Goal: Task Accomplishment & Management: Use online tool/utility

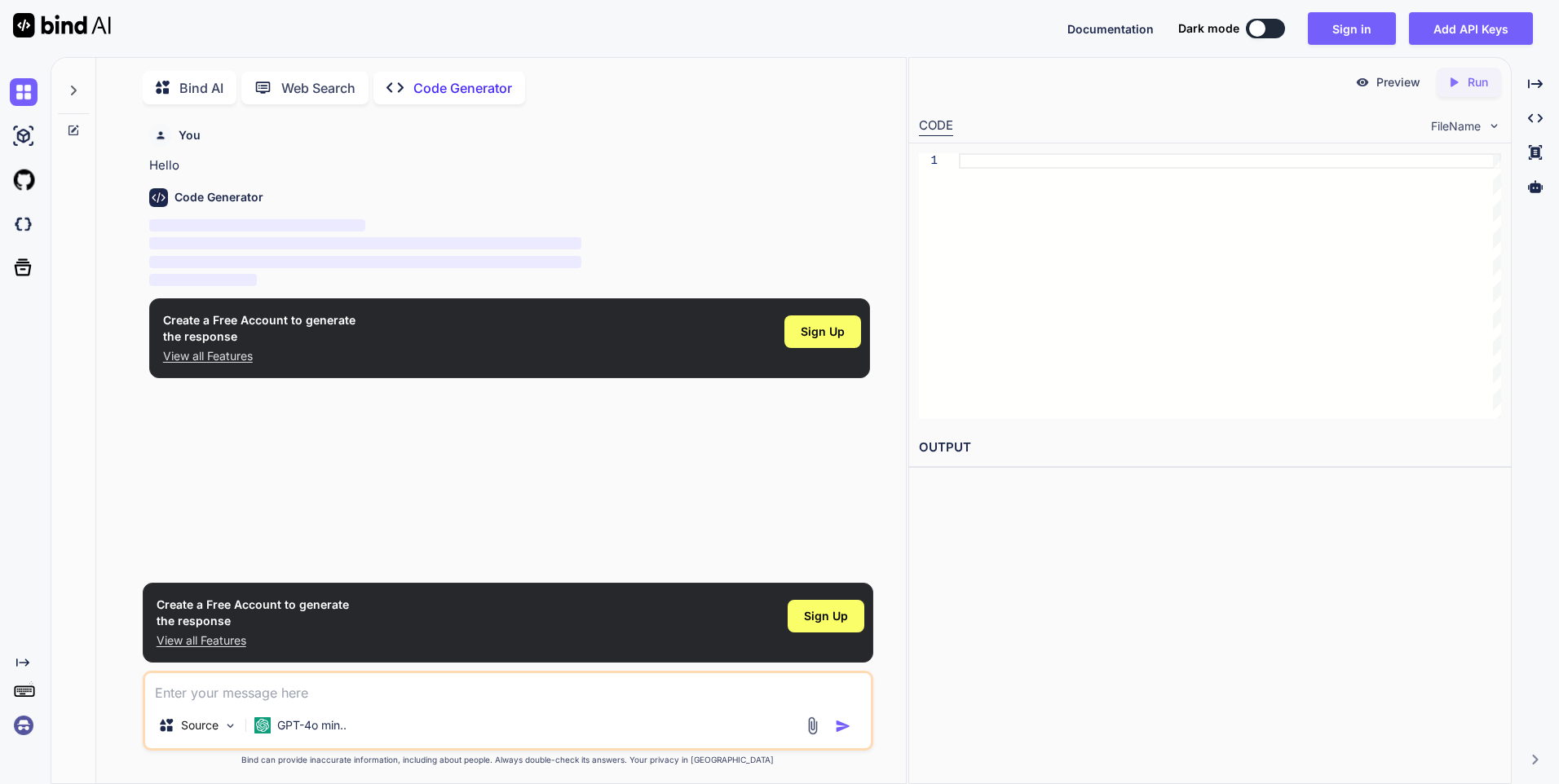
click at [1266, 27] on div at bounding box center [1257, 29] width 16 height 16
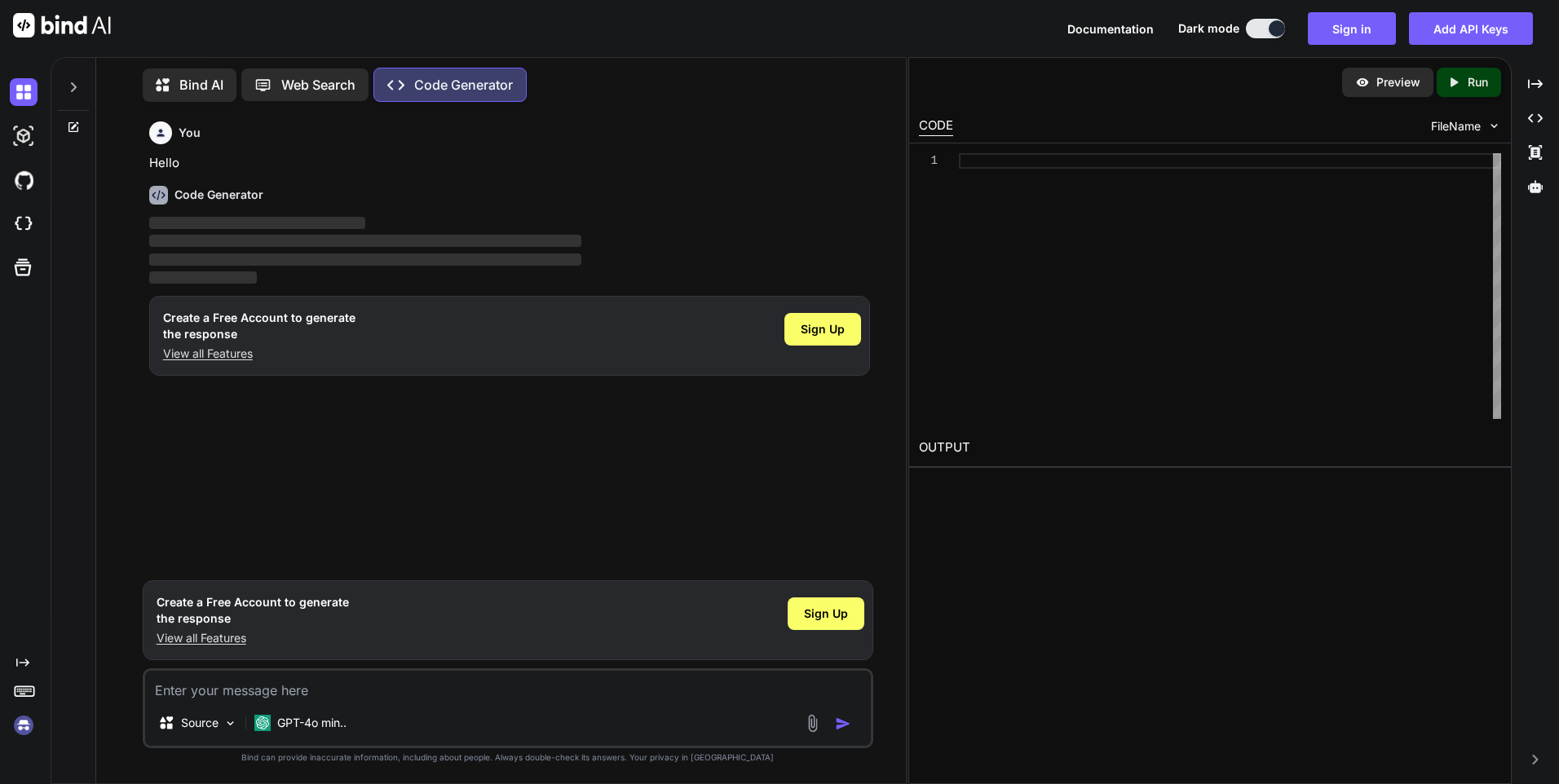
click at [311, 78] on p "Web Search" at bounding box center [319, 85] width 74 height 20
type textarea "x"
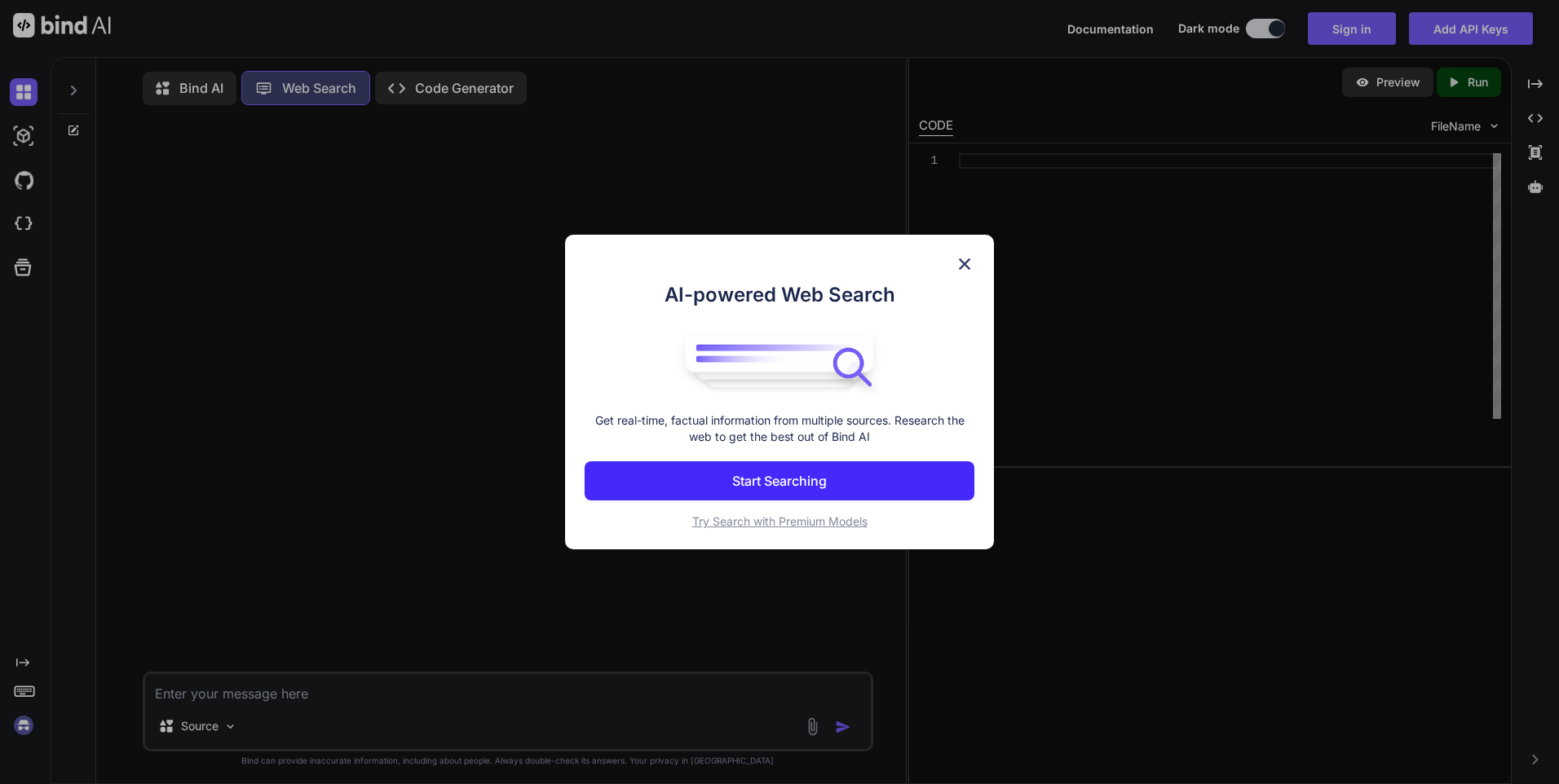
scroll to position [7, 0]
click at [966, 266] on img at bounding box center [965, 264] width 20 height 20
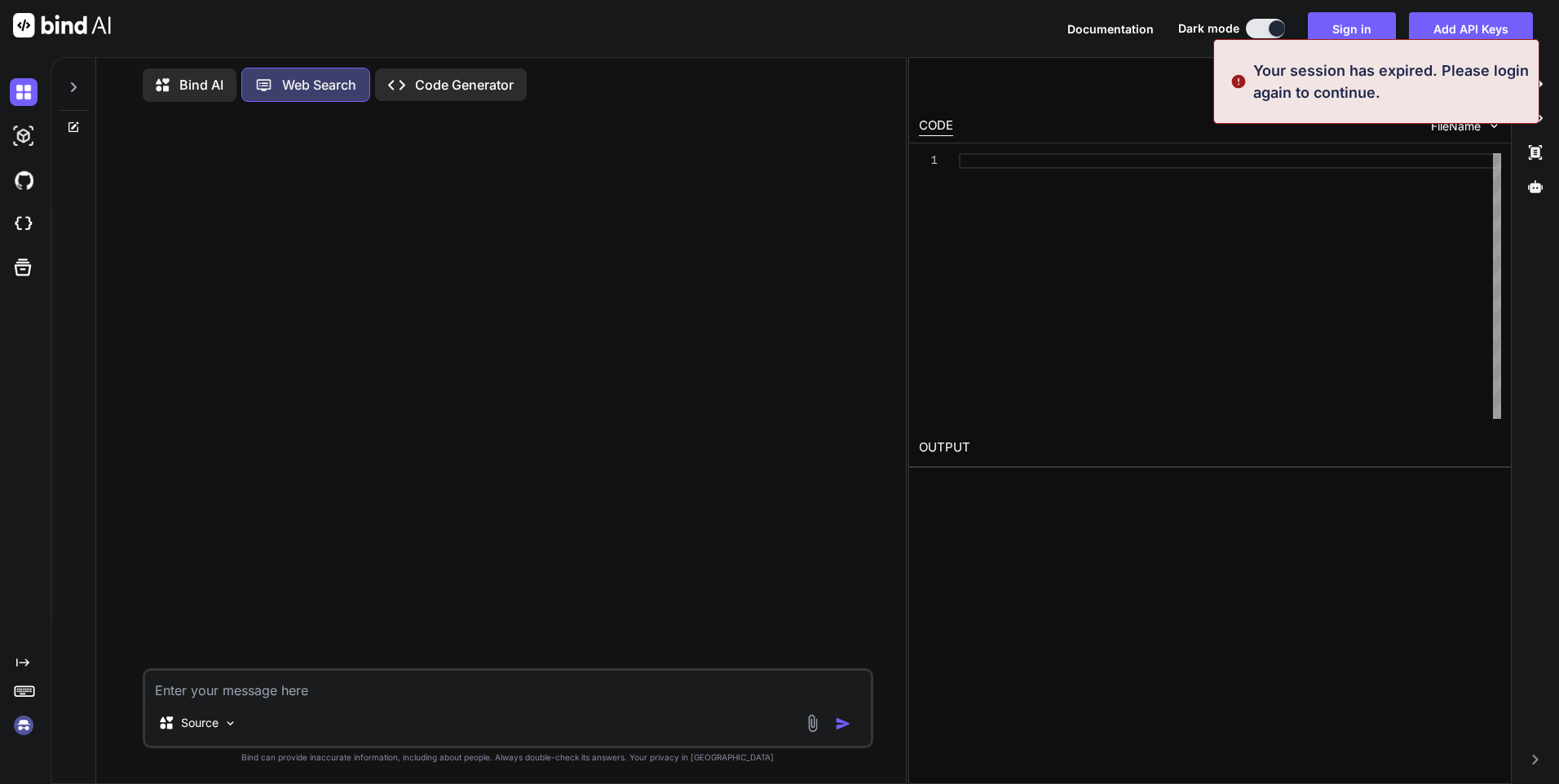
click at [298, 686] on textarea at bounding box center [508, 686] width 726 height 30
click at [420, 91] on div "Created with Pixso. Code Generator" at bounding box center [451, 85] width 152 height 32
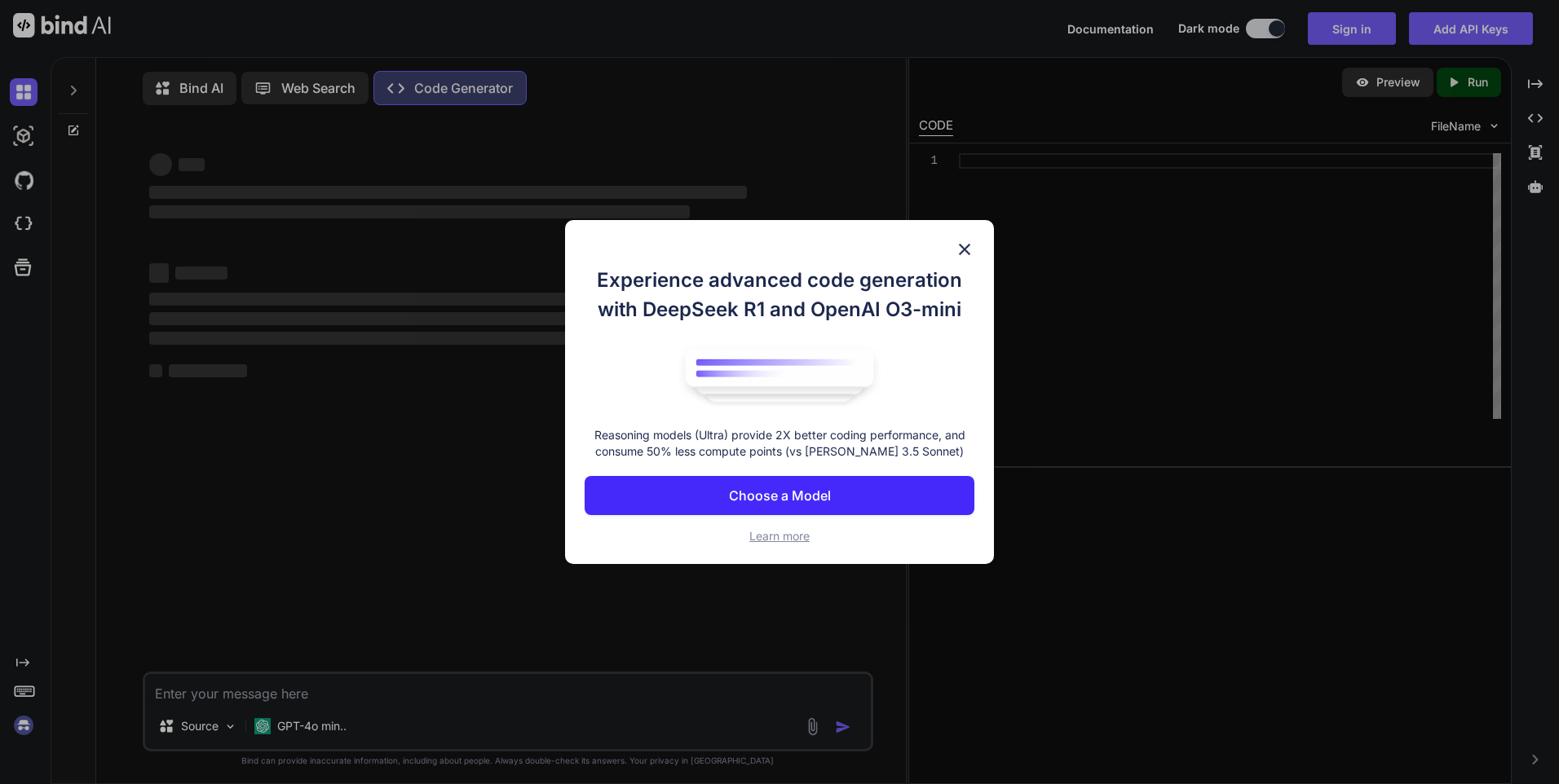
click at [831, 500] on button "Choose a Model" at bounding box center [780, 495] width 390 height 39
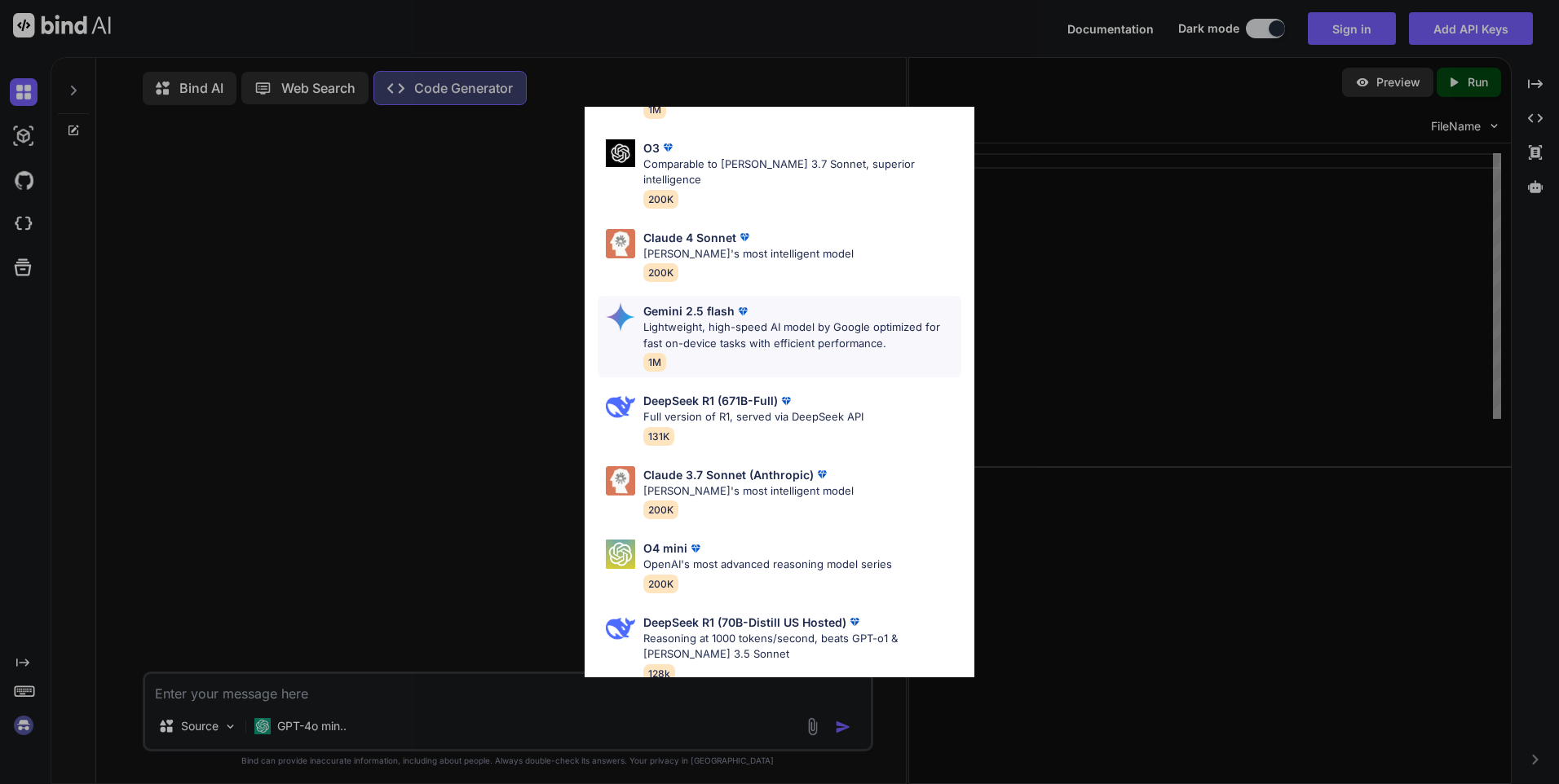
scroll to position [148, 0]
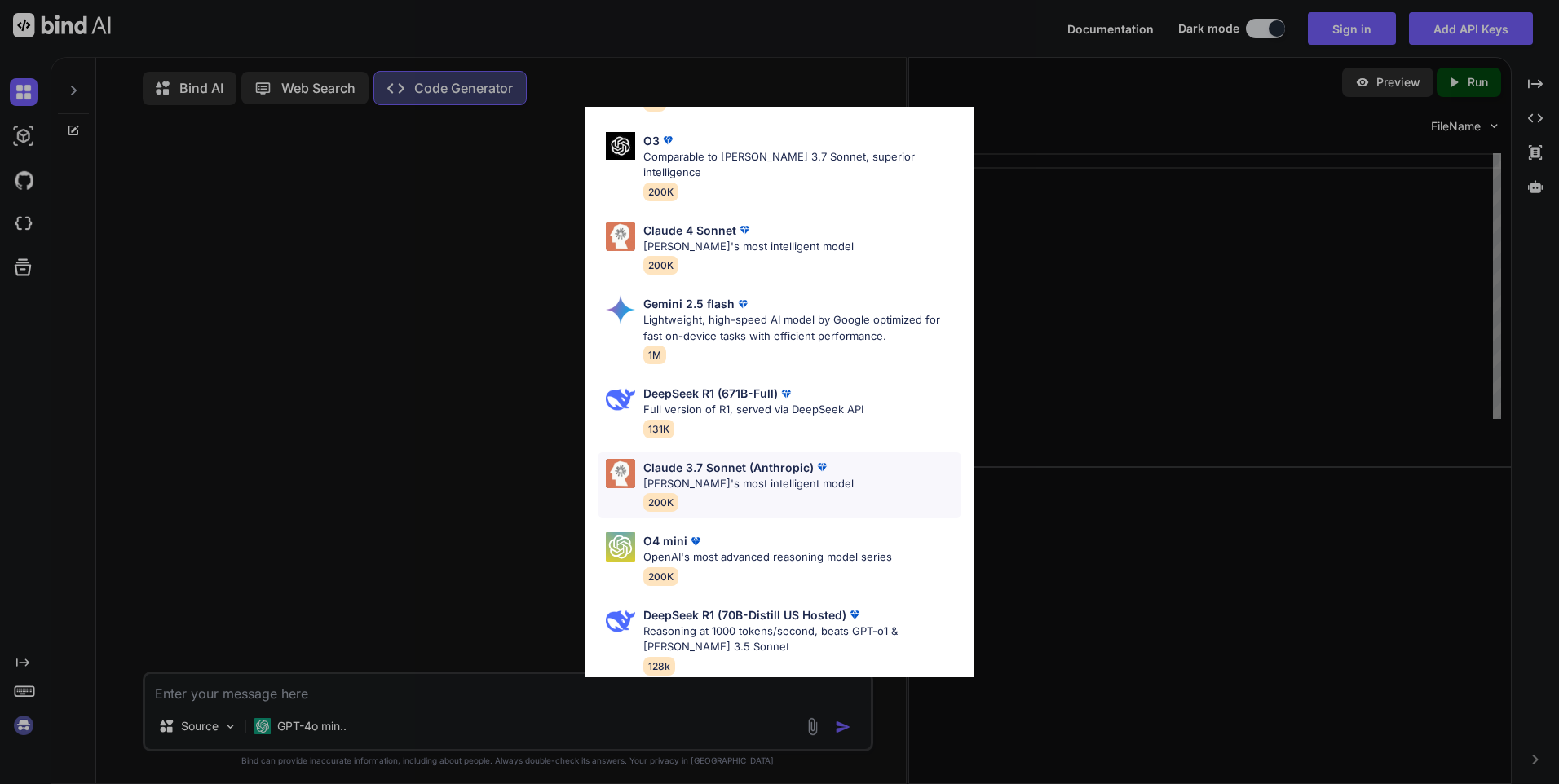
click at [680, 476] on p "Claude's most intelligent model" at bounding box center [748, 484] width 210 height 16
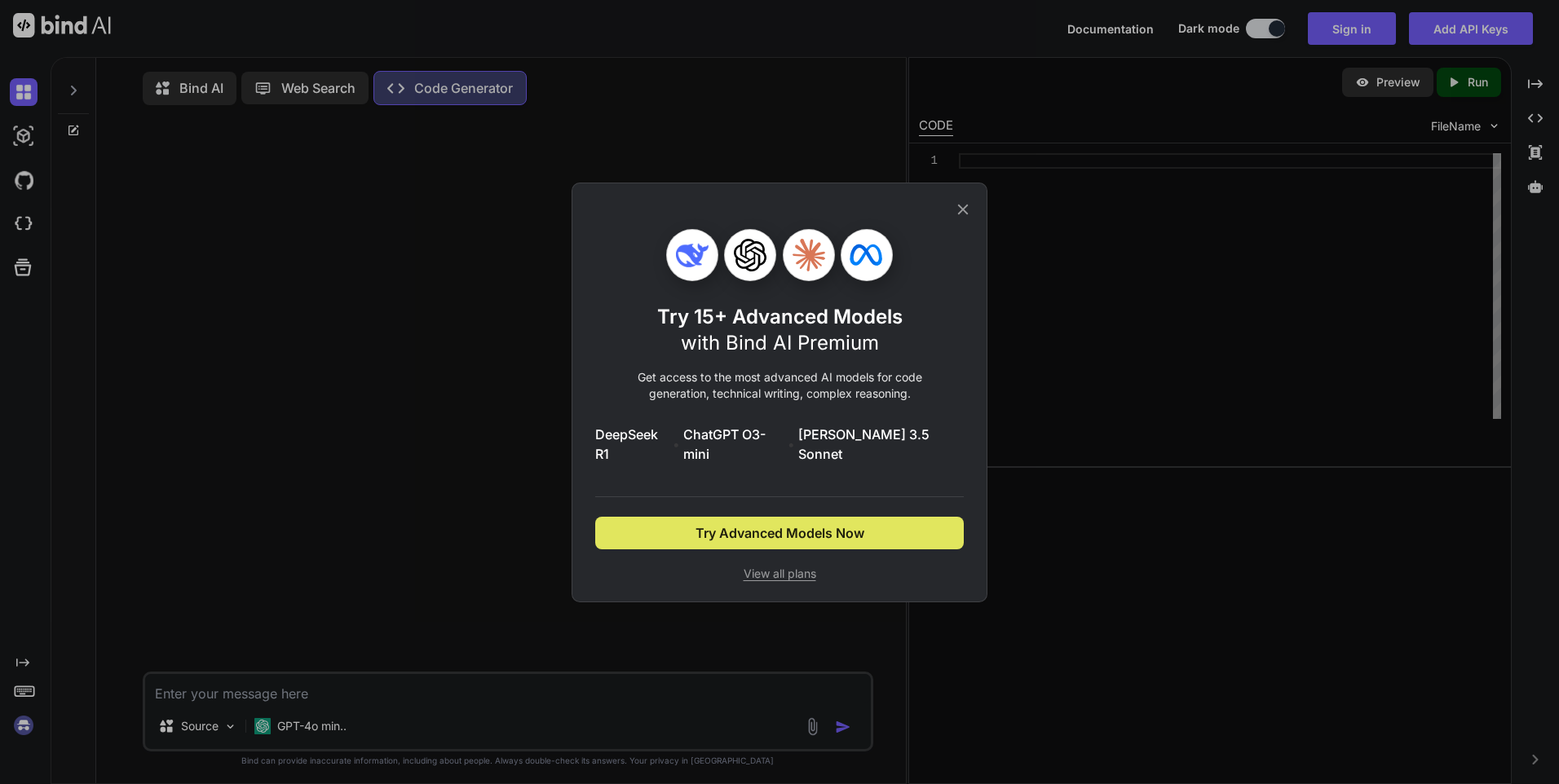
click at [812, 534] on button "Try Advanced Models Now" at bounding box center [780, 533] width 368 height 32
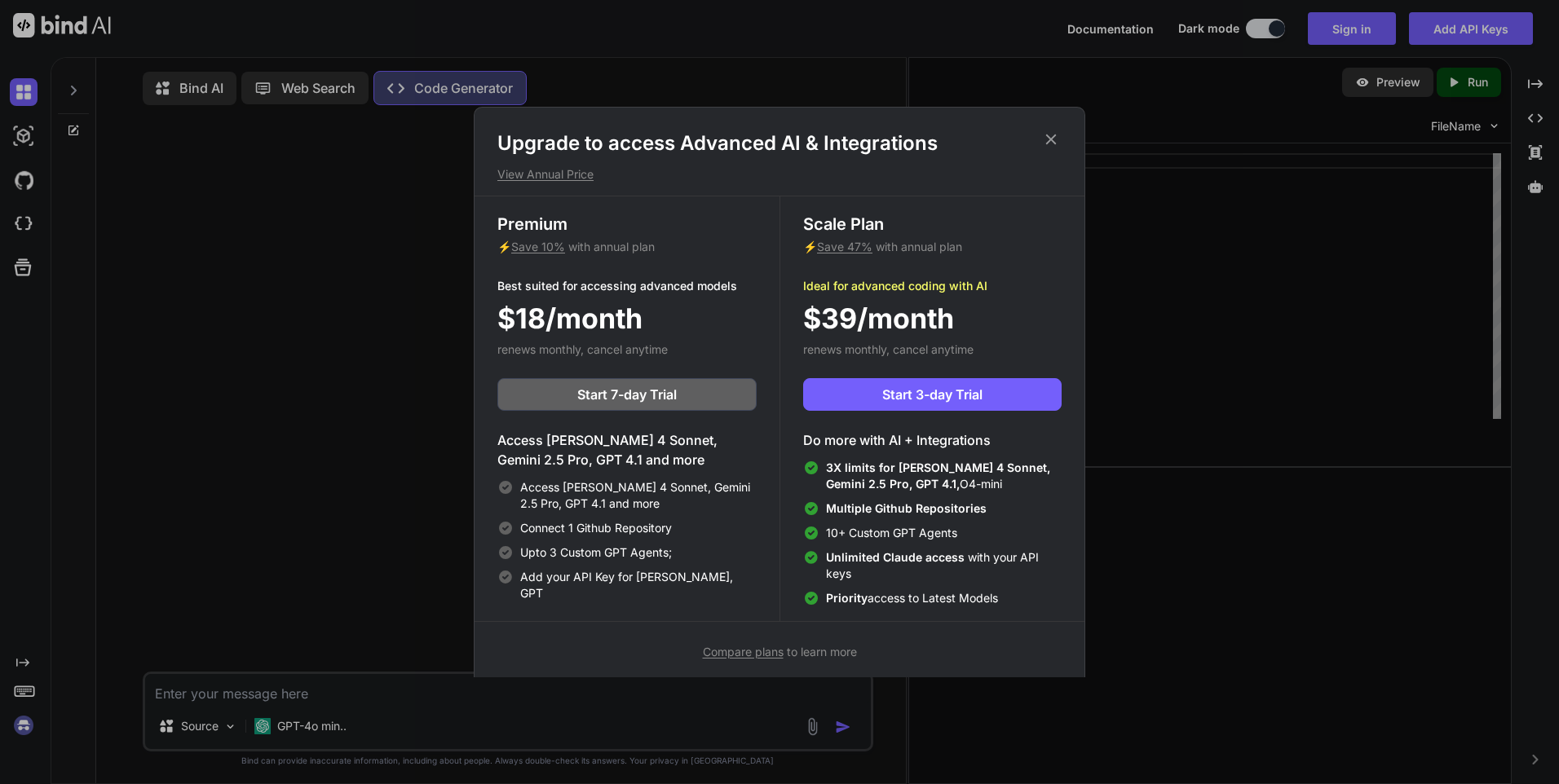
click at [1040, 130] on div "Upgrade to access Advanced AI & Integrations View Annual Price Premium ⚡ Save 1…" at bounding box center [780, 395] width 612 height 578
click at [1049, 134] on icon at bounding box center [1052, 140] width 18 height 18
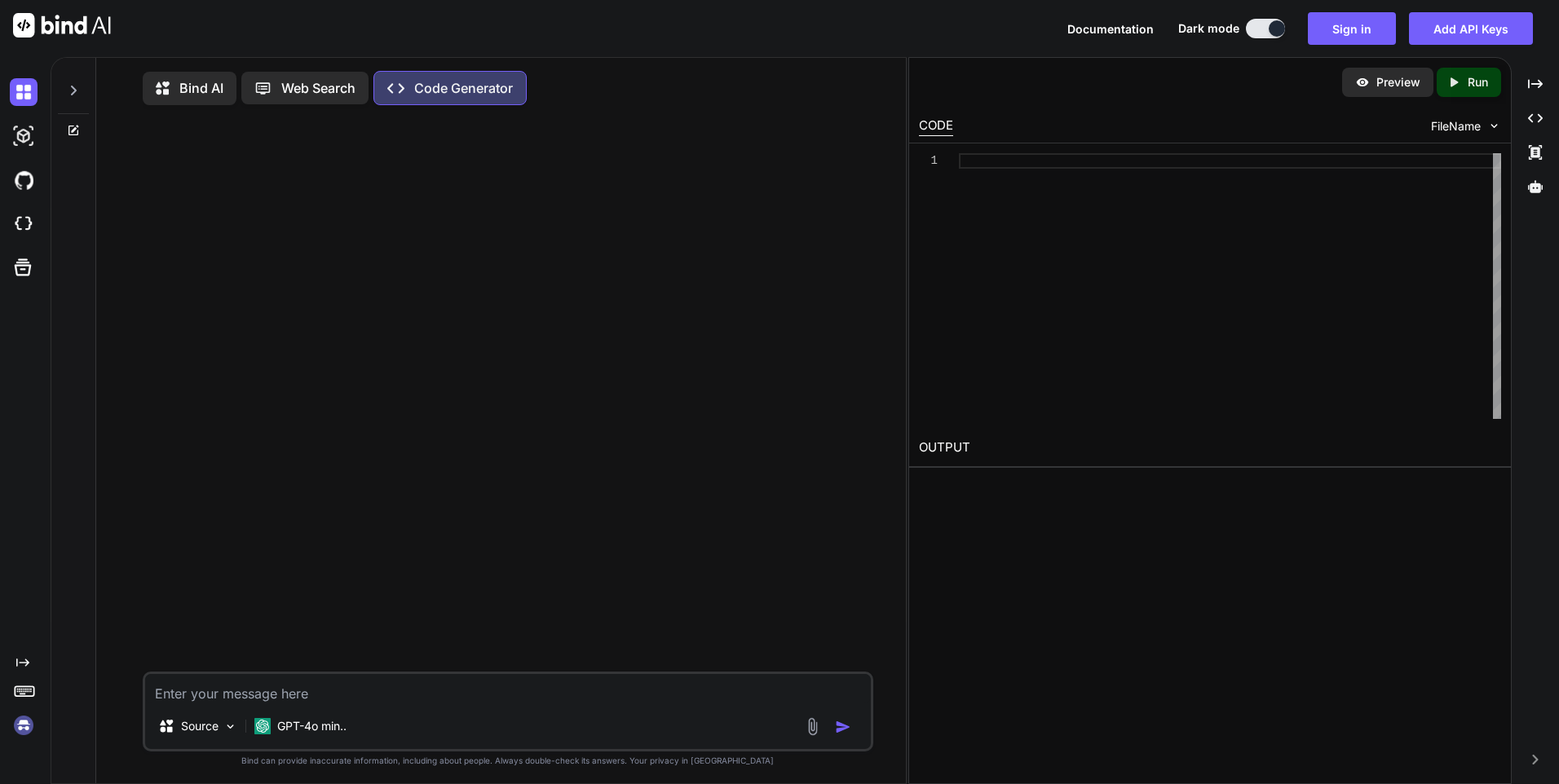
click at [411, 88] on icon "Created with Pixso." at bounding box center [401, 88] width 27 height 17
drag, startPoint x: 668, startPoint y: 551, endPoint x: 796, endPoint y: 496, distance: 139.3
click at [669, 551] on div at bounding box center [510, 394] width 728 height 553
click at [450, 684] on textarea at bounding box center [508, 688] width 726 height 30
paste textarea "create school website dynamic using core php complete dynamic with manage page …"
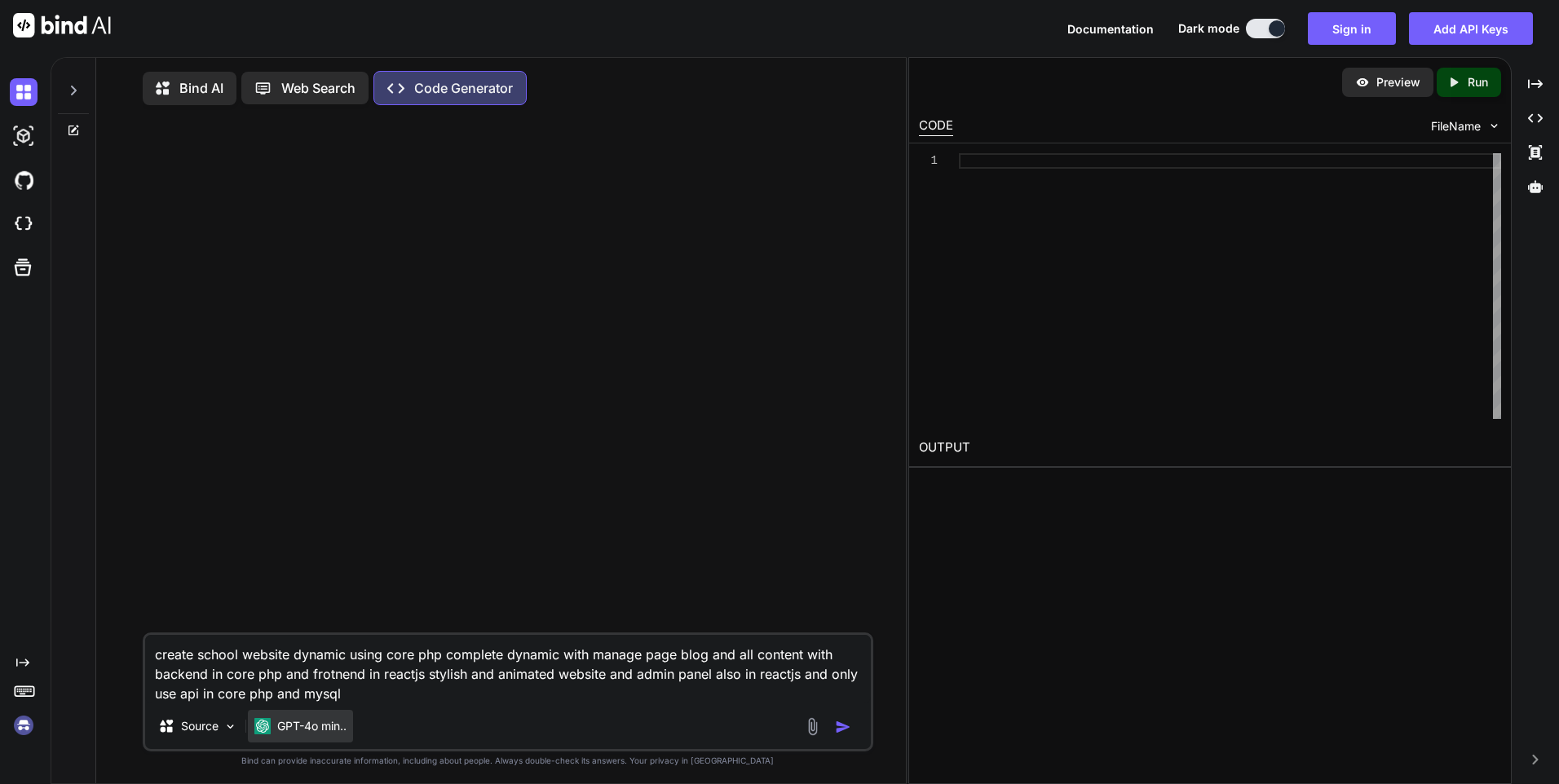
type textarea "create school website dynamic using core php complete dynamic with manage page …"
click at [314, 725] on p "GPT-4o min.." at bounding box center [311, 726] width 70 height 16
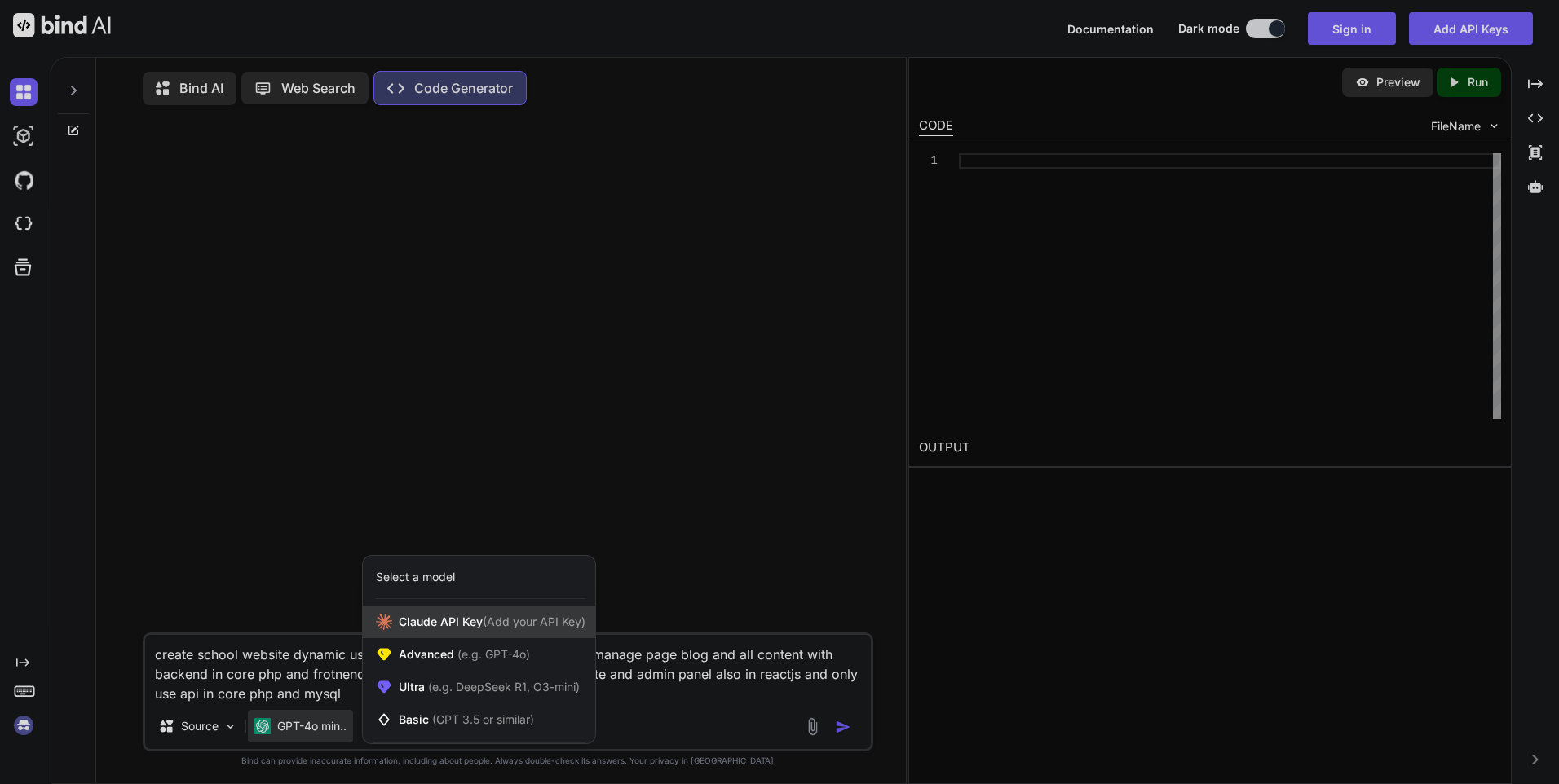
click at [472, 630] on span "Claude API Key (Add your API Key)" at bounding box center [492, 622] width 187 height 16
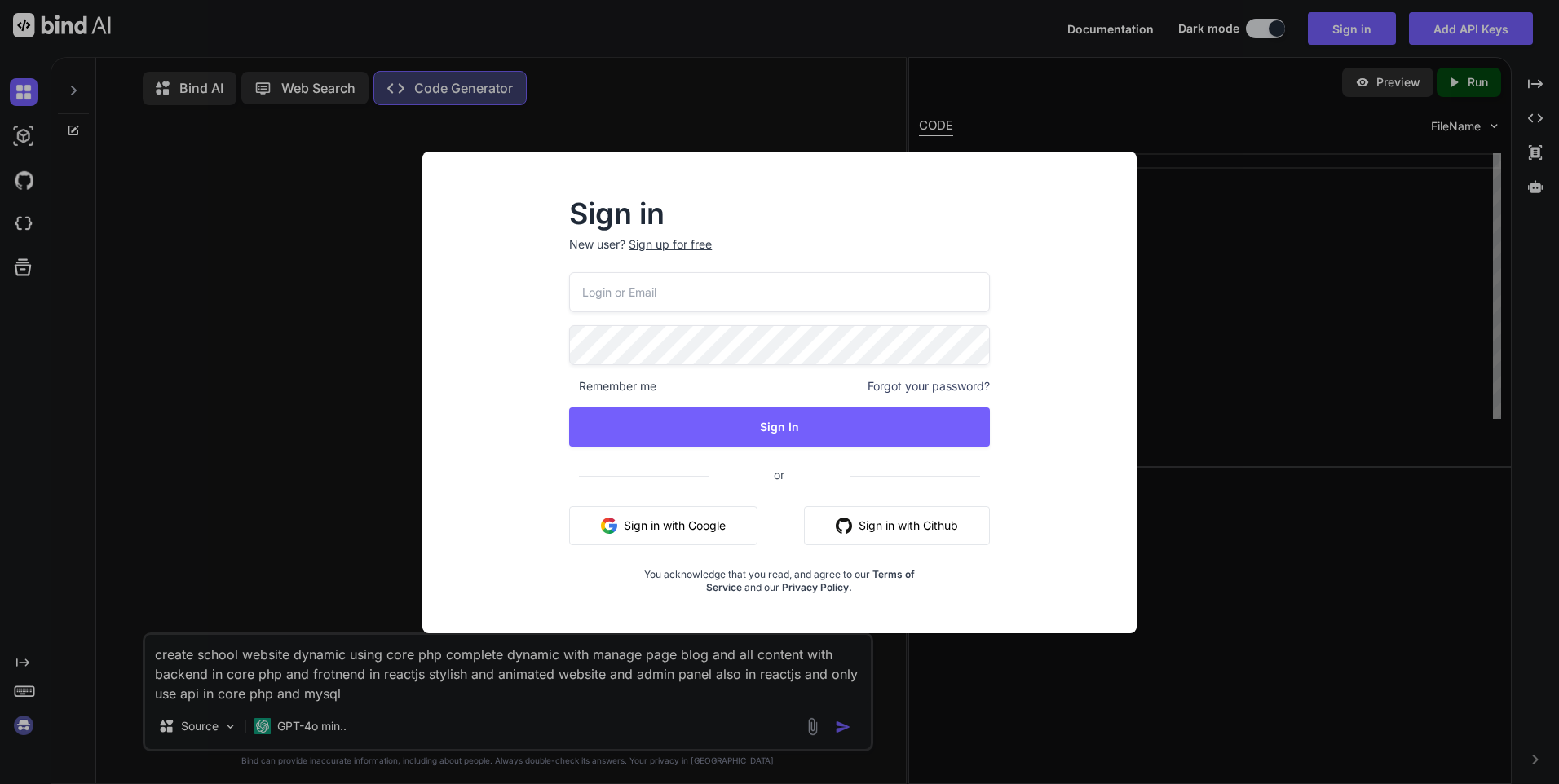
click at [1262, 408] on div "Sign in New user? Sign up for free Remember me Forgot your password? Sign In or…" at bounding box center [779, 392] width 1559 height 784
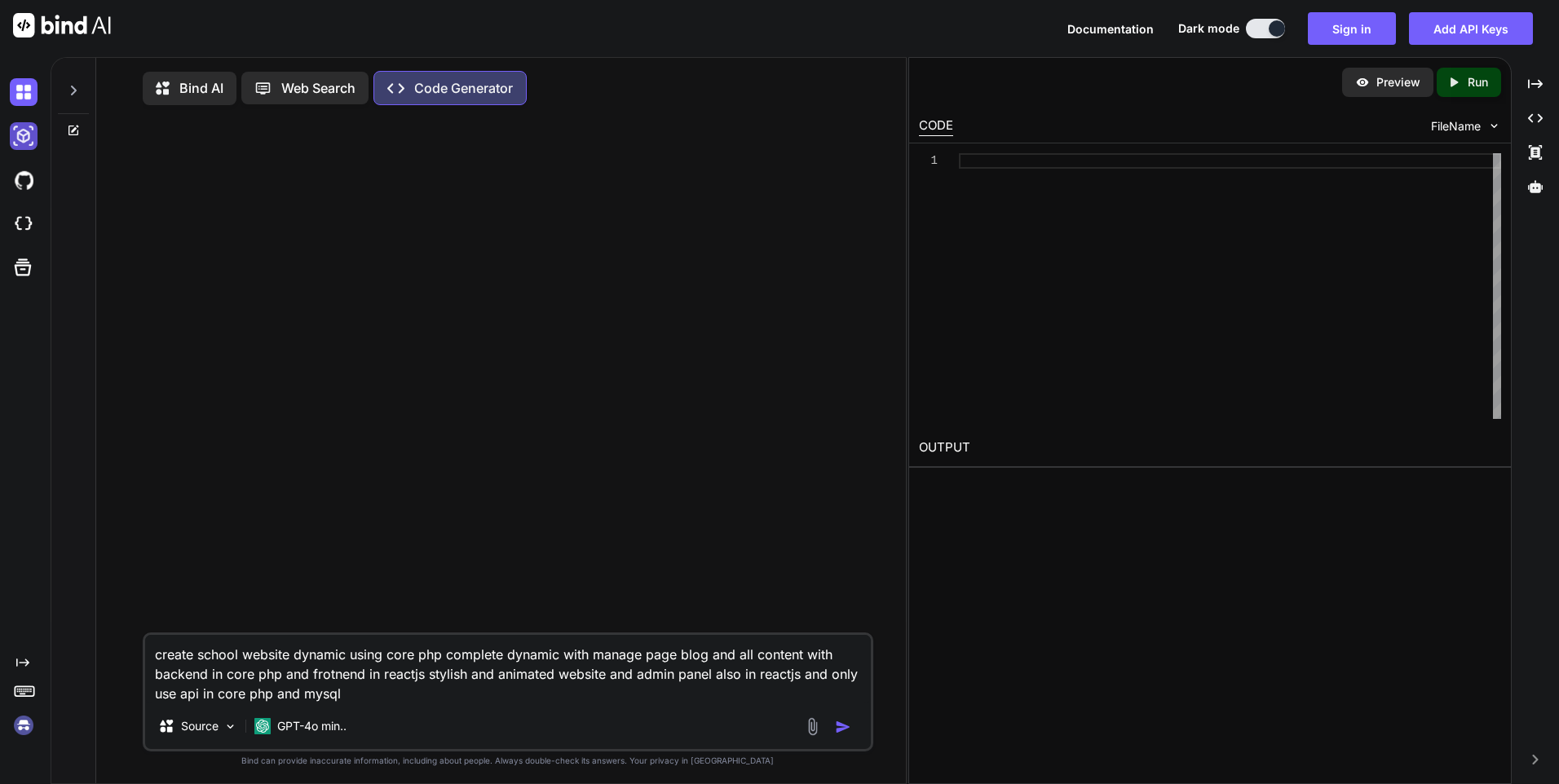
click at [19, 133] on img at bounding box center [23, 136] width 28 height 28
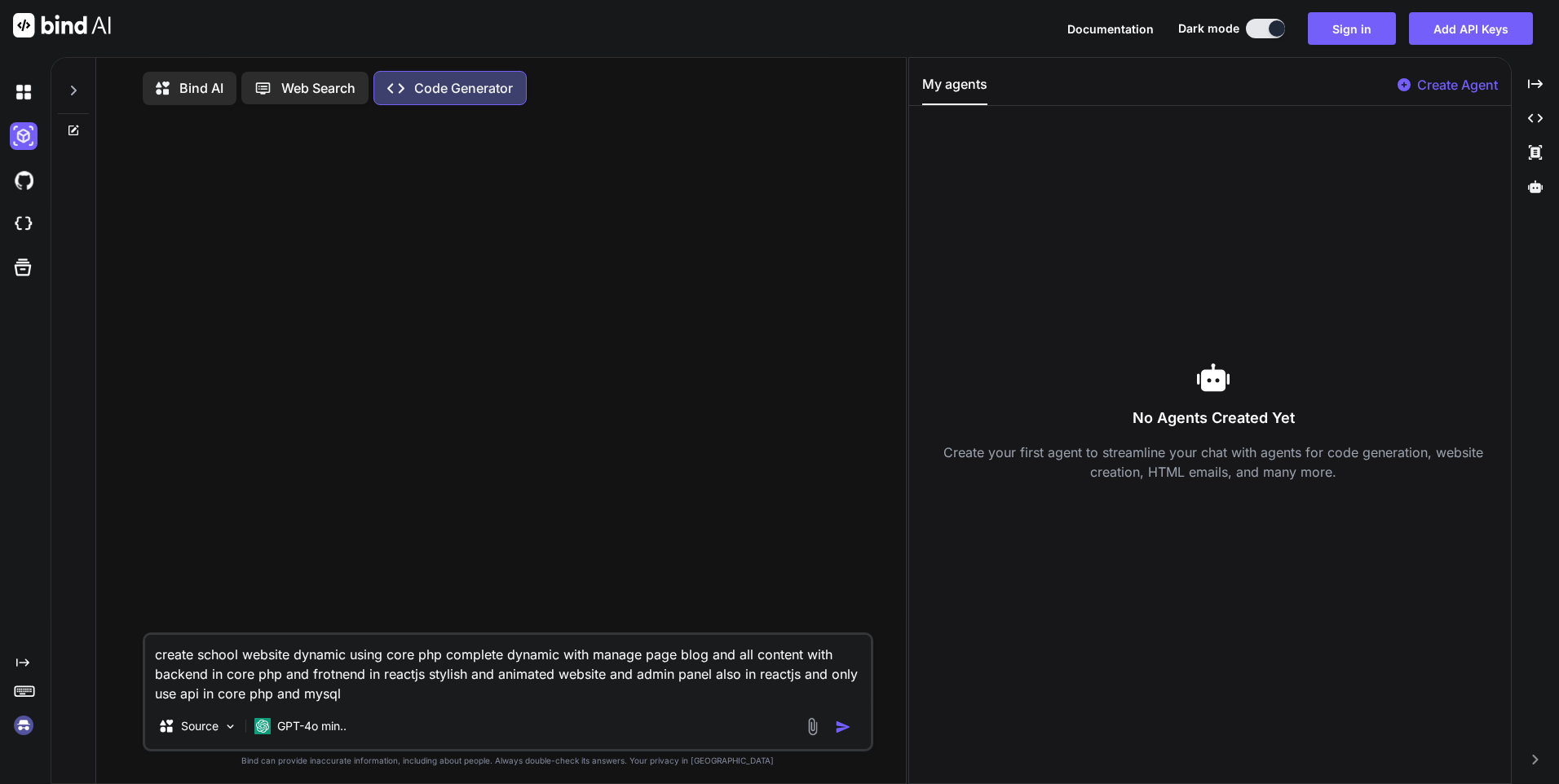
click at [13, 165] on div at bounding box center [27, 180] width 34 height 44
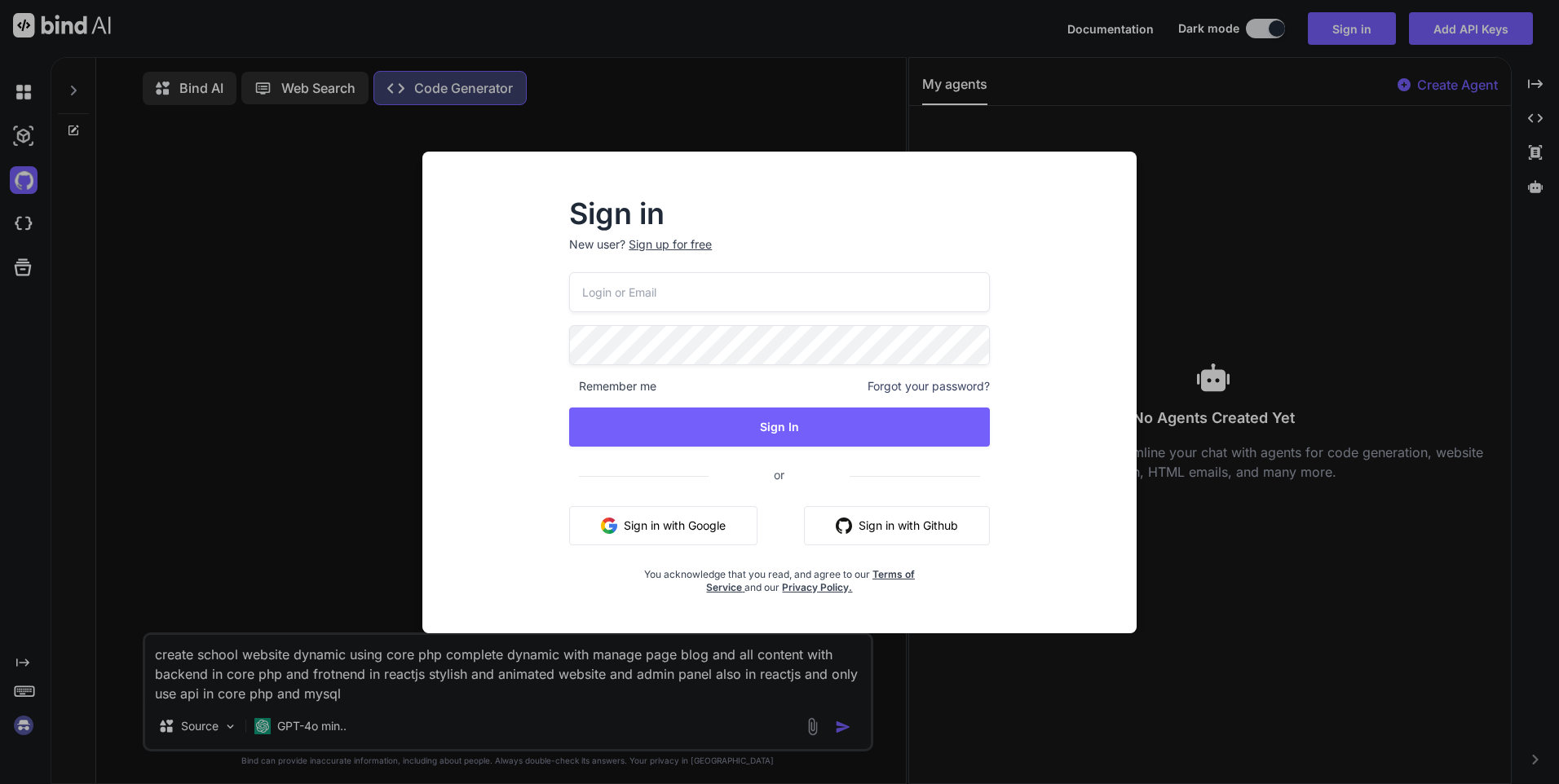
click at [24, 220] on div "Sign in New user? Sign up for free Remember me Forgot your password? Sign In or…" at bounding box center [779, 392] width 1559 height 784
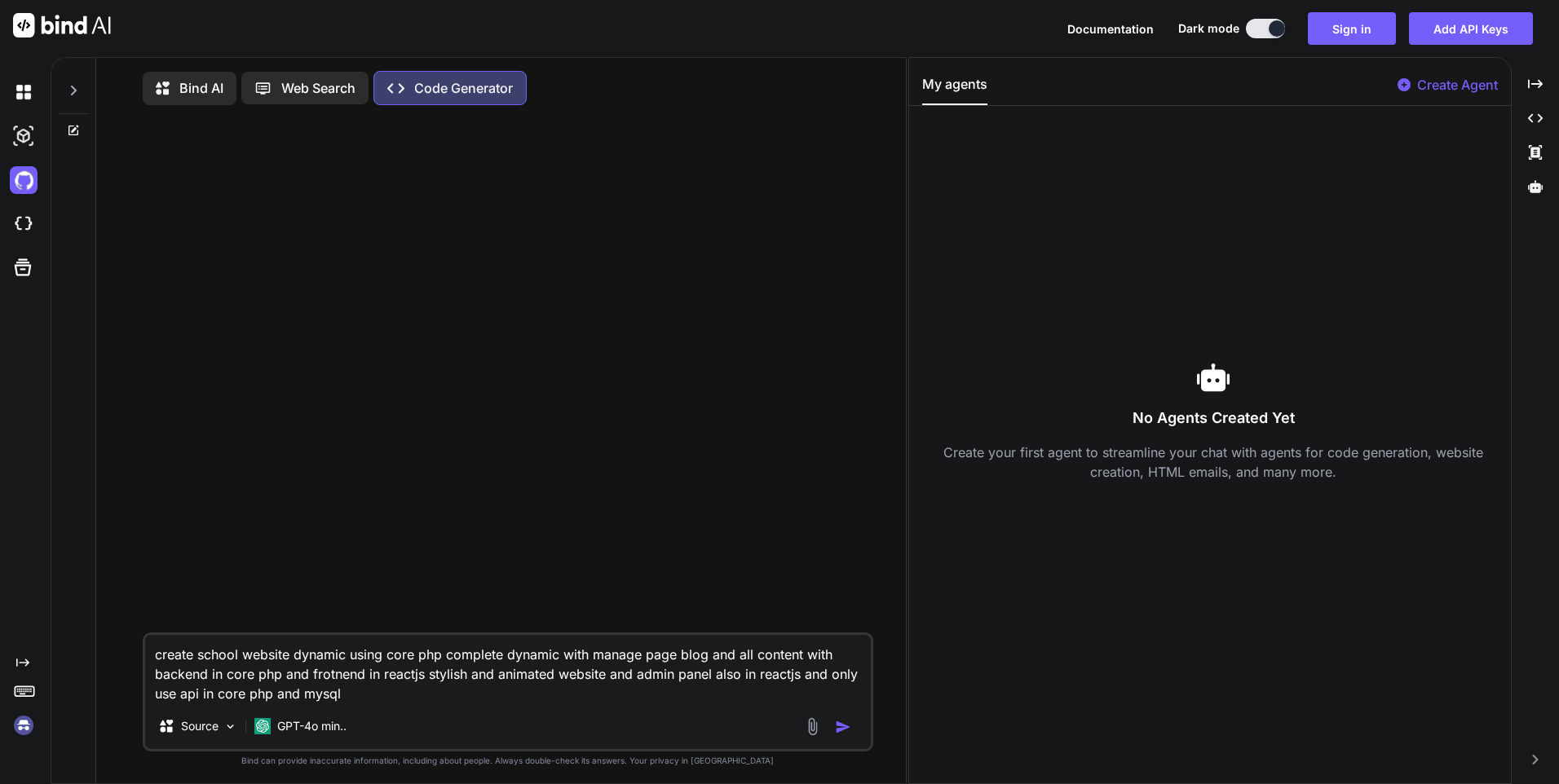
click at [42, 261] on div at bounding box center [27, 267] width 34 height 26
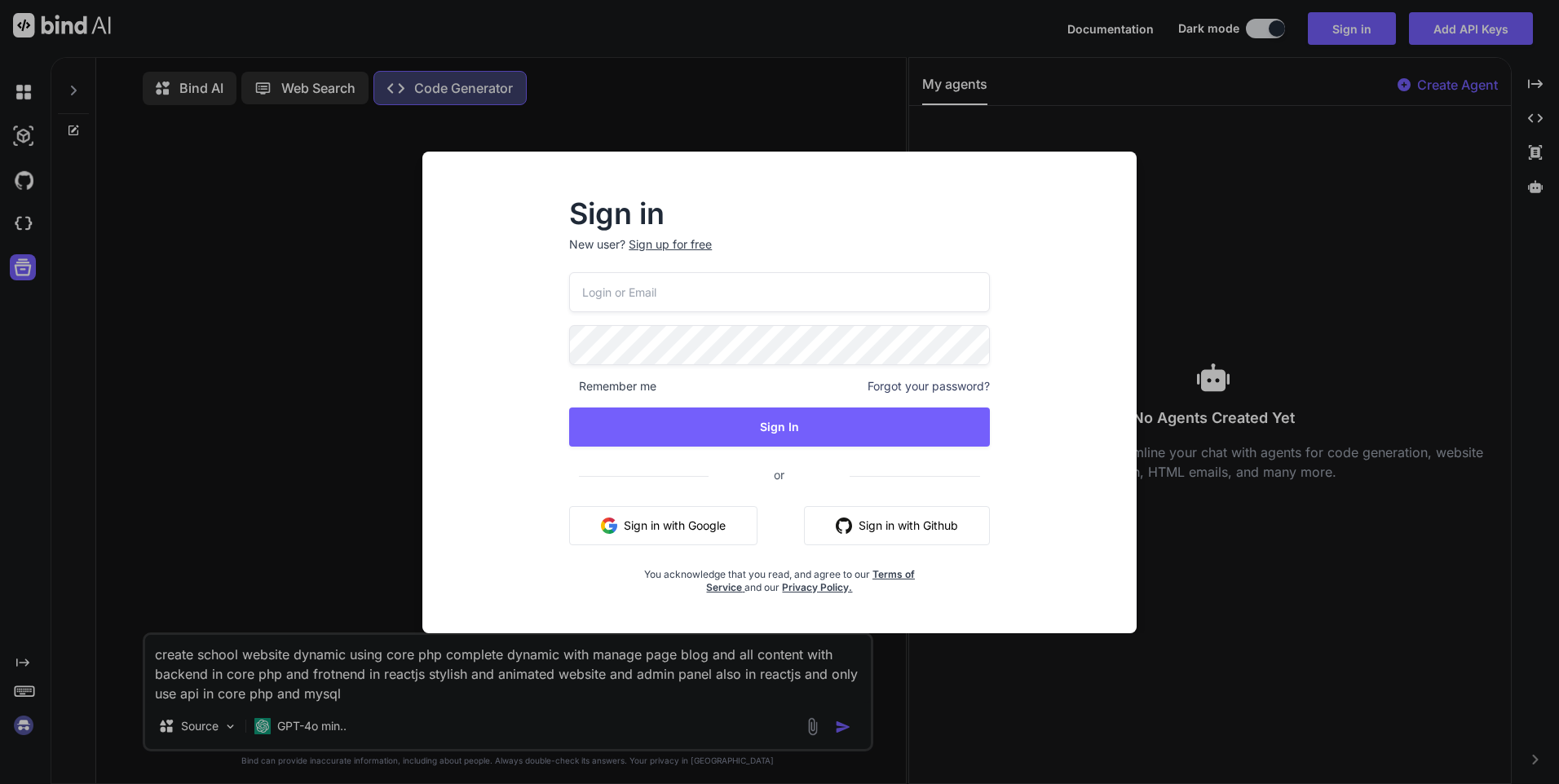
click at [31, 266] on div "Sign in New user? Sign up for free Remember me Forgot your password? Sign In or…" at bounding box center [779, 392] width 1559 height 784
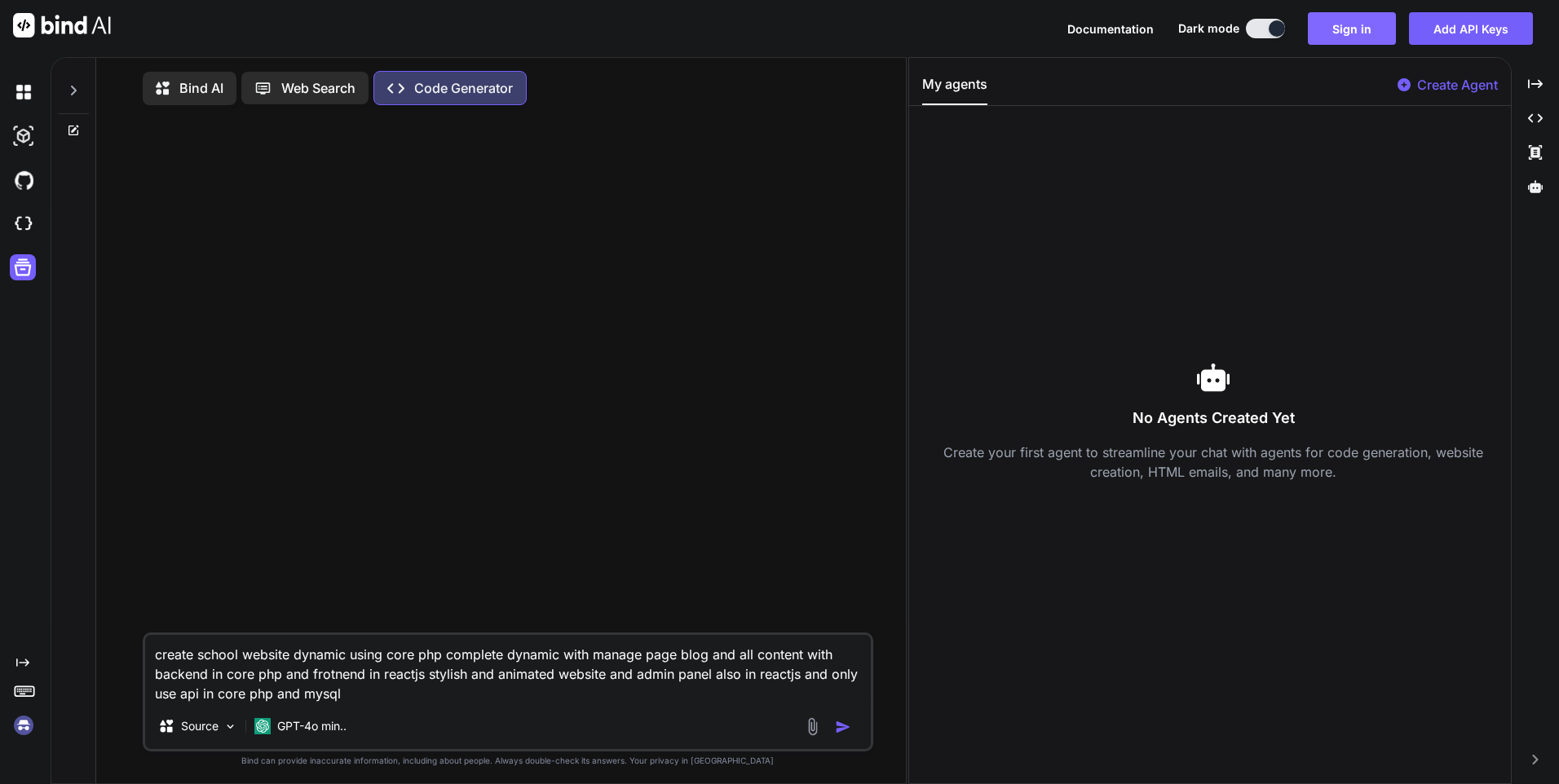
click at [1374, 32] on button "Sign in" at bounding box center [1352, 29] width 88 height 32
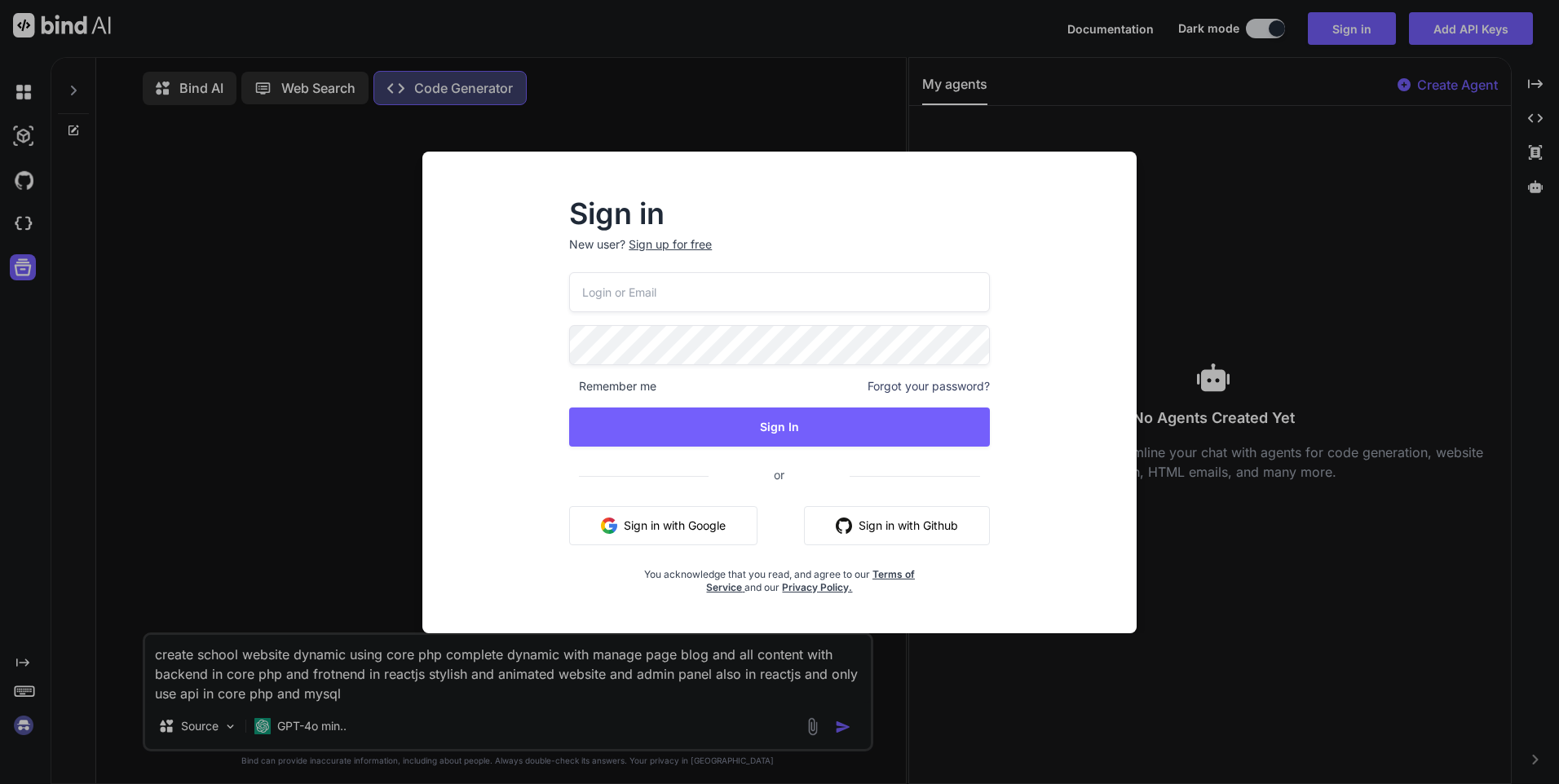
click at [646, 518] on button "Sign in with Google" at bounding box center [664, 525] width 189 height 39
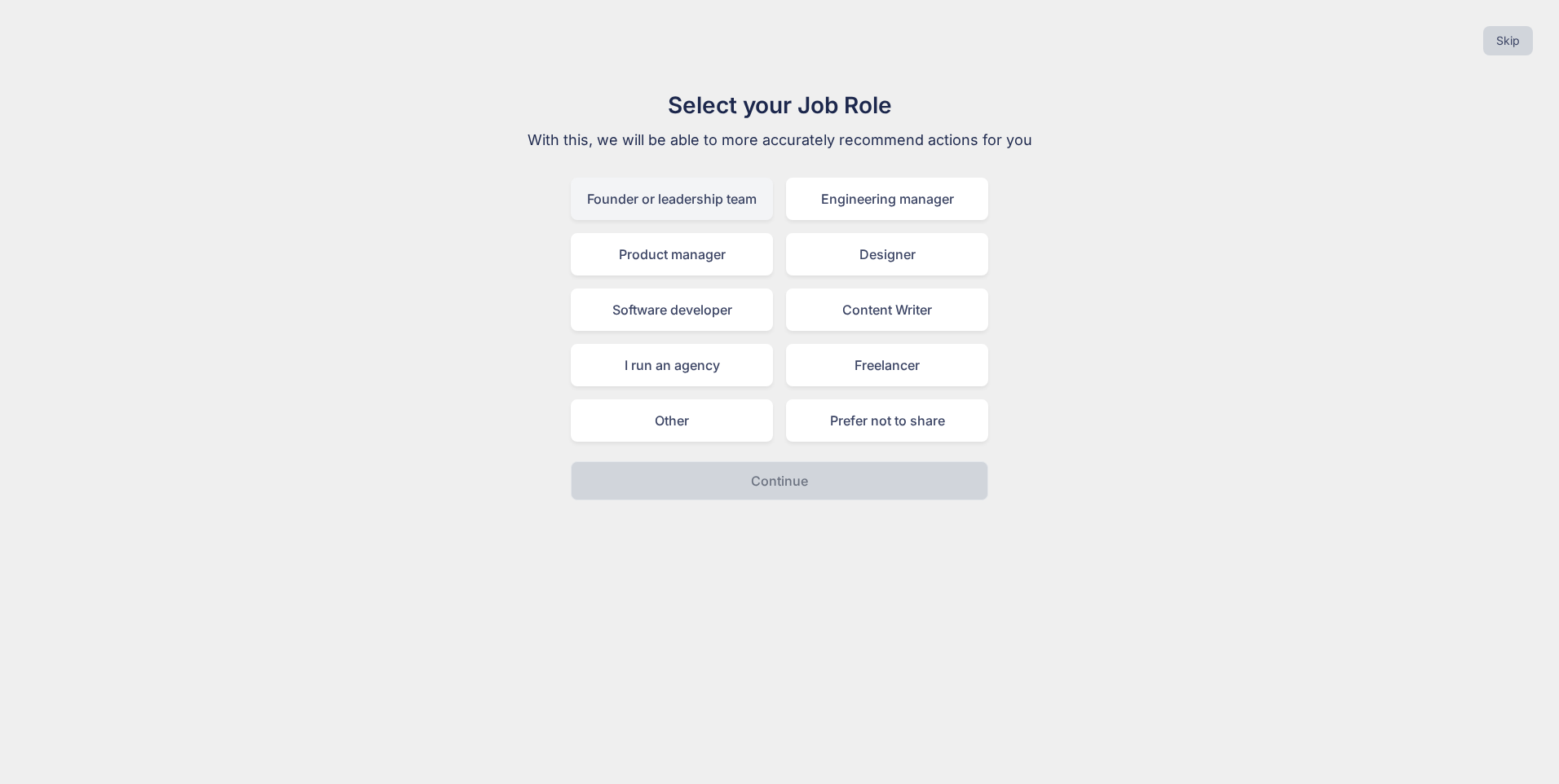
click at [675, 192] on div "Founder or leadership team" at bounding box center [672, 198] width 202 height 42
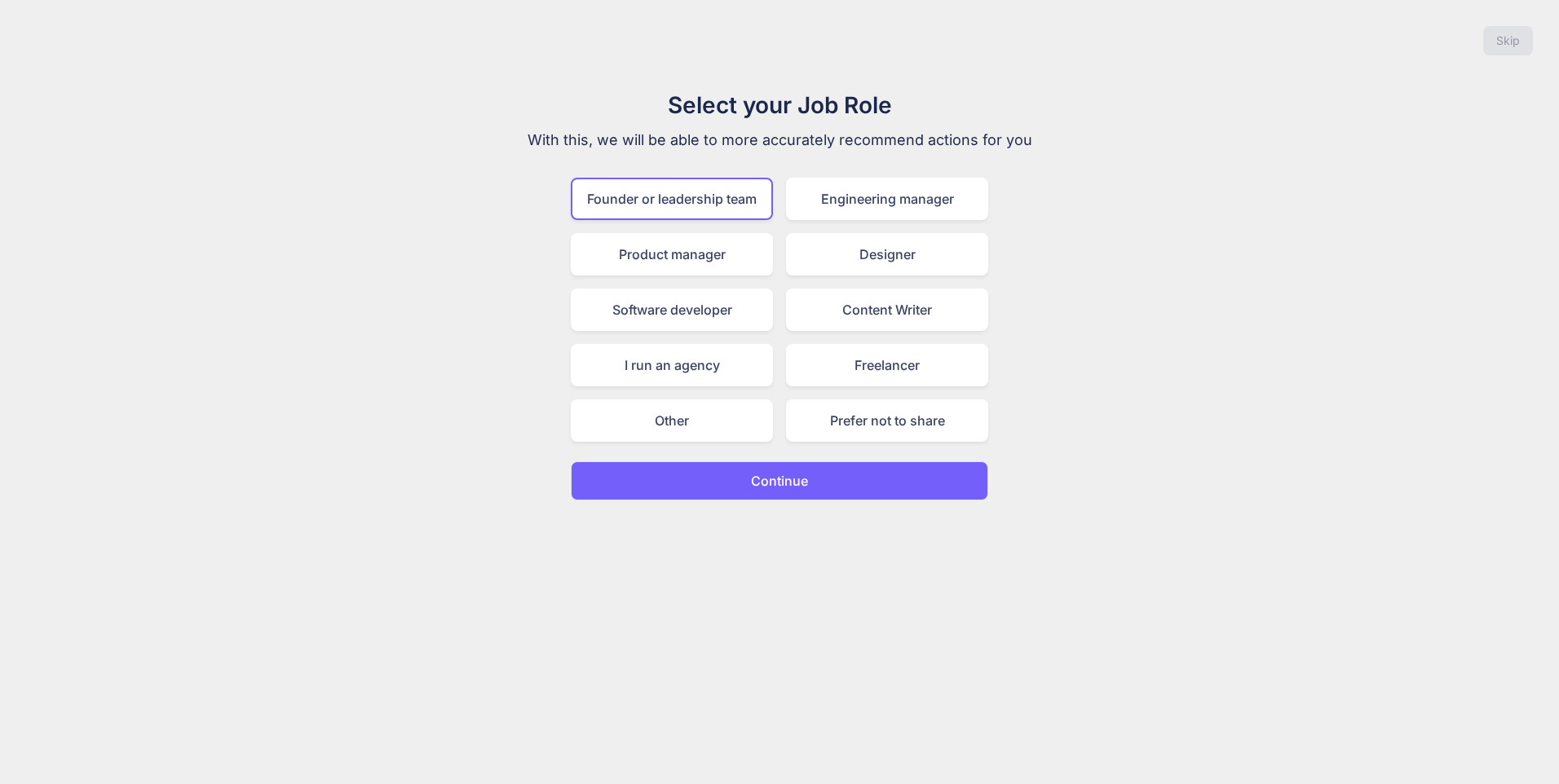
click at [797, 475] on p "Continue" at bounding box center [779, 481] width 57 height 20
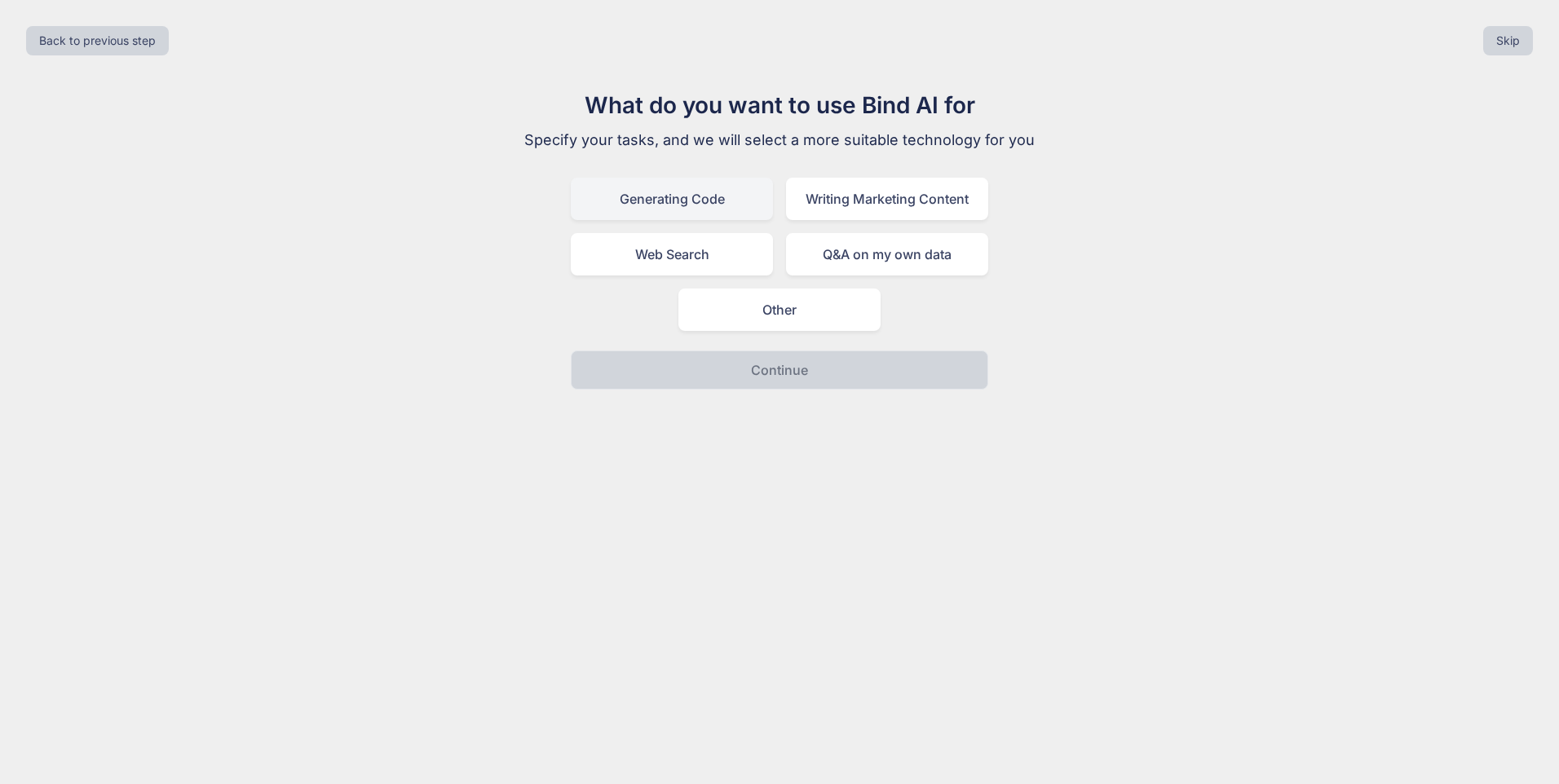
click at [732, 213] on div "Generating Code" at bounding box center [672, 198] width 202 height 42
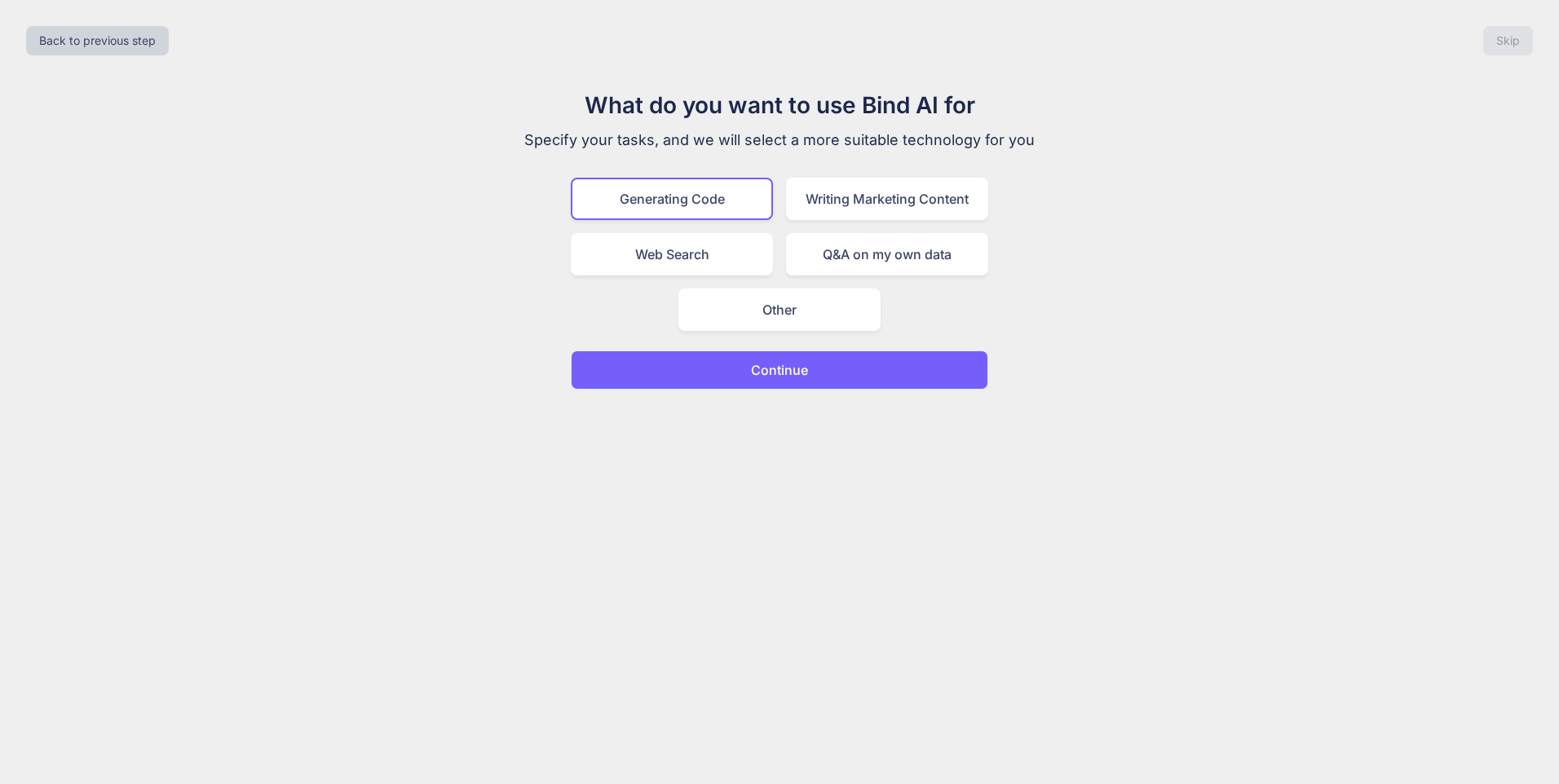
click at [809, 374] on button "Continue" at bounding box center [779, 369] width 418 height 39
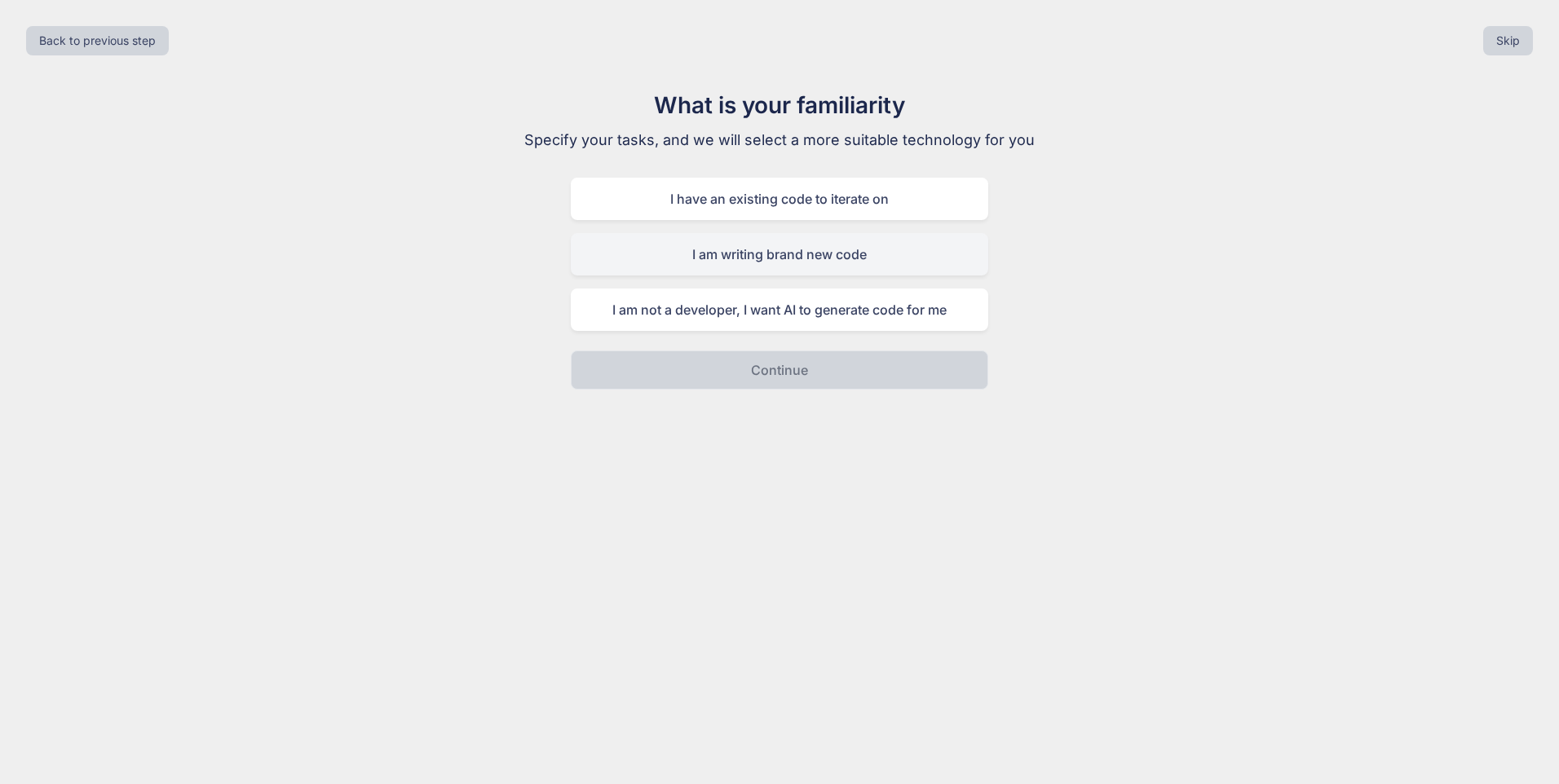
click at [740, 265] on div "I am writing brand new code" at bounding box center [779, 254] width 418 height 42
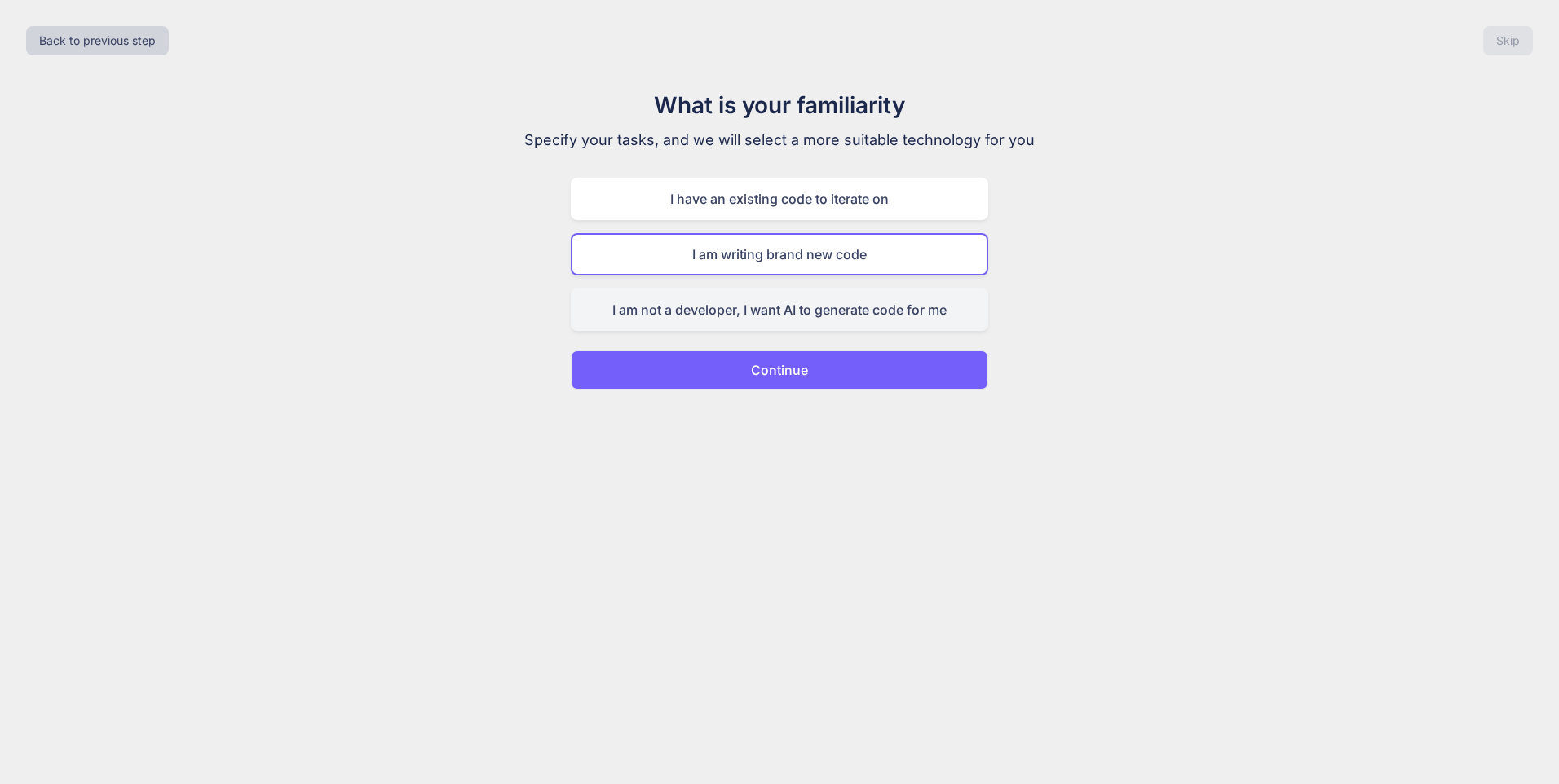
drag, startPoint x: 781, startPoint y: 368, endPoint x: 864, endPoint y: 291, distance: 113.2
click at [864, 291] on div "What is your familiarity Specify your tasks, and we will select a more suitable…" at bounding box center [779, 239] width 548 height 301
click at [849, 309] on div "I am not a developer, I want AI to generate code for me" at bounding box center [779, 309] width 418 height 42
click at [858, 386] on button "Continue" at bounding box center [779, 369] width 418 height 39
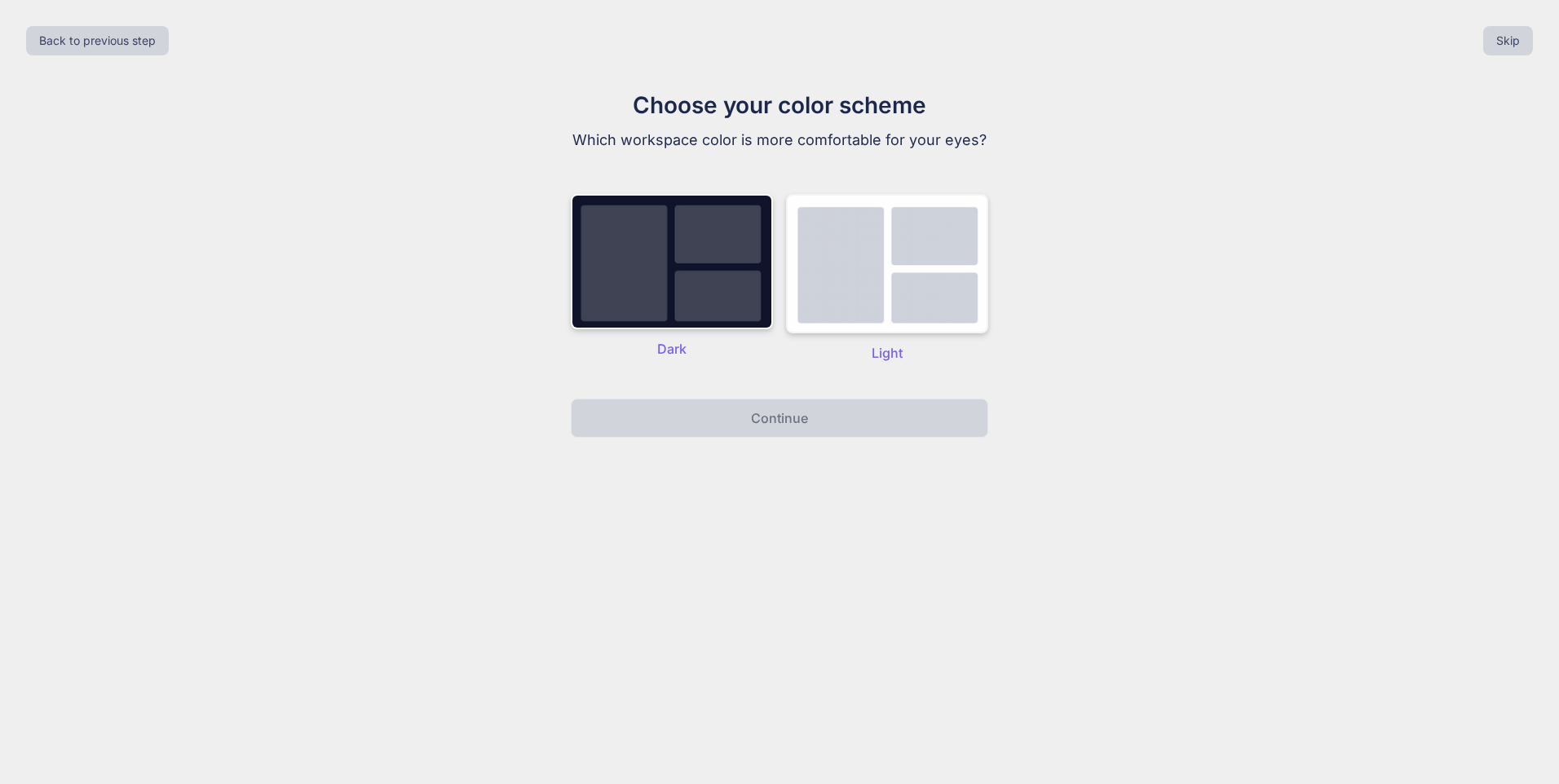
click at [858, 293] on img at bounding box center [887, 263] width 202 height 139
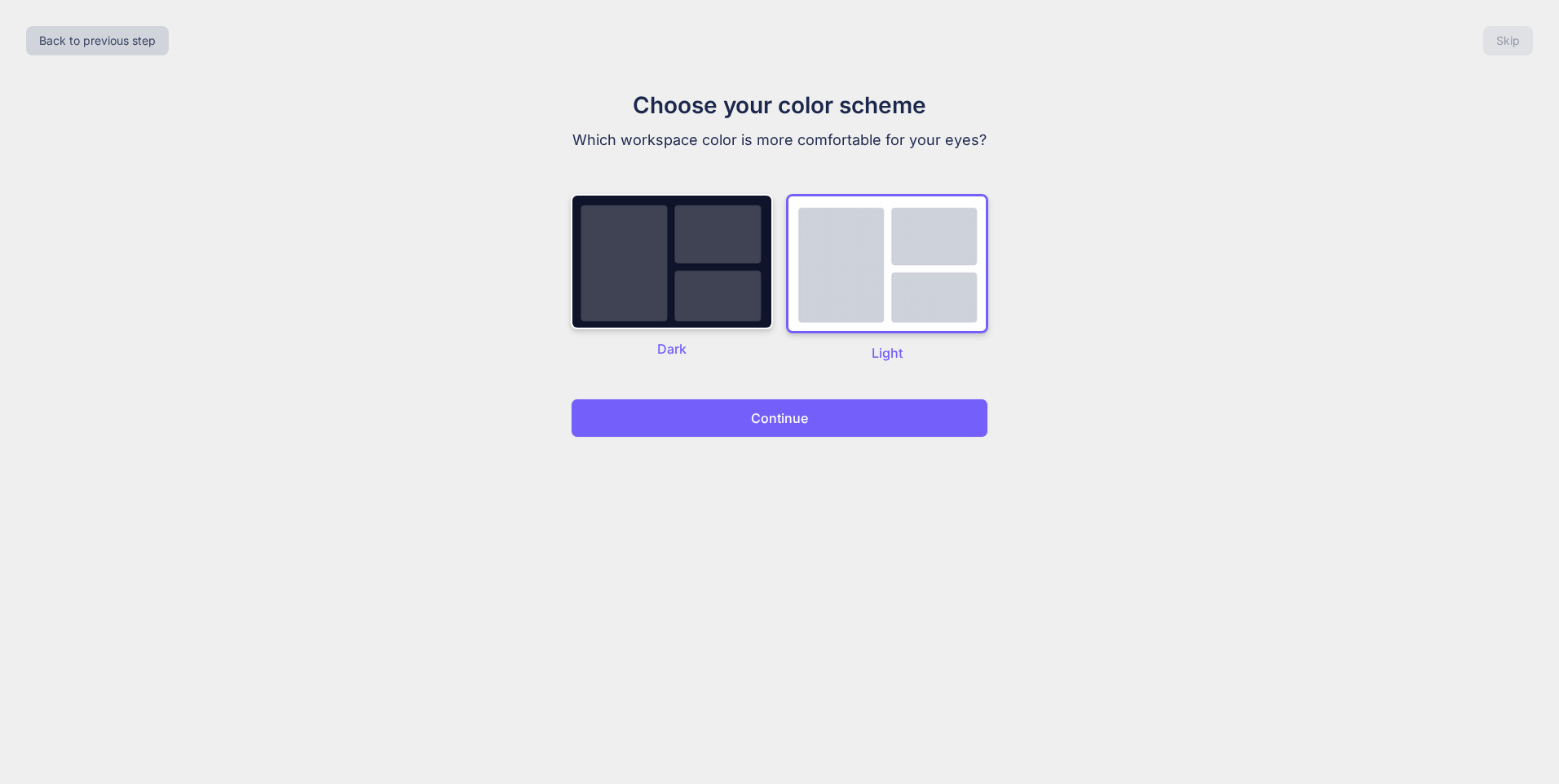
click at [803, 406] on button "Continue" at bounding box center [779, 418] width 418 height 39
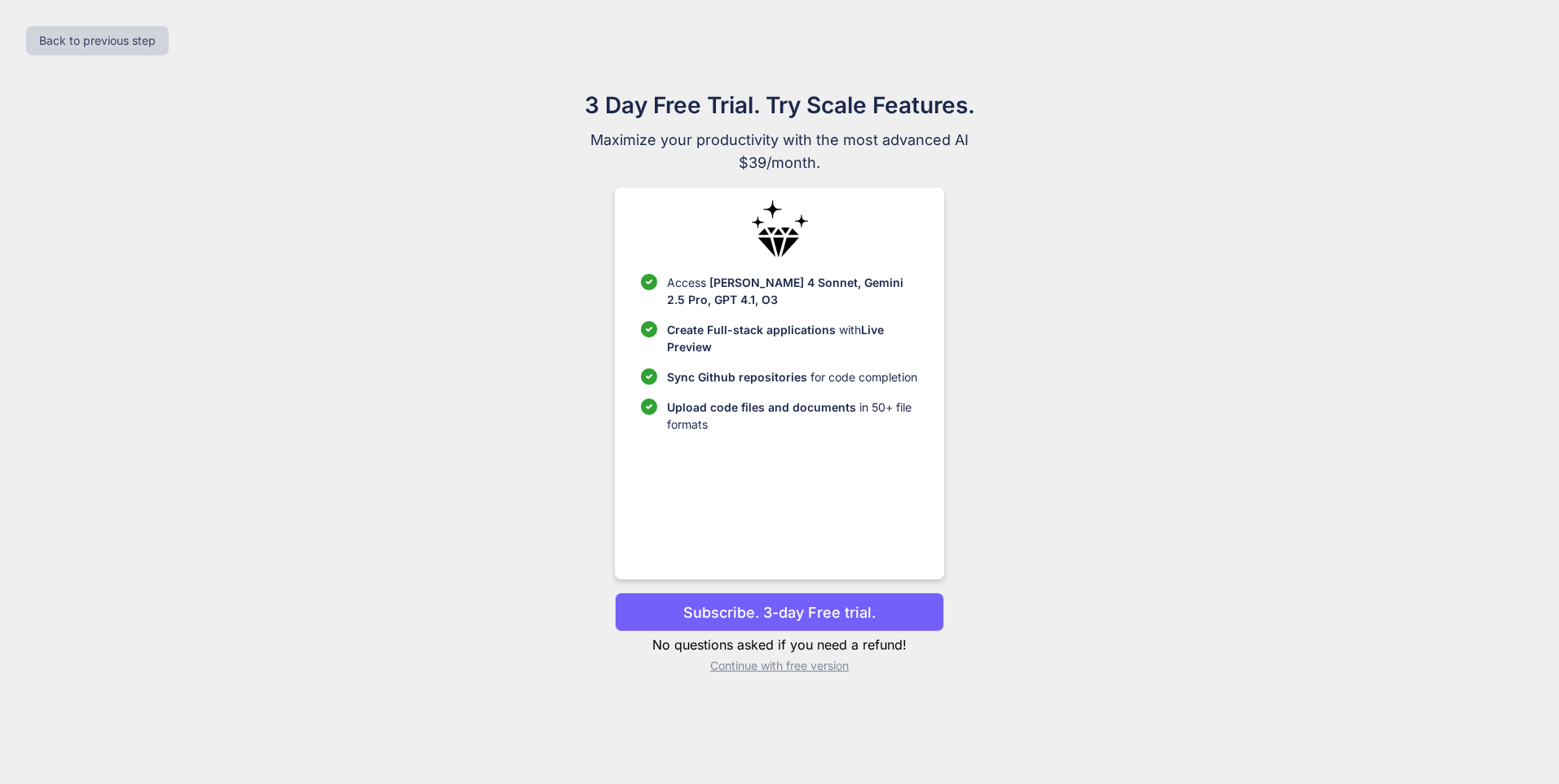
click at [857, 614] on p "Subscribe. 3-day Free trial." at bounding box center [779, 613] width 192 height 22
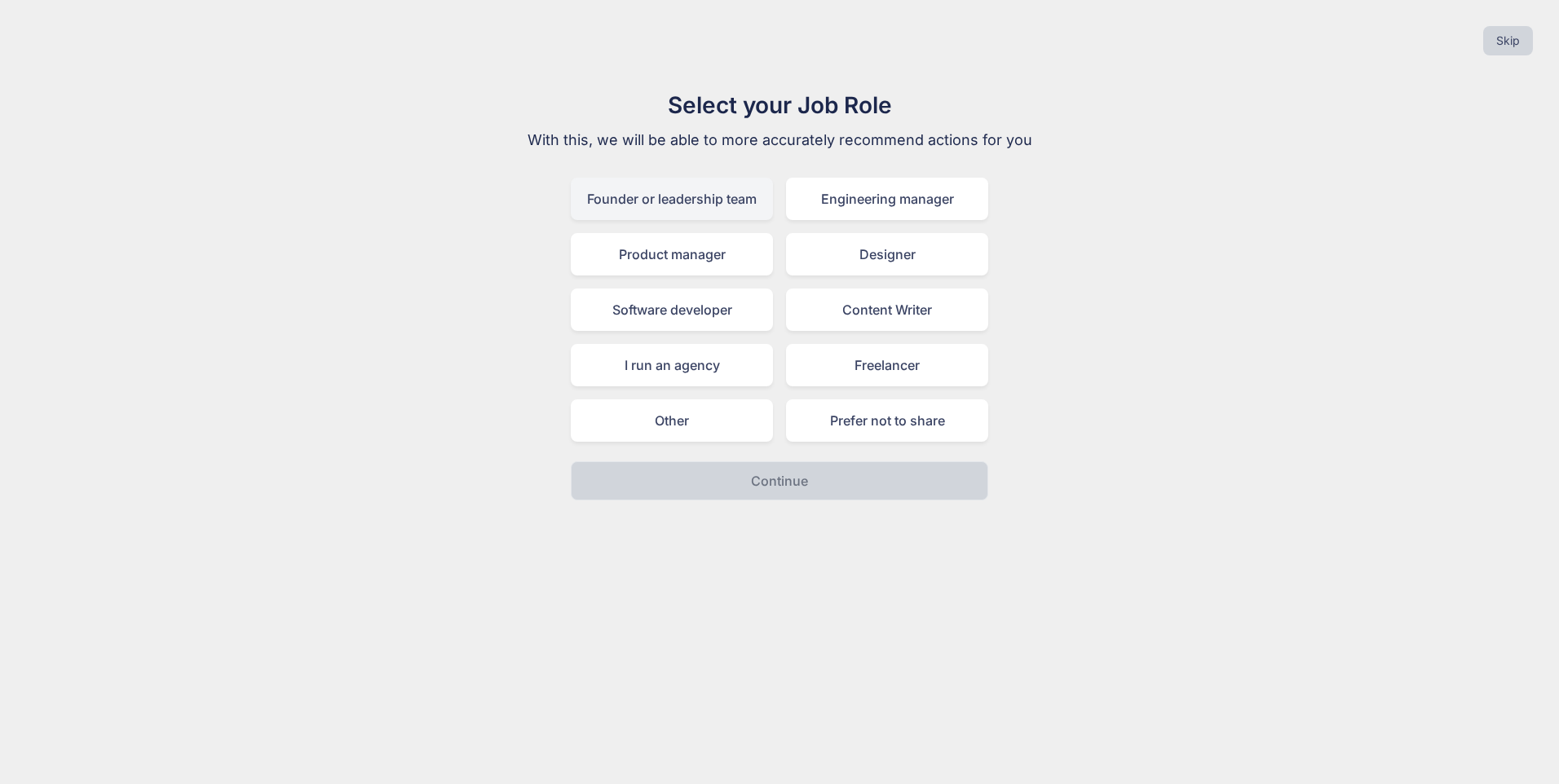
click at [669, 198] on div "Founder or leadership team" at bounding box center [672, 198] width 202 height 42
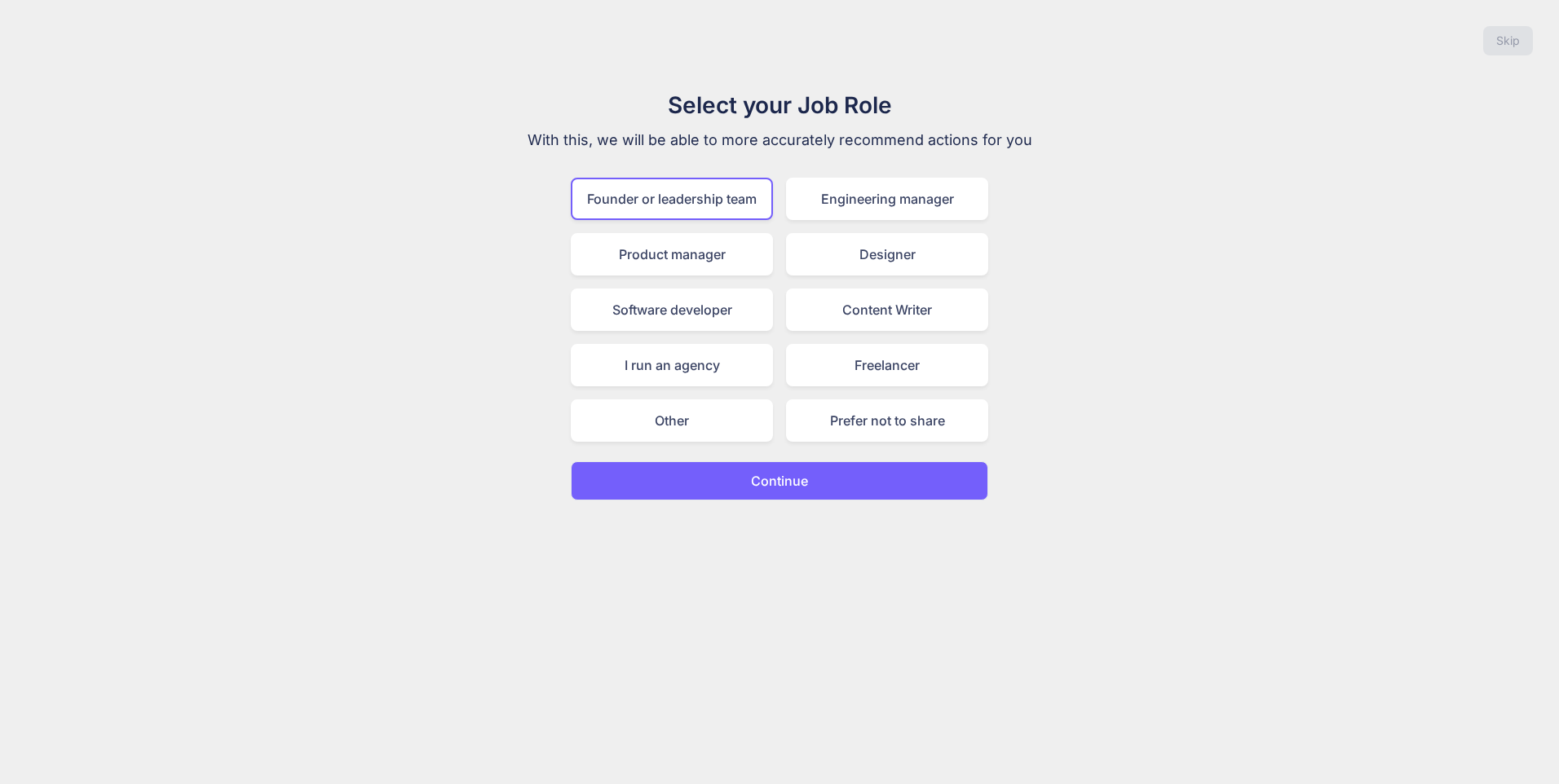
click at [812, 479] on button "Continue" at bounding box center [779, 480] width 418 height 39
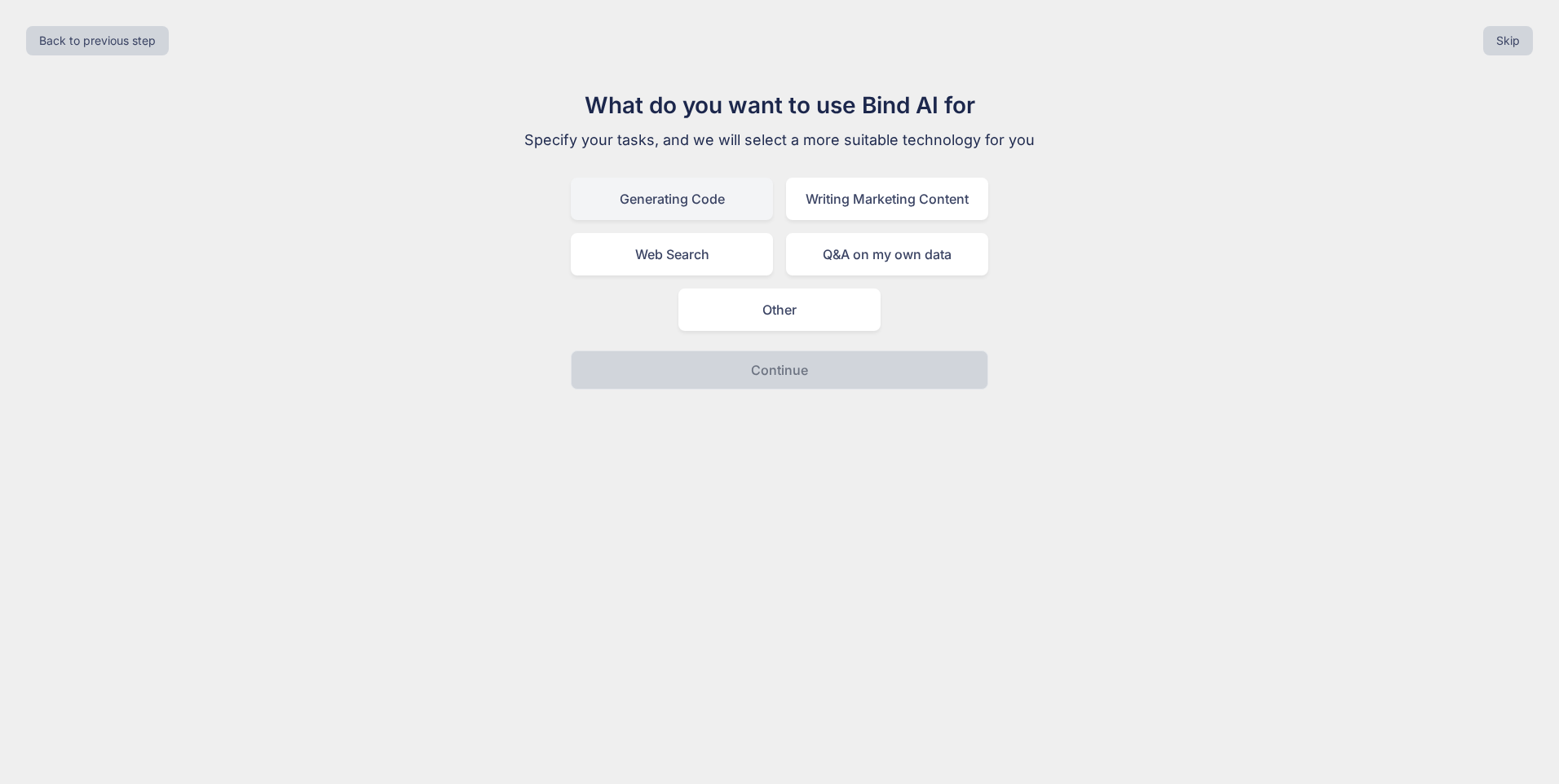
click at [663, 214] on div "Generating Code" at bounding box center [672, 198] width 202 height 42
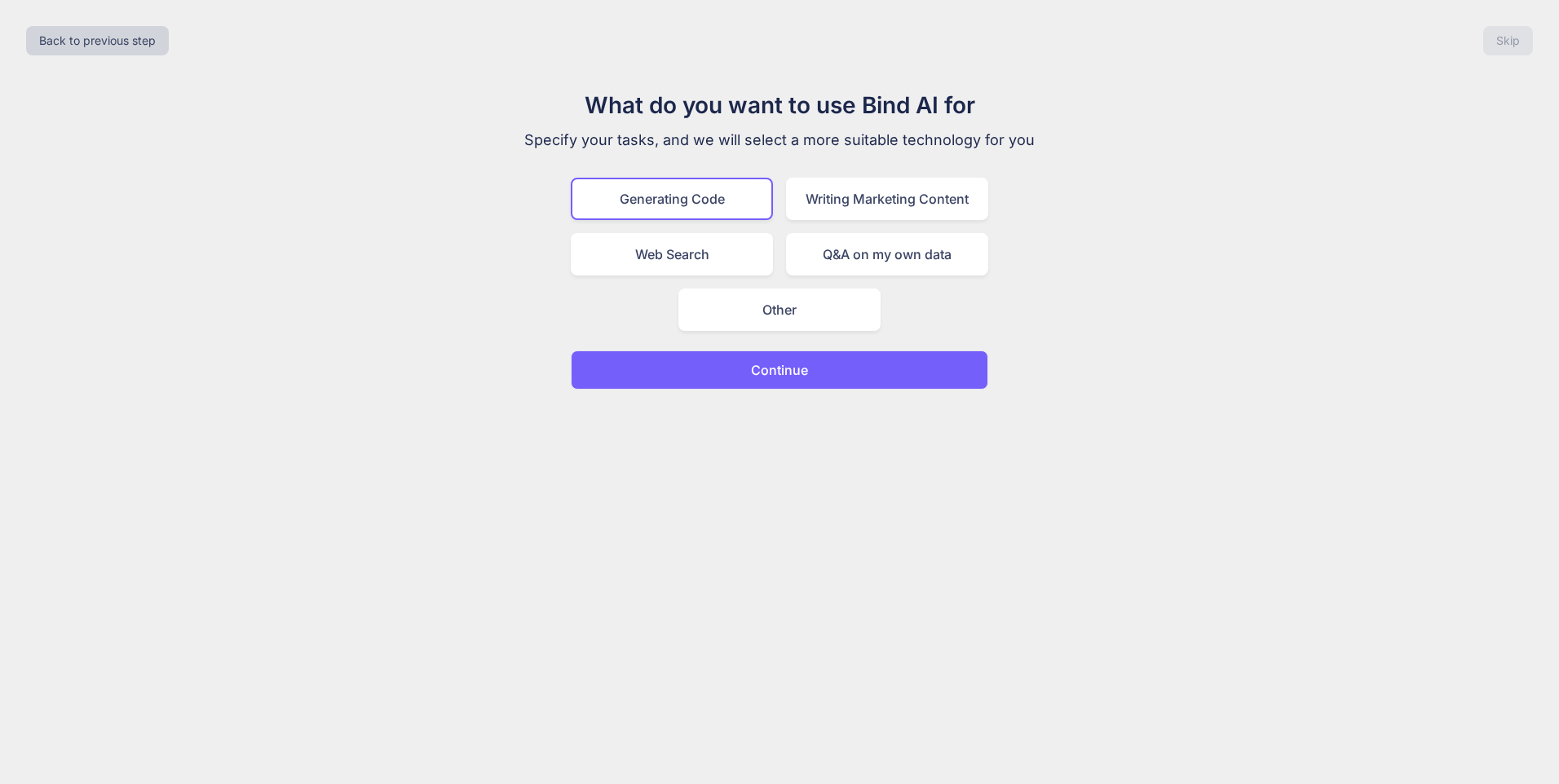
click at [792, 386] on button "Continue" at bounding box center [779, 369] width 418 height 39
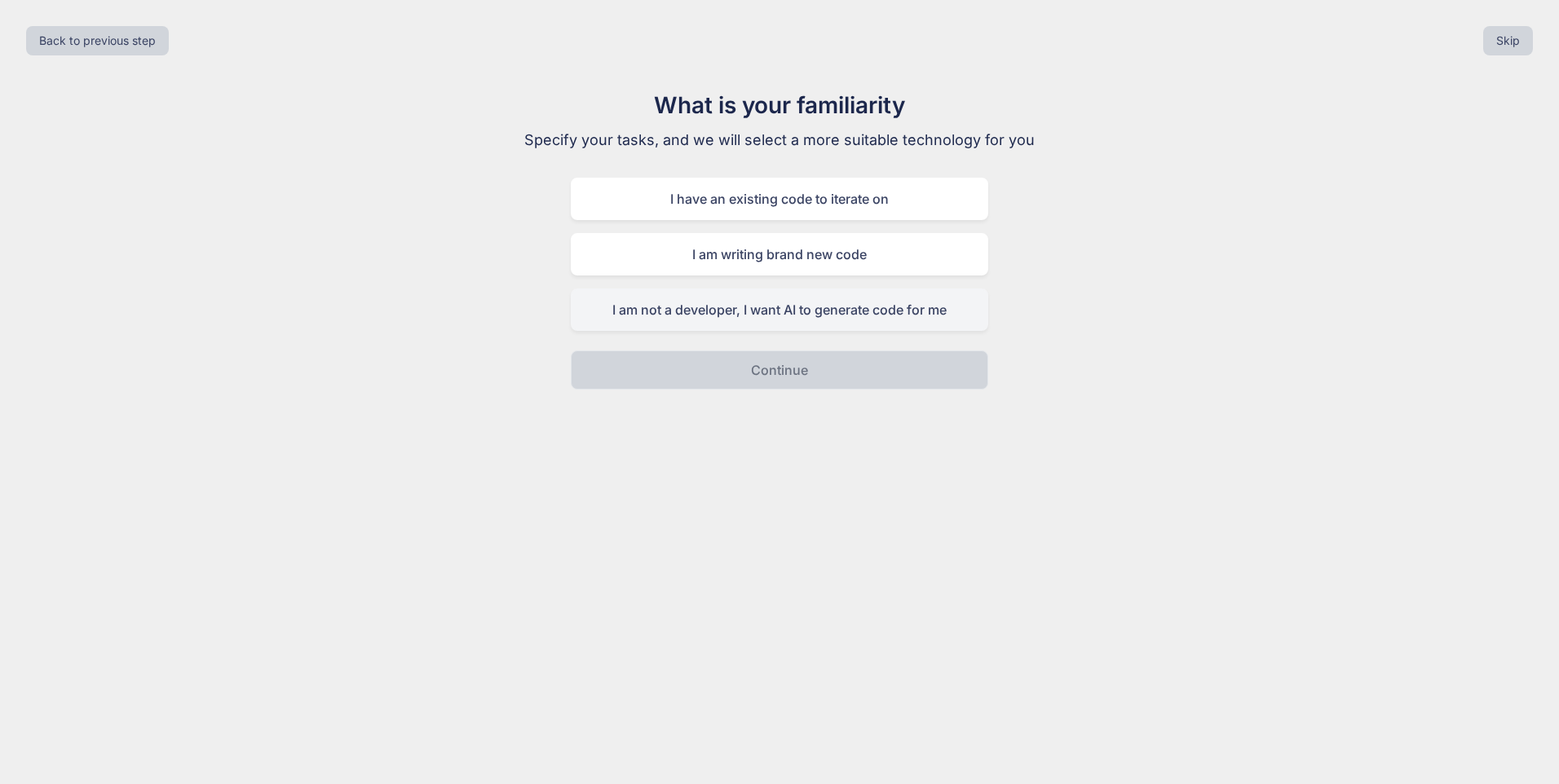
click at [704, 312] on div "I am not a developer, I want AI to generate code for me" at bounding box center [779, 309] width 418 height 42
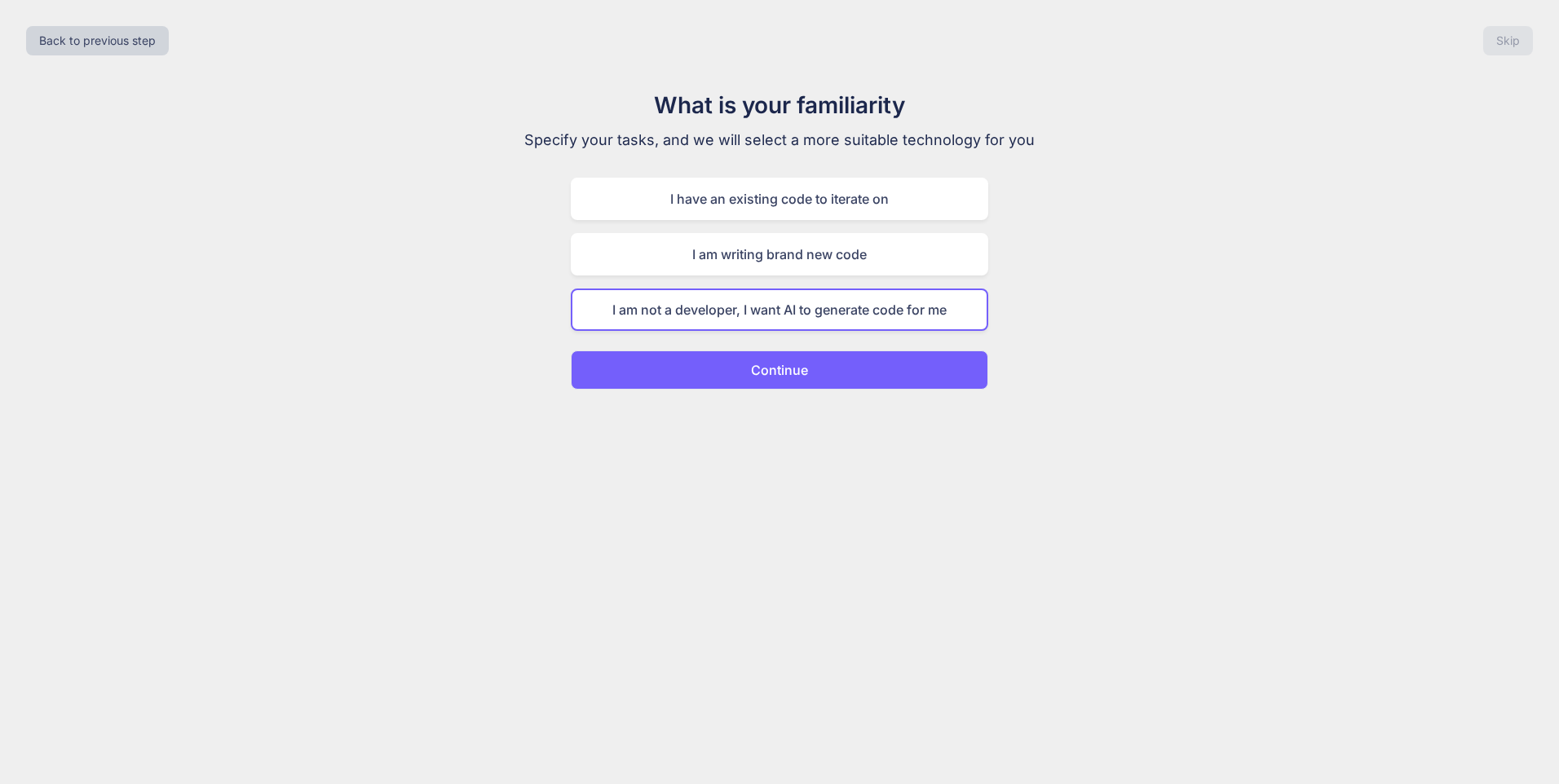
click at [763, 367] on p "Continue" at bounding box center [779, 370] width 57 height 20
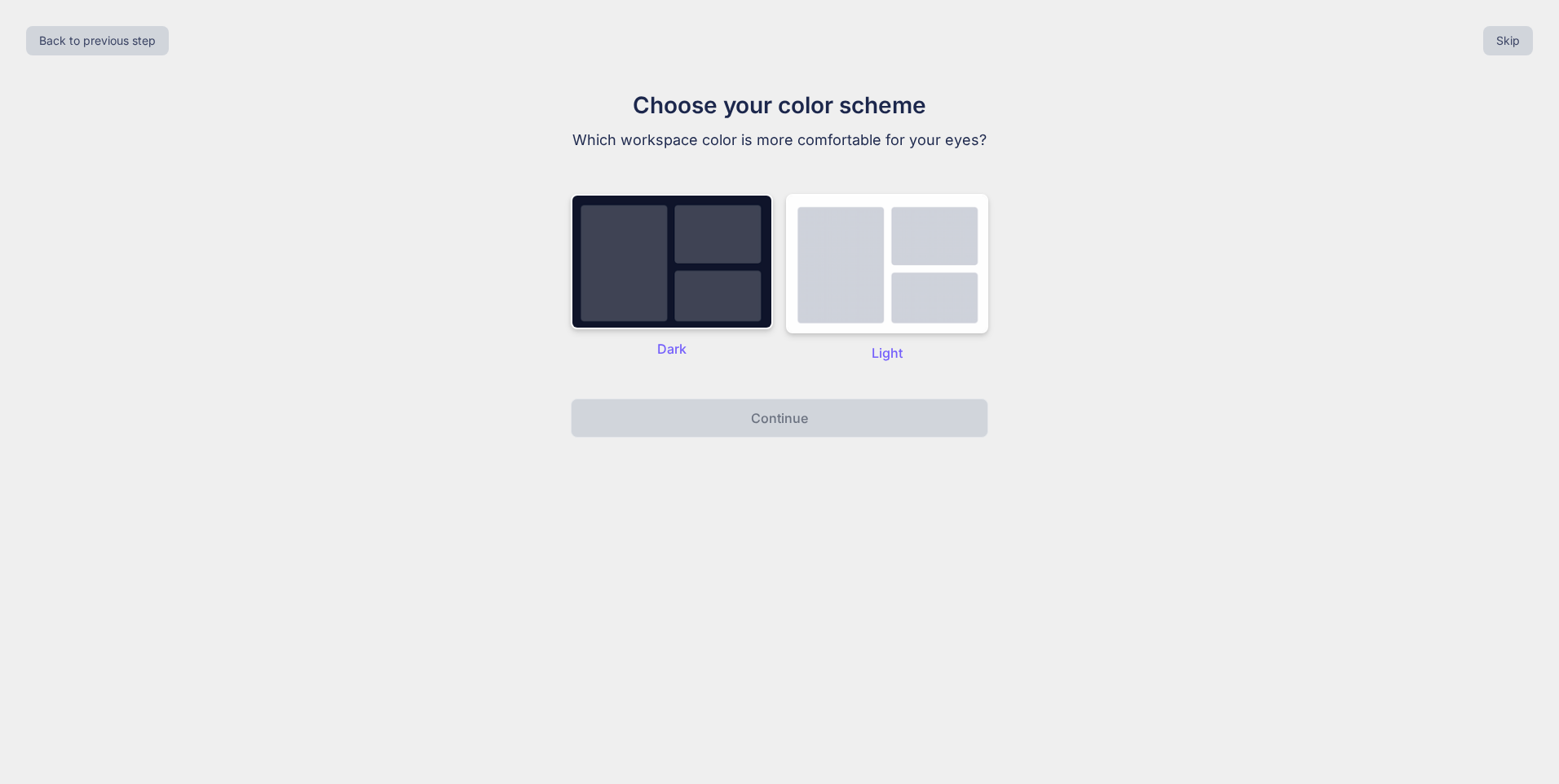
drag, startPoint x: 877, startPoint y: 306, endPoint x: 862, endPoint y: 348, distance: 44.6
click at [877, 305] on img at bounding box center [887, 263] width 202 height 139
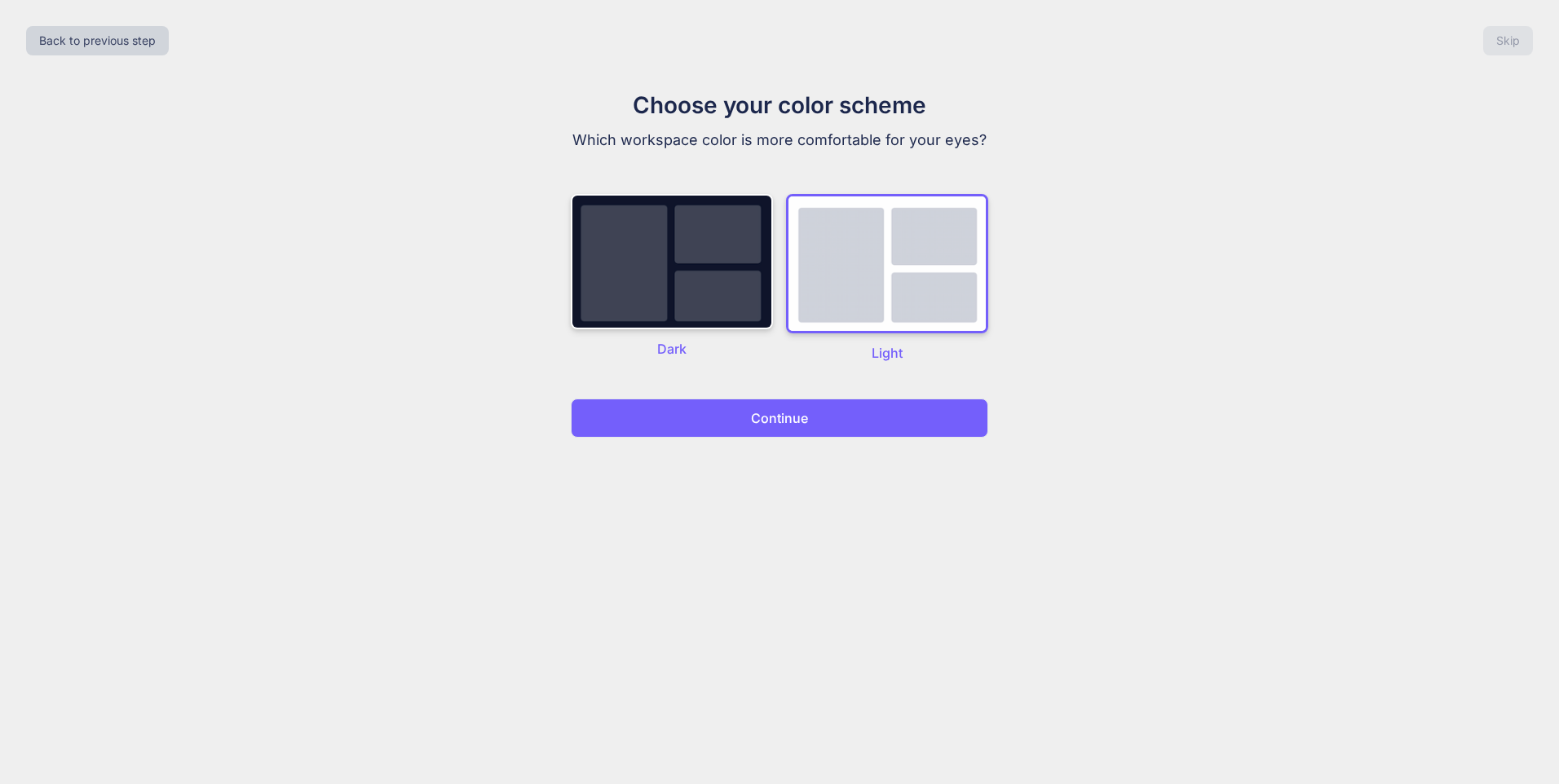
click at [843, 421] on button "Continue" at bounding box center [779, 418] width 418 height 39
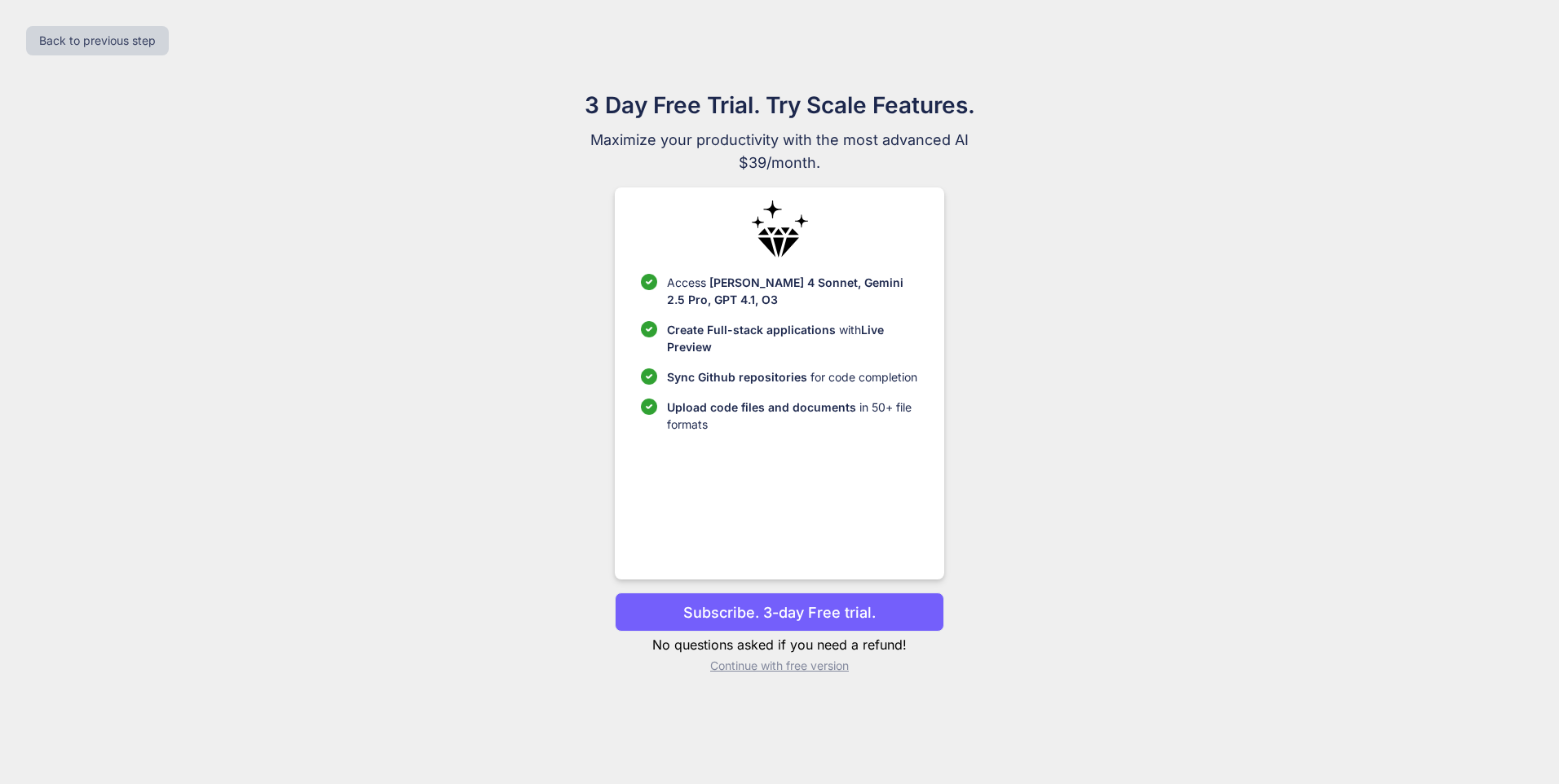
click at [775, 667] on p "Continue with free version" at bounding box center [779, 666] width 329 height 16
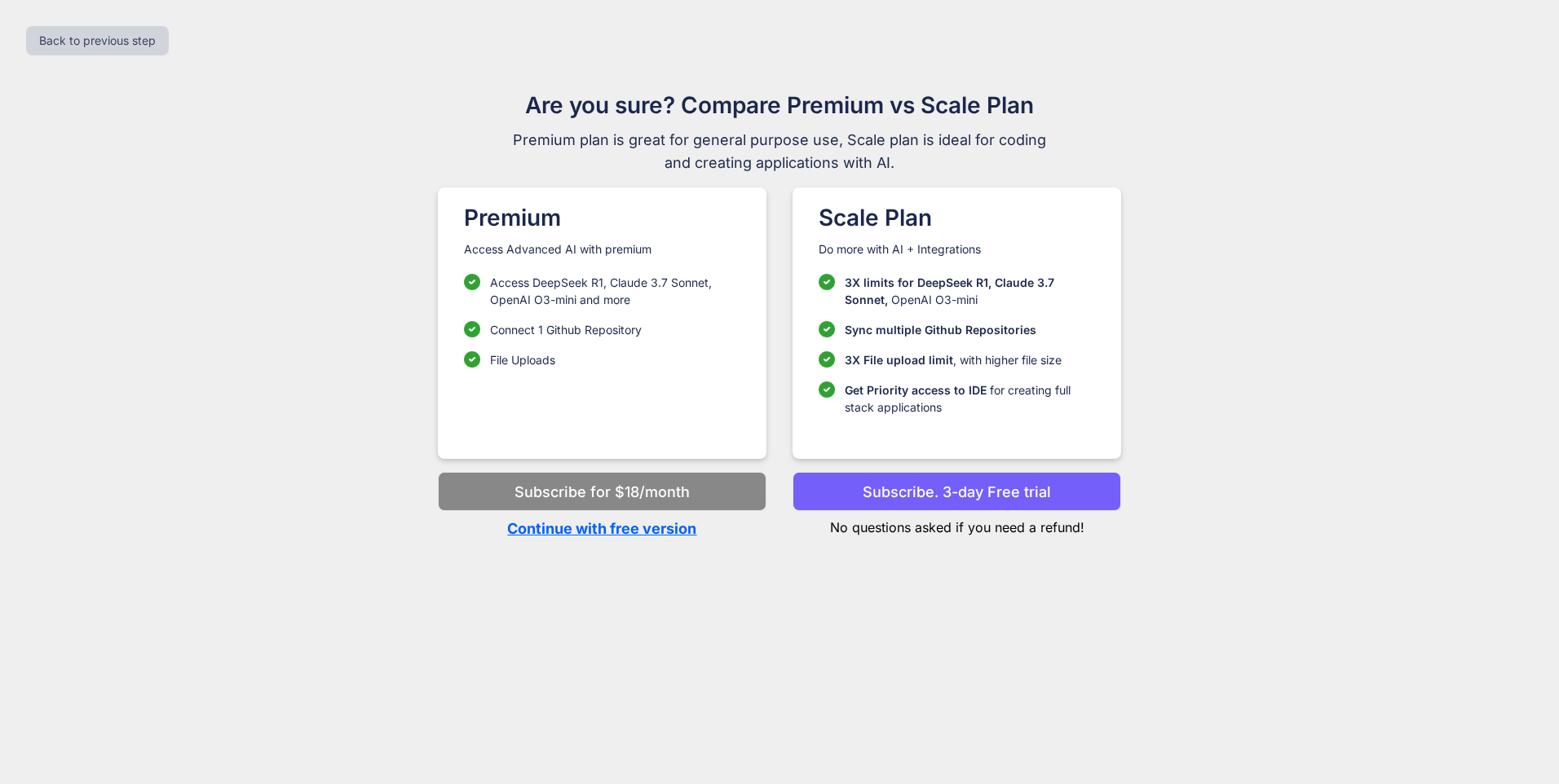
click at [477, 559] on div "Back to previous step Are you sure? Compare Premium vs Scale Plan Premium plan …" at bounding box center [779, 392] width 1559 height 784
click at [621, 530] on p "Continue with free version" at bounding box center [602, 529] width 329 height 22
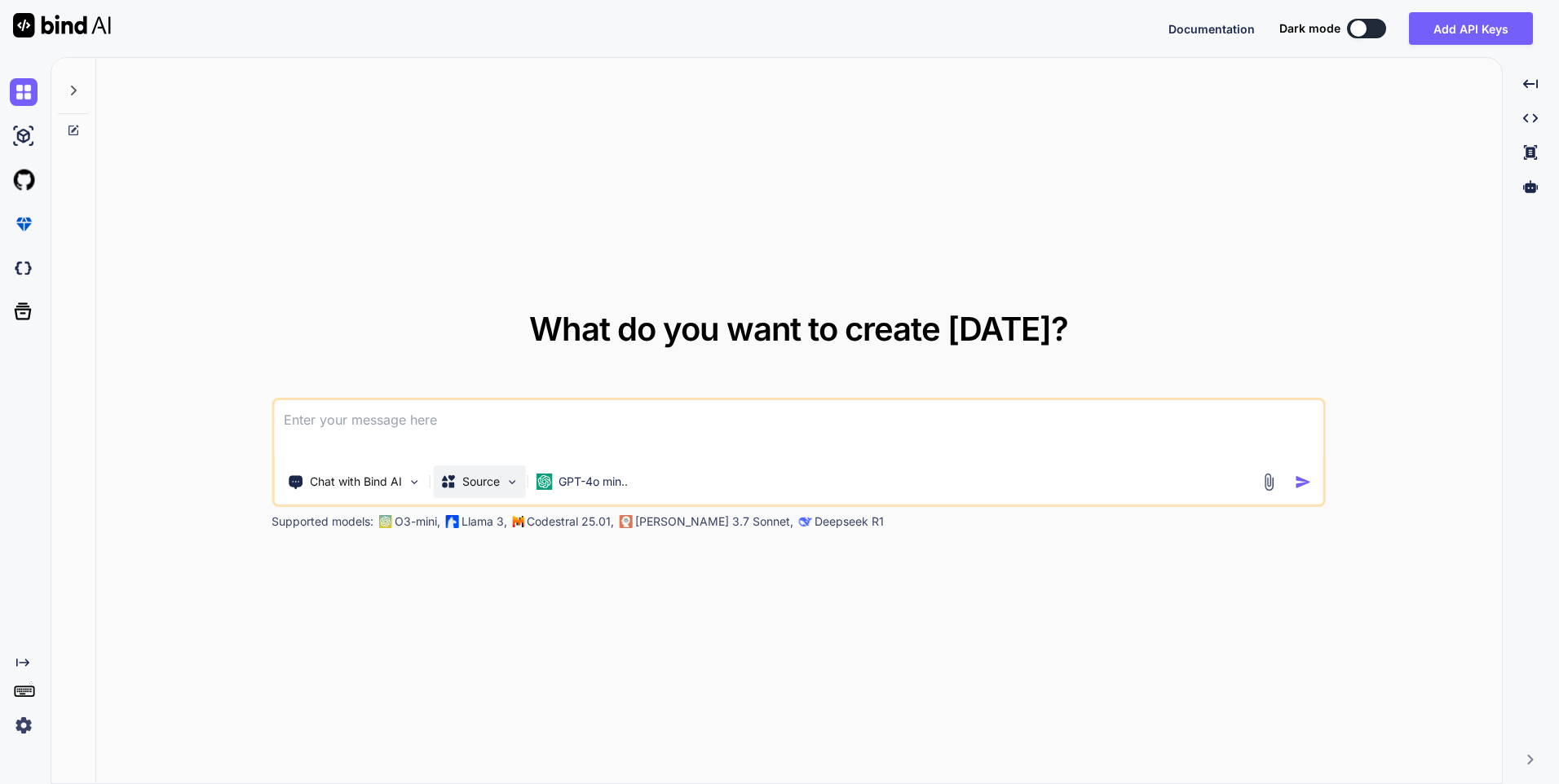
type textarea "x"
click at [373, 426] on textarea at bounding box center [799, 430] width 1050 height 60
type textarea "create school website dynamic using core php complete dynamic with manage page …"
type textarea "x"
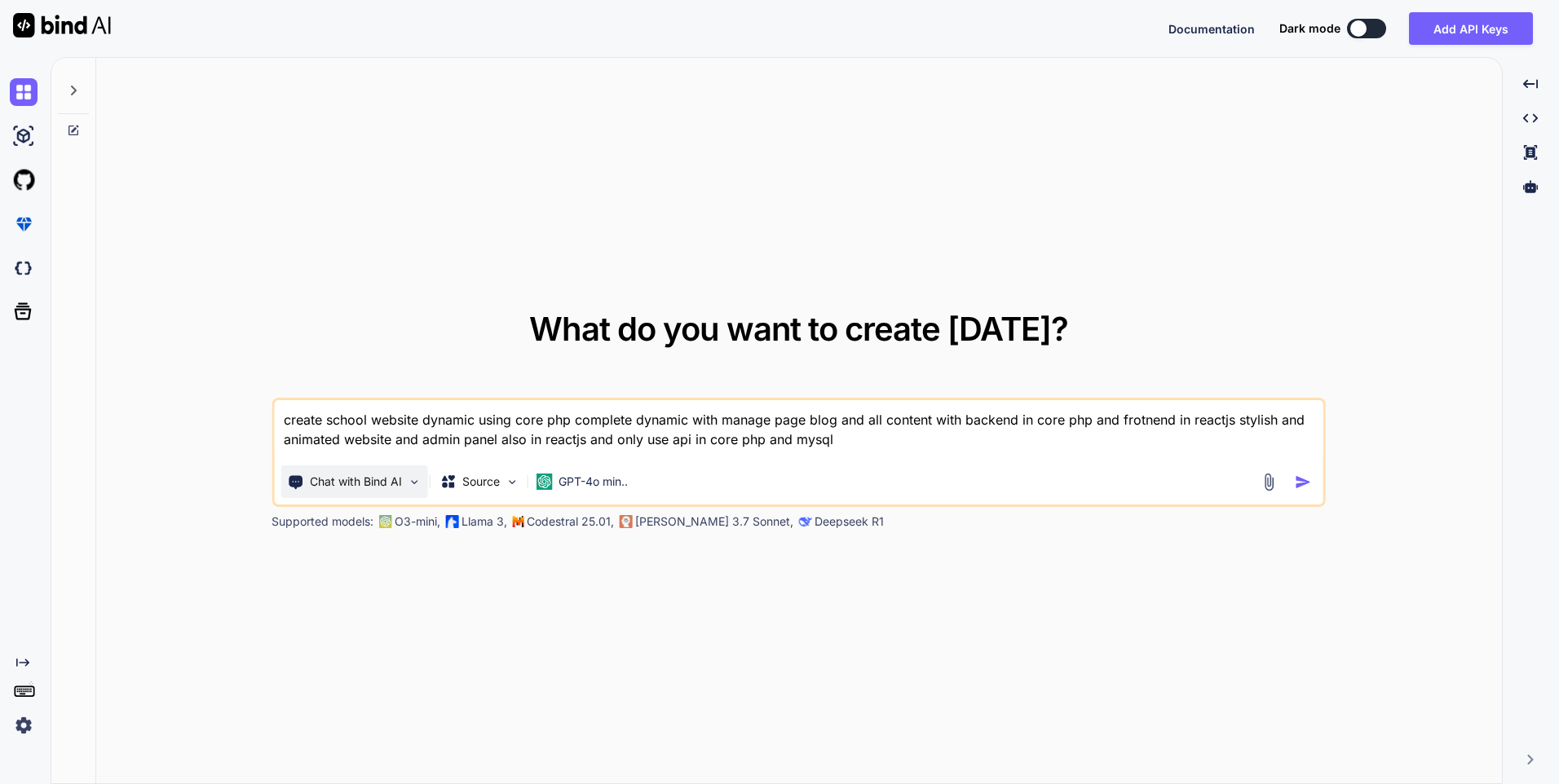
type textarea "create school website dynamic using core php complete dynamic with manage page …"
click at [370, 477] on p "Chat with Bind AI" at bounding box center [356, 482] width 92 height 16
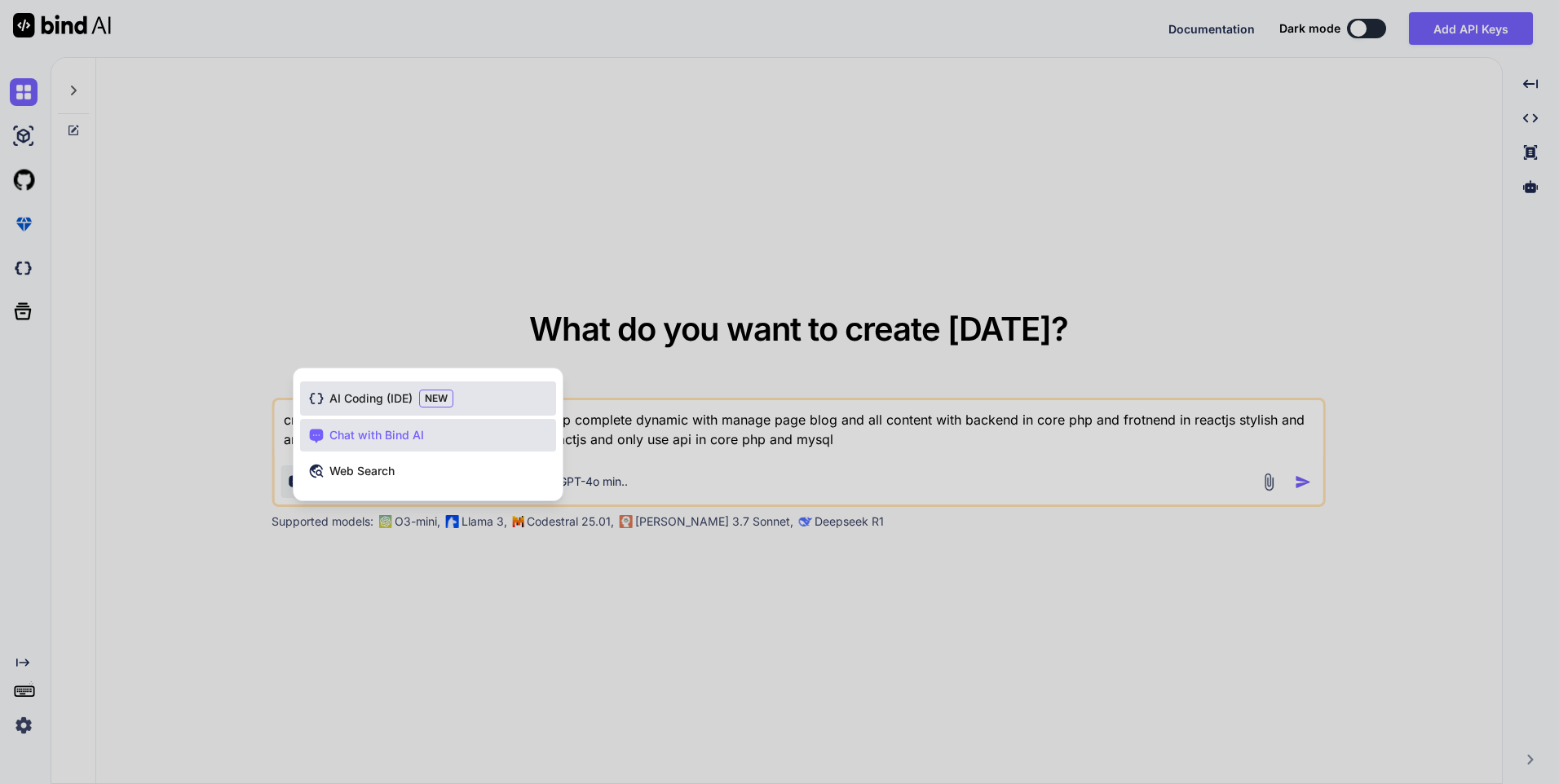
click at [367, 400] on span "AI Coding (IDE)" at bounding box center [371, 399] width 83 height 16
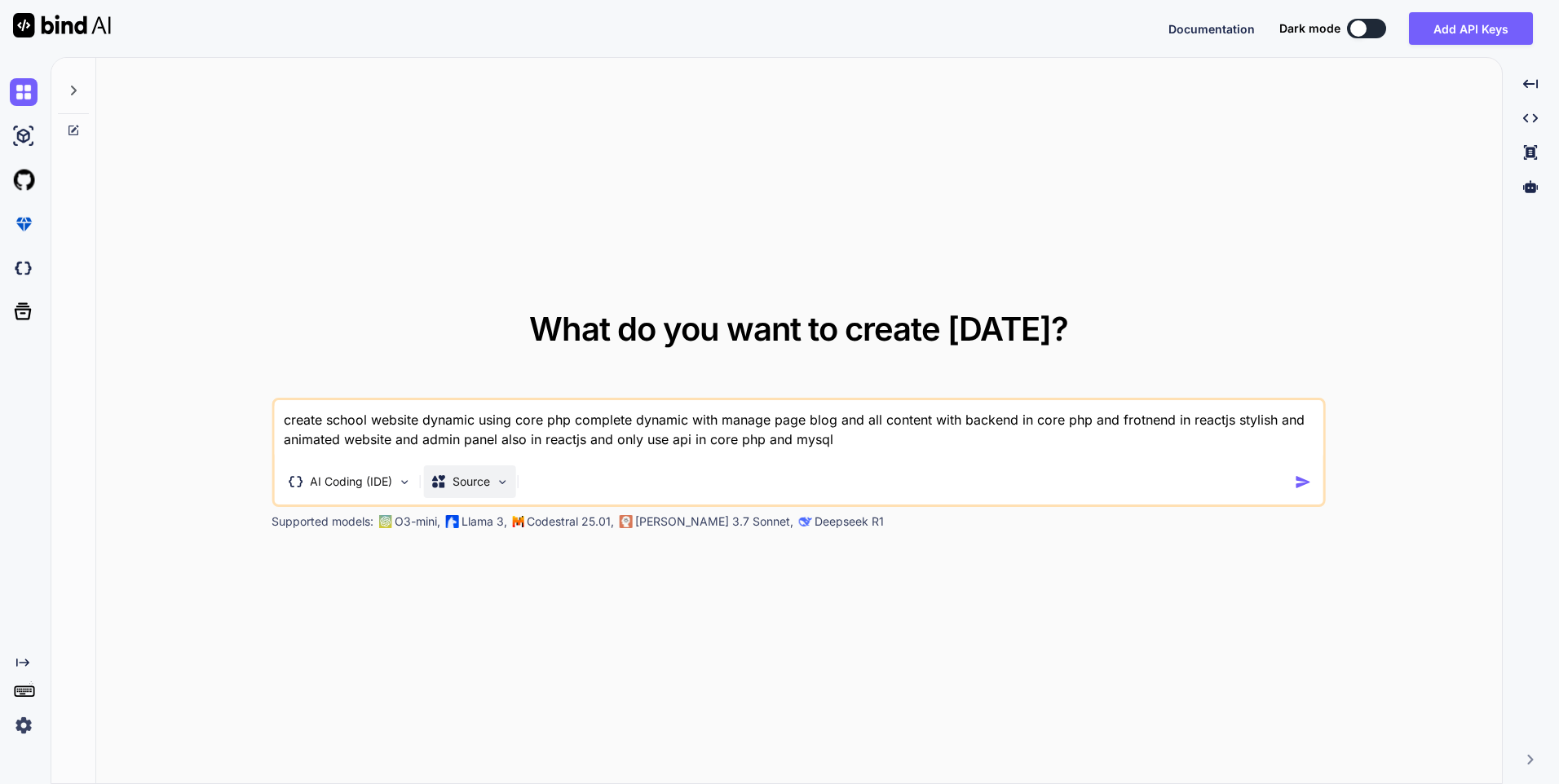
click at [487, 482] on p "Source" at bounding box center [471, 482] width 38 height 16
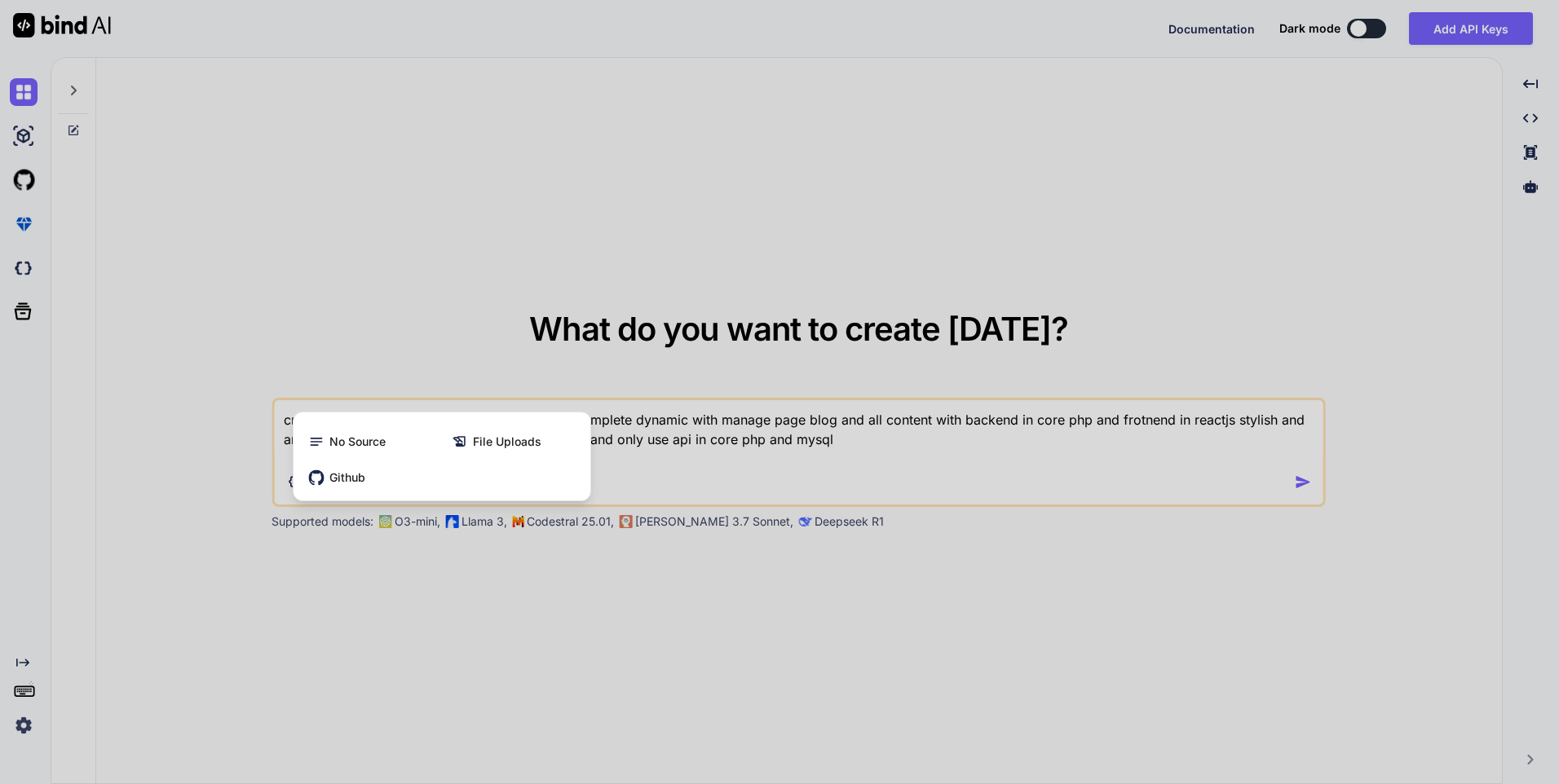
click at [422, 575] on div at bounding box center [779, 392] width 1559 height 784
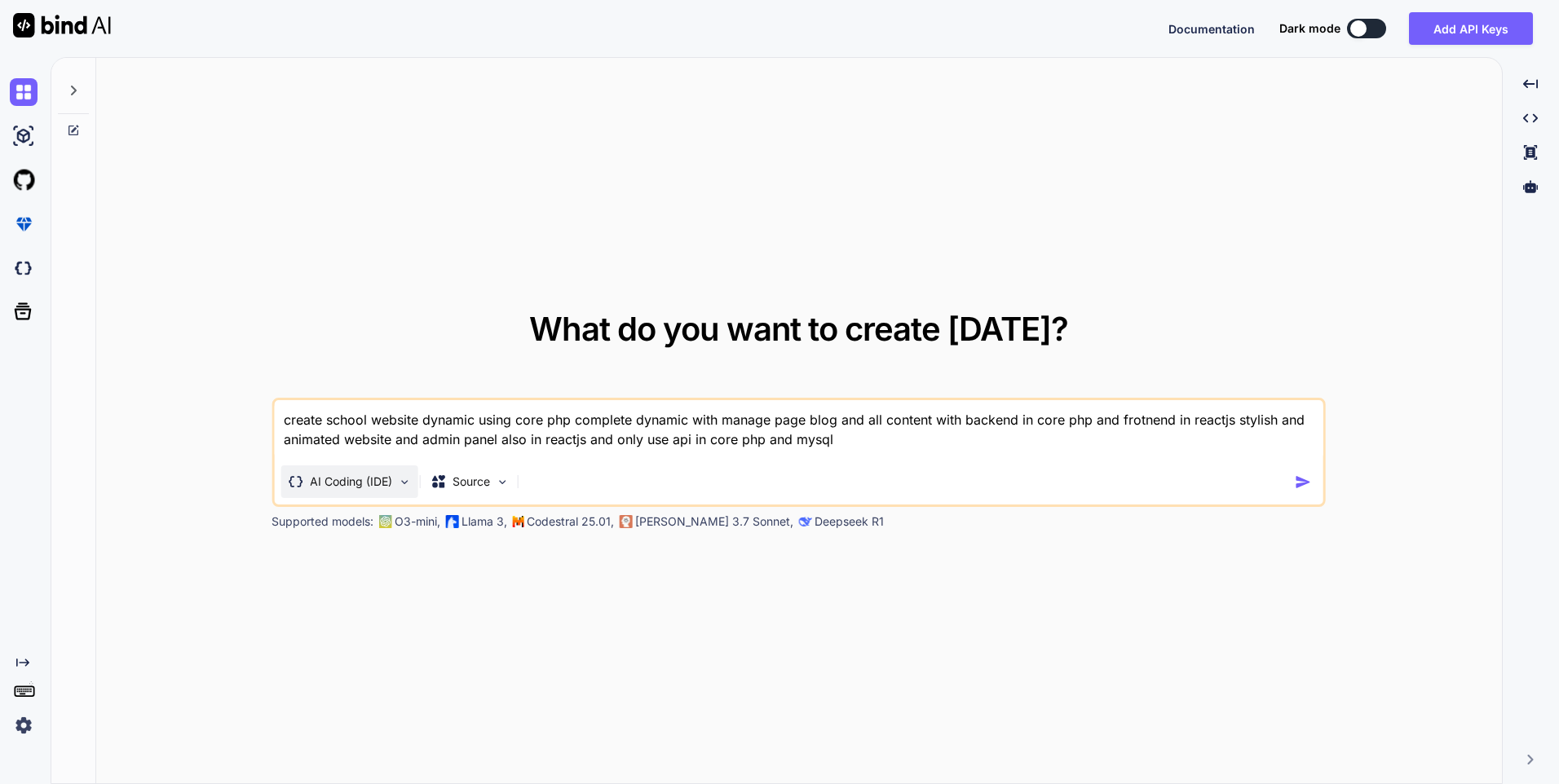
click at [381, 491] on div "AI Coding (IDE)" at bounding box center [349, 482] width 137 height 32
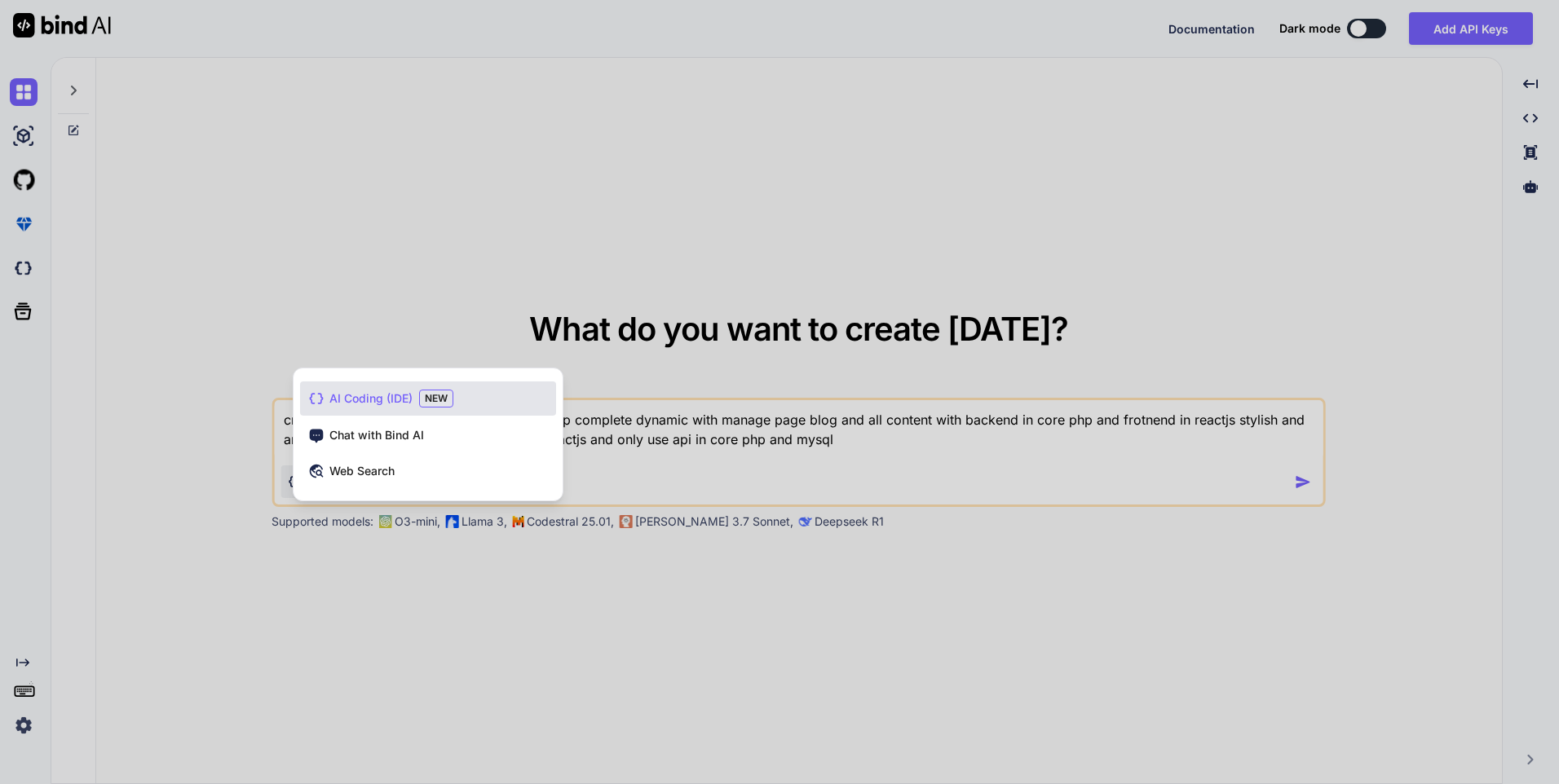
click at [508, 598] on div at bounding box center [779, 392] width 1559 height 784
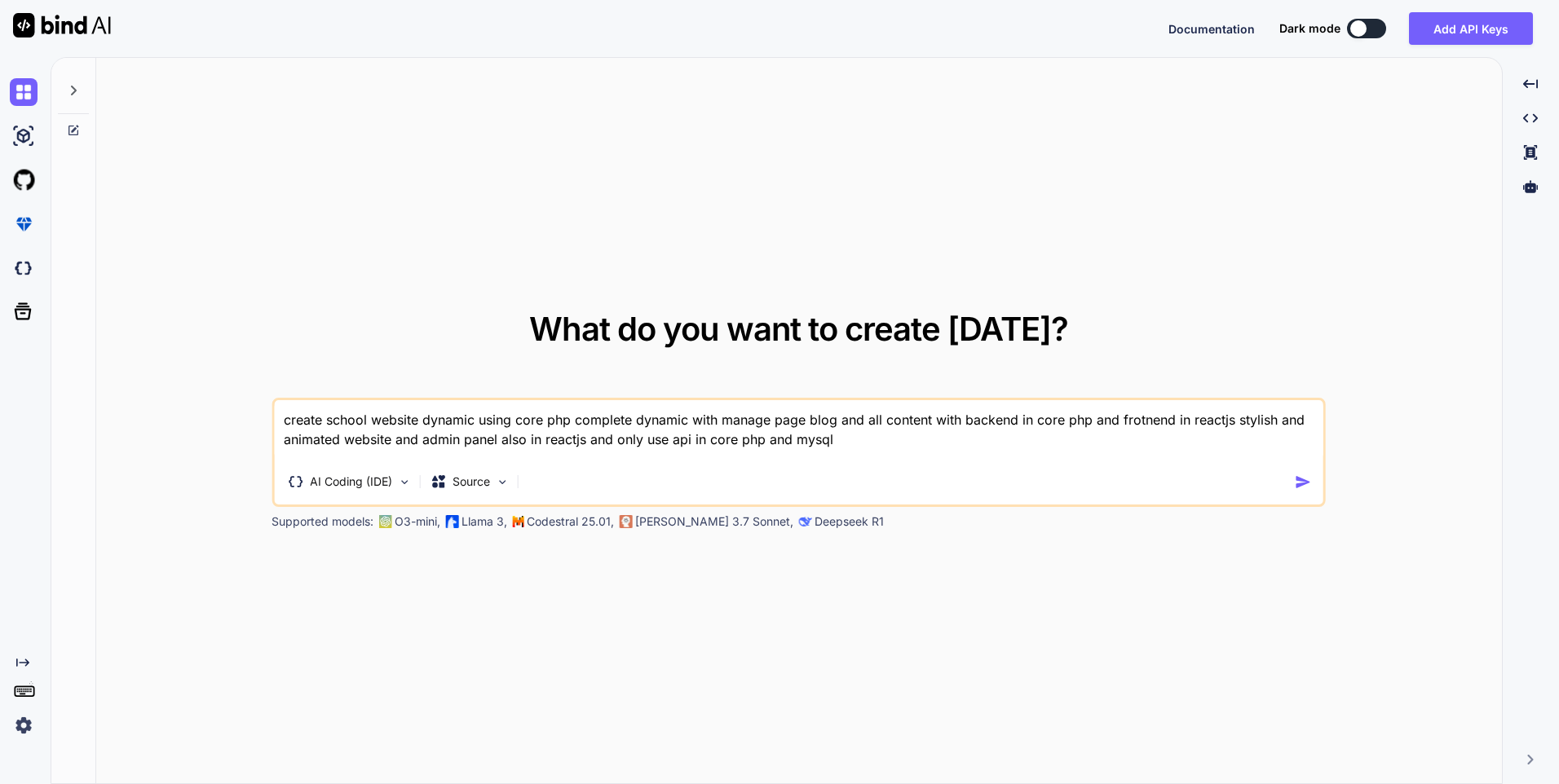
click at [686, 527] on p "Claude 3.7 Sonnet," at bounding box center [714, 521] width 158 height 16
click at [503, 472] on div "Source" at bounding box center [469, 482] width 92 height 32
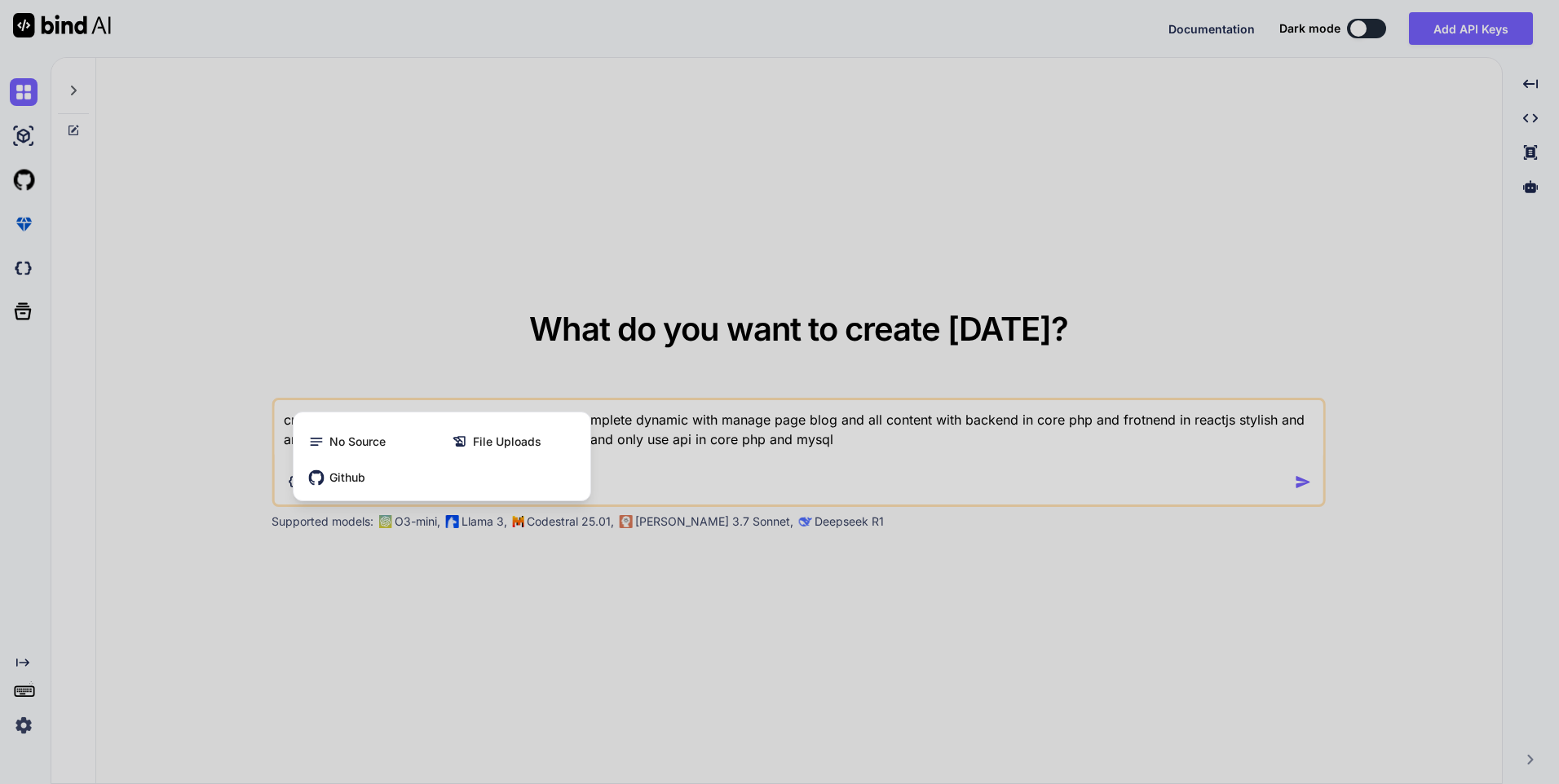
click at [765, 486] on div at bounding box center [779, 392] width 1559 height 784
type textarea "x"
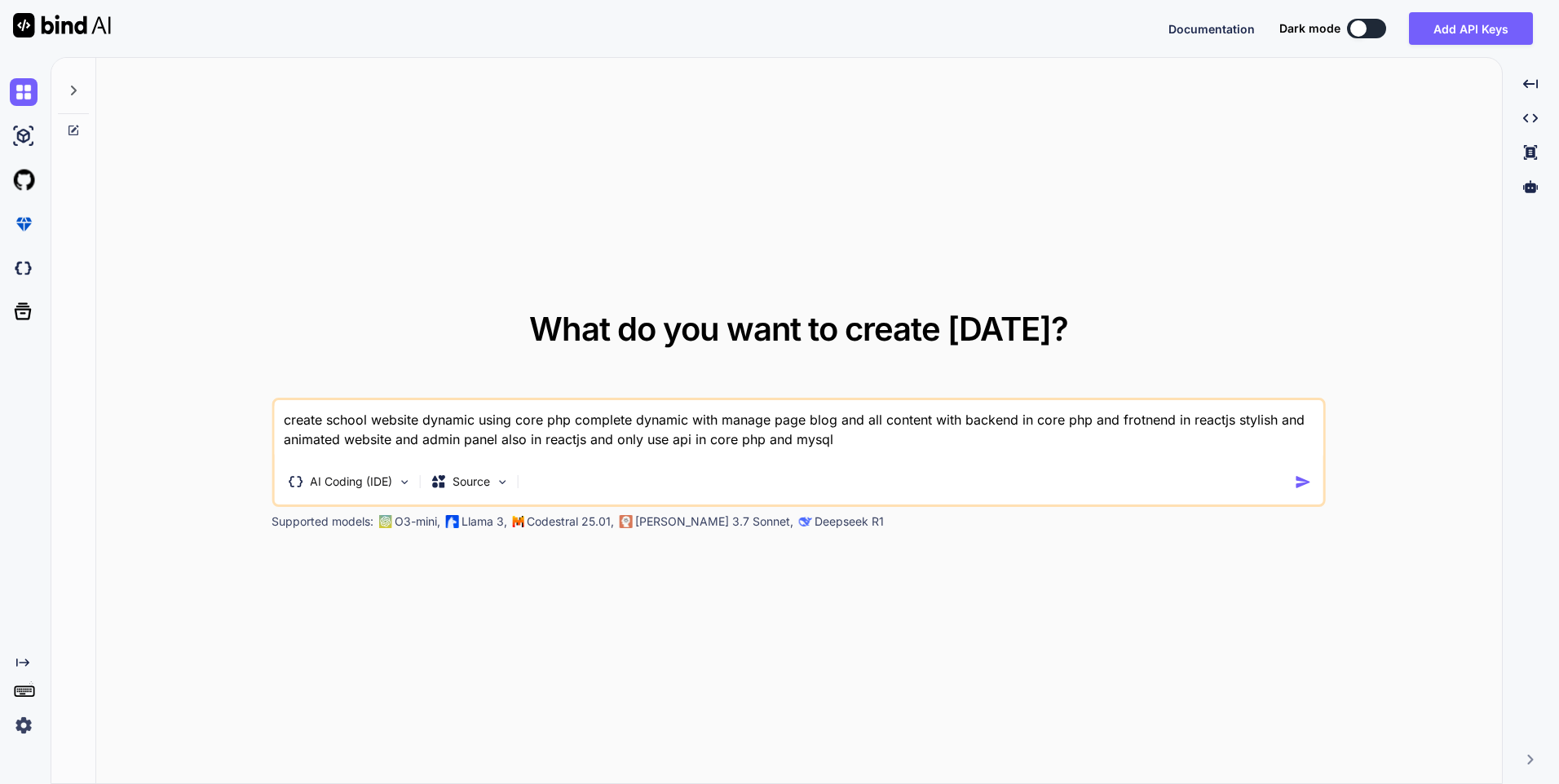
click at [1305, 482] on img "button" at bounding box center [1304, 482] width 17 height 17
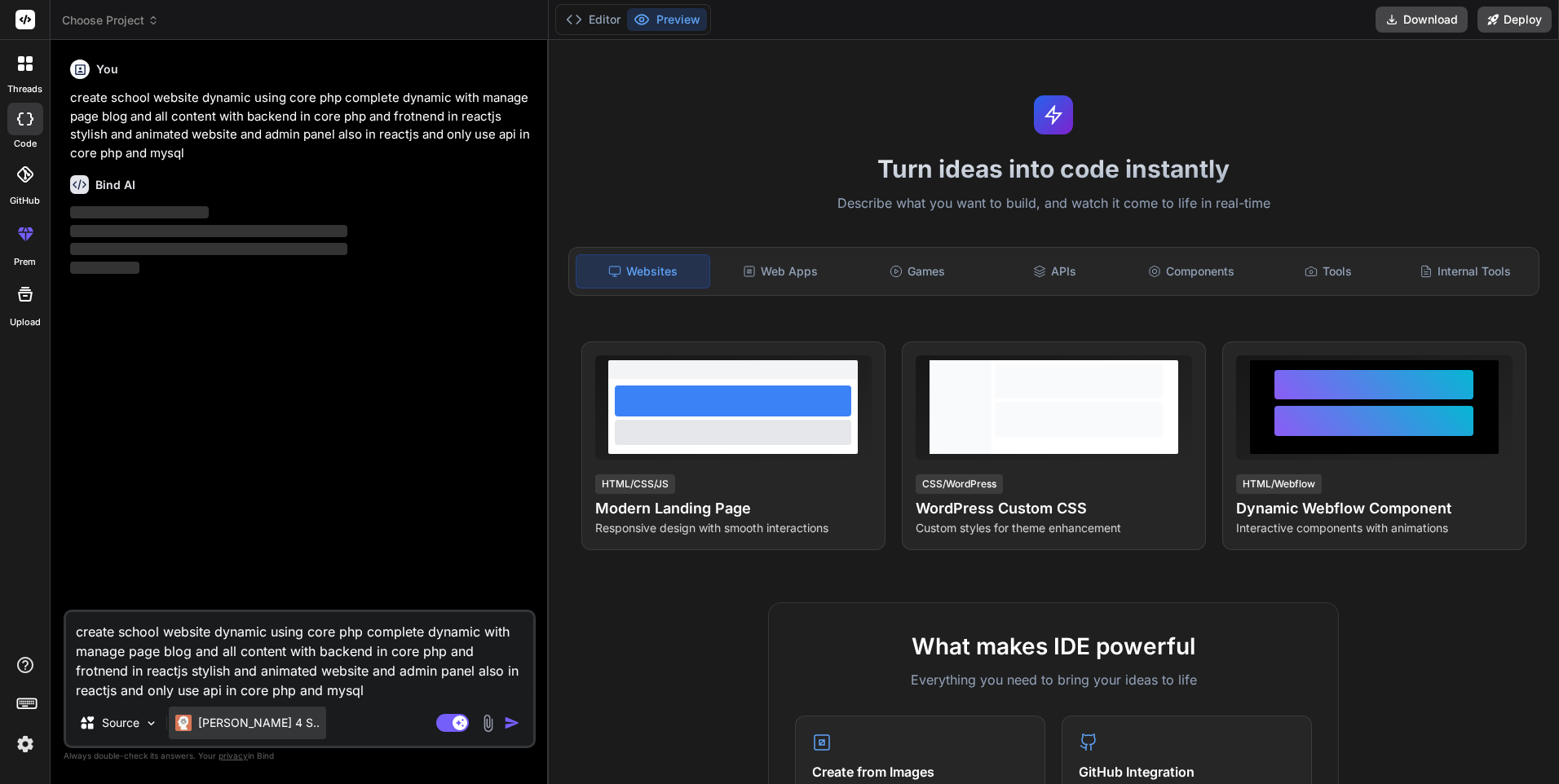
click at [227, 731] on div "[PERSON_NAME] 4 S.." at bounding box center [247, 723] width 157 height 32
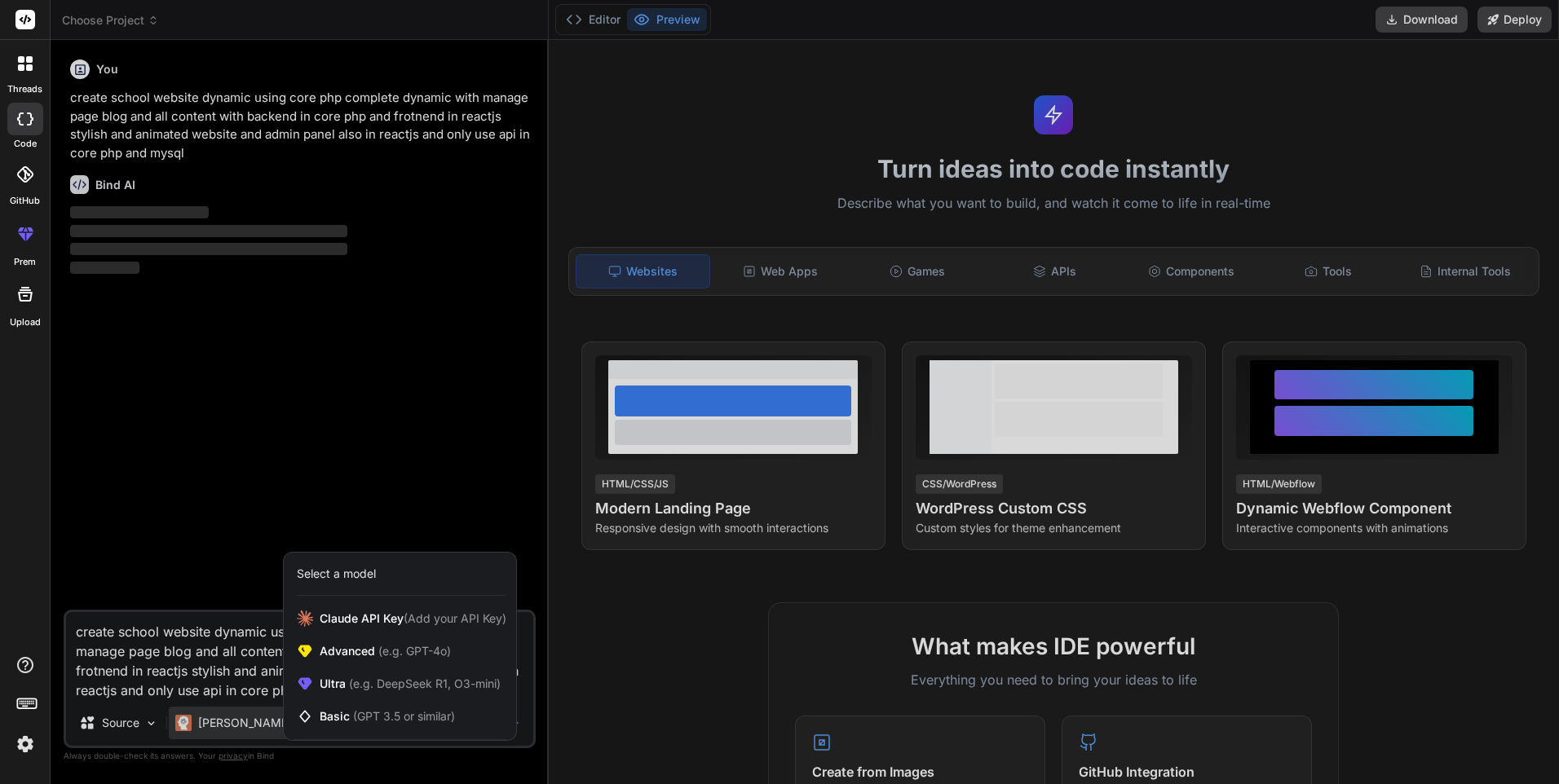
click at [224, 492] on div at bounding box center [779, 392] width 1559 height 784
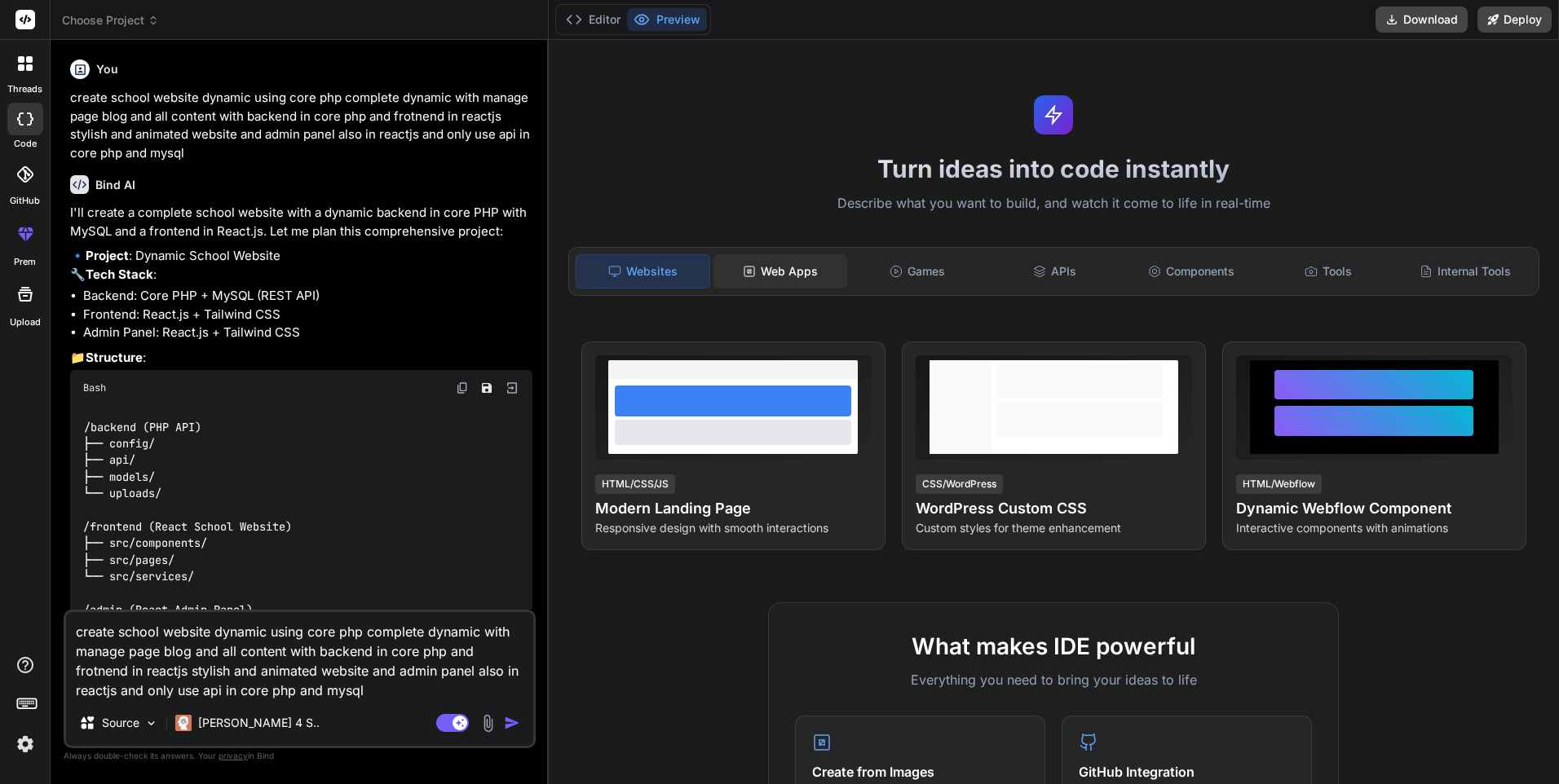
type textarea "x"
click at [786, 275] on div "Web Apps" at bounding box center [781, 272] width 134 height 34
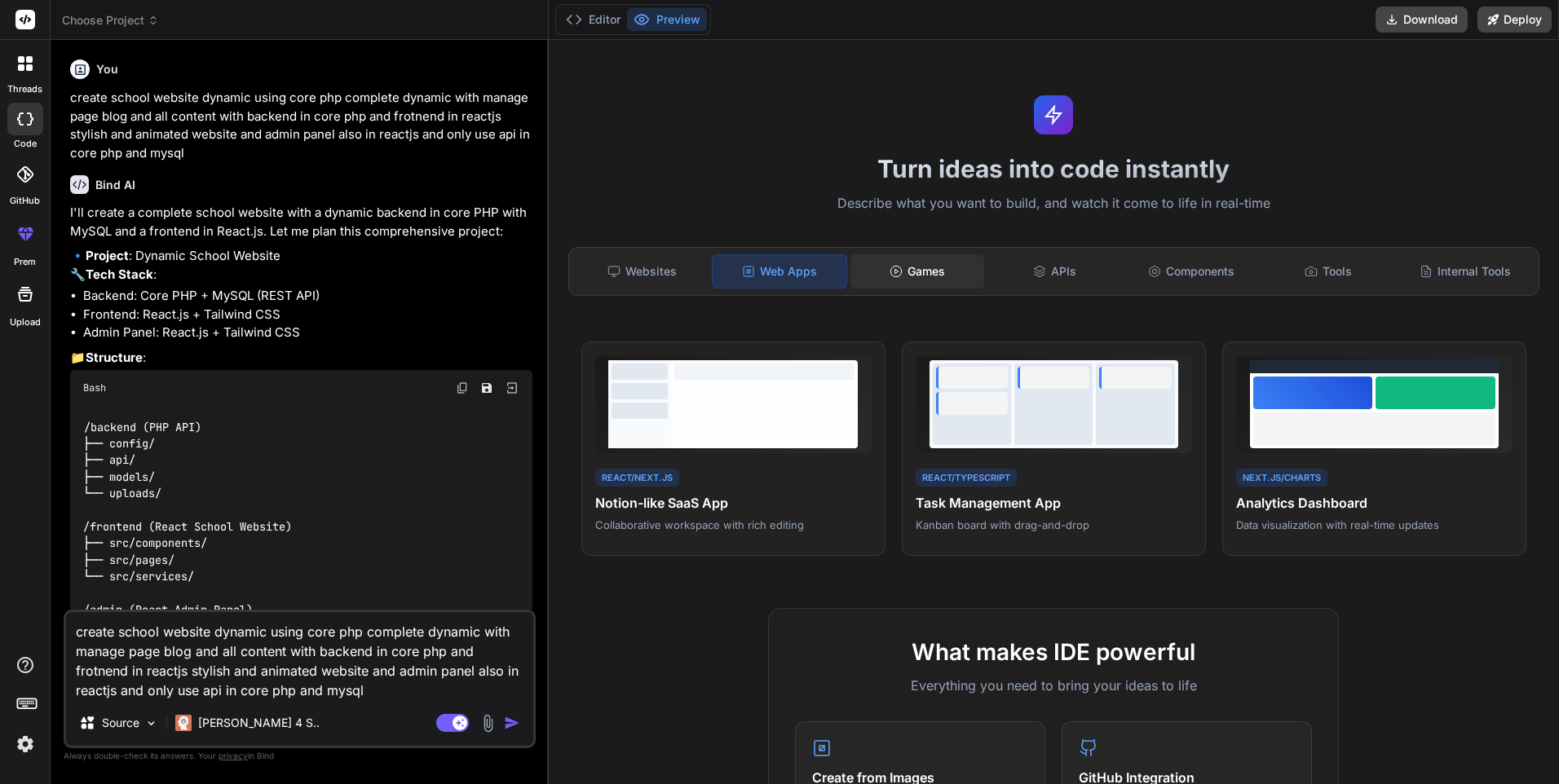
click at [918, 272] on div "Games" at bounding box center [917, 272] width 134 height 34
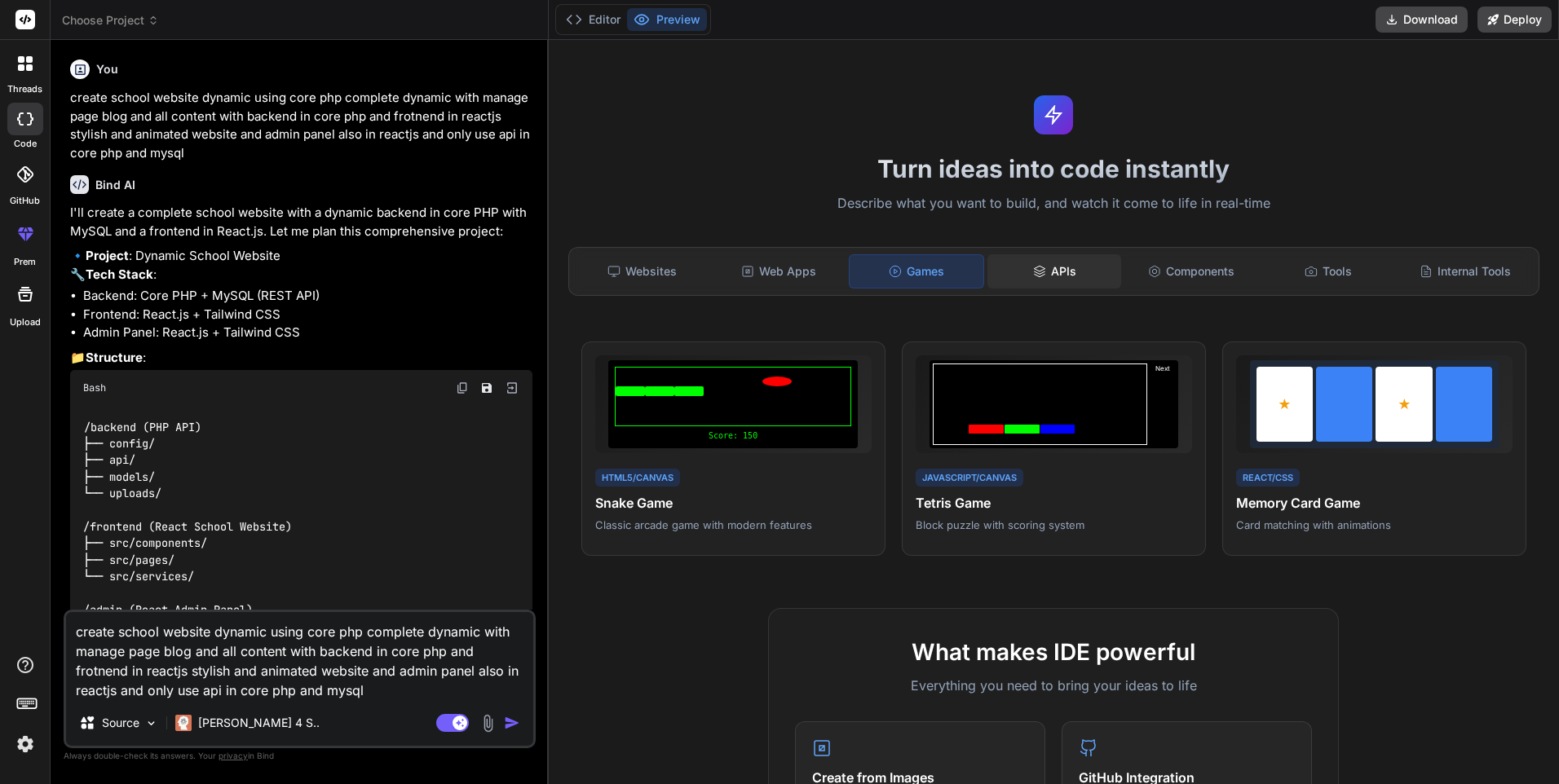
click at [1040, 274] on icon at bounding box center [1040, 272] width 13 height 13
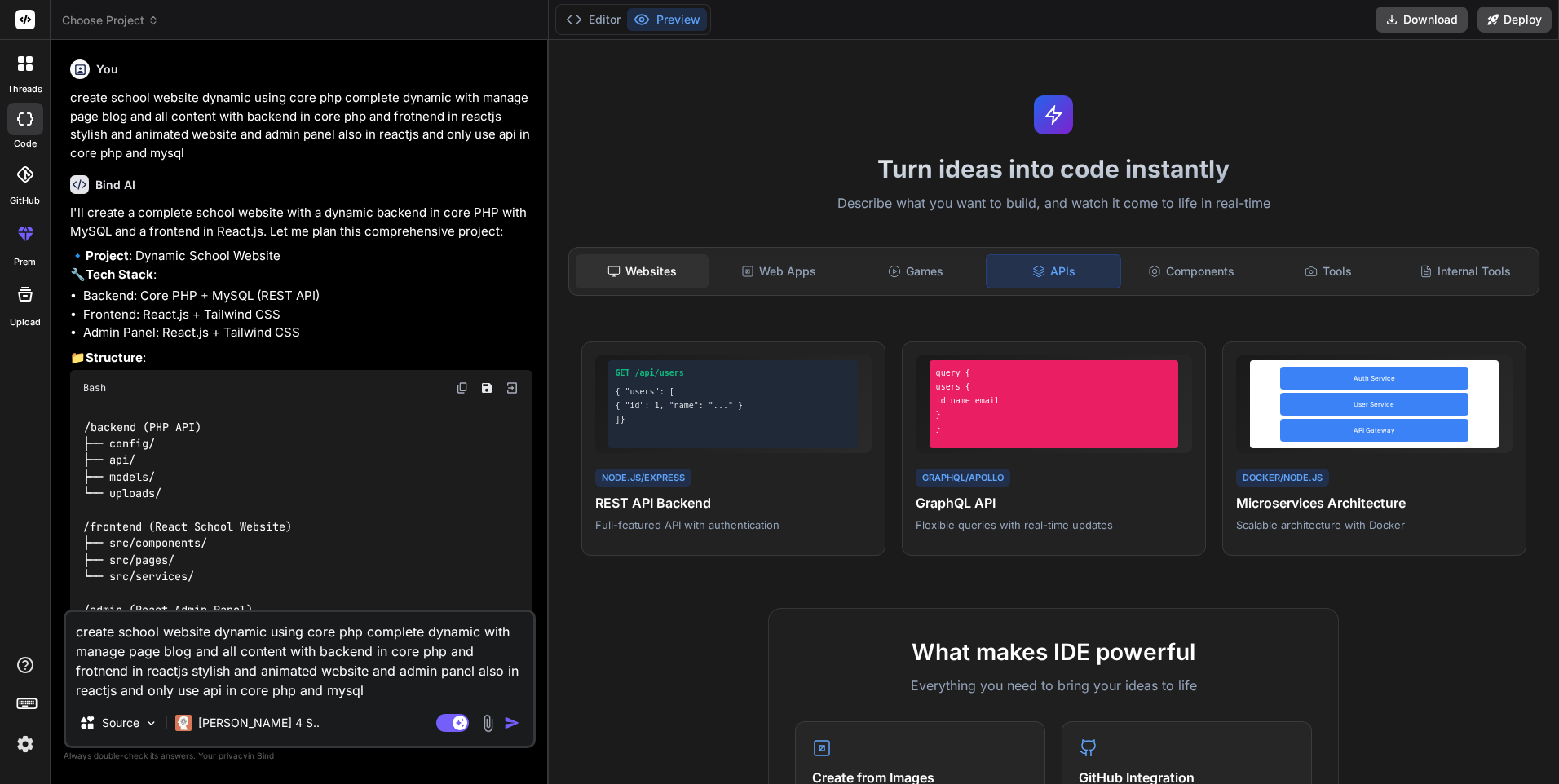
click at [654, 273] on div "Websites" at bounding box center [643, 272] width 134 height 34
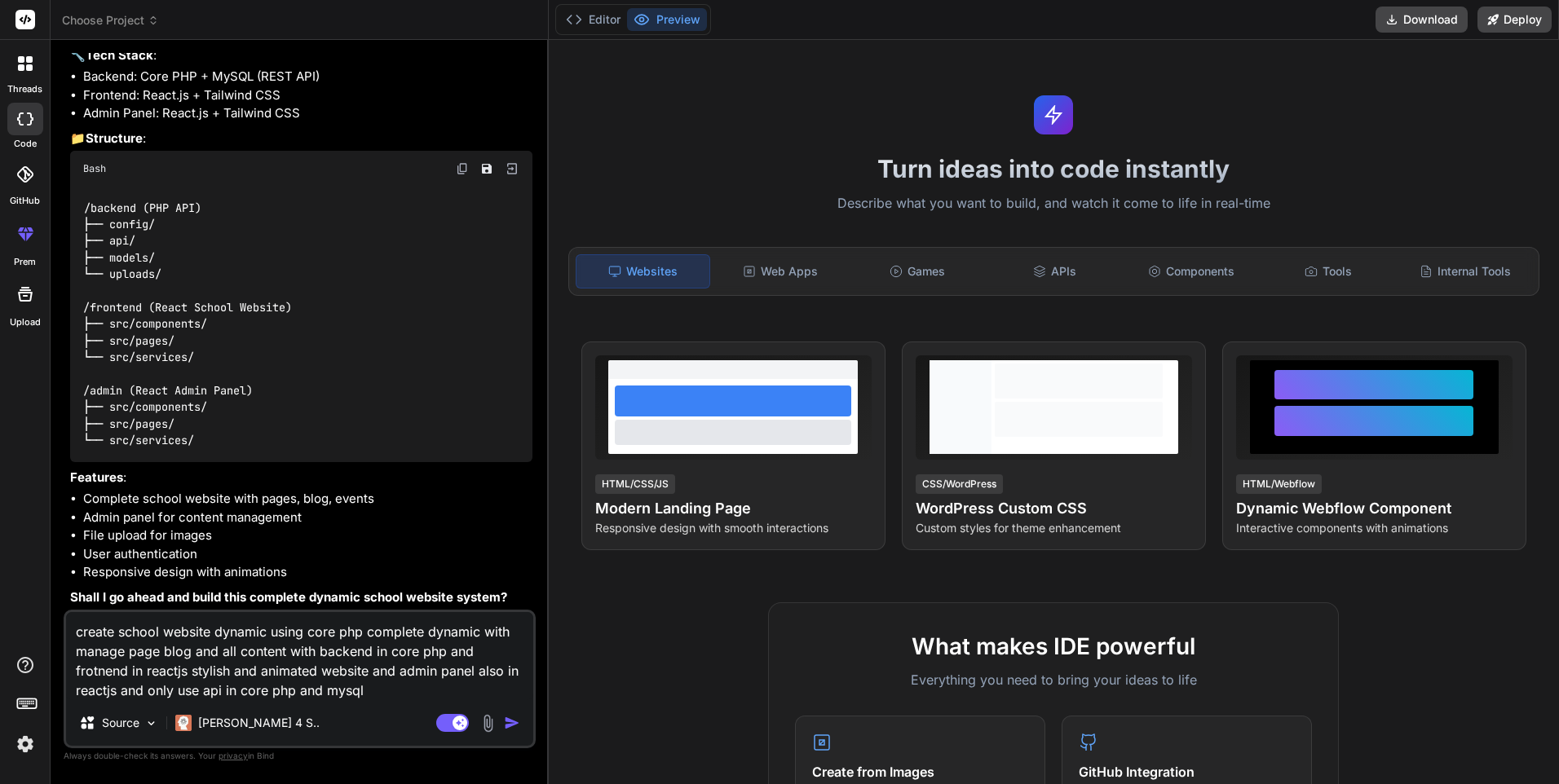
scroll to position [238, 0]
click at [416, 663] on textarea "create school website dynamic using core php complete dynamic with manage page …" at bounding box center [300, 656] width 468 height 88
drag, startPoint x: 386, startPoint y: 688, endPoint x: 55, endPoint y: 622, distance: 337.5
click at [55, 622] on div "Bind AI Web Search Created with Pixso. Code Generator You create school website…" at bounding box center [300, 411] width 498 height 743
type textarea "y"
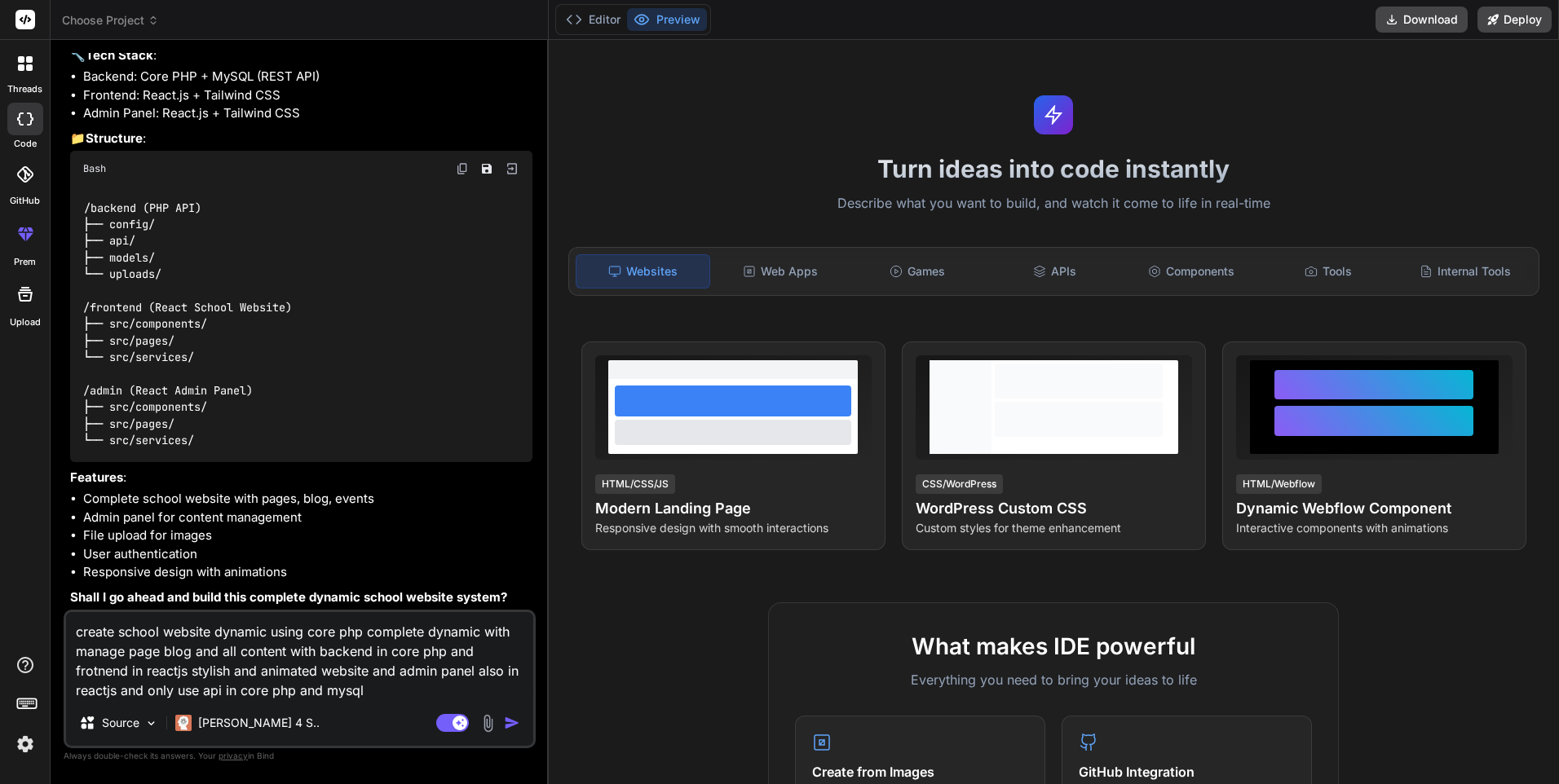
type textarea "x"
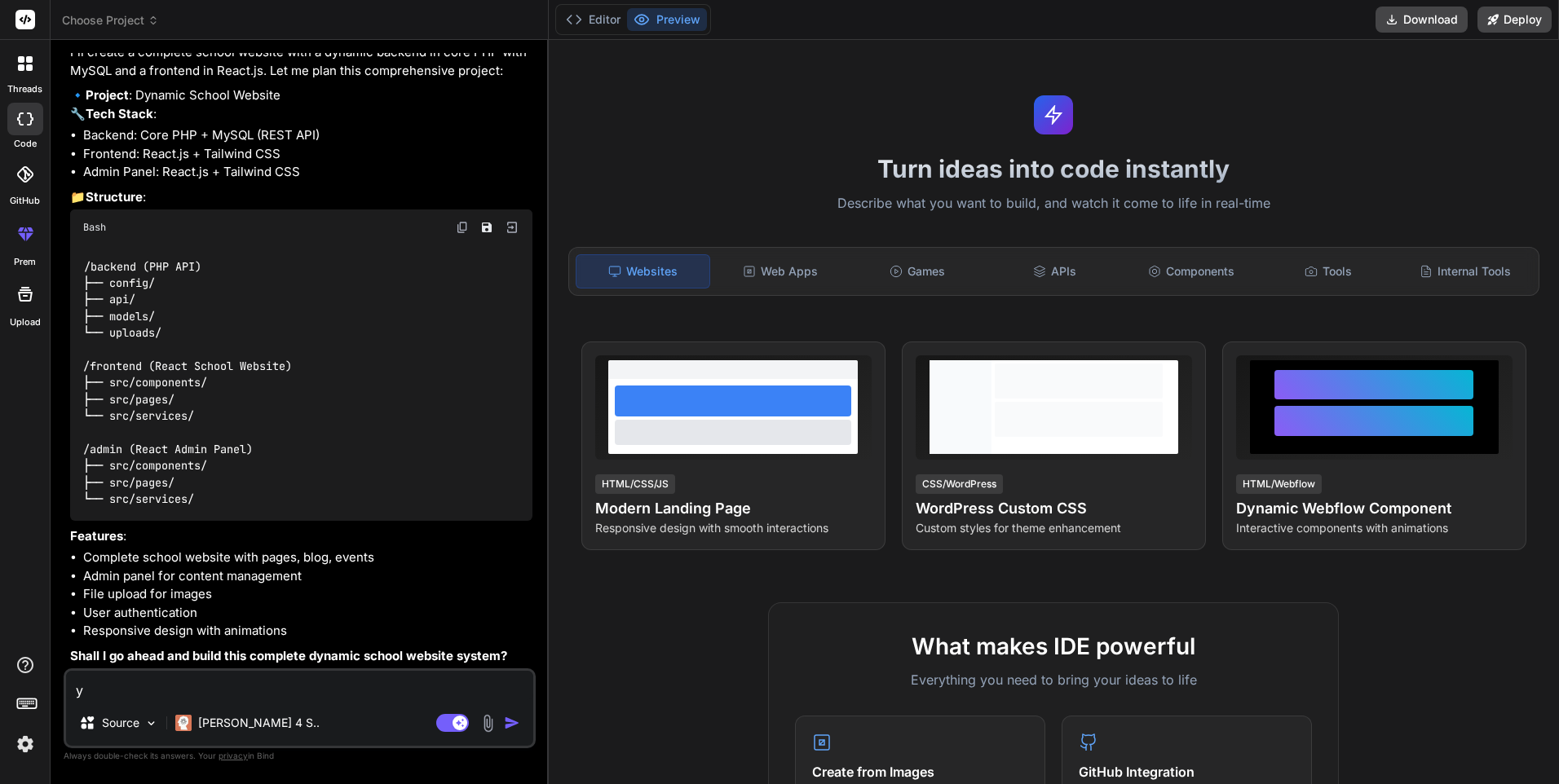
scroll to position [180, 0]
type textarea "ye"
type textarea "x"
type textarea "yes"
type textarea "x"
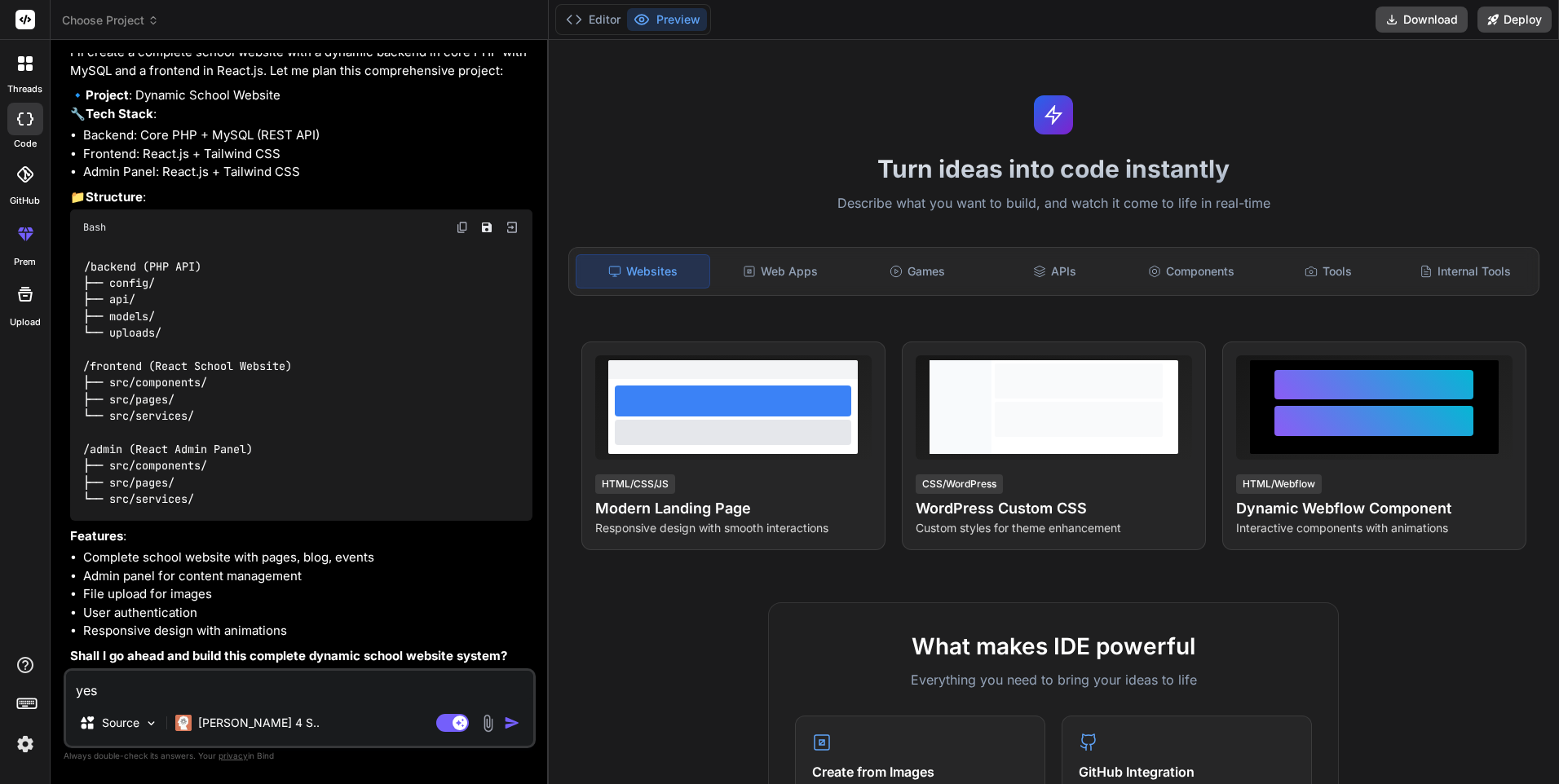
type textarea "yes"
click at [516, 725] on img "button" at bounding box center [512, 723] width 16 height 16
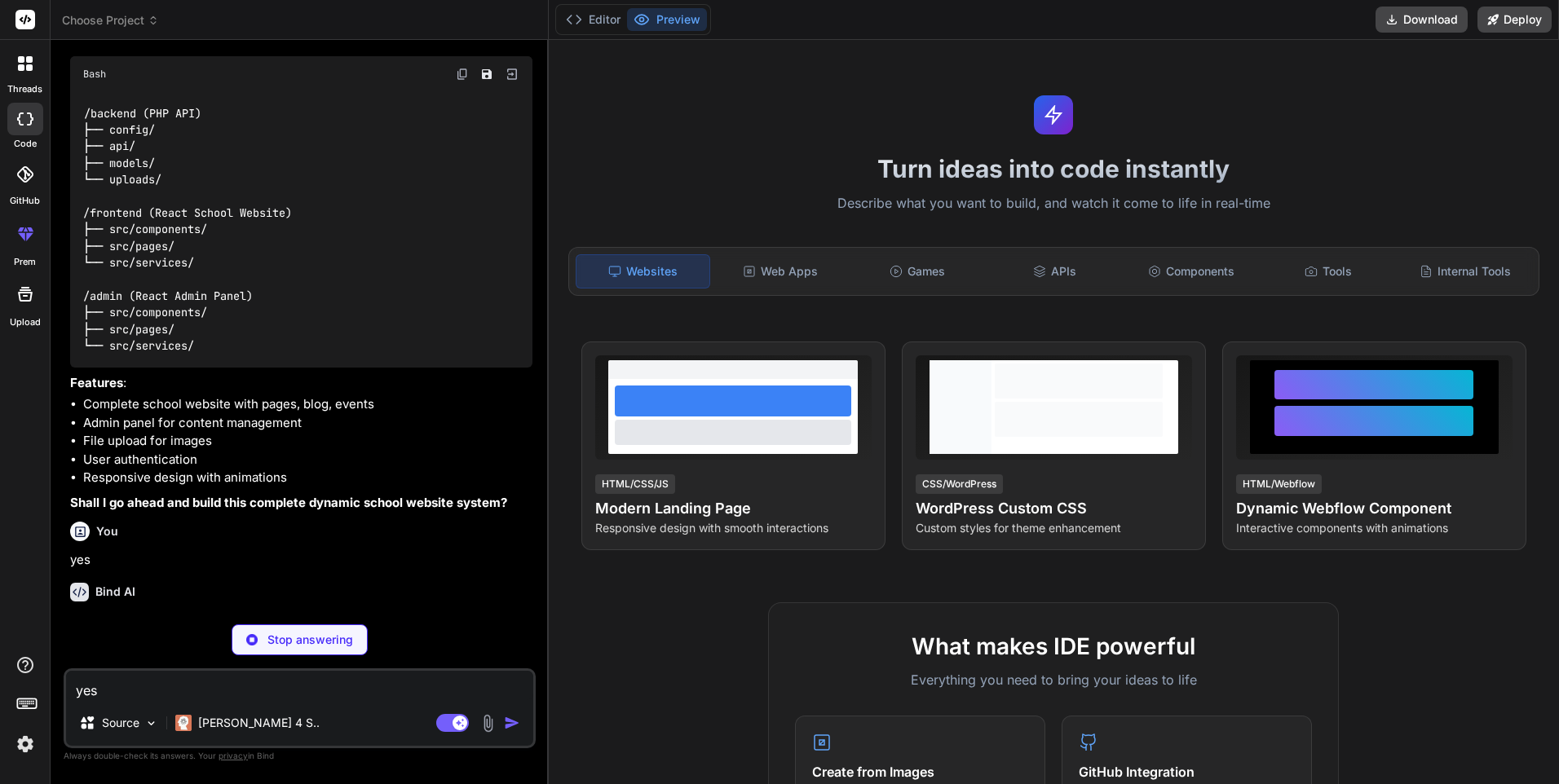
scroll to position [348, 0]
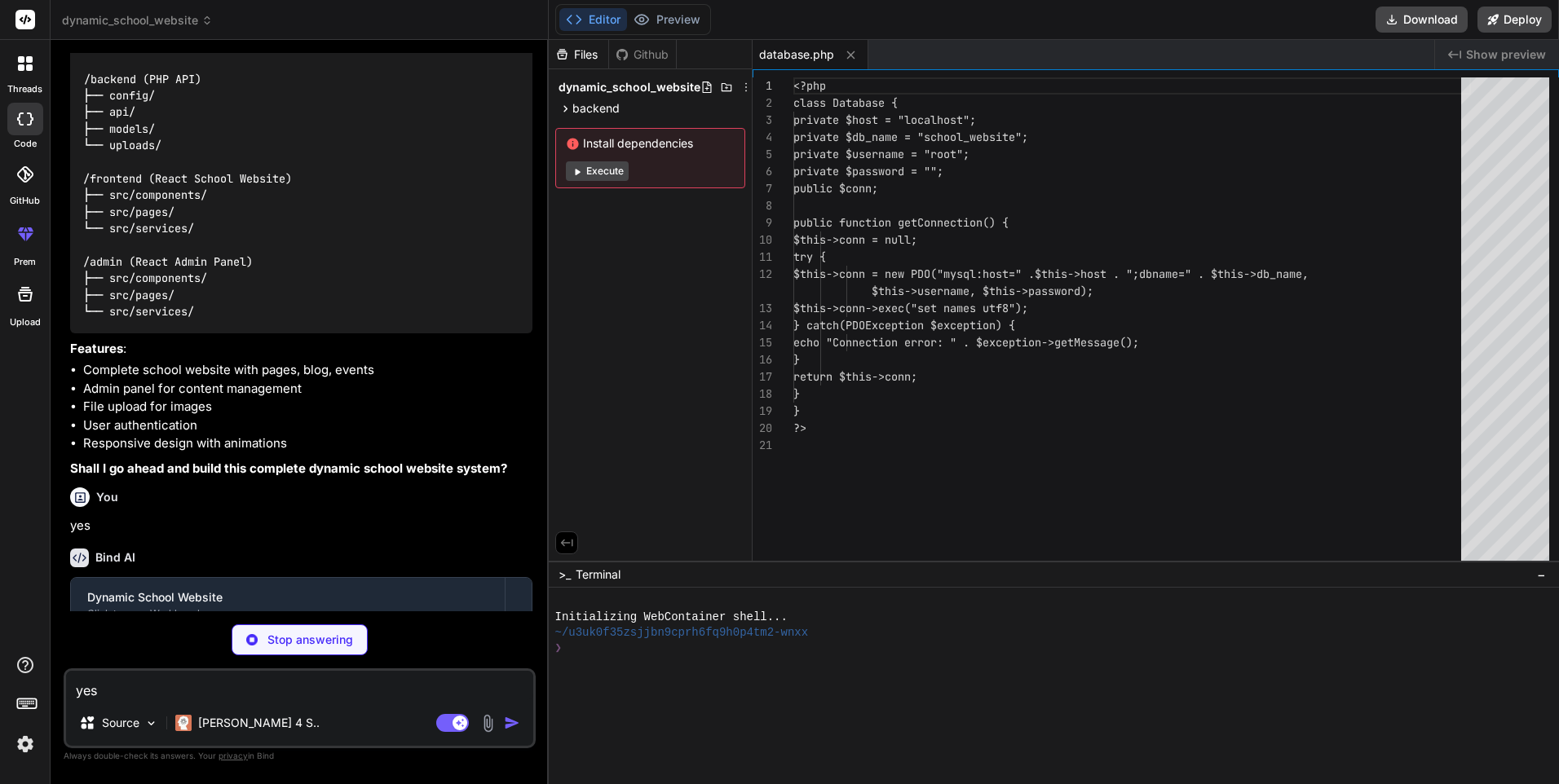
click at [609, 161] on div "Install dependencies Execute" at bounding box center [650, 158] width 190 height 60
type textarea "x"
type textarea "<?php header("Access-Control-Allow-Origin: *"); header("Content-Type: applicati…"
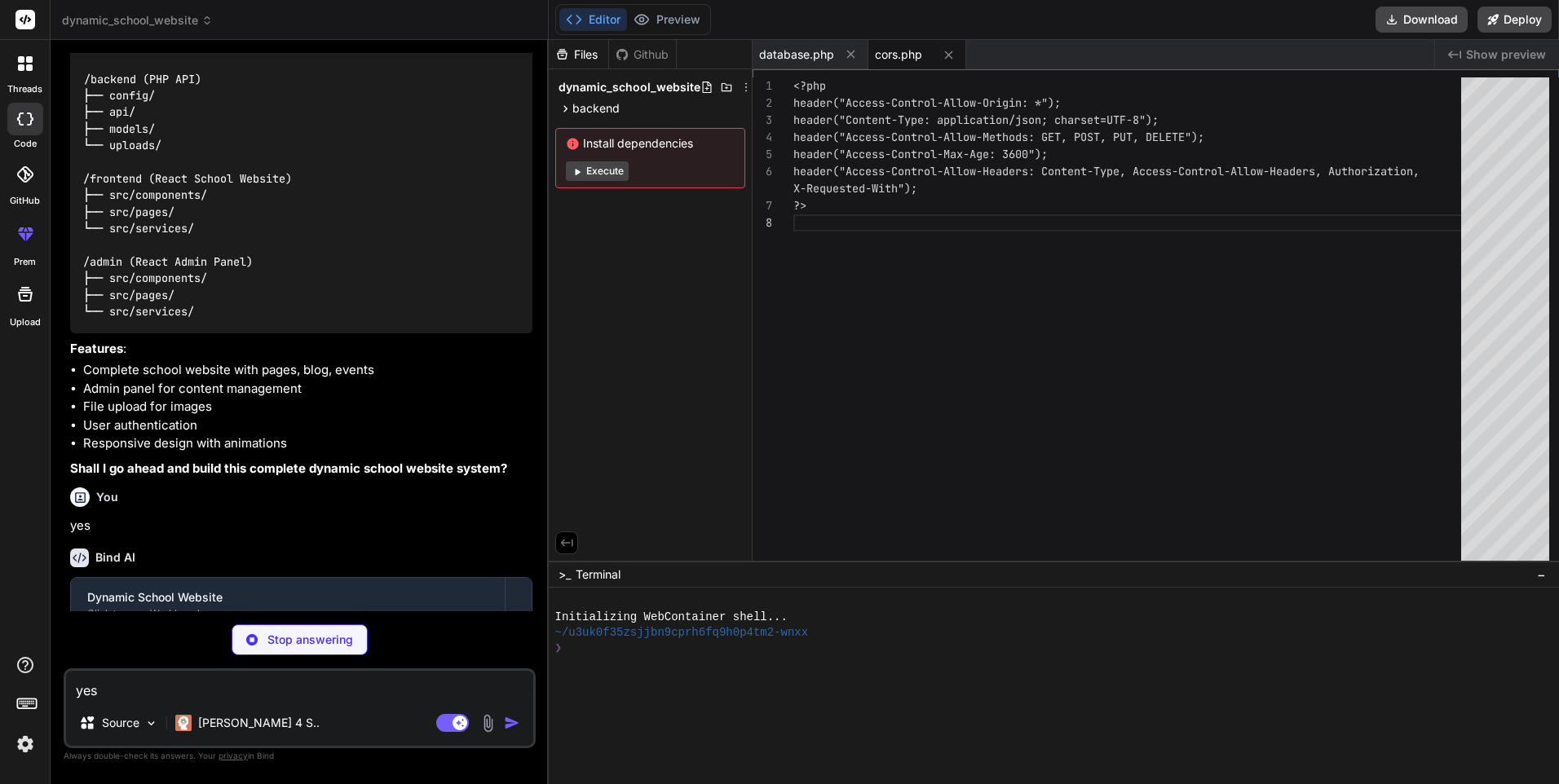
click at [906, 55] on span "cors.php" at bounding box center [898, 54] width 47 height 16
type textarea "x"
type textarea "} } ?>"
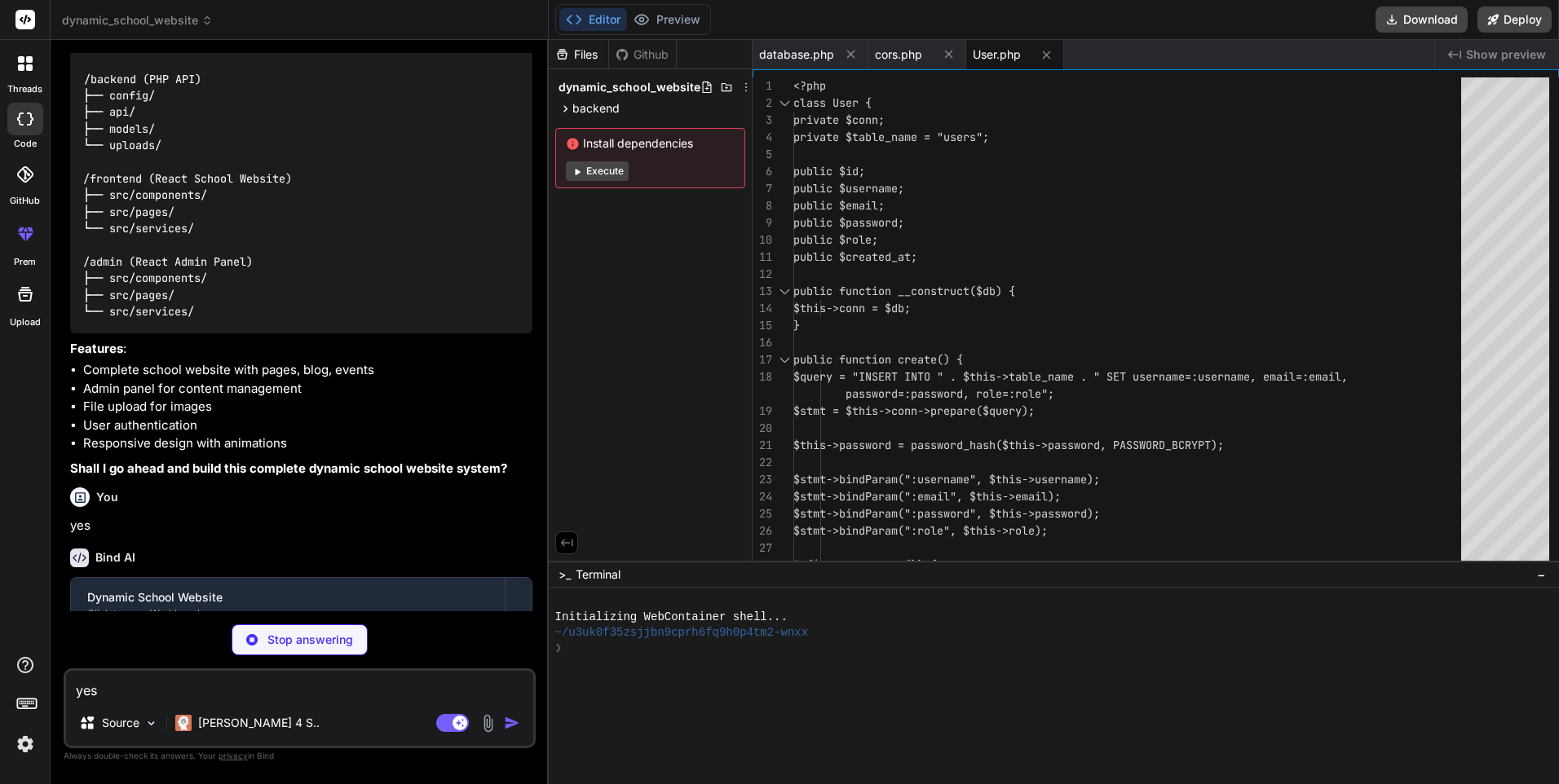
click at [598, 177] on button "Execute" at bounding box center [598, 171] width 63 height 20
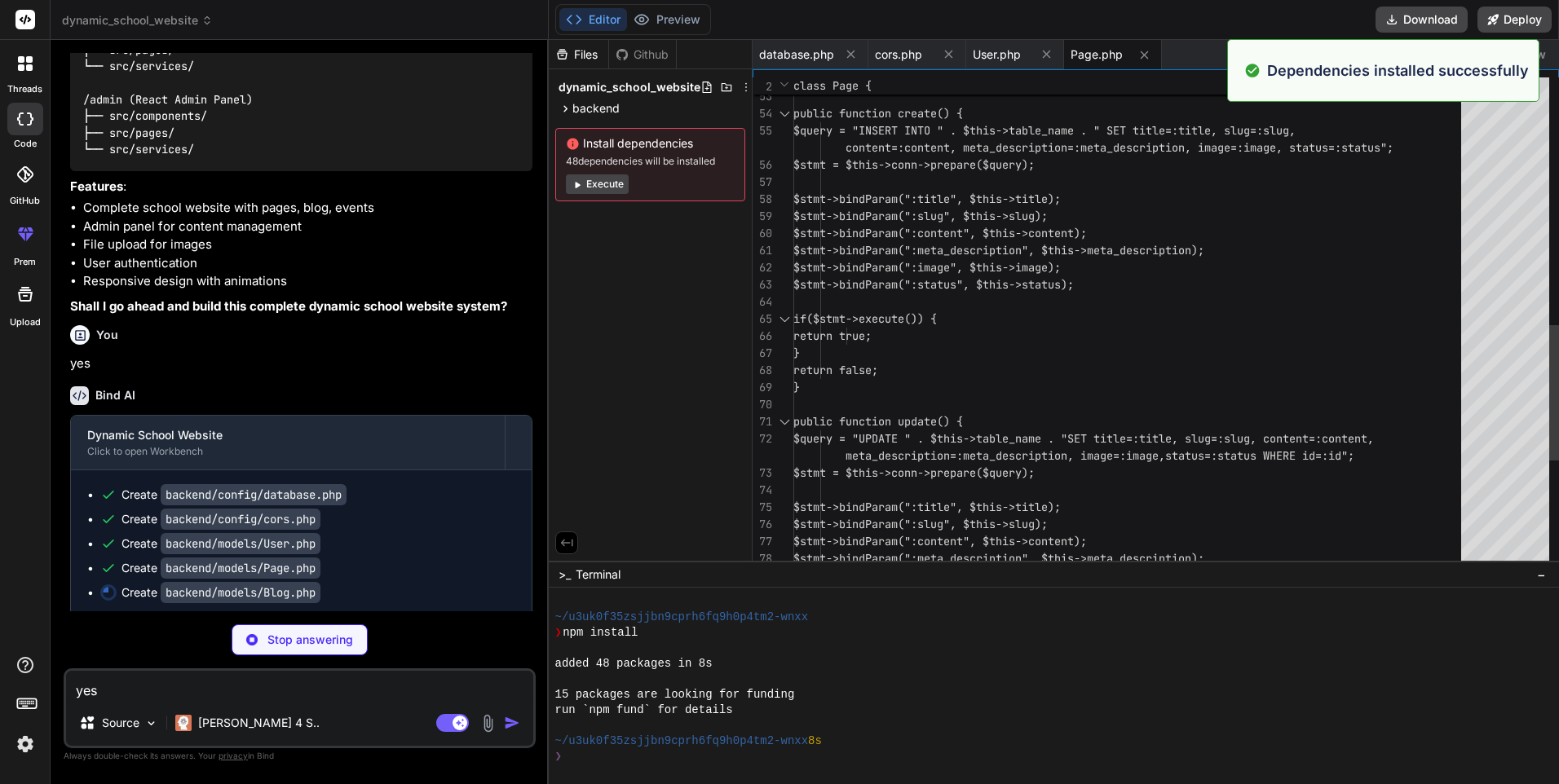
scroll to position [124, 0]
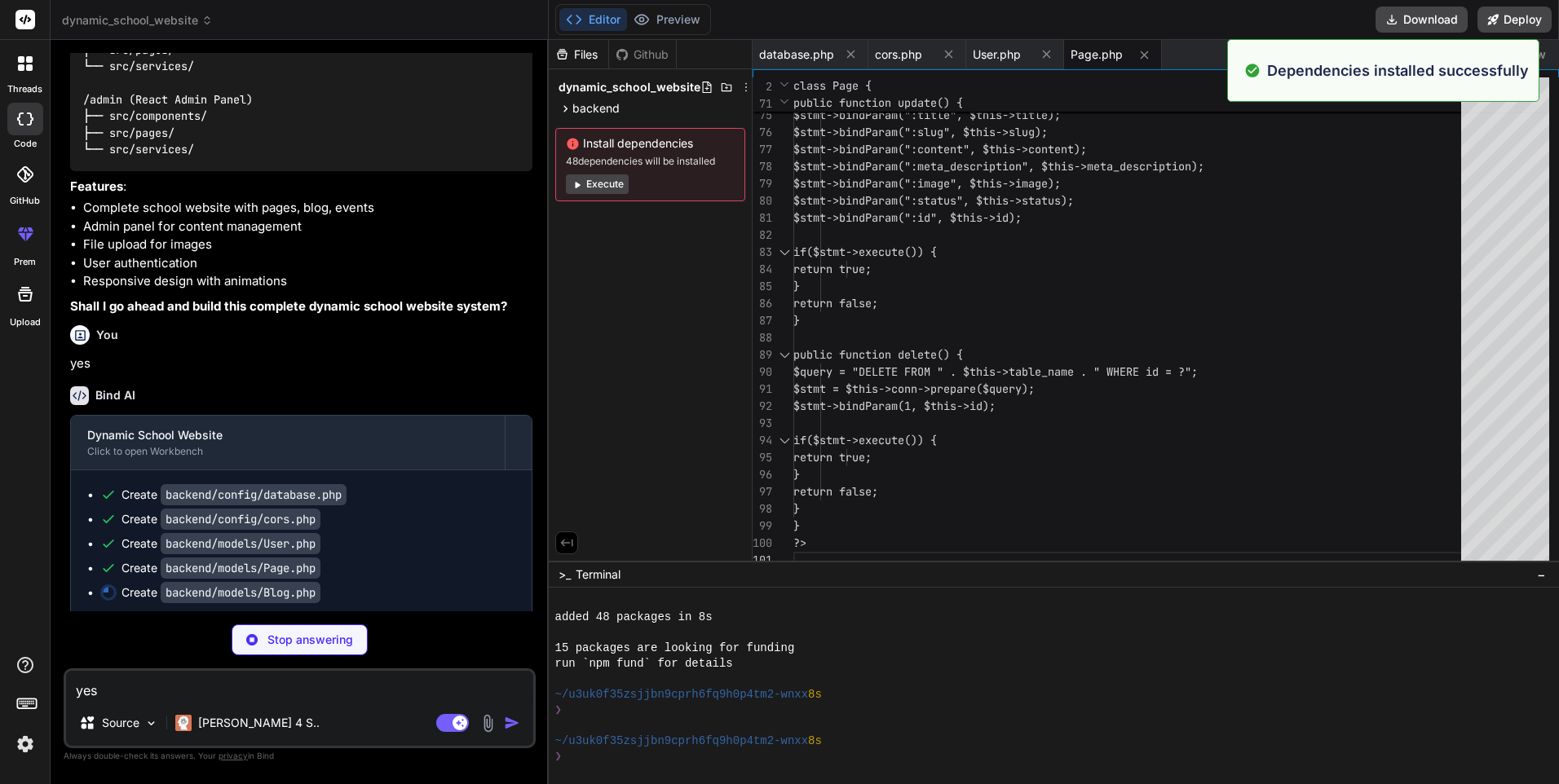
click at [593, 187] on button "Execute" at bounding box center [598, 184] width 63 height 20
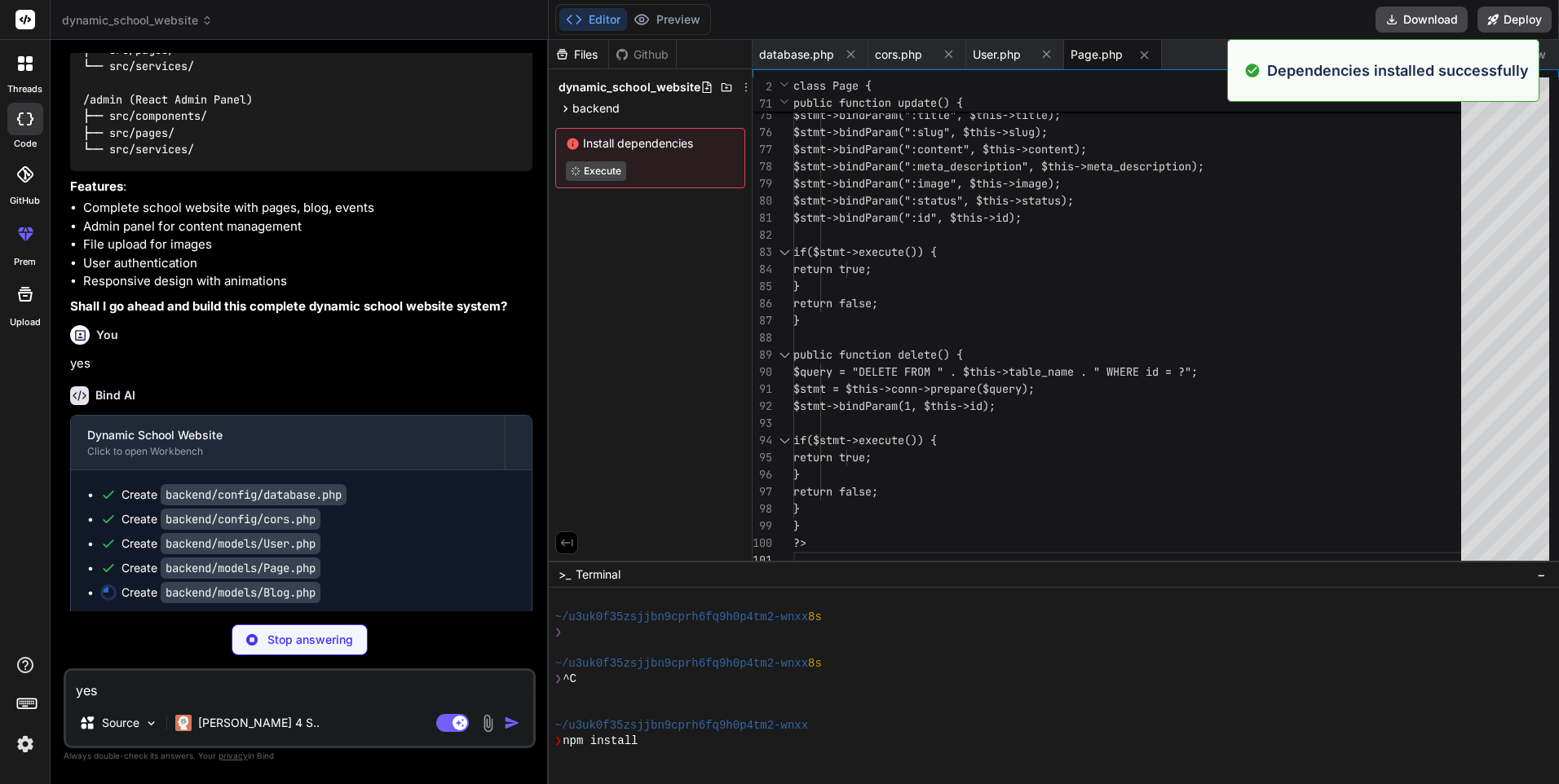
type textarea "x"
type textarea "if($stmt->execute()) { return true; } return false; } } ?>"
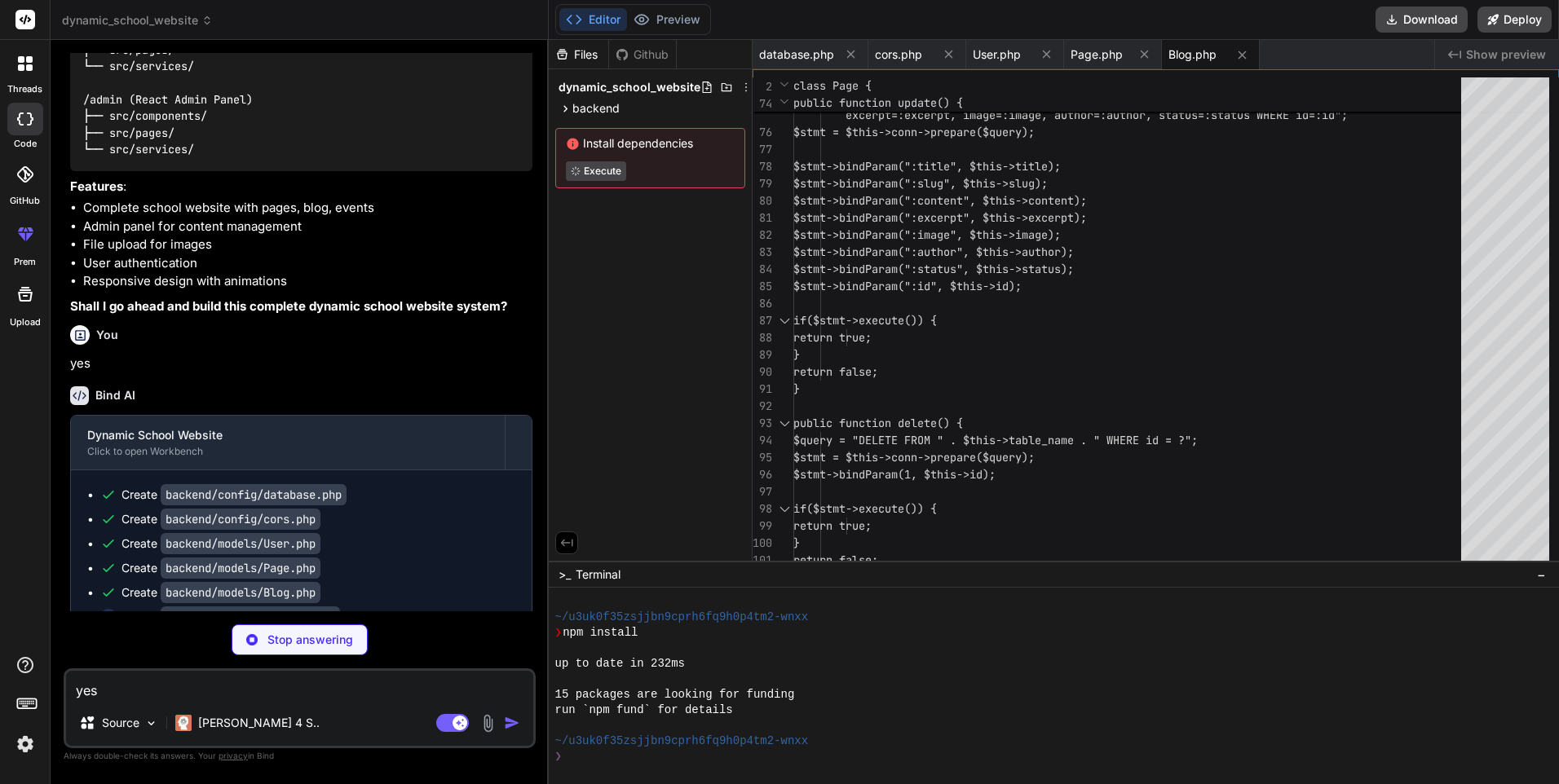
scroll to position [356, 0]
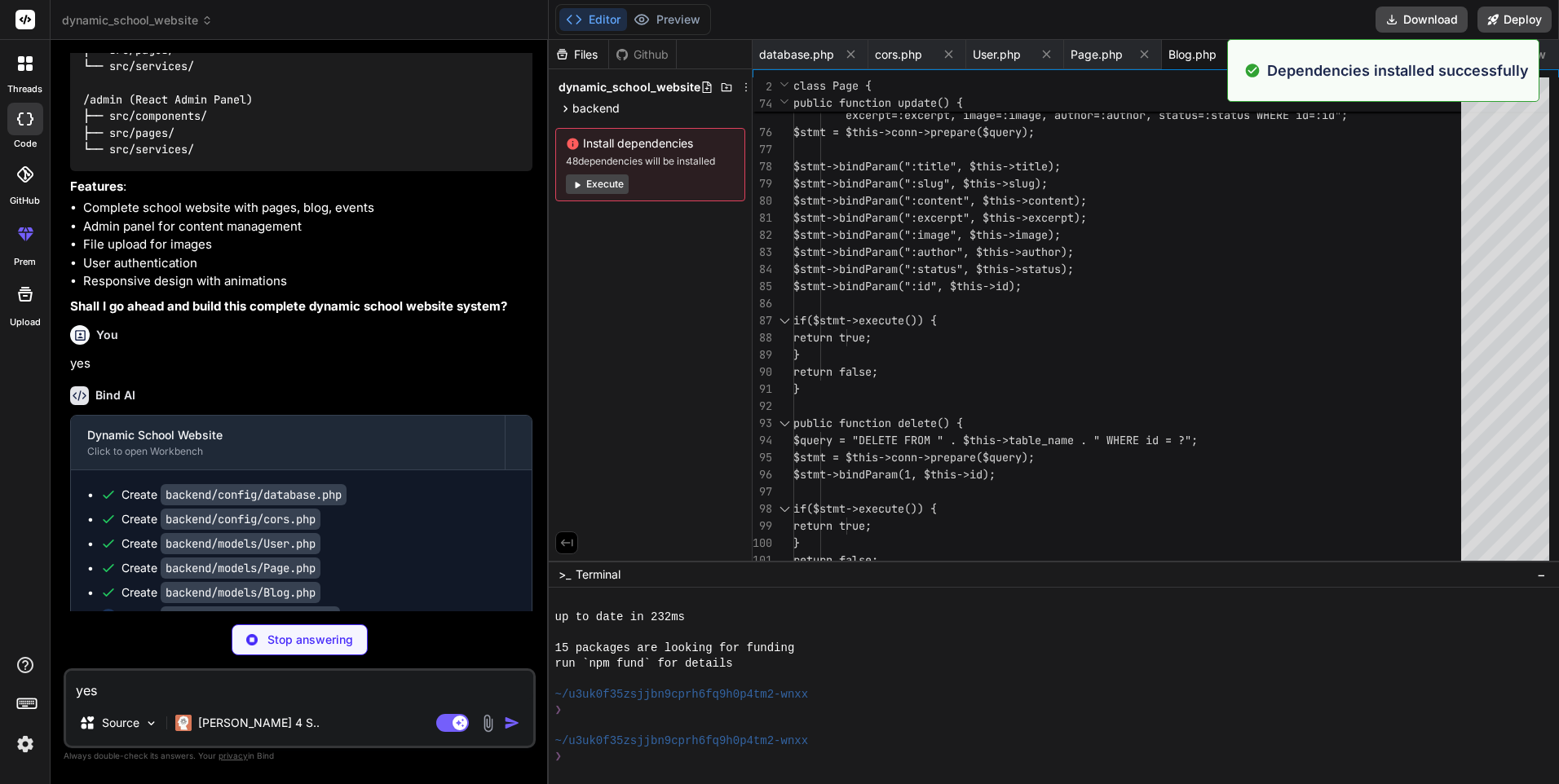
type textarea "x"
type textarea "} } else { http_response_code(400); echo json_encode(array("message" => "Incomp…"
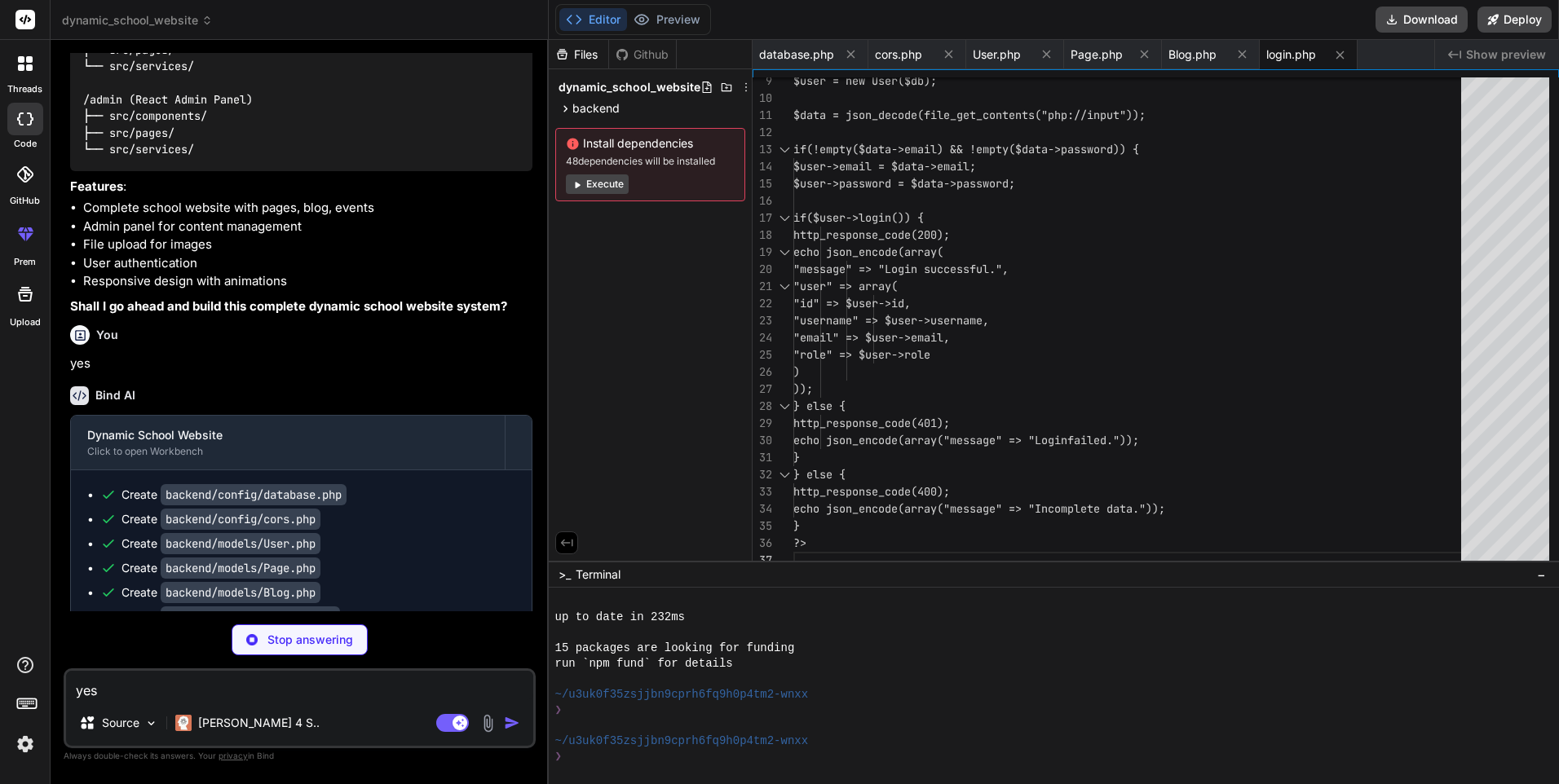
click at [595, 180] on button "Execute" at bounding box center [598, 184] width 63 height 20
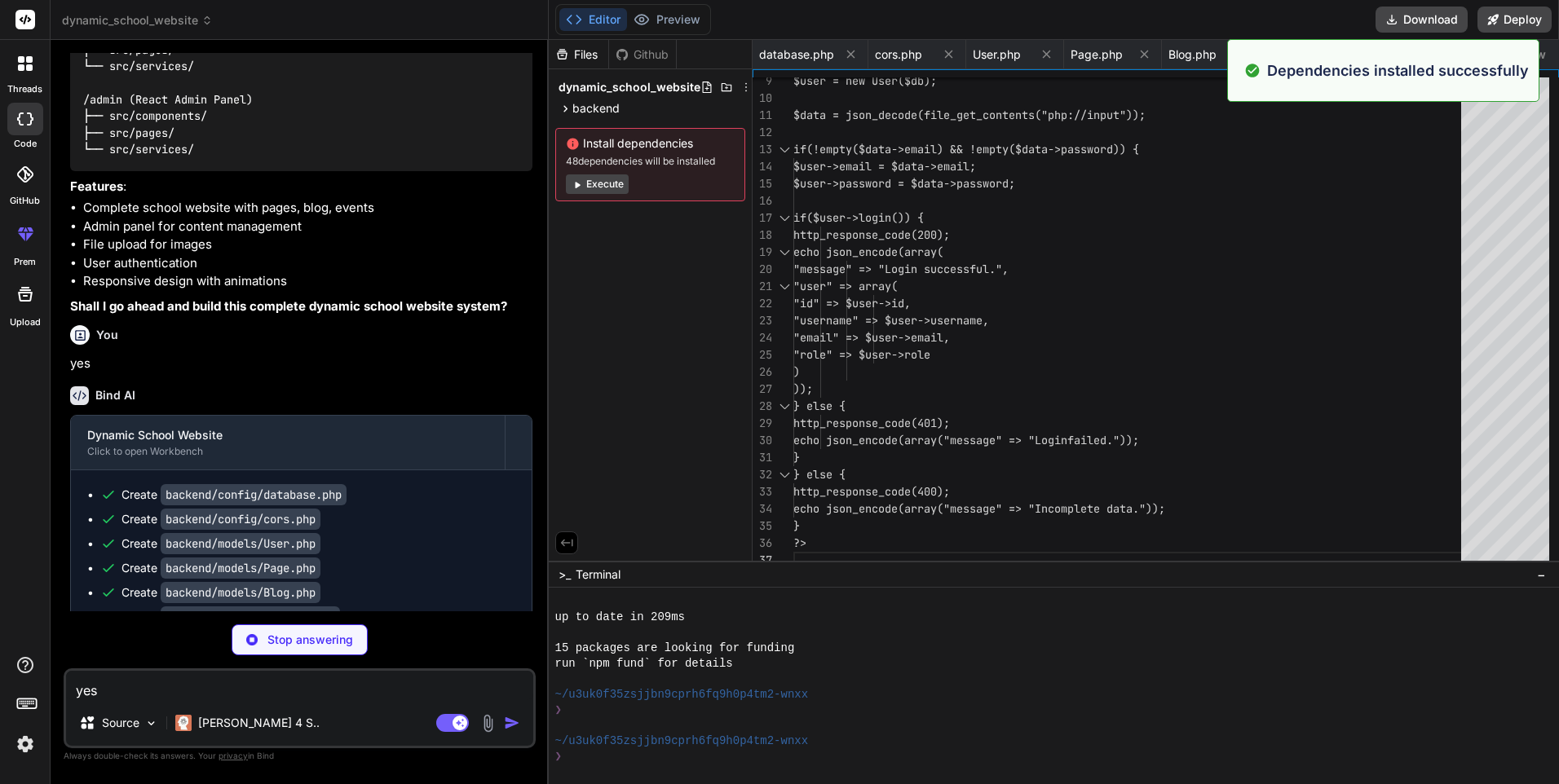
scroll to position [588, 0]
type textarea "x"
type textarea "?>"
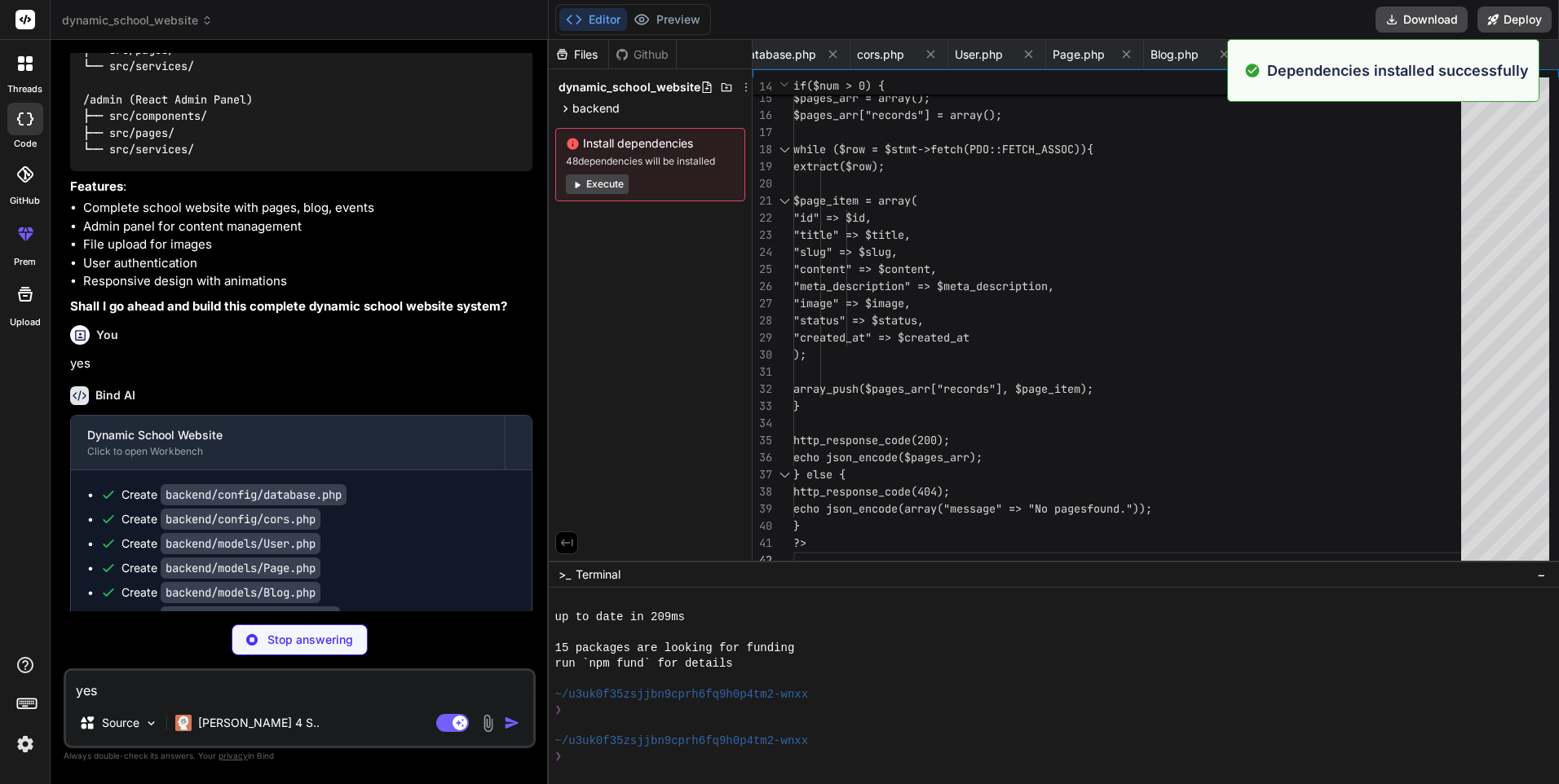
scroll to position [0, 124]
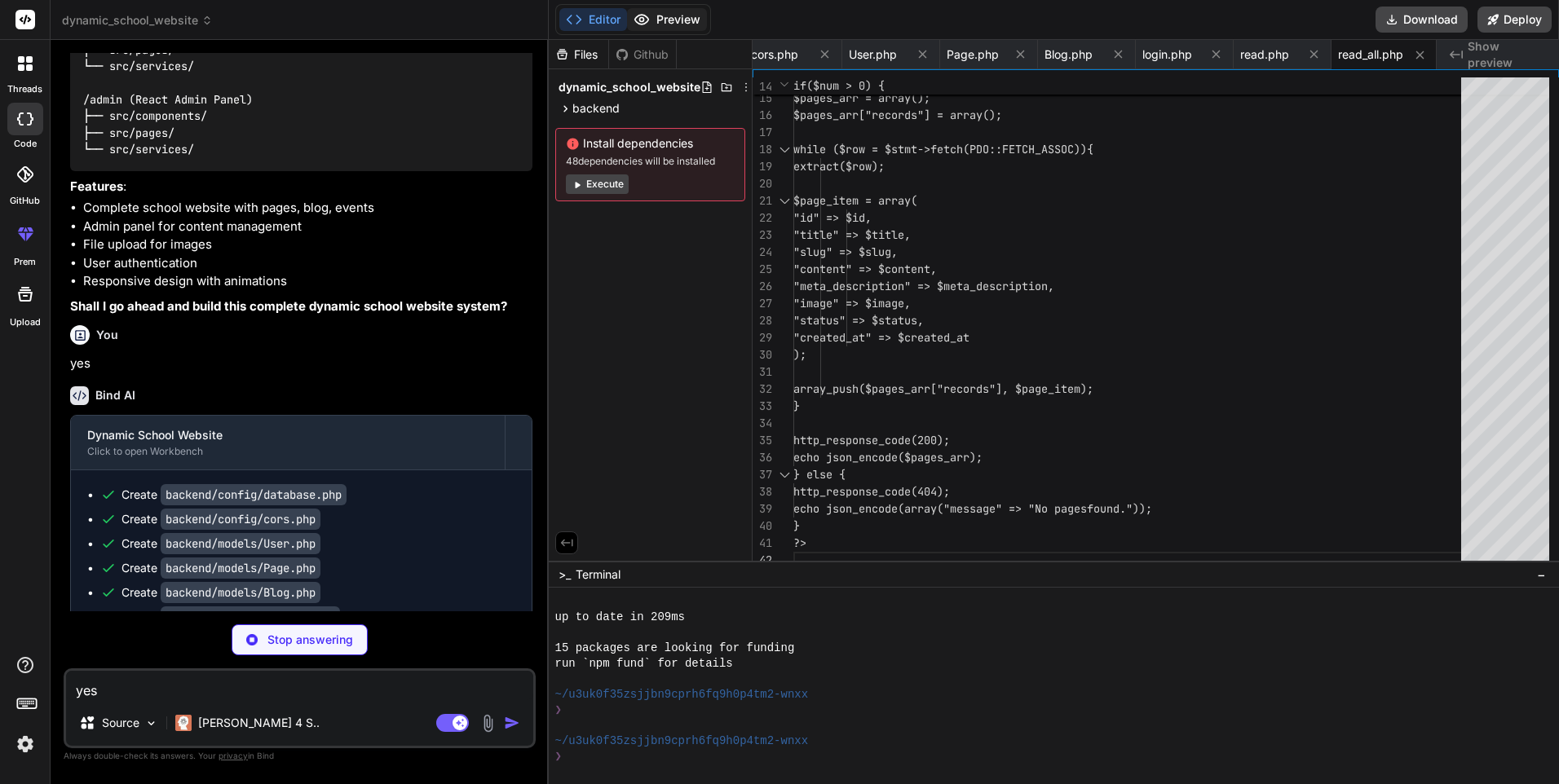
click at [656, 11] on button "Preview" at bounding box center [667, 19] width 80 height 23
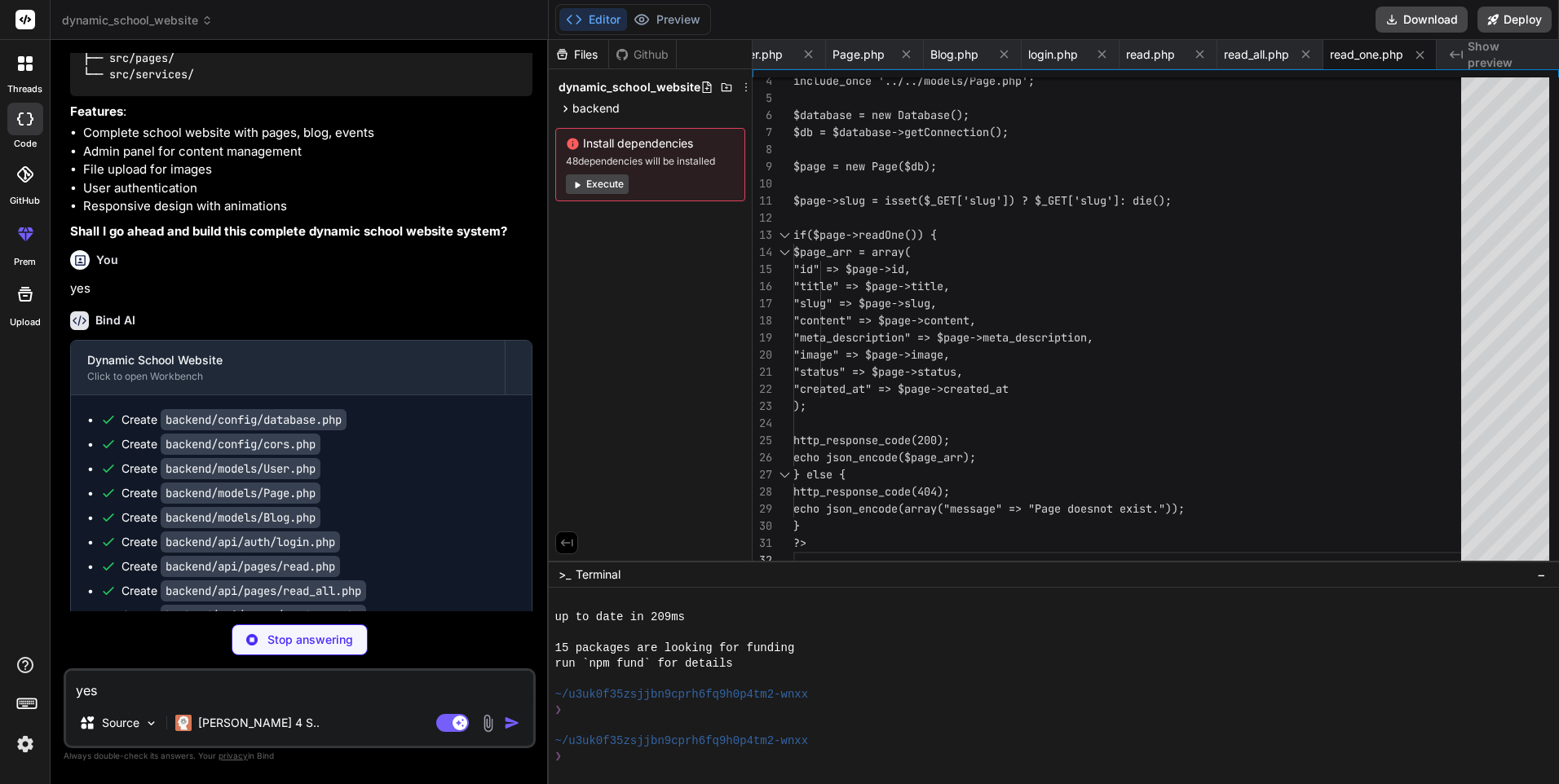
scroll to position [657, 0]
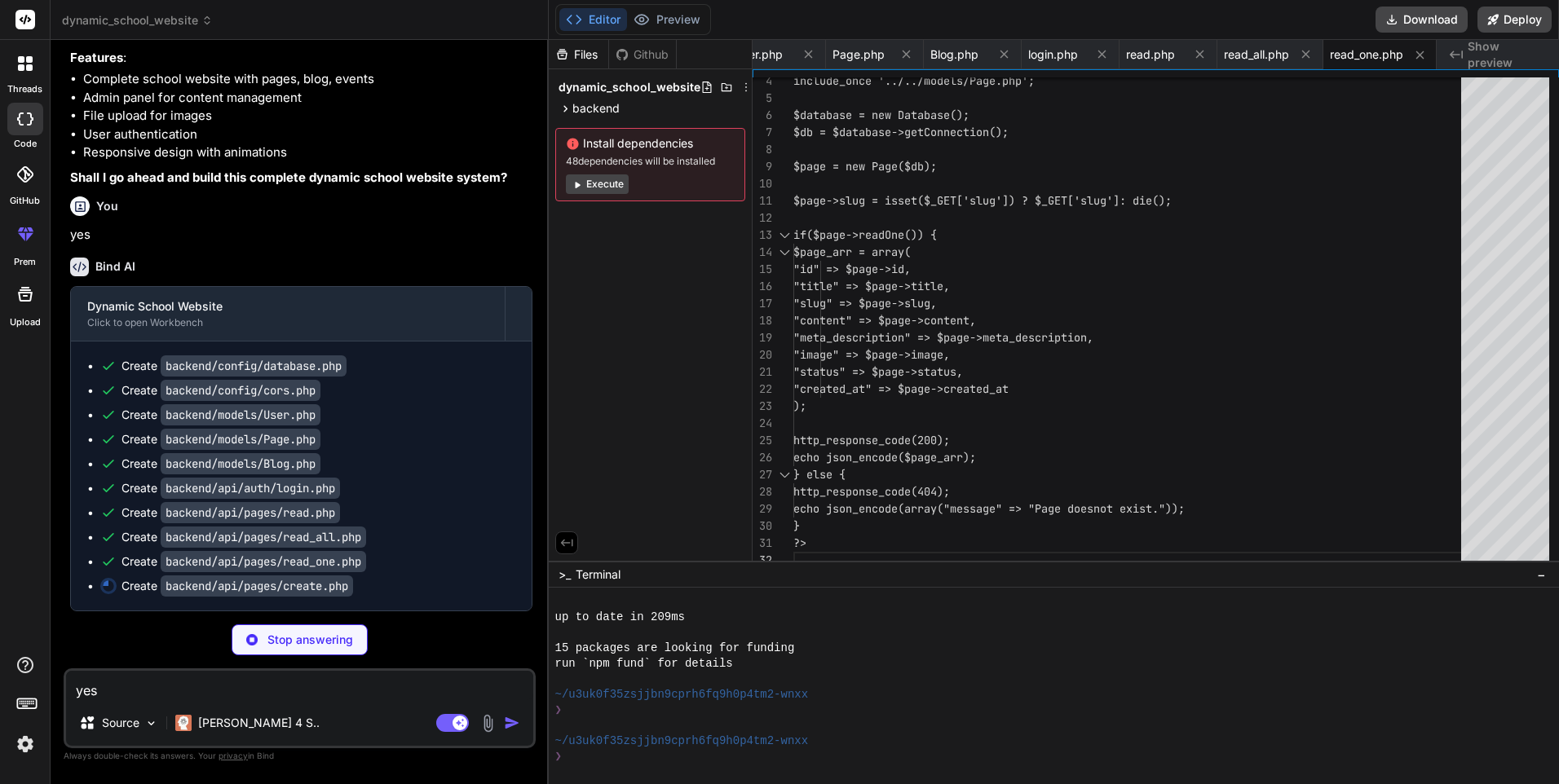
type textarea "x"
type textarea "} ?>"
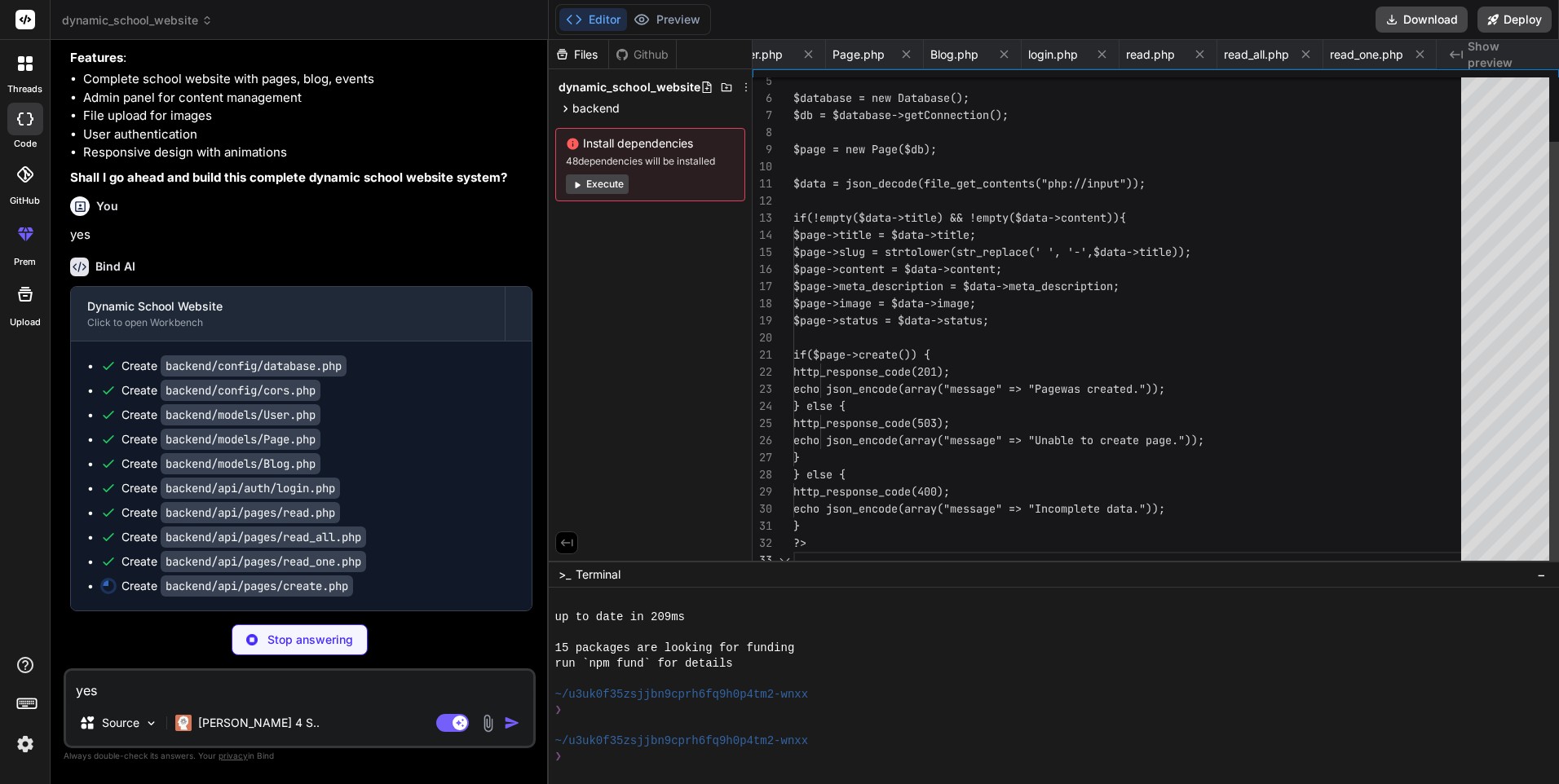
scroll to position [0, 338]
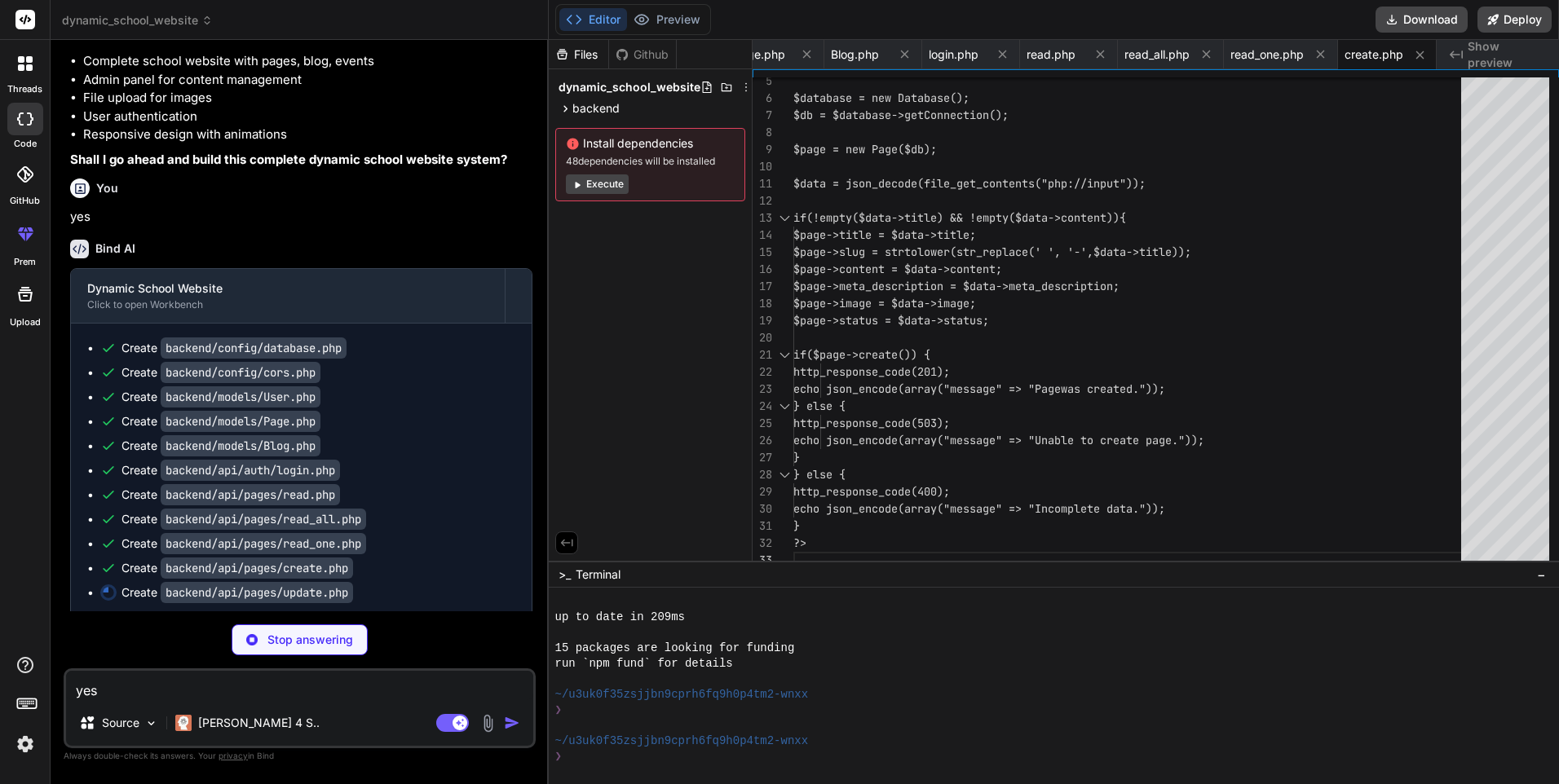
type textarea "x"
type textarea "if($page->update()) { http_response_code(200); echo json_encode(array("message"…"
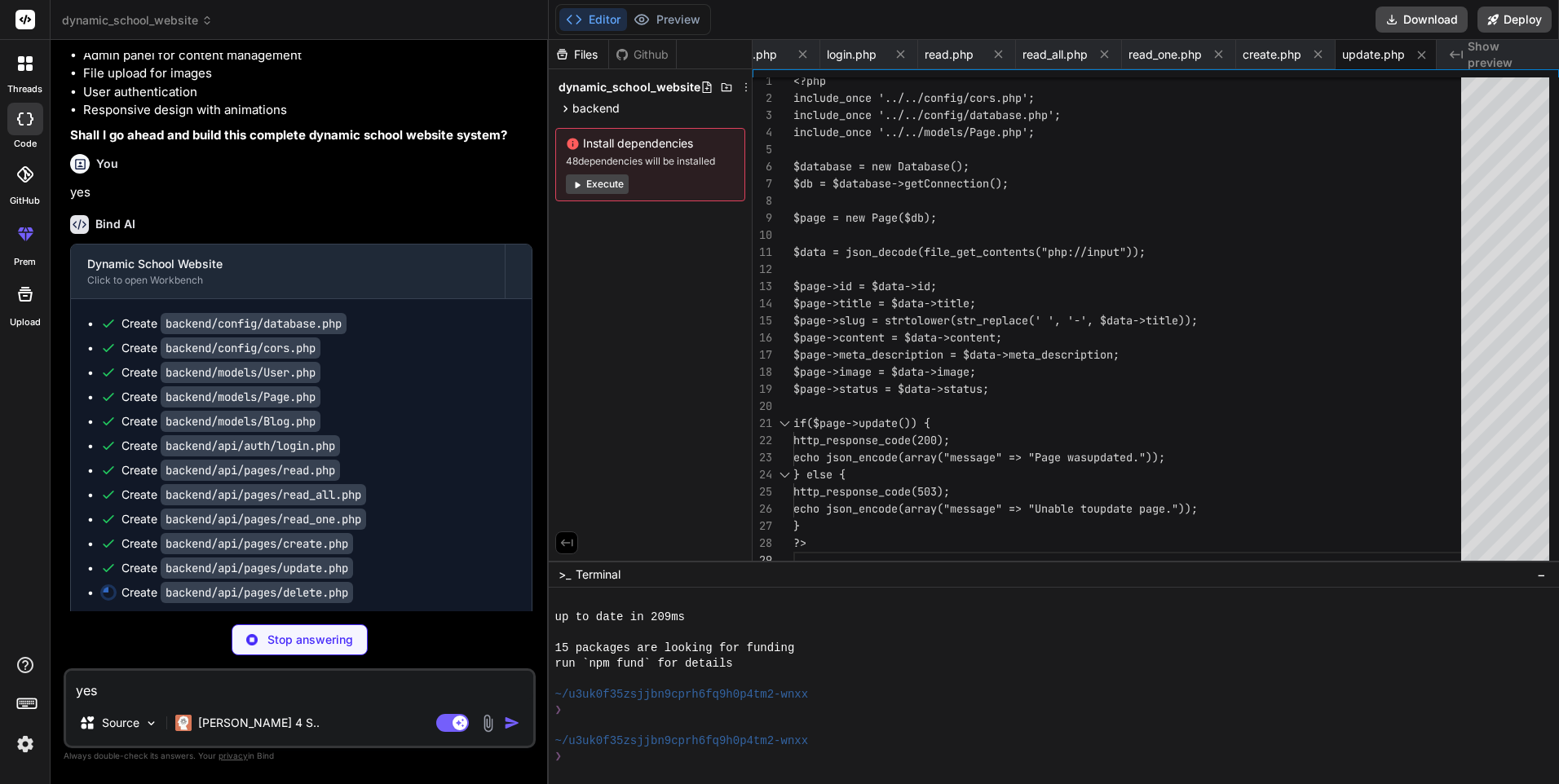
scroll to position [706, 0]
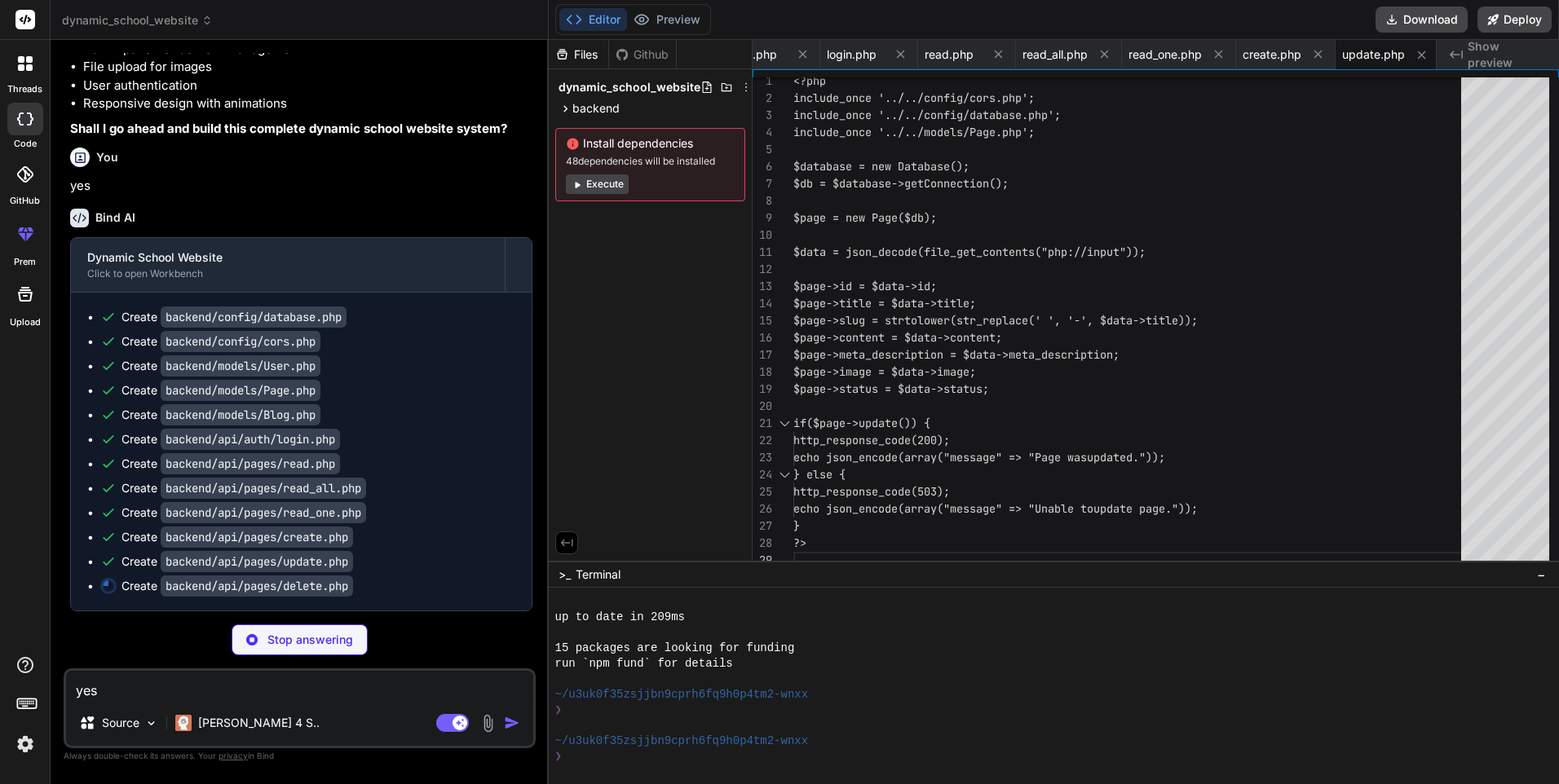
type textarea "x"
type textarea "} ?>"
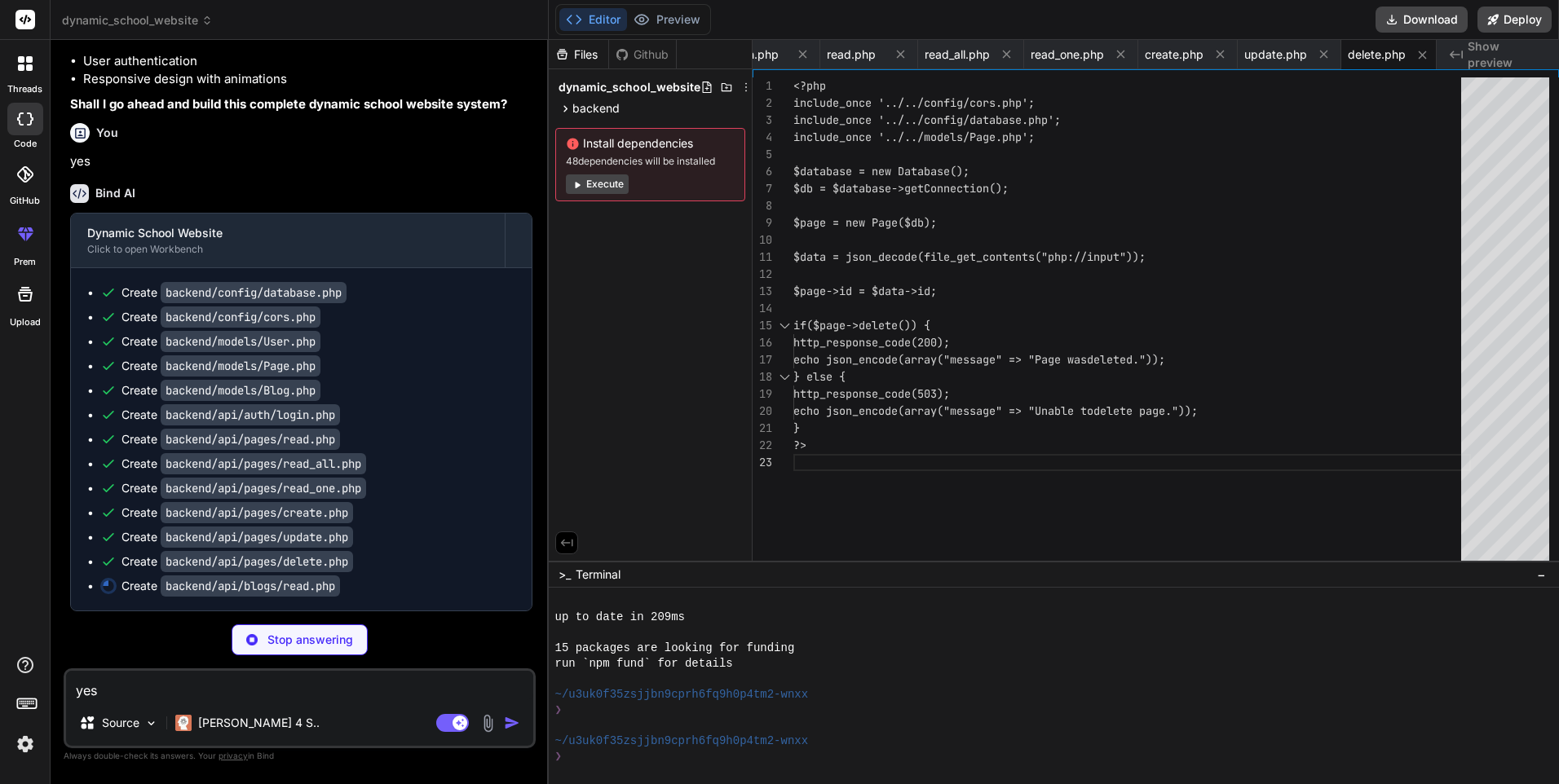
scroll to position [730, 0]
click at [315, 565] on code "backend/api/pages/delete.php" at bounding box center [256, 561] width 192 height 21
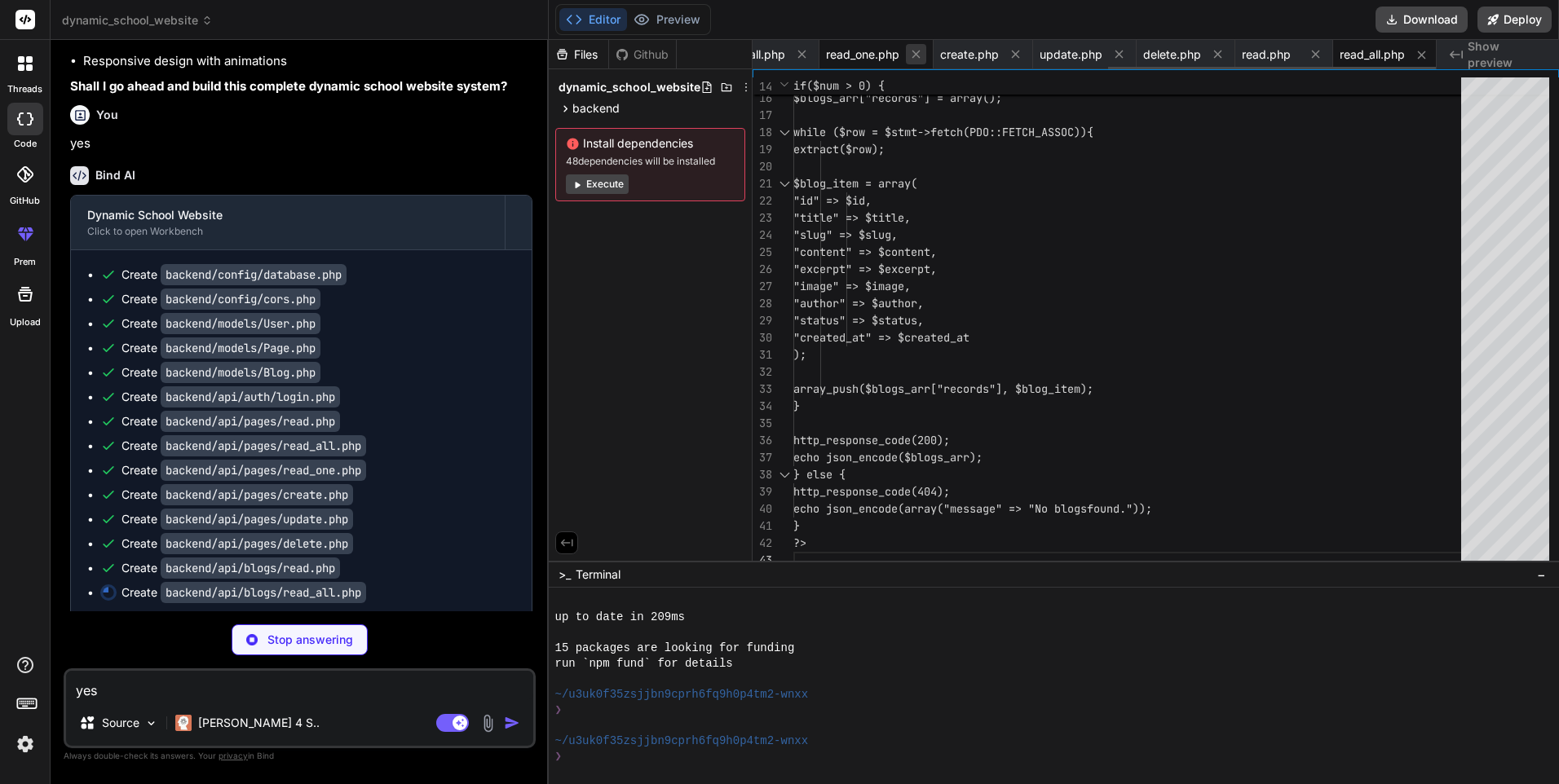
click at [911, 61] on button at bounding box center [916, 54] width 21 height 21
click at [917, 54] on icon at bounding box center [916, 53] width 14 height 14
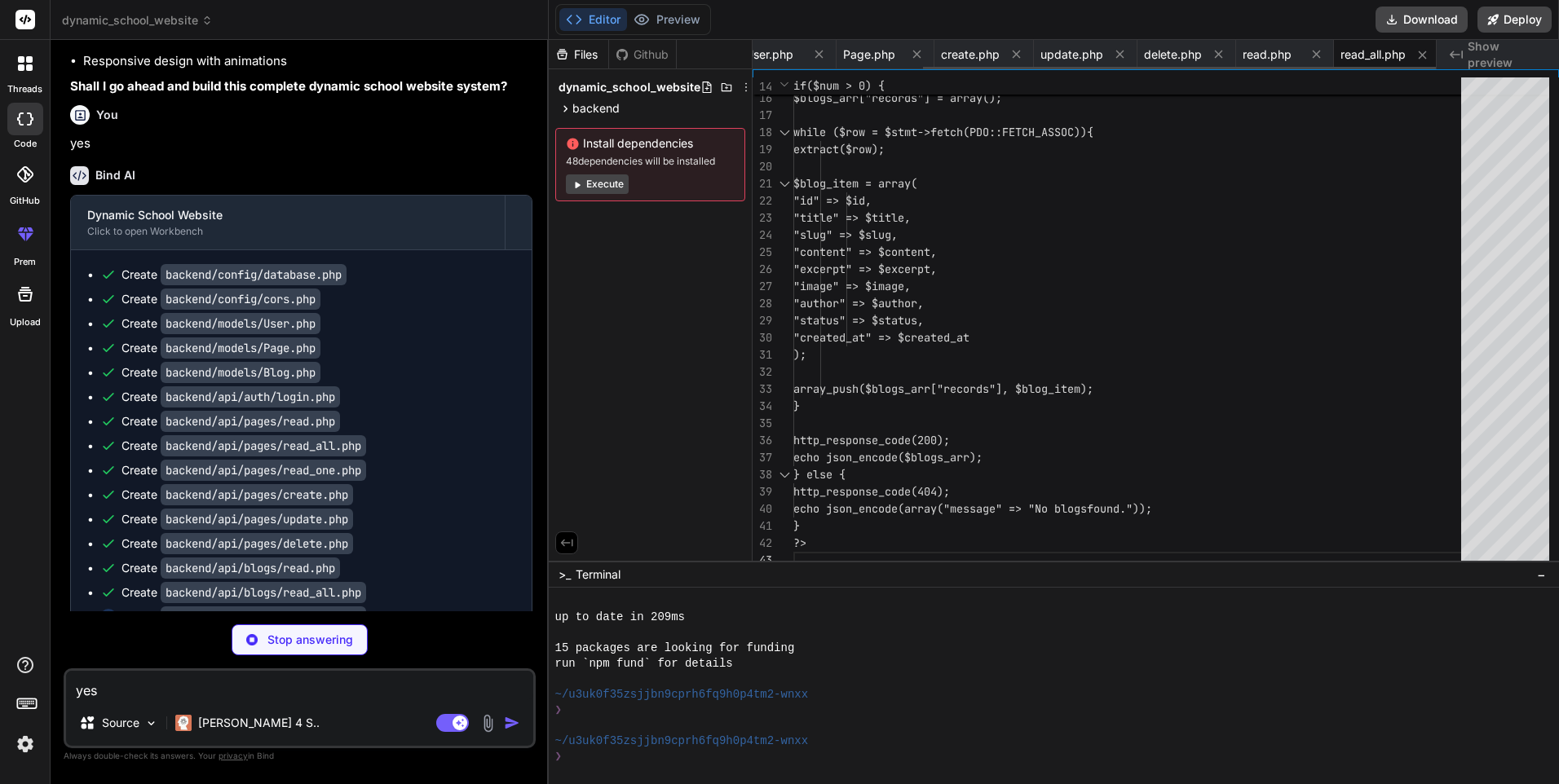
click at [917, 54] on icon at bounding box center [916, 53] width 14 height 14
type textarea "x"
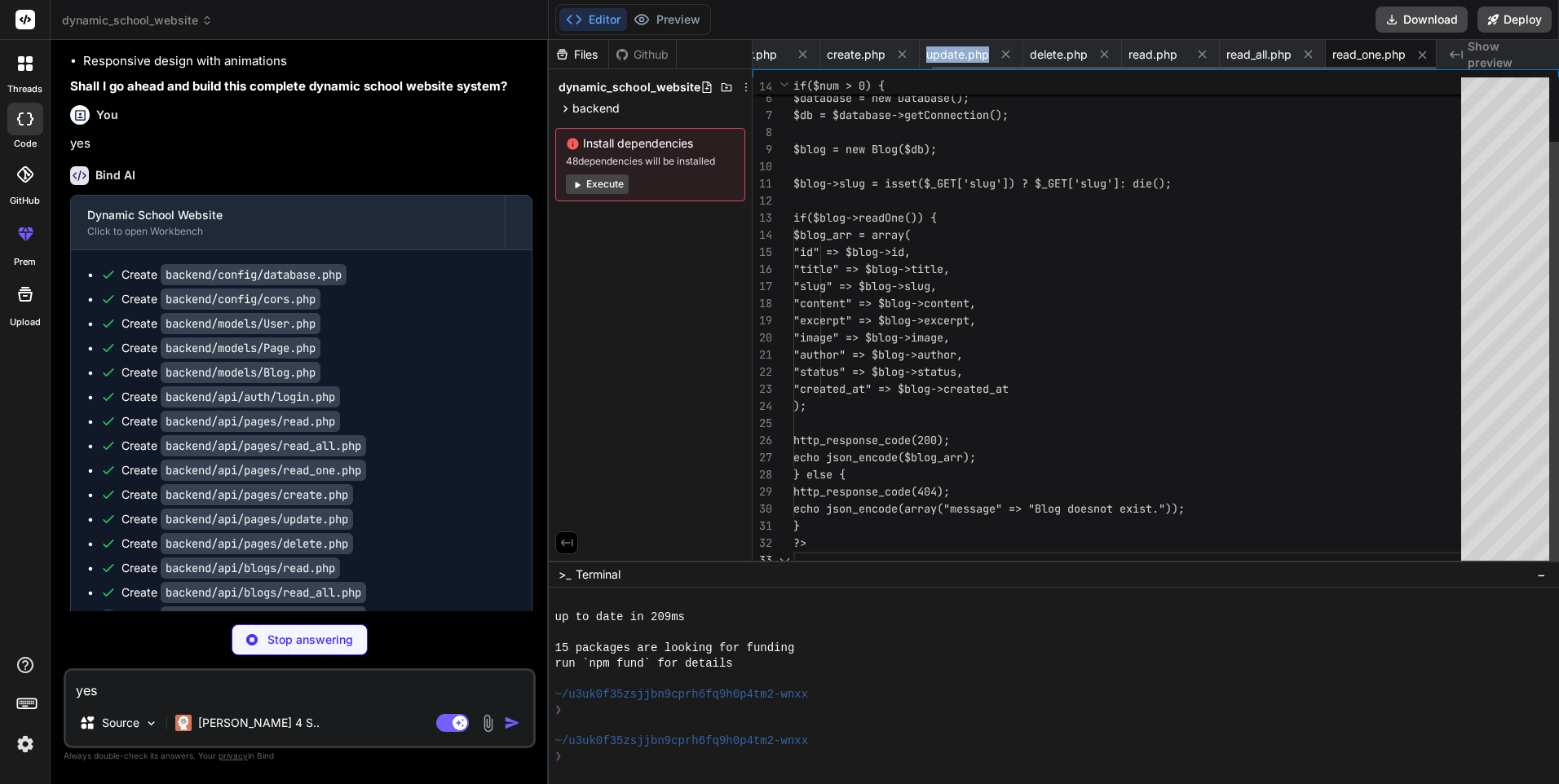
click at [920, 54] on div "update.php" at bounding box center [971, 54] width 104 height 30
type textarea "if($page->update()) { http_response_code(200); echo json_encode(array("message"…"
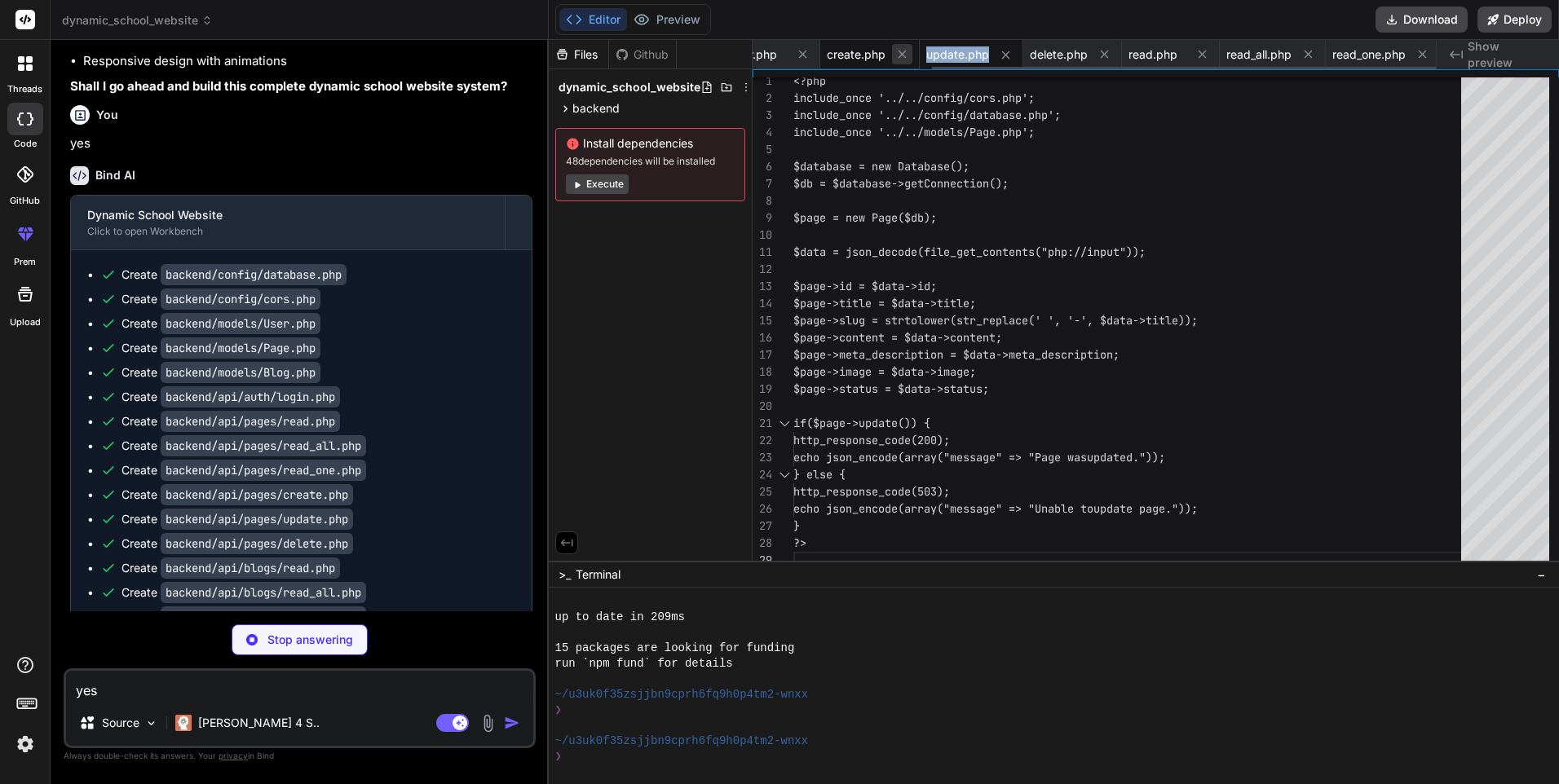
drag, startPoint x: 917, startPoint y: 54, endPoint x: 905, endPoint y: 55, distance: 12.0
click at [905, 55] on icon at bounding box center [902, 53] width 14 height 14
click at [902, 55] on icon at bounding box center [901, 53] width 14 height 14
type textarea "x"
type textarea "echo json_encode(array("message" => "Incomplete data.")); } ?>"
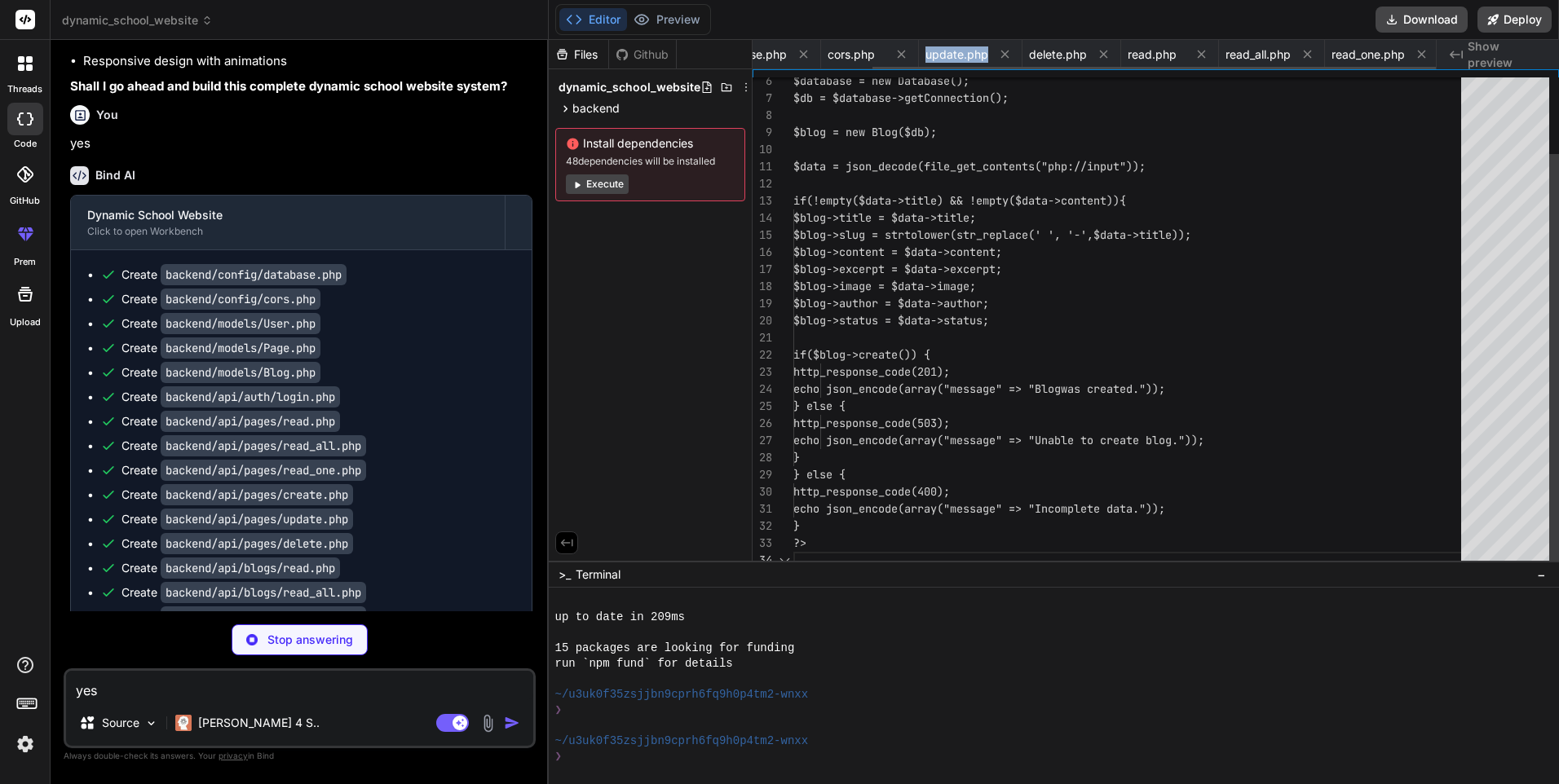
click at [902, 55] on div "database.php cors.php update.php delete.php read.php read_all.php read_one.php …" at bounding box center [1095, 54] width 684 height 30
click at [901, 55] on icon at bounding box center [905, 53] width 14 height 14
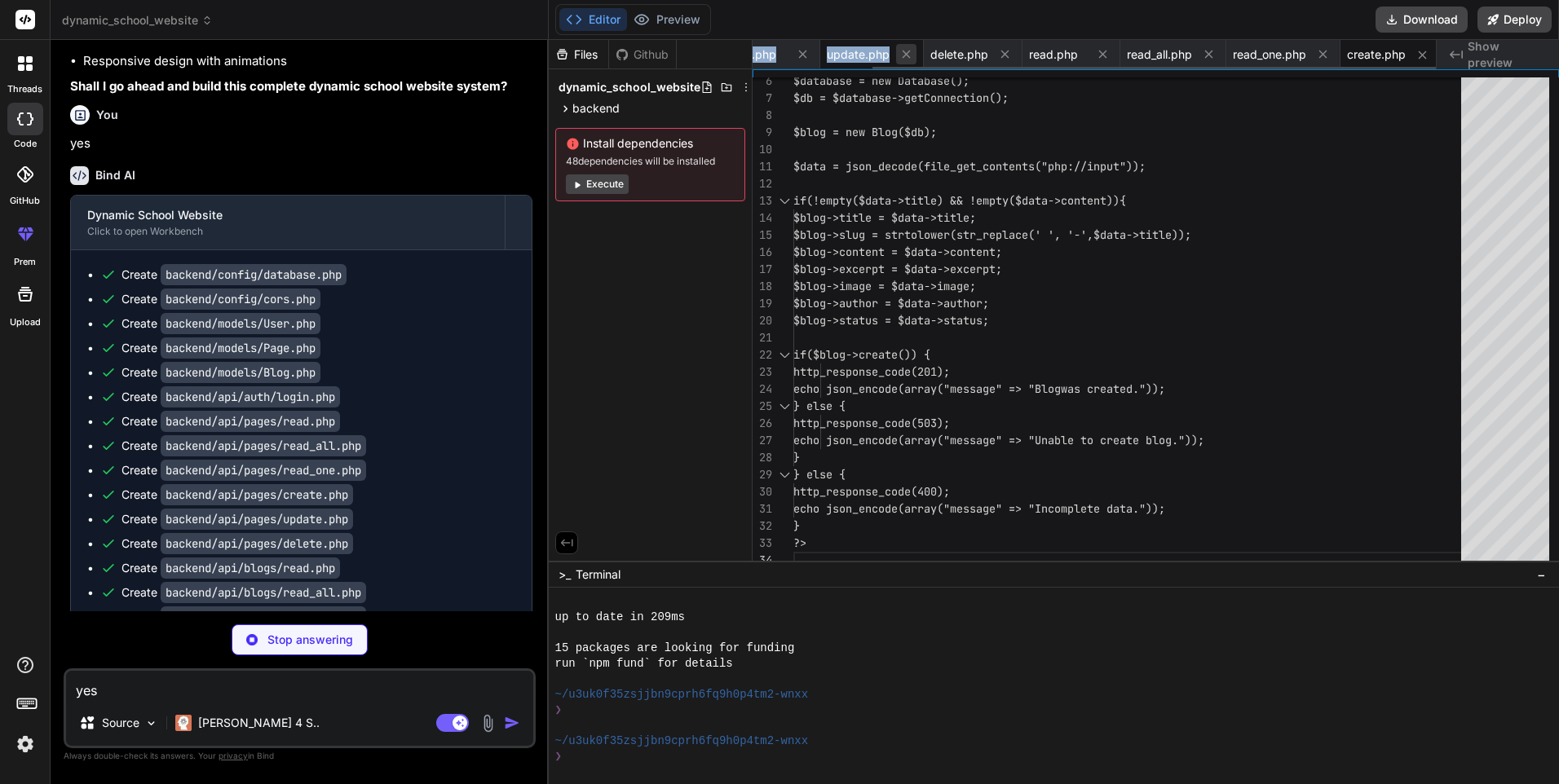
scroll to position [0, 44]
click at [901, 55] on icon at bounding box center [905, 53] width 14 height 14
type textarea "x"
type textarea "if($blog->update()) { http_response_code(200); echo json_encode(array("message"…"
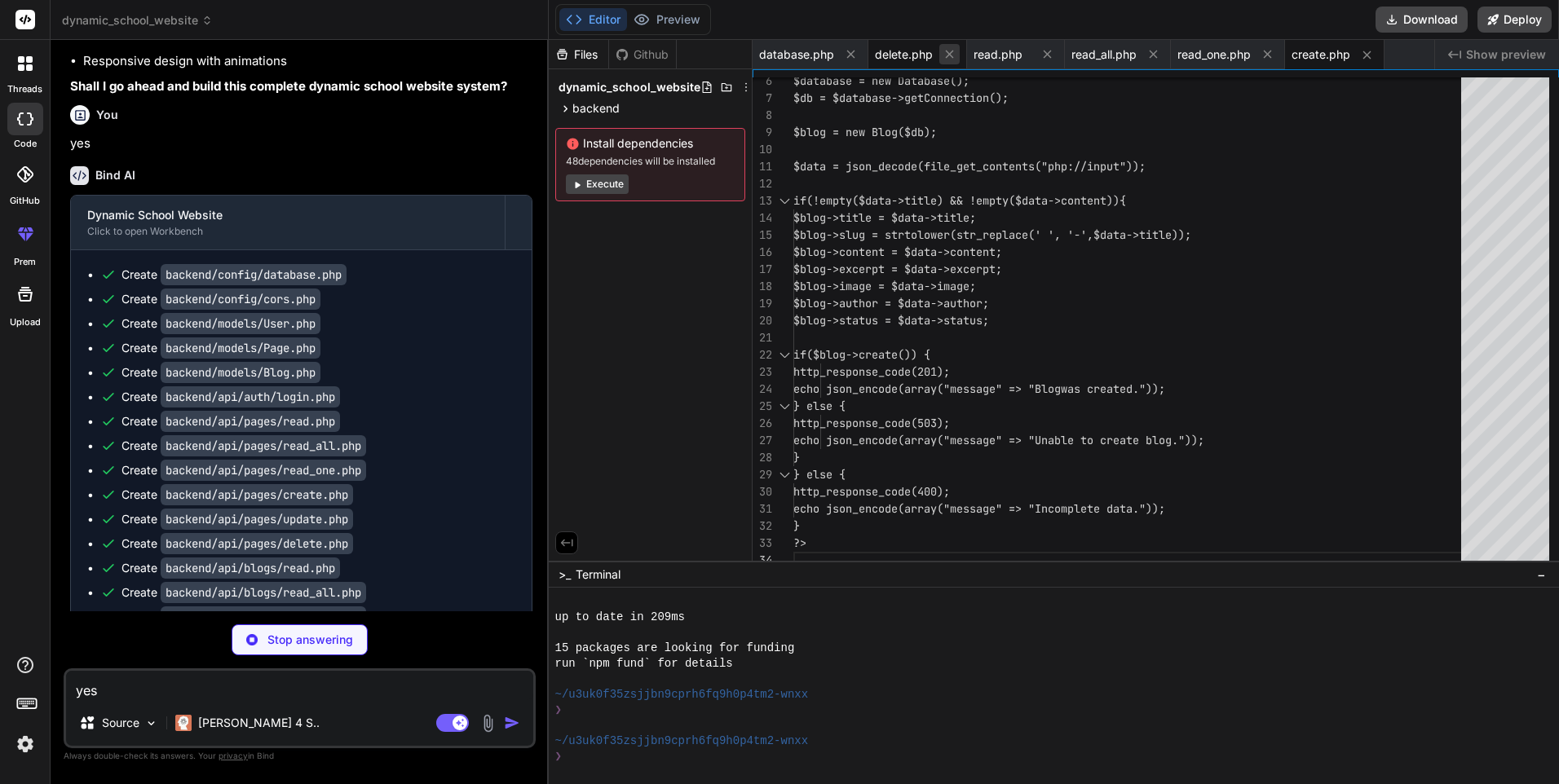
scroll to position [0, 48]
type textarea "x"
click at [974, 53] on span "read.php" at bounding box center [998, 54] width 49 height 16
type textarea "} ?>"
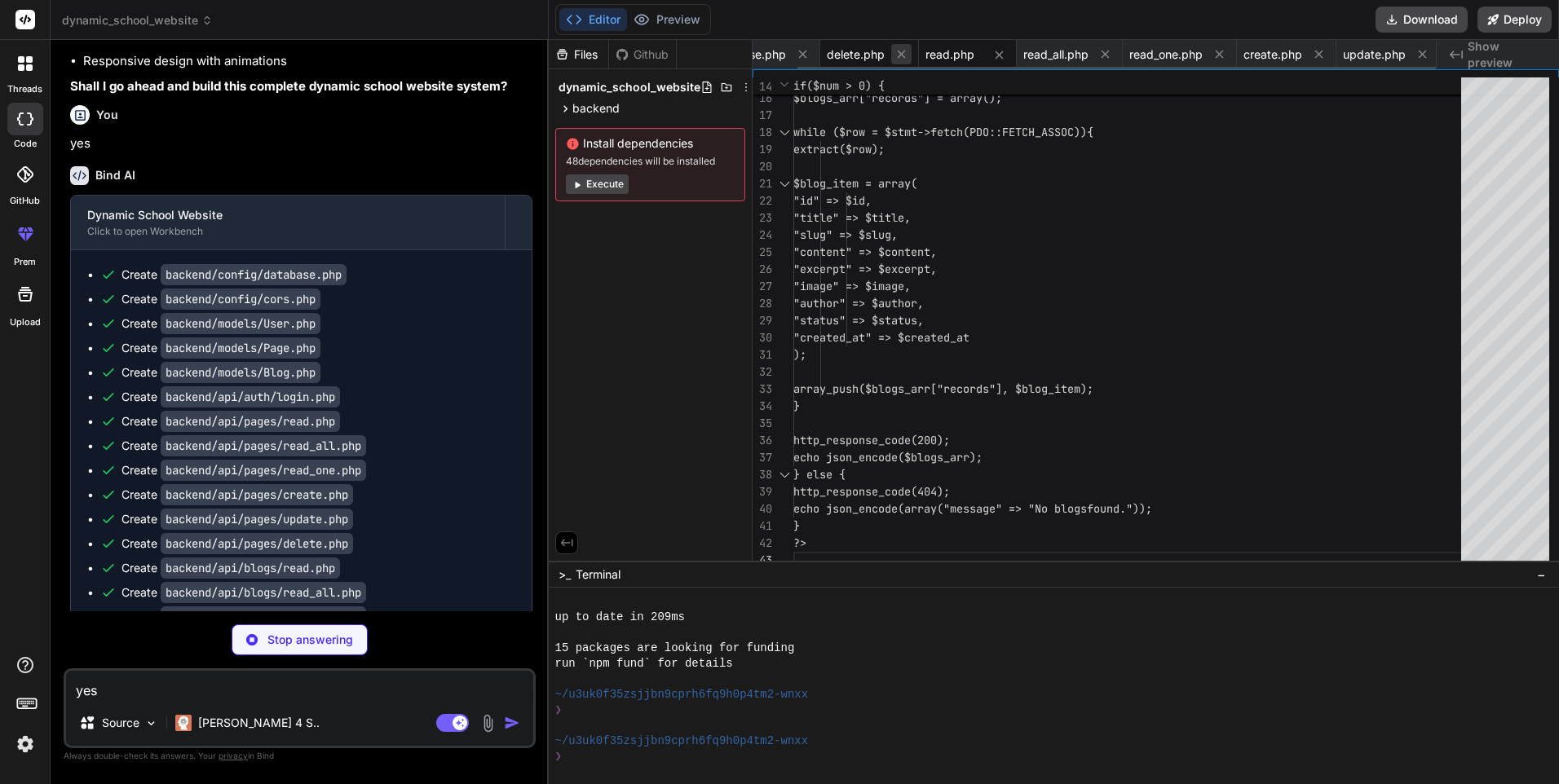
click at [908, 53] on button at bounding box center [901, 54] width 21 height 21
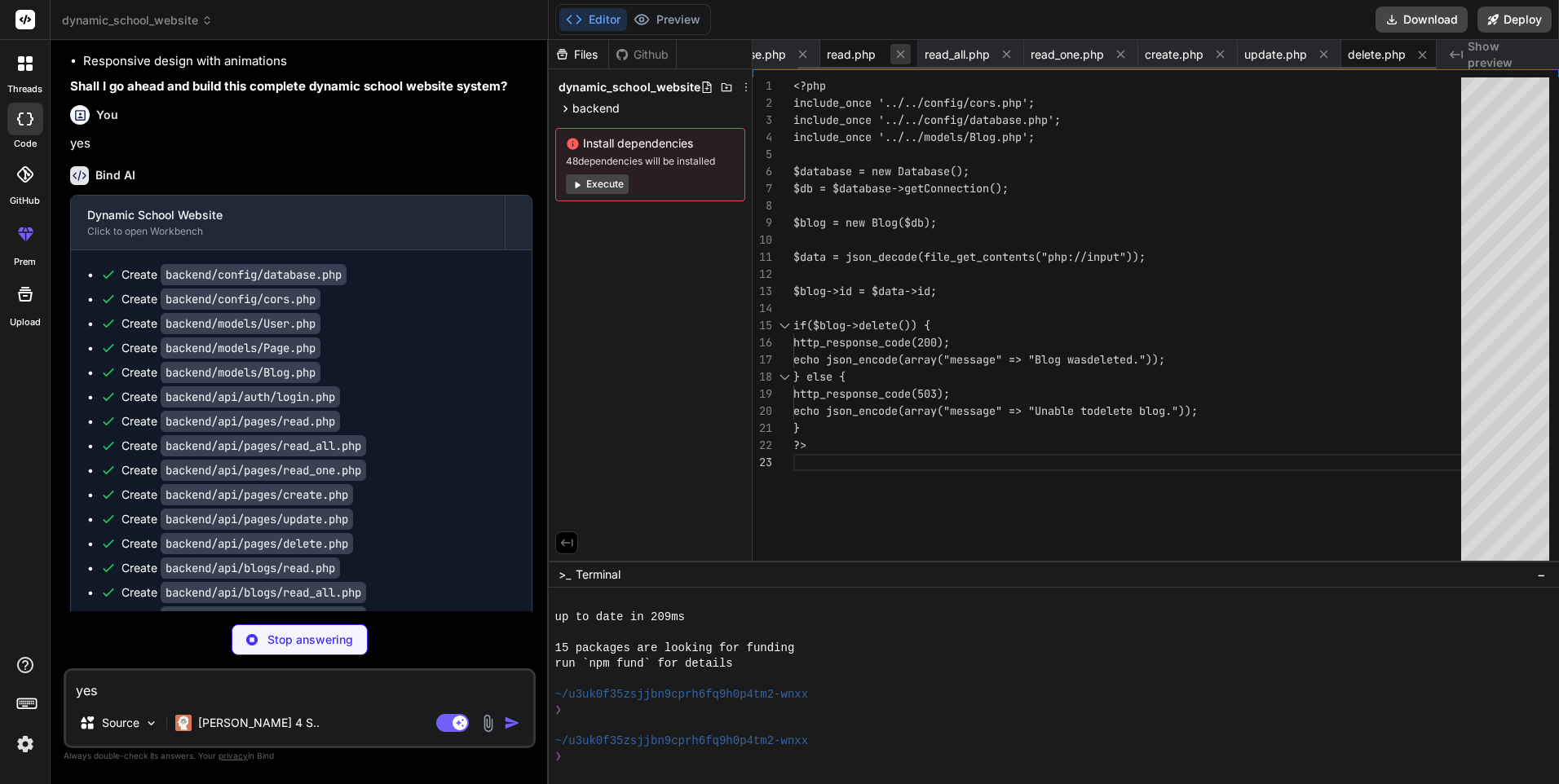
click at [895, 51] on icon at bounding box center [900, 53] width 14 height 14
click at [846, 51] on icon at bounding box center [850, 53] width 14 height 14
click at [846, 51] on icon at bounding box center [840, 53] width 14 height 14
click at [846, 51] on icon at bounding box center [849, 54] width 8 height 8
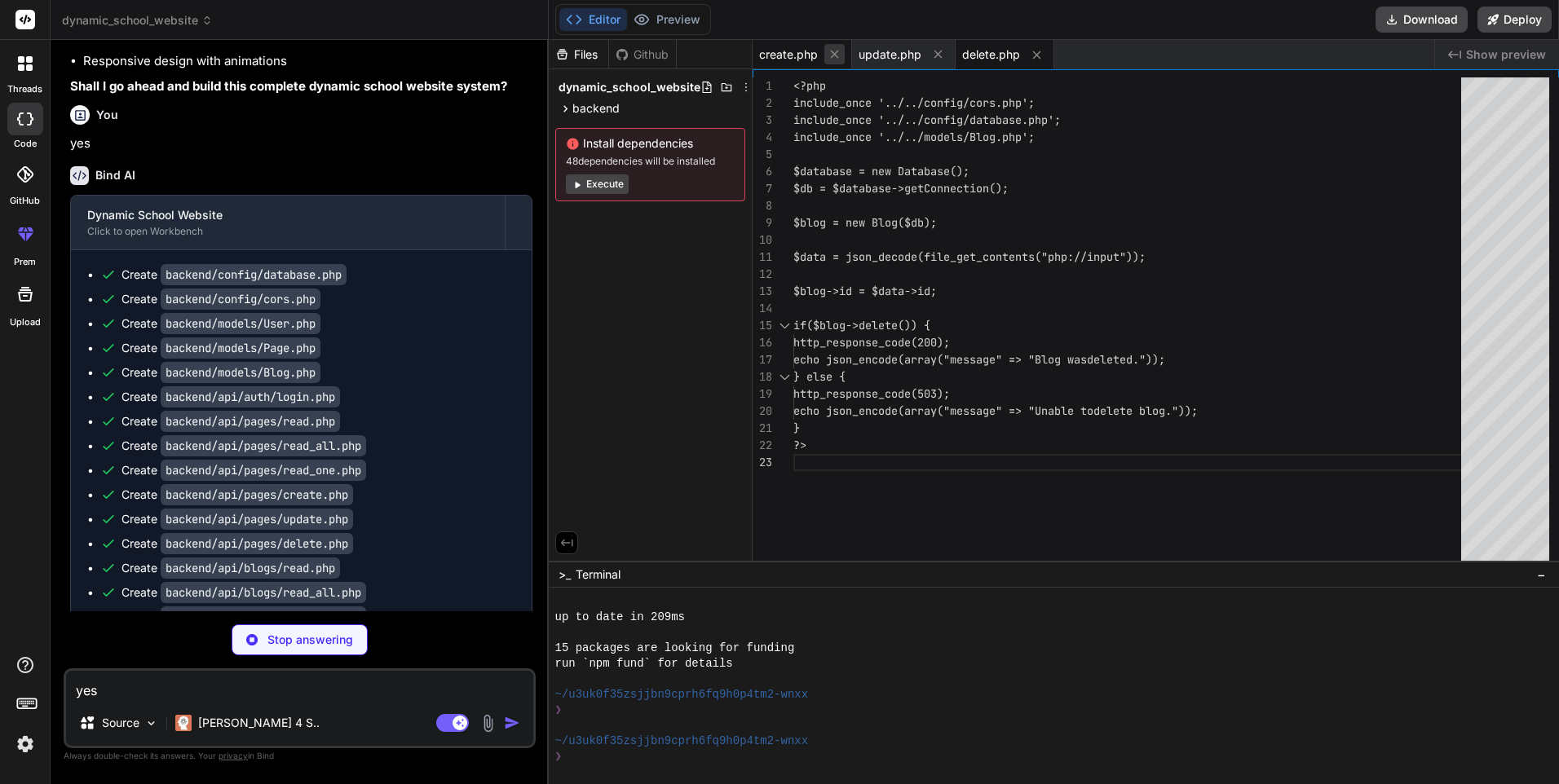
click at [835, 52] on icon at bounding box center [834, 54] width 8 height 8
click at [835, 52] on icon at bounding box center [838, 54] width 8 height 8
click at [835, 52] on icon at bounding box center [833, 54] width 8 height 8
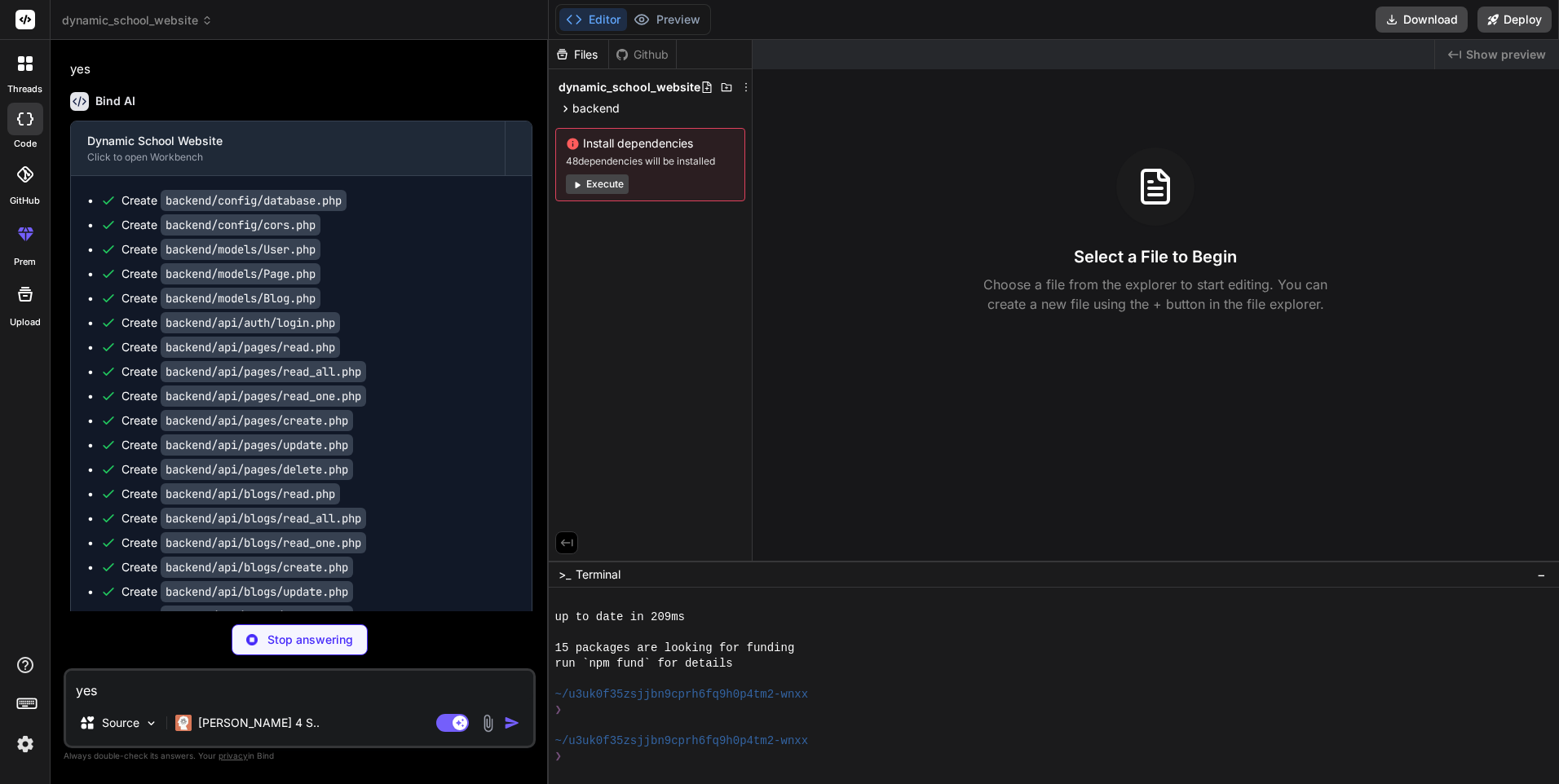
scroll to position [877, 0]
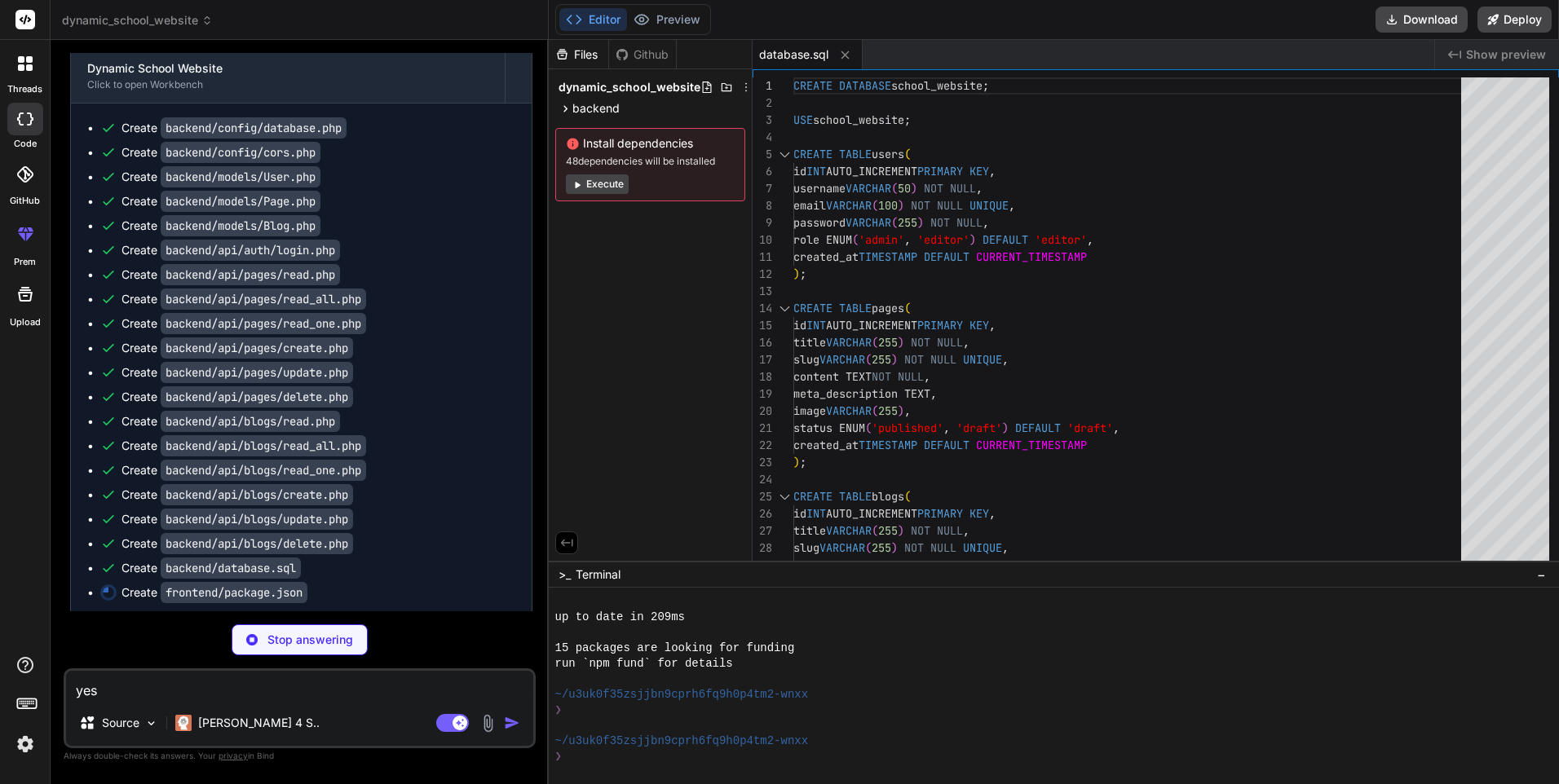
click at [17, 746] on img at bounding box center [25, 743] width 28 height 28
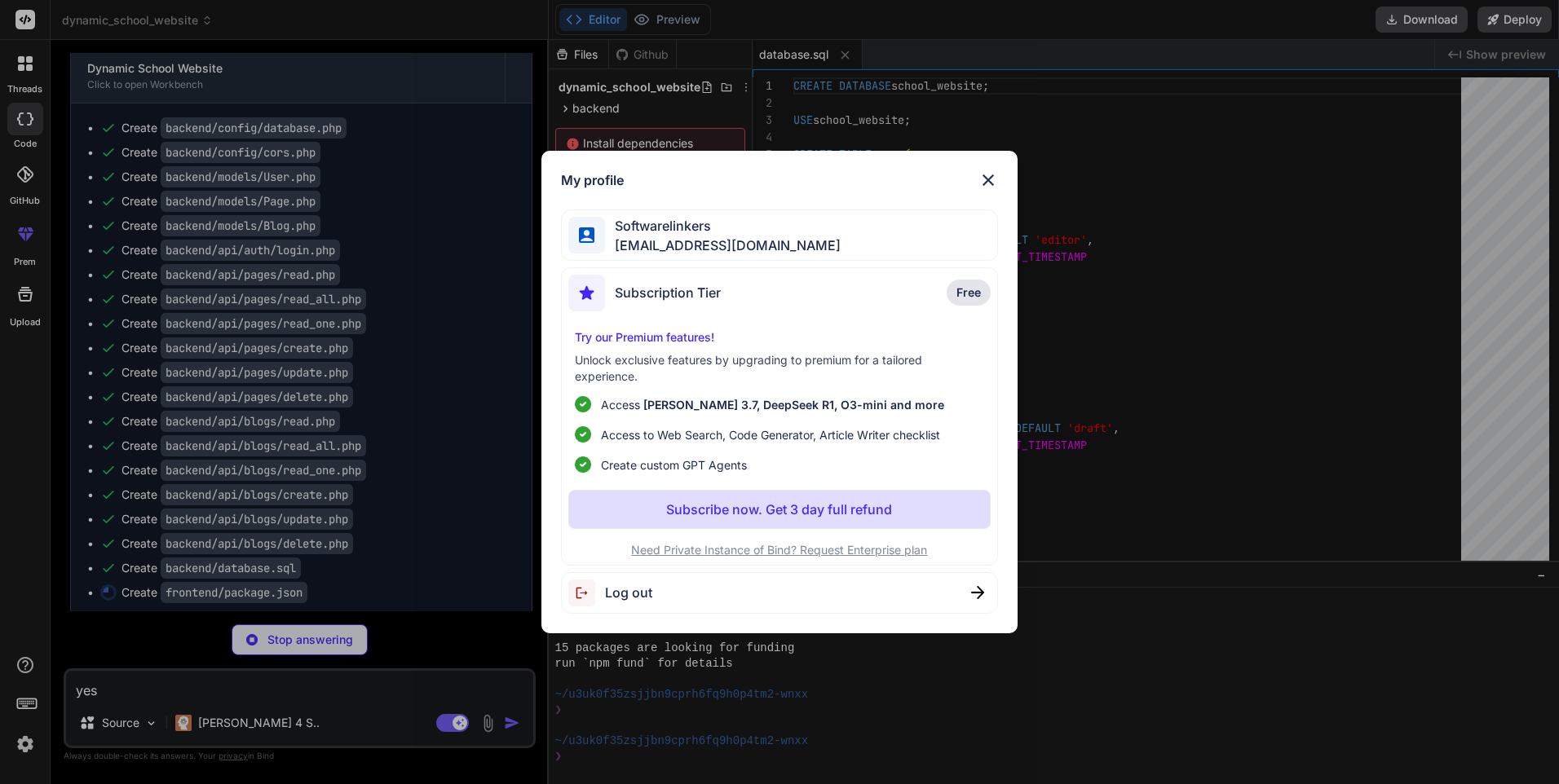
type textarea "x"
type textarea ""@types/react-dom": "^18.0.11", "@vitejs/plugin-react": "^3.1.0", "autoprefixer…"
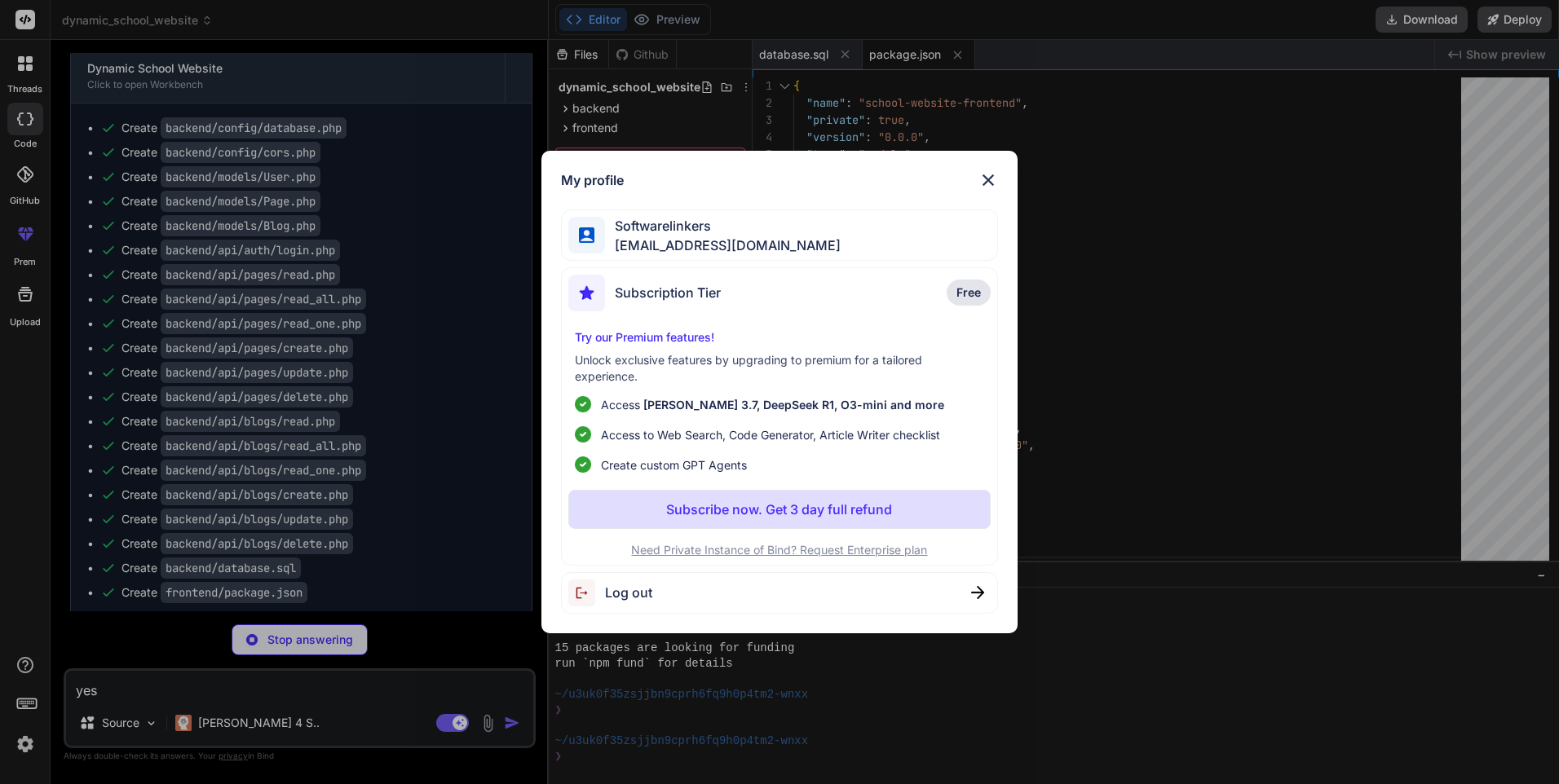
type textarea "x"
type textarea "import { defineConfig } from 'vite' import react from '@vitejs/plugin-react' ex…"
type textarea "x"
type textarea "export default { plugins: { tailwindcss: {}, autoprefixer: {}, }, }"
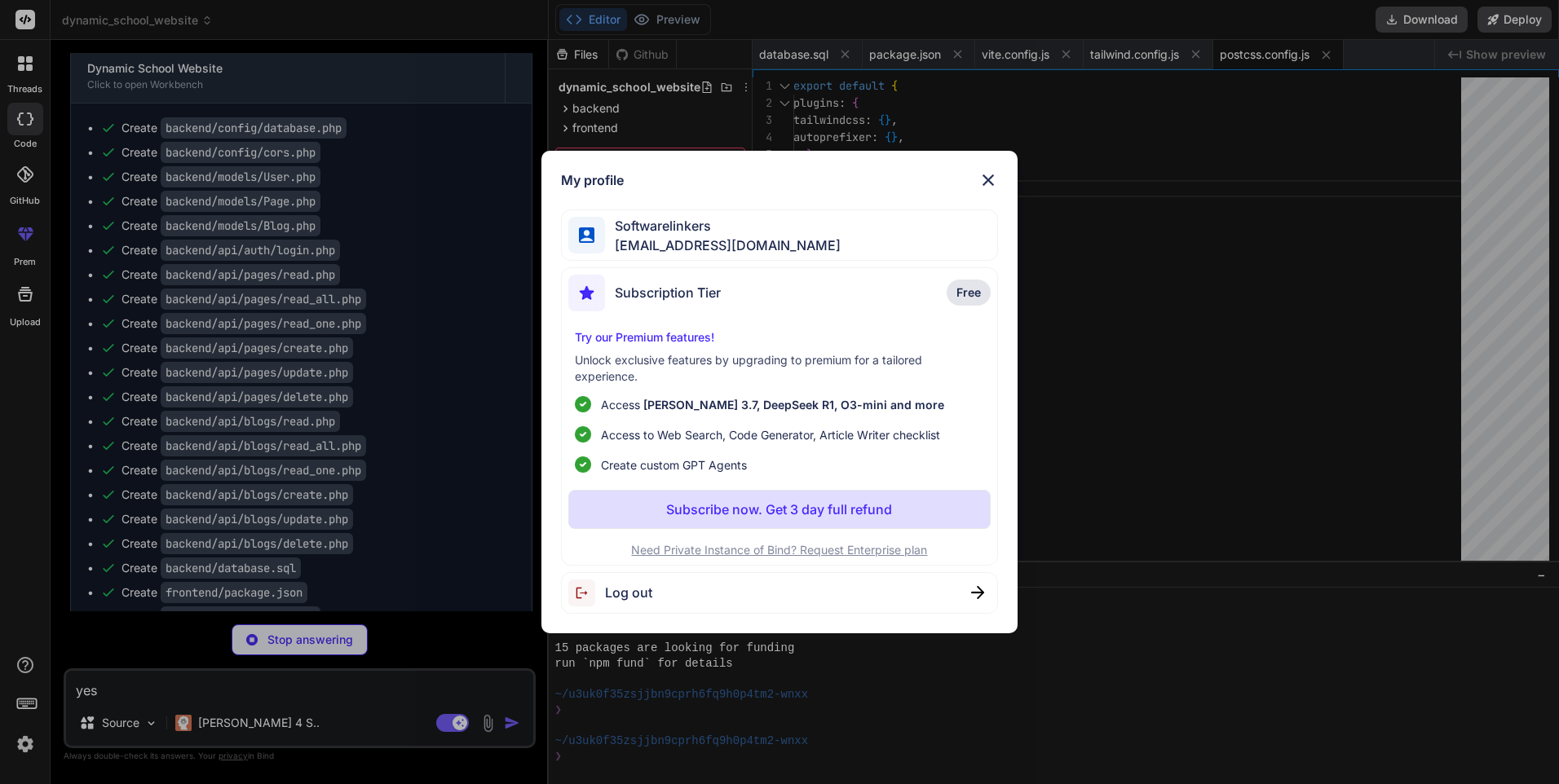
type textarea "x"
type textarea "<script type="module" src="/src/main.jsx"></script> </body> </html>"
type textarea "x"
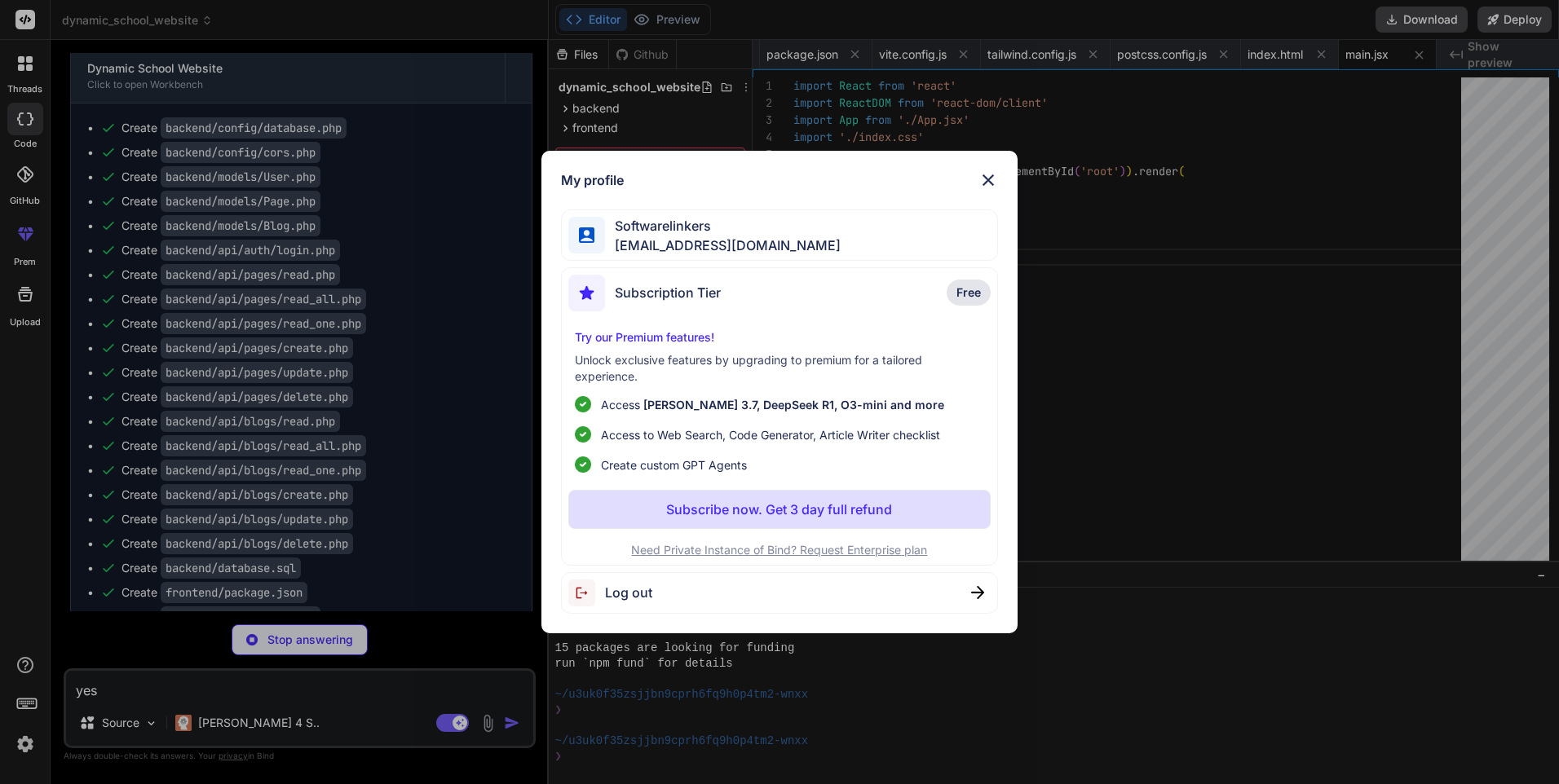
type textarea "animation: float 6s ease-in-out infinite; } @keyframes float { 0%, 100% { trans…"
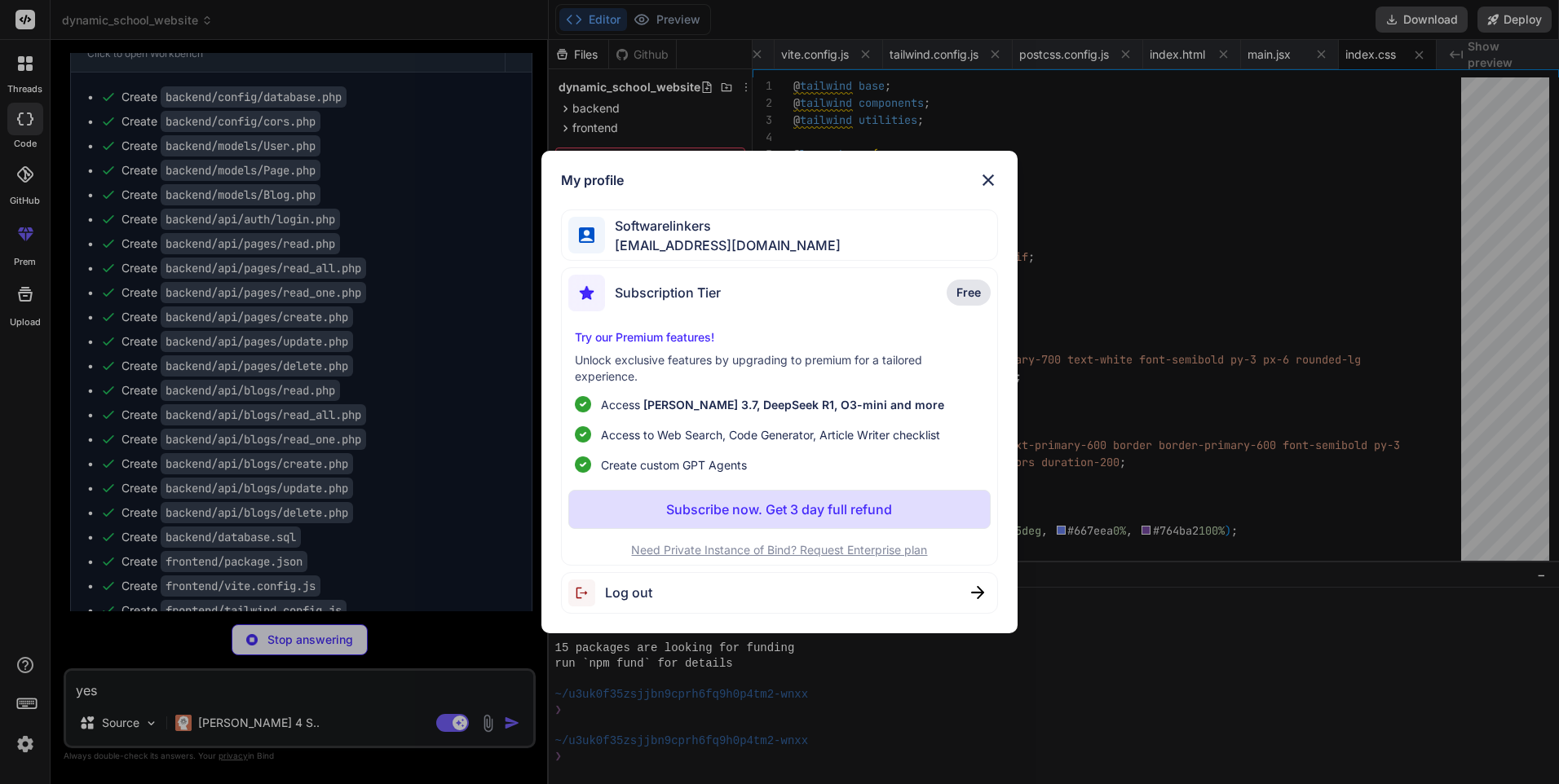
scroll to position [1073, 0]
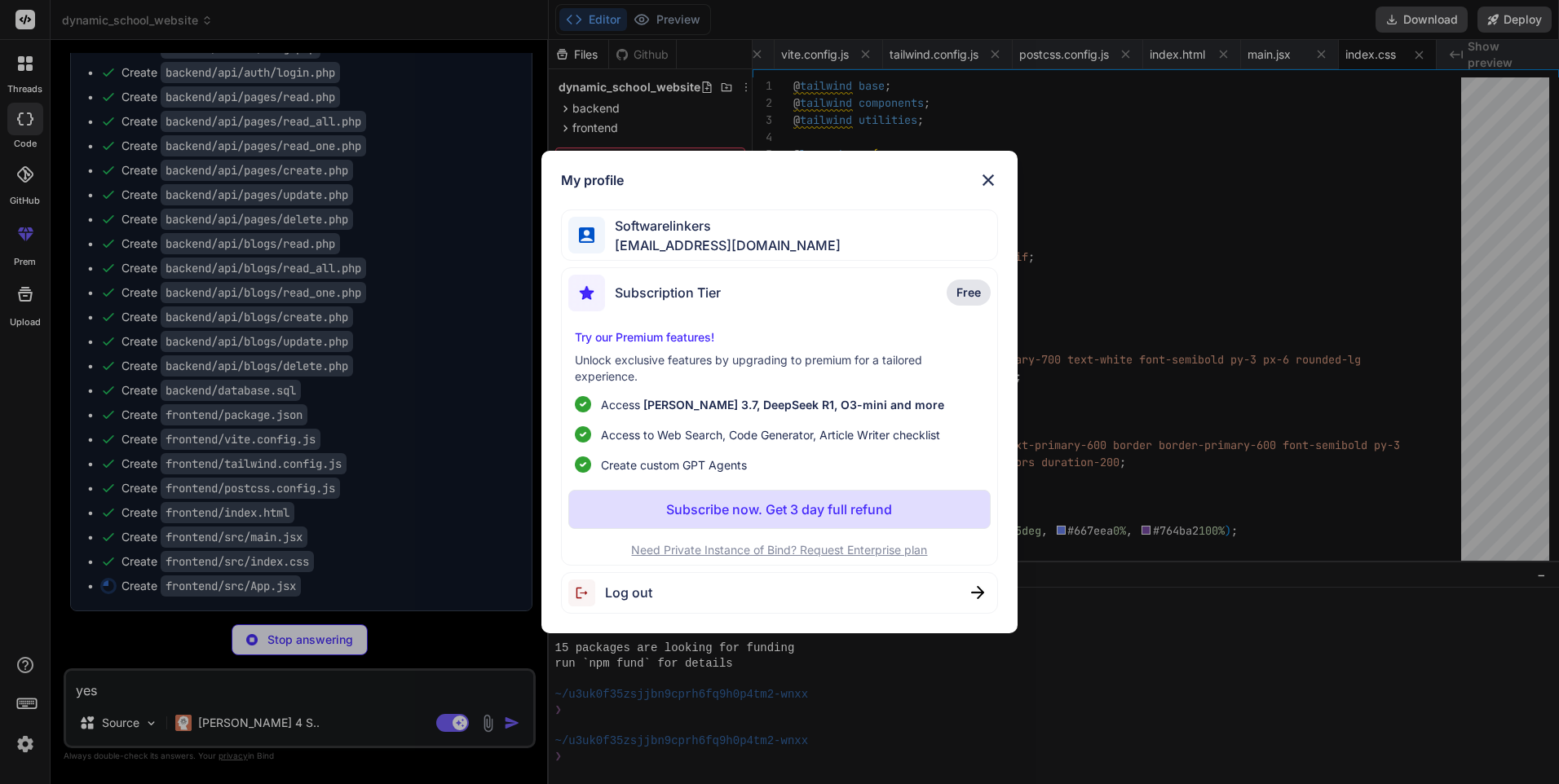
type textarea "x"
type textarea "<Footer /> </div> </Router> ) } export default App"
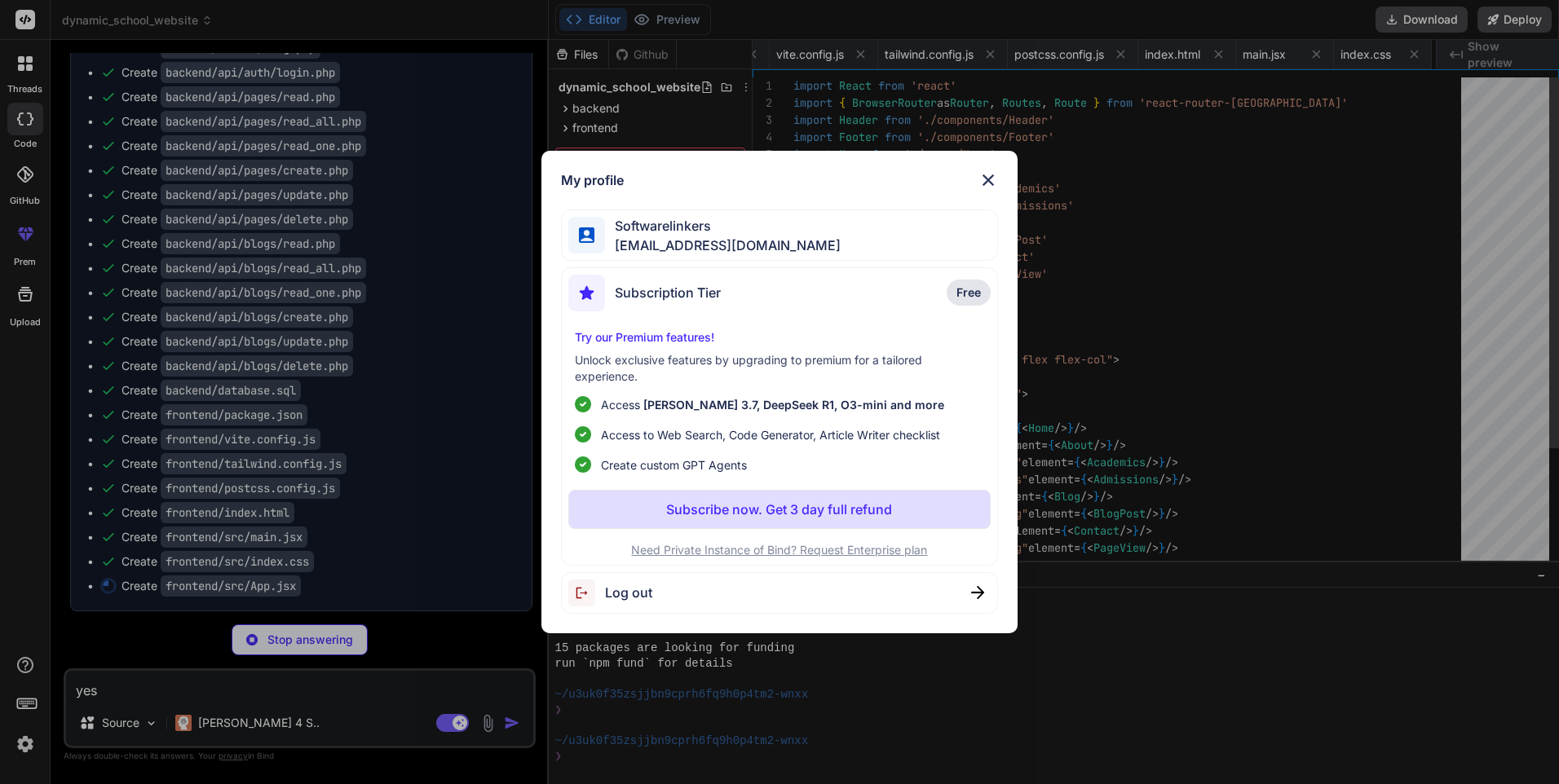
scroll to position [0, 303]
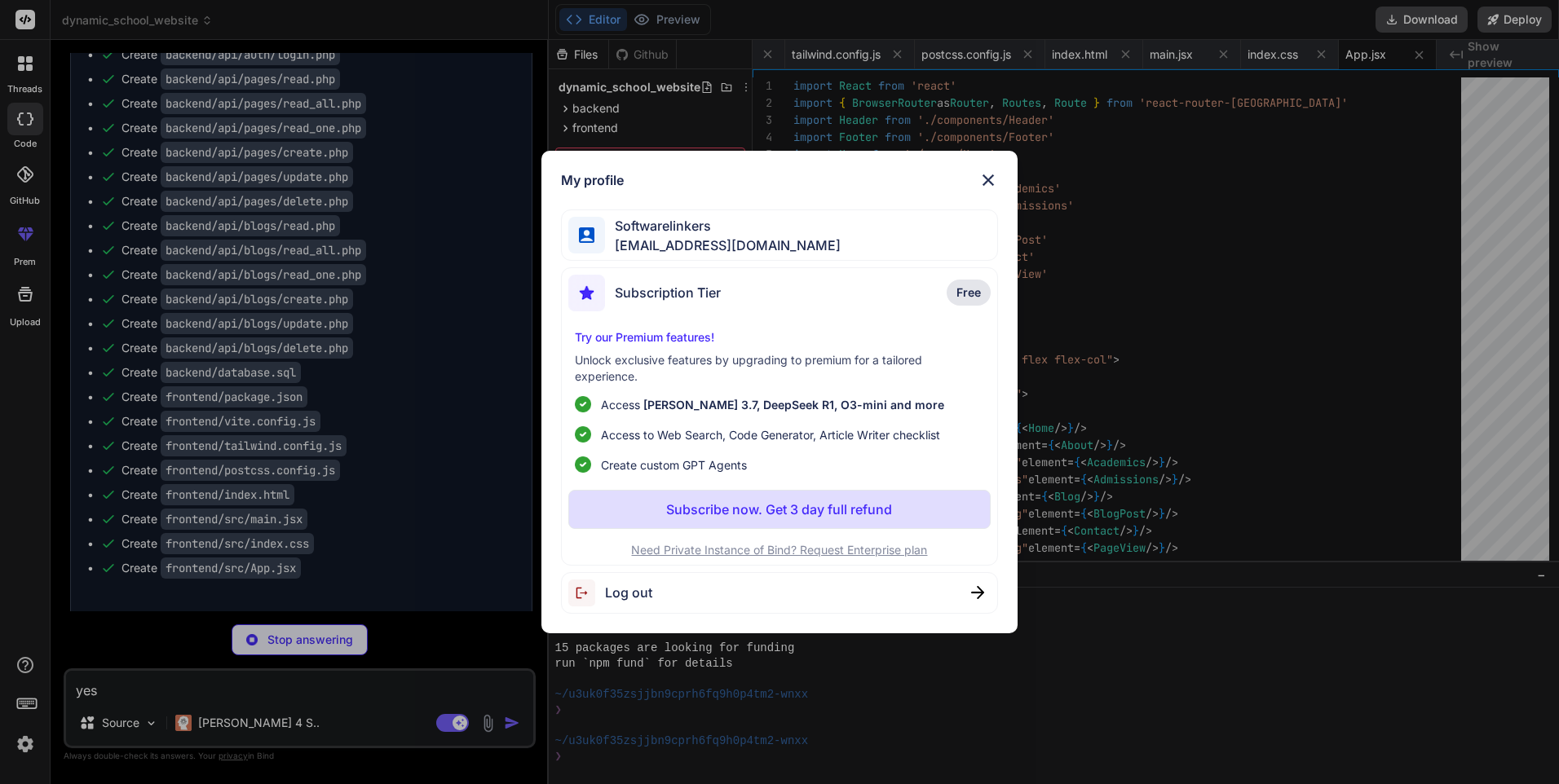
click at [1365, 260] on div "My profile Softwarelinkers [EMAIL_ADDRESS][DOMAIN_NAME] Subscription Tier Free …" at bounding box center [779, 392] width 1559 height 784
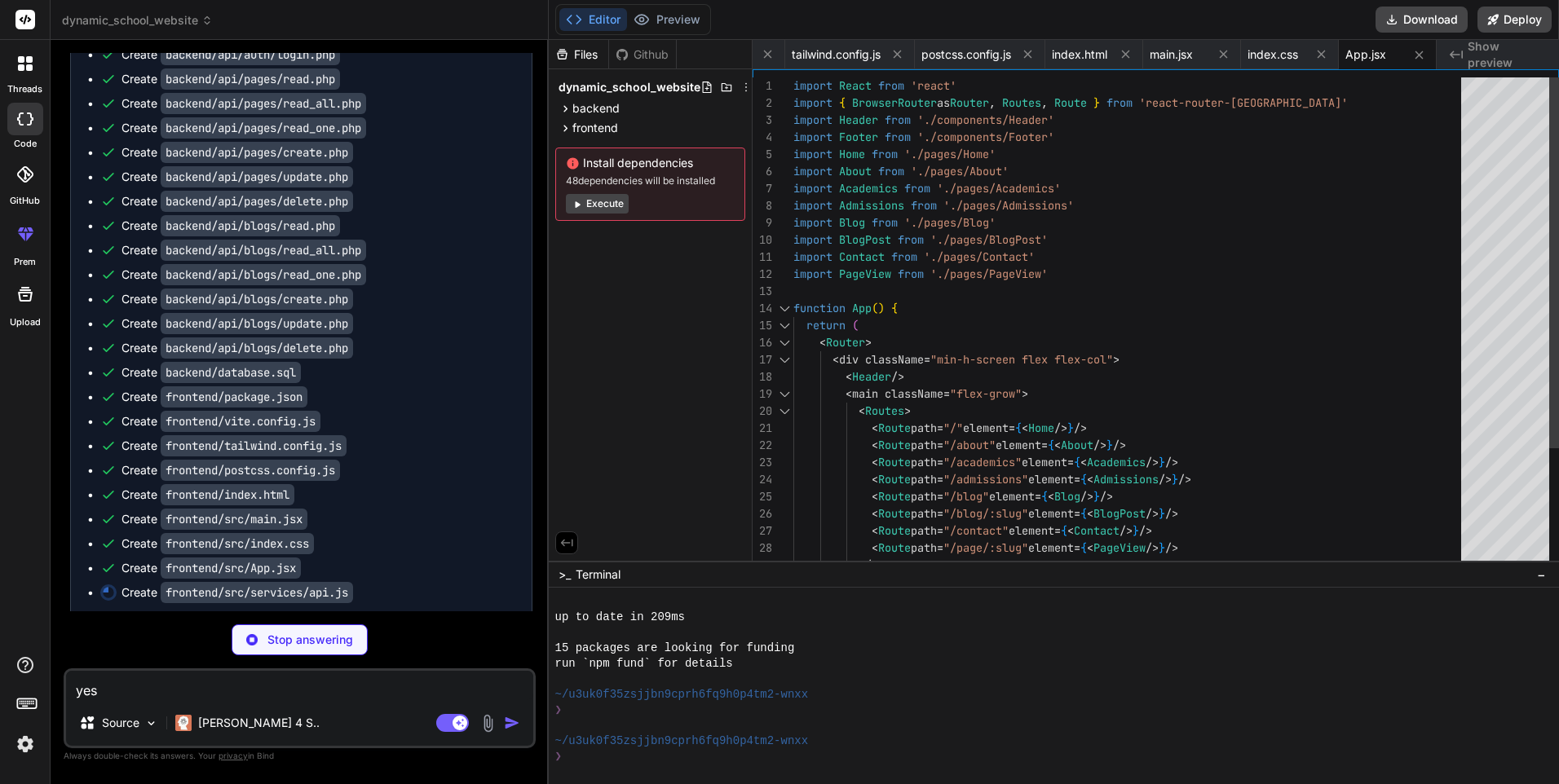
type textarea "x"
type textarea "export const authAPI = { login: (credentials) => [DOMAIN_NAME]('/auth/login.php…"
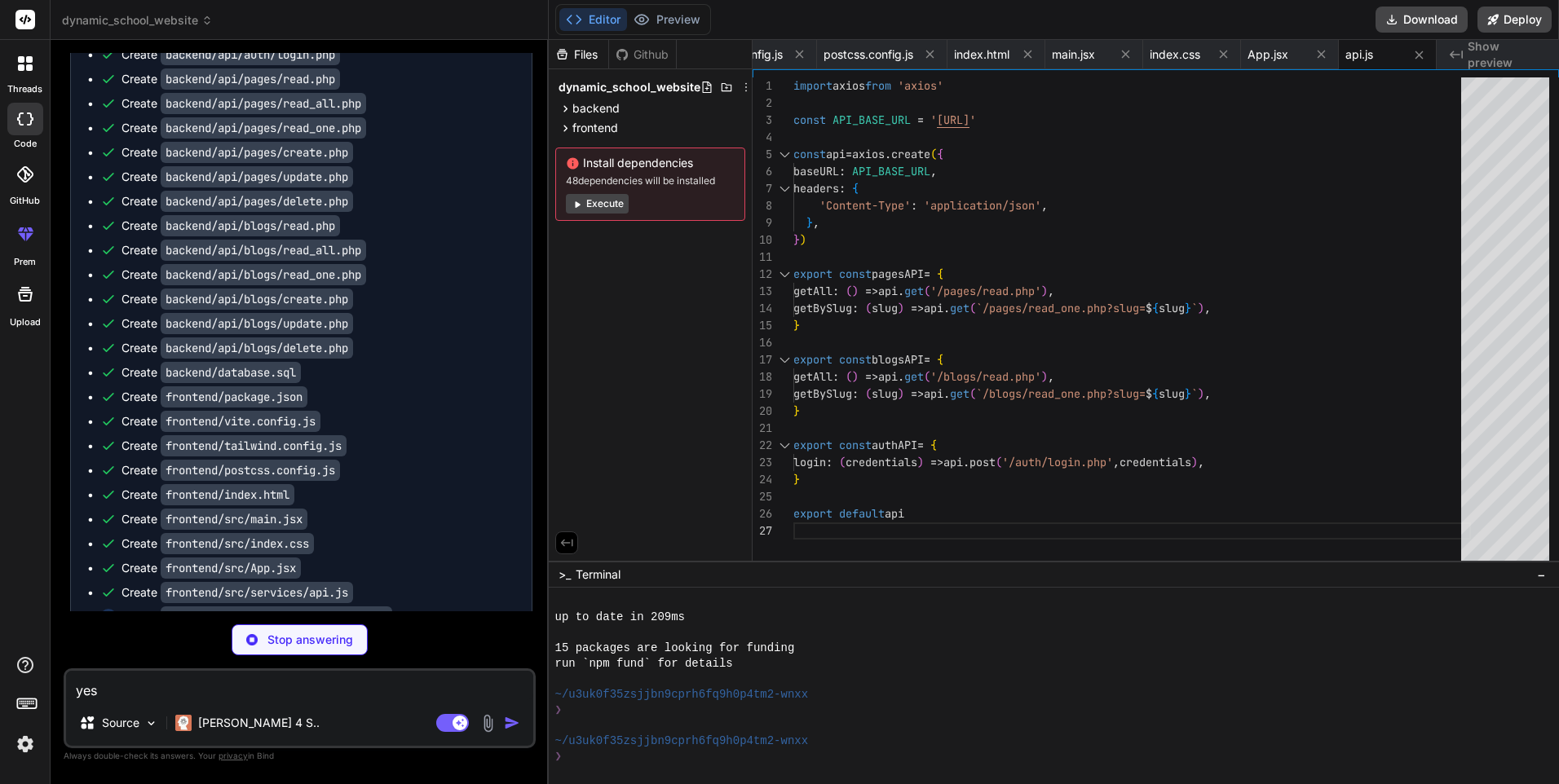
click at [578, 42] on div "Files" at bounding box center [579, 54] width 60 height 30
click at [570, 53] on div "Files" at bounding box center [579, 54] width 60 height 16
click at [645, 52] on div "Github" at bounding box center [643, 54] width 67 height 16
click at [566, 131] on icon at bounding box center [565, 128] width 14 height 14
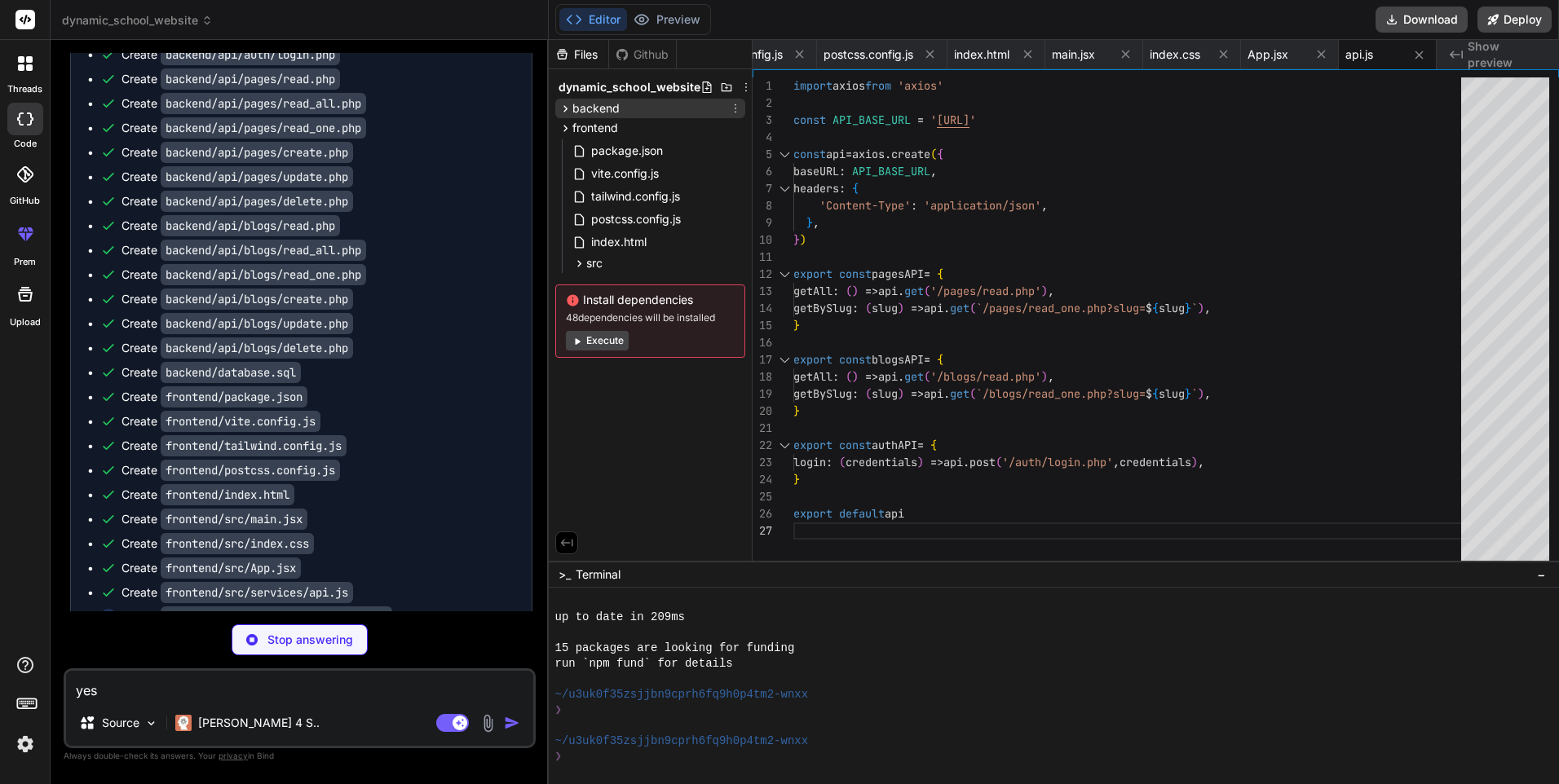
click at [561, 106] on icon at bounding box center [565, 108] width 14 height 14
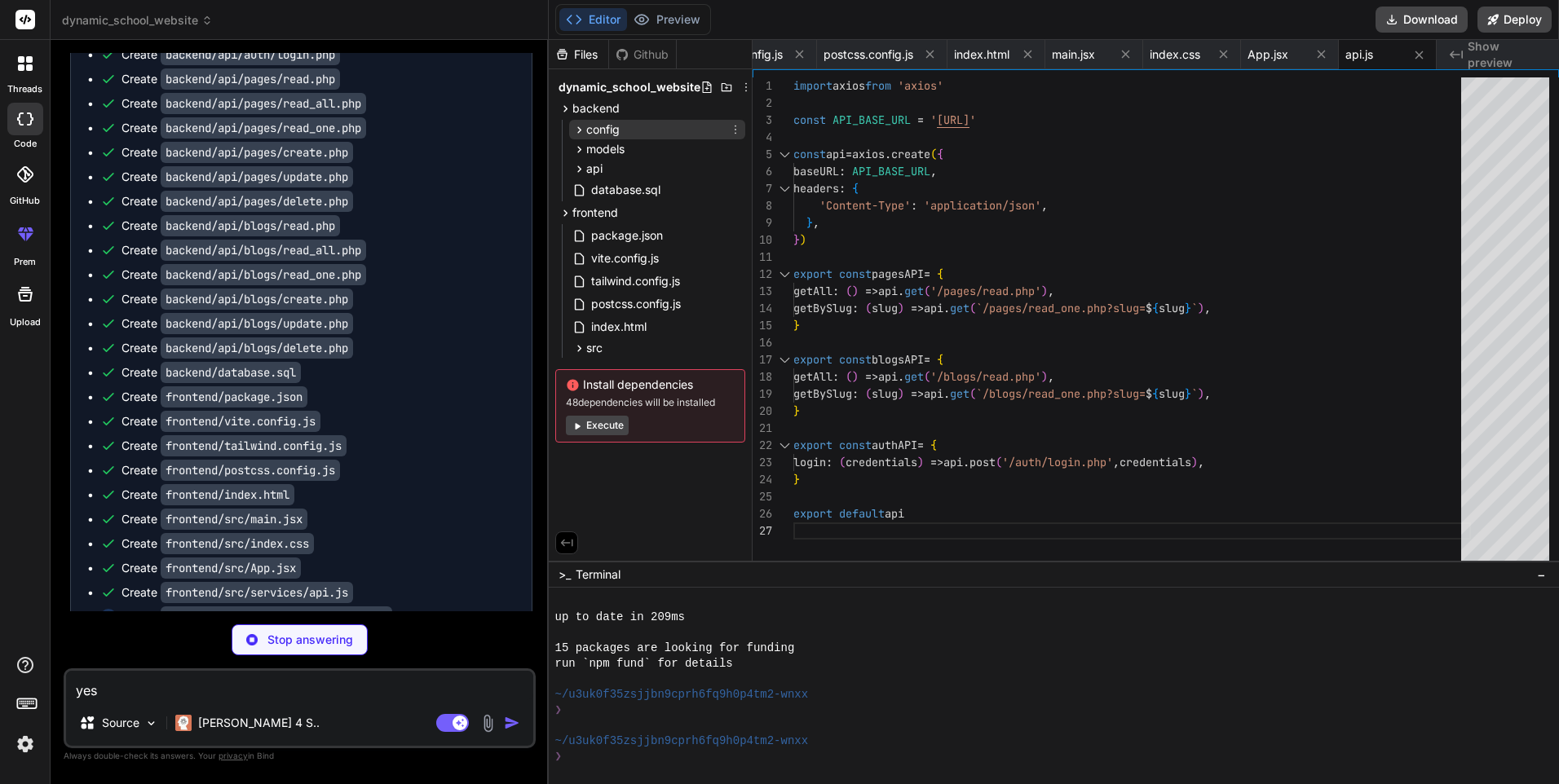
type textarea "x"
type textarea ")} </AnimatePresence> </div> </header> ) } export default Header"
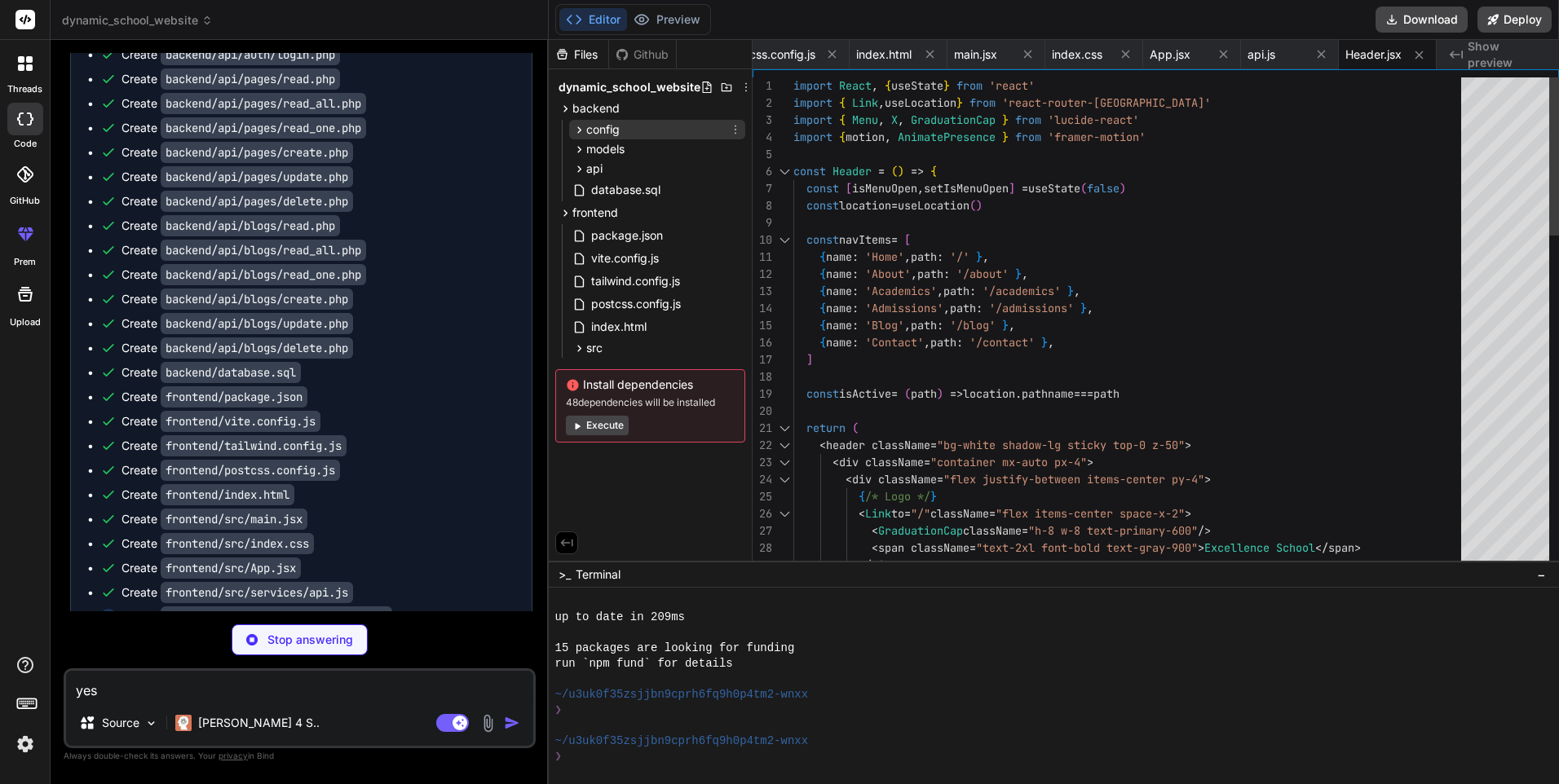
click at [581, 133] on icon at bounding box center [579, 129] width 14 height 14
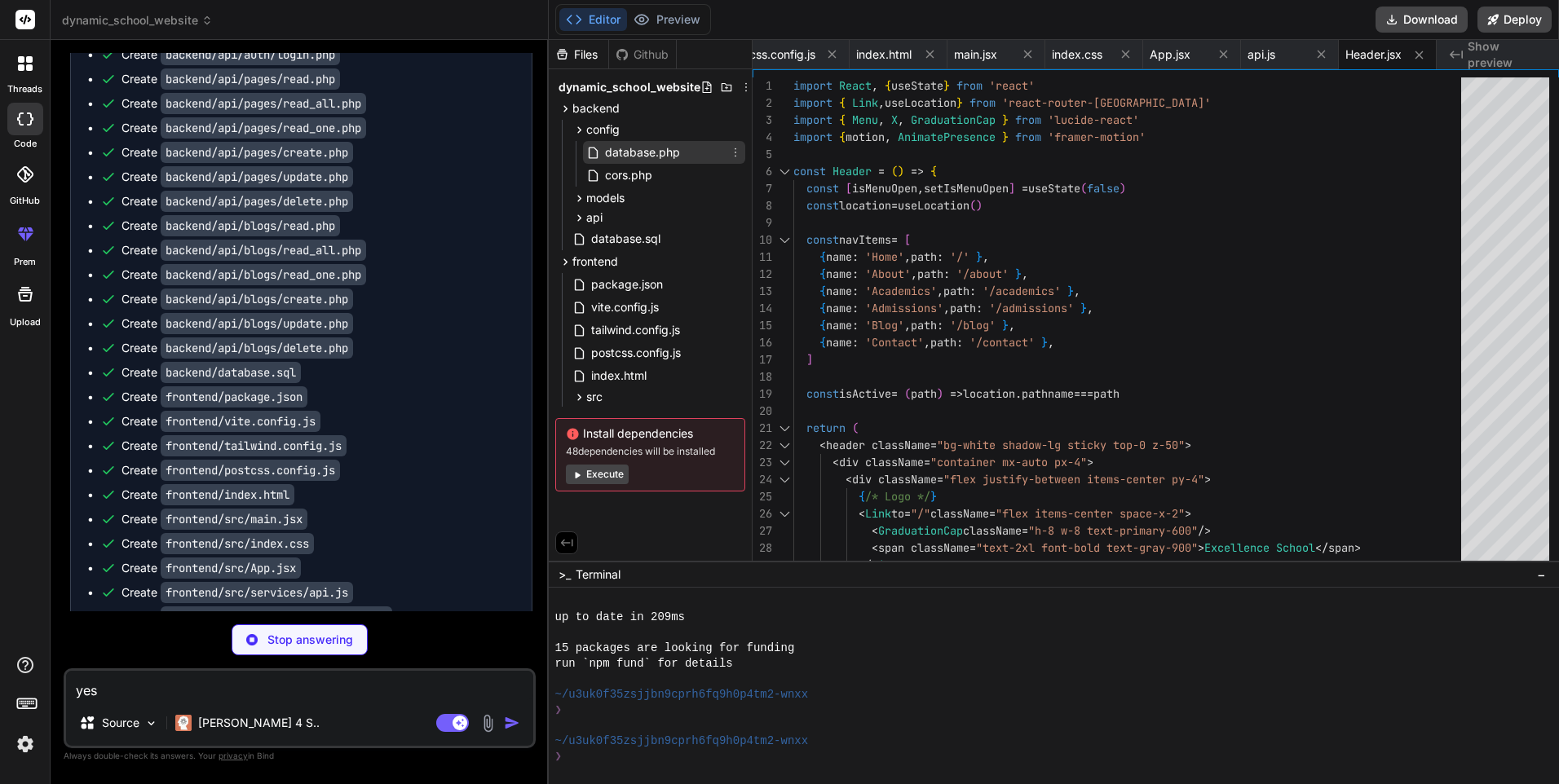
type textarea "x"
click at [626, 144] on span "database.php" at bounding box center [643, 152] width 79 height 20
type textarea "?>"
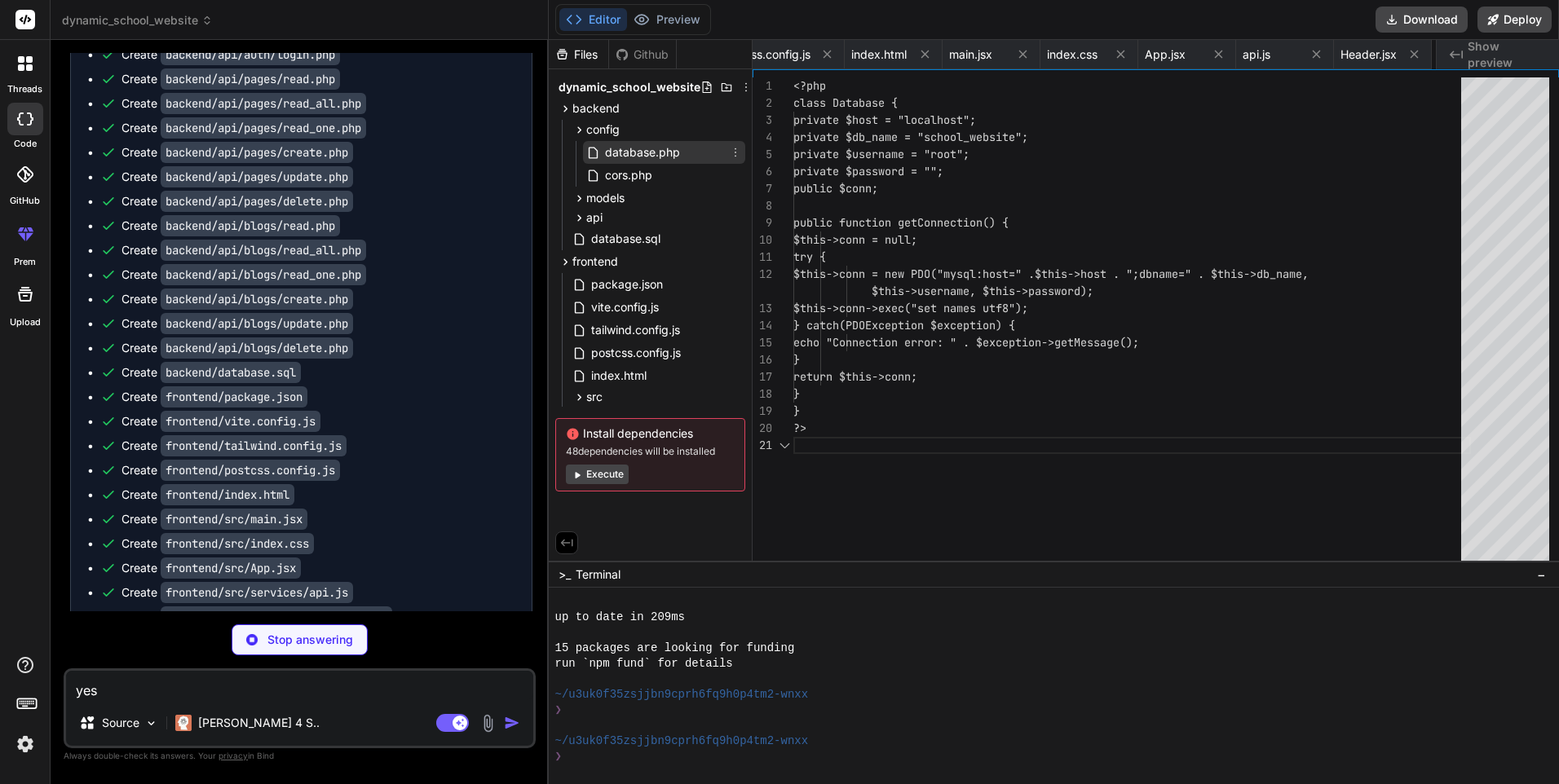
scroll to position [0, 614]
type textarea "x"
click at [632, 182] on span "cors.php" at bounding box center [629, 175] width 51 height 20
type textarea "<?php header("Access-Control-Allow-Origin: *"); header("Content-Type: applicati…"
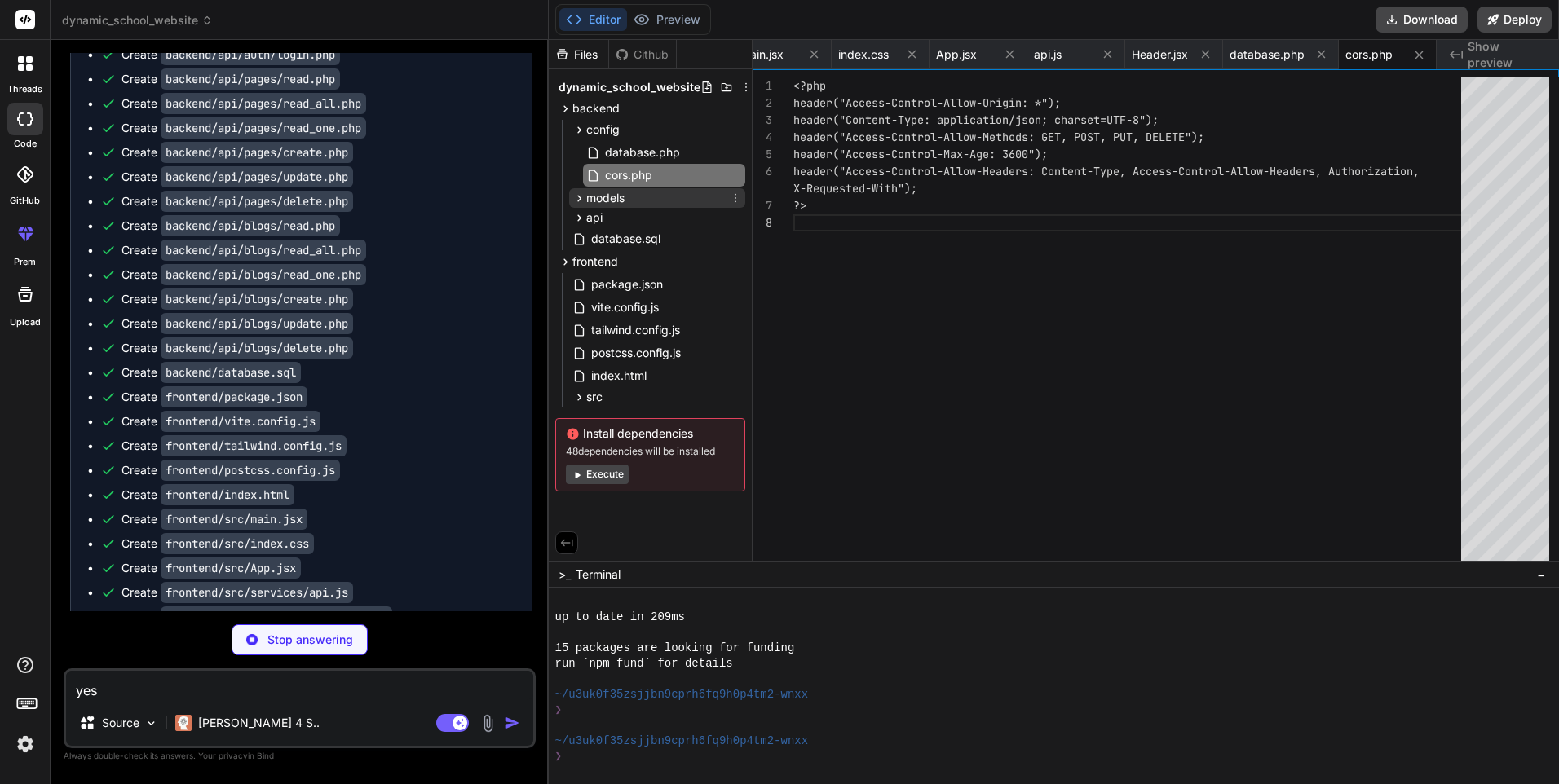
click at [623, 206] on span "models" at bounding box center [606, 198] width 38 height 16
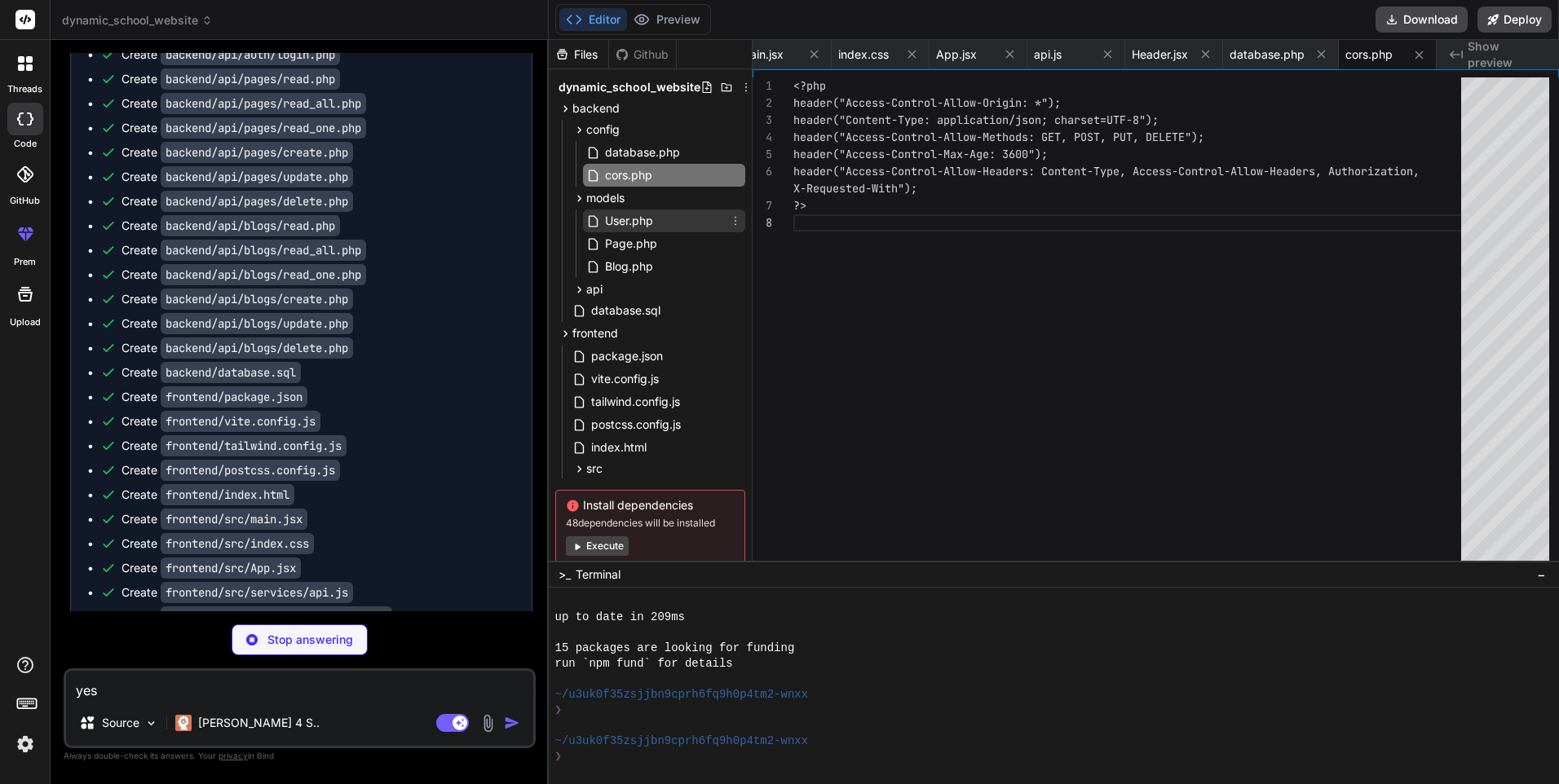
type textarea "x"
click at [626, 218] on span "User.php" at bounding box center [629, 221] width 51 height 20
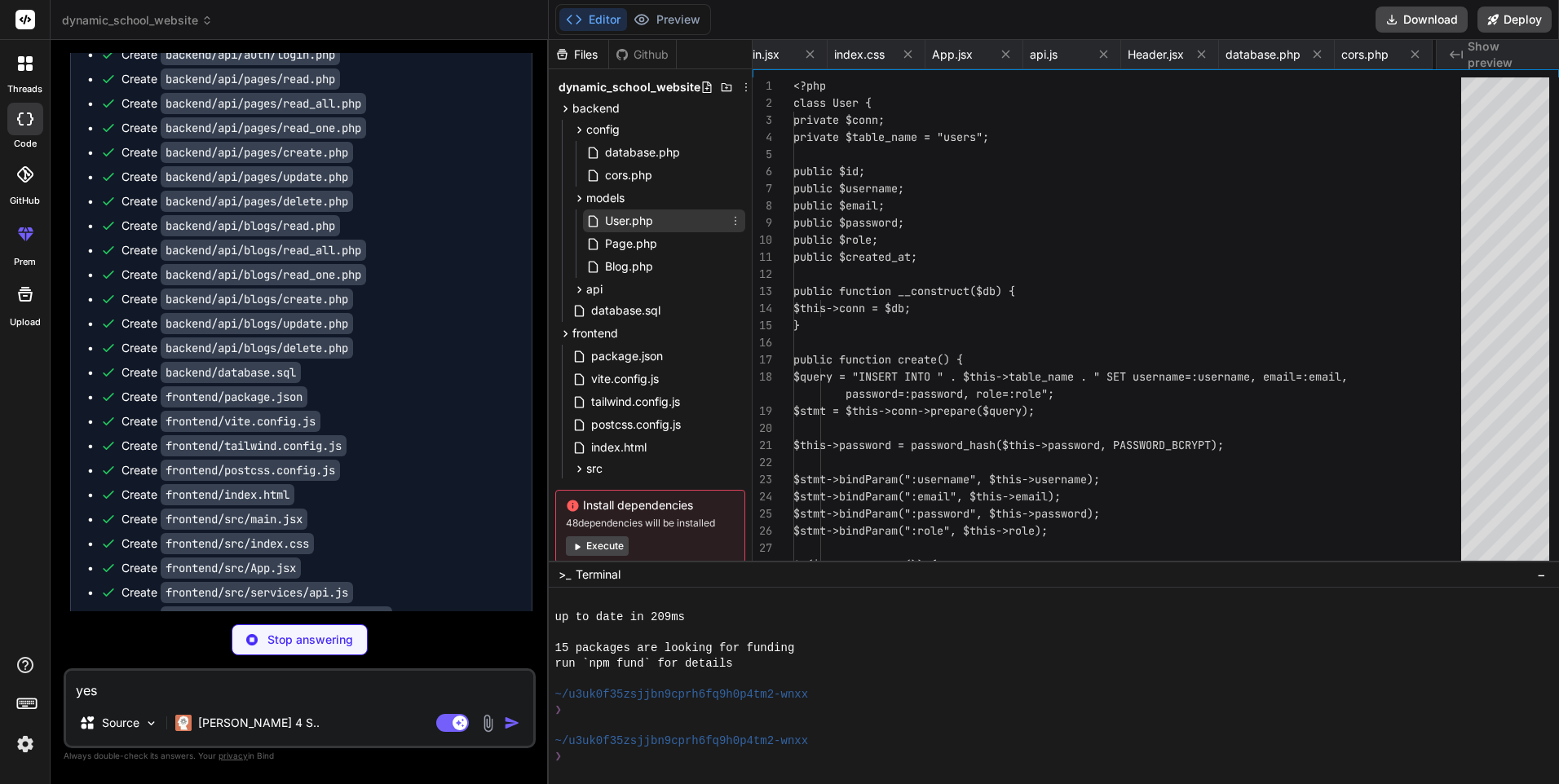
type textarea "} } ?>"
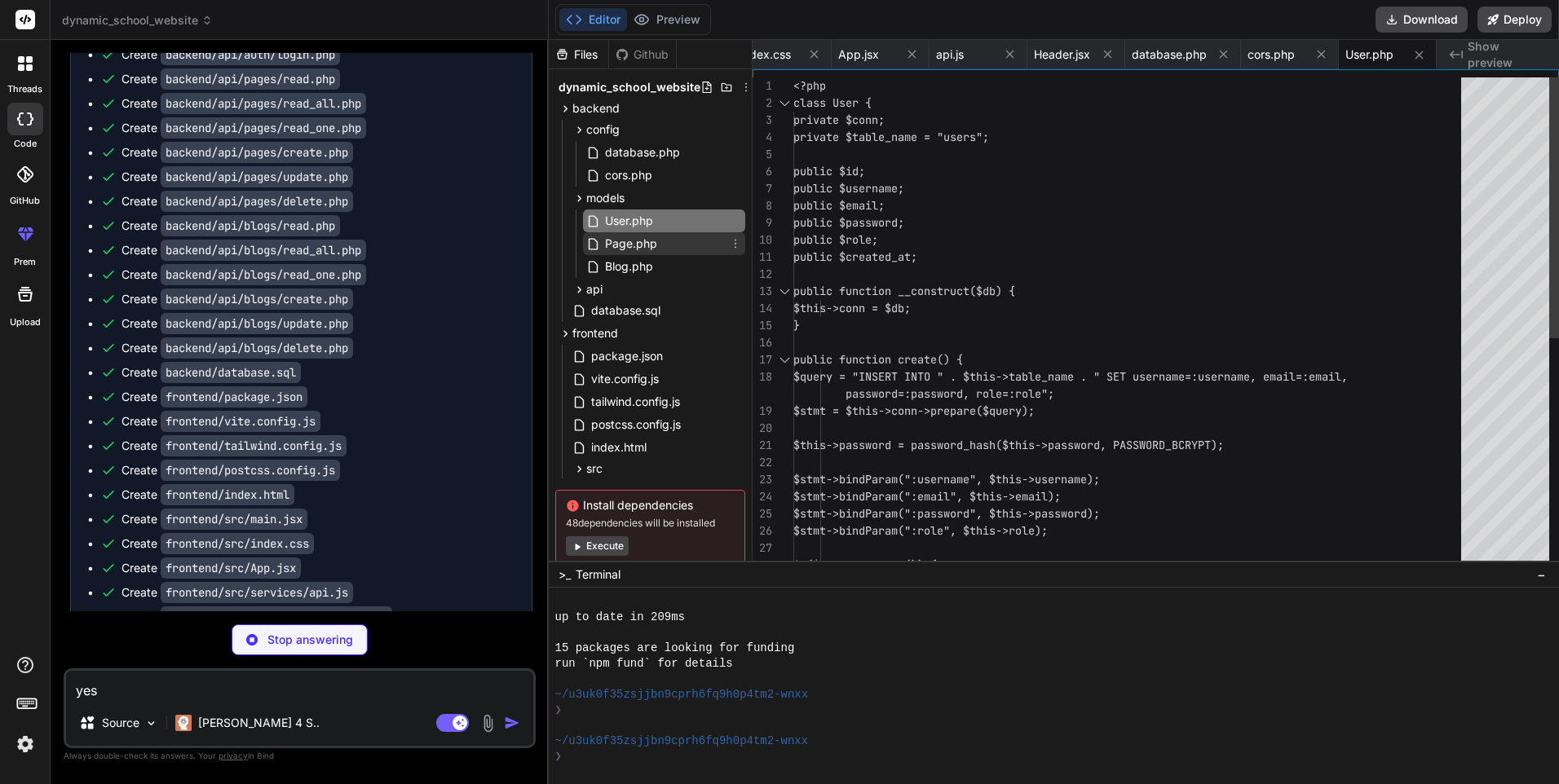
click at [628, 238] on span "Page.php" at bounding box center [631, 244] width 55 height 20
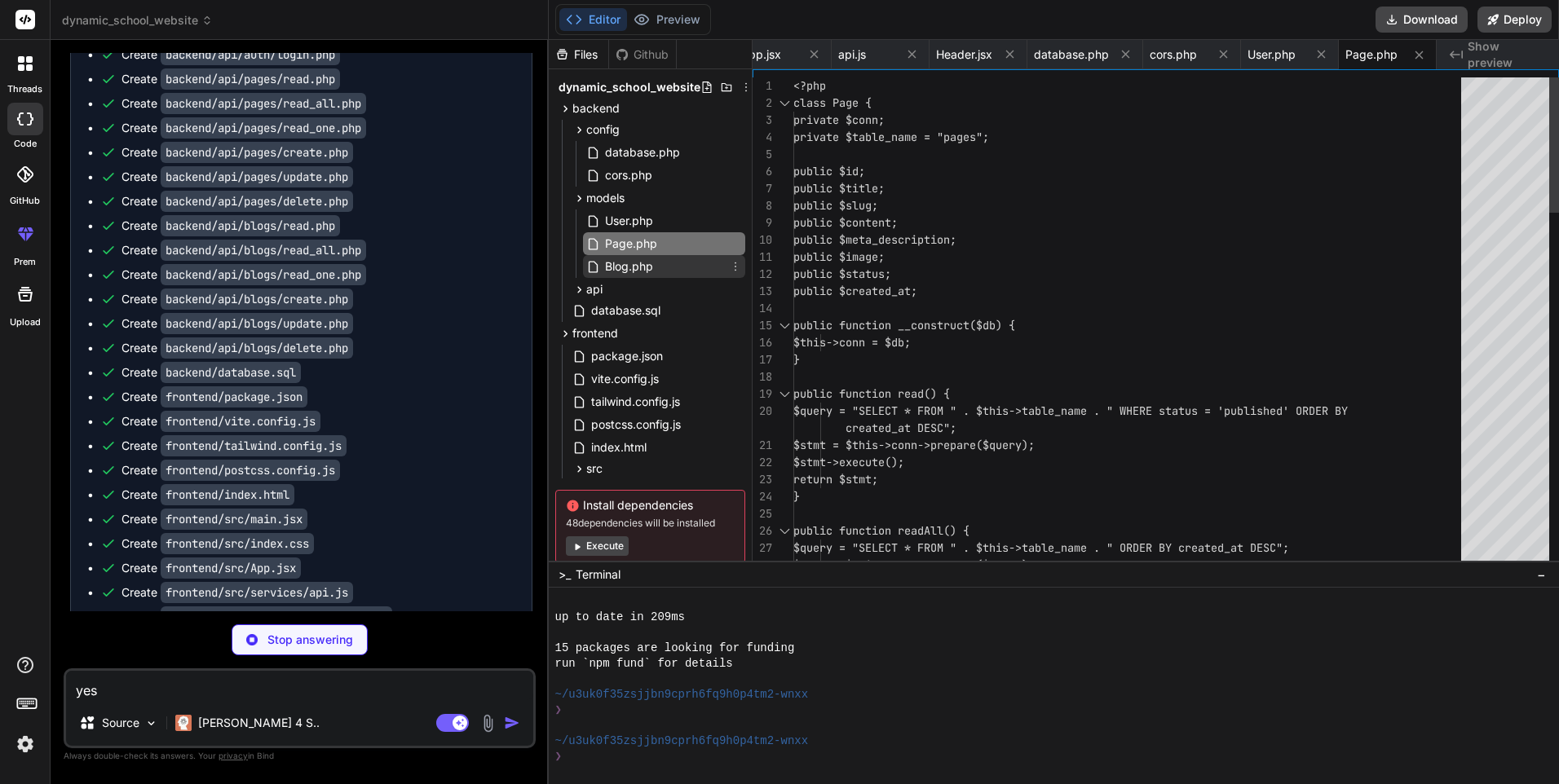
type textarea "x"
click at [621, 272] on span "Blog.php" at bounding box center [629, 267] width 51 height 20
type textarea "if($stmt->execute()) { return true; } return false; } } ?>"
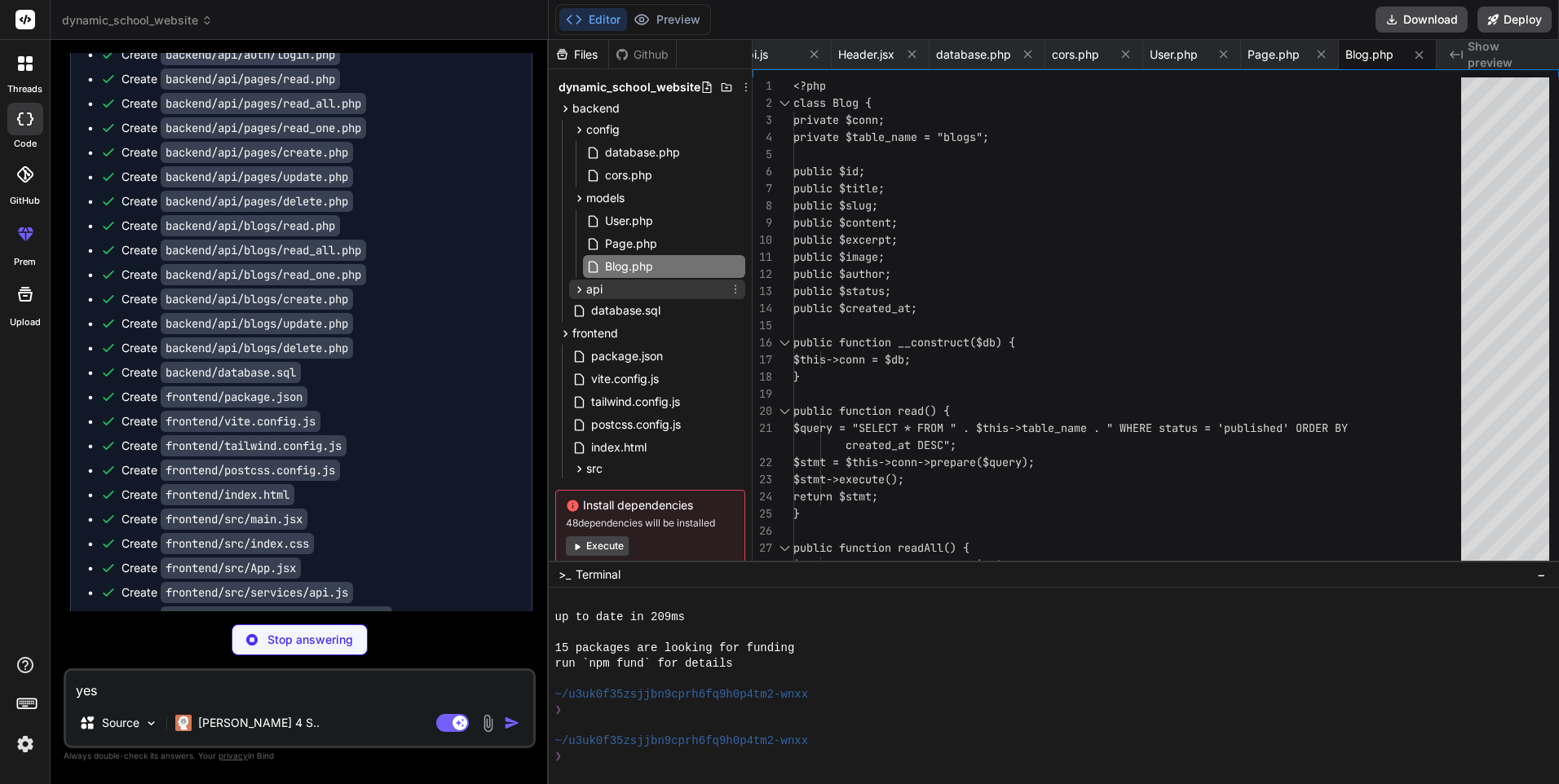
click at [603, 291] on div "api" at bounding box center [657, 290] width 176 height 20
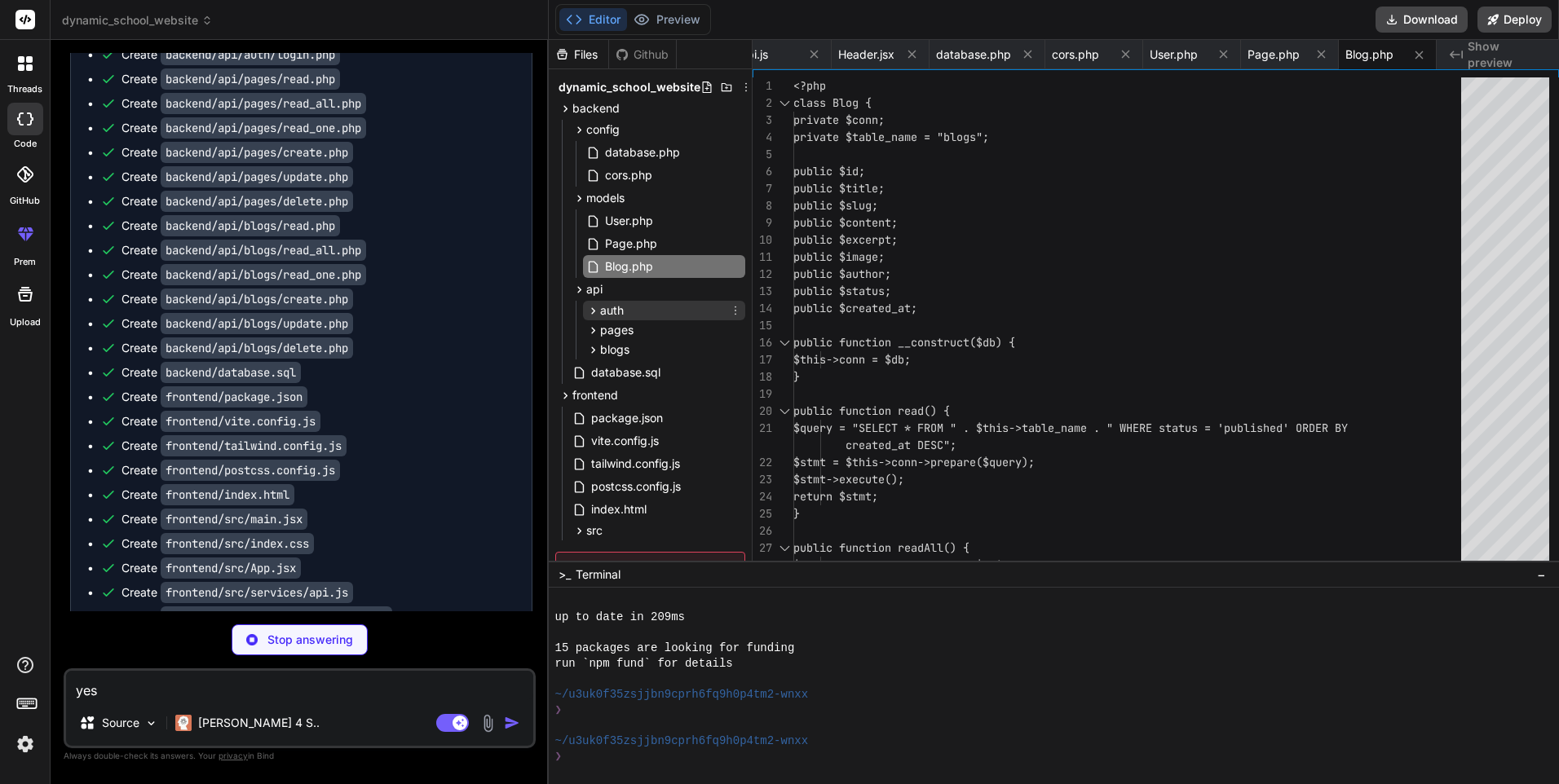
click at [611, 317] on span "auth" at bounding box center [612, 310] width 23 height 16
click at [611, 328] on icon at bounding box center [607, 333] width 14 height 14
type textarea "x"
type textarea "} } else { http_response_code(400); echo json_encode(array("message" => "Incomp…"
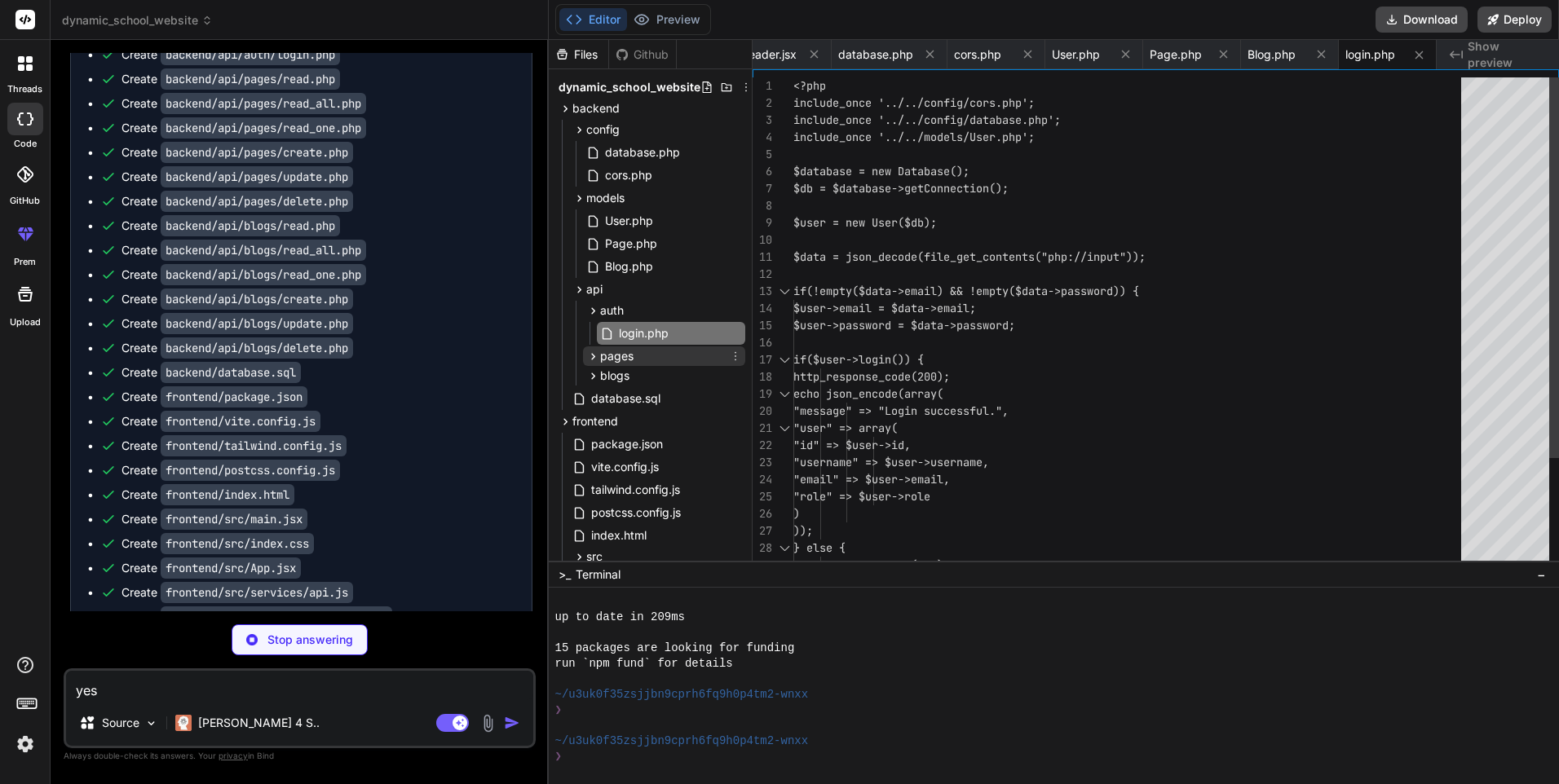
type textarea "x"
type textarea "export default Footer"
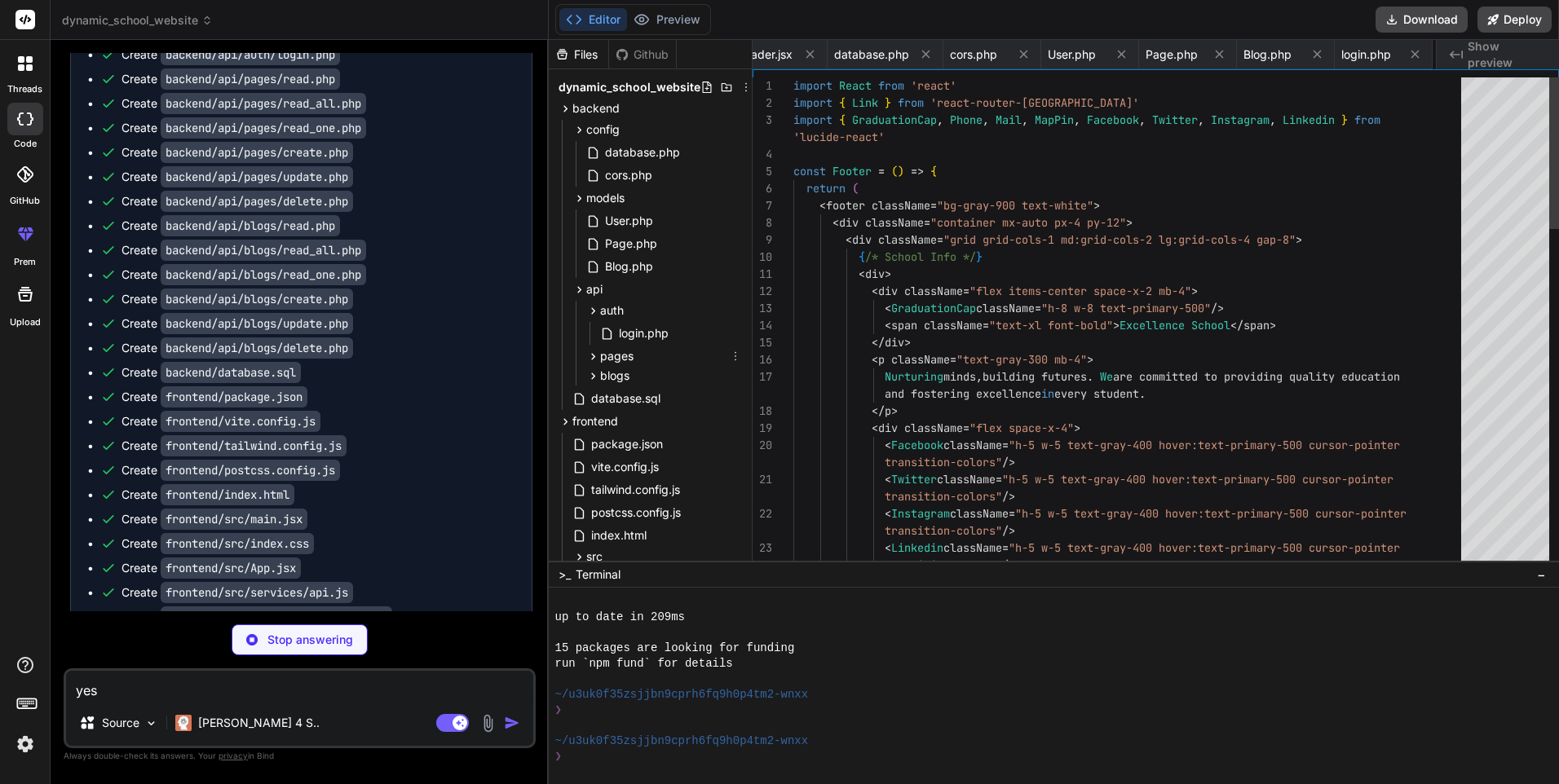
scroll to position [0, 1202]
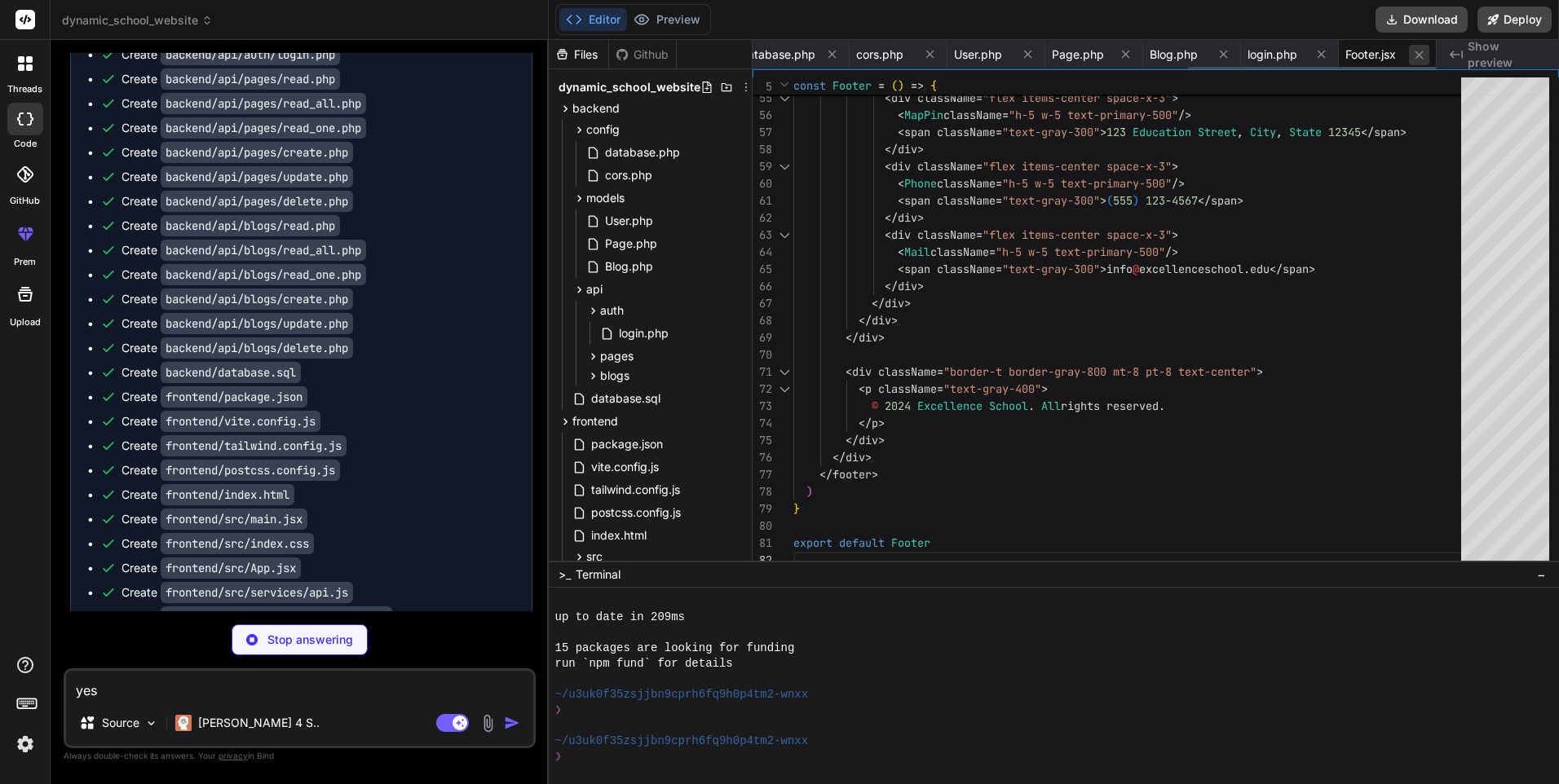
type textarea "x"
click at [1415, 53] on icon at bounding box center [1419, 54] width 14 height 14
type textarea "} } else { http_response_code(400); echo json_encode(array("message" => "Incomp…"
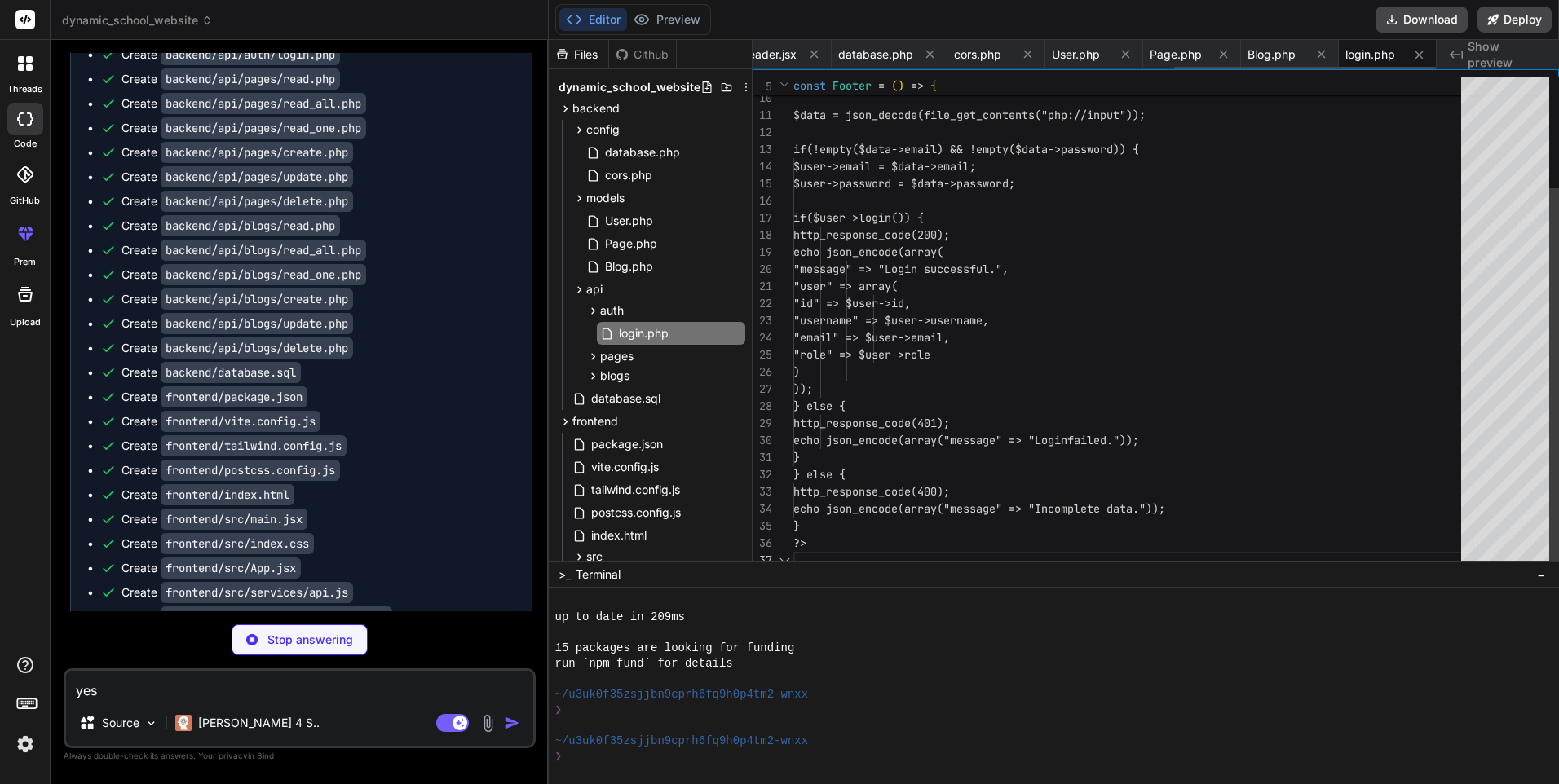
click at [1415, 53] on icon at bounding box center [1419, 54] width 14 height 14
type textarea "x"
type textarea "if($stmt->execute()) { return true; } return false; } } ?>"
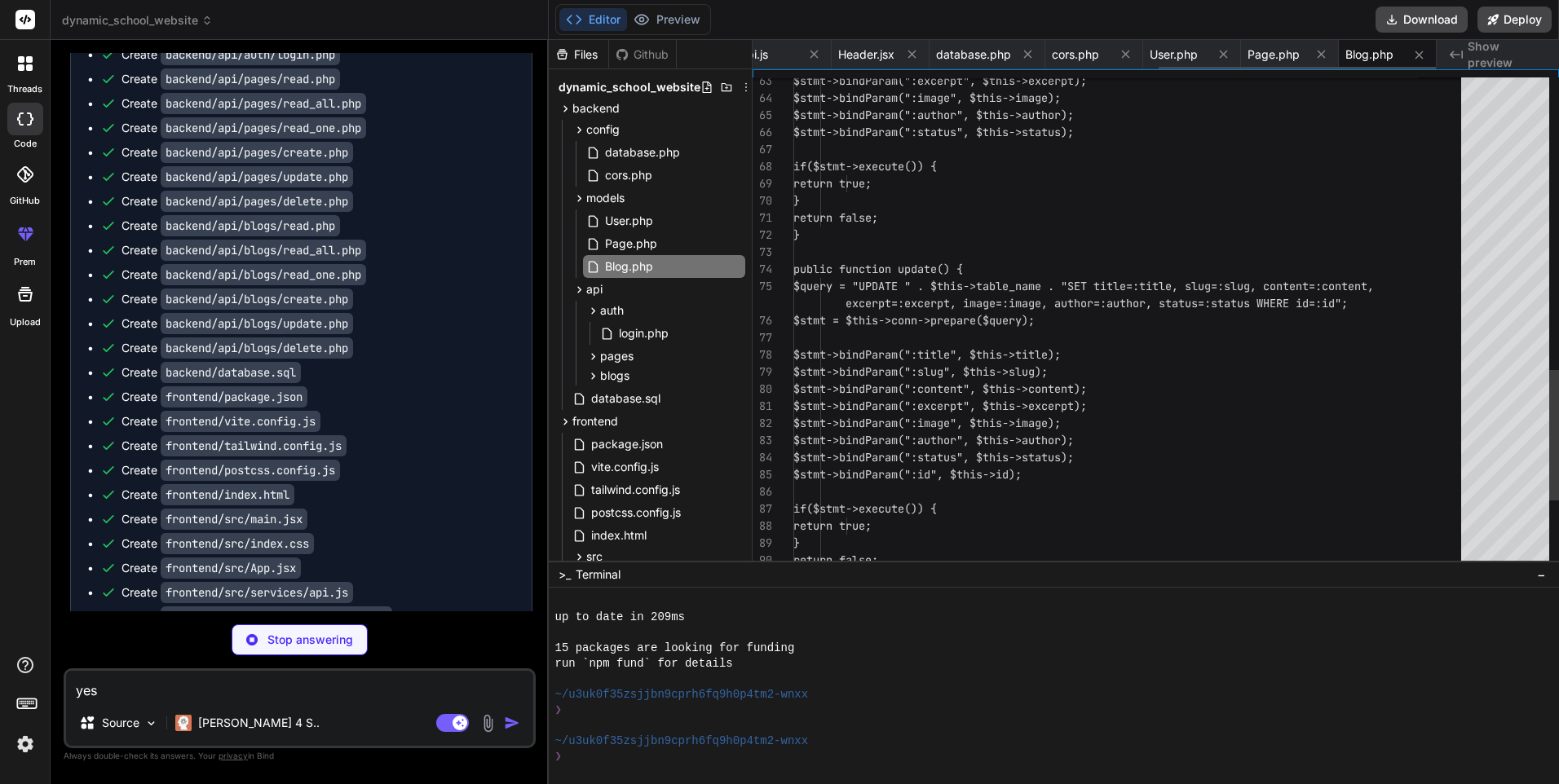
type textarea "x"
click at [1415, 53] on icon at bounding box center [1419, 54] width 14 height 14
type textarea "} } ?>"
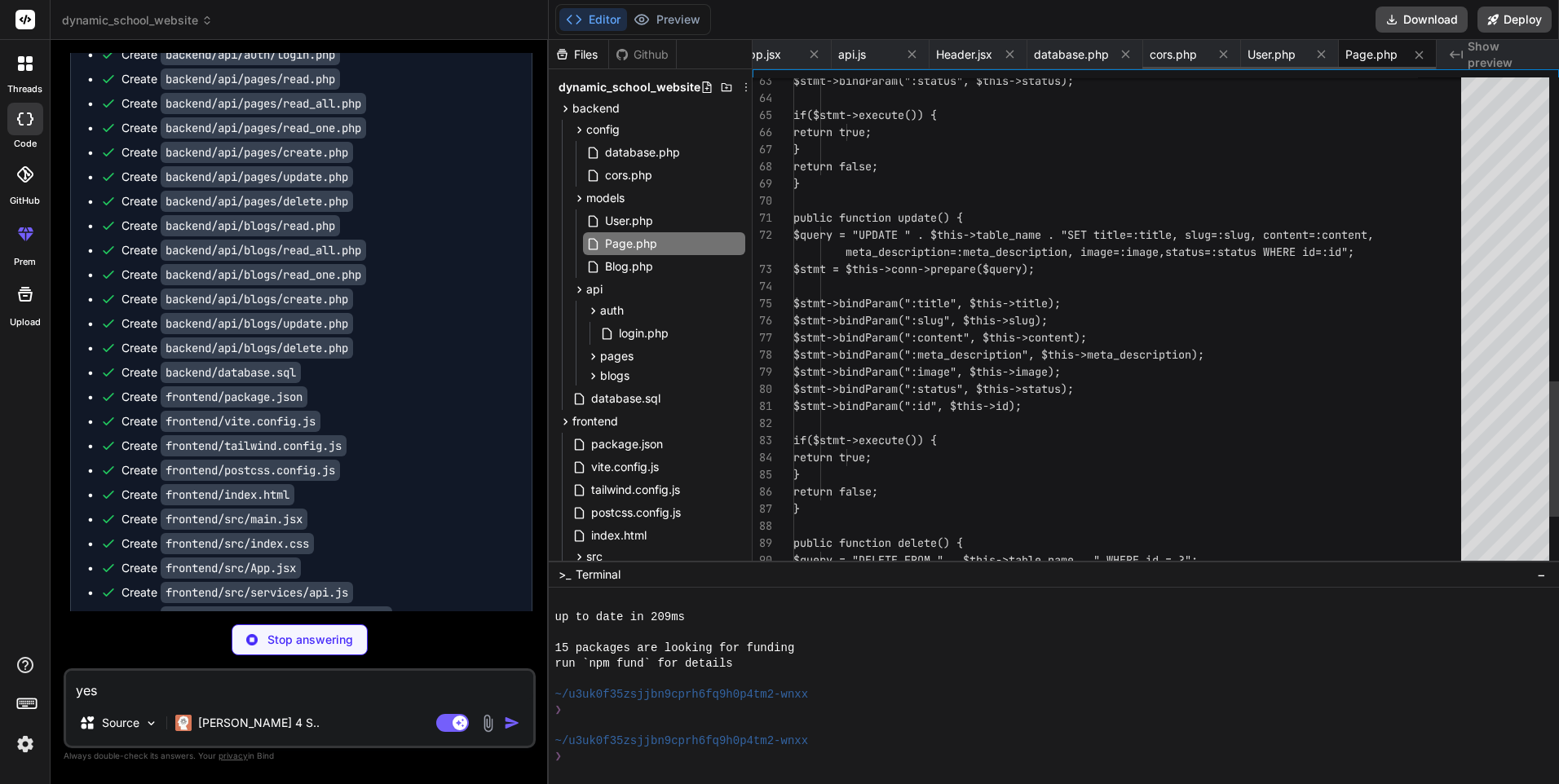
click at [1415, 53] on icon at bounding box center [1419, 54] width 14 height 14
type textarea "x"
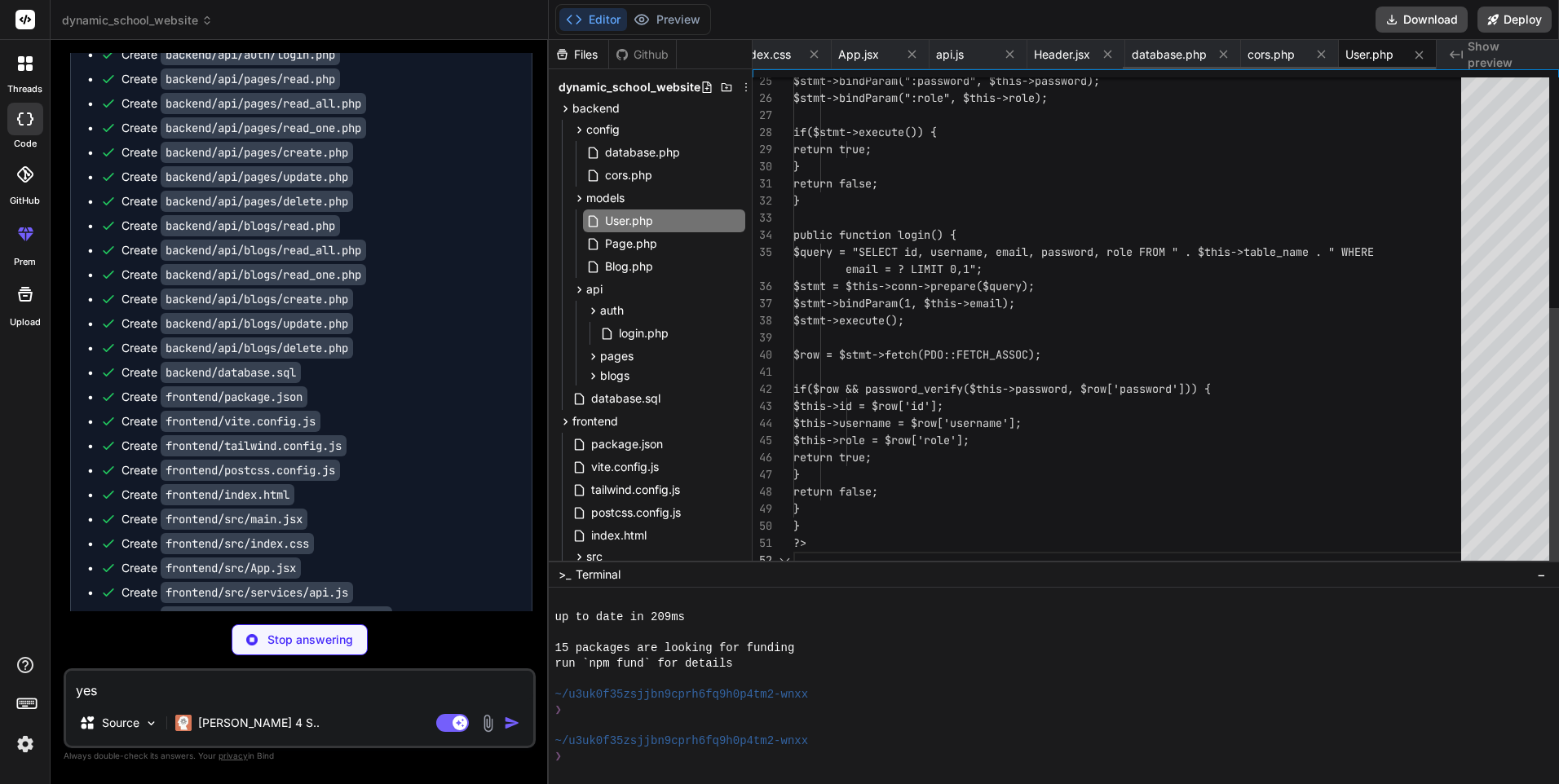
click at [1415, 53] on icon at bounding box center [1419, 54] width 14 height 14
click at [1415, 53] on icon at bounding box center [1415, 53] width 14 height 14
type textarea "?>"
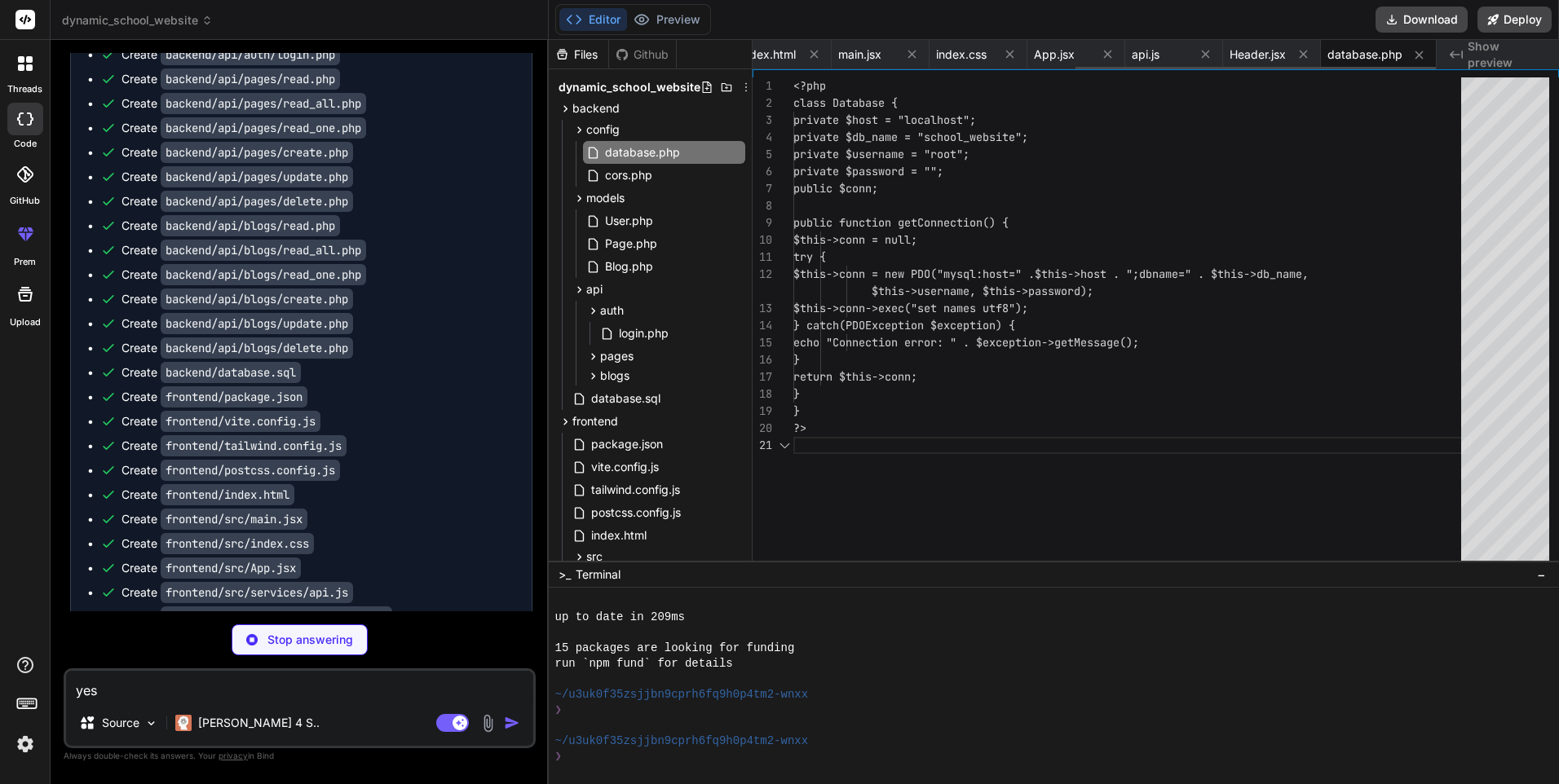
type textarea "x"
click at [1415, 53] on icon at bounding box center [1419, 54] width 14 height 14
type textarea ")} </AnimatePresence> </div> </header> ) } export default Header"
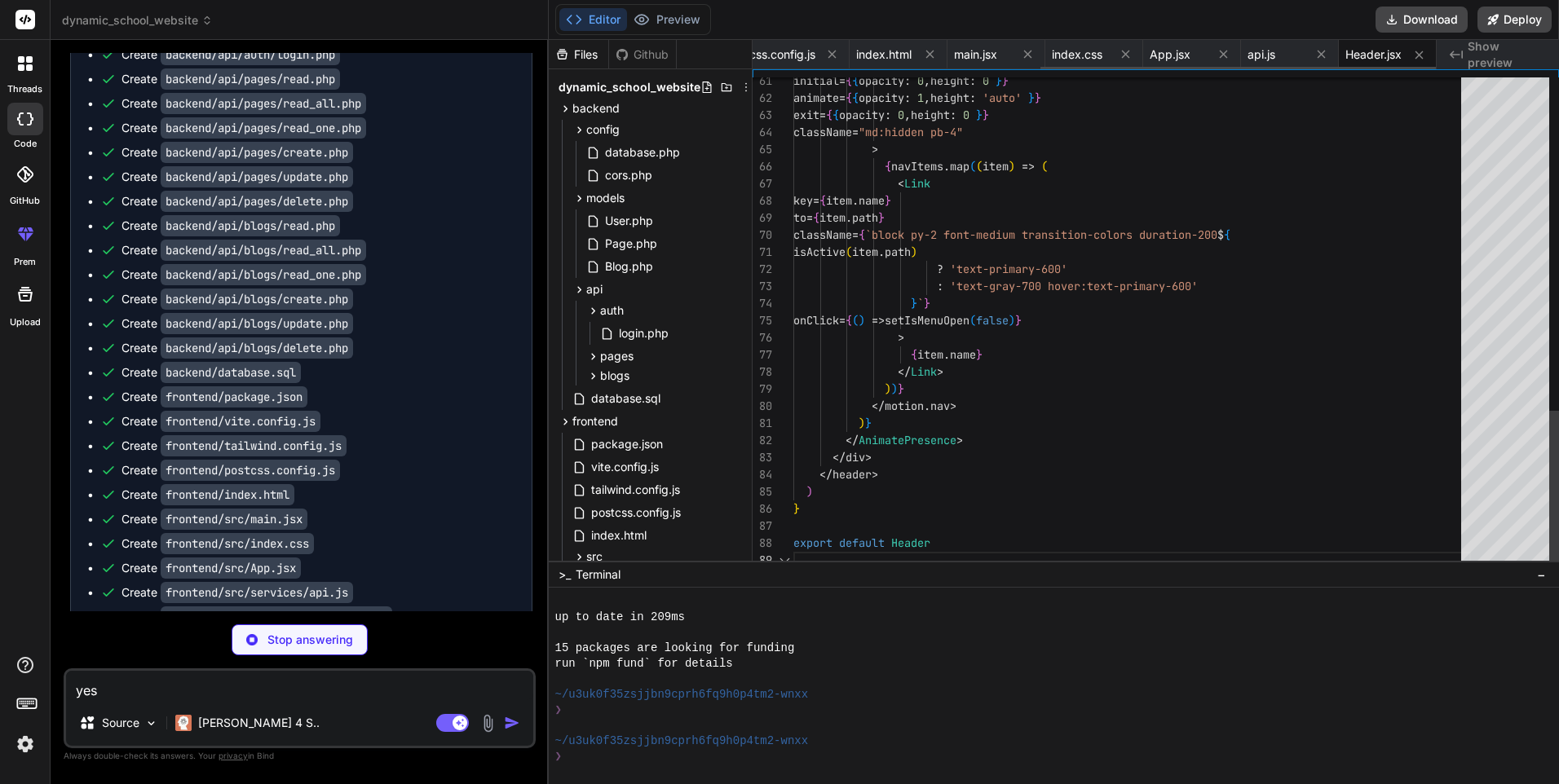
type textarea "x"
click at [1415, 53] on icon at bounding box center [1419, 54] width 14 height 14
type textarea "export const authAPI = { login: (credentials) => [DOMAIN_NAME]('/auth/login.php…"
type textarea "x"
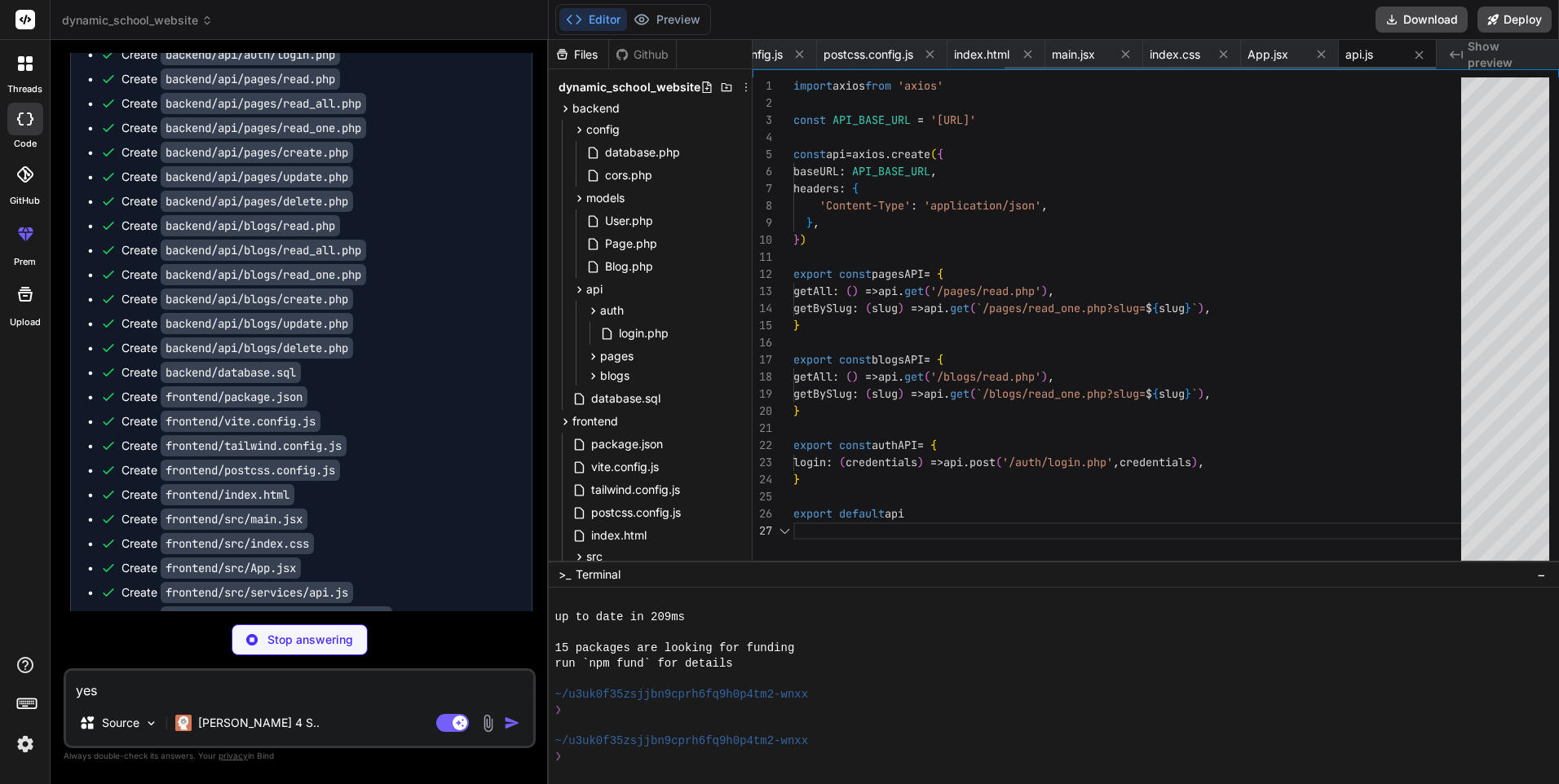
click at [1415, 53] on icon at bounding box center [1419, 54] width 14 height 14
type textarea "<Footer /> </div> </Router> ) } export default App"
type textarea "x"
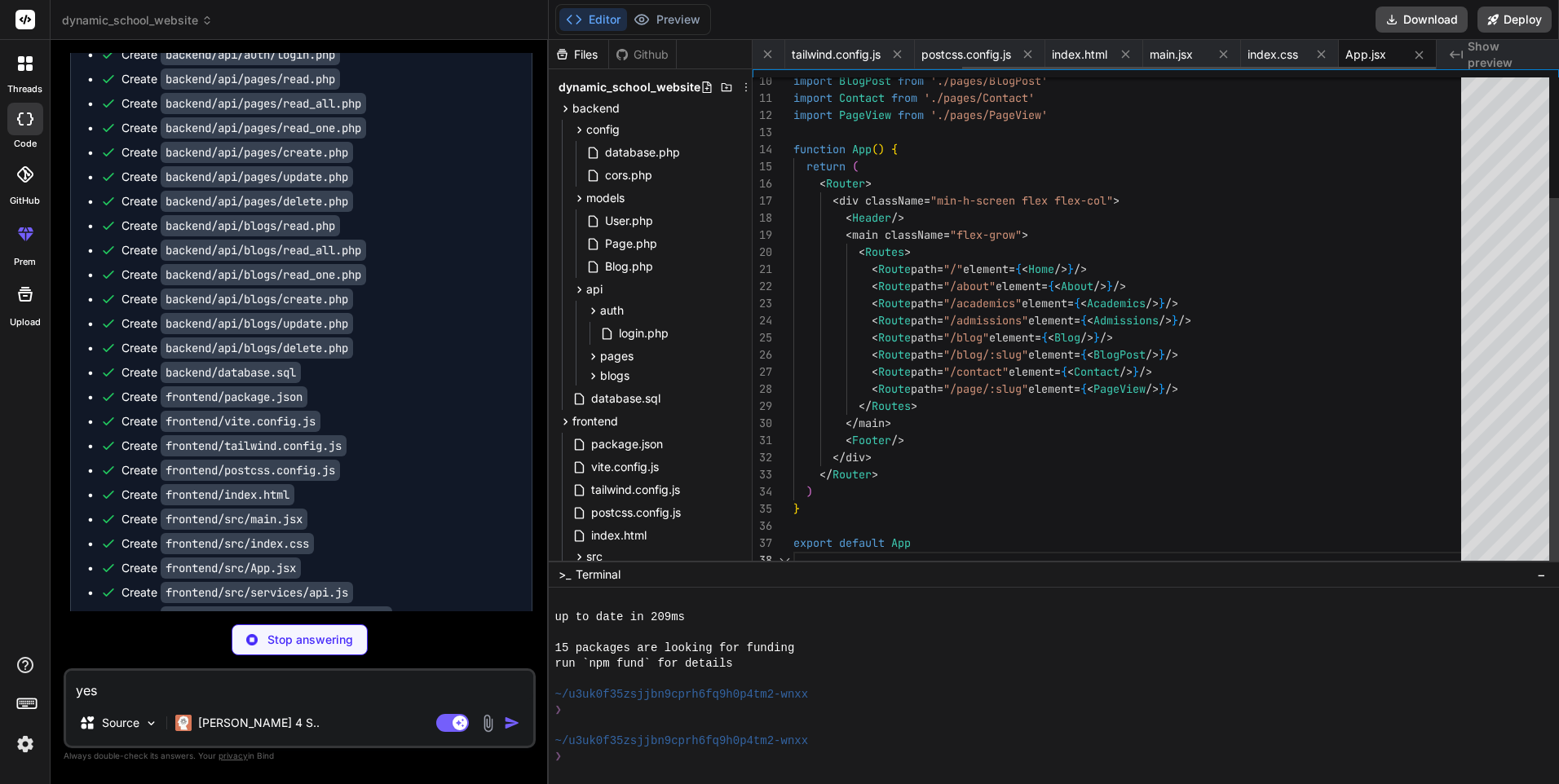
click at [1415, 53] on icon at bounding box center [1419, 54] width 14 height 14
type textarea "animation: float 6s ease-in-out infinite; } @keyframes float { 0%, 100% { trans…"
click at [1415, 53] on icon at bounding box center [1414, 53] width 14 height 14
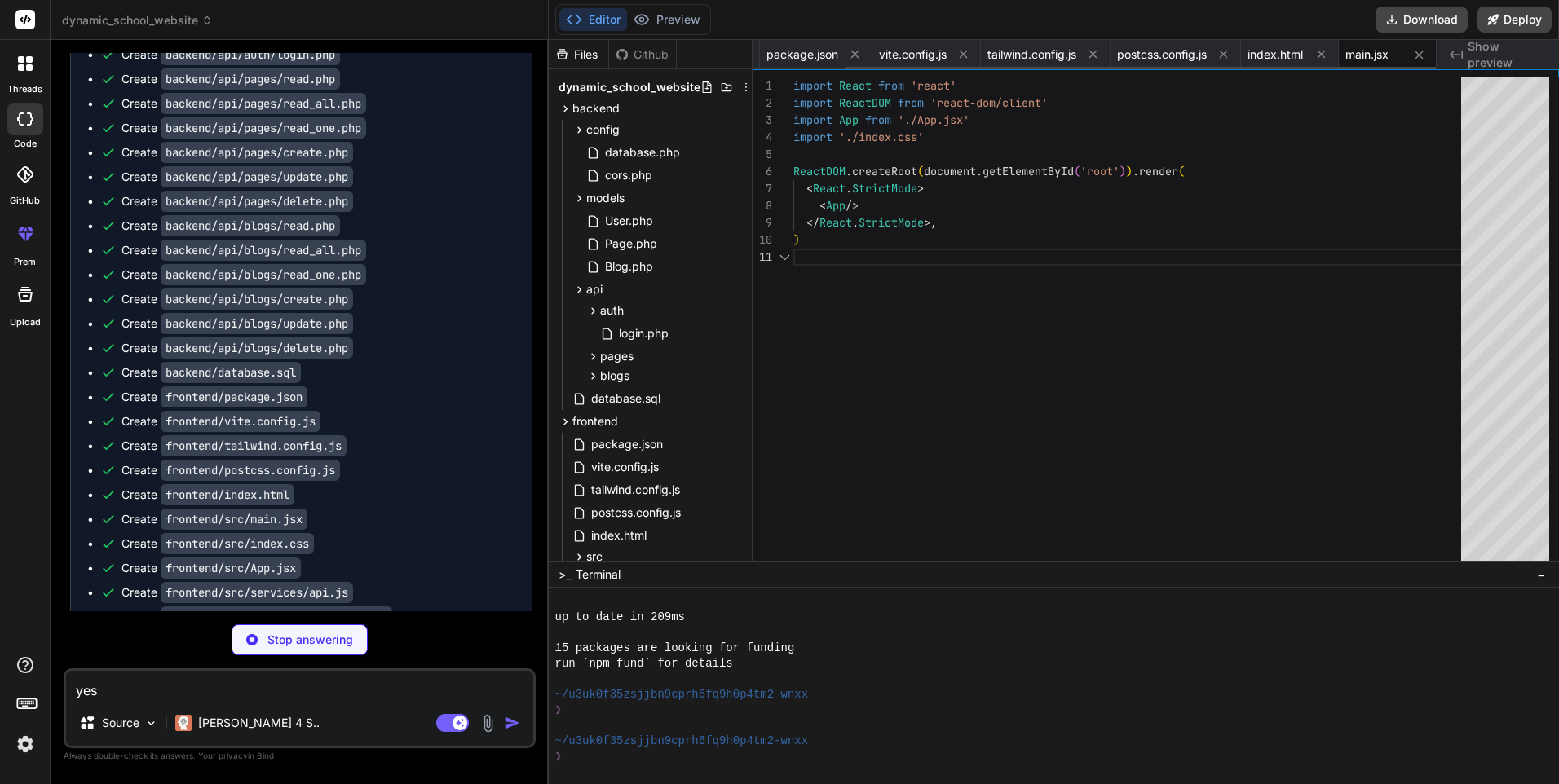
click at [1415, 53] on icon at bounding box center [1419, 54] width 14 height 14
type textarea "x"
type textarea "<script type="module" src="/src/main.jsx"></script> </body> </html>"
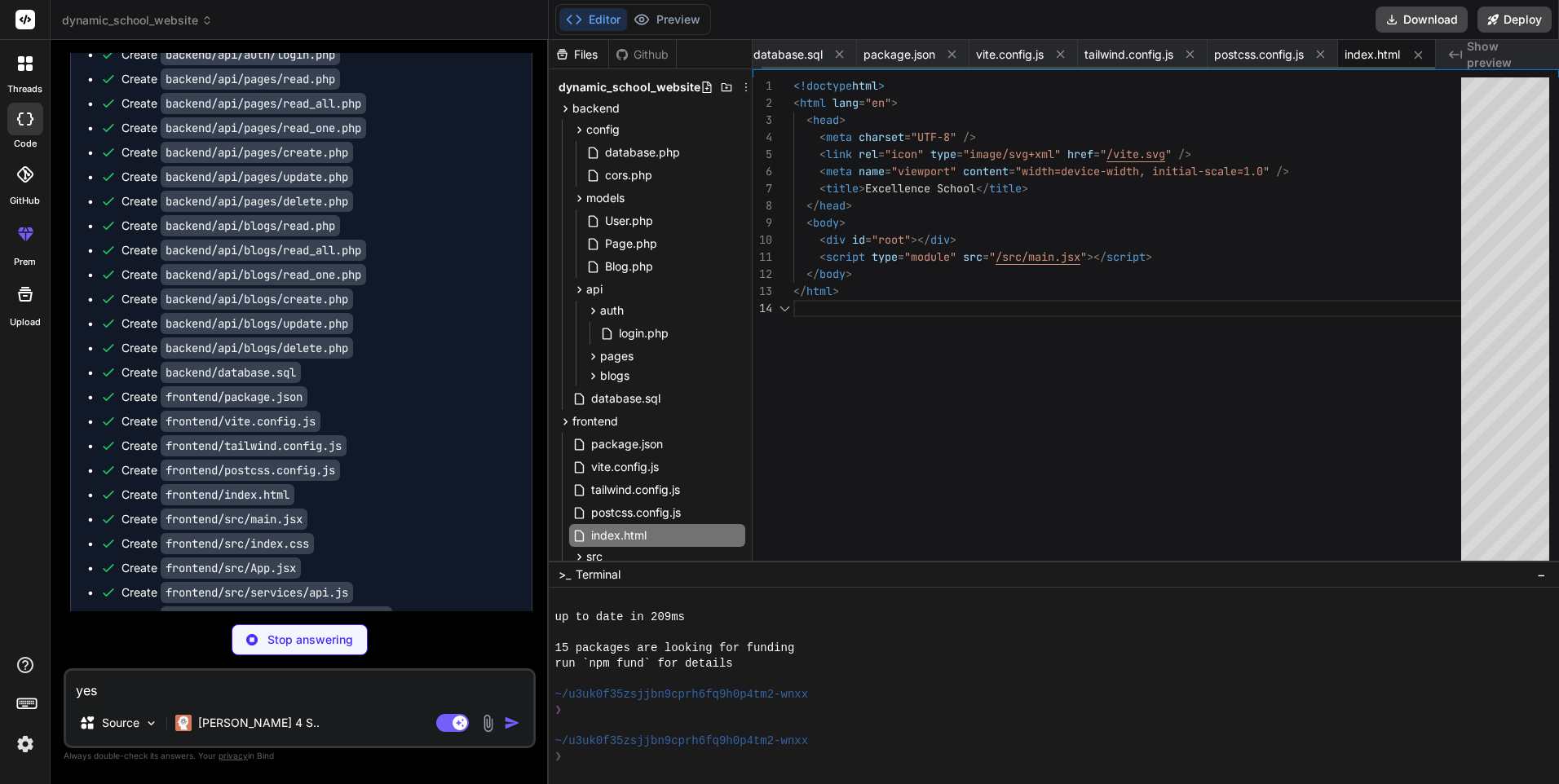
type textarea "x"
click at [1415, 53] on icon at bounding box center [1418, 54] width 14 height 14
type textarea "export default { plugins: { tailwindcss: {}, autoprefixer: {}, }, }"
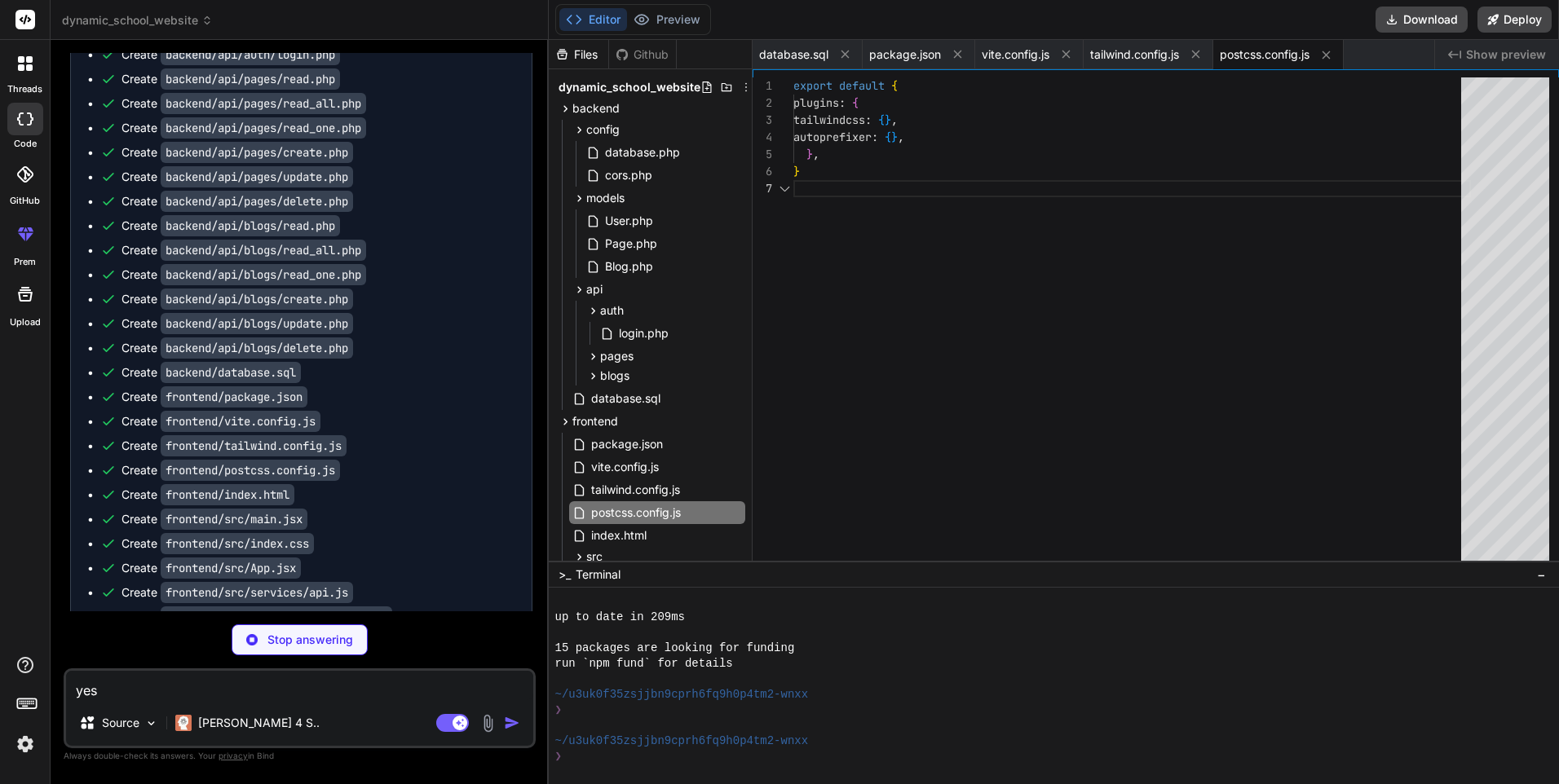
scroll to position [0, 0]
click at [1415, 53] on div "database.sql package.json vite.config.js tailwind.config.js postcss.config.js" at bounding box center [1094, 54] width 682 height 30
click at [846, 45] on button at bounding box center [845, 54] width 21 height 21
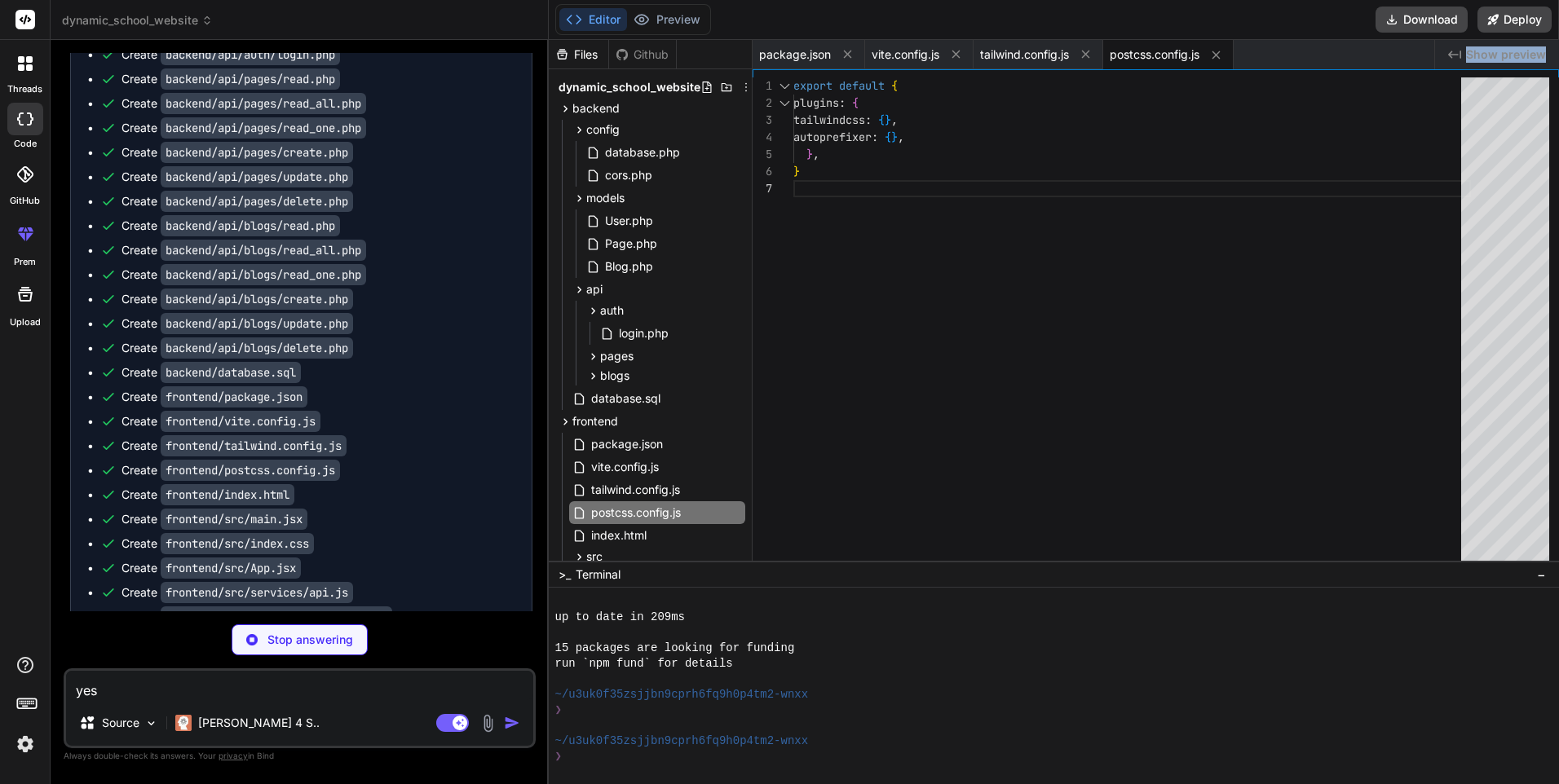
click at [846, 45] on button at bounding box center [848, 54] width 21 height 21
click at [846, 45] on button at bounding box center [843, 54] width 21 height 21
type textarea "x"
click at [846, 45] on div "tailwind.config.js" at bounding box center [818, 54] width 130 height 30
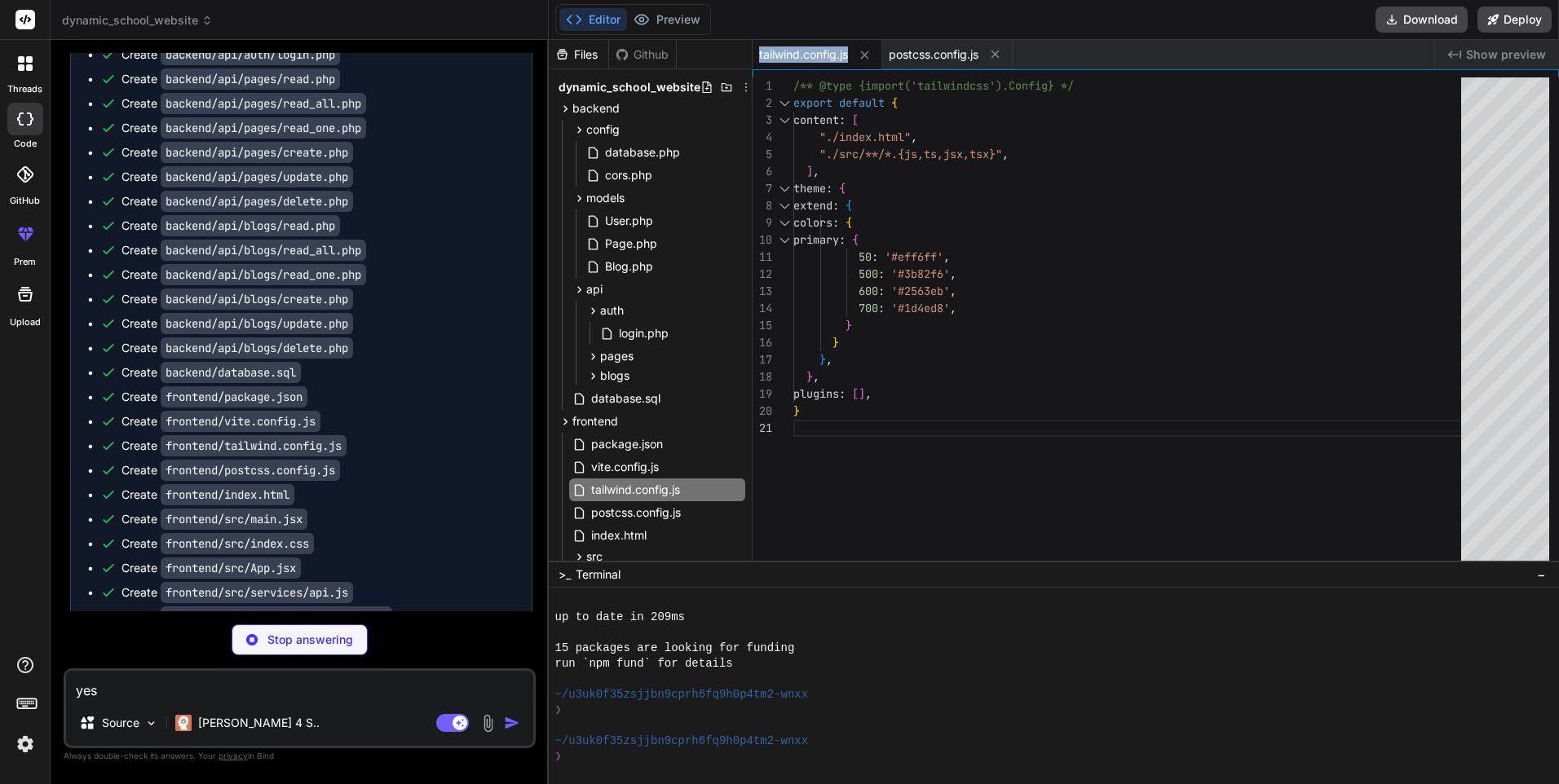
click at [847, 46] on span "tailwind.config.js" at bounding box center [803, 54] width 88 height 16
type textarea "x"
click at [865, 53] on icon at bounding box center [864, 54] width 8 height 8
type textarea "export default { plugins: { tailwindcss: {}, autoprefixer: {}, }, }"
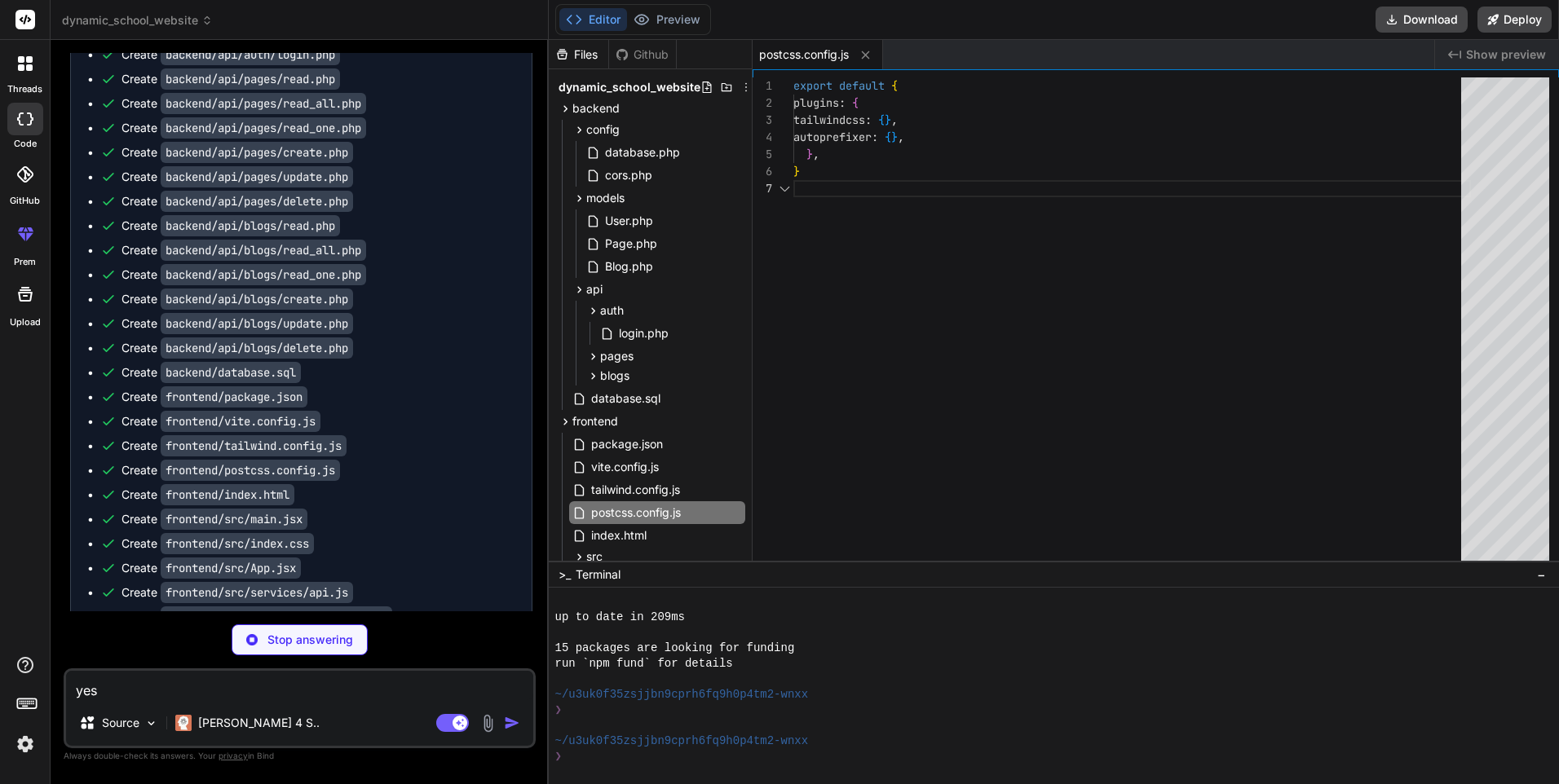
click at [865, 53] on icon at bounding box center [865, 54] width 14 height 14
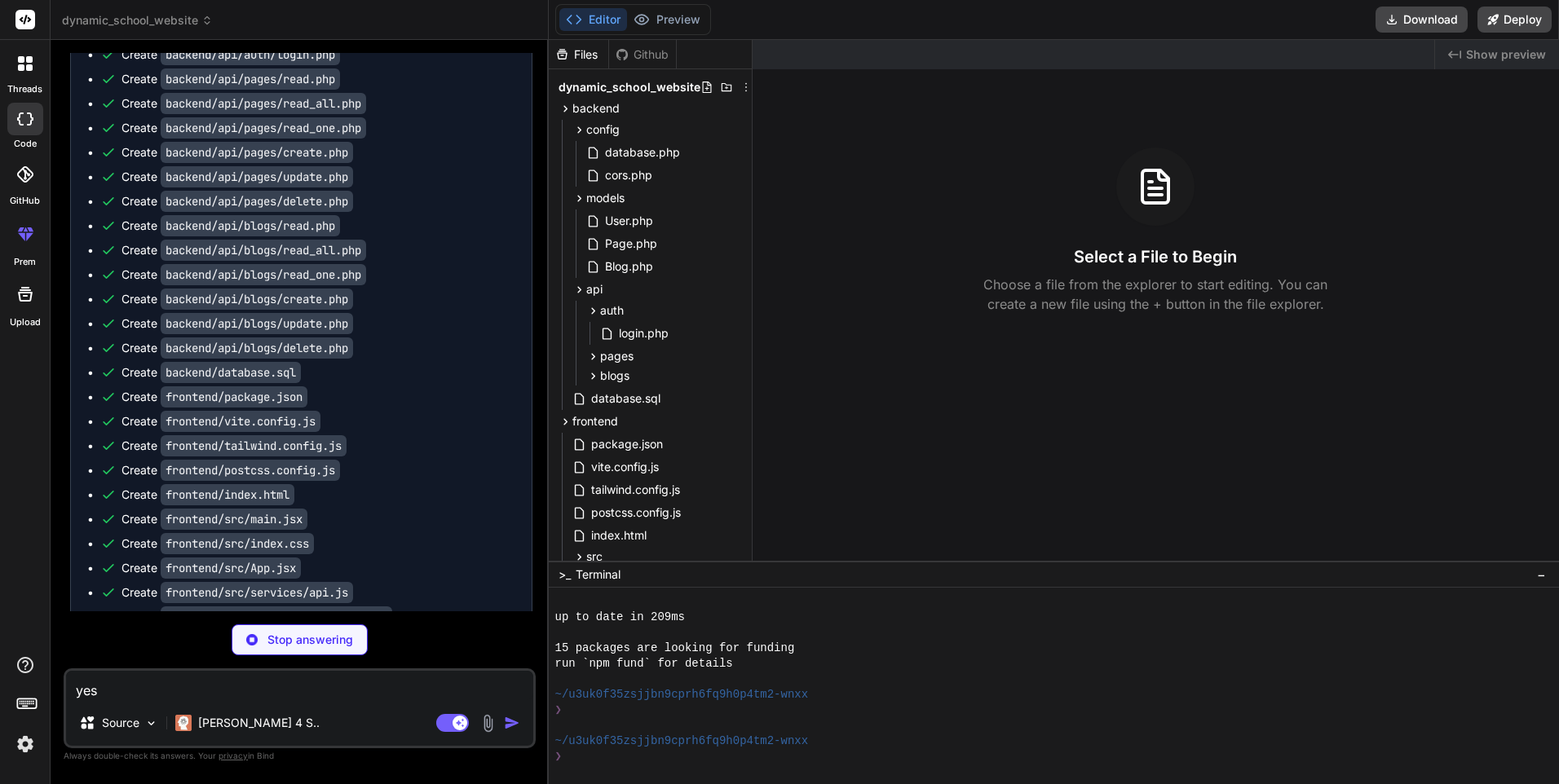
click at [1240, 232] on div "Select a File to Begin Choose a file from the explorer to start editing. You ca…" at bounding box center [1156, 231] width 807 height 166
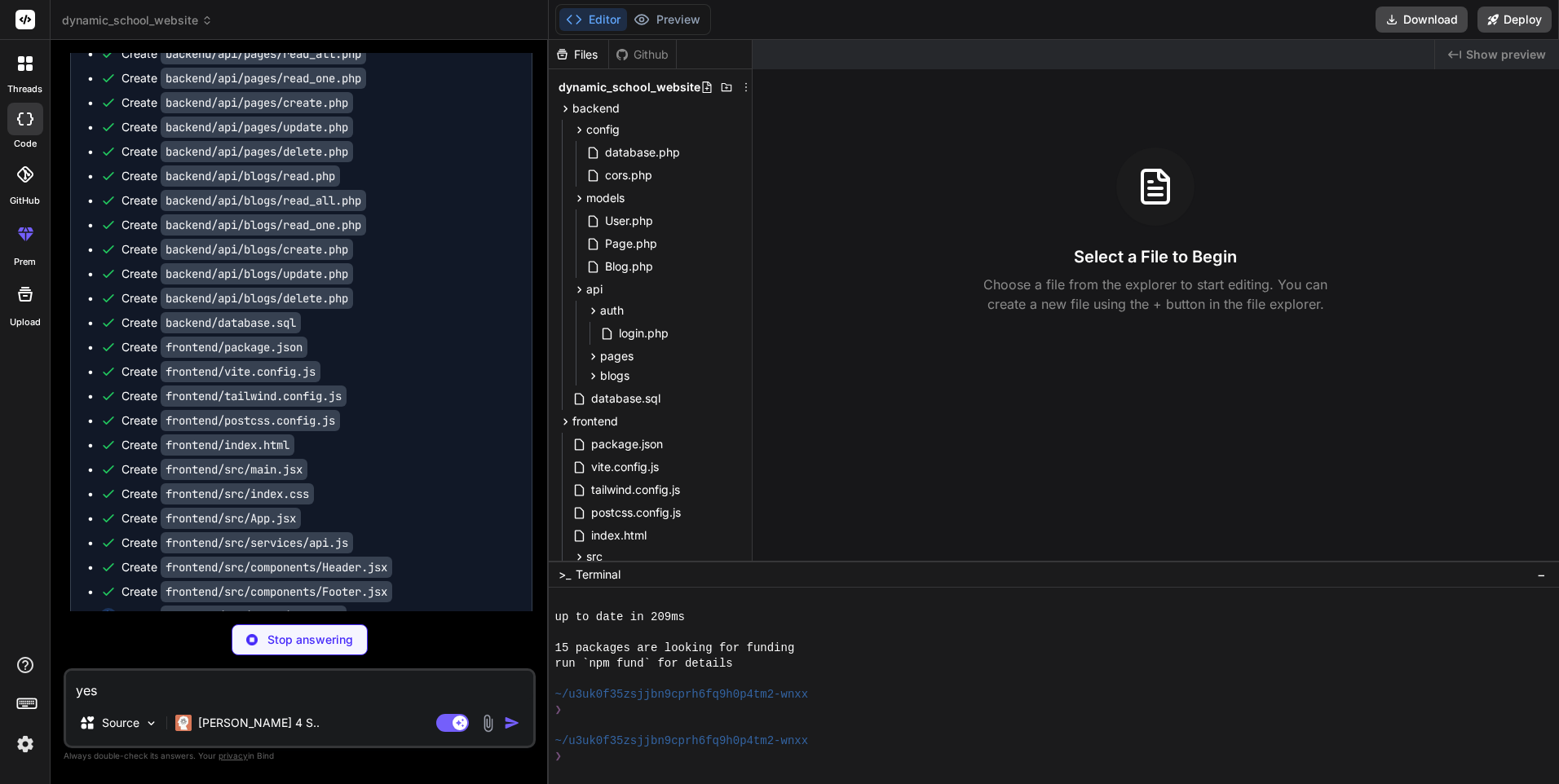
scroll to position [1170, 0]
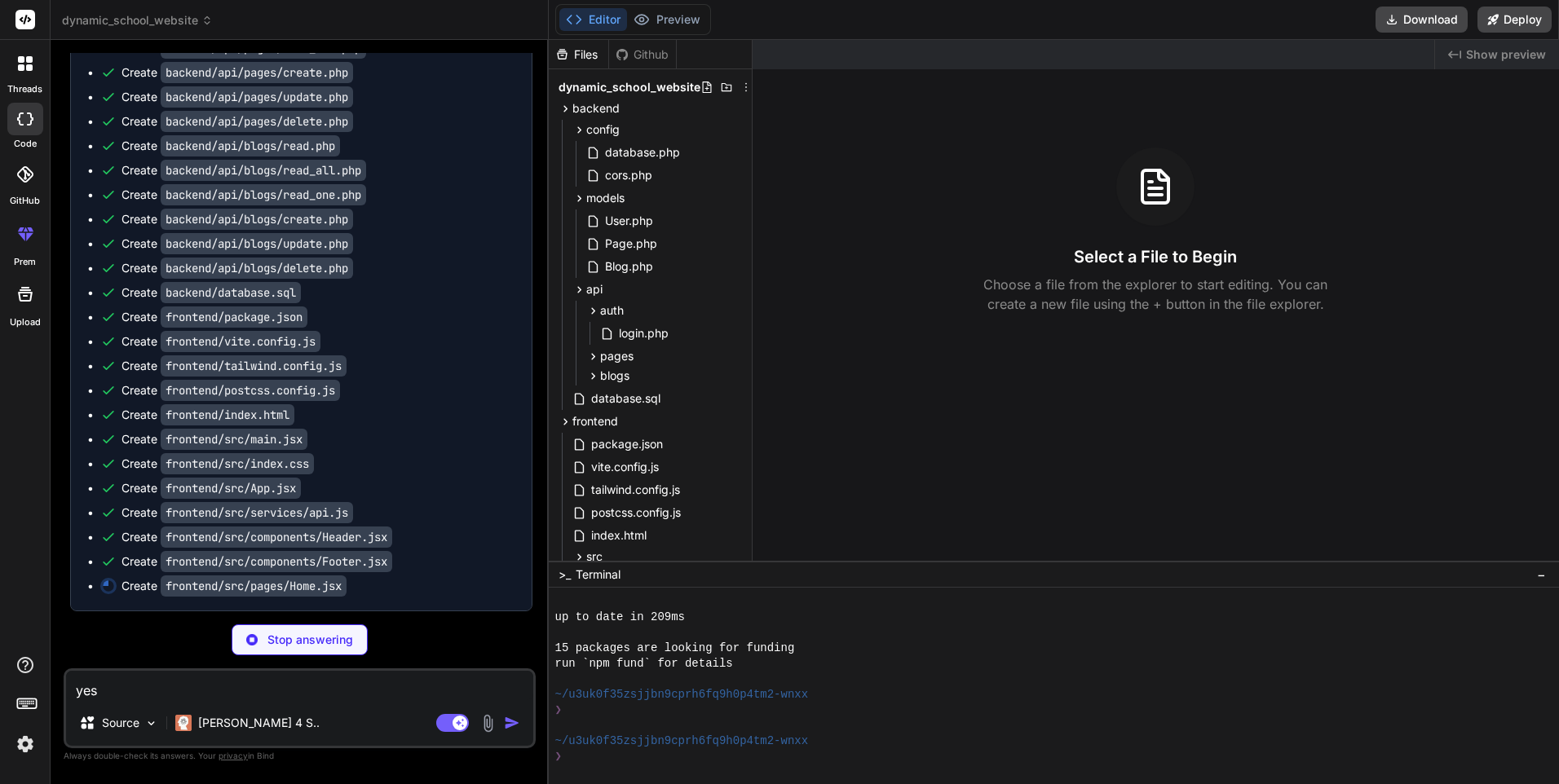
click at [310, 595] on code "frontend/src/pages/Home.jsx" at bounding box center [254, 586] width 186 height 21
click at [316, 585] on code "frontend/src/pages/Home.jsx" at bounding box center [254, 586] width 186 height 21
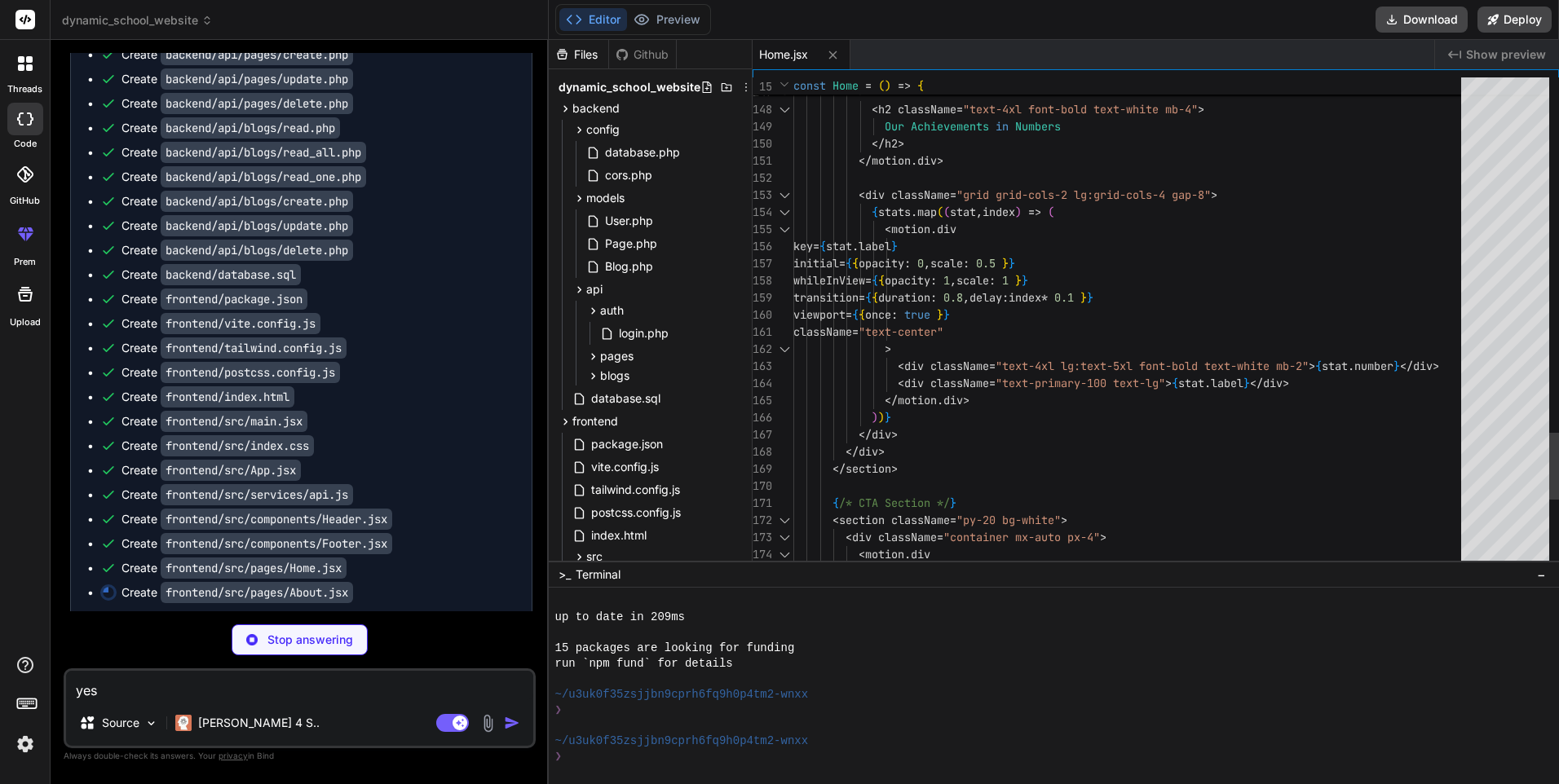
click at [1480, 350] on div at bounding box center [1506, 323] width 88 height 492
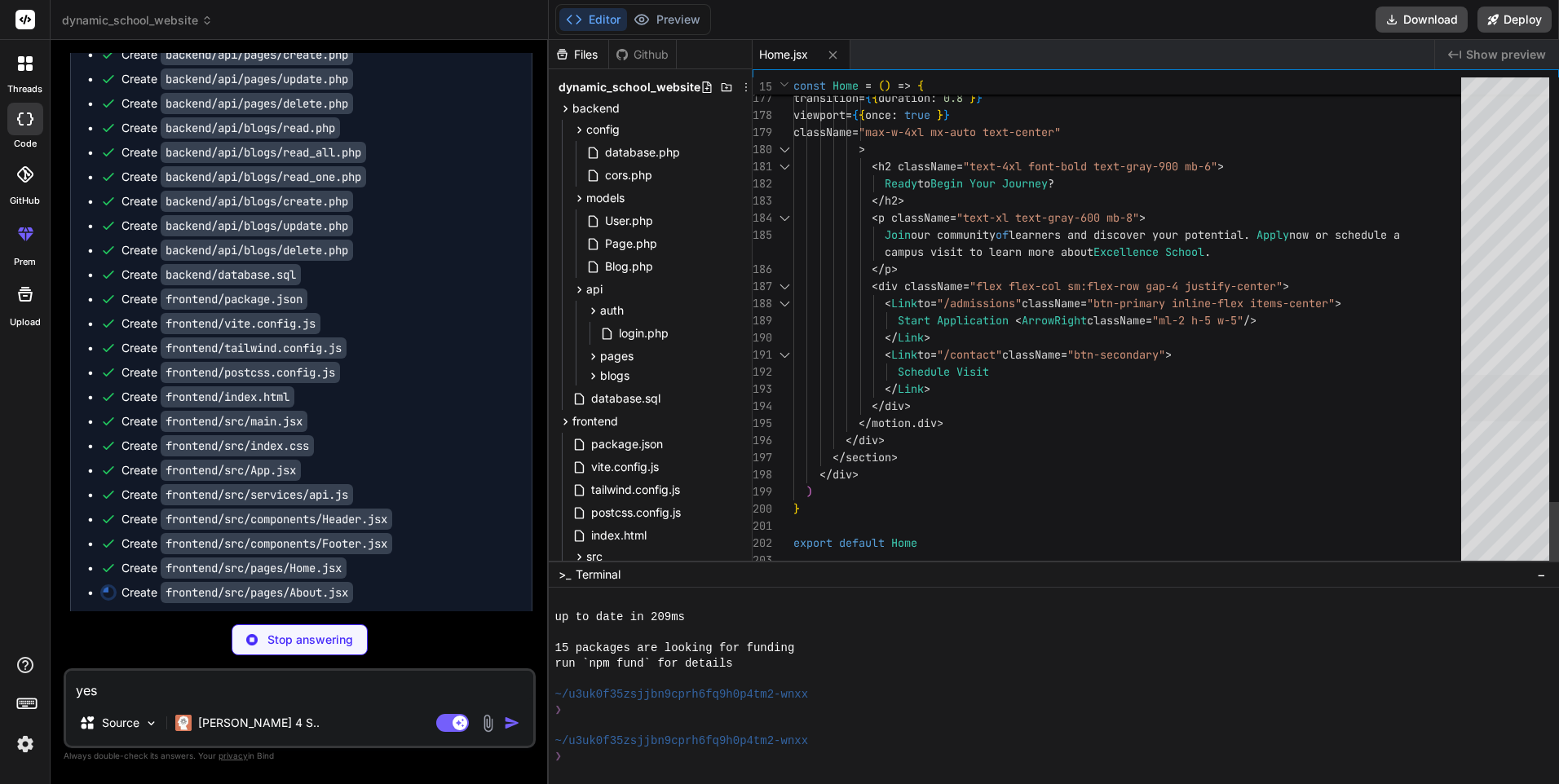
click at [1498, 421] on div at bounding box center [1506, 398] width 88 height 46
type textarea "x"
type textarea "} export default About"
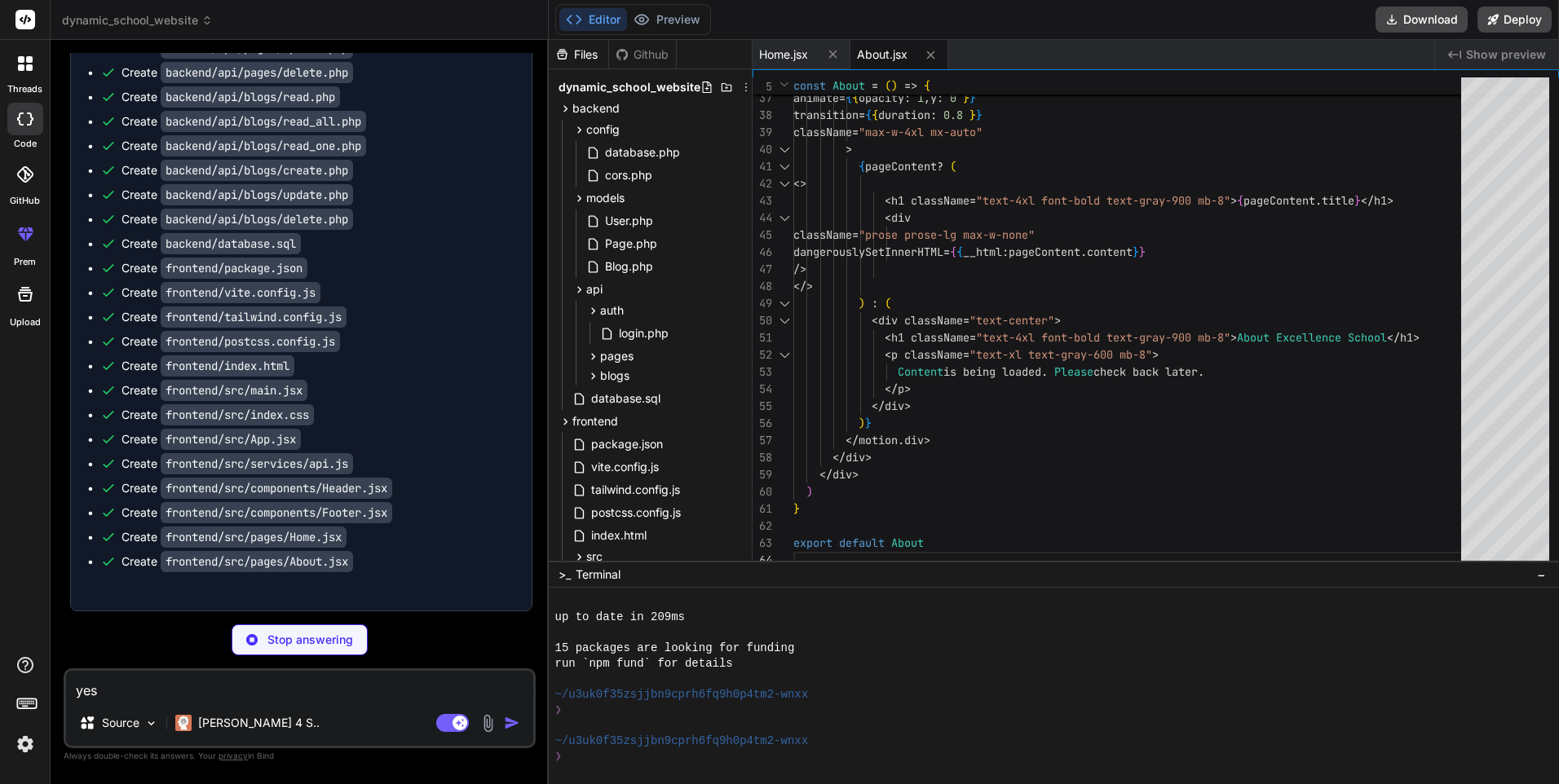
scroll to position [1220, 0]
click at [250, 591] on code "frontend/src/pages/Academics.jsx" at bounding box center [270, 586] width 218 height 21
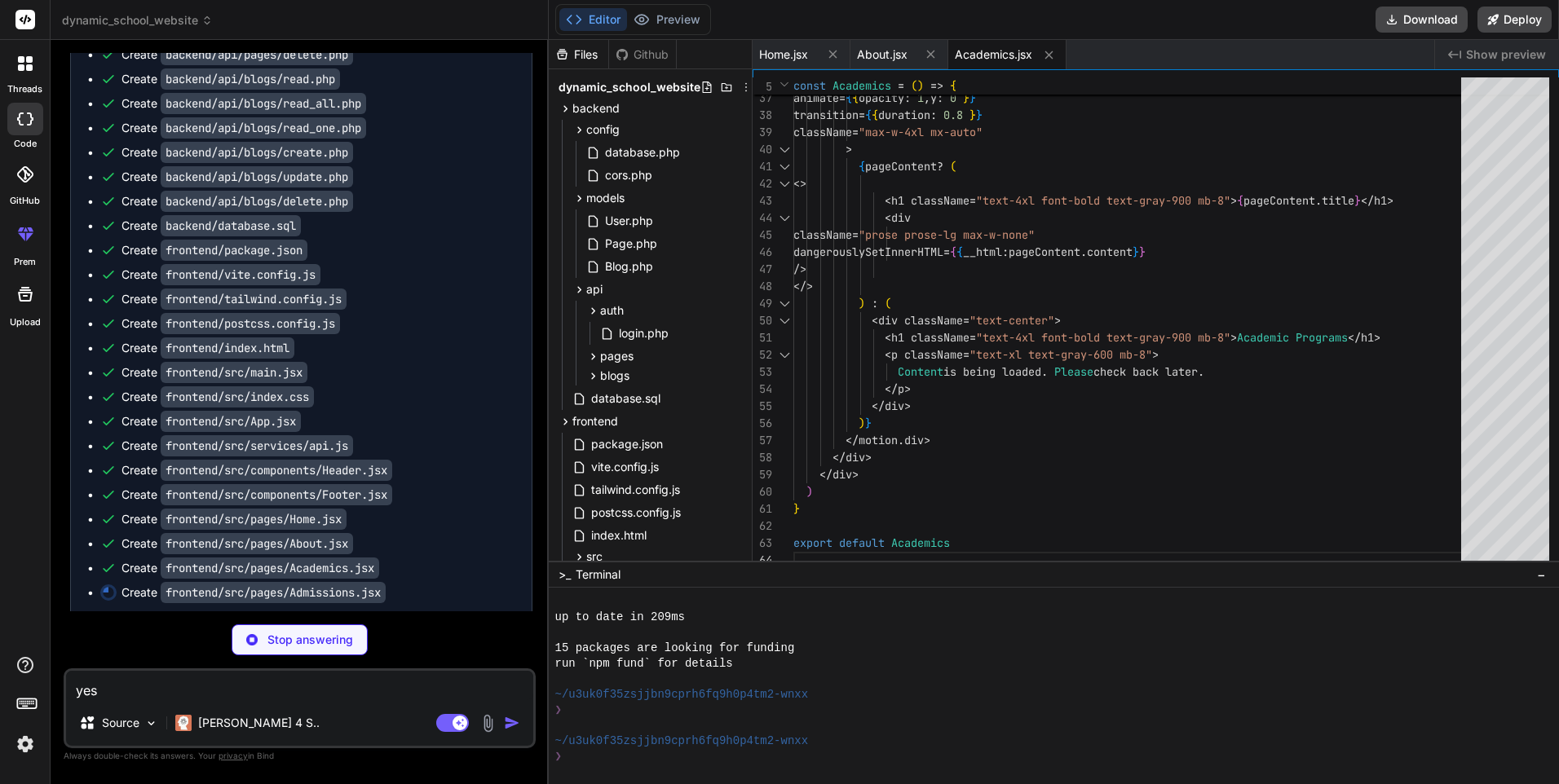
click at [1004, 55] on span "Academics.jsx" at bounding box center [994, 54] width 78 height 16
click at [1513, 162] on div at bounding box center [1506, 158] width 88 height 46
click at [1493, 181] on div at bounding box center [1506, 158] width 88 height 46
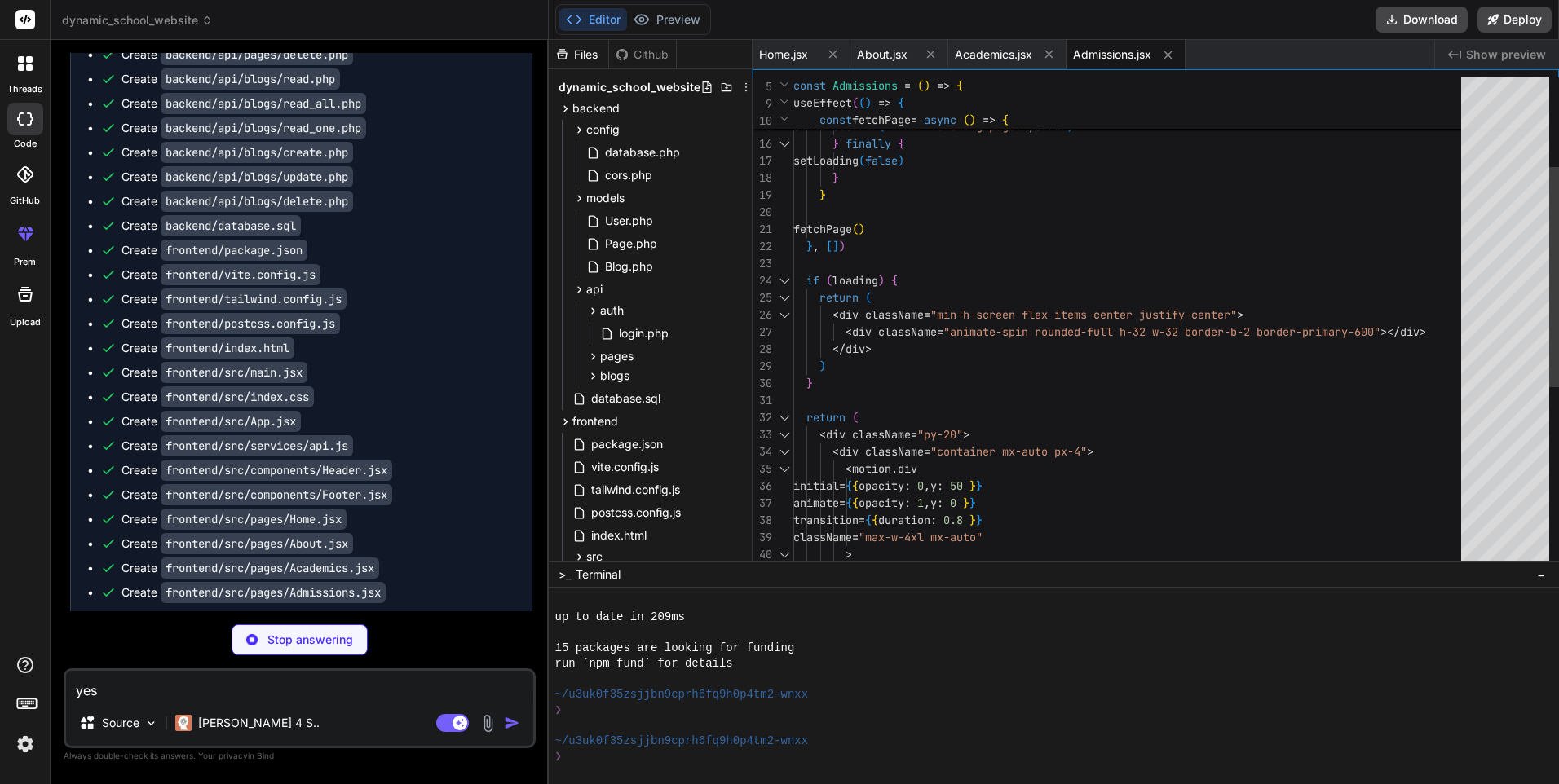
click at [1525, 121] on div at bounding box center [1506, 323] width 88 height 492
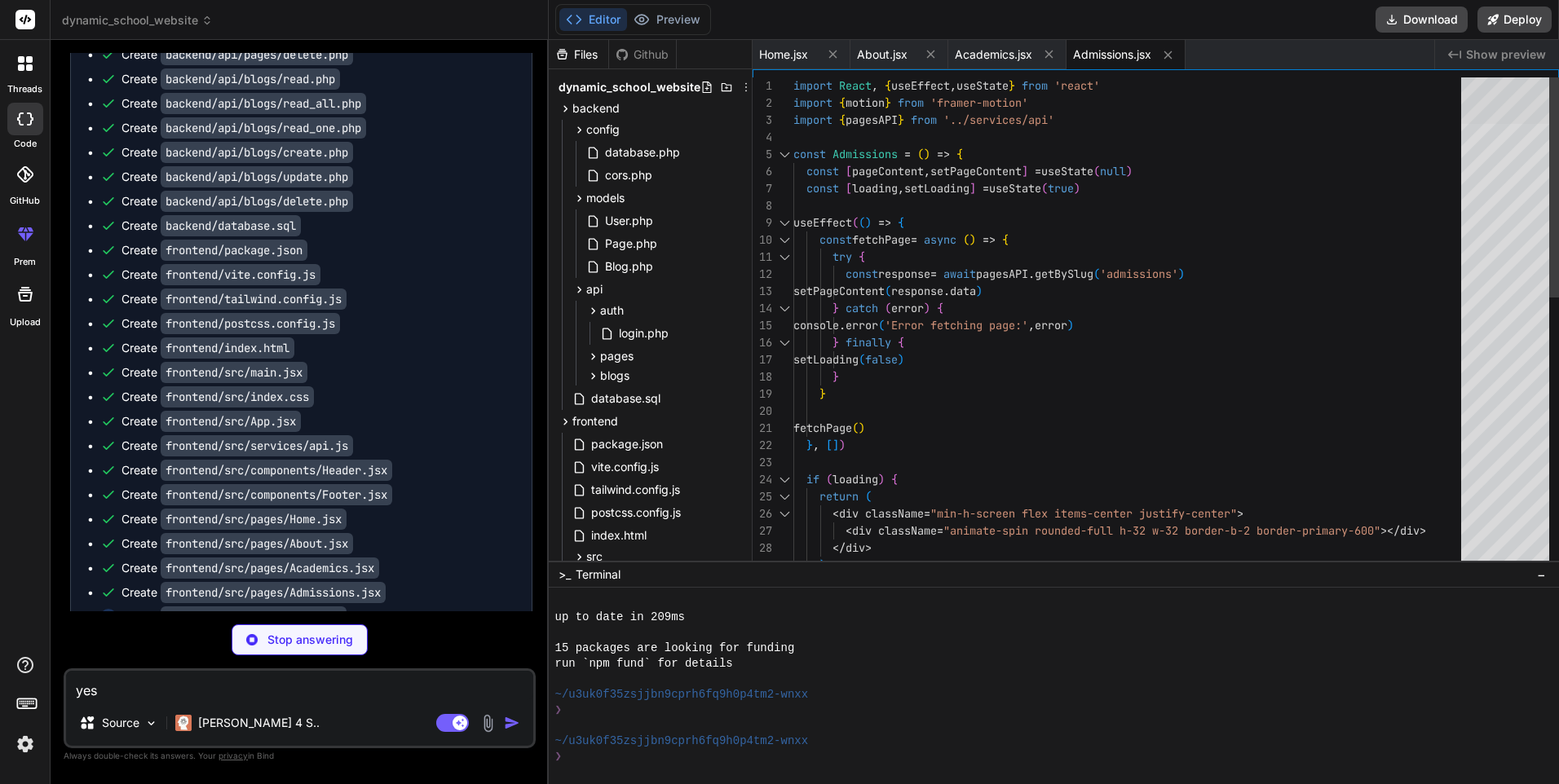
click at [1532, 106] on div at bounding box center [1506, 100] width 88 height 46
click at [1109, 46] on span "Admissions.jsx" at bounding box center [1112, 54] width 79 height 16
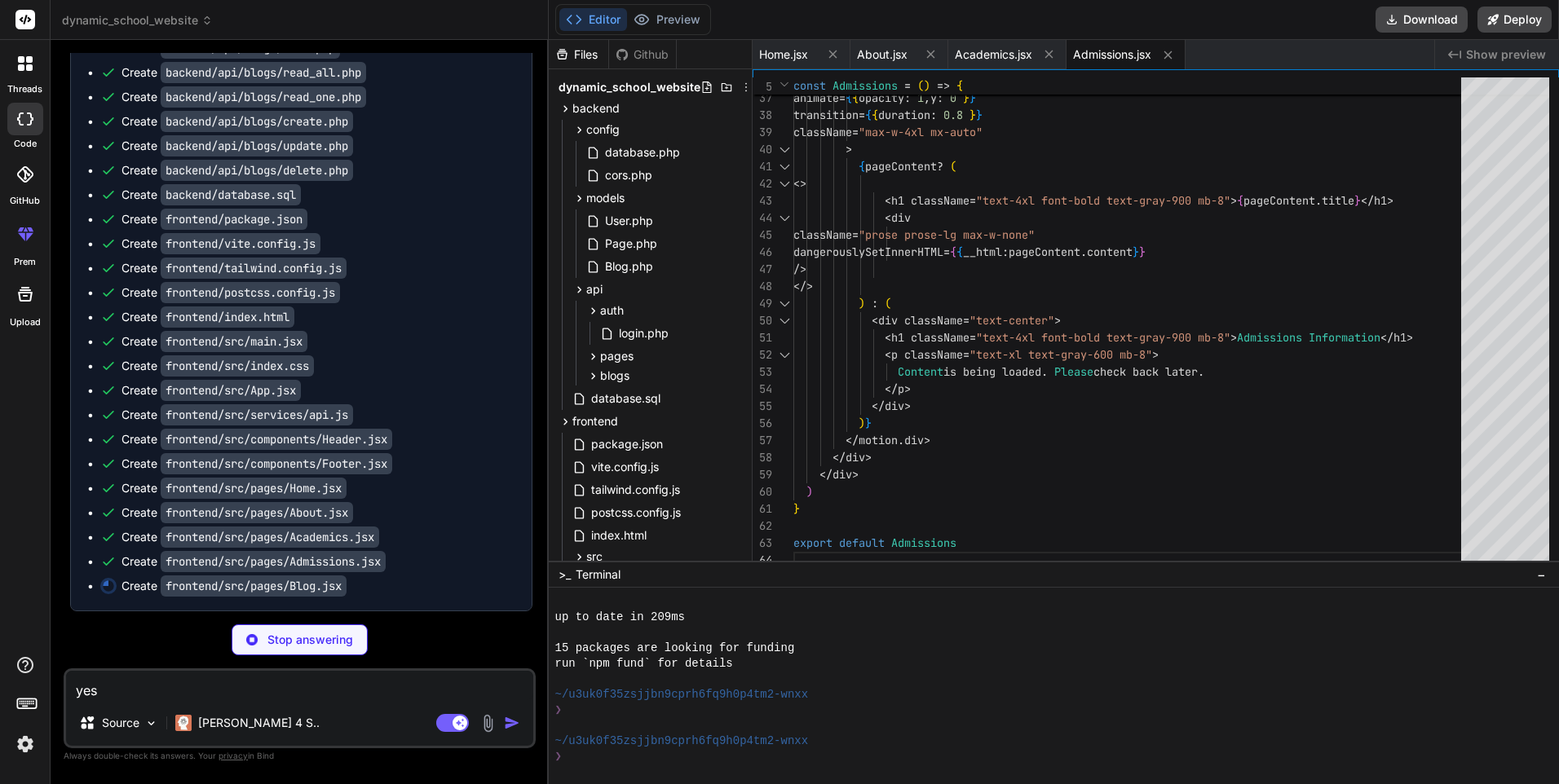
scroll to position [1268, 0]
type textarea "x"
type textarea "</div> ) } export default Blog"
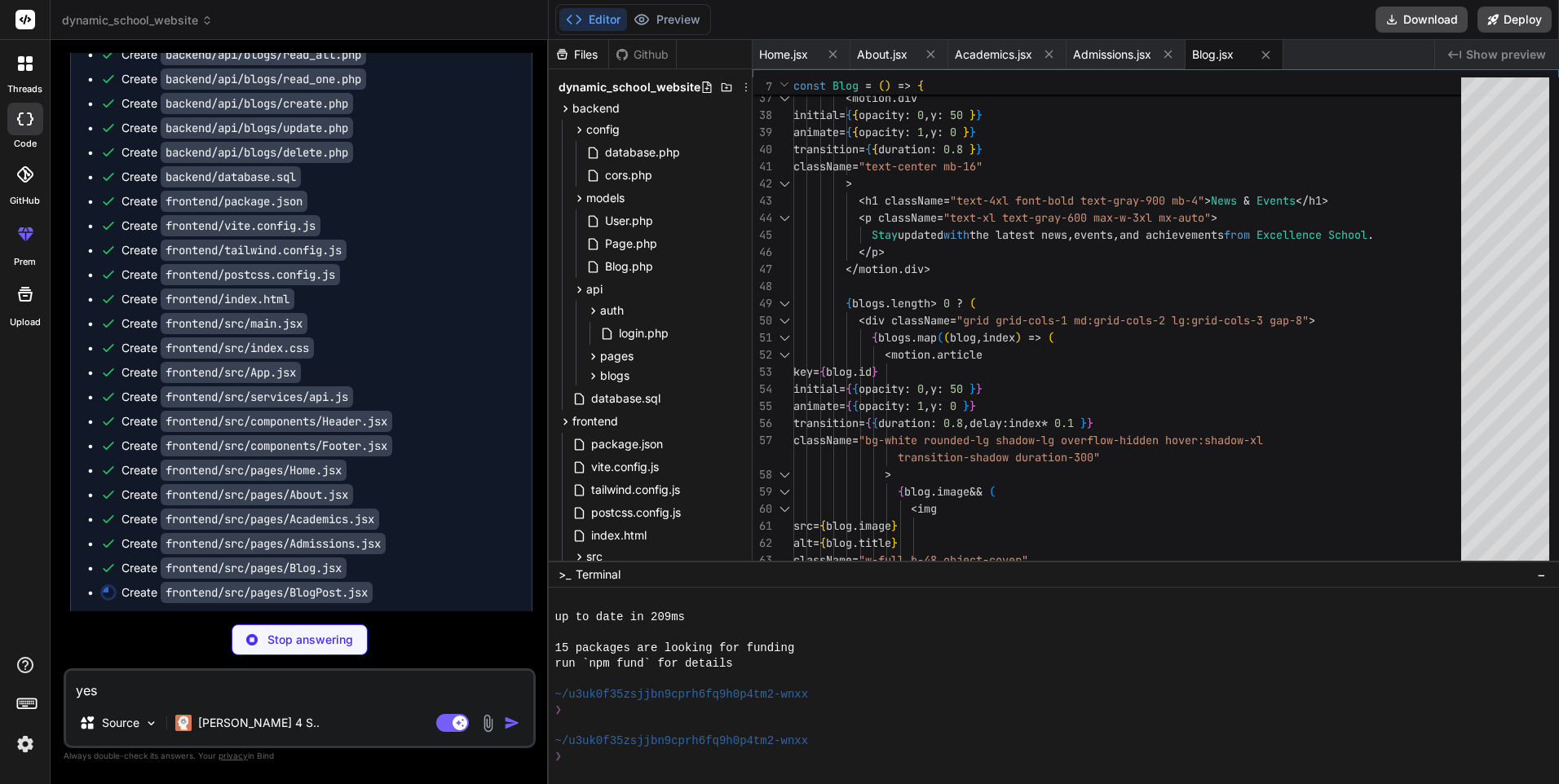
click at [21, 252] on div at bounding box center [24, 234] width 39 height 39
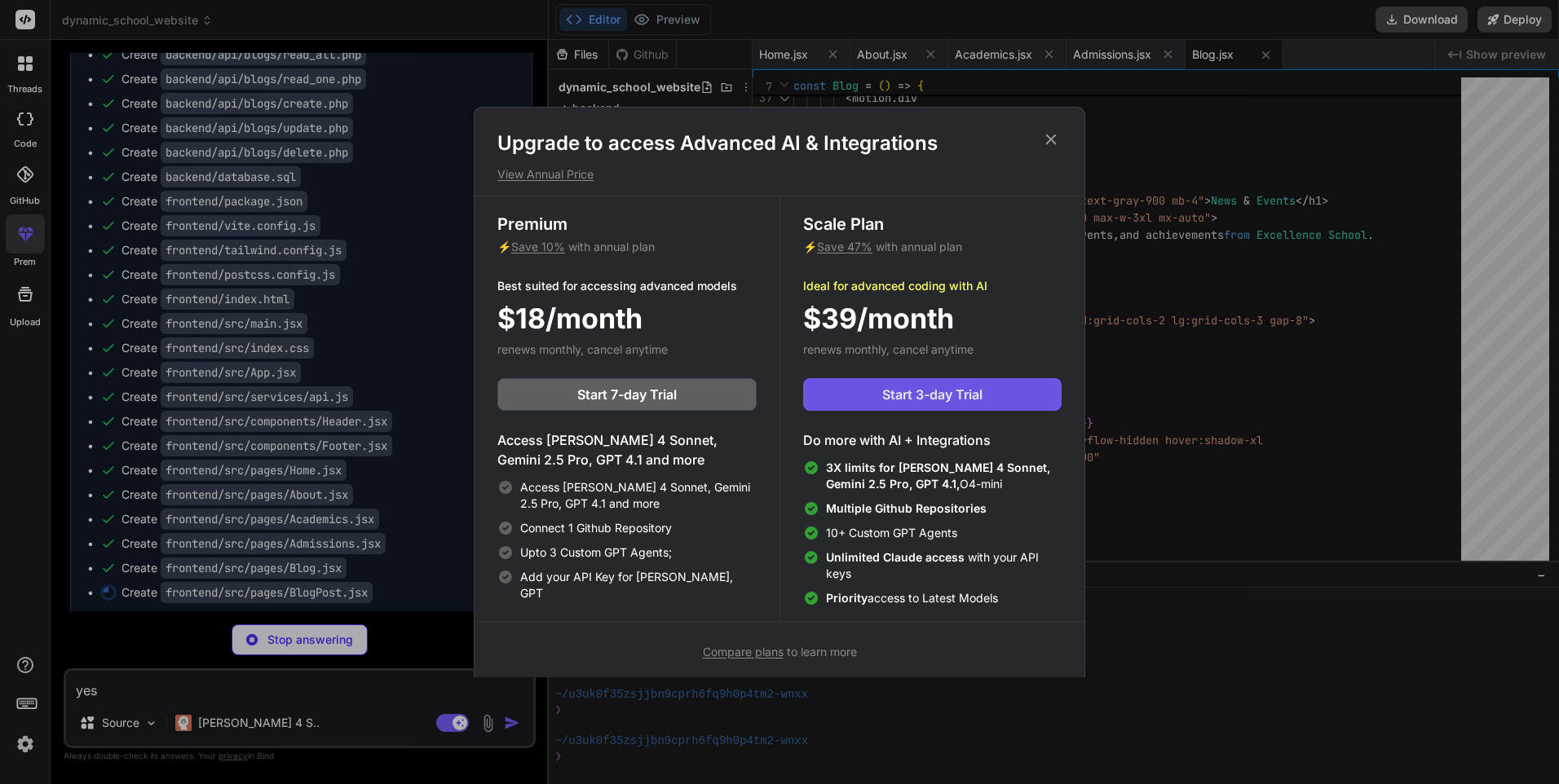
type textarea "x"
type textarea "/> </motion.article> </div> </div> ) } export default BlogPost"
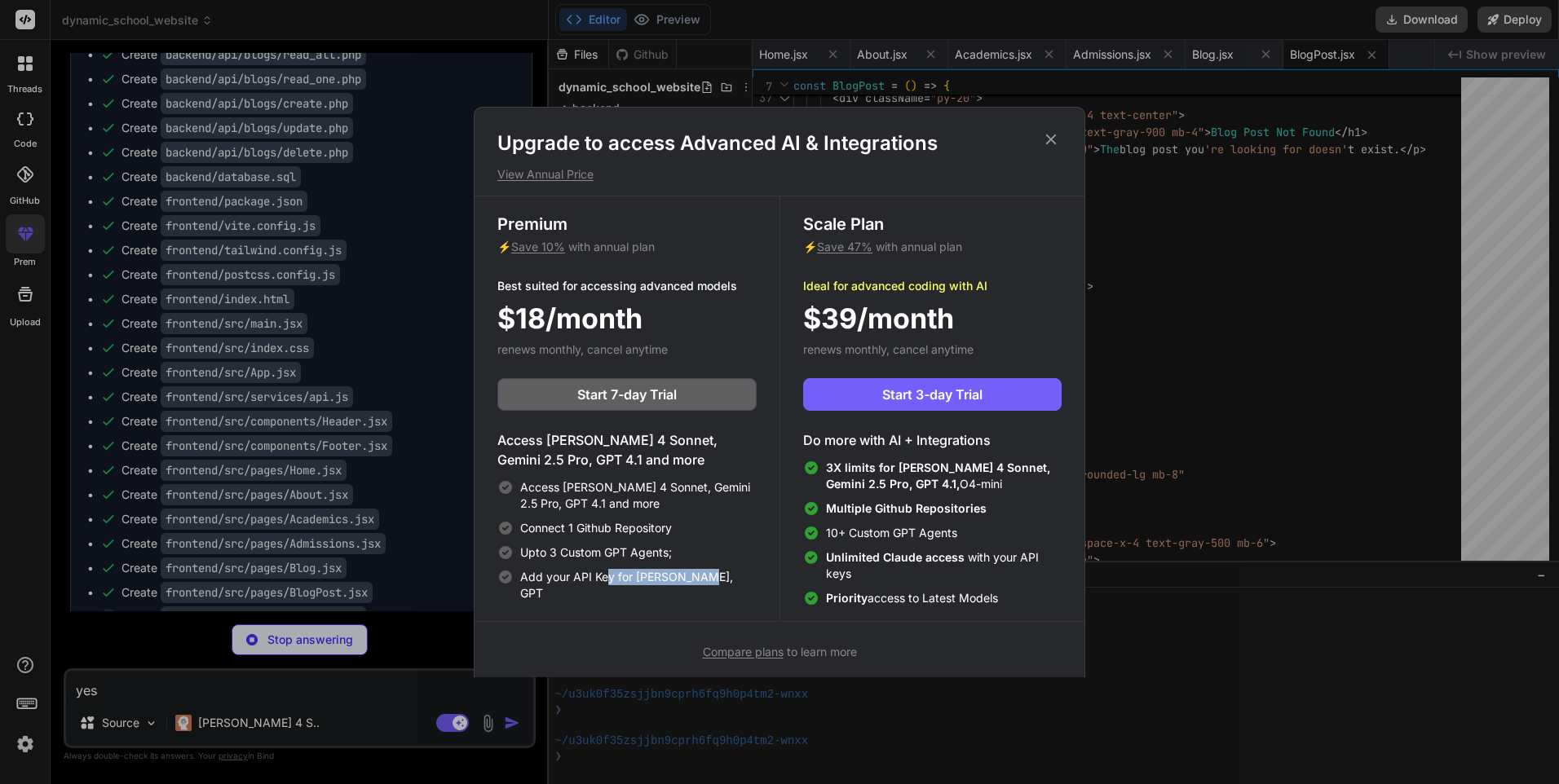
drag, startPoint x: 608, startPoint y: 577, endPoint x: 728, endPoint y: 576, distance: 120.0
click at [728, 576] on div "Add your API Key for [PERSON_NAME], GPT" at bounding box center [626, 586] width 259 height 32
click at [635, 302] on span "$18/month" at bounding box center [570, 318] width 145 height 42
click at [552, 171] on p "View Annual Price" at bounding box center [779, 174] width 564 height 16
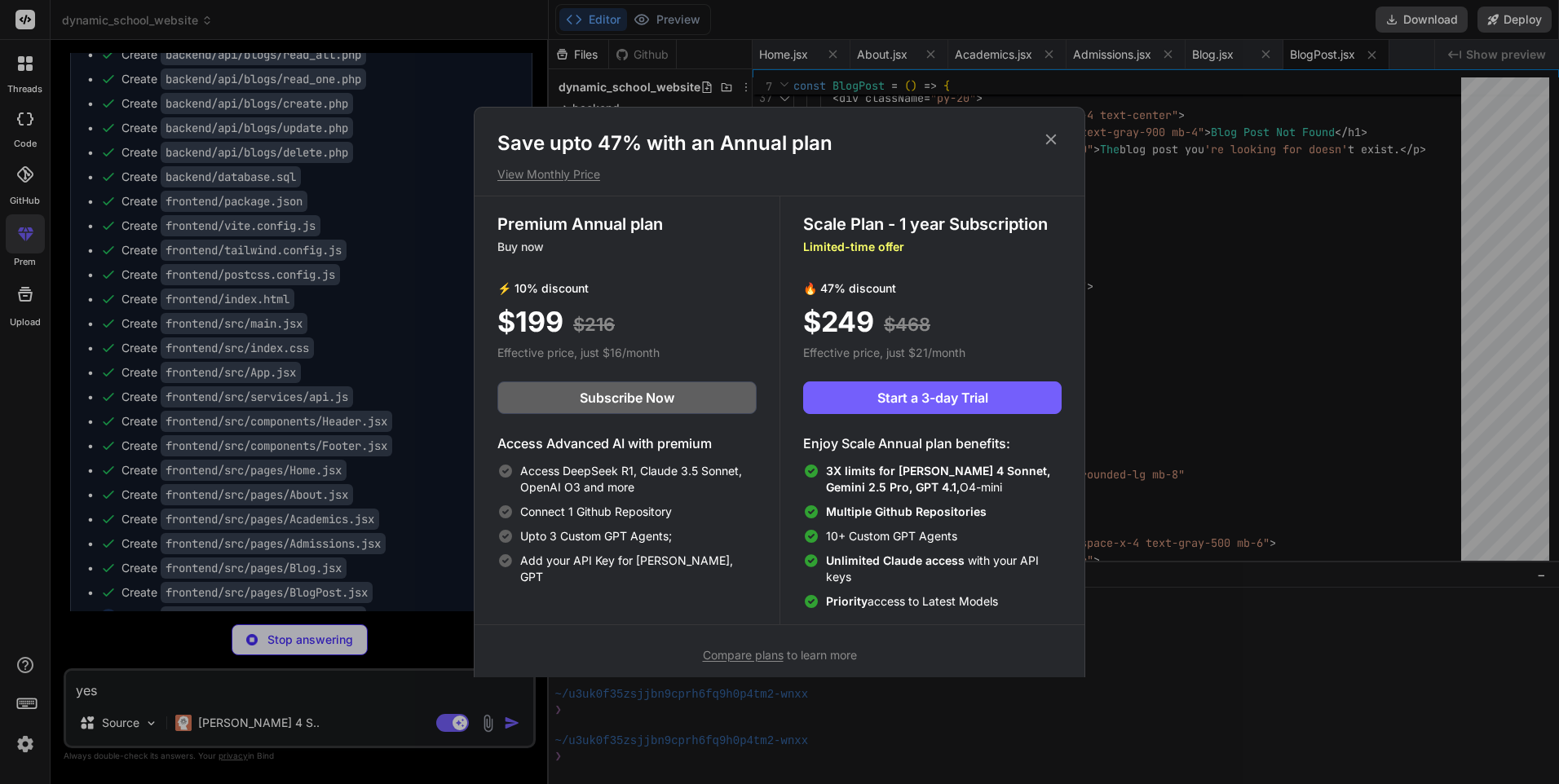
type textarea "x"
type textarea "</div> </div> </div> ) } export default Contact"
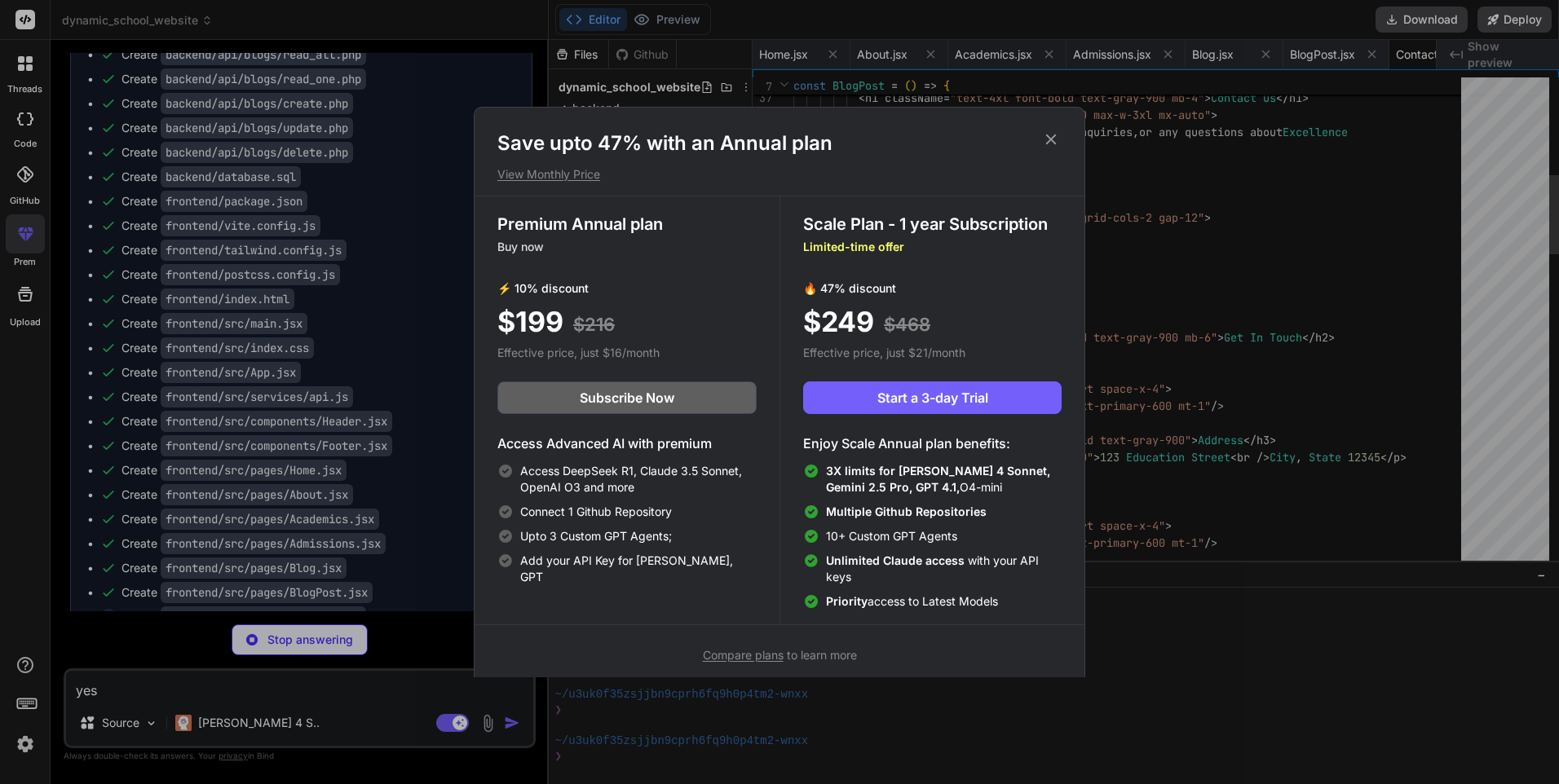
scroll to position [0, 58]
click at [552, 171] on p "View Monthly Price" at bounding box center [779, 174] width 564 height 16
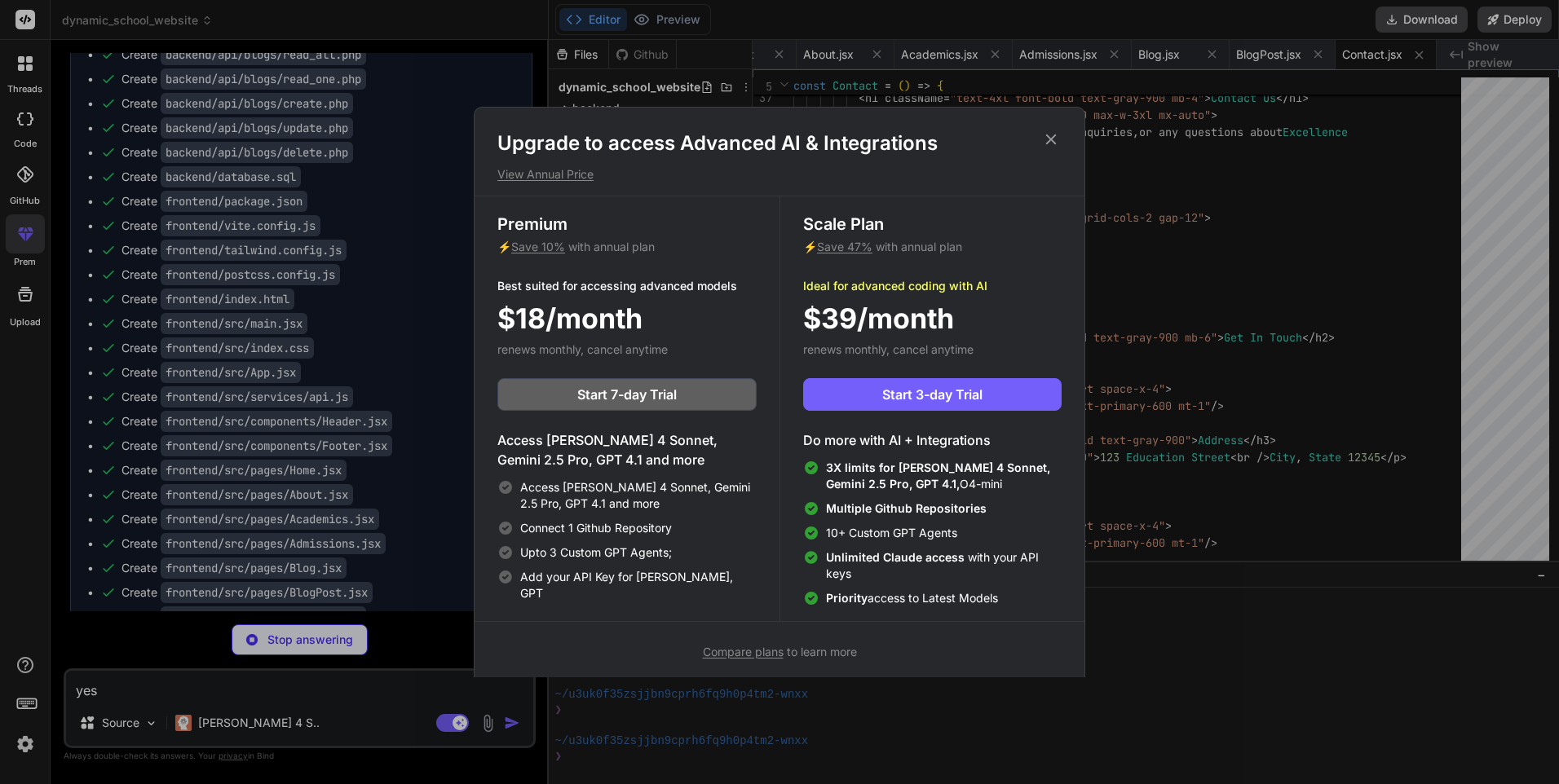
type textarea "x"
type textarea ") } export default PageView"
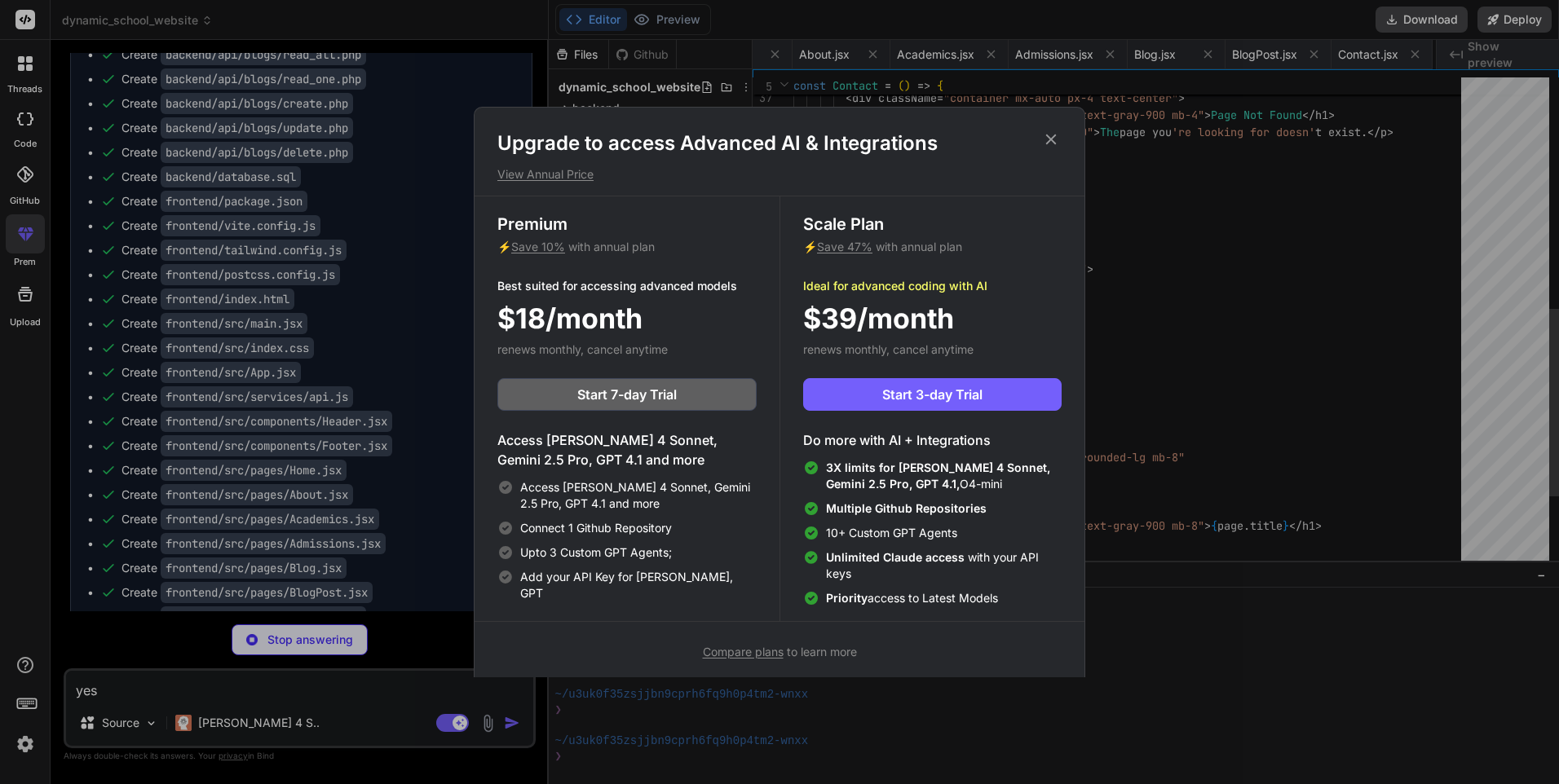
scroll to position [0, 170]
click at [632, 493] on span "Access [PERSON_NAME] 4 Sonnet, Gemini 2.5 Pro, GPT 4.1 and more" at bounding box center [638, 495] width 237 height 32
type textarea "x"
type textarea ""@types/react": "^18.0.28", "@types/react-dom": "^18.0.11", "@vitejs/plugin-rea…"
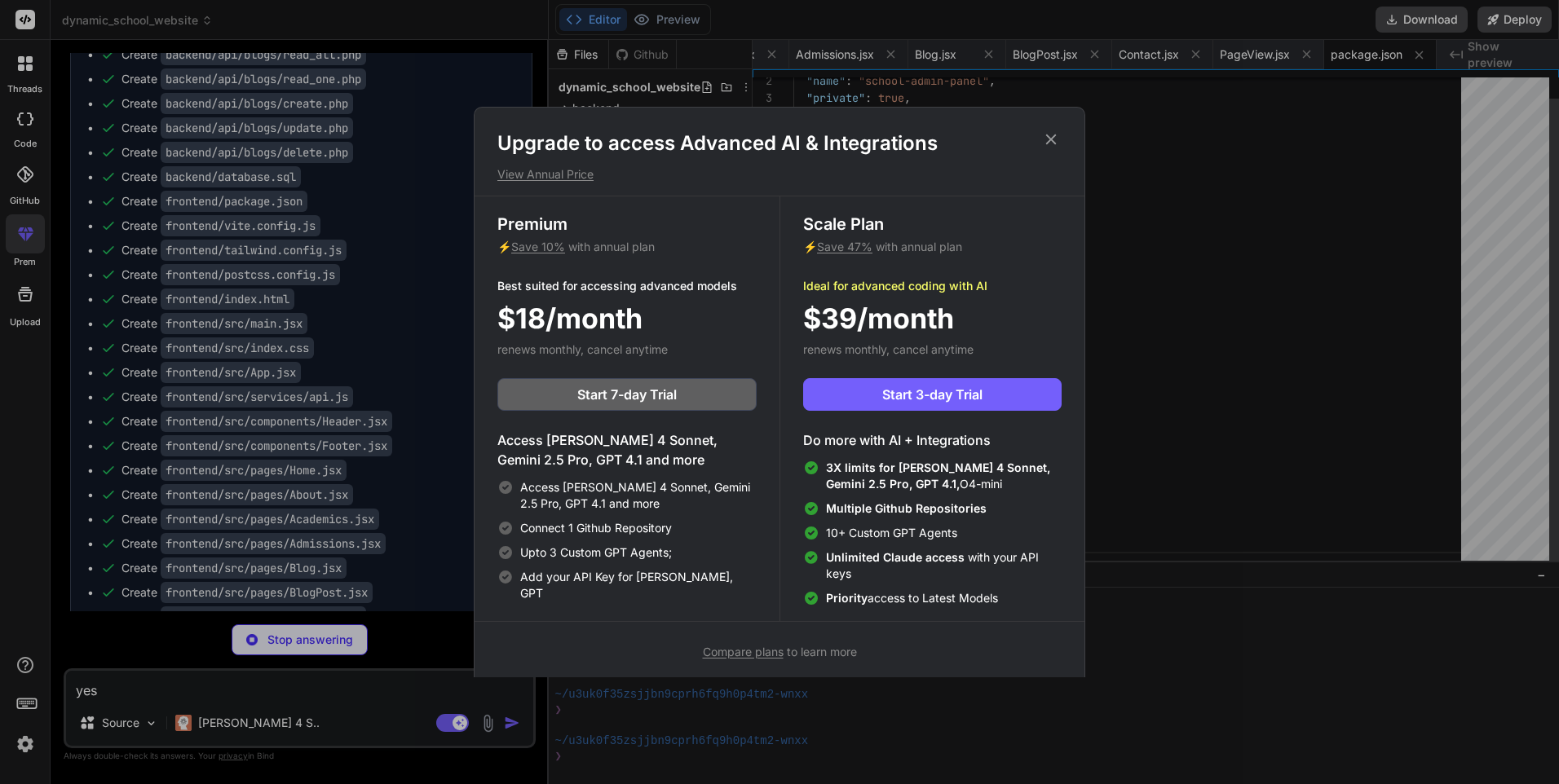
type textarea "x"
type textarea "import { defineConfig } from 'vite' import react from '@vitejs/plugin-react' ex…"
click at [1348, 477] on div "Upgrade to access Advanced AI & Integrations View Annual Price Premium ⚡ Save 1…" at bounding box center [779, 392] width 1559 height 784
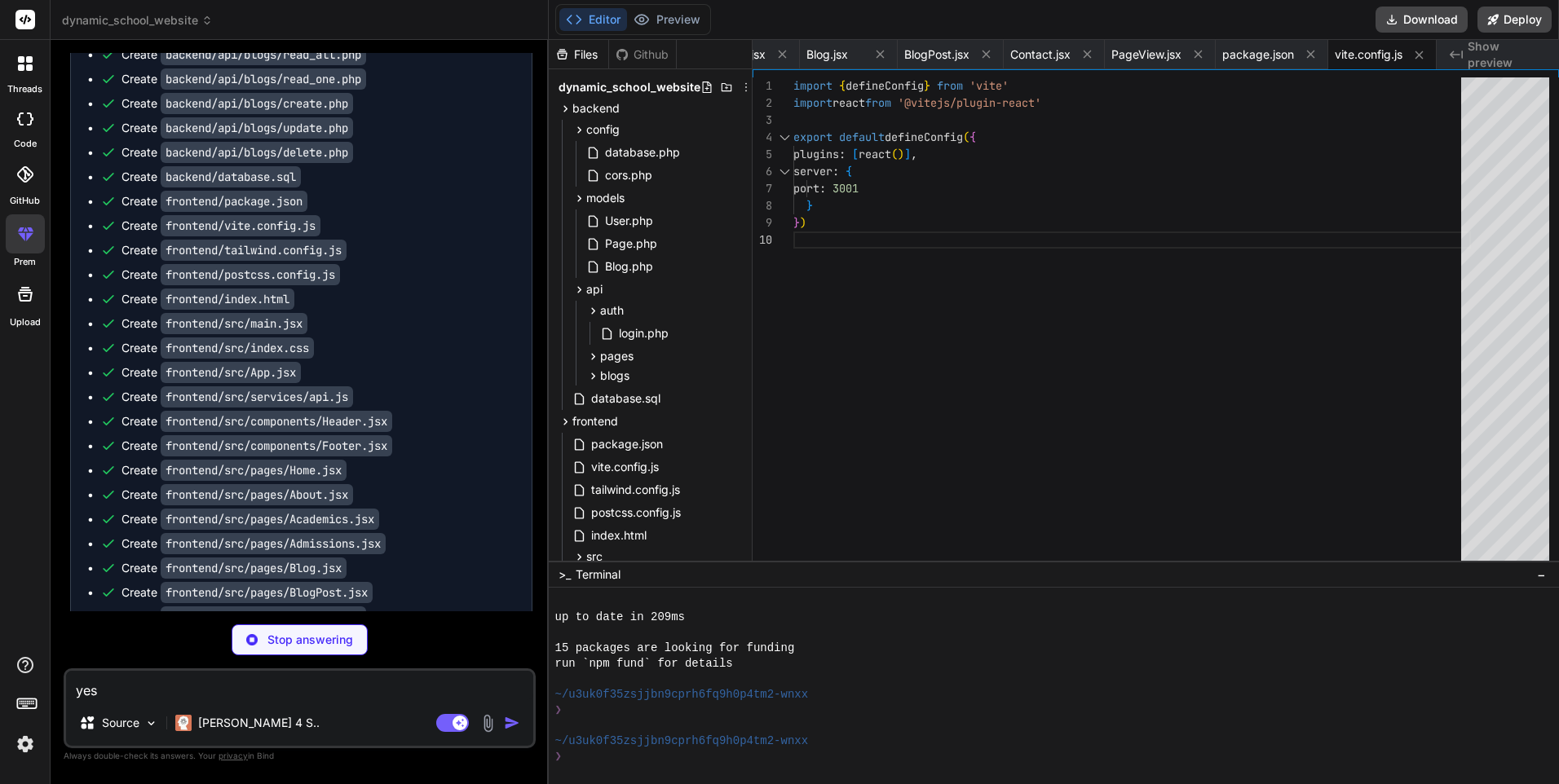
type textarea "x"
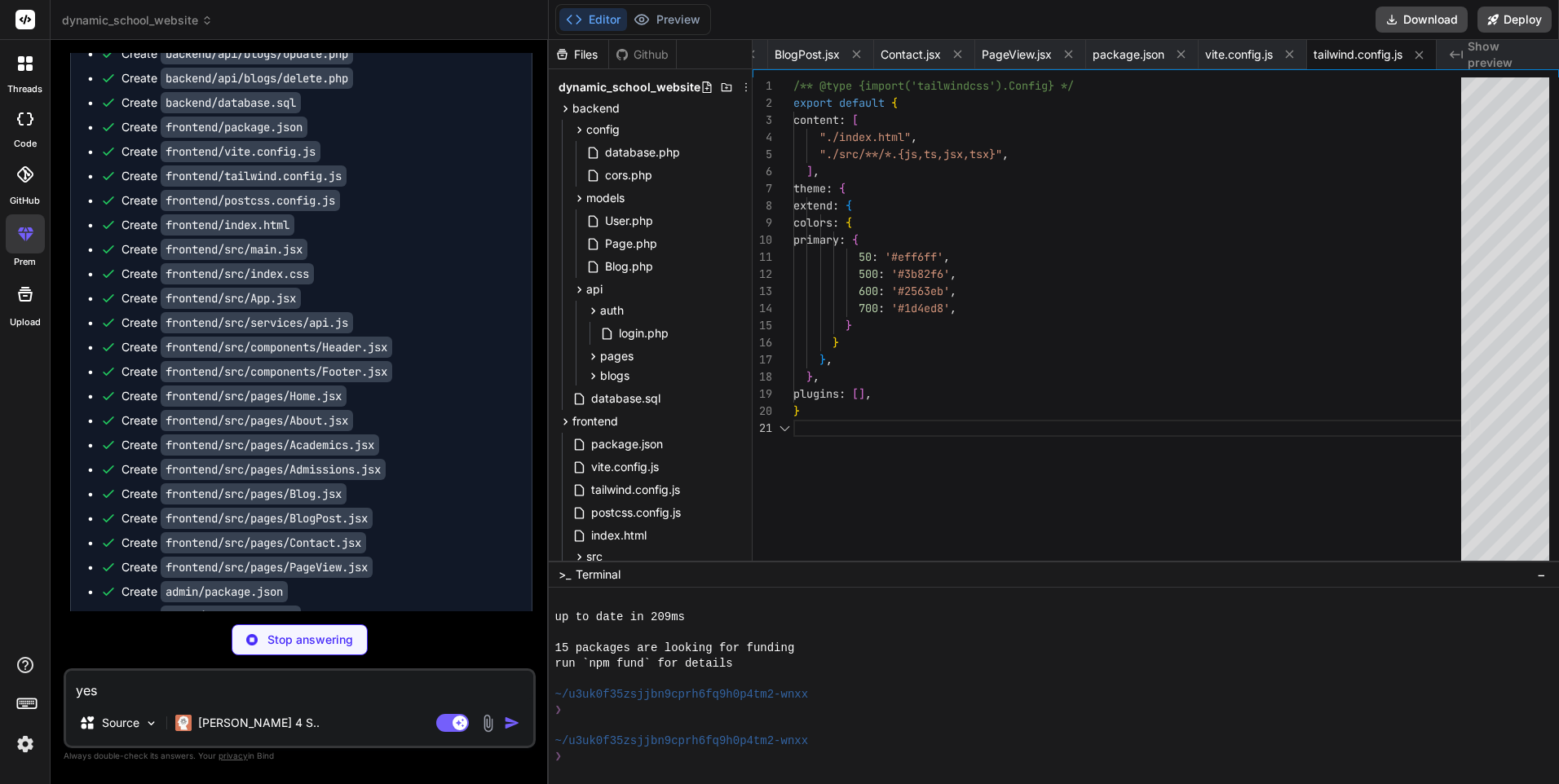
scroll to position [1415, 0]
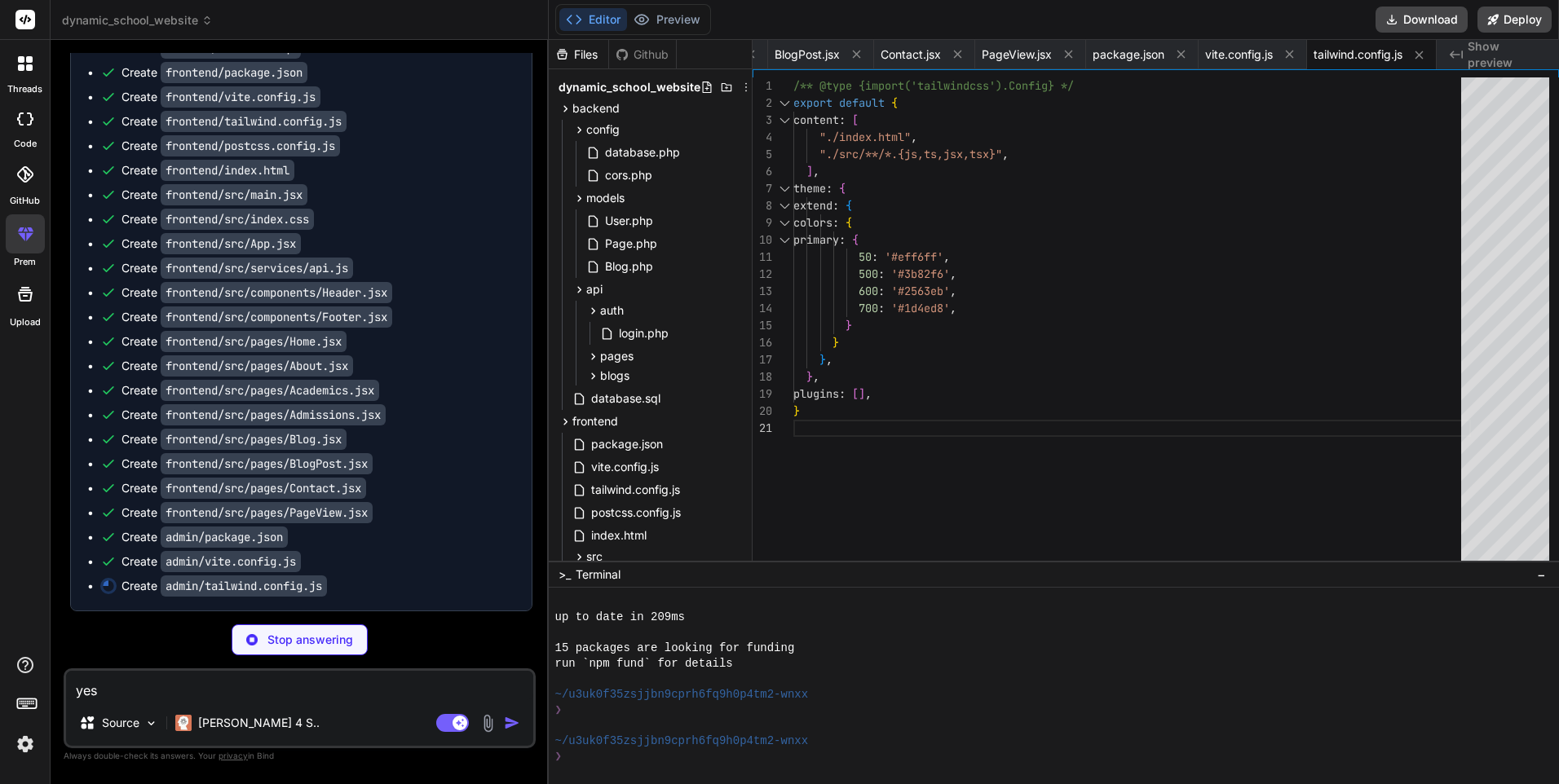
type textarea "x"
type textarea "export default { plugins: { tailwindcss: {}, autoprefixer: {}, }, }"
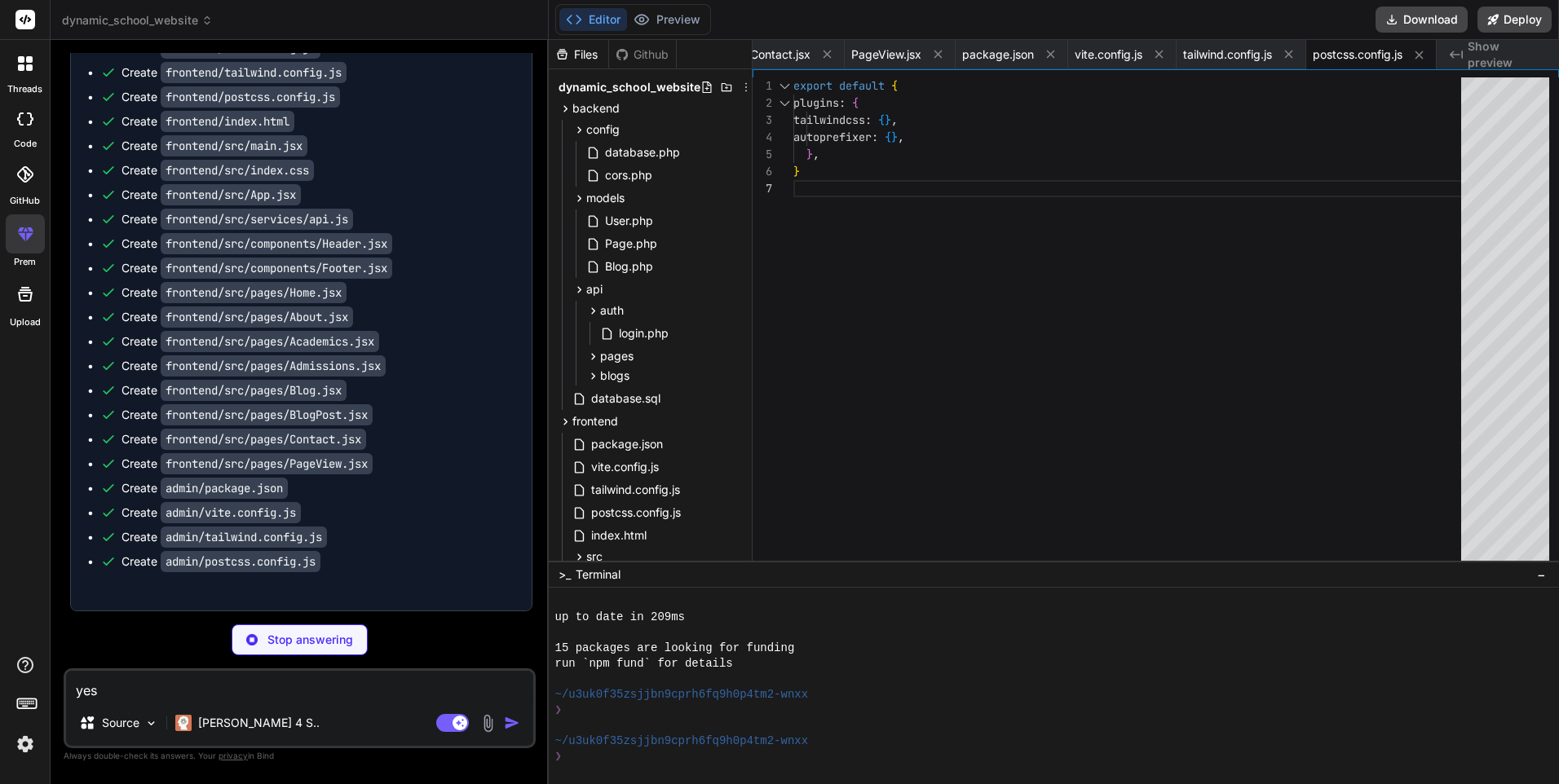
scroll to position [1464, 0]
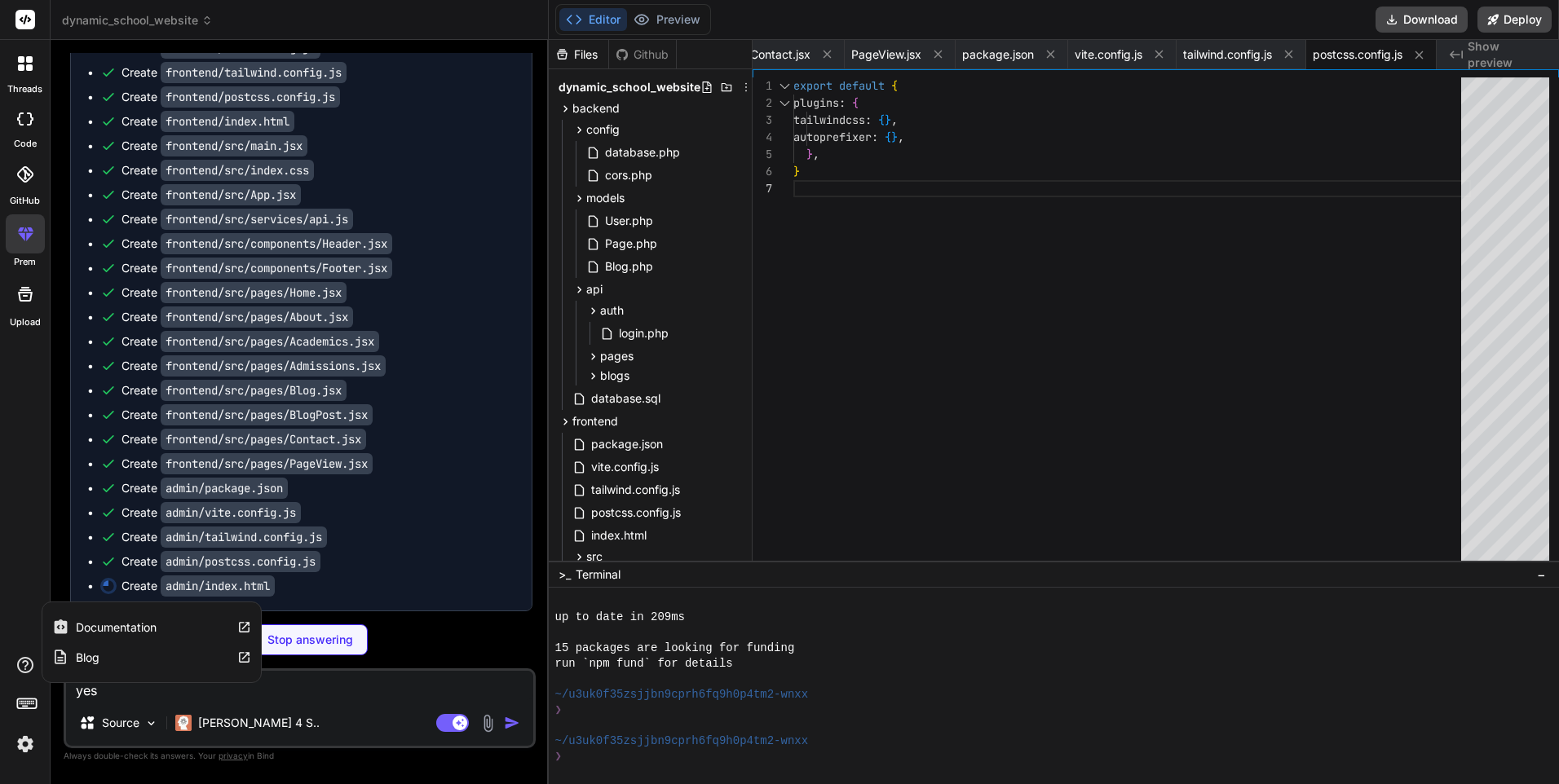
type textarea "x"
type textarea "<script type="module" src="/src/main.jsx"></script> </body> </html>"
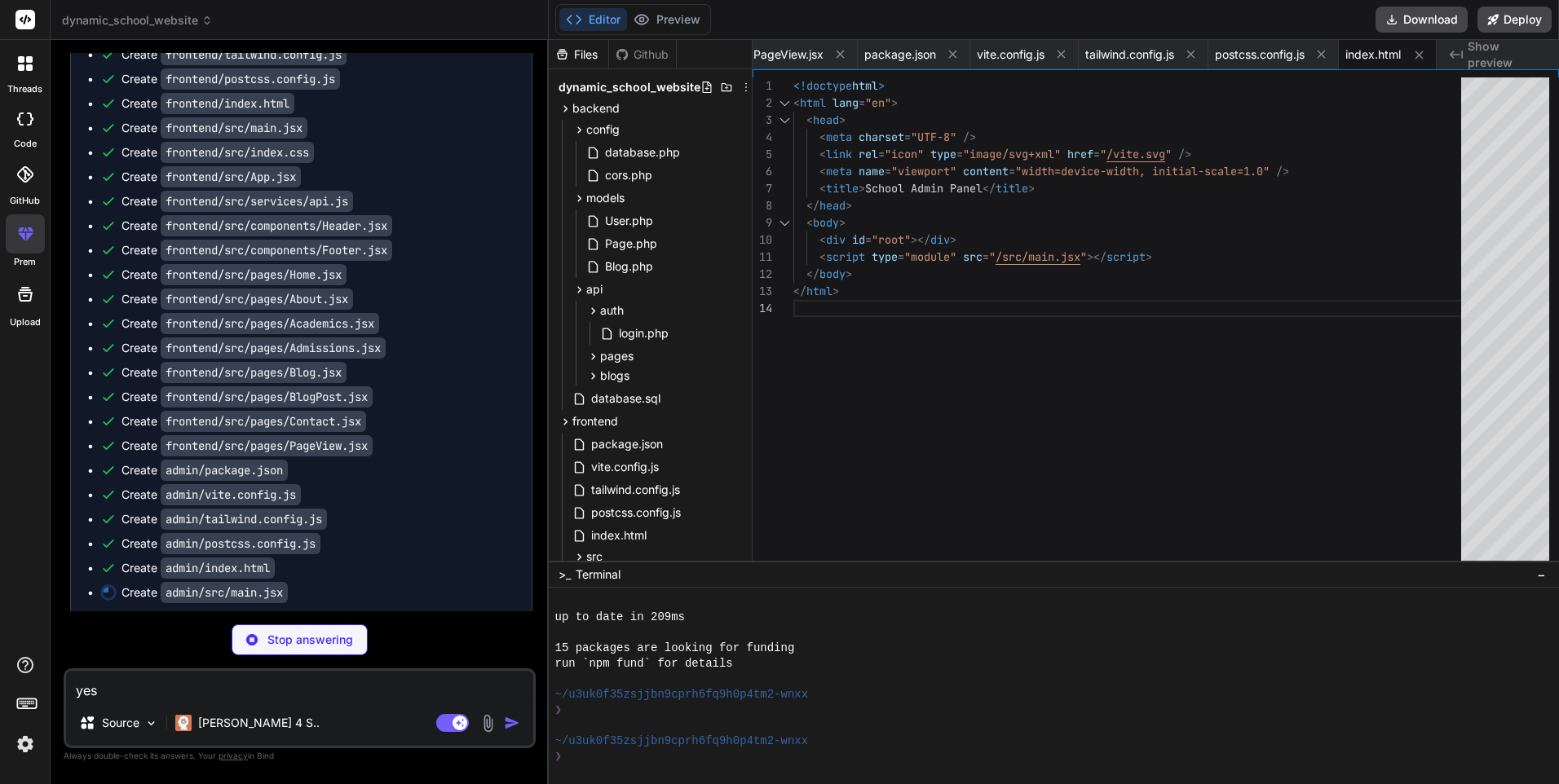
type textarea "x"
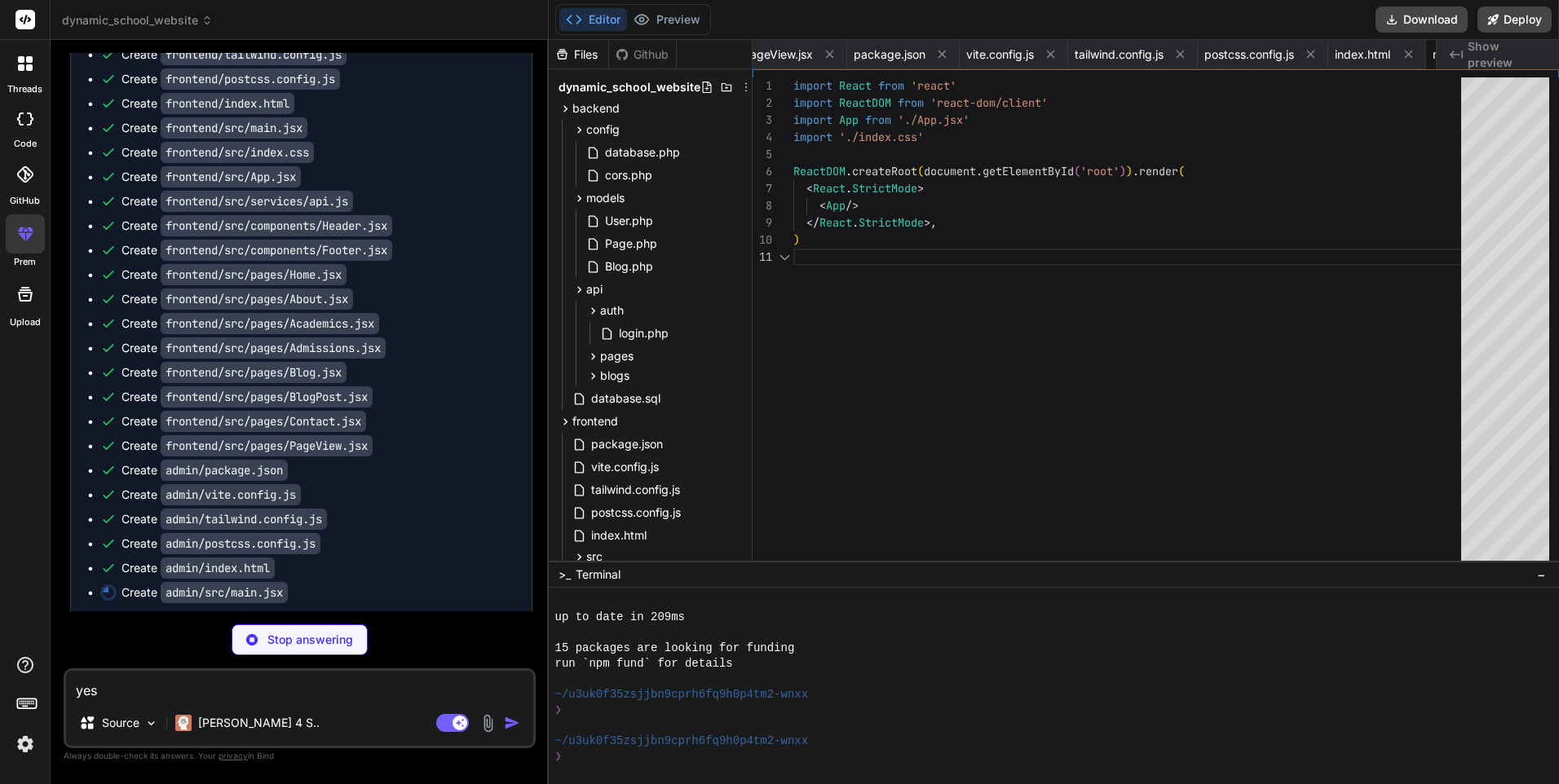
scroll to position [0, 852]
click at [20, 74] on div at bounding box center [25, 63] width 34 height 34
type textarea "x"
type textarea "} }"
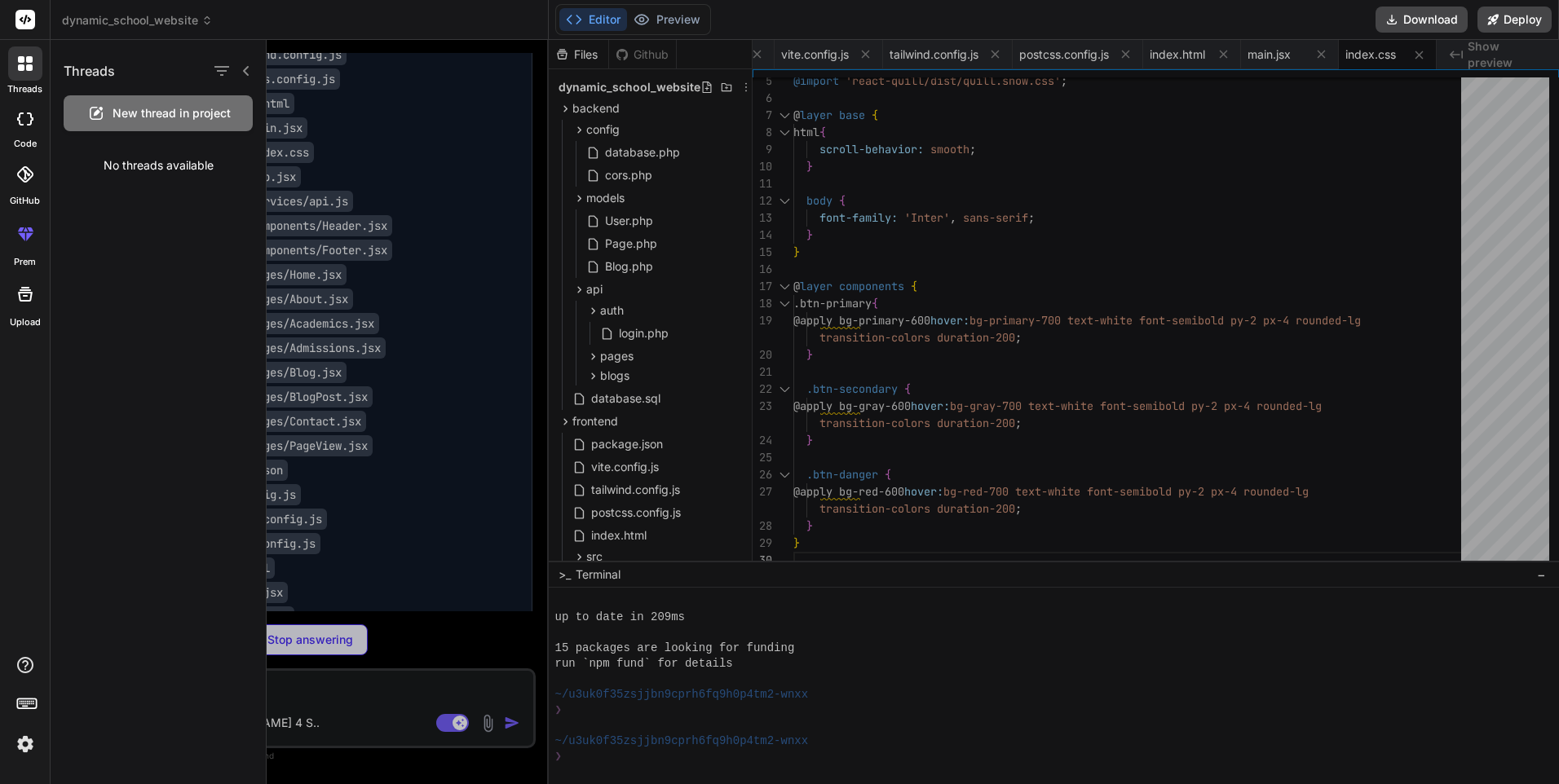
click at [22, 132] on div at bounding box center [25, 119] width 36 height 32
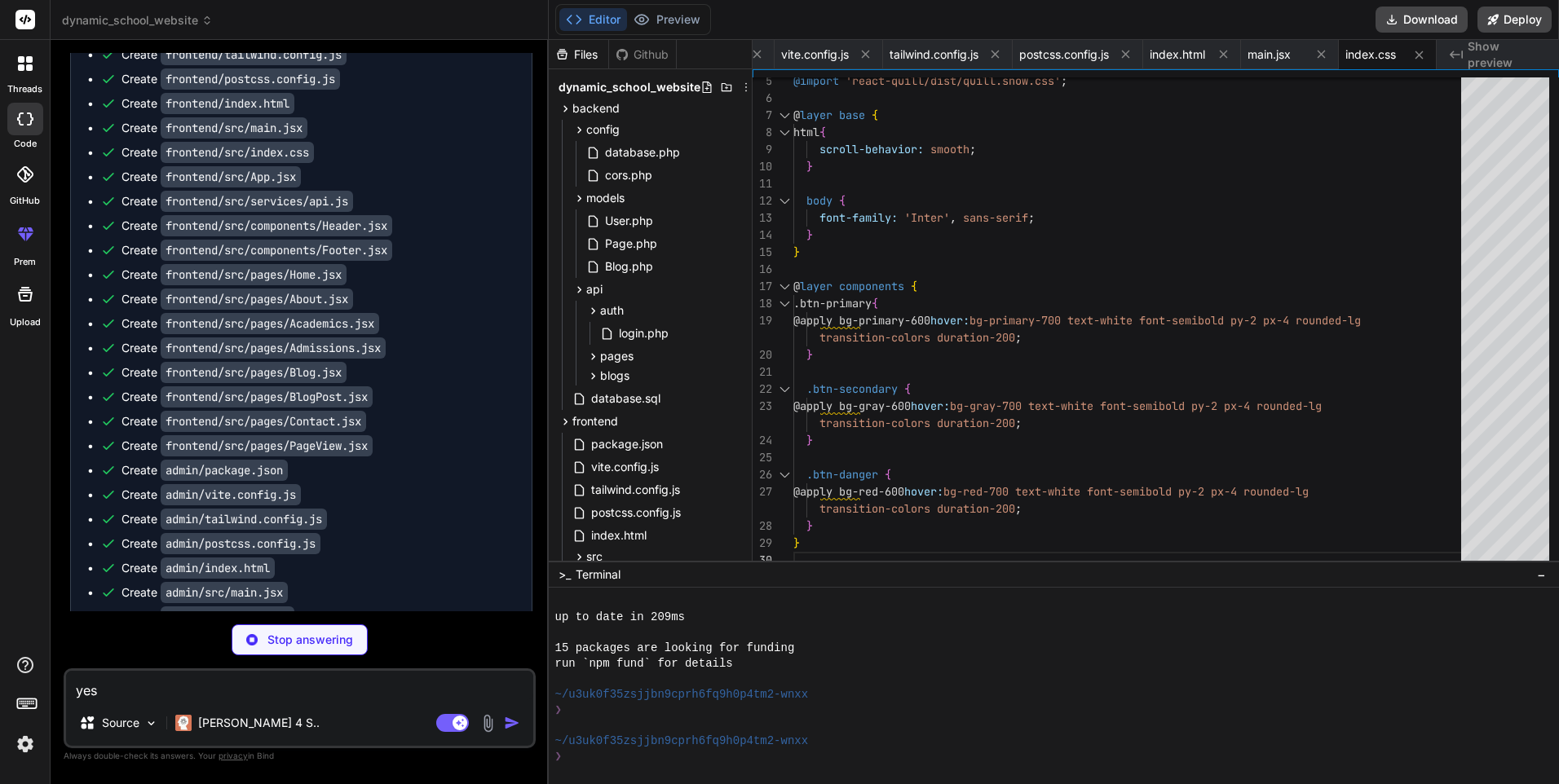
type textarea "x"
type textarea "</main> </div> </div> </Router> ) } export default App"
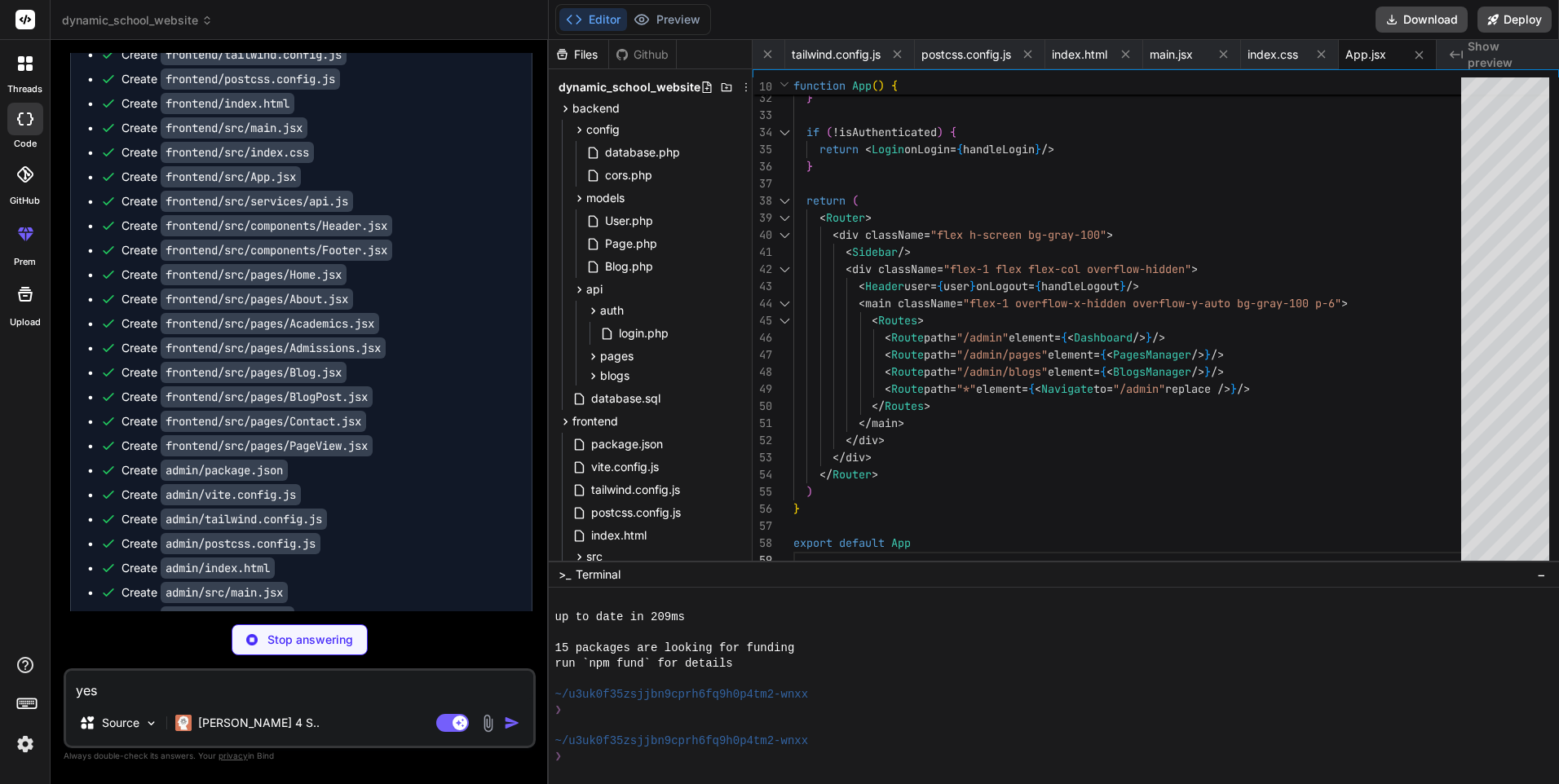
click at [28, 699] on rect at bounding box center [26, 703] width 19 height 10
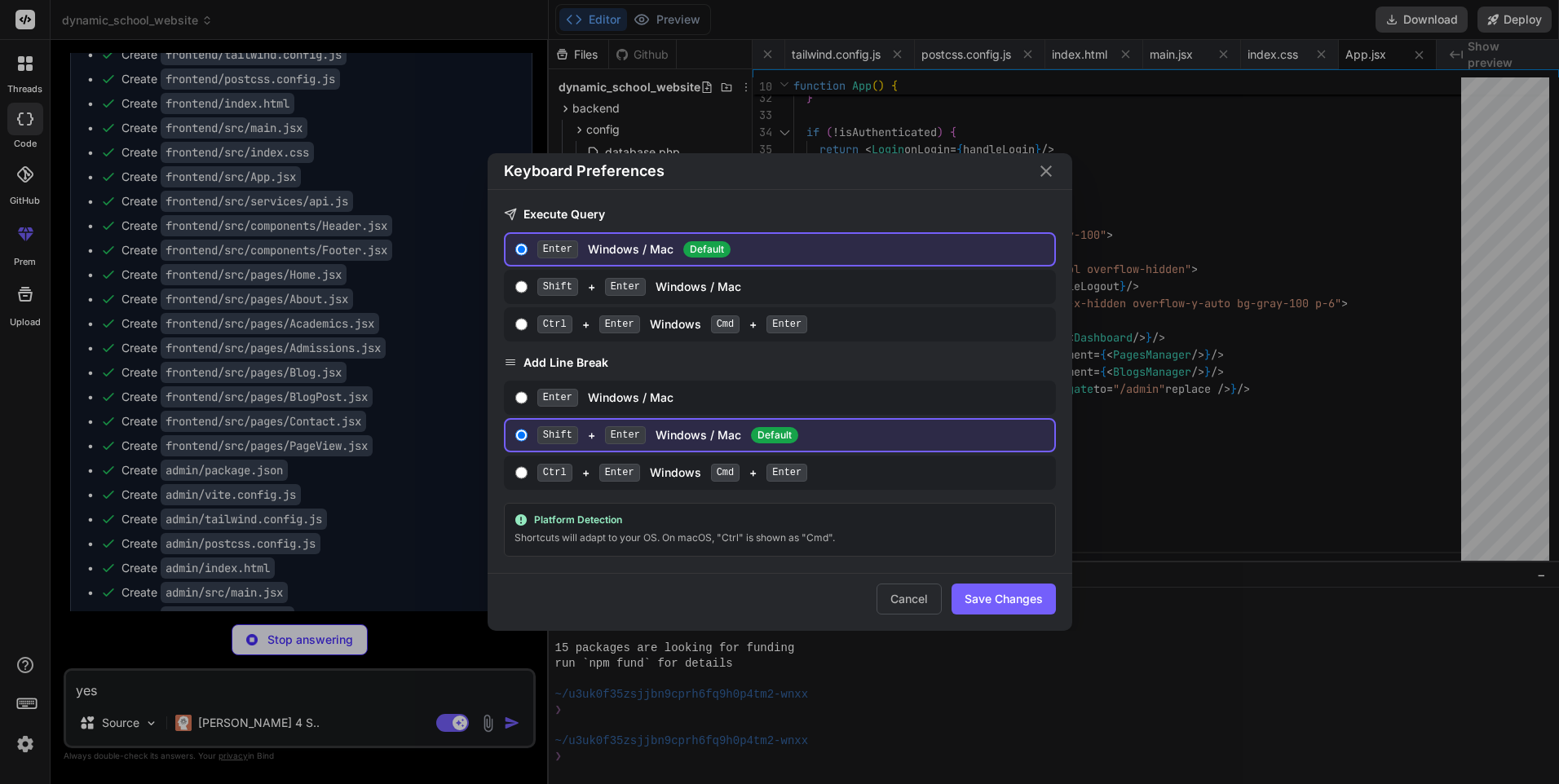
click at [28, 699] on div "Keyboard Preferences Execute Query Enter Windows / Mac Default Shift + Enter Wi…" at bounding box center [779, 392] width 1559 height 784
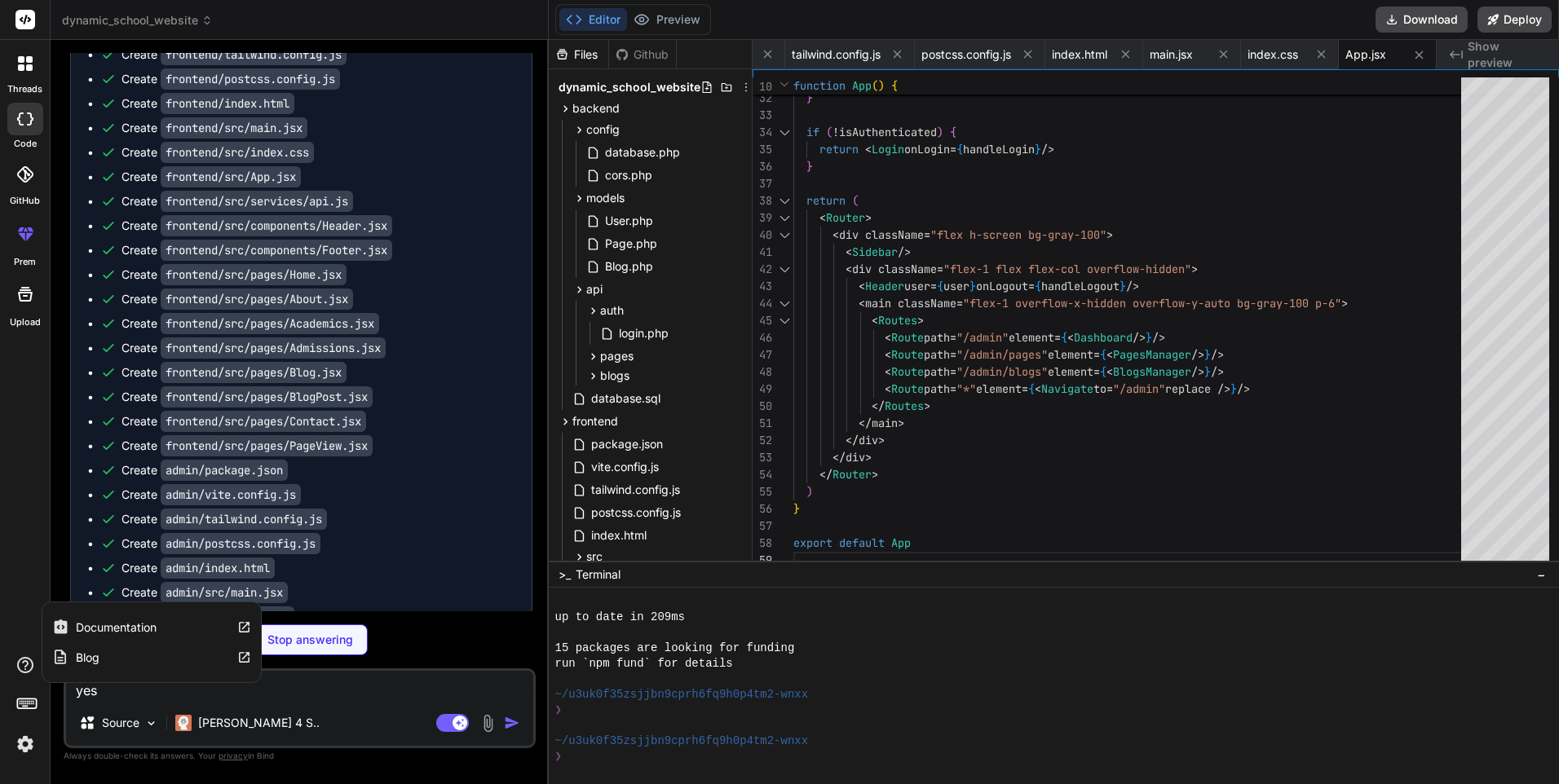
type textarea "x"
type textarea "export default api"
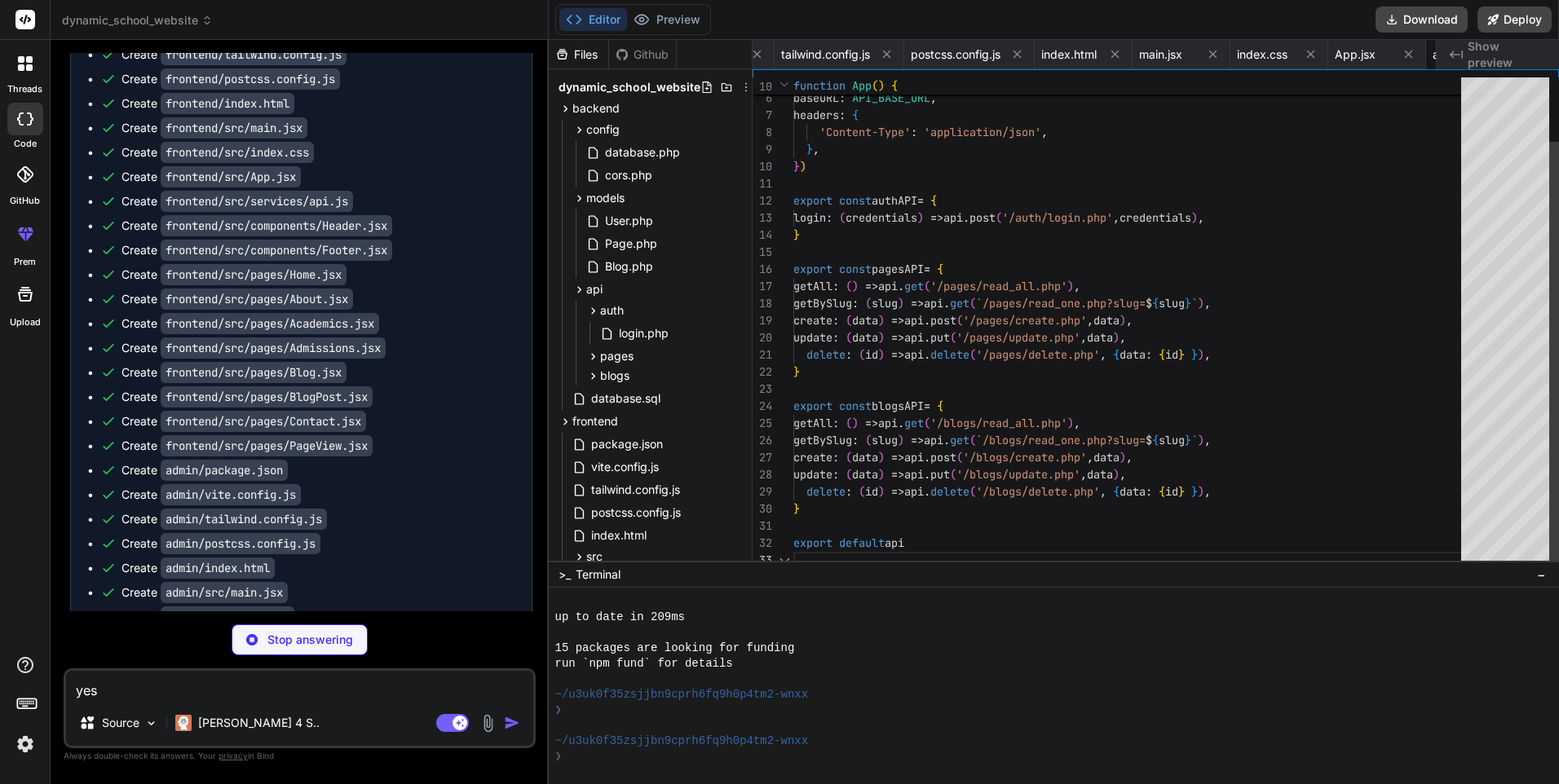
scroll to position [0, 1146]
click at [30, 748] on img at bounding box center [25, 743] width 28 height 28
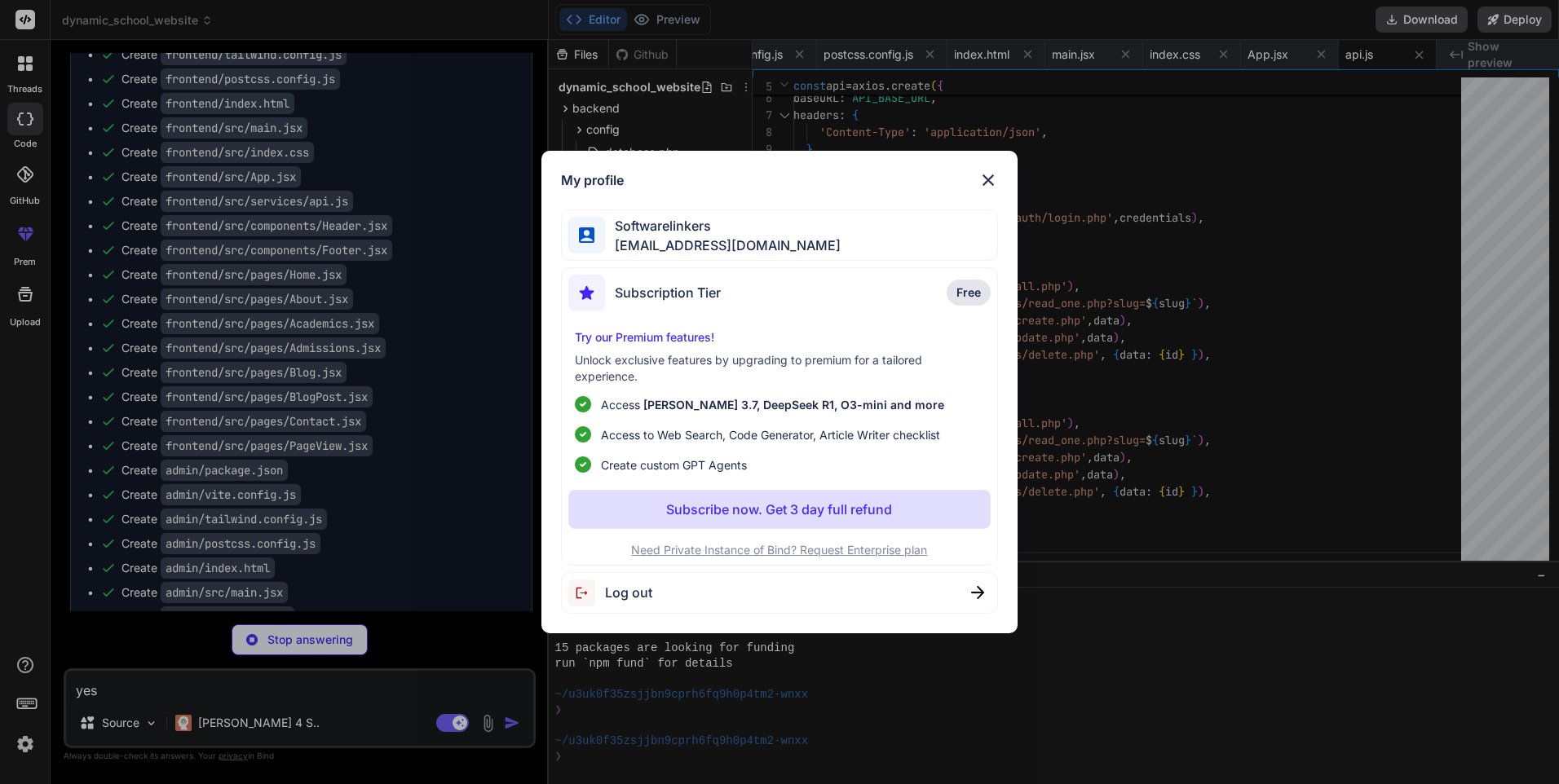
type textarea "x"
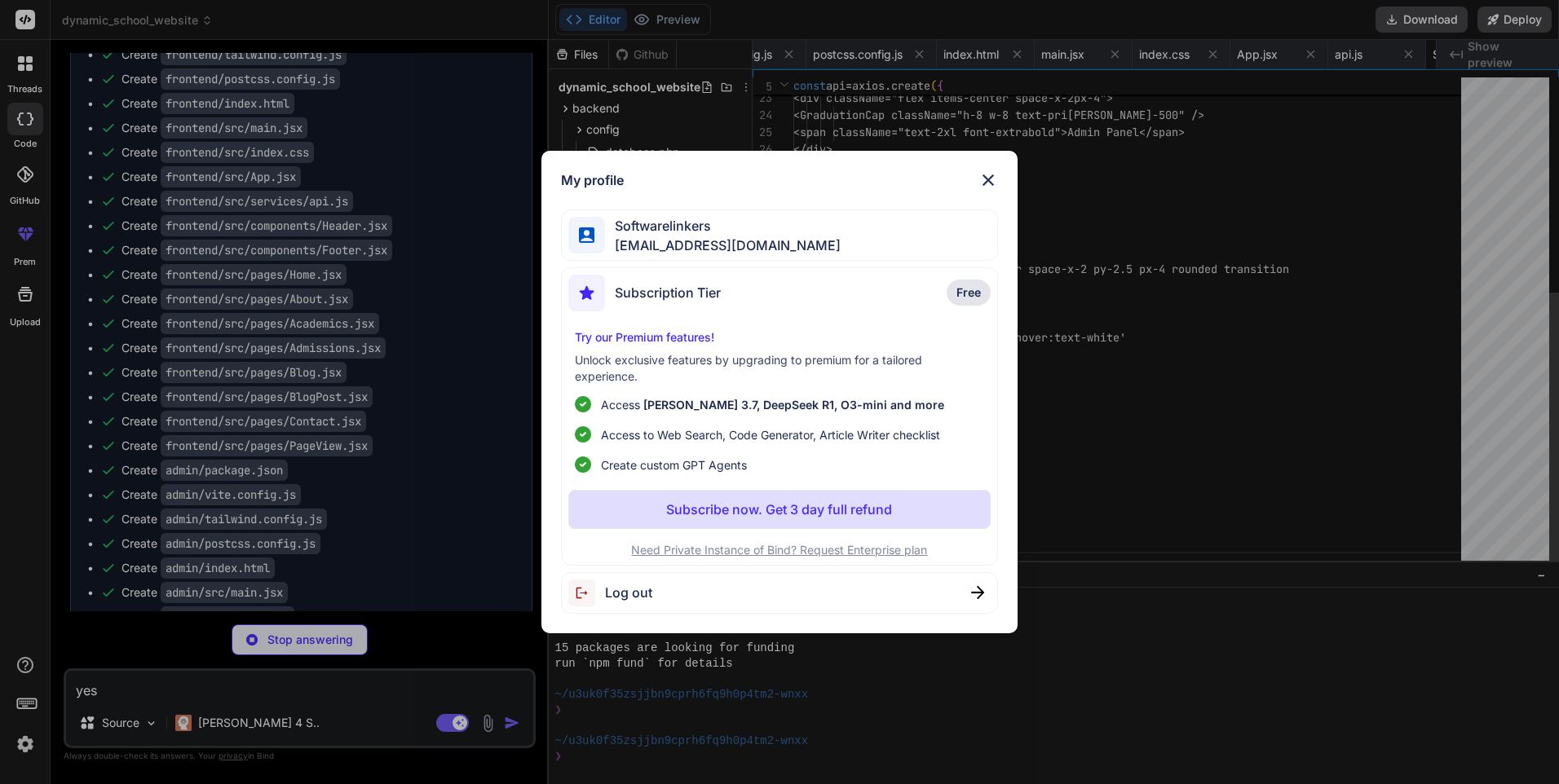
scroll to position [0, 1246]
click at [1197, 499] on div "My profile Softwarelinkers [EMAIL_ADDRESS][DOMAIN_NAME] Subscription Tier Free …" at bounding box center [779, 392] width 1559 height 784
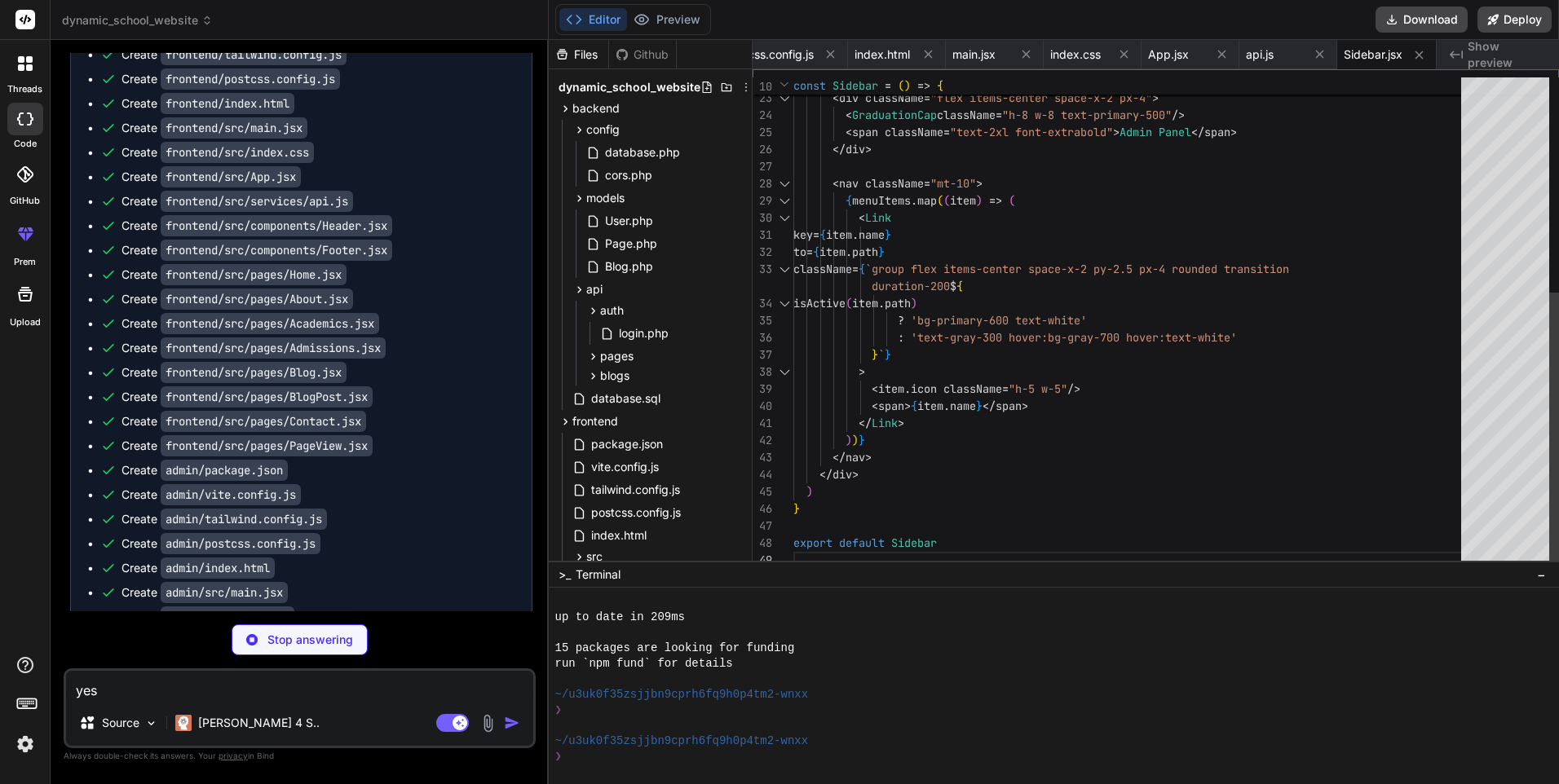
type textarea "x"
type textarea ") } export default Header"
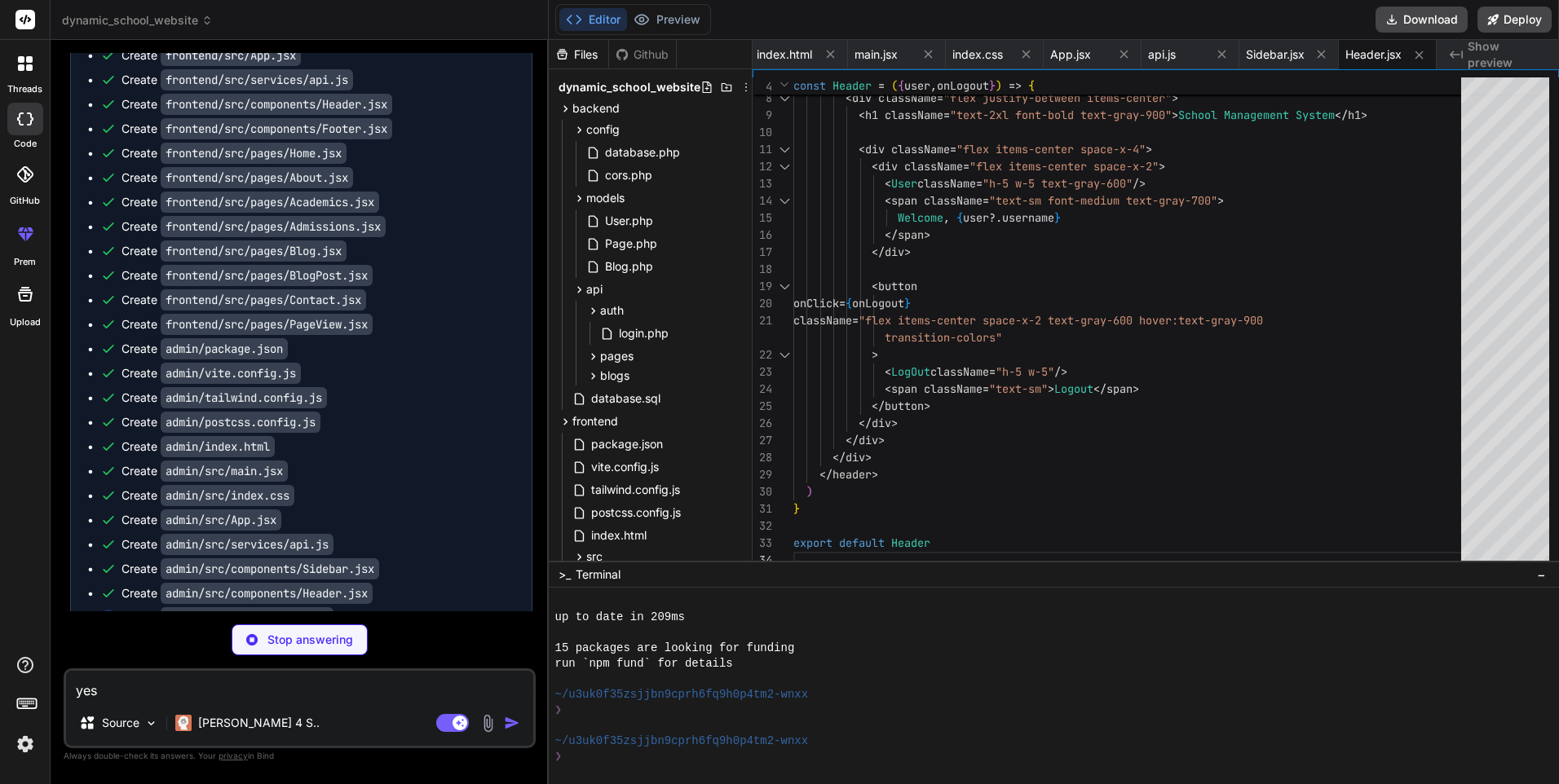
scroll to position [1635, 0]
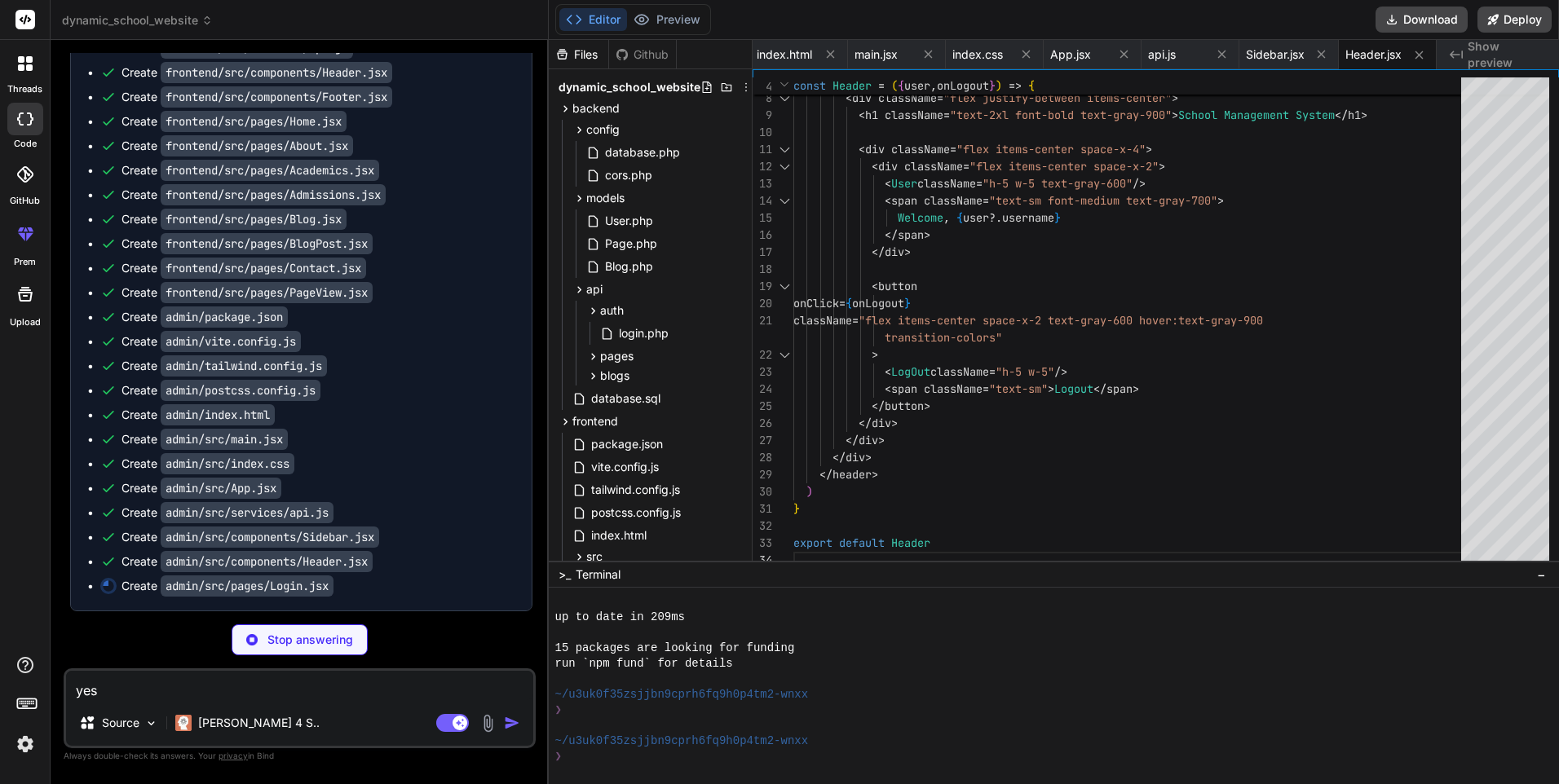
click at [261, 413] on code "admin/index.html" at bounding box center [218, 414] width 114 height 21
type textarea "x"
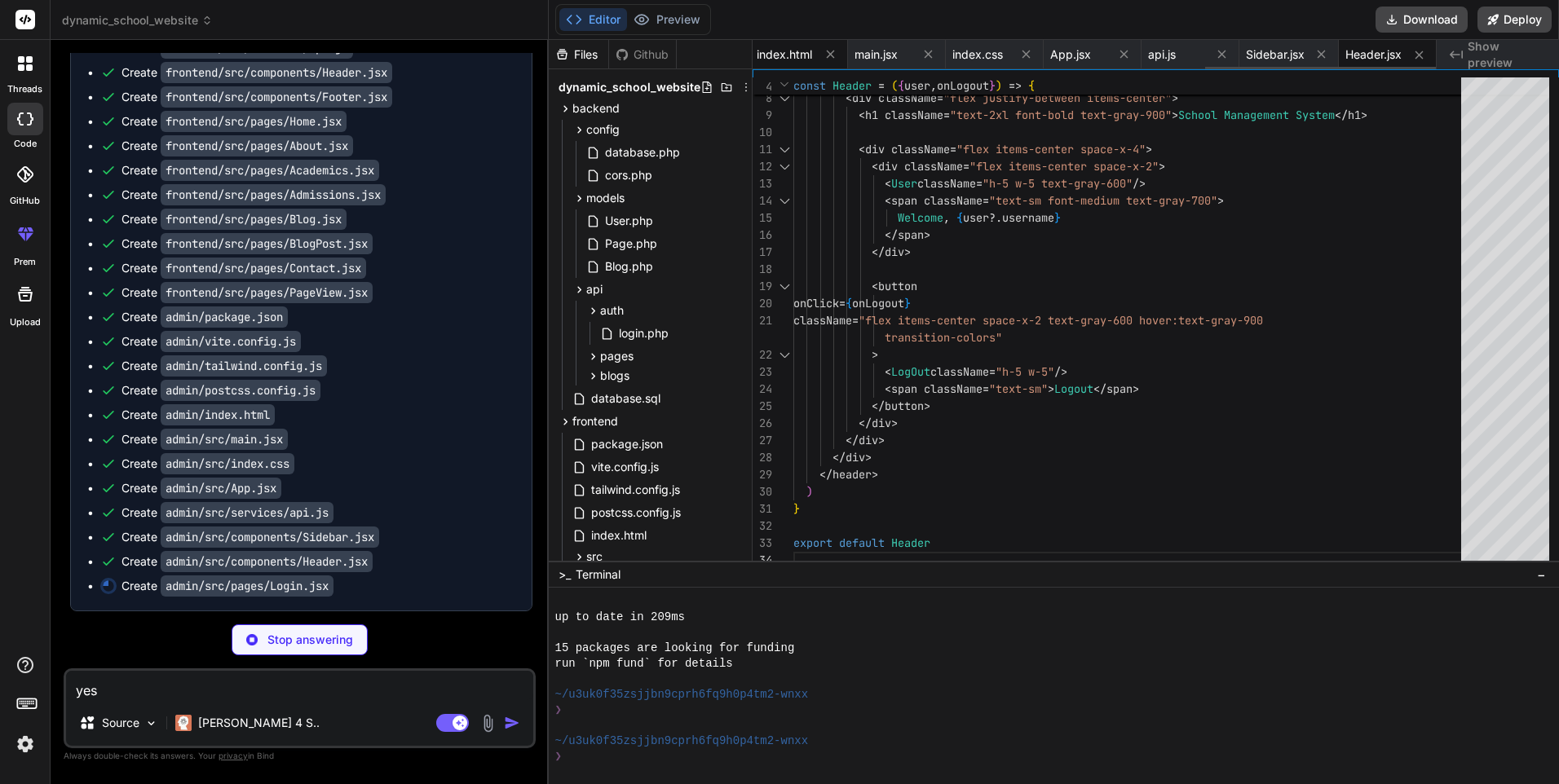
click at [790, 42] on div "index.html" at bounding box center [799, 54] width 97 height 30
type textarea "<script type="module" src="/src/main.jsx"></script> </body> </html>"
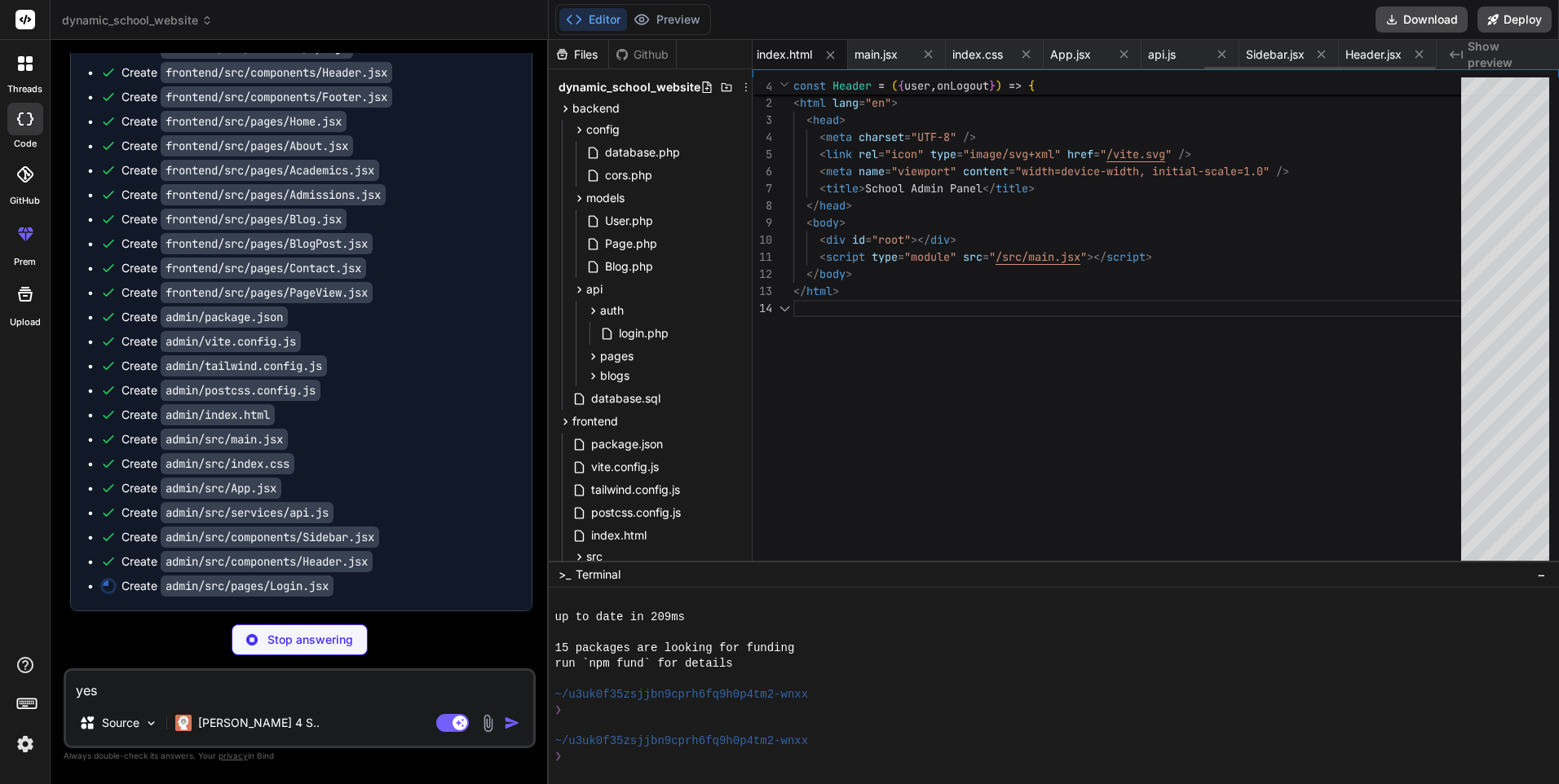
scroll to position [0, 1341]
type textarea "x"
type textarea "</div> </motion.div> </div> ) } export default Login"
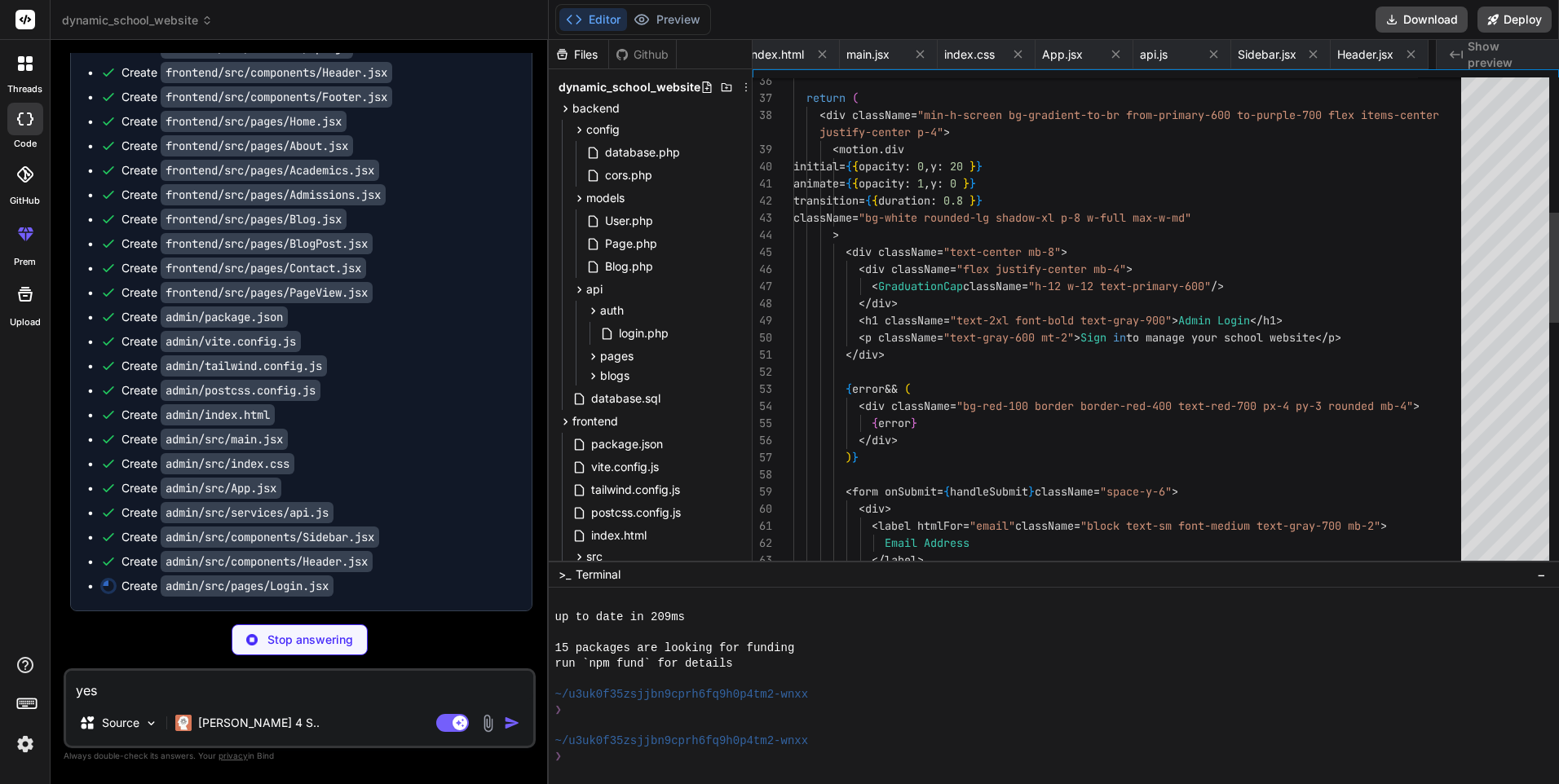
scroll to position [0, 1441]
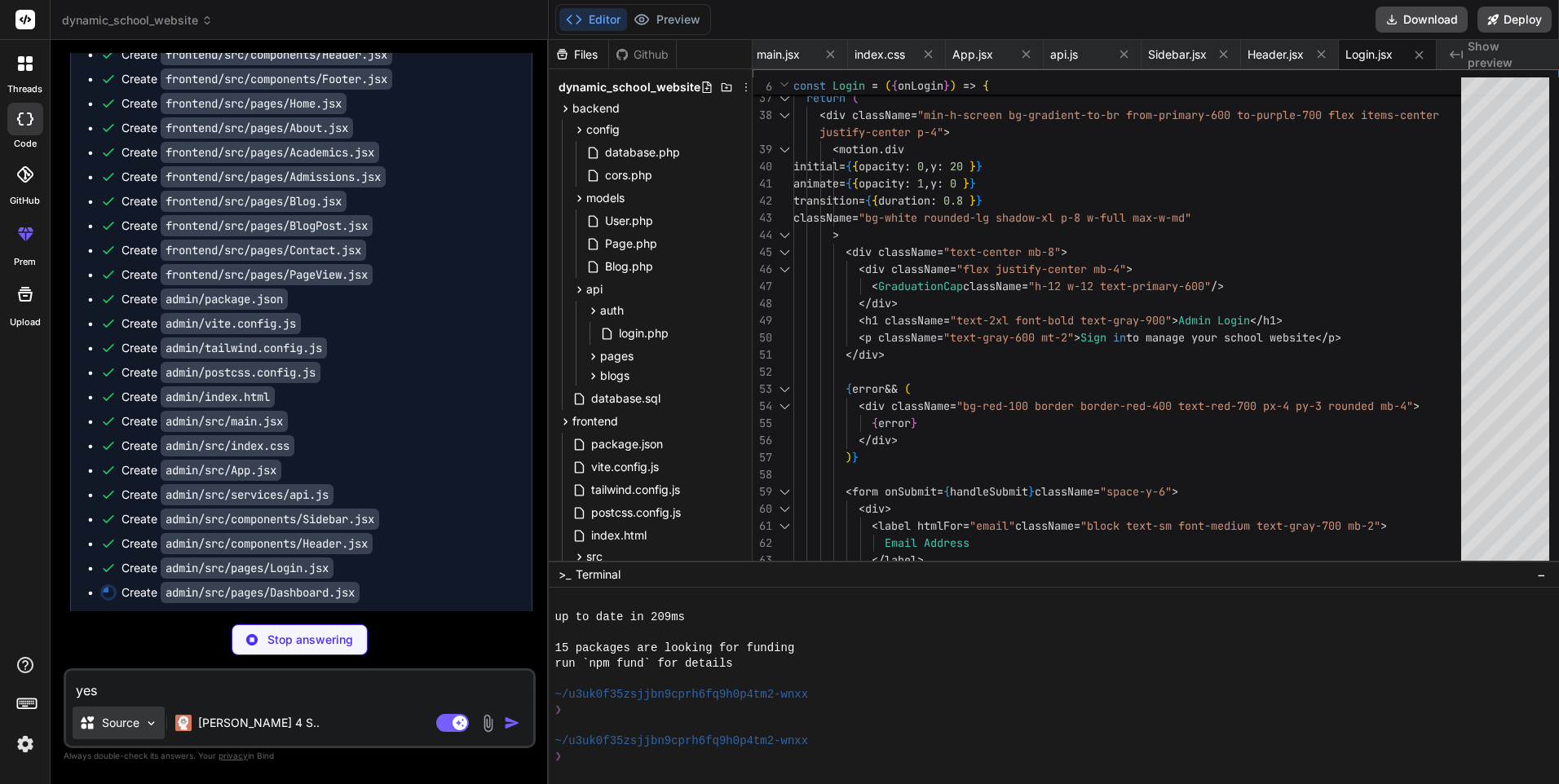
click at [138, 724] on p "Source" at bounding box center [121, 723] width 38 height 16
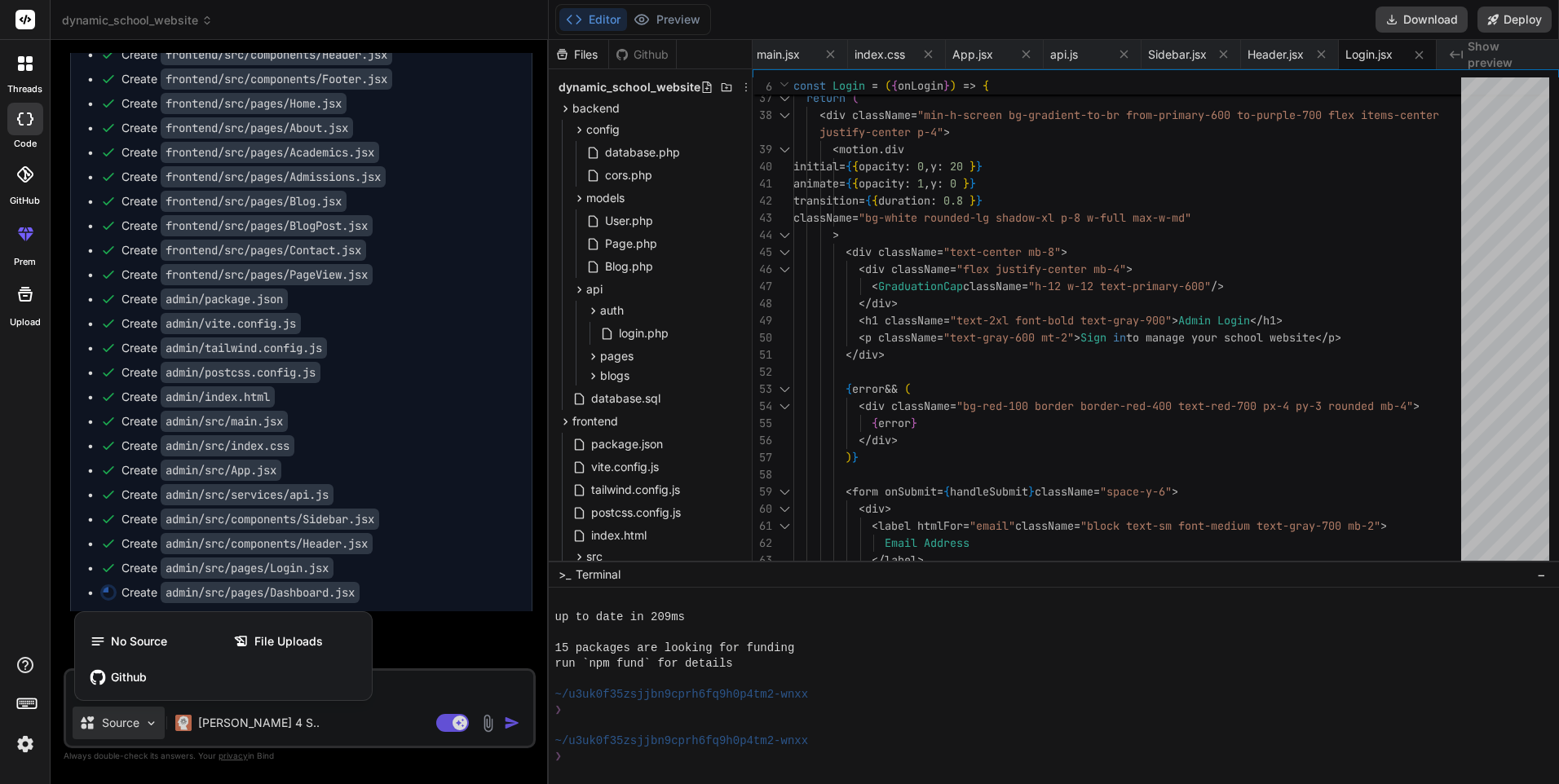
click at [138, 724] on div at bounding box center [779, 392] width 1559 height 784
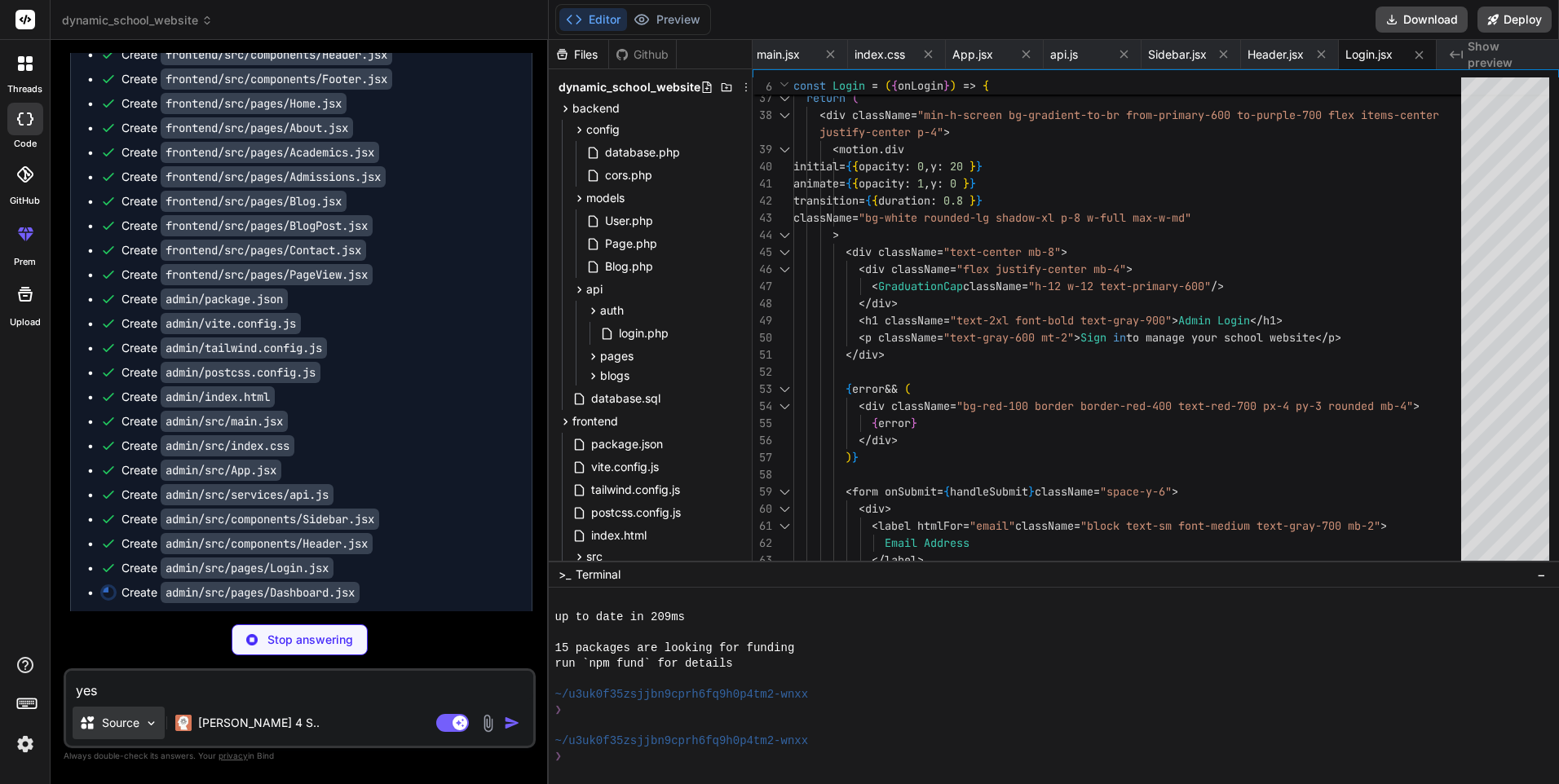
click at [155, 717] on img at bounding box center [151, 723] width 14 height 14
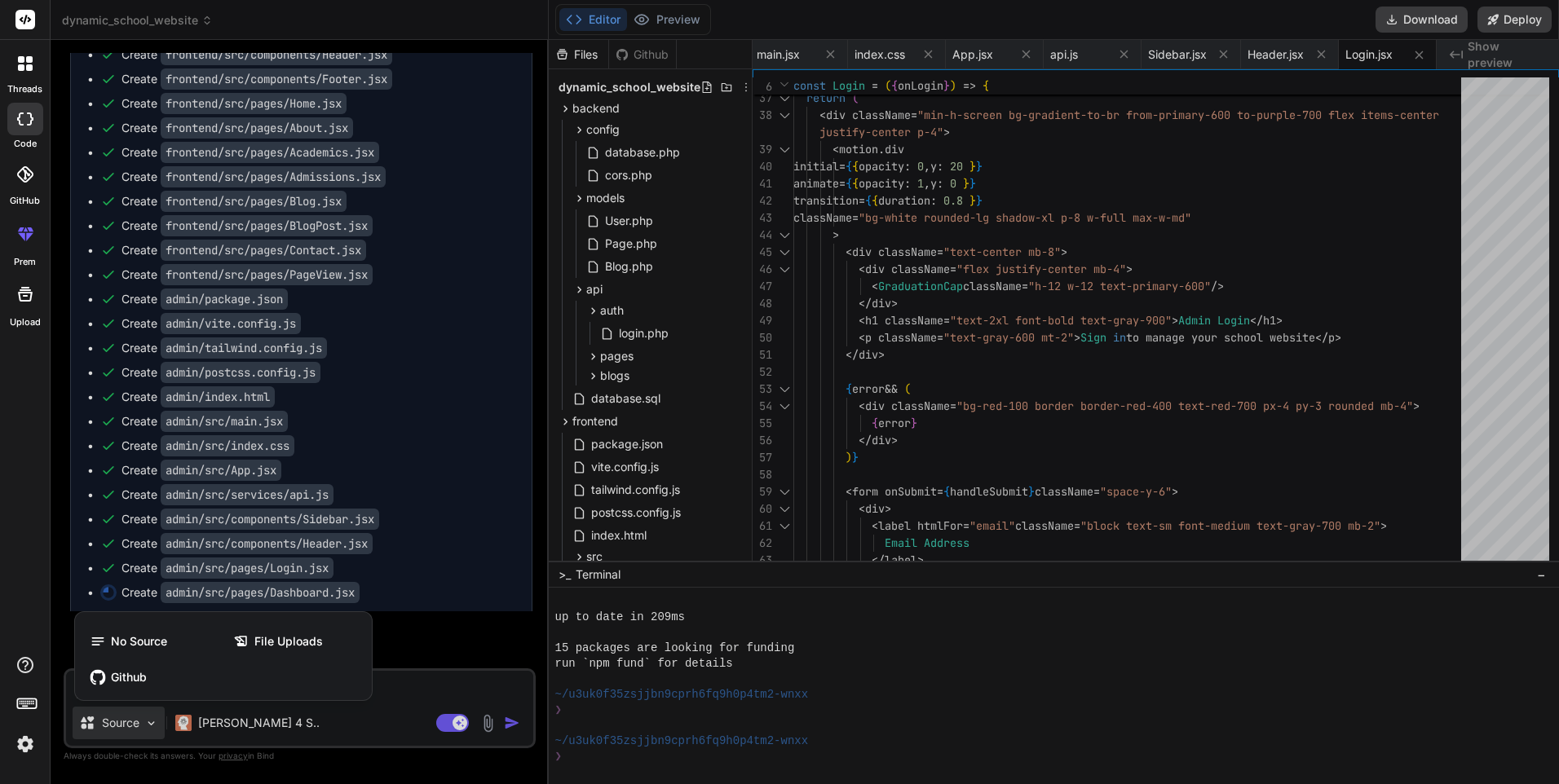
click at [155, 717] on div at bounding box center [779, 392] width 1559 height 784
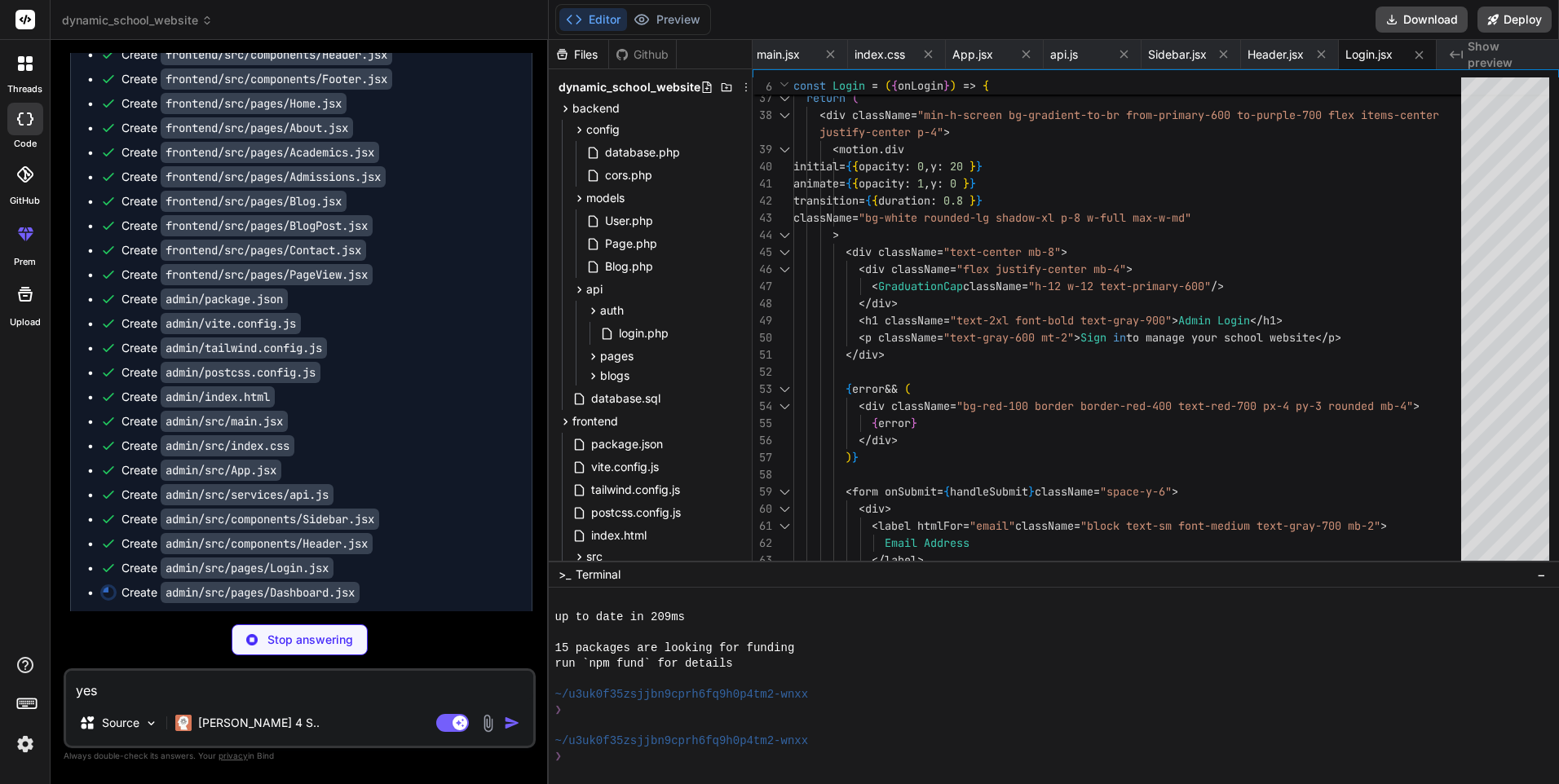
type textarea "x"
type textarea "</div> ) } export default Dashboard"
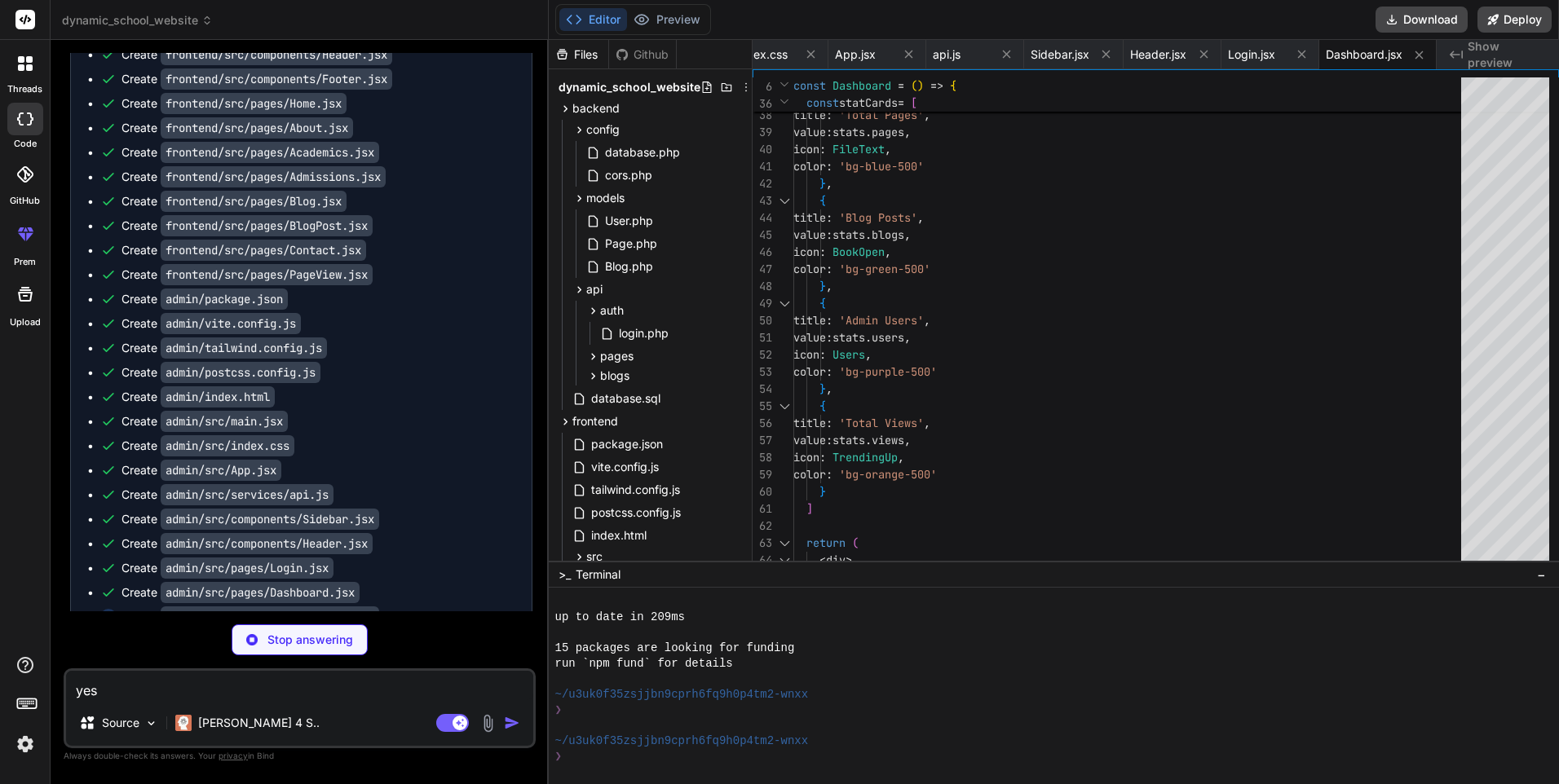
type textarea "x"
type textarea "} export default PagesManager"
type textarea "x"
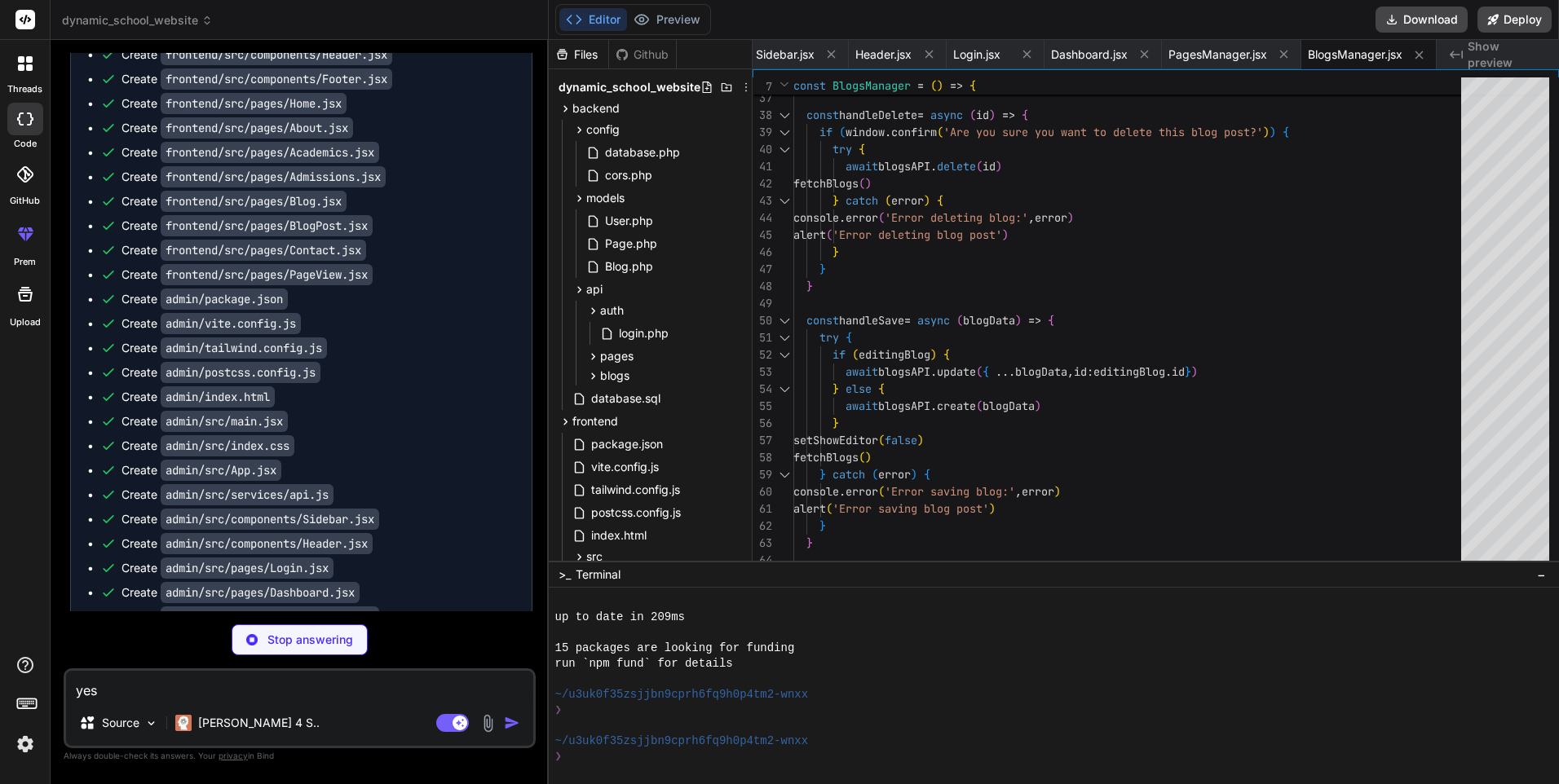
type textarea "x"
type textarea "} export default PageEditor"
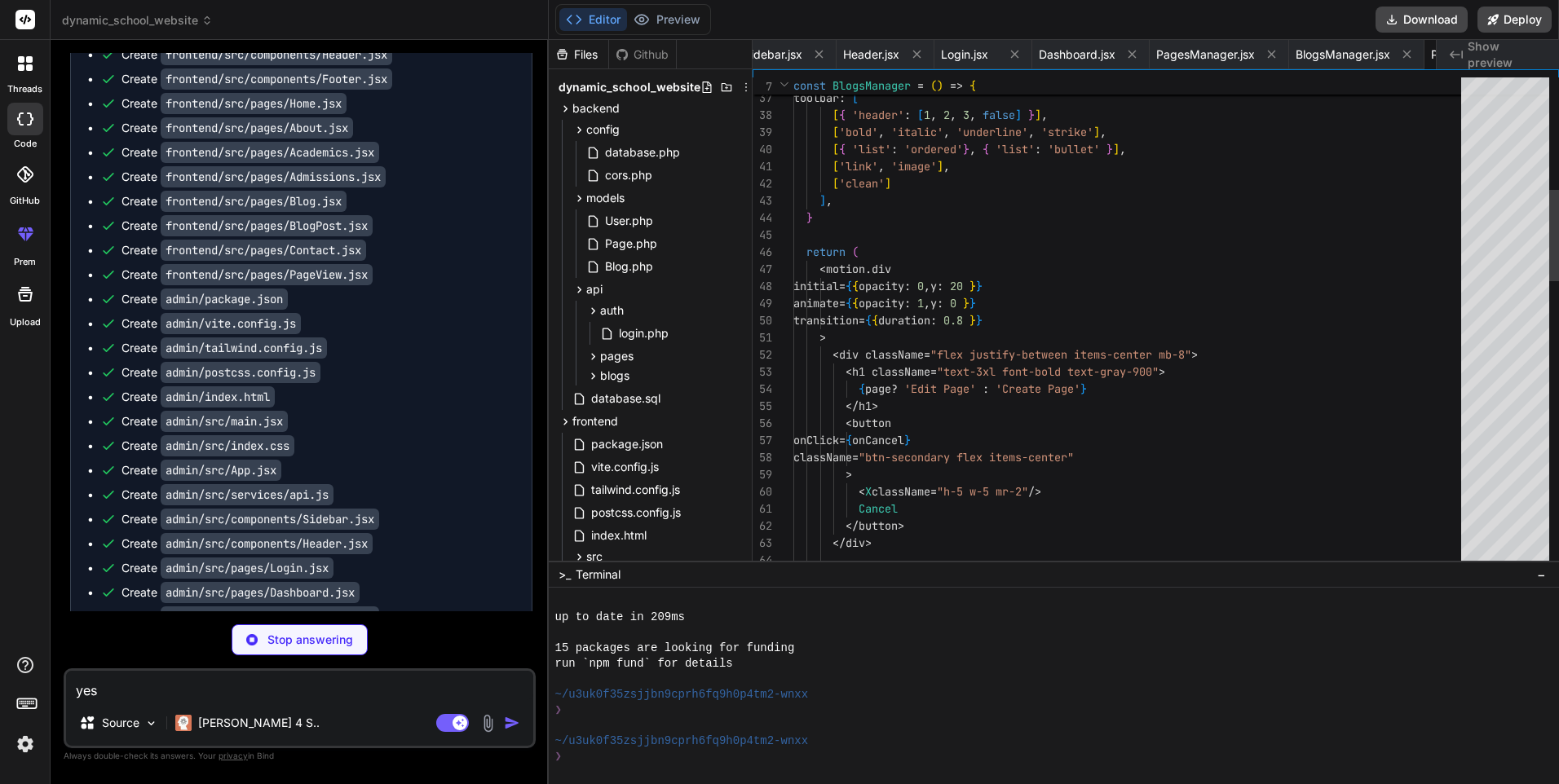
scroll to position [0, 1953]
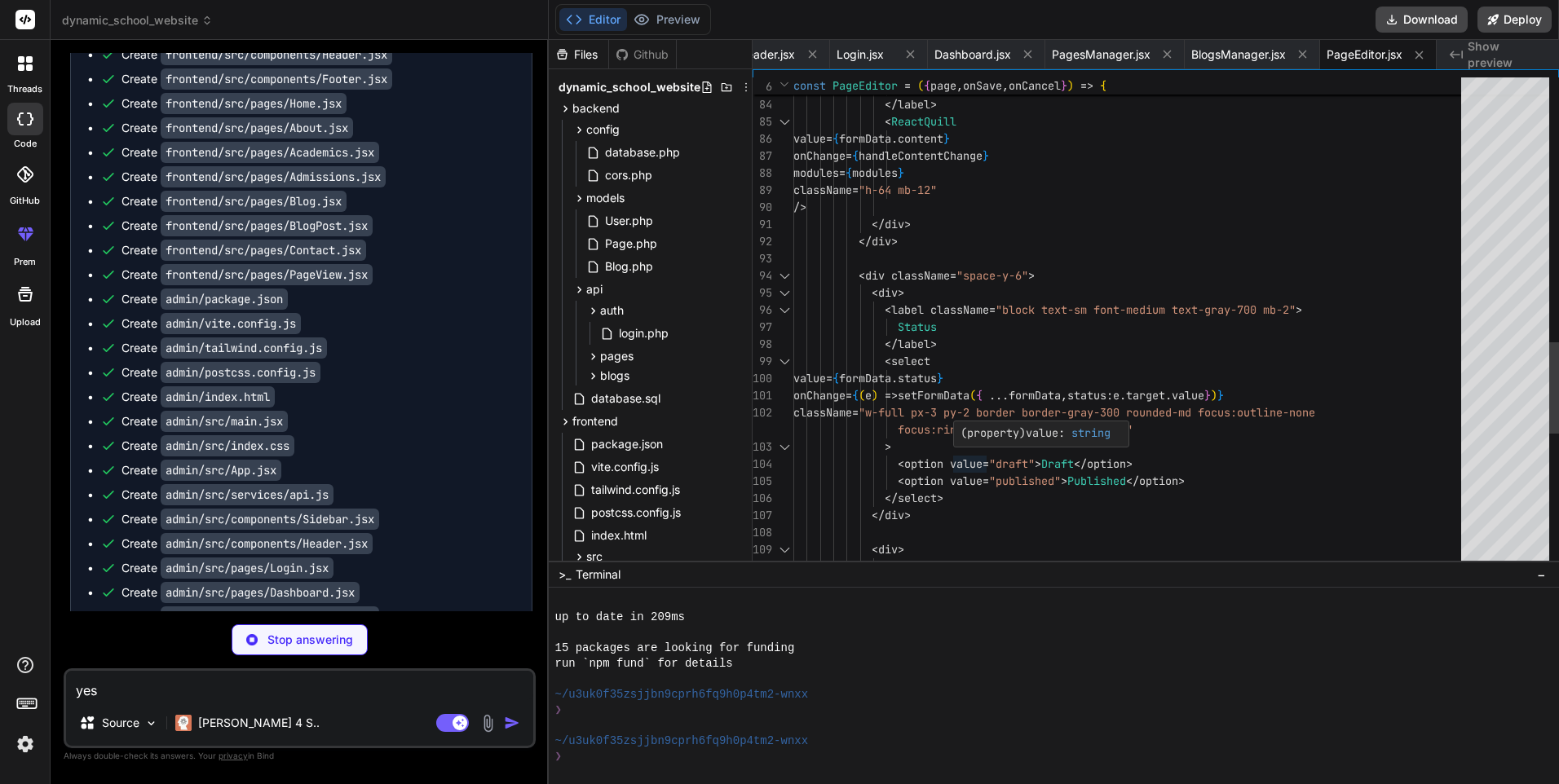
type textarea "x"
type textarea "<div> <label className="block text-sm font-medium text-gray-700 mb-2"> Featured…"
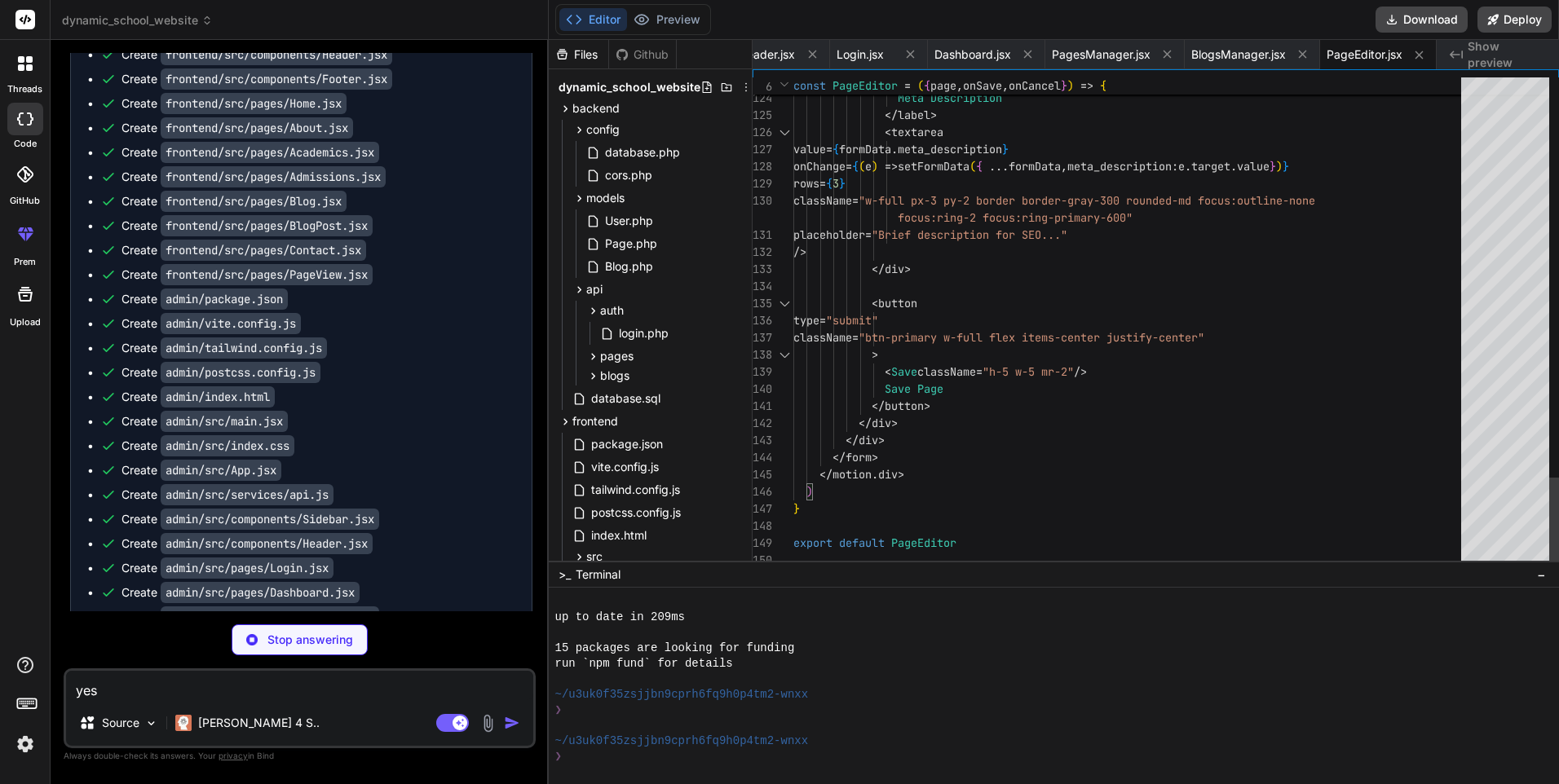
type textarea "x"
type textarea "</button> </div> </div> </form> </motion.div> ) } export default BlogEditor"
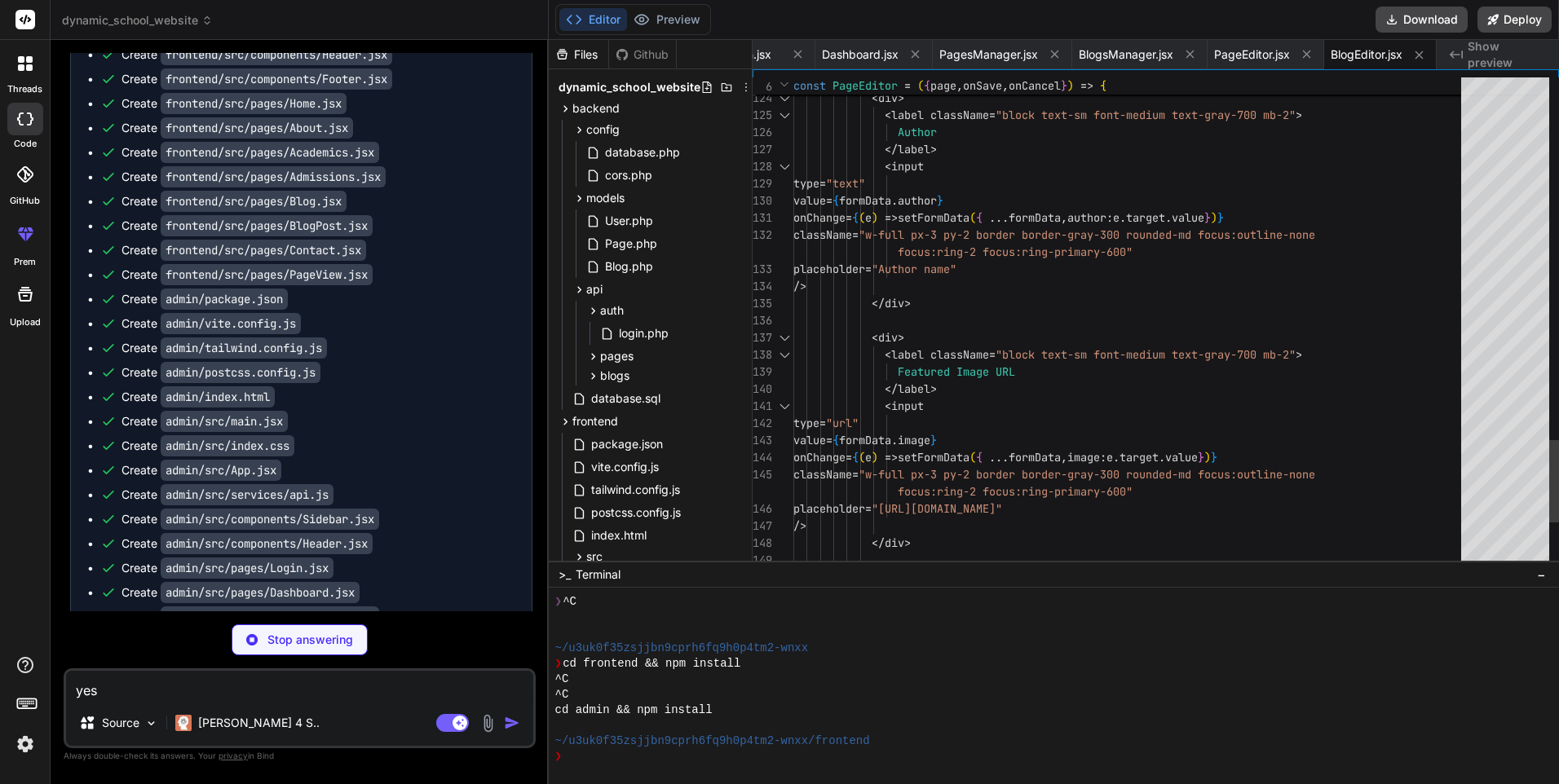
scroll to position [929, 0]
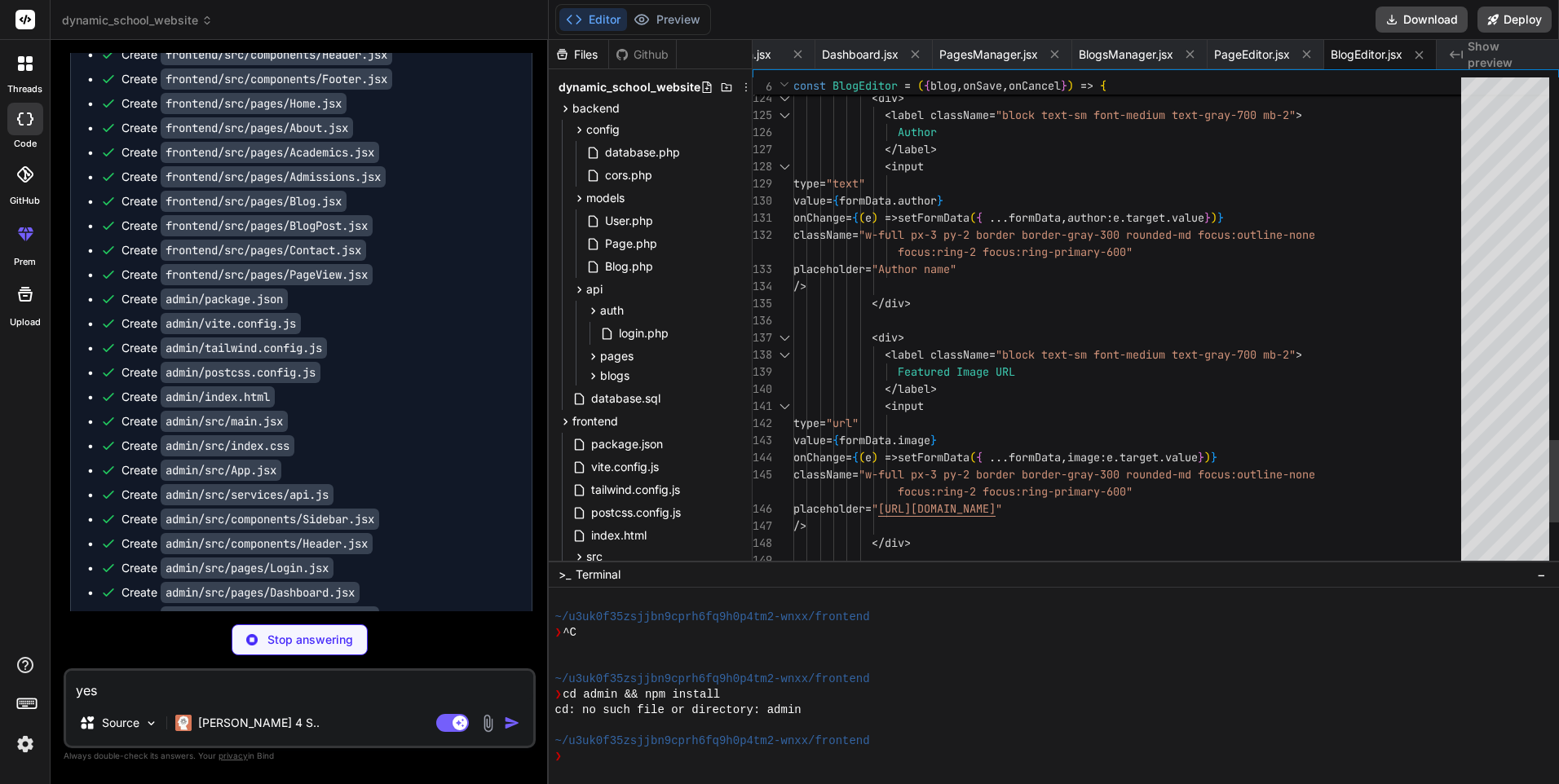
type textarea "x"
type textarea "<input type="text" value={[DOMAIN_NAME]} onChange={(e) => setFormData({ ...form…"
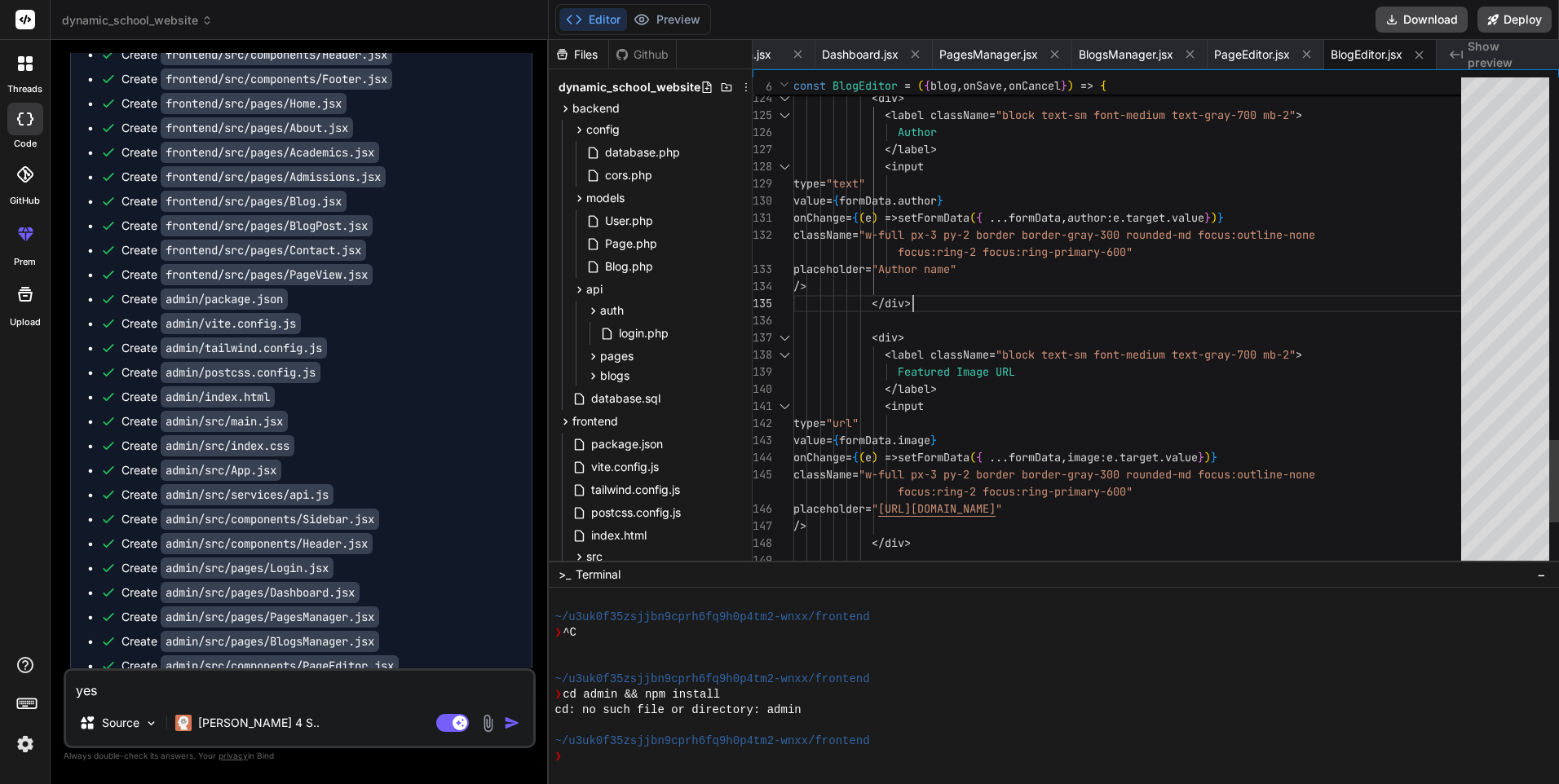
type textarea "x"
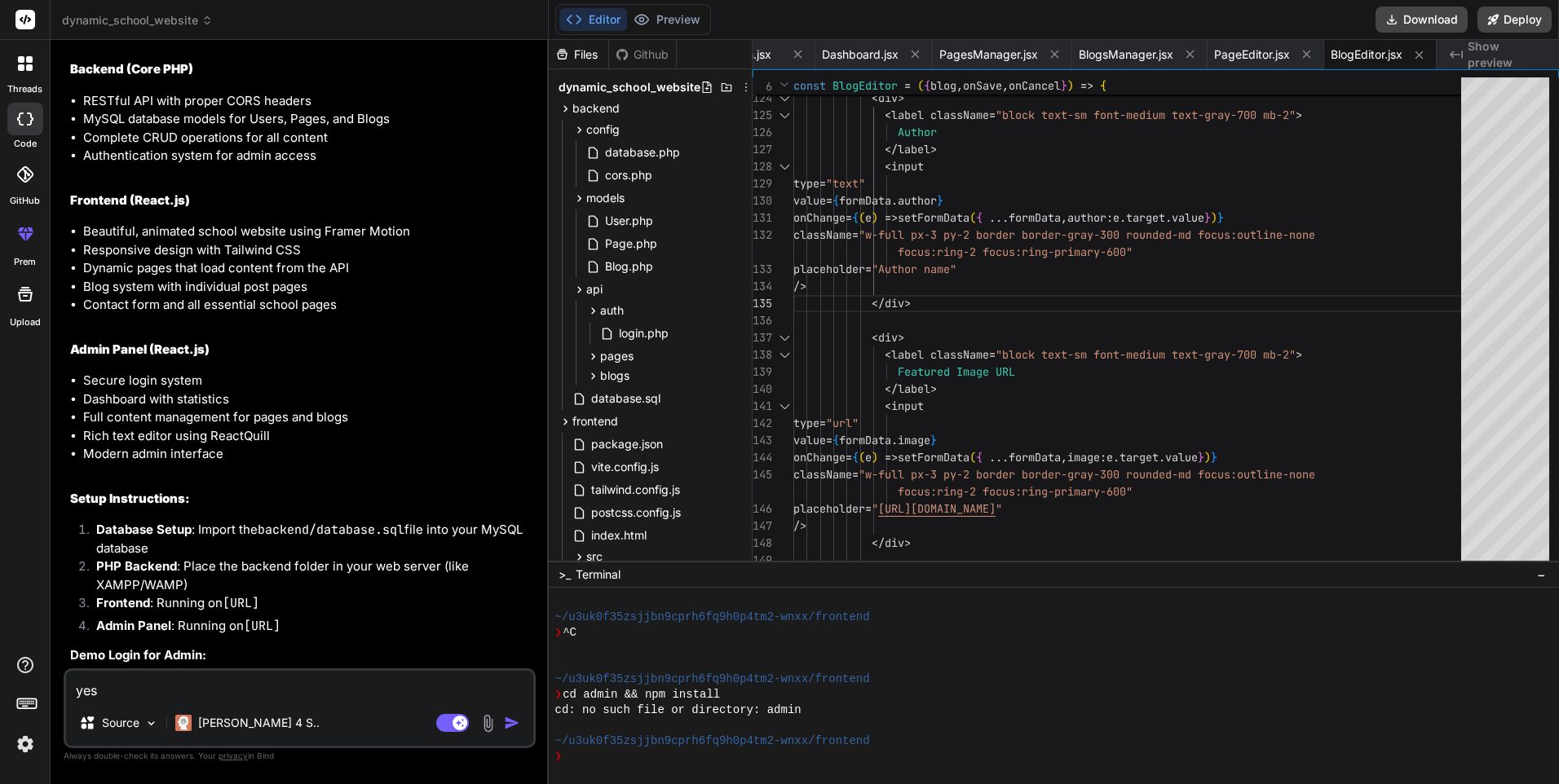
scroll to position [2532, 0]
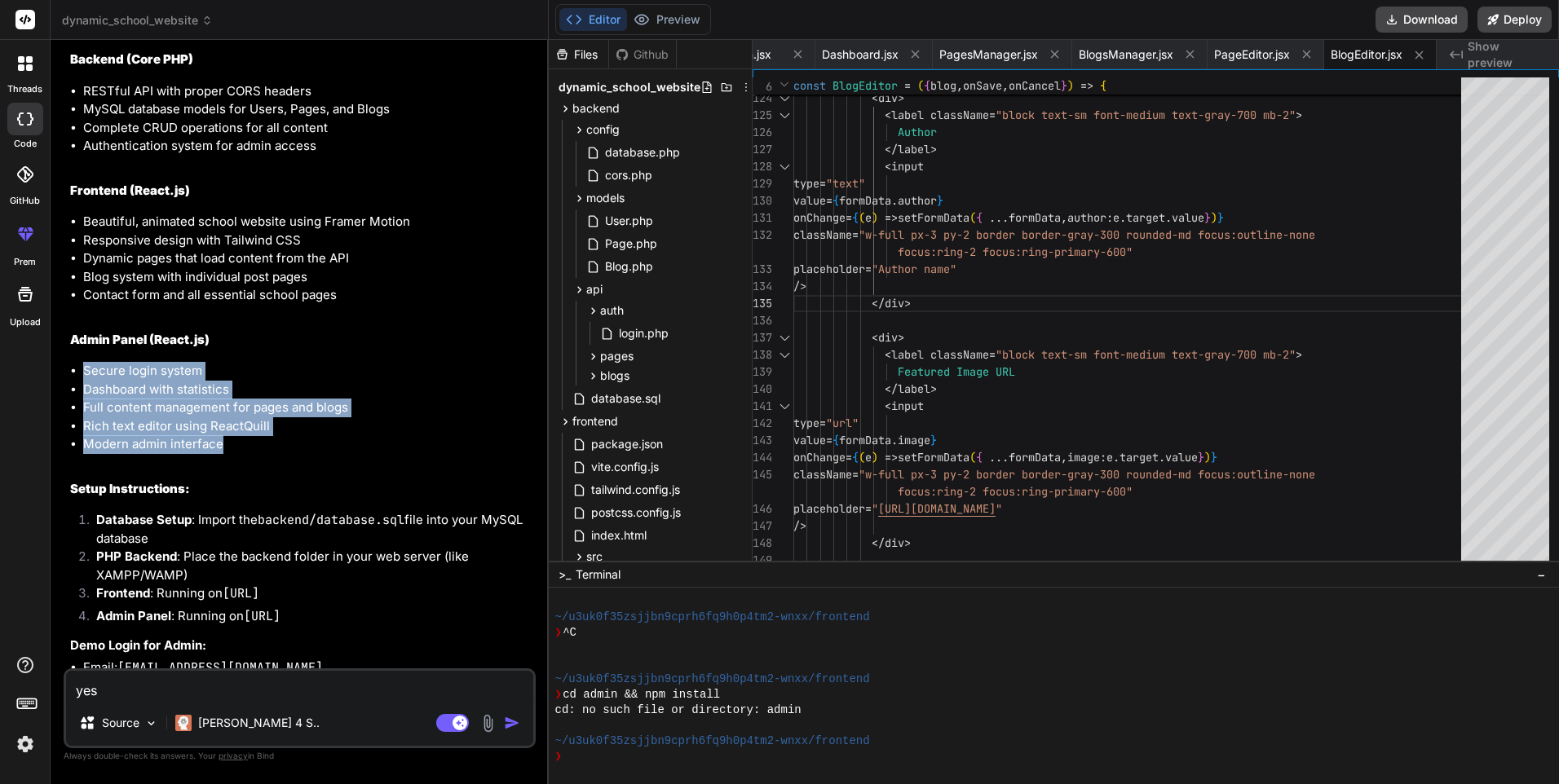
drag, startPoint x: 231, startPoint y: 464, endPoint x: 78, endPoint y: 386, distance: 171.7
click at [78, 386] on ul "Secure login system Dashboard with statistics Full content management for pages…" at bounding box center [302, 408] width 462 height 92
drag, startPoint x: 78, startPoint y: 386, endPoint x: 99, endPoint y: 392, distance: 21.8
click at [99, 381] on li "Secure login system" at bounding box center [308, 371] width 450 height 19
drag, startPoint x: 83, startPoint y: 388, endPoint x: 224, endPoint y: 463, distance: 159.7
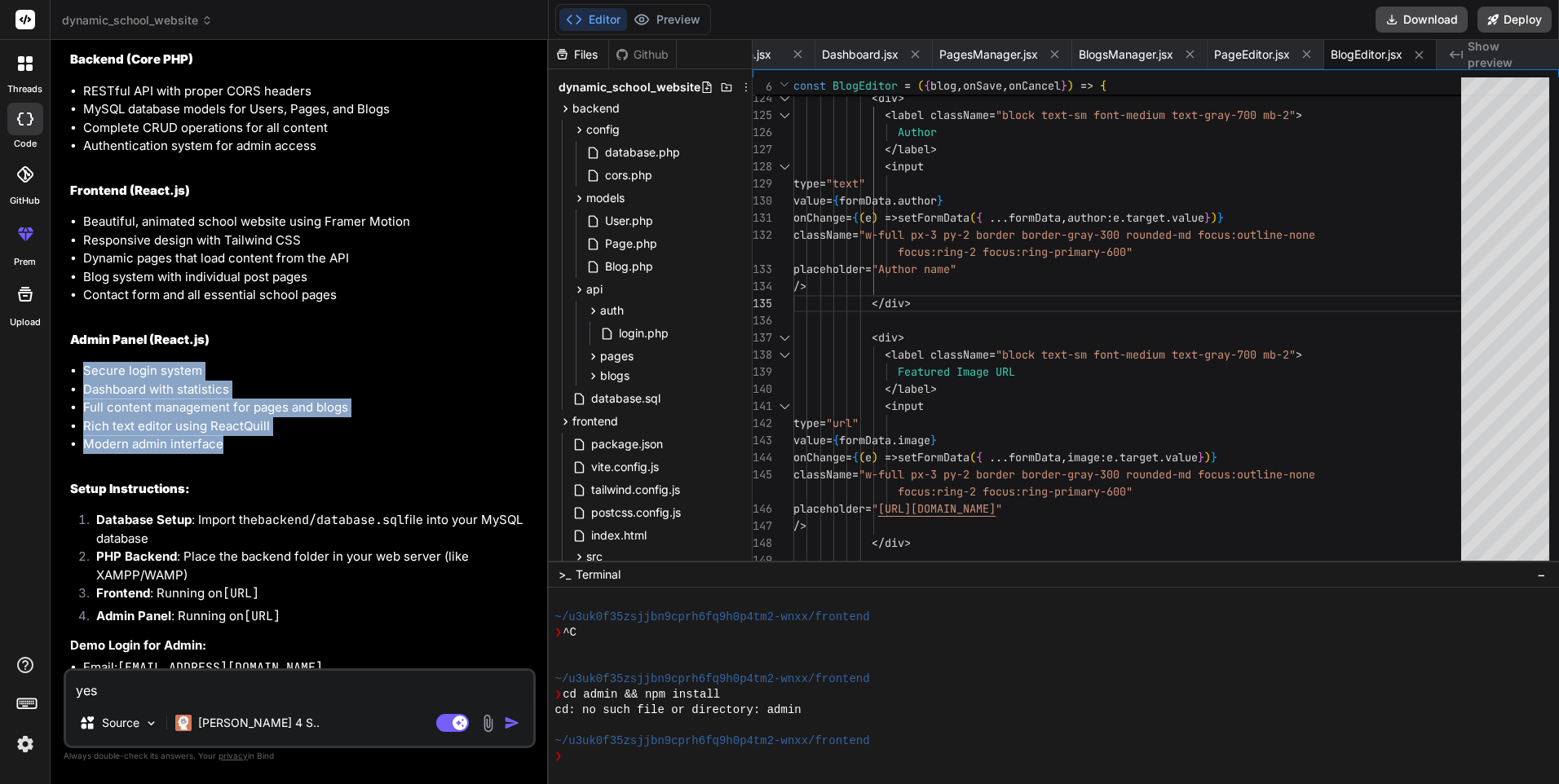
click at [224, 454] on ul "Secure login system Dashboard with statistics Full content management for pages…" at bounding box center [302, 408] width 462 height 92
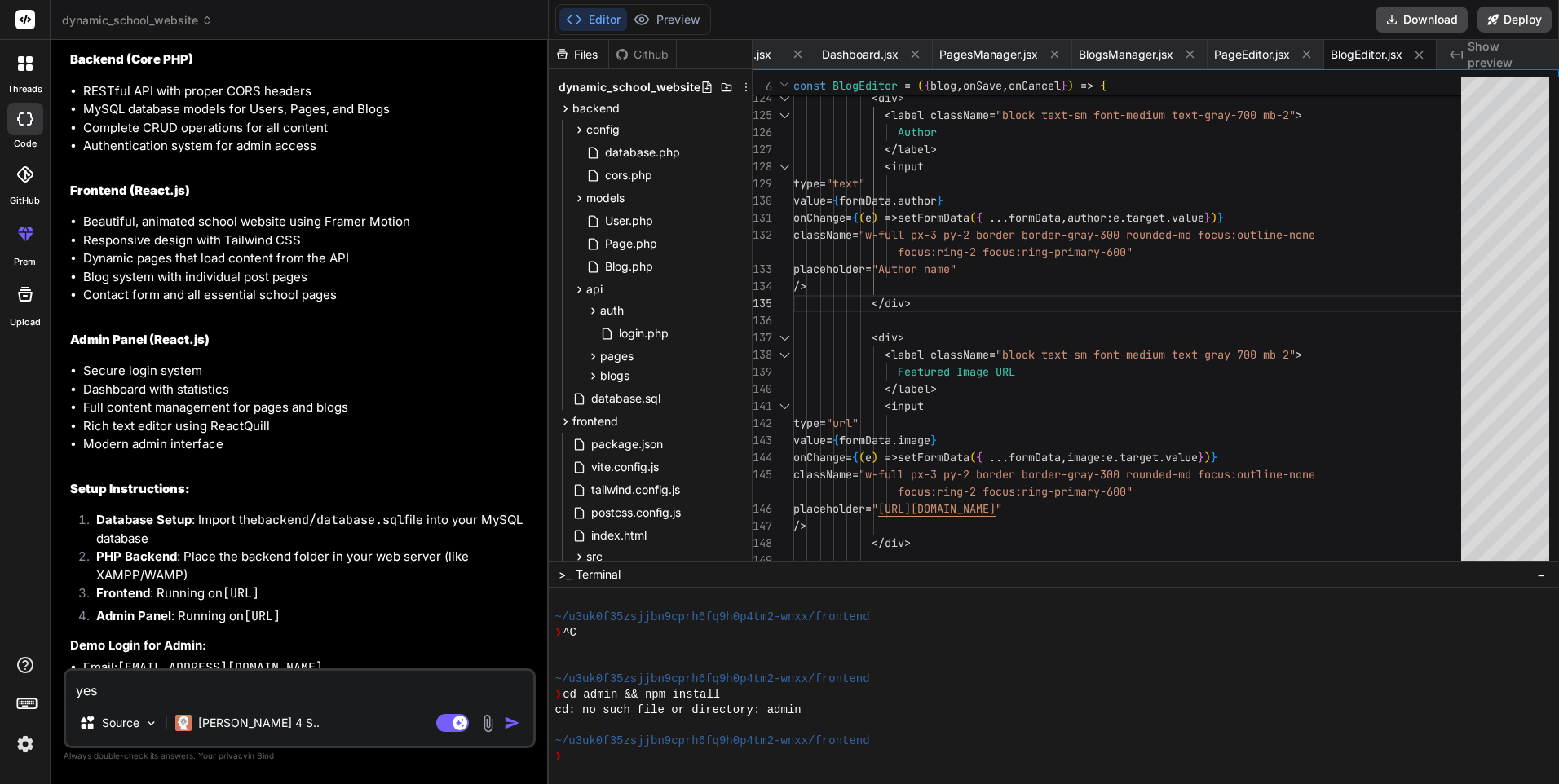
drag, startPoint x: 224, startPoint y: 463, endPoint x: 239, endPoint y: 474, distance: 18.6
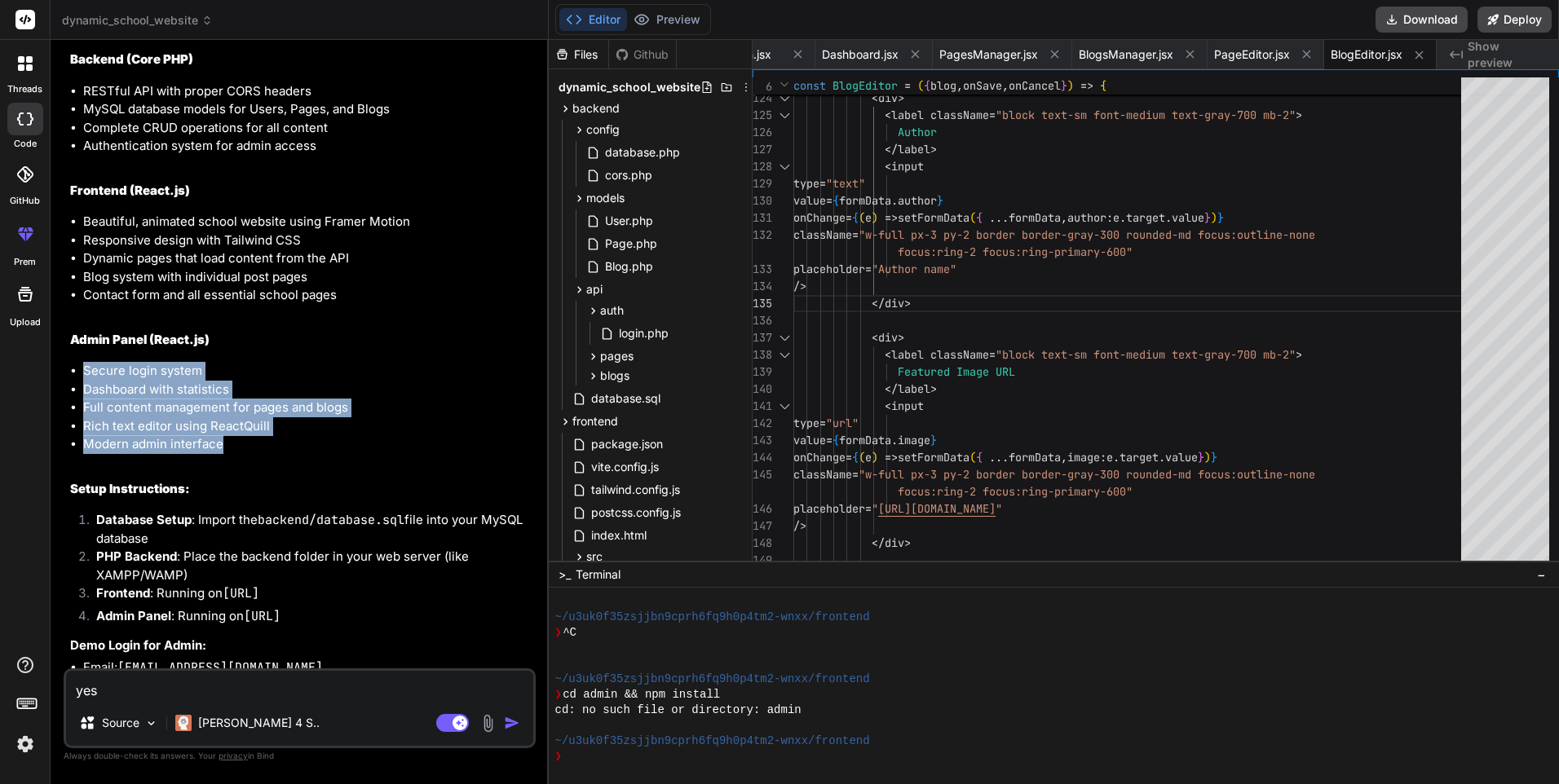
drag, startPoint x: 175, startPoint y: 459, endPoint x: 86, endPoint y: 388, distance: 113.9
click at [86, 388] on ul "Secure login system Dashboard with statistics Full content management for pages…" at bounding box center [302, 408] width 462 height 92
drag, startPoint x: 86, startPoint y: 388, endPoint x: 80, endPoint y: 400, distance: 13.4
click at [80, 400] on ul "Secure login system Dashboard with statistics Full content management for pages…" at bounding box center [302, 408] width 462 height 92
drag, startPoint x: 80, startPoint y: 385, endPoint x: 227, endPoint y: 469, distance: 169.3
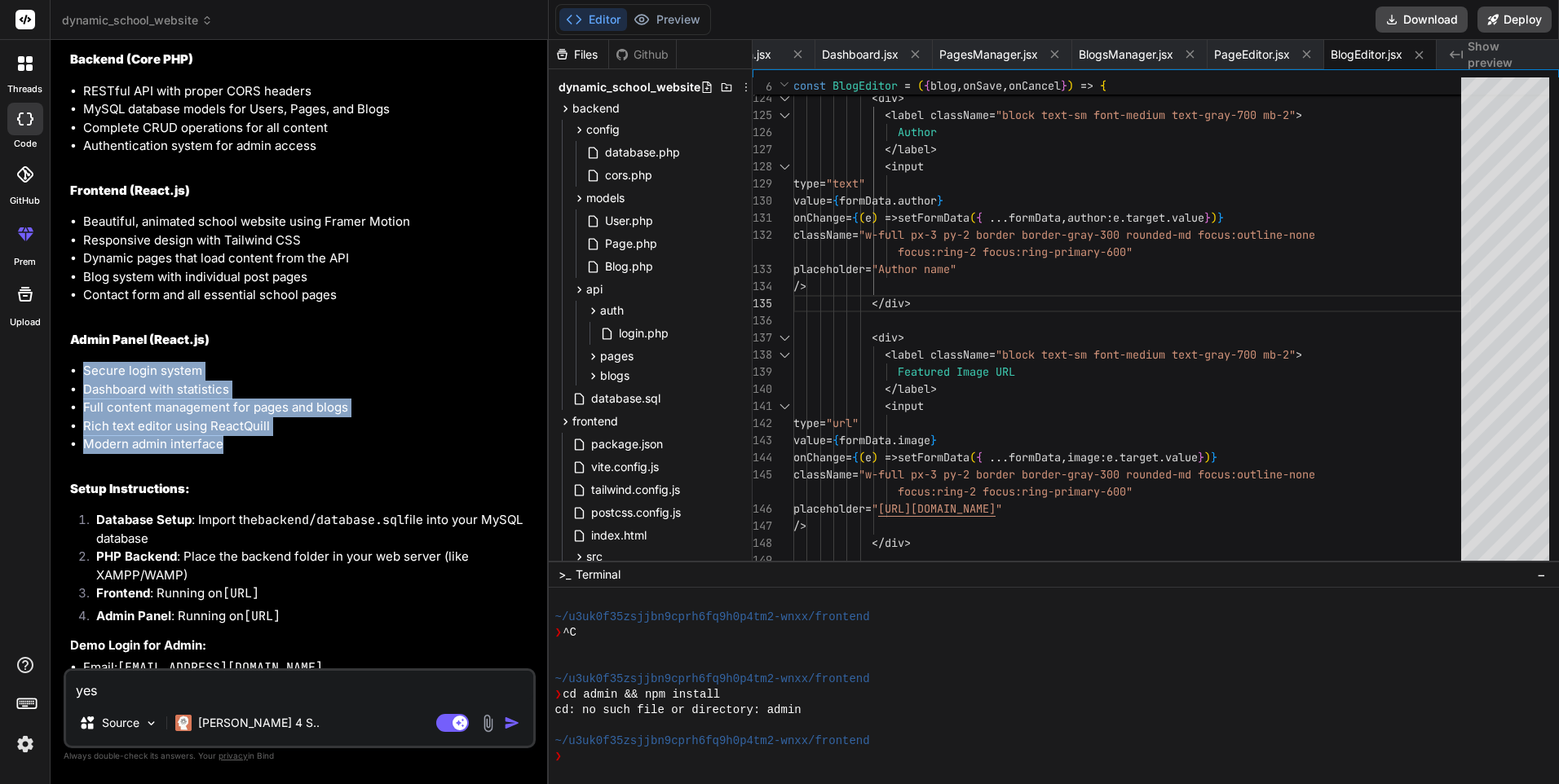
click at [227, 454] on ul "Secure login system Dashboard with statistics Full content management for pages…" at bounding box center [302, 408] width 462 height 92
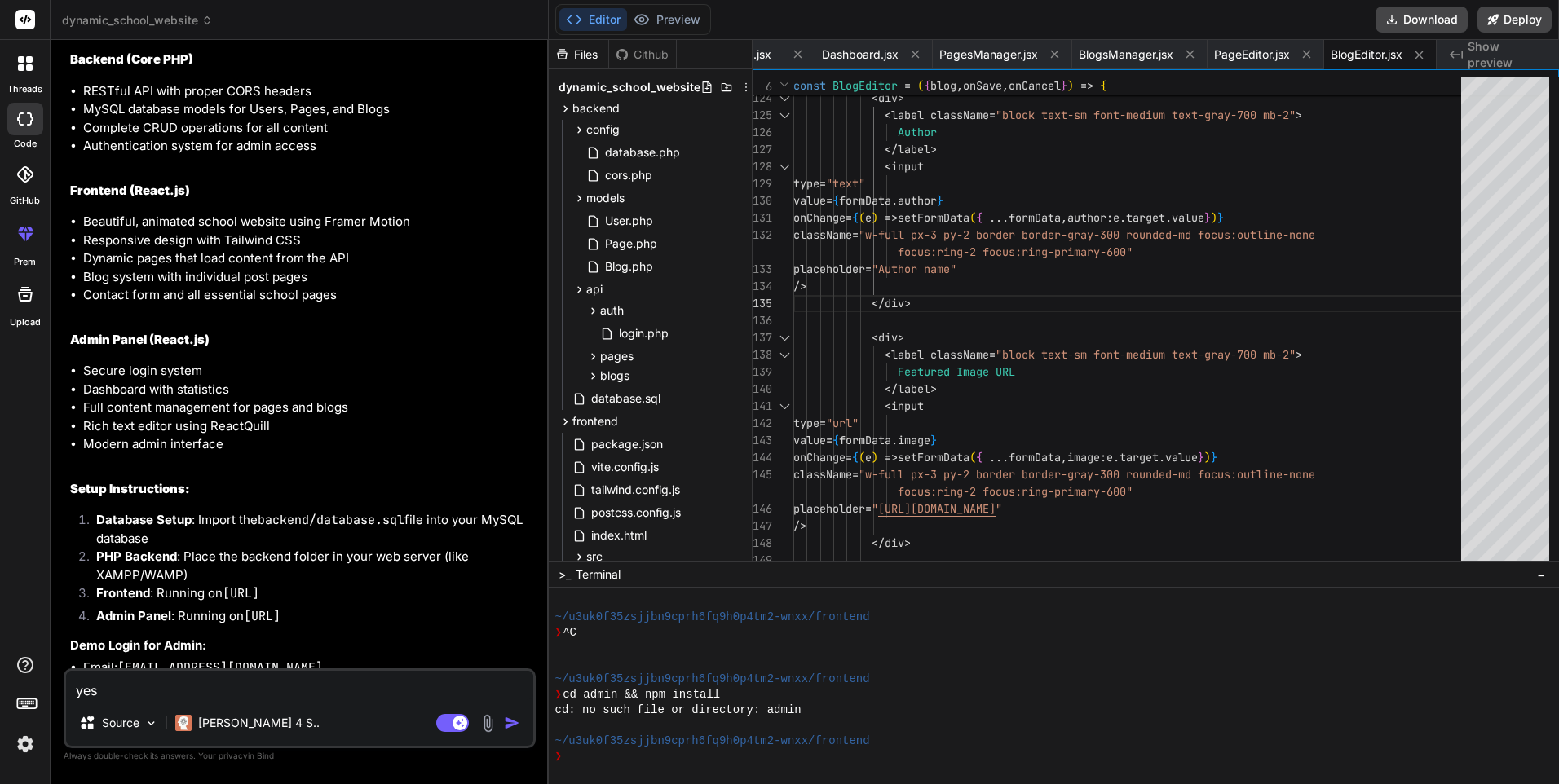
drag, startPoint x: 227, startPoint y: 469, endPoint x: 241, endPoint y: 474, distance: 14.9
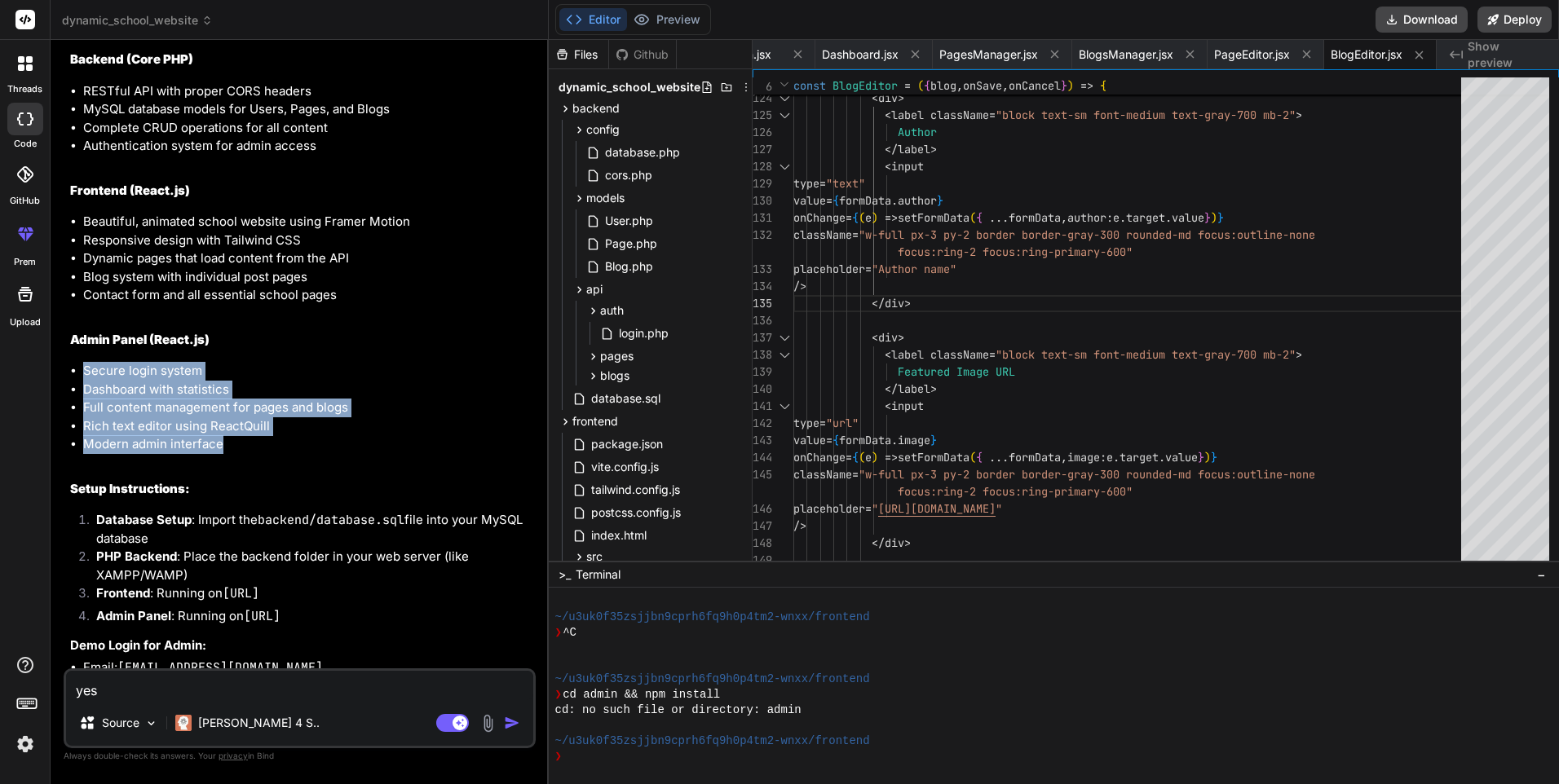
drag, startPoint x: 225, startPoint y: 461, endPoint x: 69, endPoint y: 393, distance: 170.2
click at [69, 393] on div "You create school website dynamic using core php complete dynamic with manage p…" at bounding box center [301, 361] width 469 height 615
drag, startPoint x: 69, startPoint y: 393, endPoint x: 94, endPoint y: 400, distance: 26.0
click at [94, 400] on li "Dashboard with statistics" at bounding box center [308, 390] width 450 height 19
drag, startPoint x: 83, startPoint y: 392, endPoint x: 226, endPoint y: 462, distance: 159.2
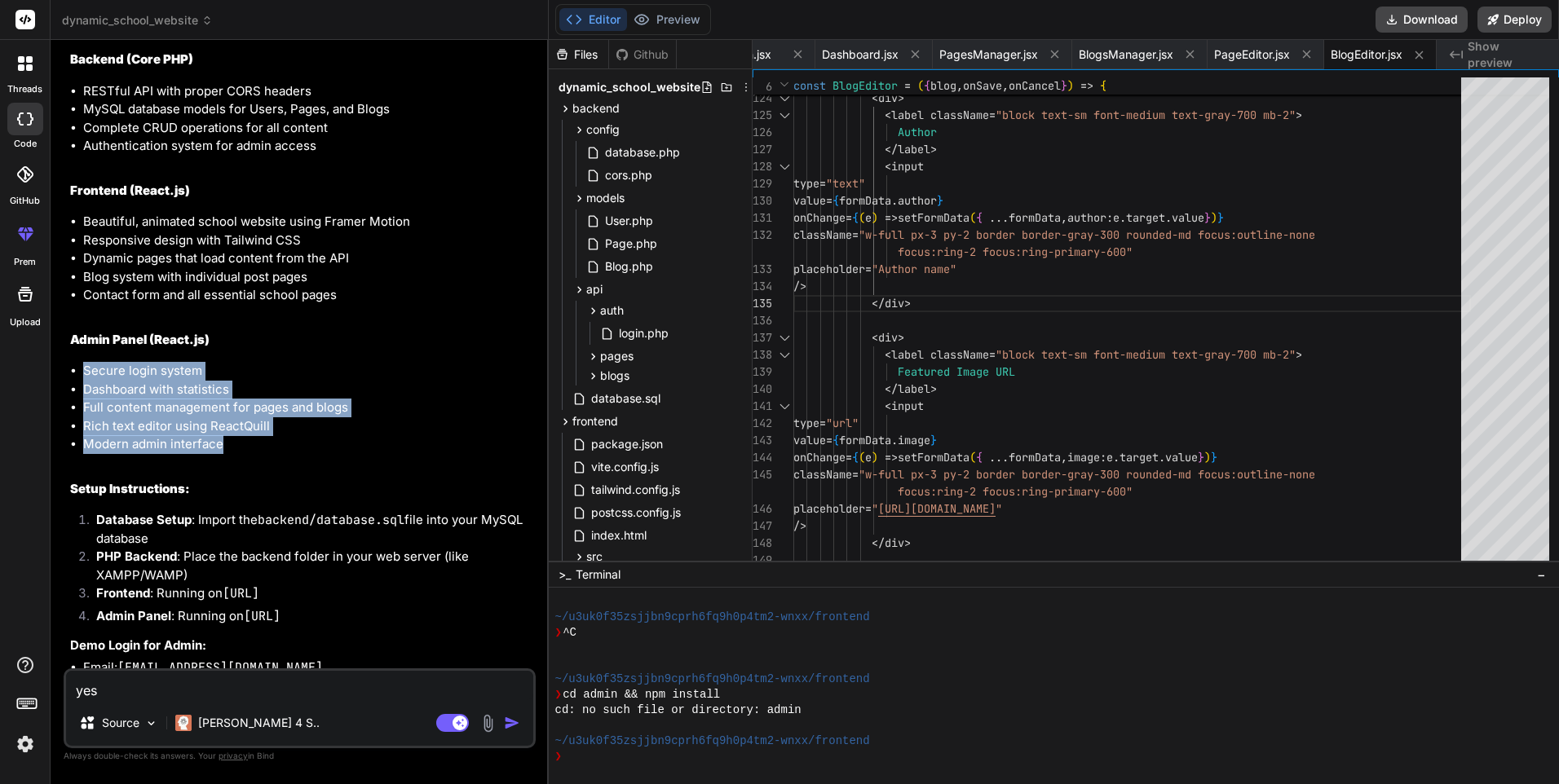
click at [226, 454] on ul "Secure login system Dashboard with statistics Full content management for pages…" at bounding box center [302, 408] width 462 height 92
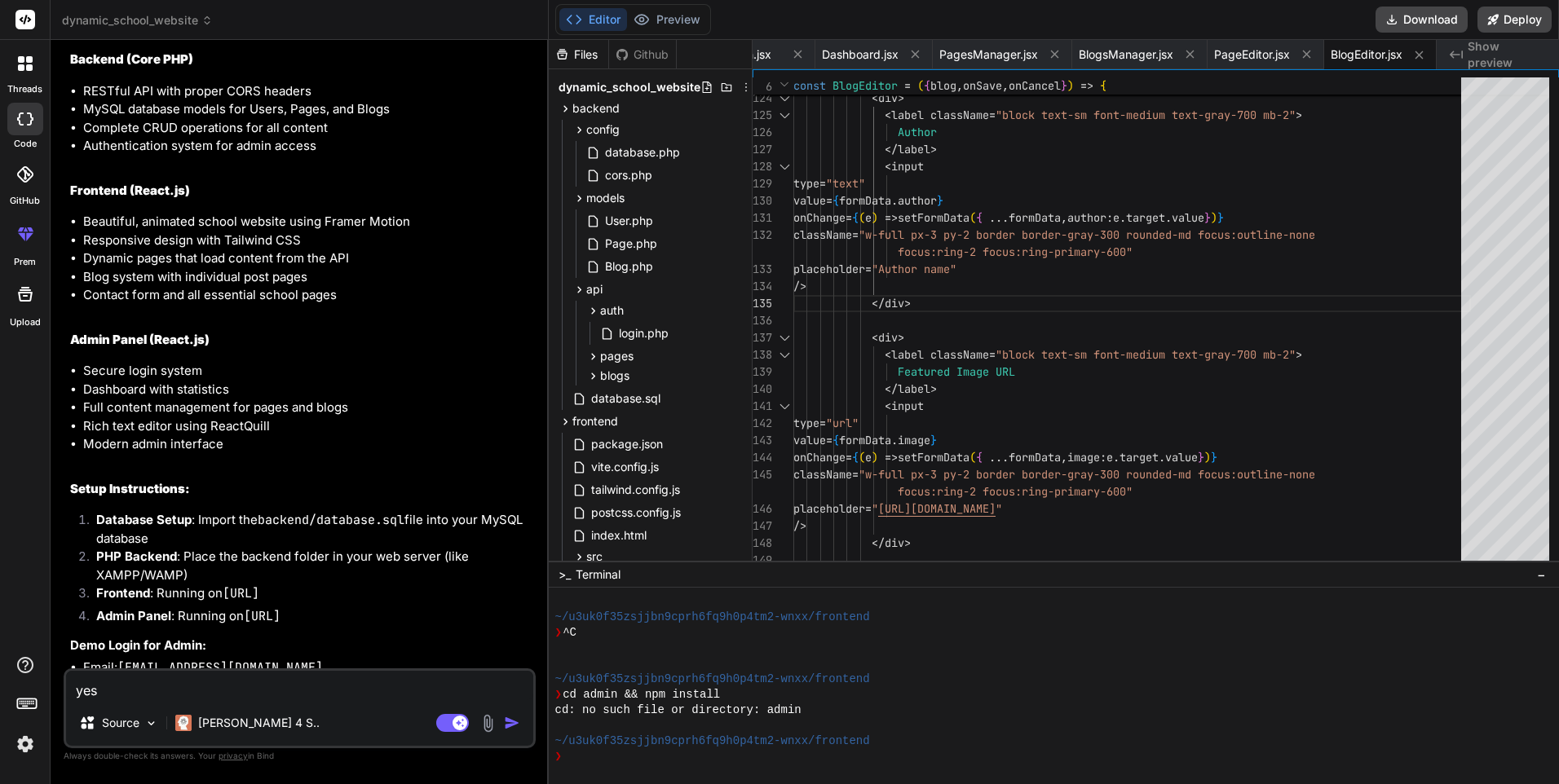
drag, startPoint x: 226, startPoint y: 462, endPoint x: 251, endPoint y: 479, distance: 30.2
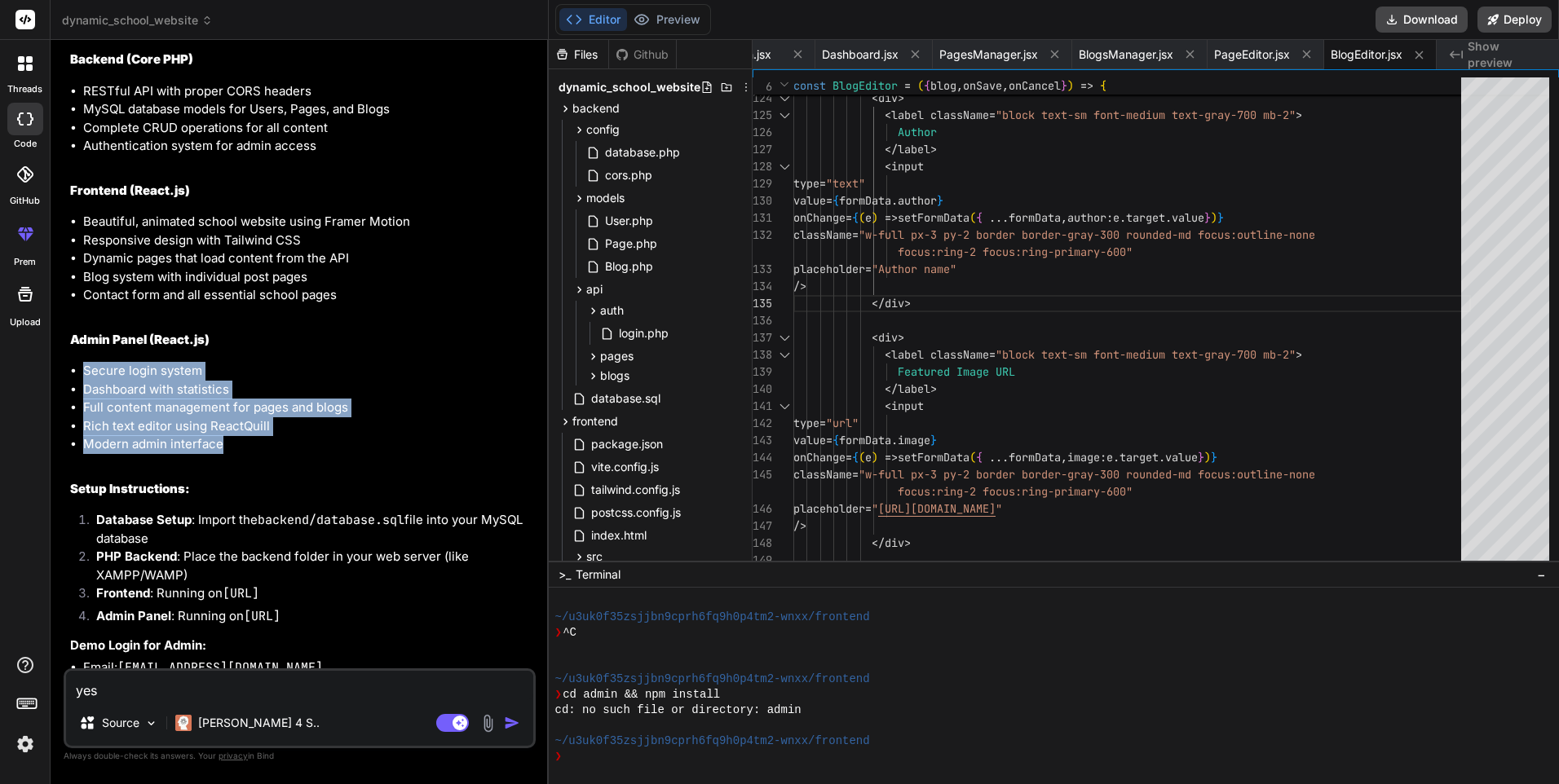
drag, startPoint x: 231, startPoint y: 467, endPoint x: 73, endPoint y: 391, distance: 175.3
click at [73, 391] on ul "Secure login system Dashboard with statistics Full content management for pages…" at bounding box center [302, 408] width 462 height 92
drag, startPoint x: 73, startPoint y: 391, endPoint x: 91, endPoint y: 392, distance: 18.0
click at [91, 381] on li "Secure login system" at bounding box center [308, 371] width 450 height 19
drag, startPoint x: 79, startPoint y: 390, endPoint x: 224, endPoint y: 465, distance: 163.2
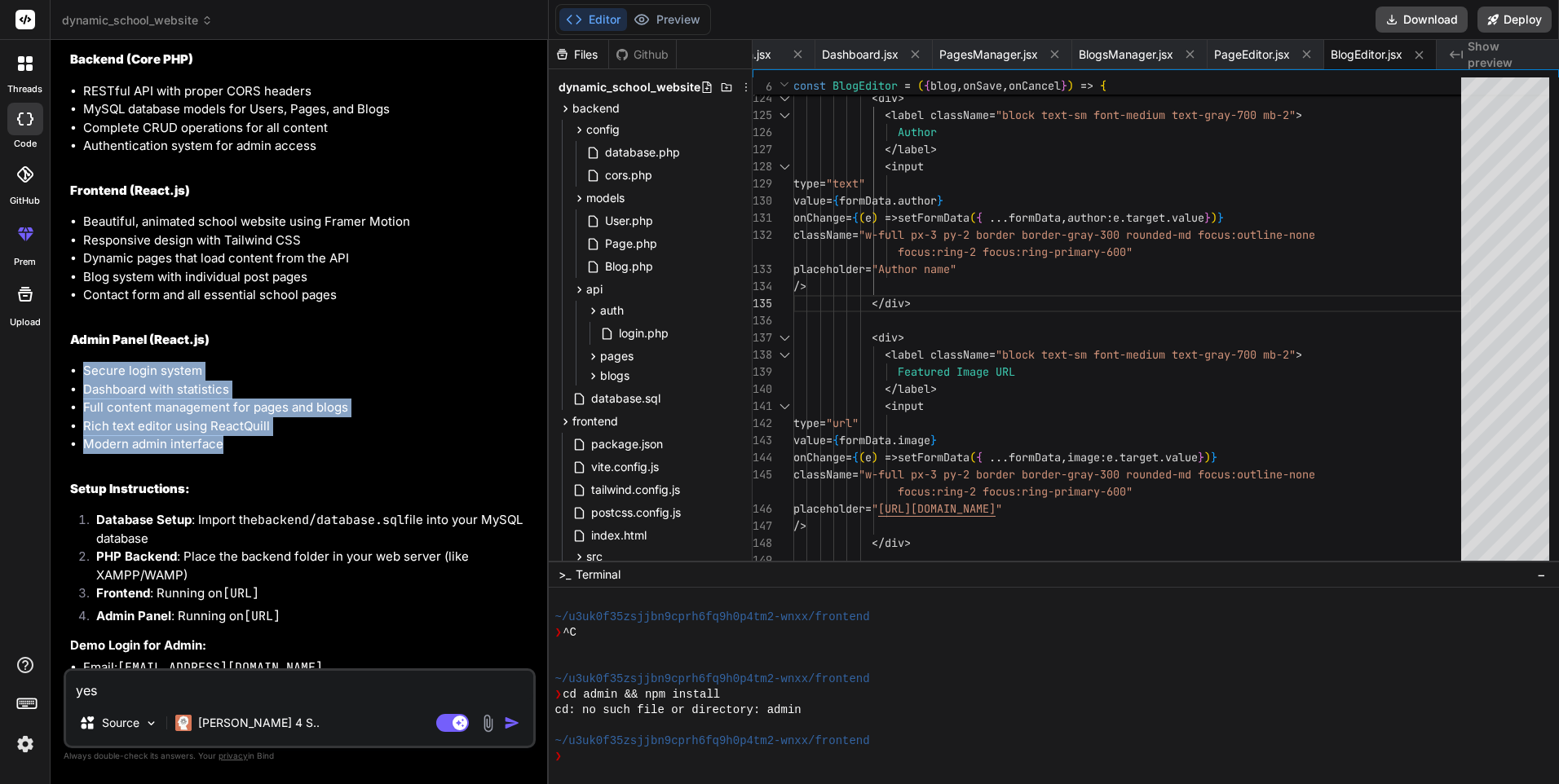
click at [224, 454] on ul "Secure login system Dashboard with statistics Full content management for pages…" at bounding box center [302, 408] width 462 height 92
drag, startPoint x: 224, startPoint y: 465, endPoint x: 236, endPoint y: 468, distance: 12.4
click at [236, 454] on li "Modern admin interface" at bounding box center [308, 444] width 450 height 19
drag, startPoint x: 237, startPoint y: 466, endPoint x: 86, endPoint y: 392, distance: 168.2
click at [86, 392] on ul "Secure login system Dashboard with statistics Full content management for pages…" at bounding box center [302, 408] width 462 height 92
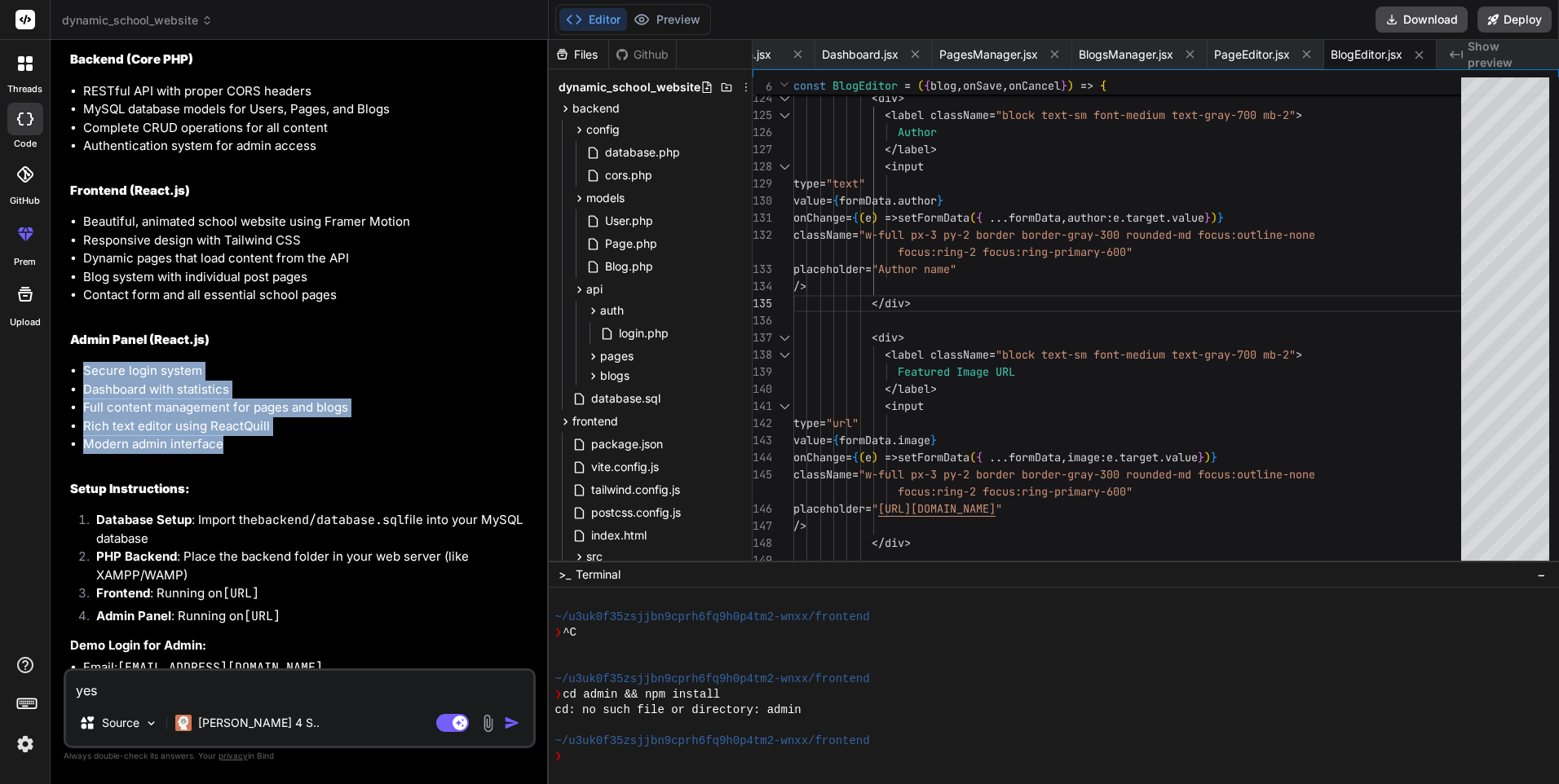
click at [86, 381] on li "Secure login system" at bounding box center [308, 371] width 450 height 19
drag, startPoint x: 80, startPoint y: 386, endPoint x: 235, endPoint y: 465, distance: 174.0
click at [235, 454] on ul "Secure login system Dashboard with statistics Full content management for pages…" at bounding box center [302, 408] width 462 height 92
click at [240, 454] on li "Modern admin interface" at bounding box center [308, 444] width 450 height 19
drag, startPoint x: 231, startPoint y: 467, endPoint x: 81, endPoint y: 392, distance: 167.7
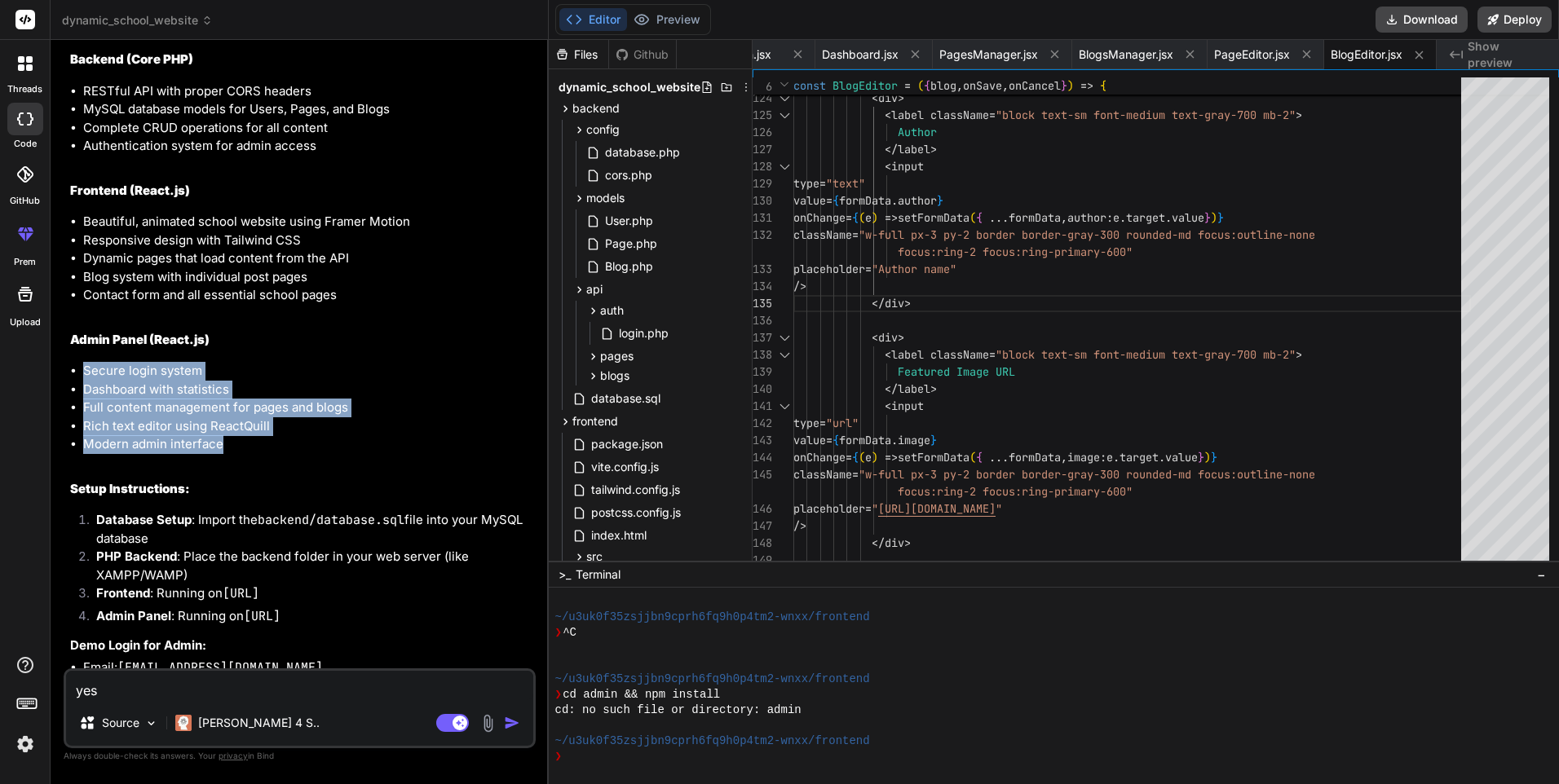
click at [81, 392] on ul "Secure login system Dashboard with statistics Full content management for pages…" at bounding box center [302, 408] width 462 height 92
drag, startPoint x: 77, startPoint y: 384, endPoint x: 226, endPoint y: 465, distance: 169.6
click at [226, 454] on ul "Secure login system Dashboard with statistics Full content management for pages…" at bounding box center [302, 408] width 462 height 92
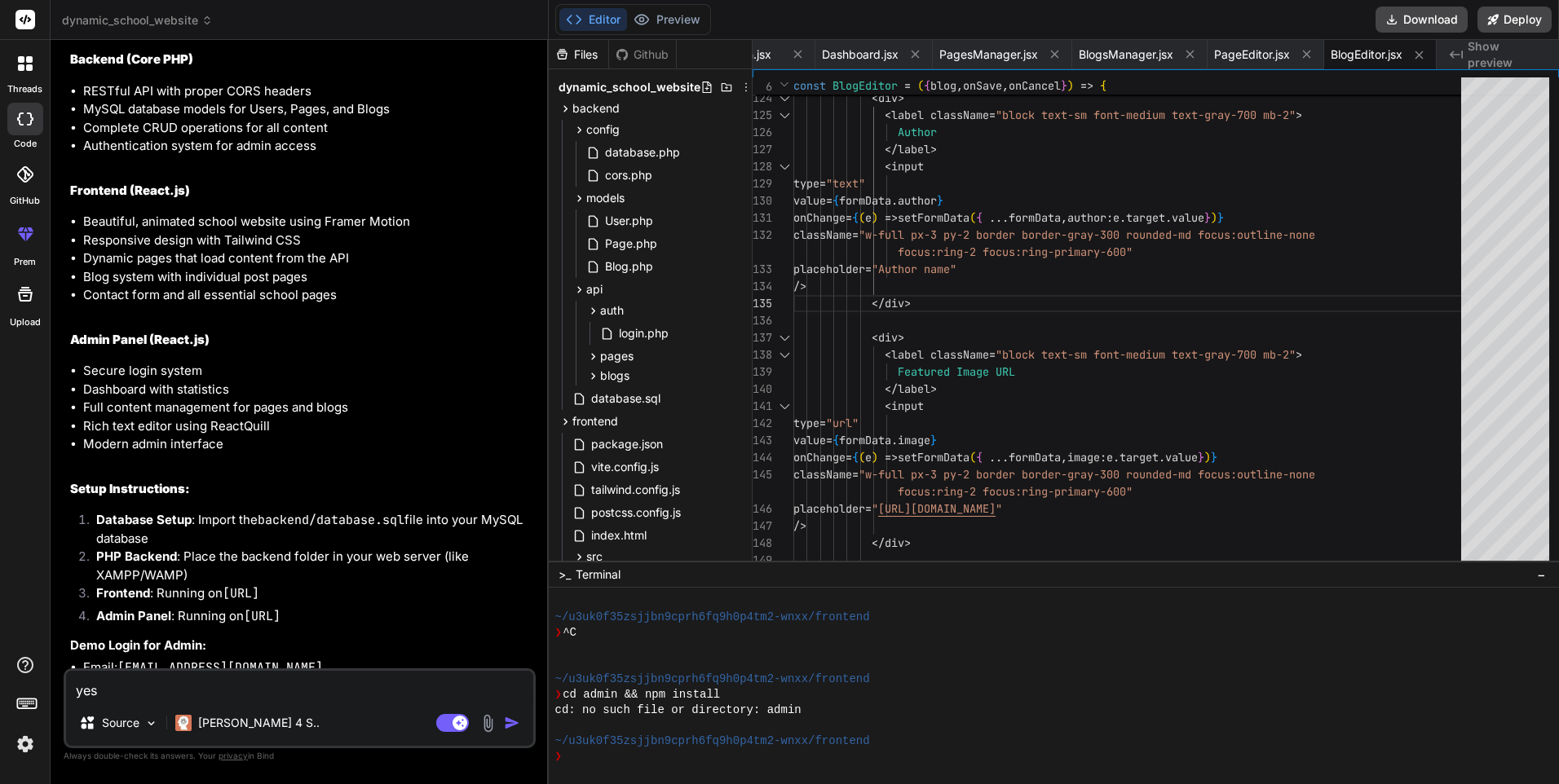
drag, startPoint x: 226, startPoint y: 465, endPoint x: 240, endPoint y: 475, distance: 17.2
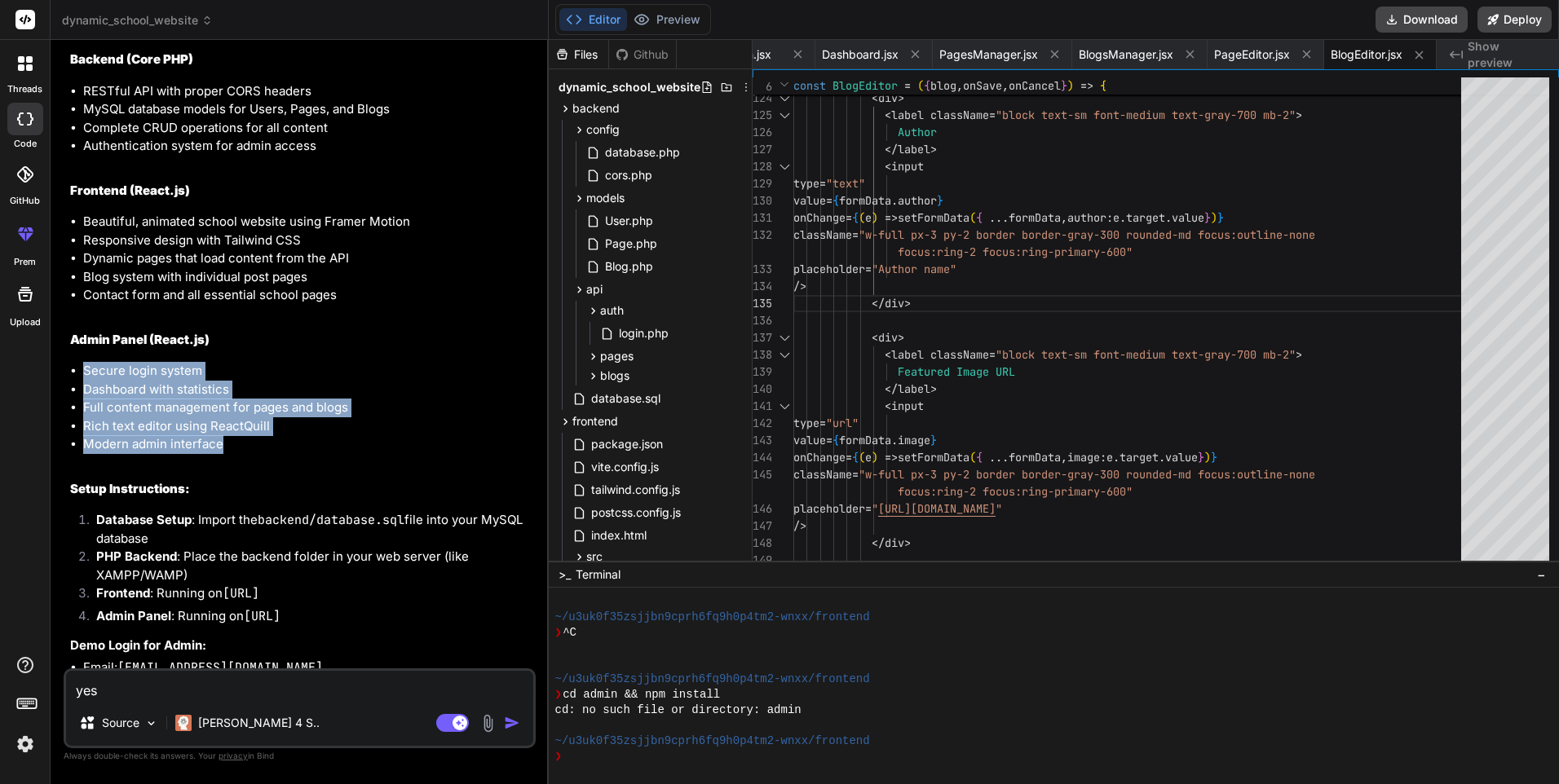
drag, startPoint x: 225, startPoint y: 462, endPoint x: 86, endPoint y: 389, distance: 157.0
click at [86, 389] on ul "Secure login system Dashboard with statistics Full content management for pages…" at bounding box center [302, 408] width 462 height 92
click at [86, 381] on li "Secure login system" at bounding box center [308, 371] width 450 height 19
drag, startPoint x: 85, startPoint y: 388, endPoint x: 232, endPoint y: 464, distance: 165.5
click at [232, 454] on ul "Secure login system Dashboard with statistics Full content management for pages…" at bounding box center [302, 408] width 462 height 92
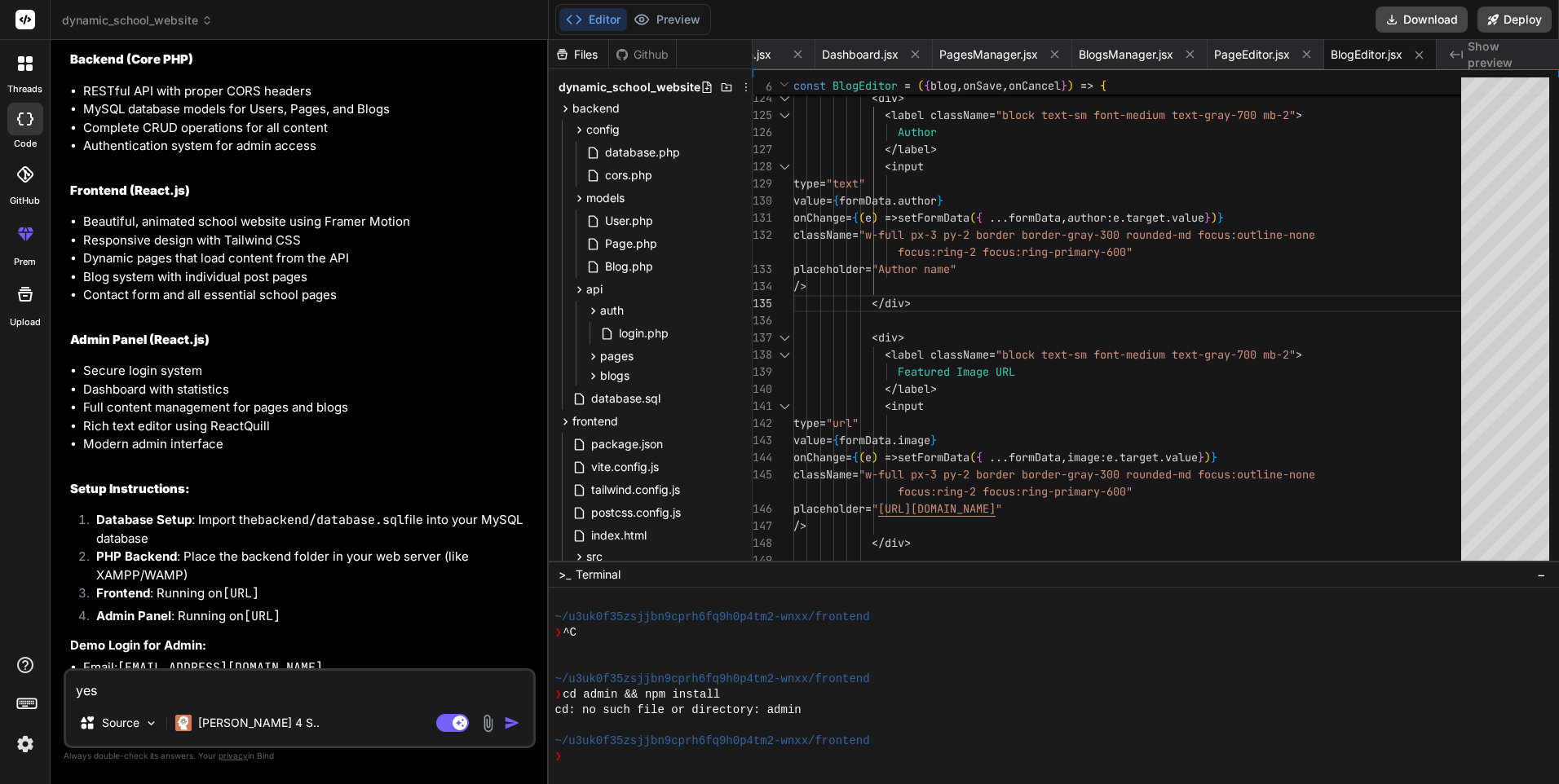
drag, startPoint x: 232, startPoint y: 464, endPoint x: 240, endPoint y: 474, distance: 12.8
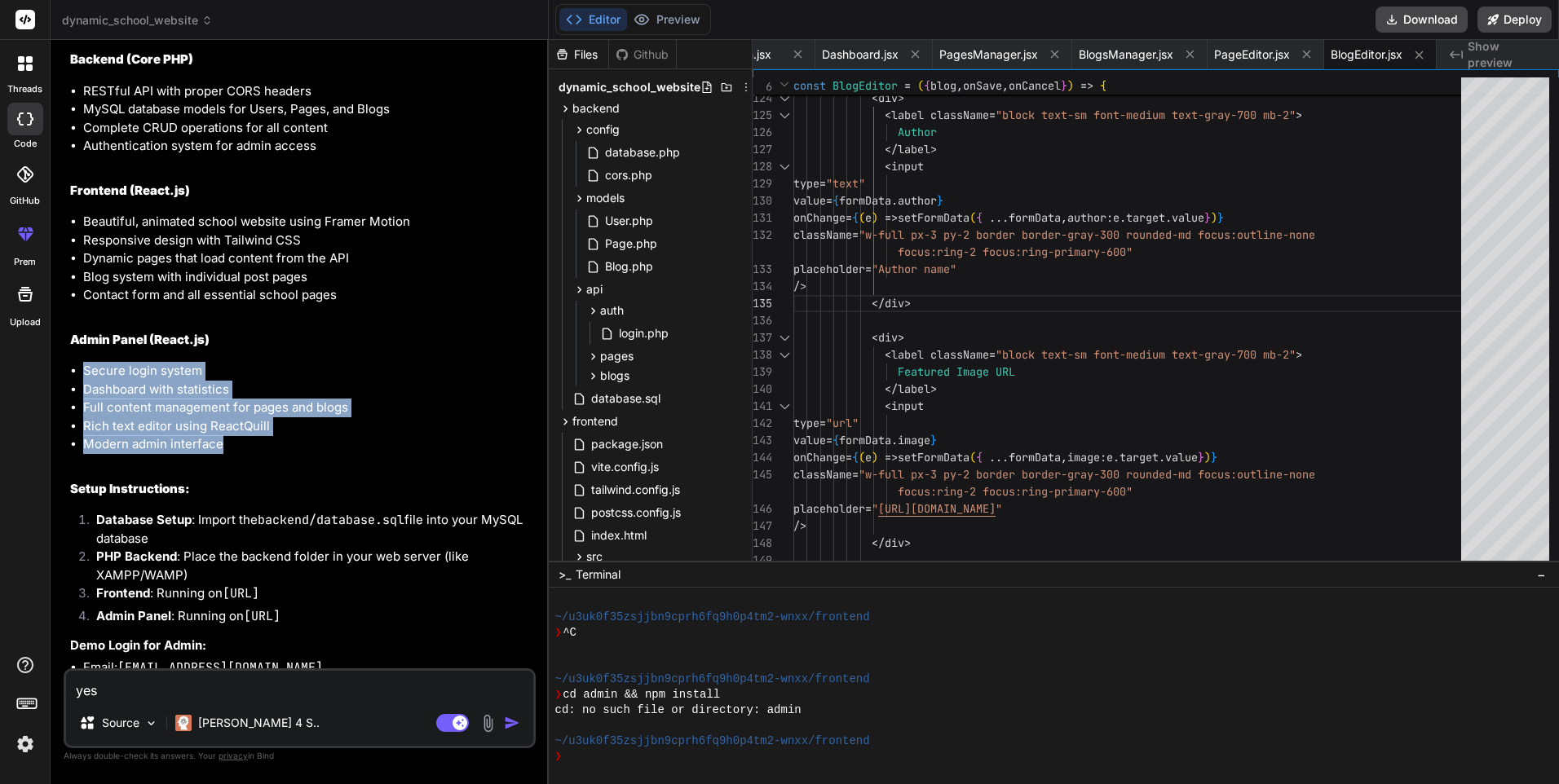
drag, startPoint x: 216, startPoint y: 466, endPoint x: 83, endPoint y: 394, distance: 151.2
click at [83, 394] on ul "Secure login system Dashboard with statistics Full content management for pages…" at bounding box center [302, 408] width 462 height 92
click at [83, 381] on li "Secure login system" at bounding box center [308, 371] width 450 height 19
drag, startPoint x: 81, startPoint y: 388, endPoint x: 232, endPoint y: 468, distance: 170.9
click at [232, 454] on ul "Secure login system Dashboard with statistics Full content management for pages…" at bounding box center [302, 408] width 462 height 92
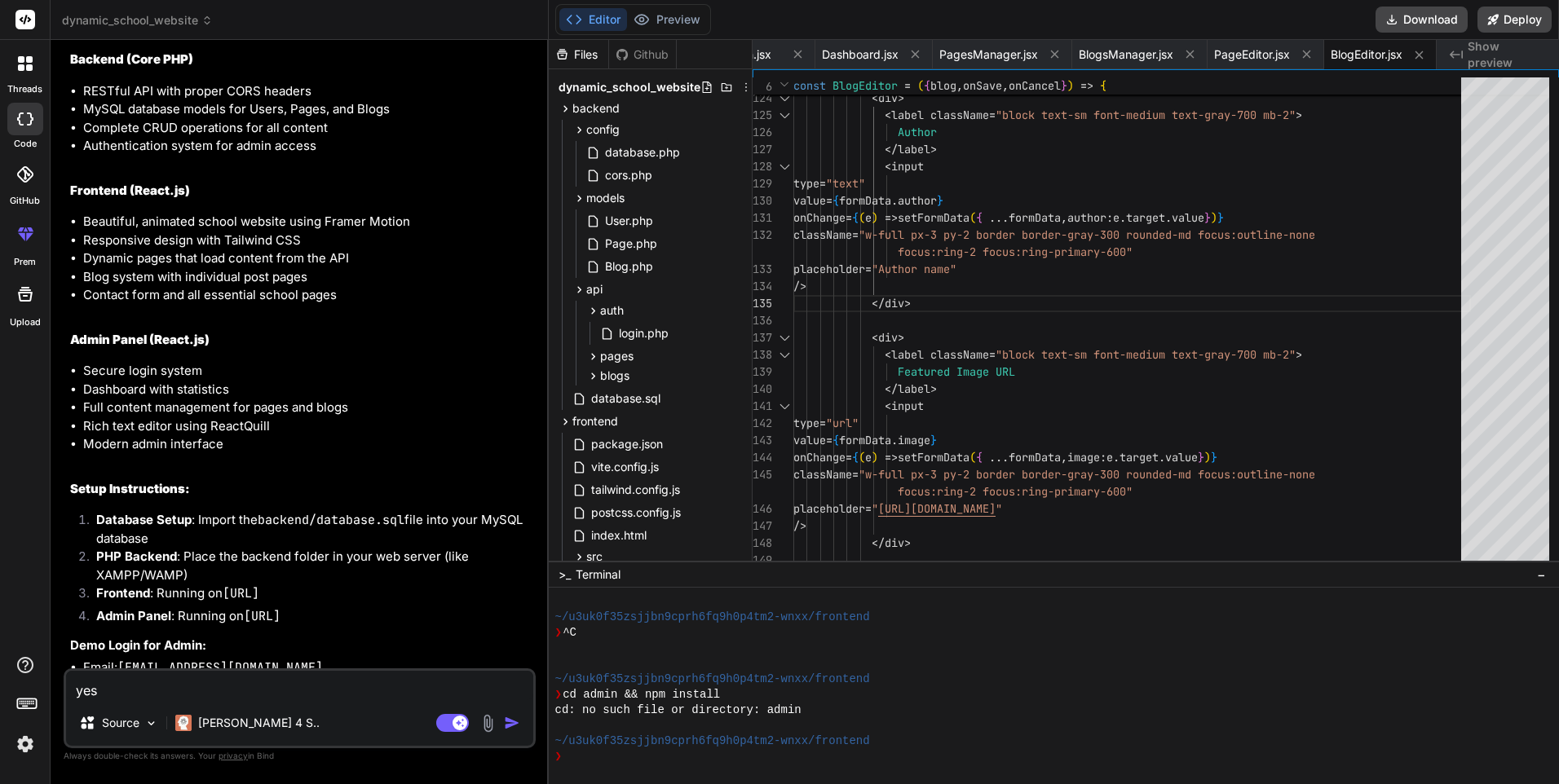
drag, startPoint x: 232, startPoint y: 468, endPoint x: 247, endPoint y: 475, distance: 16.6
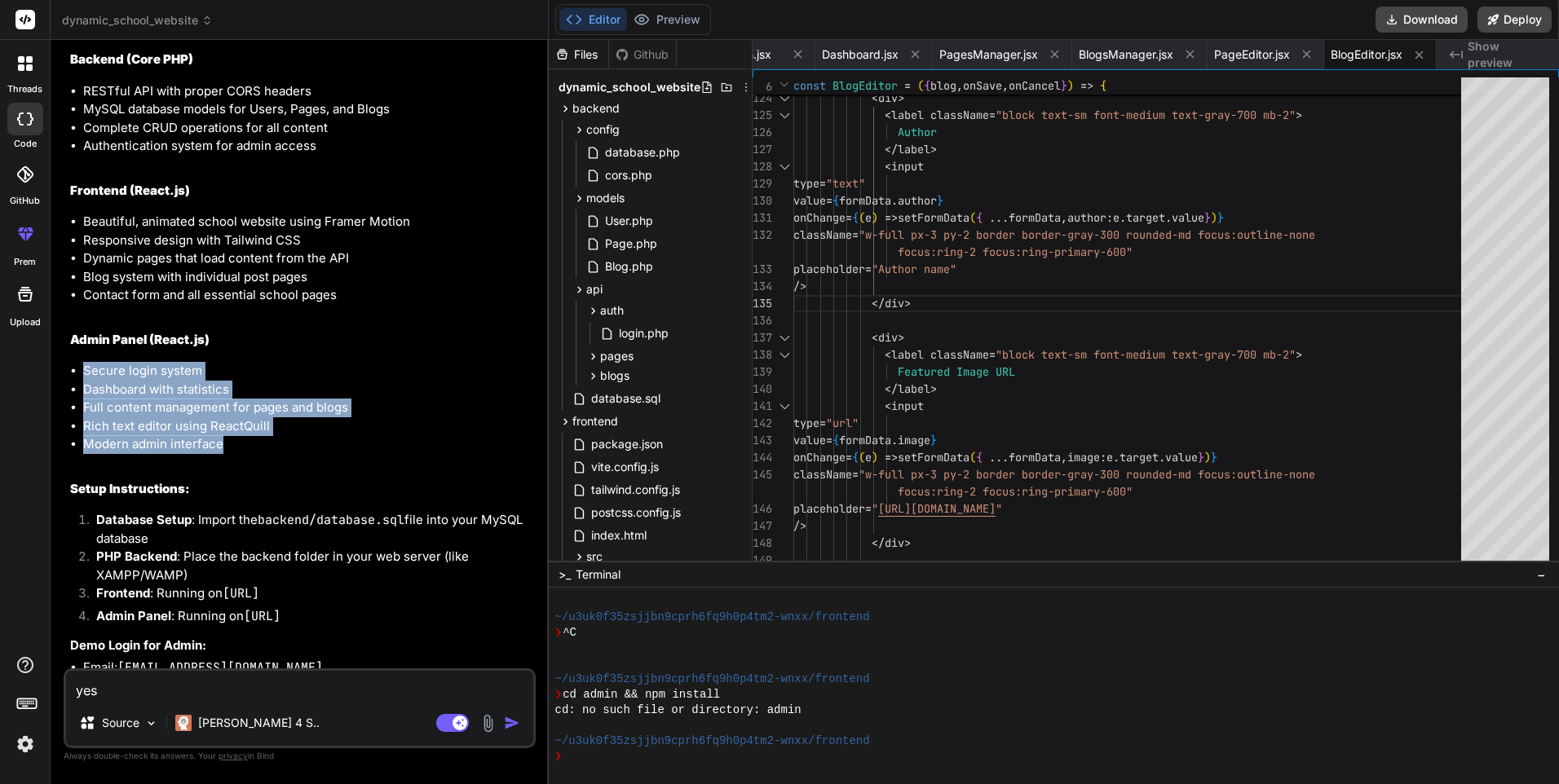
drag, startPoint x: 230, startPoint y: 468, endPoint x: 72, endPoint y: 397, distance: 173.2
click at [72, 397] on ul "Secure login system Dashboard with statistics Full content management for pages…" at bounding box center [302, 408] width 462 height 92
drag, startPoint x: 72, startPoint y: 397, endPoint x: 97, endPoint y: 407, distance: 26.9
click at [97, 400] on li "Dashboard with statistics" at bounding box center [308, 390] width 450 height 19
drag, startPoint x: 92, startPoint y: 392, endPoint x: 221, endPoint y: 467, distance: 149.2
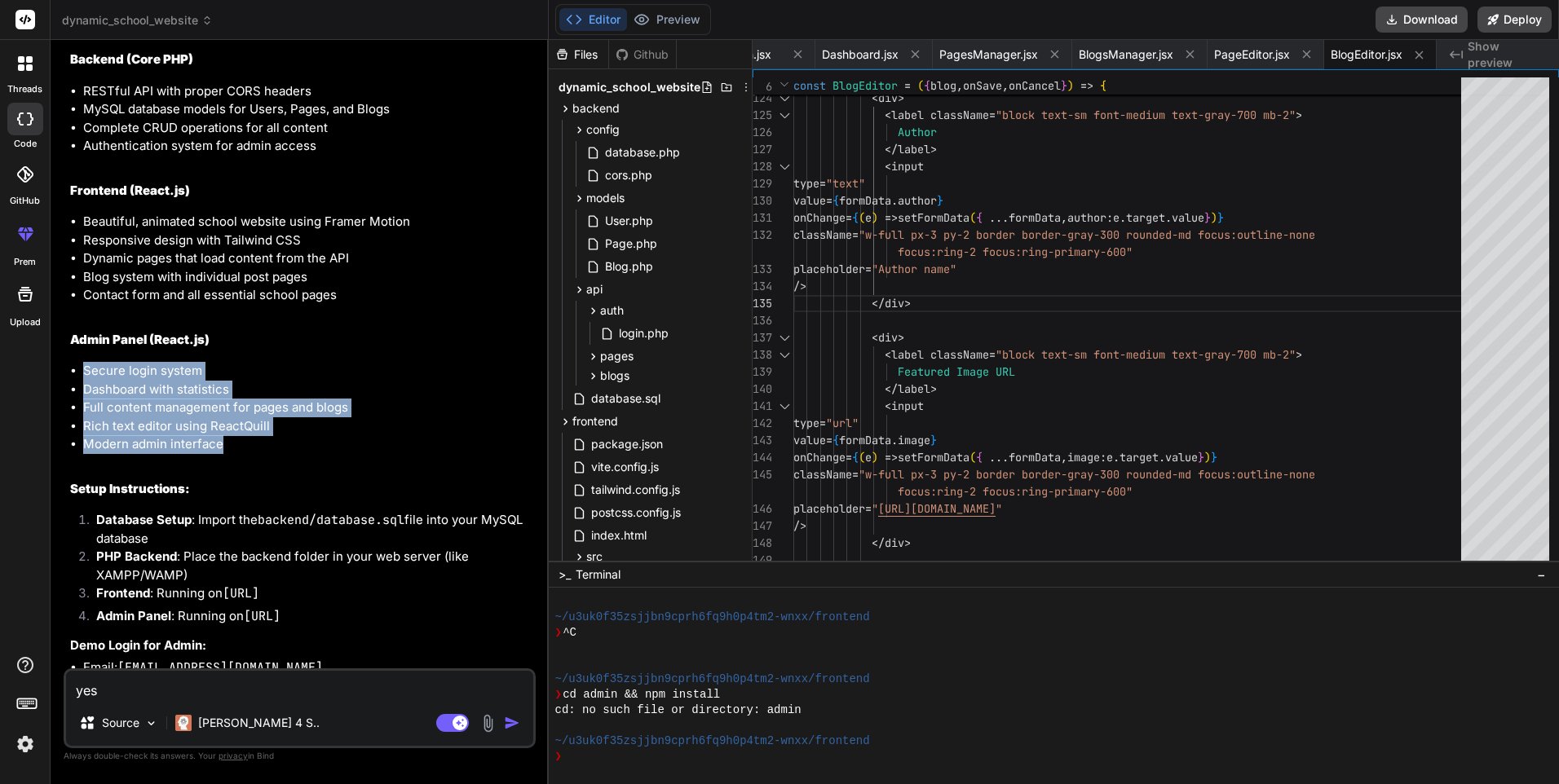
click at [221, 454] on ul "Secure login system Dashboard with statistics Full content management for pages…" at bounding box center [302, 408] width 462 height 92
drag
click at [230, 454] on li "Modern admin interface" at bounding box center [308, 444] width 450 height 19
click at [84, 392] on ul "Secure login system Dashboard with statistics Full content management for pages…" at bounding box center [302, 408] width 462 height 92
click at [84, 381] on li "Secure login system" at bounding box center [308, 371] width 450 height 19
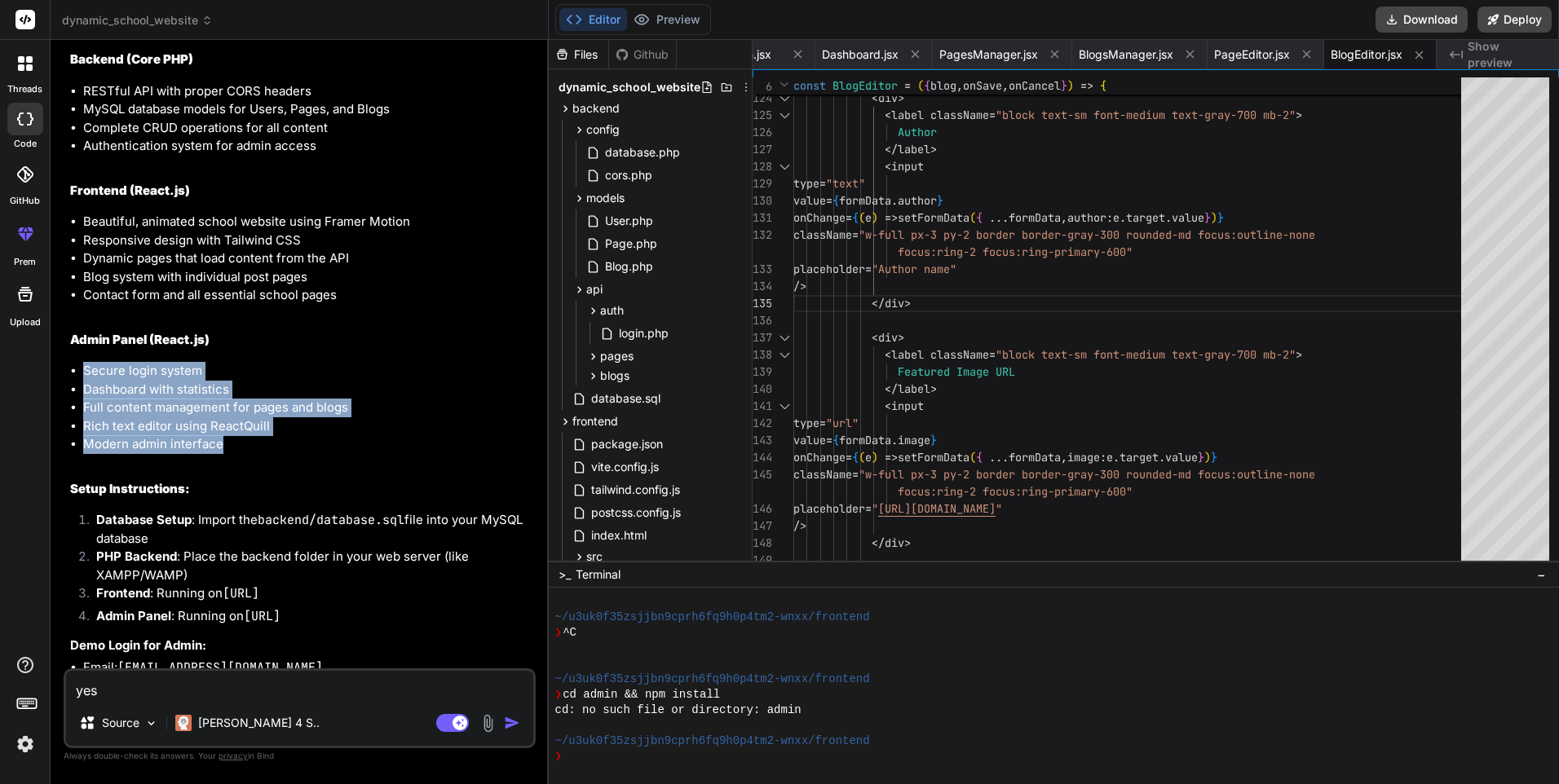
click at [226, 454] on ul "Secure login system Dashboard with statistics Full content management for pages…" at bounding box center [302, 408] width 462 height 92
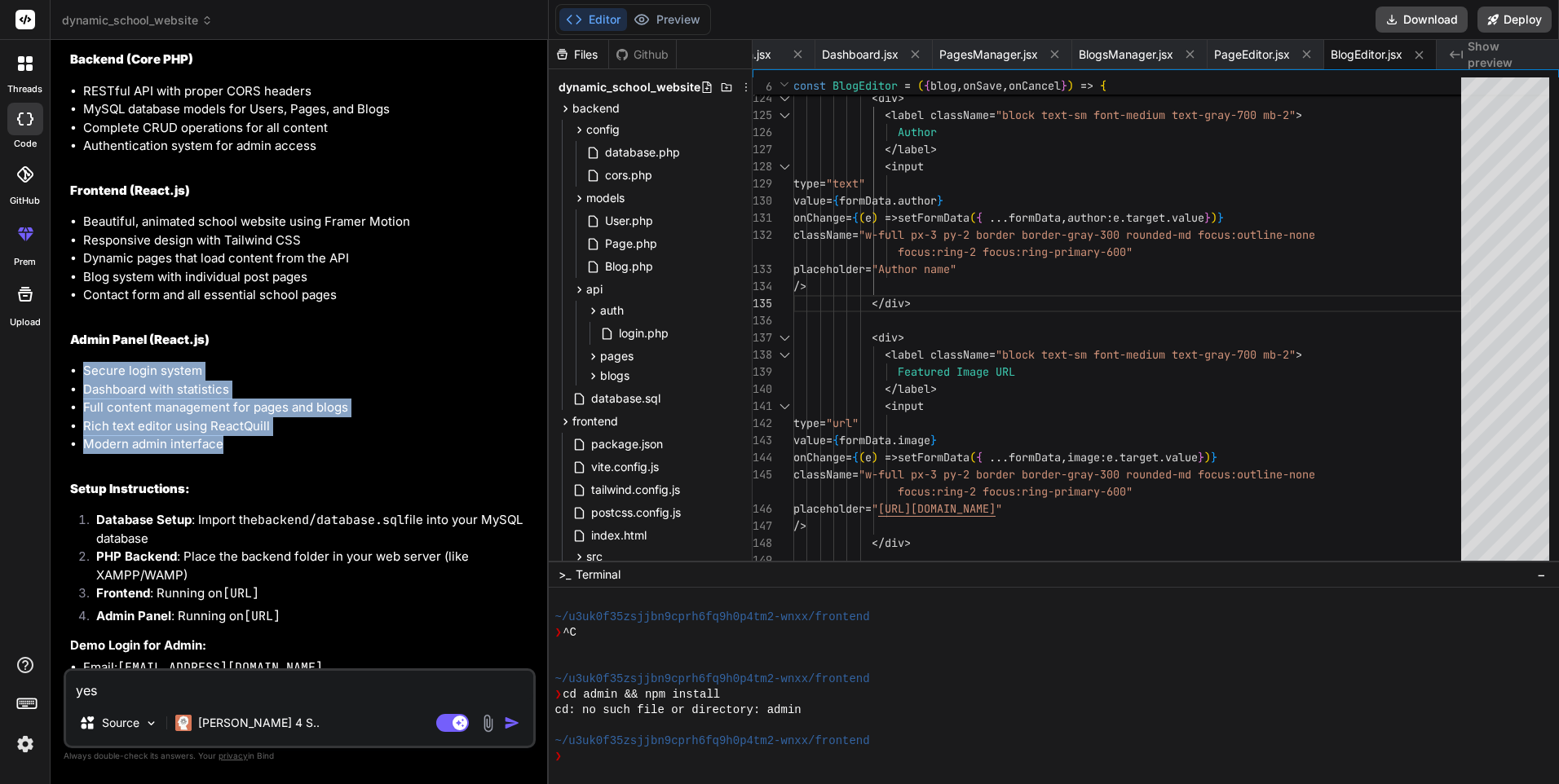
click at [86, 391] on ul "Secure login system Dashboard with statistics Full content management for pages…" at bounding box center [302, 408] width 462 height 92
click at [86, 381] on li "Secure login system" at bounding box center [308, 371] width 450 height 19
click at [233, 454] on ul "Secure login system Dashboard with statistics Full content management for pages…" at bounding box center [302, 408] width 462 height 92
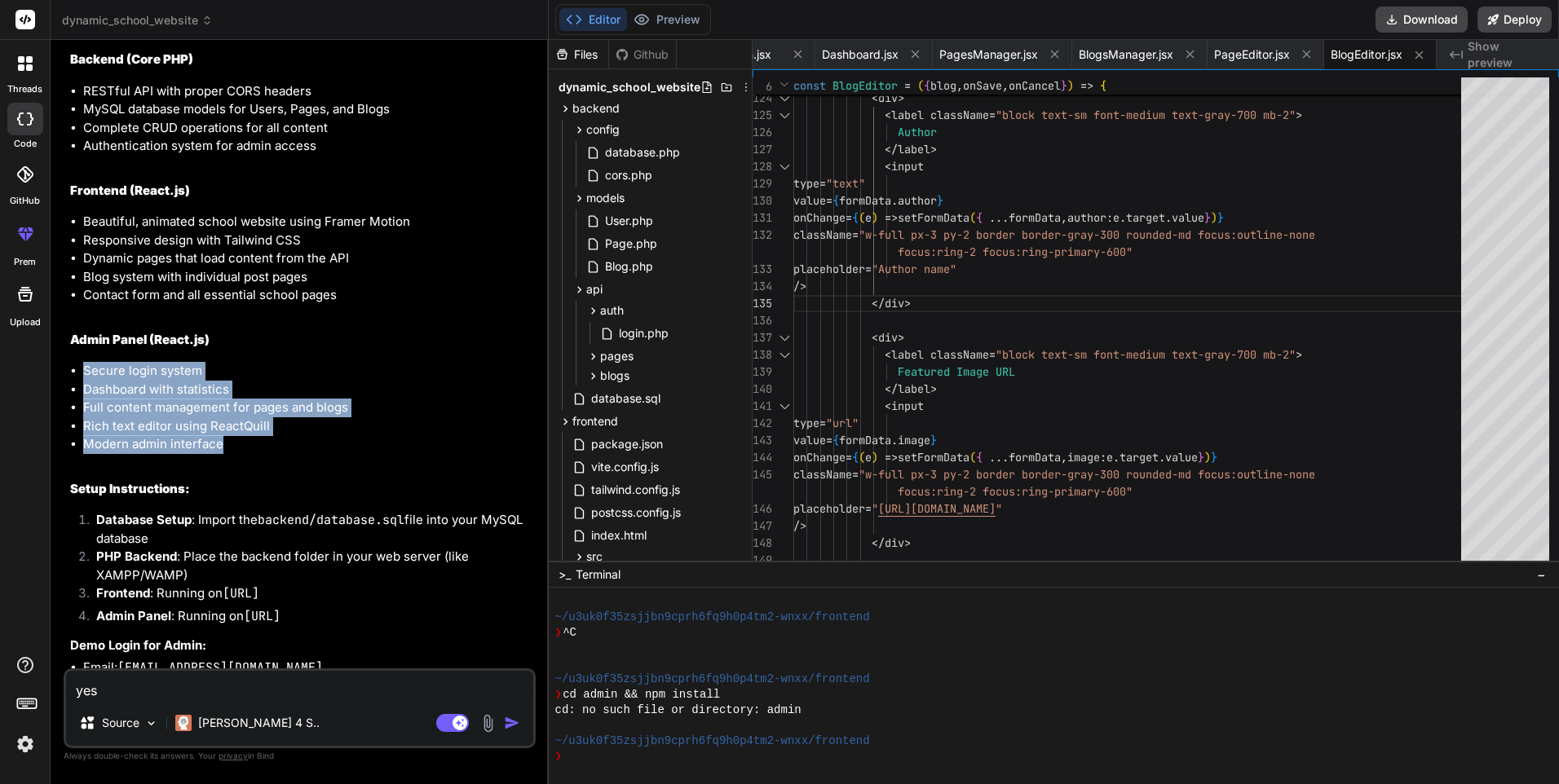
click at [80, 388] on ul "Secure login system Dashboard with statistics Full content management for pages…" at bounding box center [302, 408] width 462 height 92
click at [224, 454] on ul "Secure login system Dashboard with statistics Full content management for pages…" at bounding box center [302, 408] width 462 height 92
click at [232, 454] on li "Modern admin interface" at bounding box center [308, 444] width 450 height 19
click at [82, 389] on ul "Secure login system Dashboard with statistics Full content management for pages…" at bounding box center [302, 408] width 462 height 92
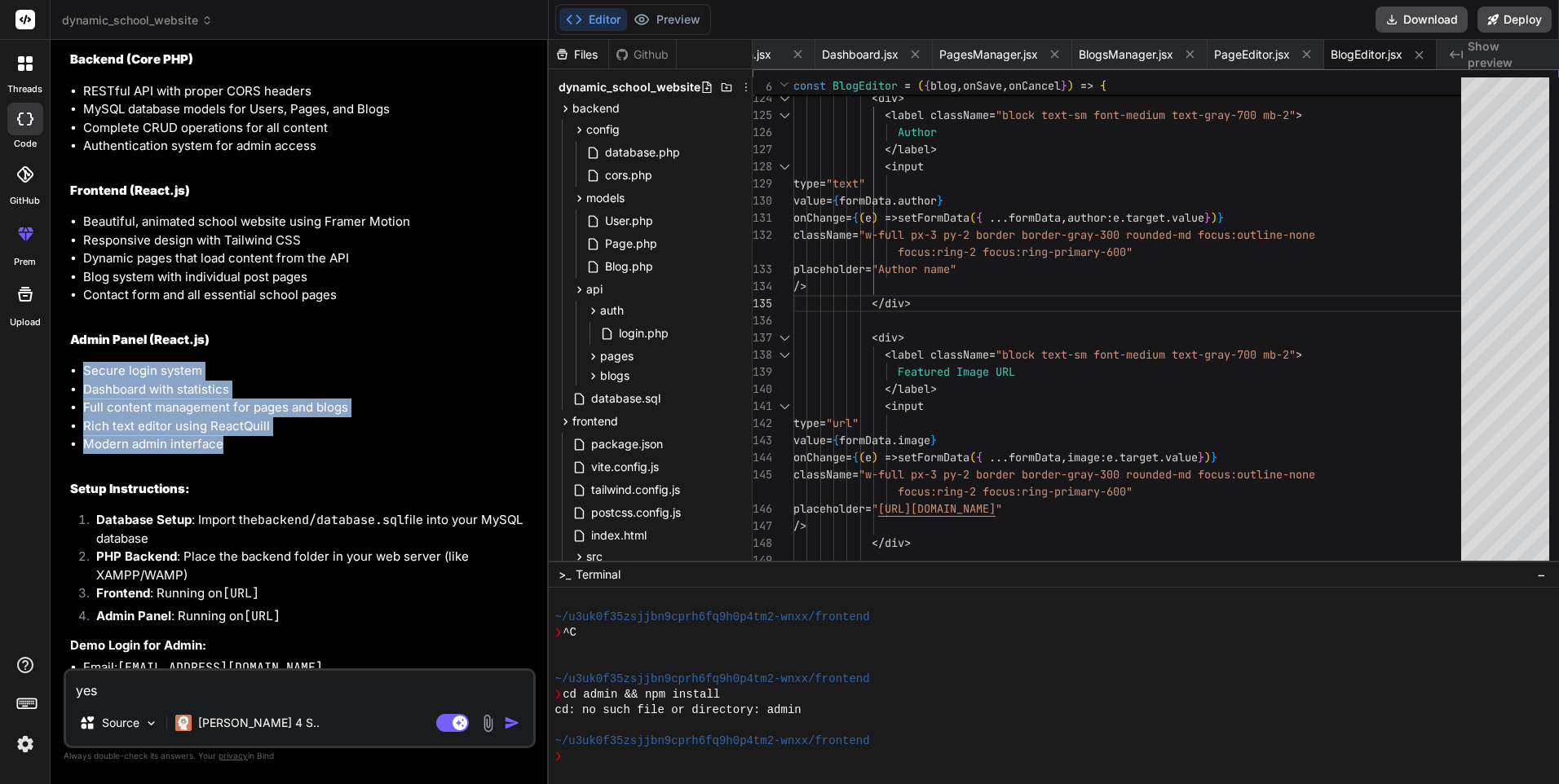
click at [82, 389] on ul "Secure login system Dashboard with statistics Full content management for pages…" at bounding box center [302, 408] width 462 height 92
click at [224, 454] on ul "Secure login system Dashboard with statistics Full content management for pages…" at bounding box center [302, 408] width 462 height 92
click at [241, 454] on li "Modern admin interface" at bounding box center [308, 444] width 450 height 19
click at [70, 385] on ul "Secure login system Dashboard with statistics Full content management for pages…" at bounding box center [302, 408] width 462 height 92
click at [79, 385] on ul "Secure login system Dashboard with statistics Full content management for pages…" at bounding box center [302, 408] width 462 height 92
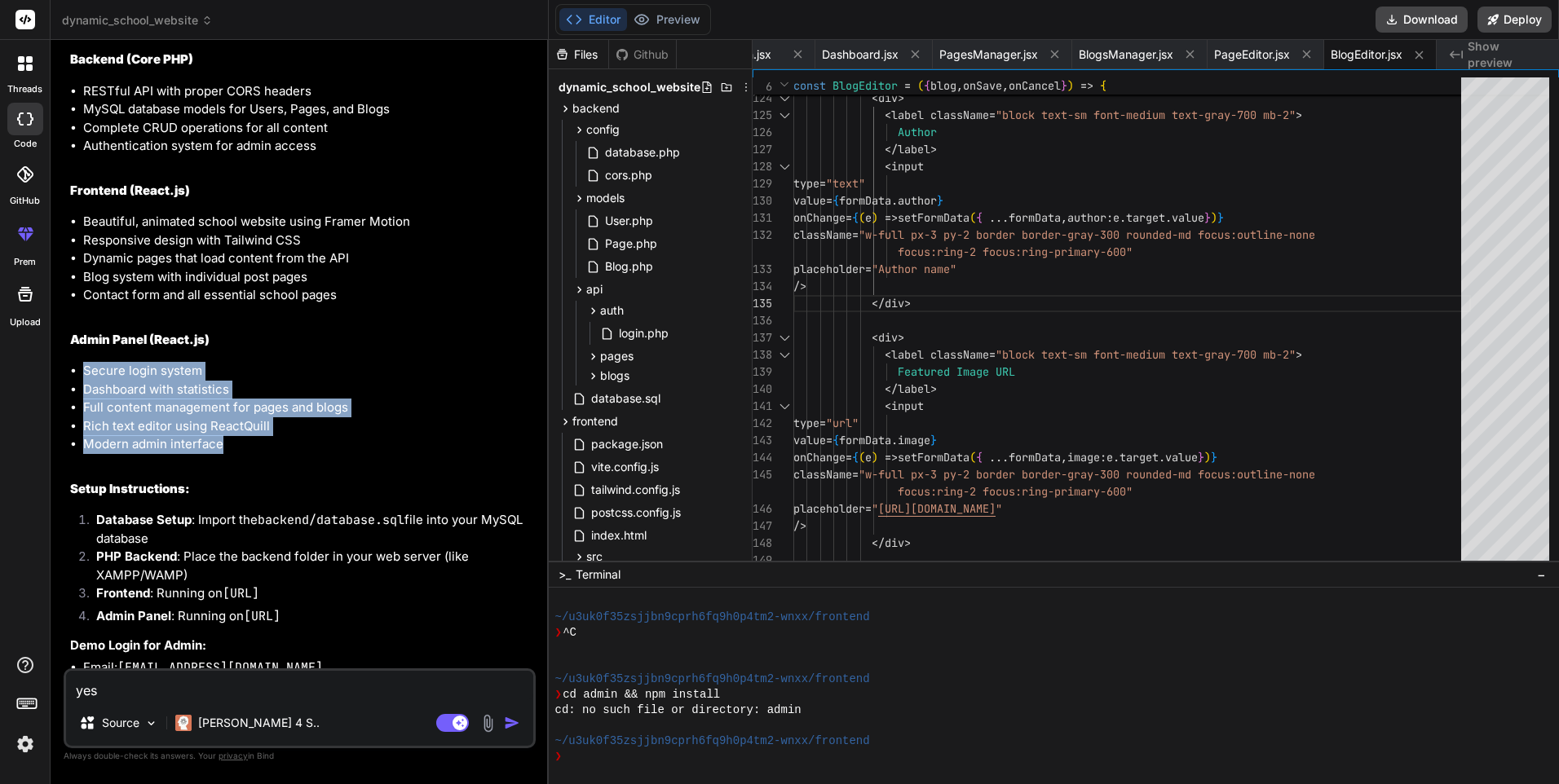
click at [221, 454] on ul "Secure login system Dashboard with statistics Full content management for pages…" at bounding box center [302, 408] width 462 height 92
click at [232, 454] on li "Modern admin interface" at bounding box center [308, 444] width 450 height 19
click at [219, 454] on li "Modern admin interface" at bounding box center [308, 444] width 450 height 19
click at [226, 454] on li "Modern admin interface" at bounding box center [308, 444] width 450 height 19
click at [83, 392] on ul "Secure login system Dashboard with statistics Full content management for pages…" at bounding box center [302, 408] width 462 height 92
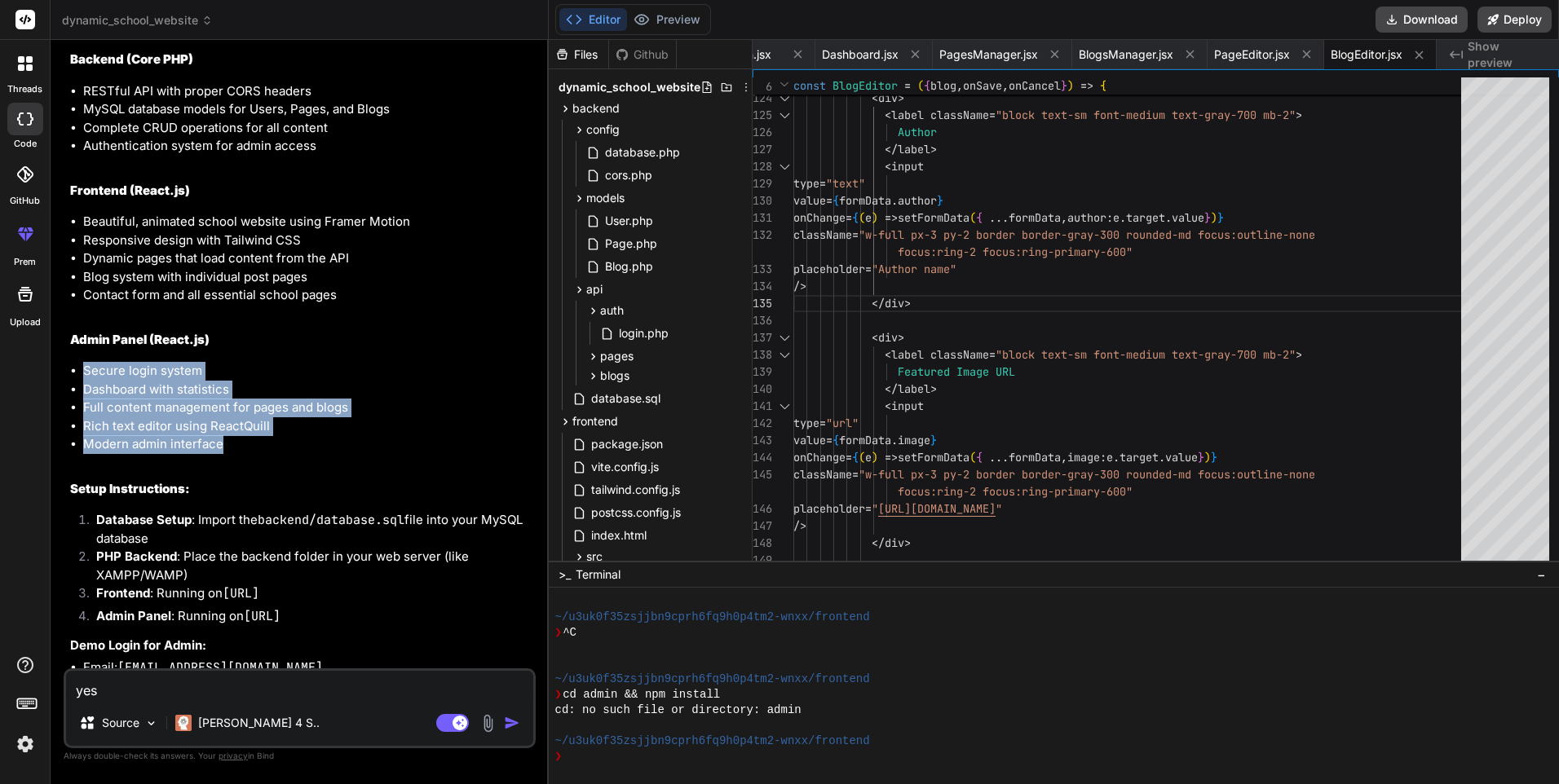
click at [83, 381] on li "Secure login system" at bounding box center [308, 371] width 450 height 19
click at [224, 454] on ul "Secure login system Dashboard with statistics Full content management for pages…" at bounding box center [302, 408] width 462 height 92
click at [232, 454] on li "Modern admin interface" at bounding box center [308, 444] width 450 height 19
click at [84, 392] on ul "Secure login system Dashboard with statistics Full content management for pages…" at bounding box center [302, 408] width 462 height 92
click at [84, 381] on li "Secure login system" at bounding box center [308, 371] width 450 height 19
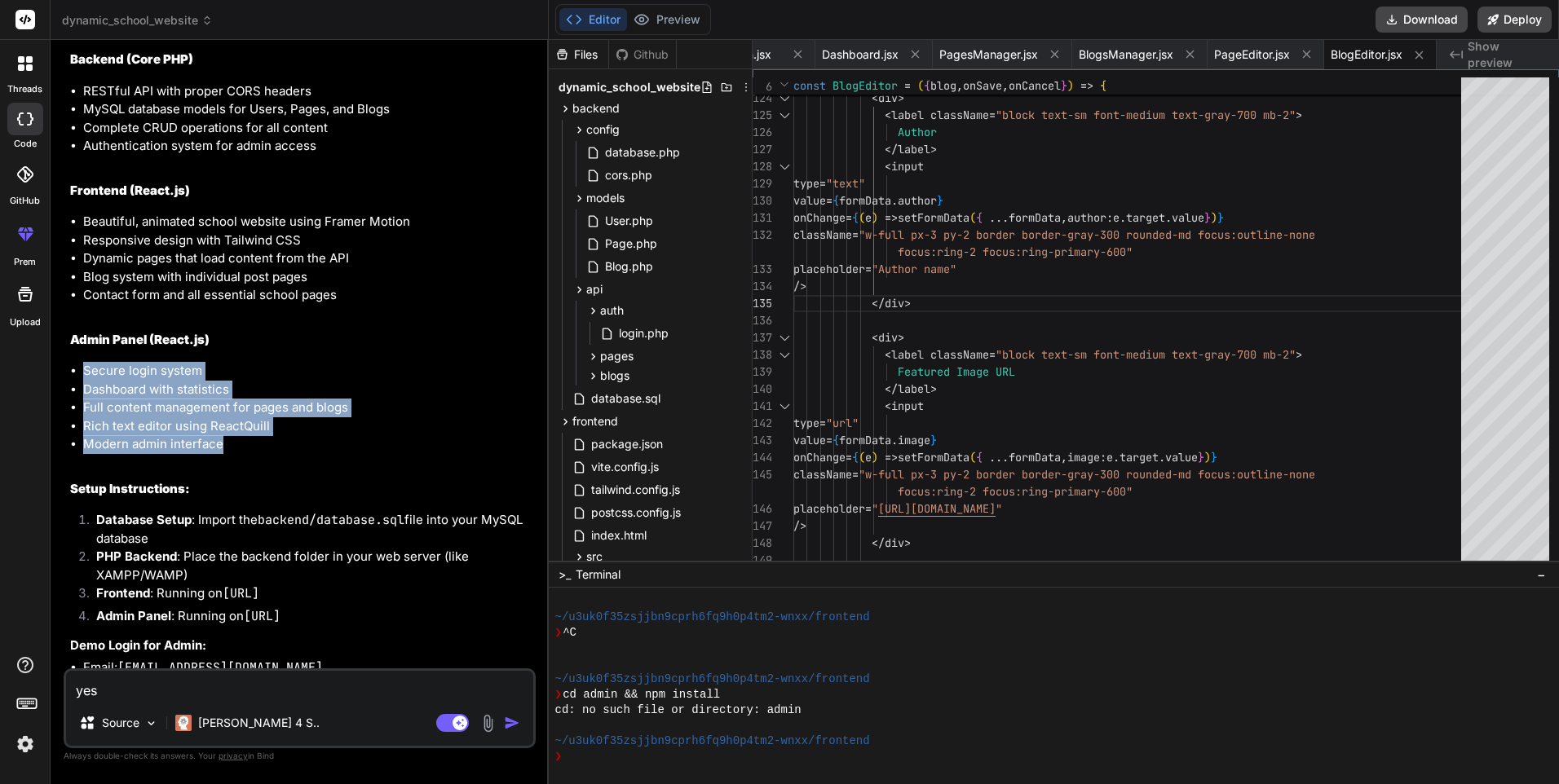
click at [223, 454] on ul "Secure login system Dashboard with statistics Full content management for pages…" at bounding box center [302, 408] width 462 height 92
click at [240, 454] on li "Modern admin interface" at bounding box center [308, 444] width 450 height 19
click at [77, 394] on ul "Secure login system Dashboard with statistics Full content management for pages…" at bounding box center [302, 408] width 462 height 92
click at [220, 454] on ul "Secure login system Dashboard with statistics Full content management for pages…" at bounding box center [302, 408] width 462 height 92
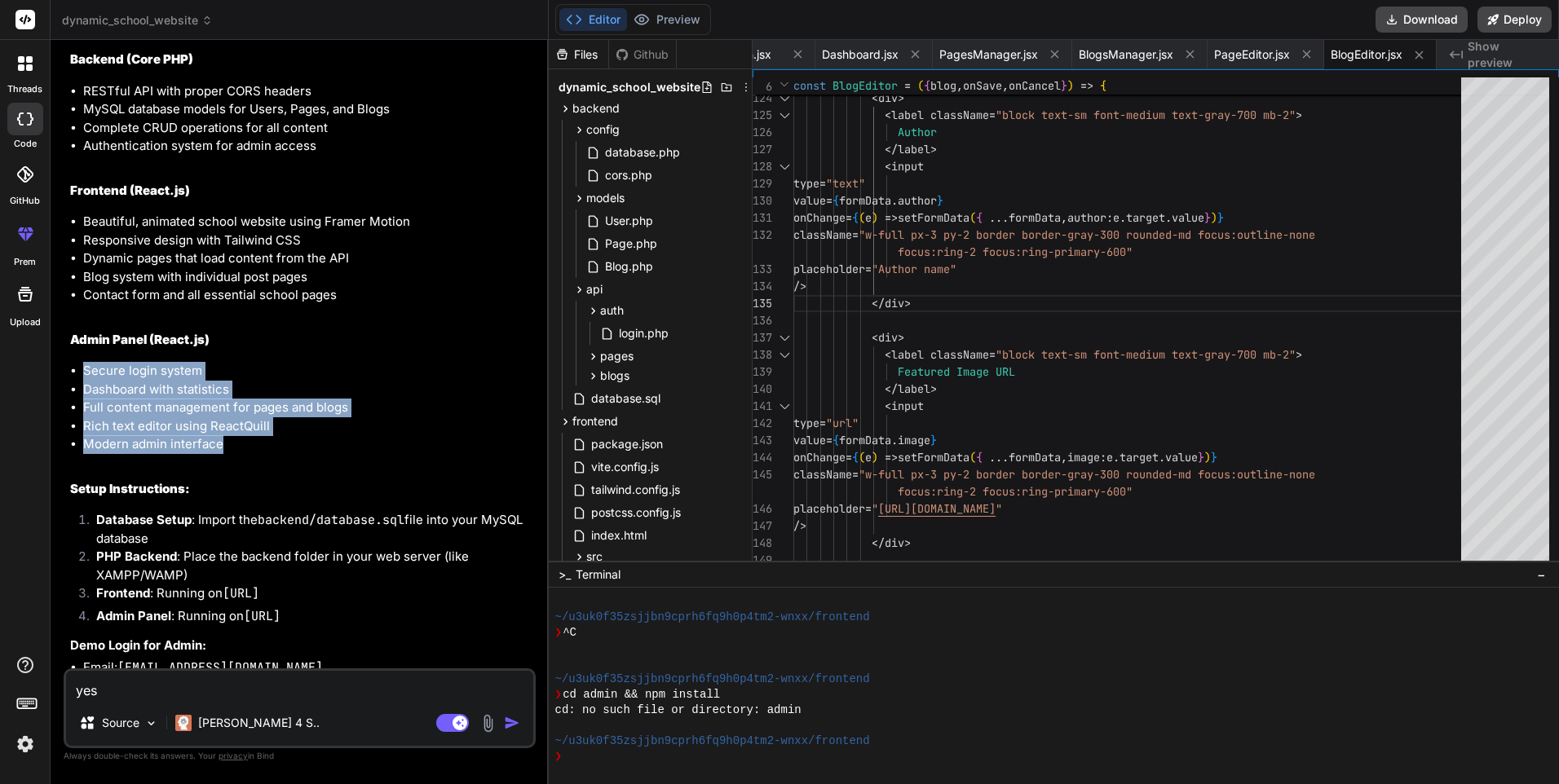
click at [225, 454] on li "Modern admin interface" at bounding box center [308, 444] width 450 height 19
click at [61, 378] on div "Bind AI Web Search Created with Pixso. Code Generator You create school website…" at bounding box center [300, 411] width 498 height 743
click at [89, 381] on li "Secure login system" at bounding box center [308, 371] width 450 height 19
click at [228, 454] on ul "Secure login system Dashboard with statistics Full content management for pages…" at bounding box center [302, 408] width 462 height 92
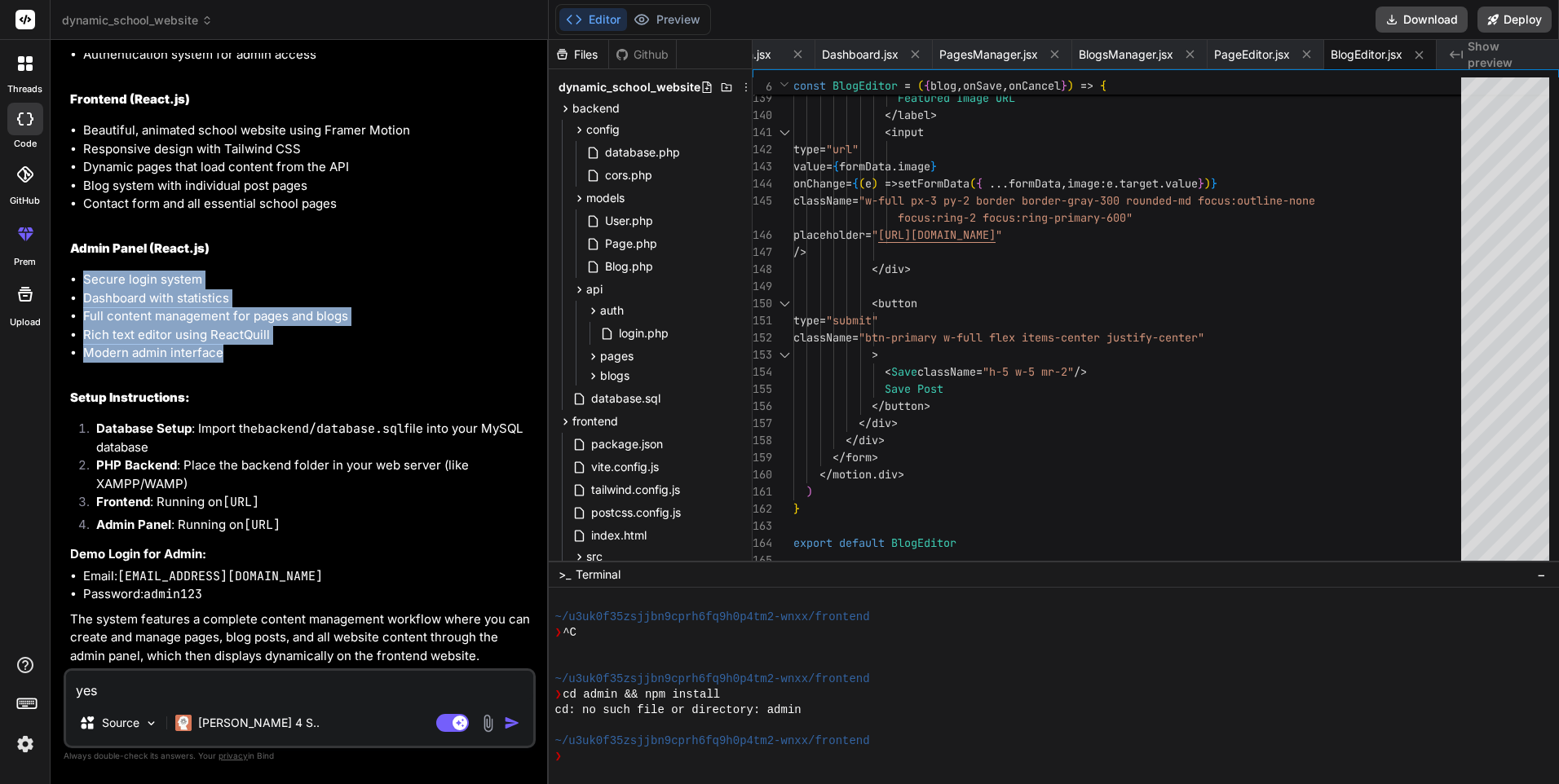
scroll to position [2642, 0]
click at [795, 53] on icon at bounding box center [797, 54] width 8 height 8
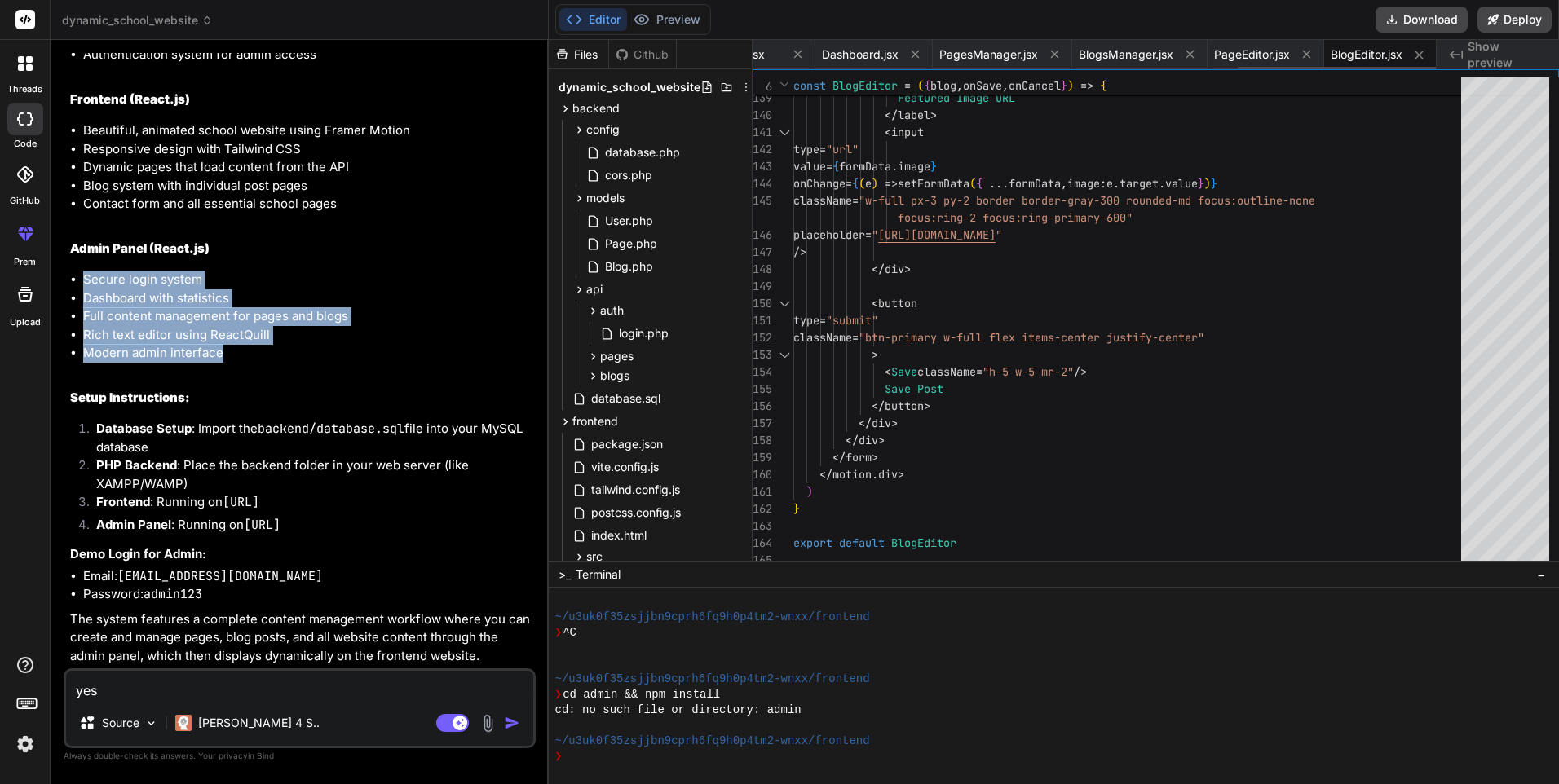
click at [795, 53] on icon at bounding box center [797, 54] width 8 height 8
click at [788, 53] on icon at bounding box center [784, 54] width 8 height 8
click at [795, 53] on icon at bounding box center [797, 54] width 8 height 8
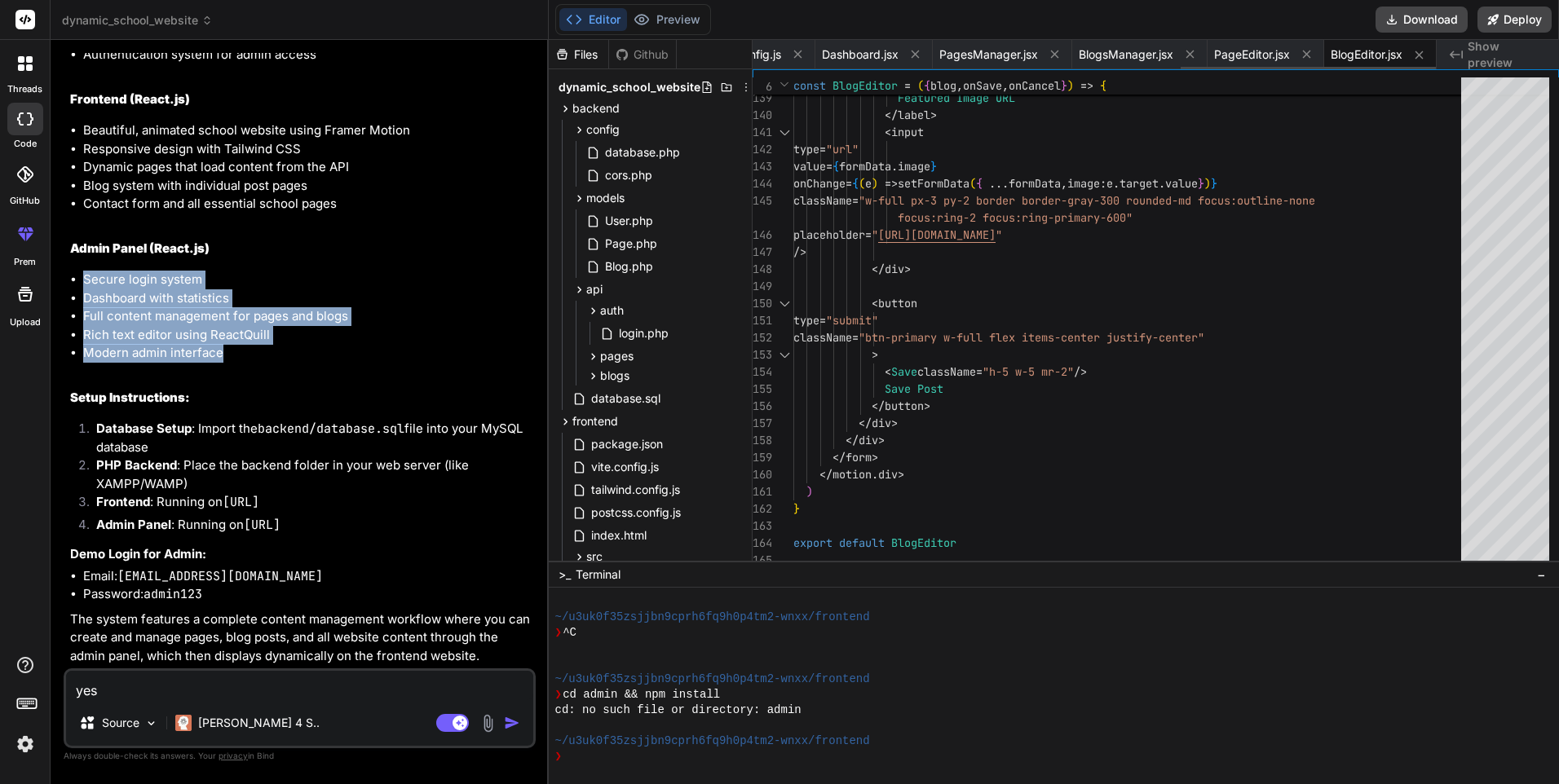
click at [795, 53] on icon at bounding box center [797, 54] width 8 height 8
click at [792, 53] on icon at bounding box center [787, 54] width 8 height 8
click at [795, 53] on icon at bounding box center [797, 54] width 8 height 8
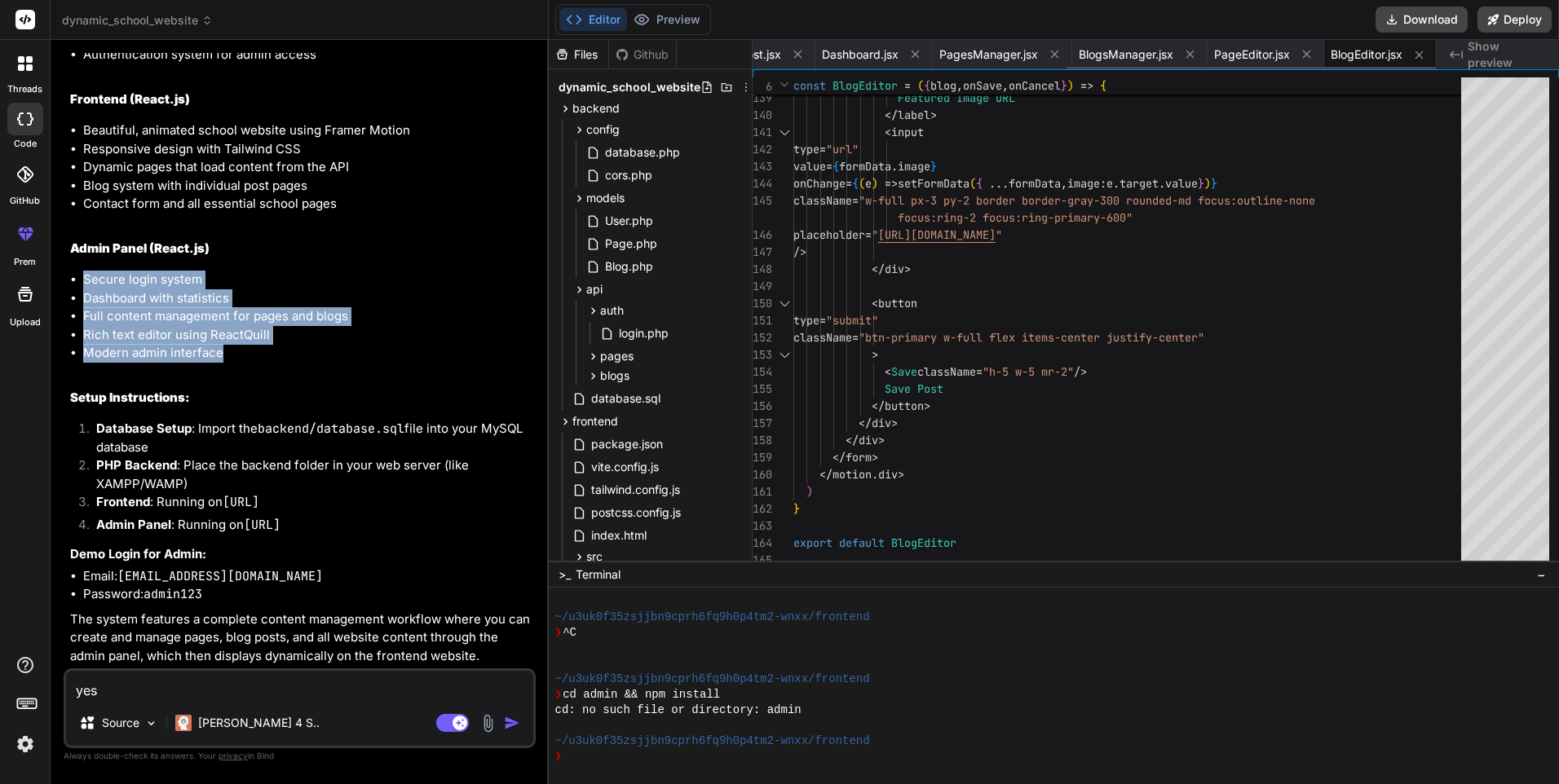
click at [795, 53] on icon at bounding box center [797, 54] width 8 height 8
click at [795, 53] on icon at bounding box center [791, 54] width 8 height 8
click at [795, 53] on icon at bounding box center [797, 54] width 8 height 8
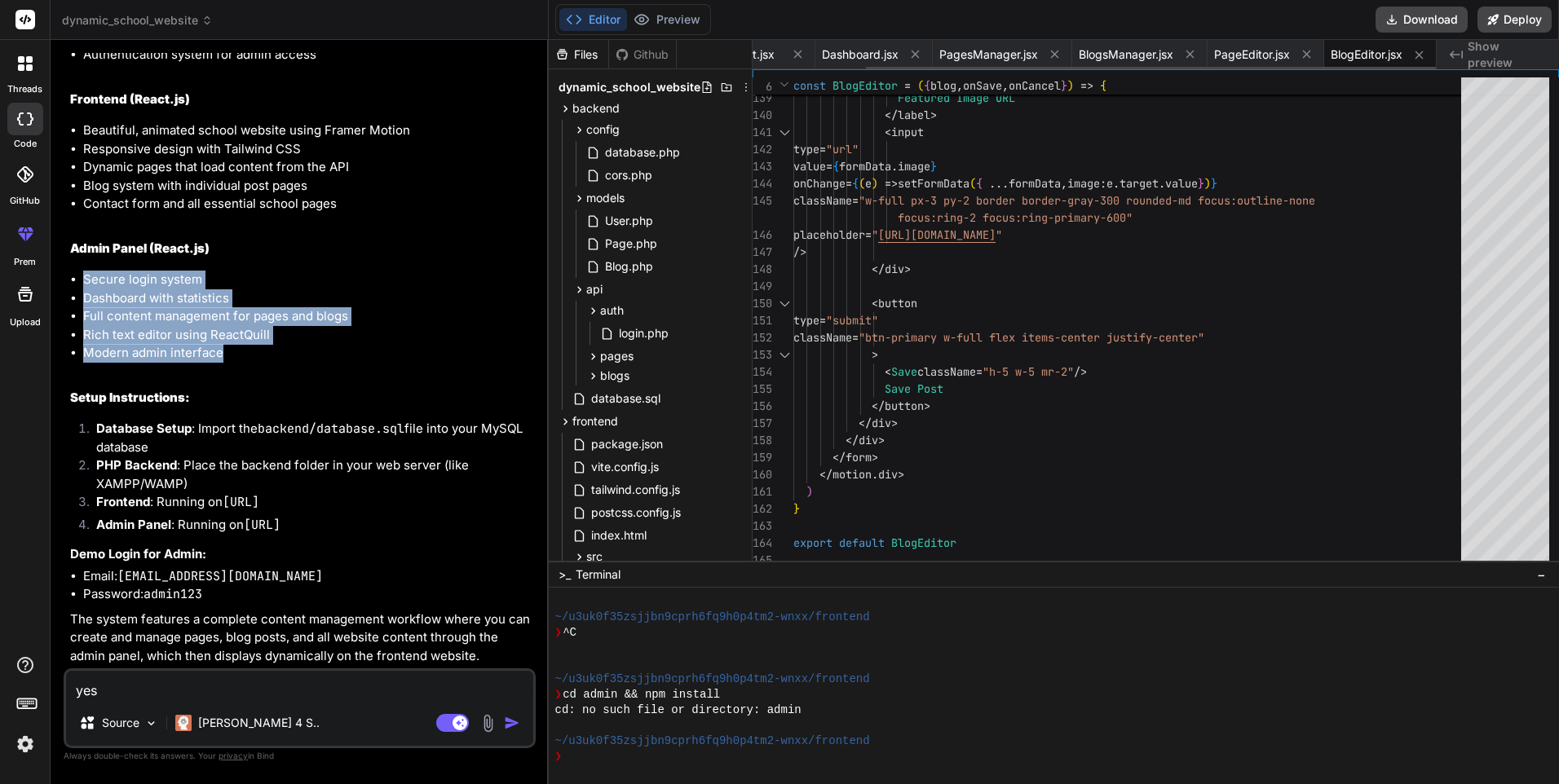
scroll to position [0, 38]
click at [795, 53] on icon at bounding box center [793, 54] width 8 height 8
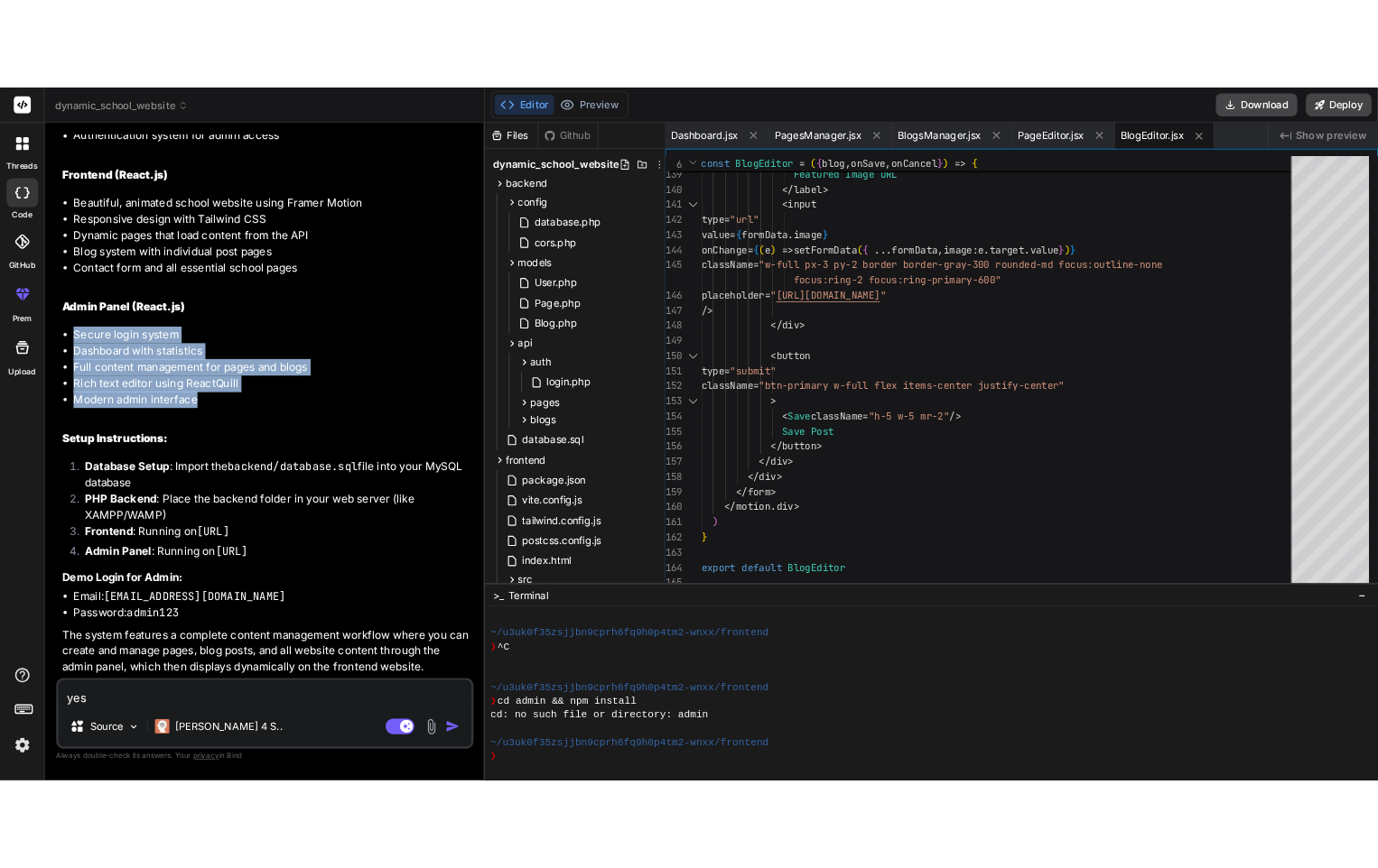
scroll to position [0, 0]
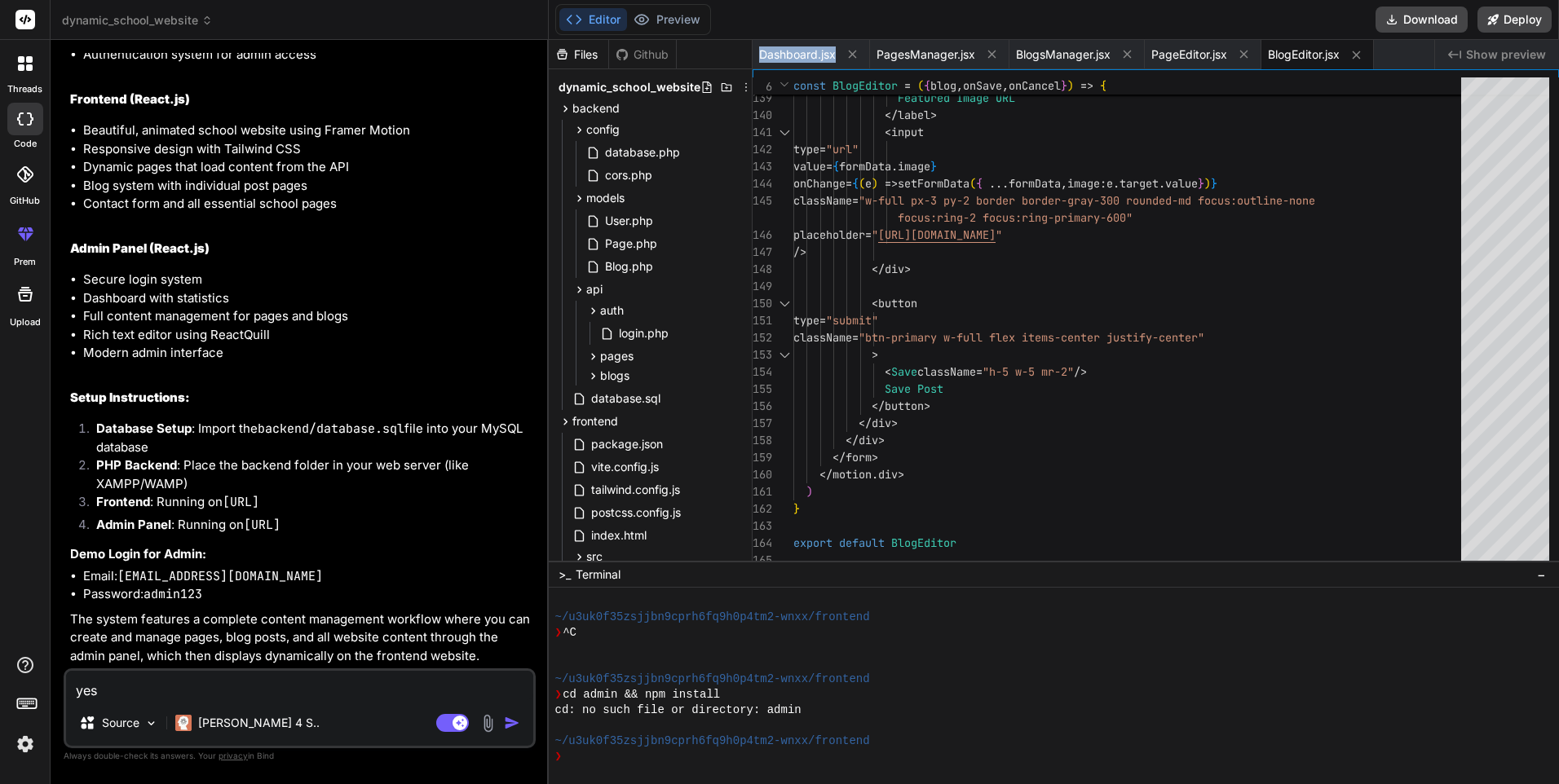
click at [795, 53] on span "Dashboard.jsx" at bounding box center [797, 54] width 77 height 16
type textarea "</div> ) } export default Dashboard"
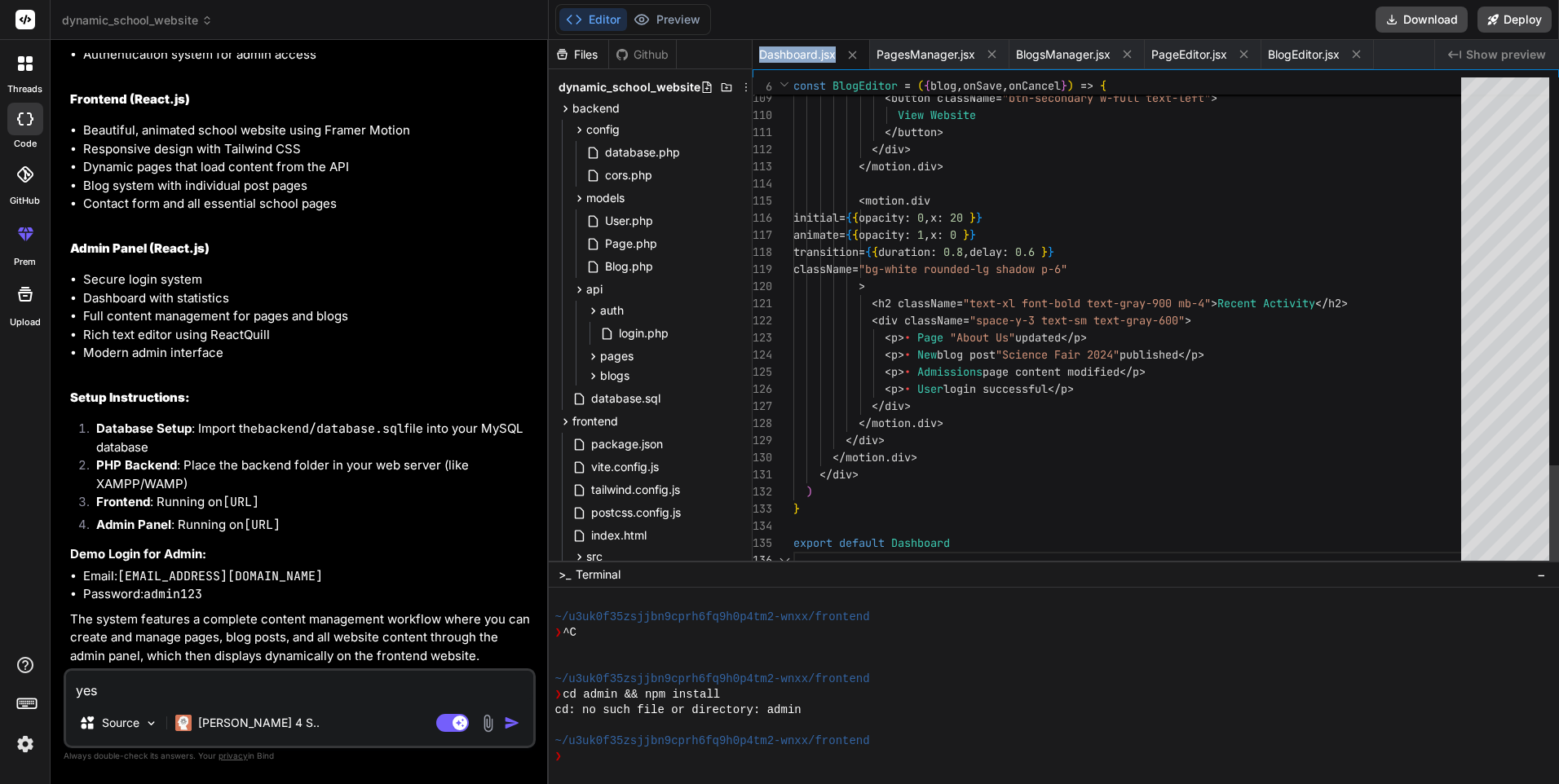
click at [795, 53] on span "Dashboard.jsx" at bounding box center [797, 54] width 77 height 16
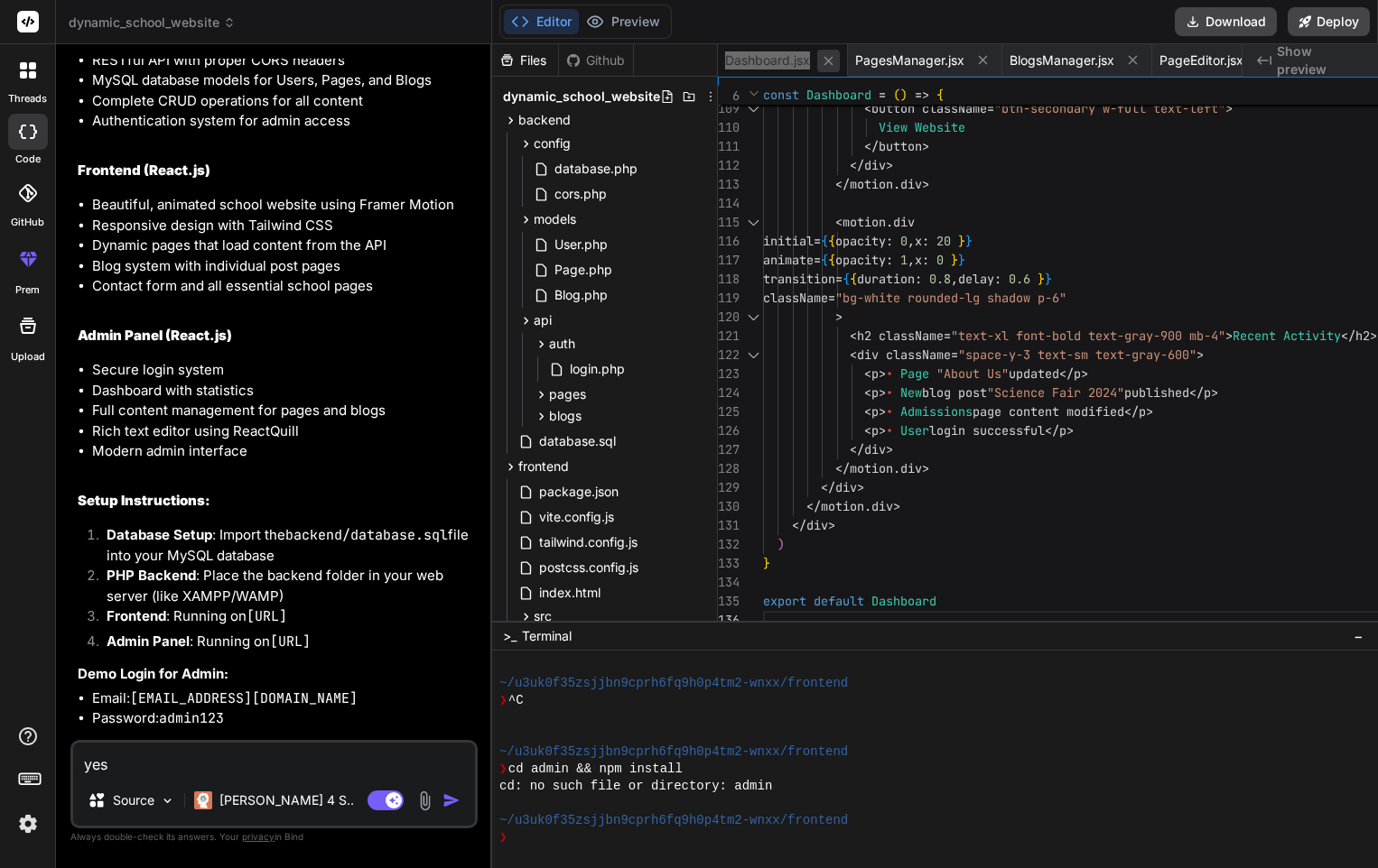
type textarea "x"
type textarea "export default Dashboard"
type textarea "x"
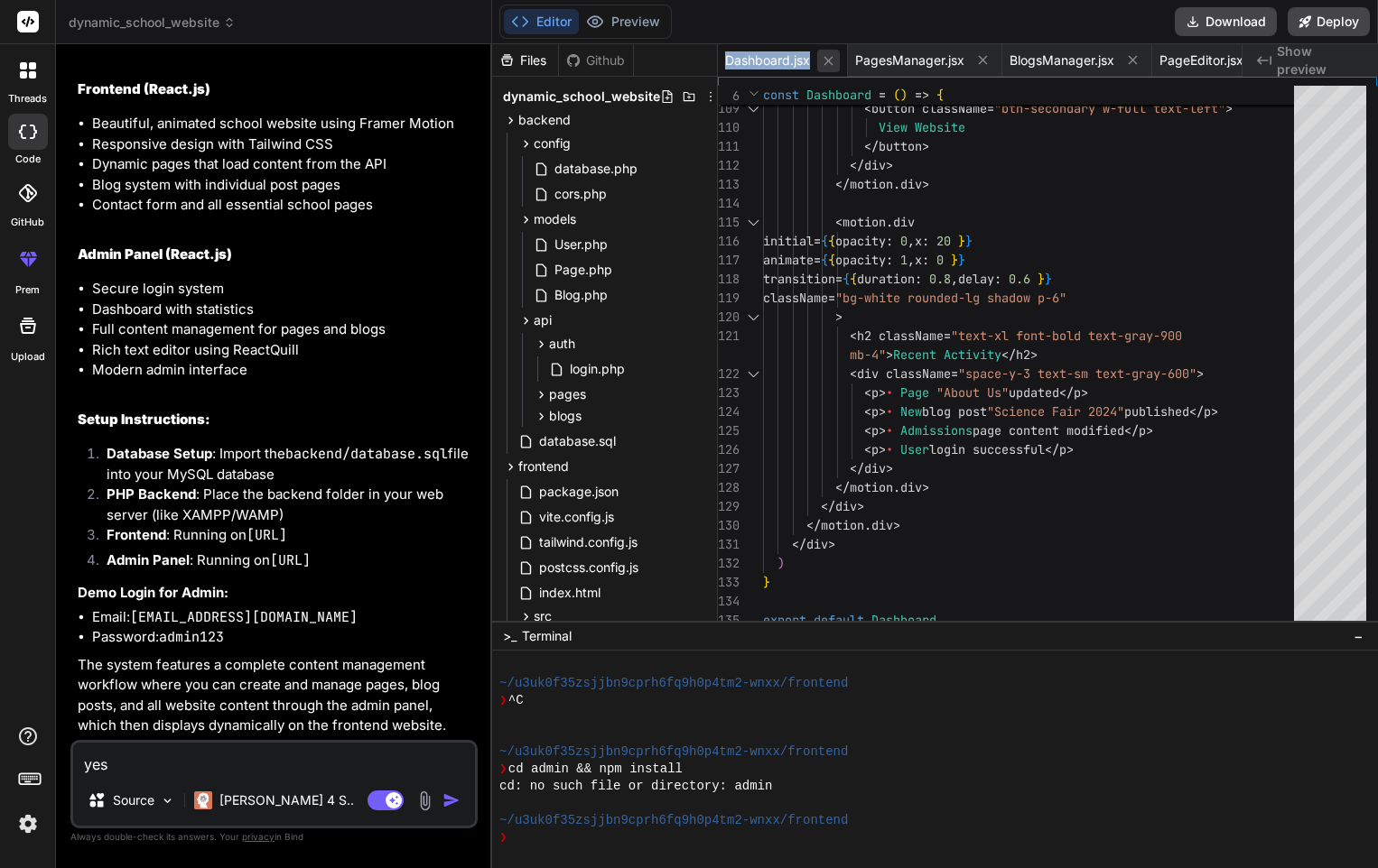
click at [823, 60] on icon at bounding box center [827, 60] width 15 height 15
type textarea "</div> </form> </motion.div> ) } export default BlogEditor"
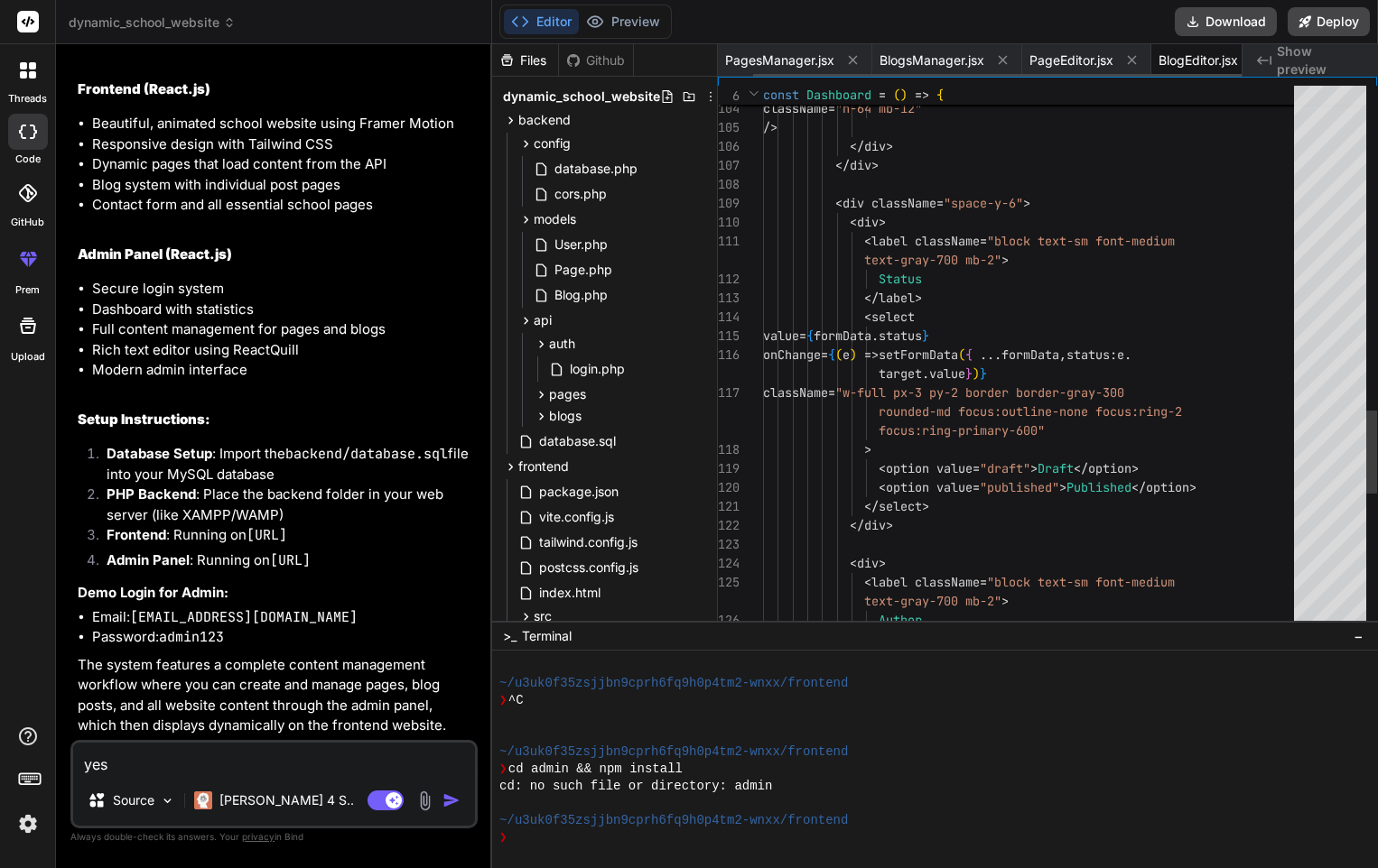
scroll to position [0, 38]
click at [823, 60] on button at bounding box center [818, 60] width 23 height 23
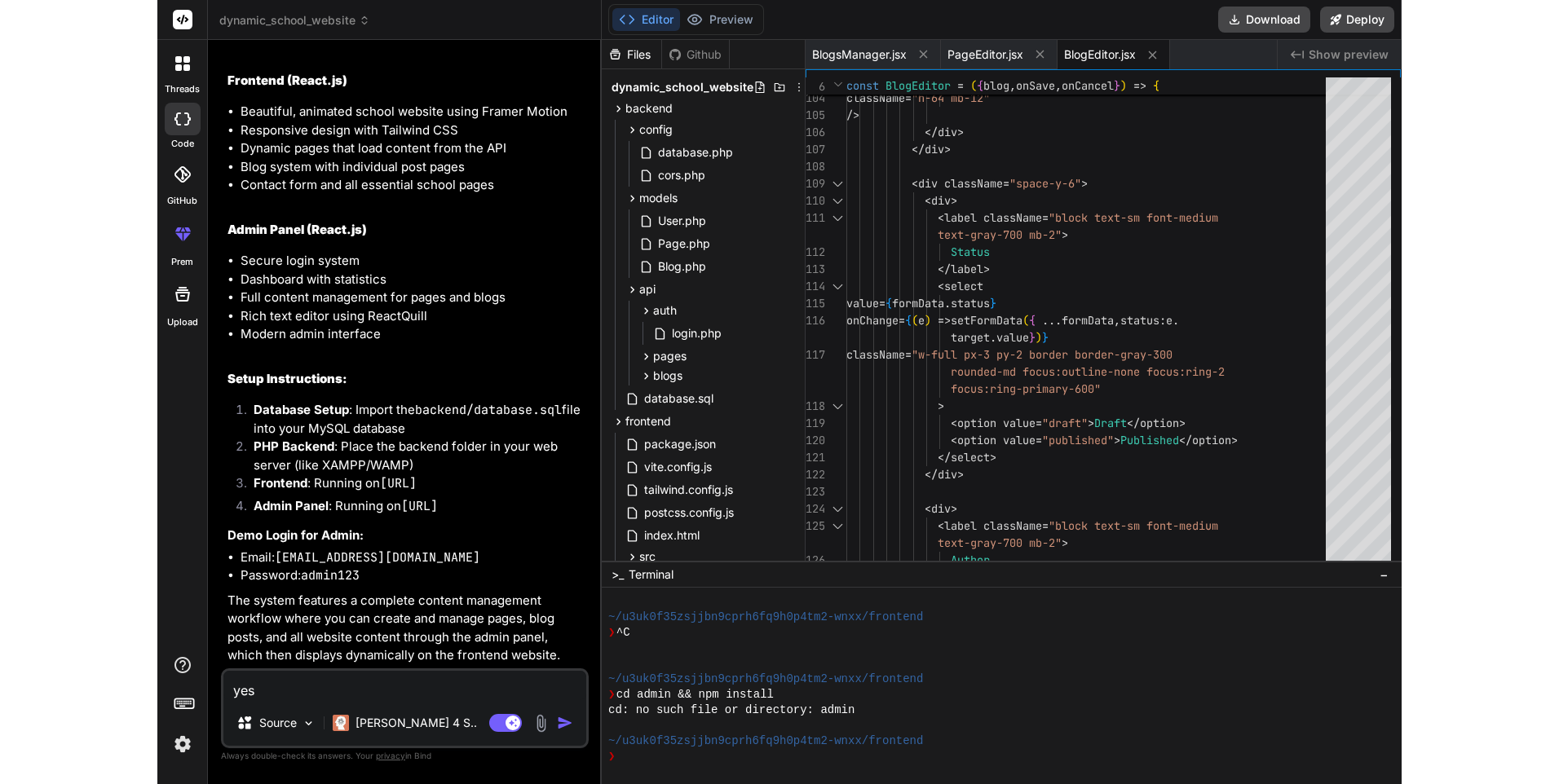
scroll to position [0, 0]
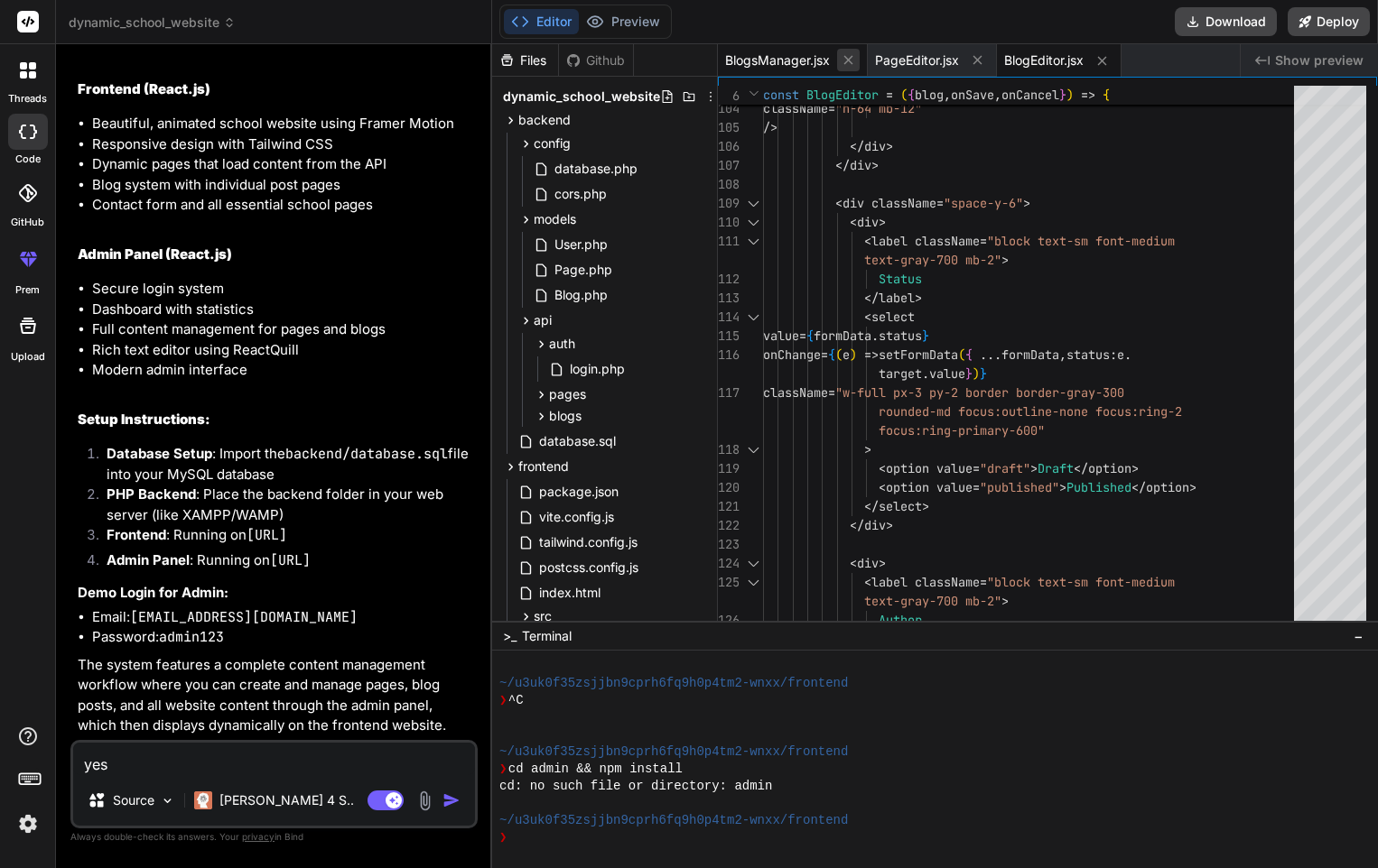
click at [848, 60] on icon at bounding box center [848, 60] width 9 height 9
click at [827, 61] on icon at bounding box center [827, 60] width 9 height 9
click at [827, 61] on icon at bounding box center [822, 60] width 15 height 15
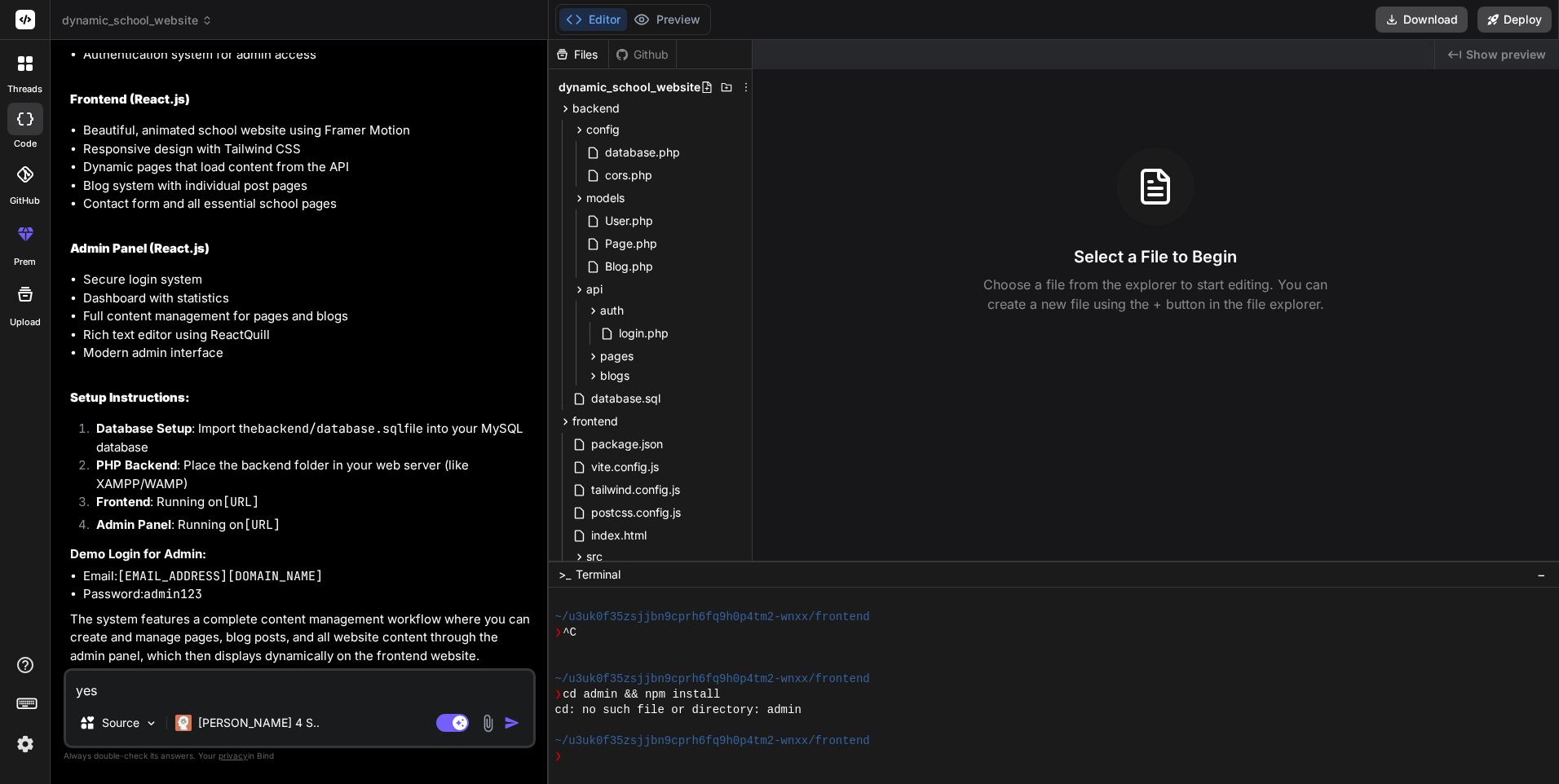
scroll to position [2642, 0]
click at [561, 104] on icon at bounding box center [565, 108] width 14 height 14
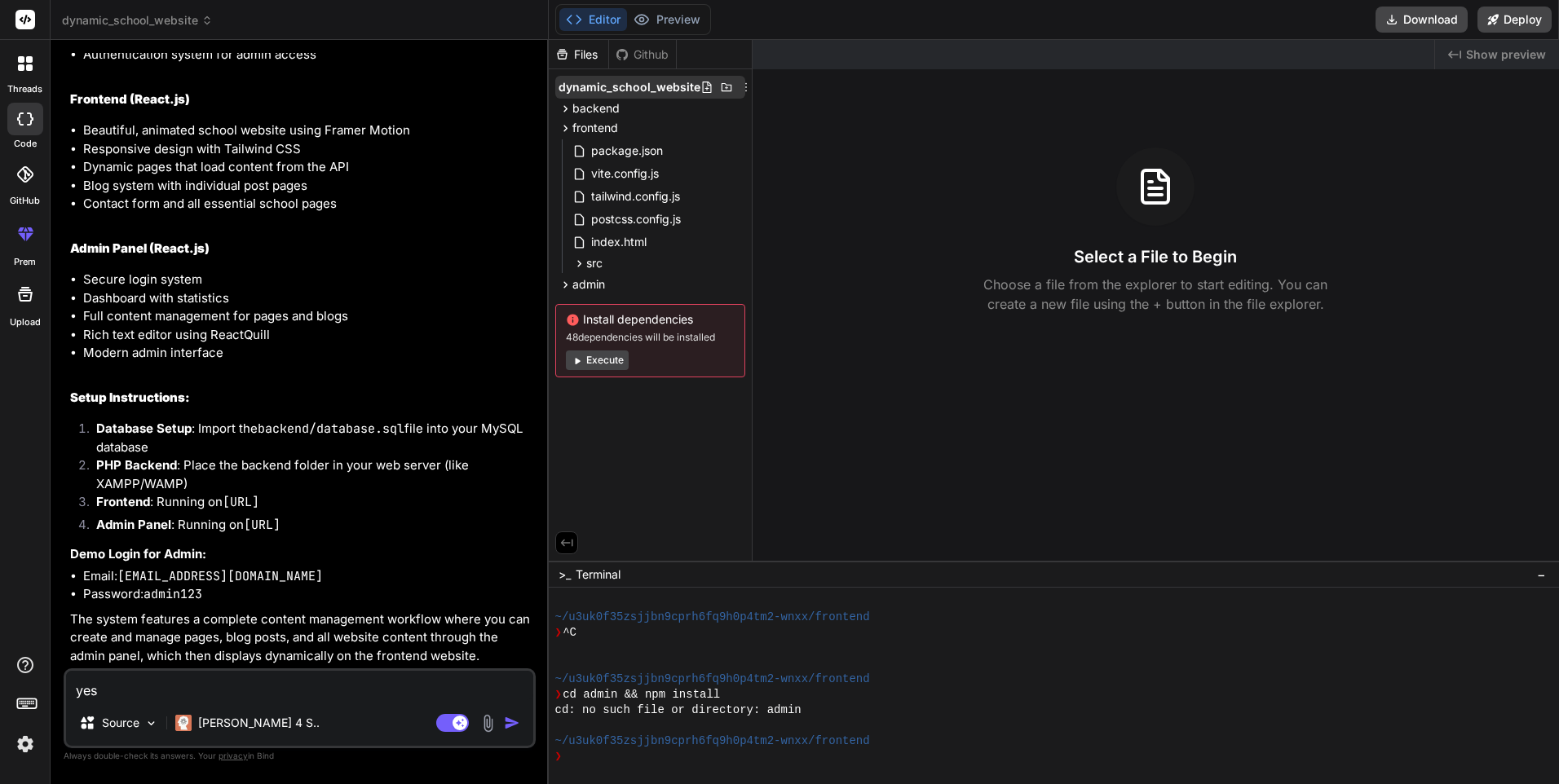
click at [595, 80] on span "dynamic_school_website" at bounding box center [629, 88] width 142 height 16
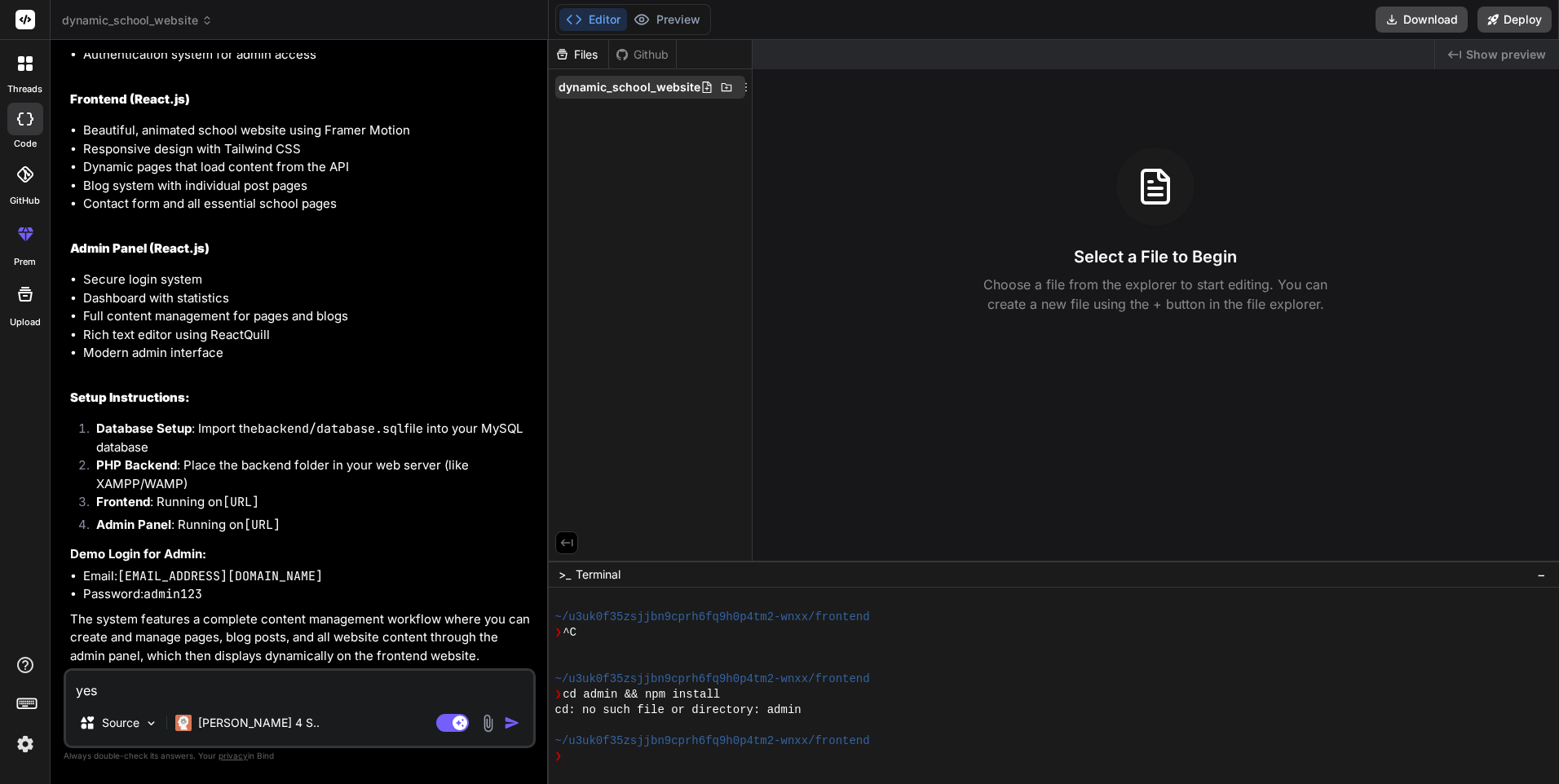
click at [596, 80] on span "dynamic_school_website" at bounding box center [629, 88] width 142 height 16
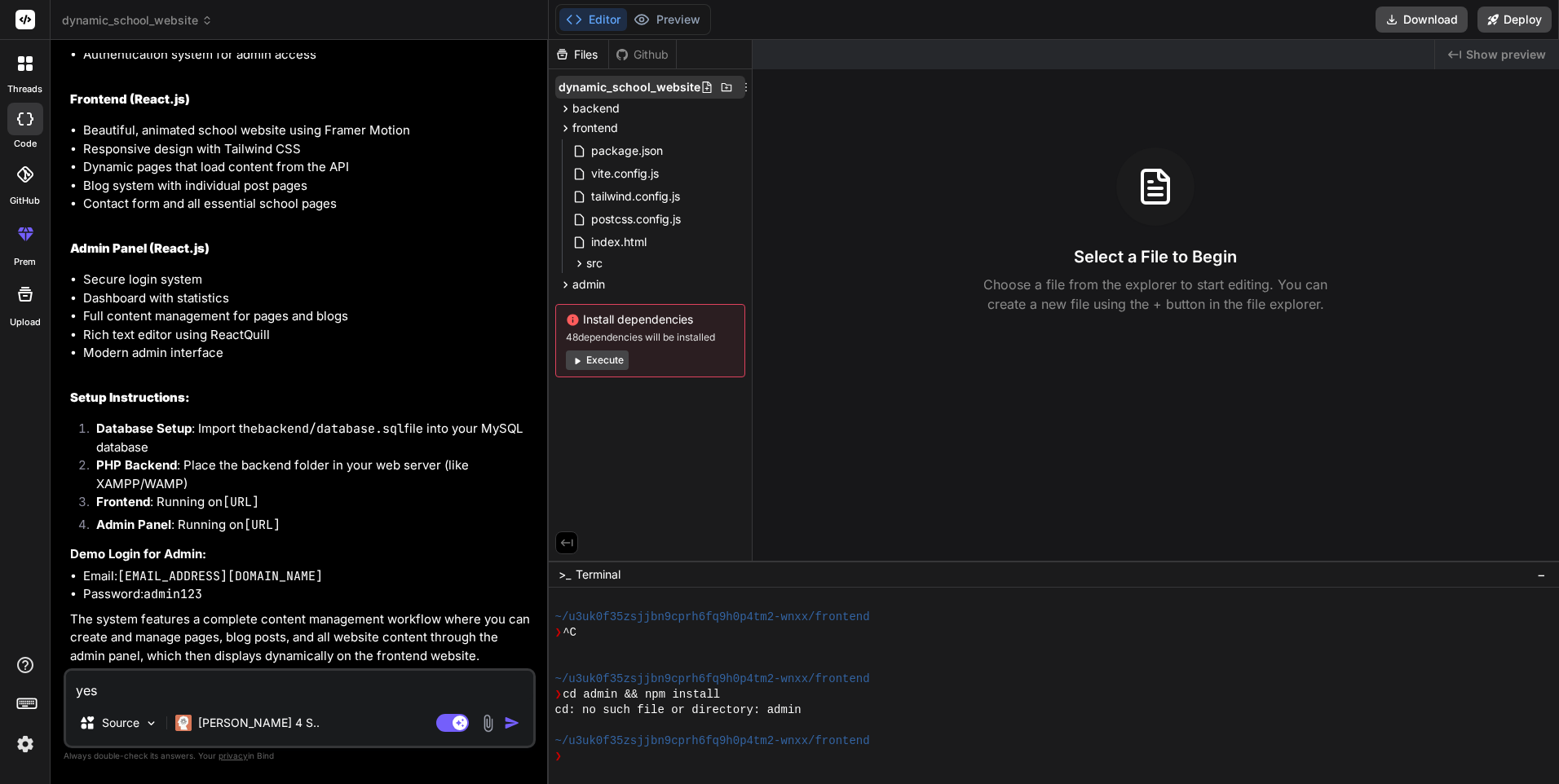
drag, startPoint x: 597, startPoint y: 81, endPoint x: 588, endPoint y: 84, distance: 9.5
click at [588, 84] on span "dynamic_school_website" at bounding box center [629, 88] width 142 height 16
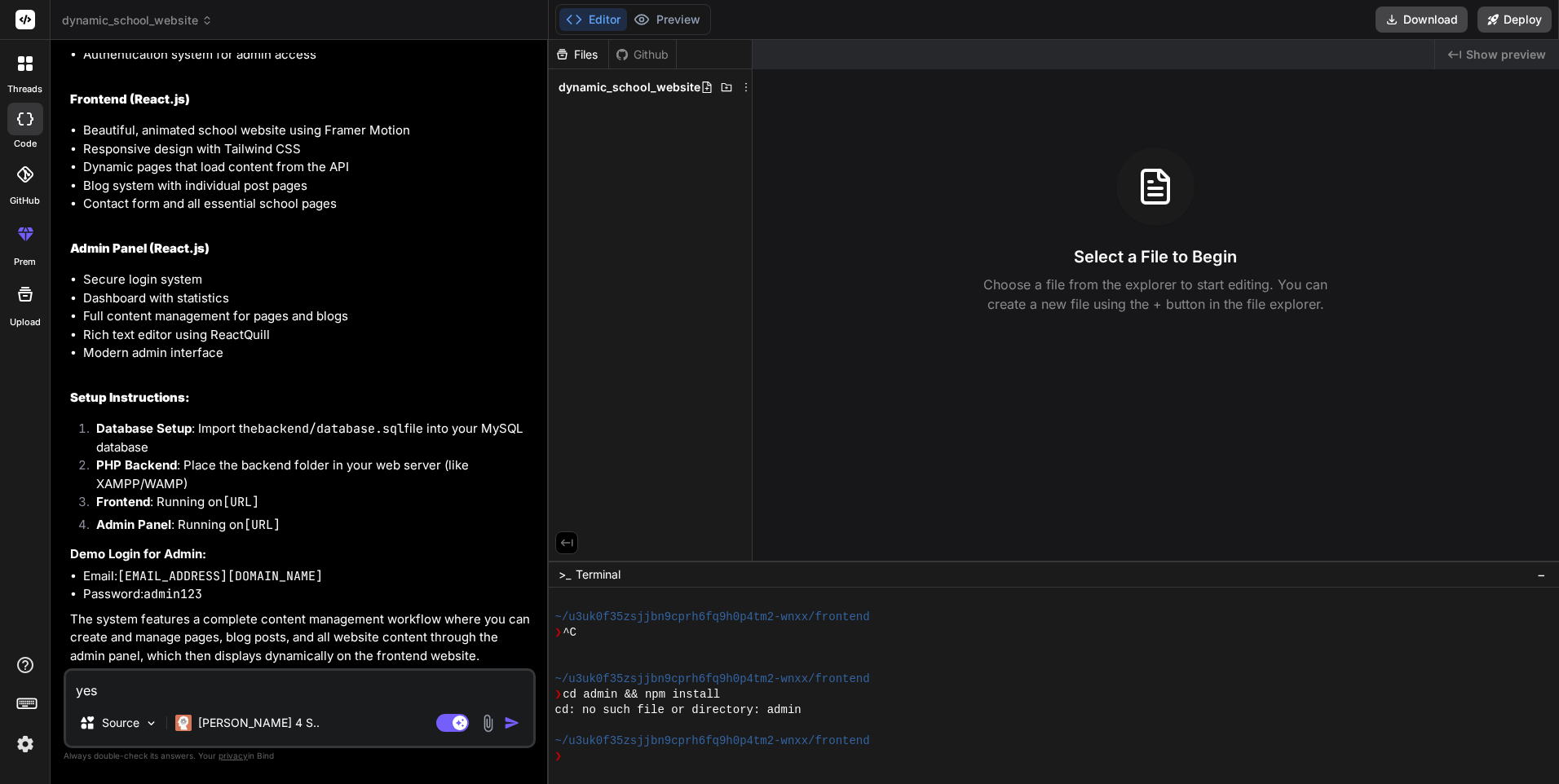
click at [588, 84] on span "dynamic_school_website" at bounding box center [629, 88] width 142 height 16
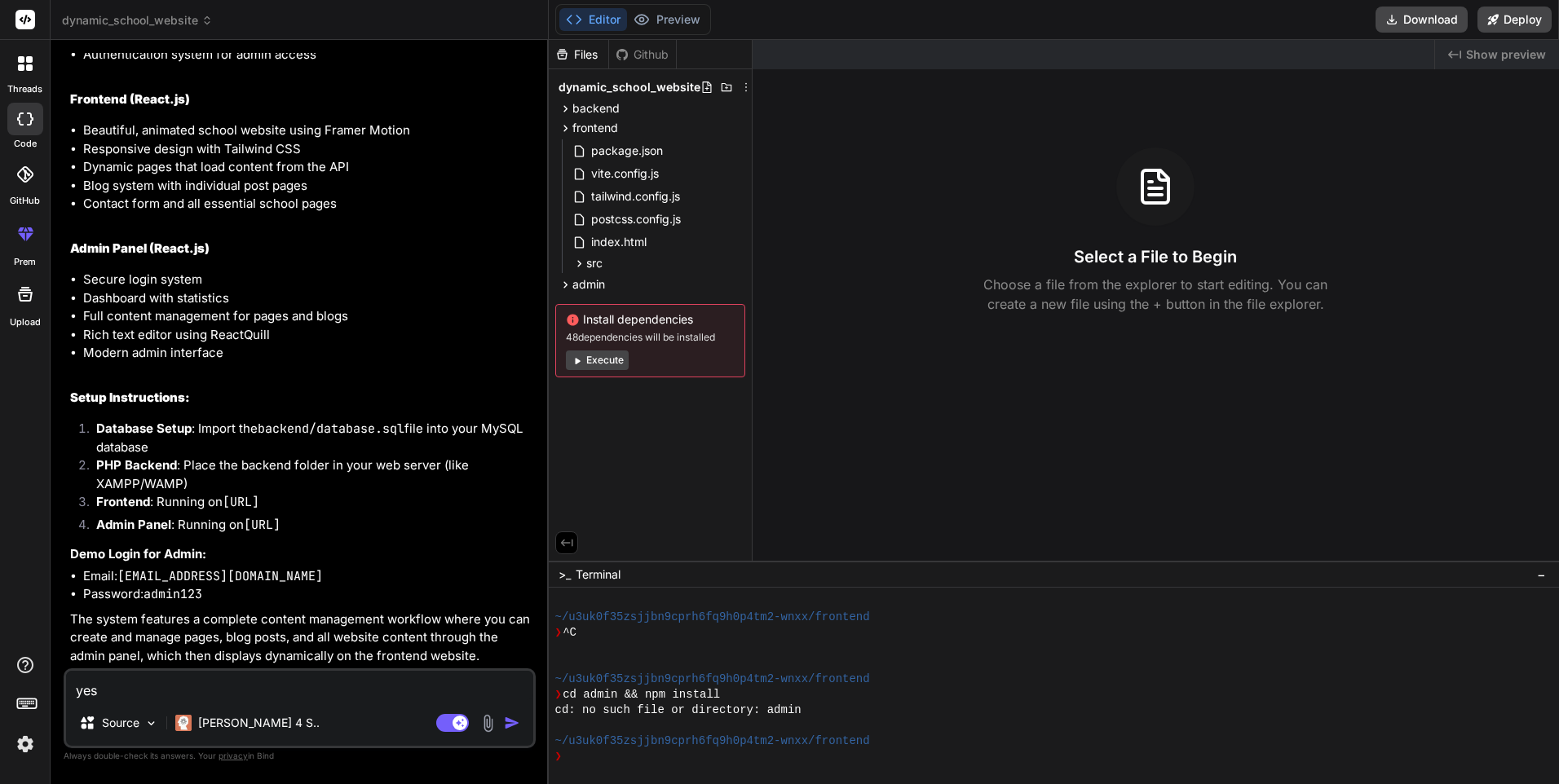
click at [588, 84] on span "dynamic_school_website" at bounding box center [629, 88] width 142 height 16
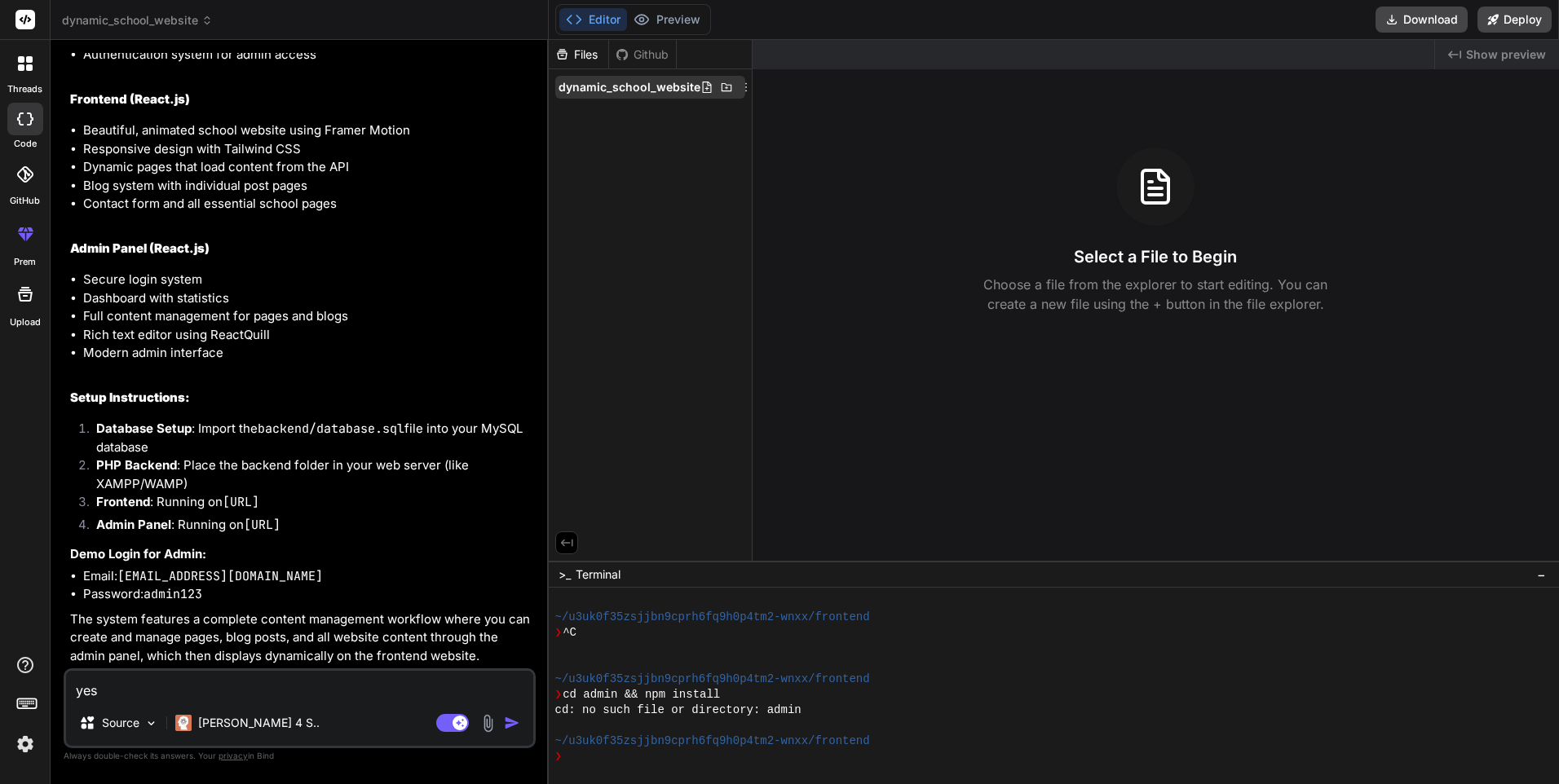
click at [742, 86] on icon at bounding box center [746, 87] width 13 height 13
click at [876, 200] on div at bounding box center [1054, 411] width 1011 height 744
click at [722, 88] on icon at bounding box center [727, 87] width 11 height 8
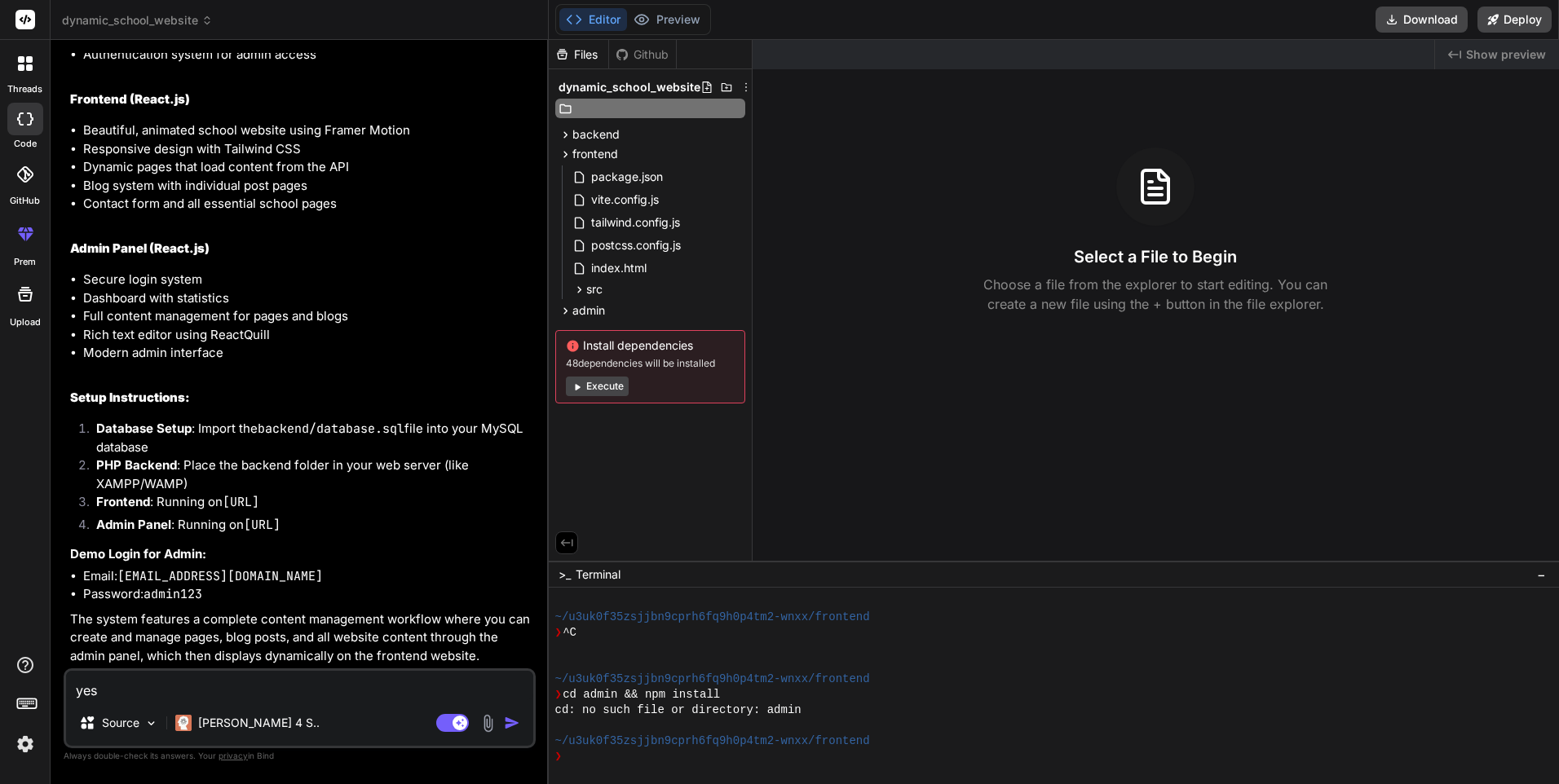
click at [722, 88] on icon at bounding box center [727, 87] width 11 height 8
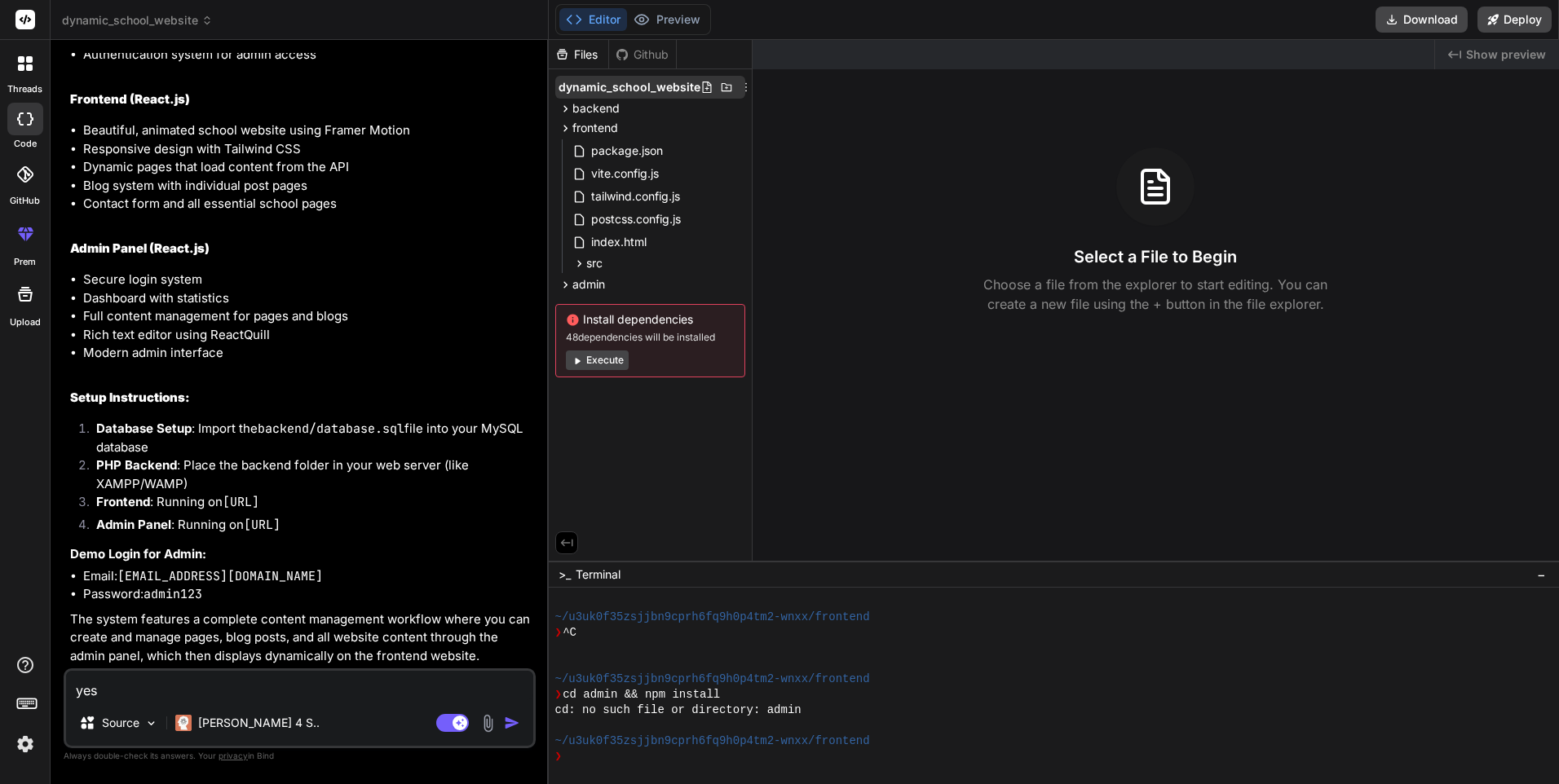
click at [705, 89] on icon at bounding box center [707, 87] width 13 height 13
click at [636, 85] on span "dynamic_school_website" at bounding box center [629, 88] width 142 height 16
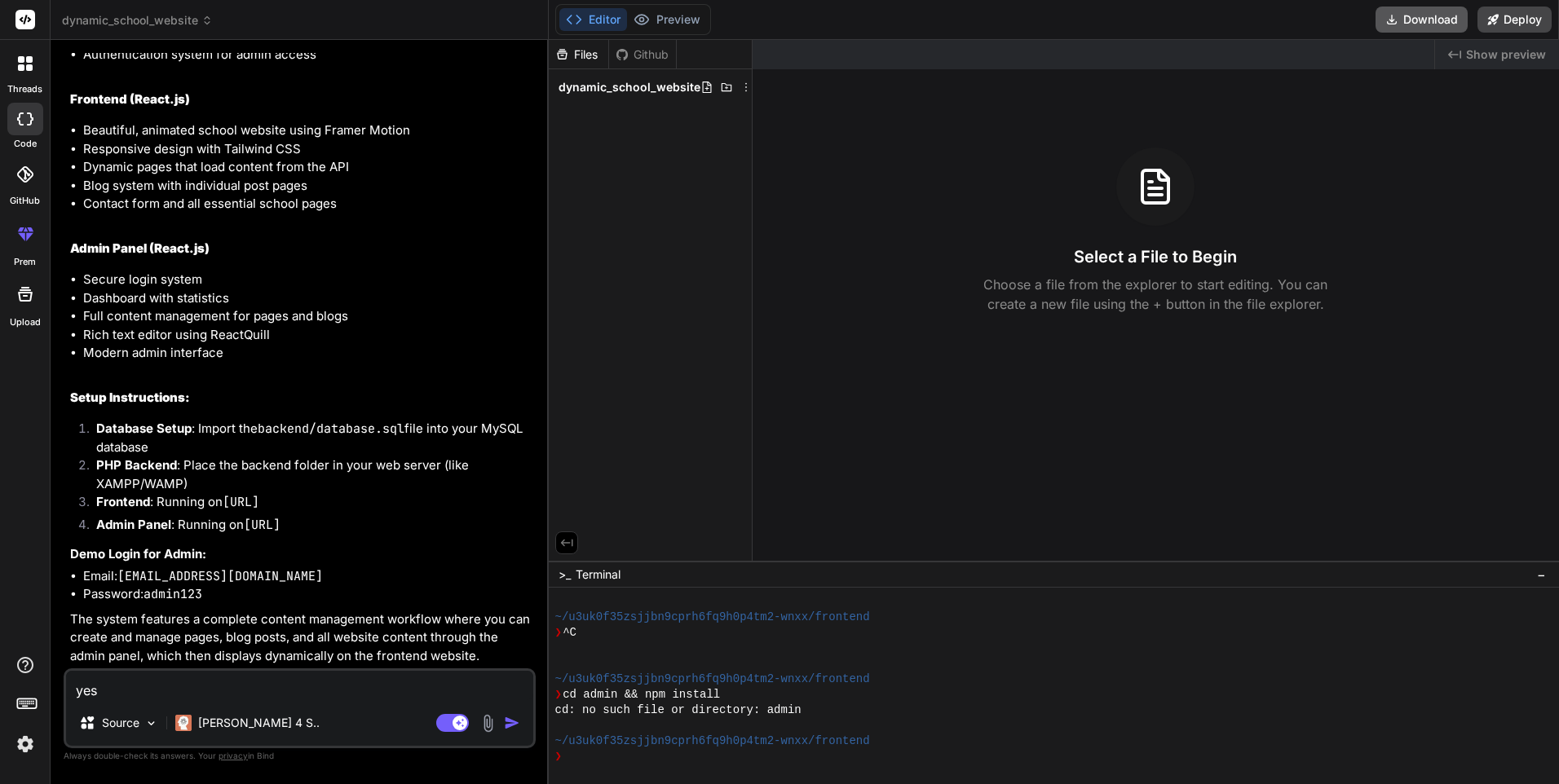
click at [1412, 17] on button "Download" at bounding box center [1422, 19] width 92 height 26
click at [23, 751] on img at bounding box center [25, 743] width 28 height 28
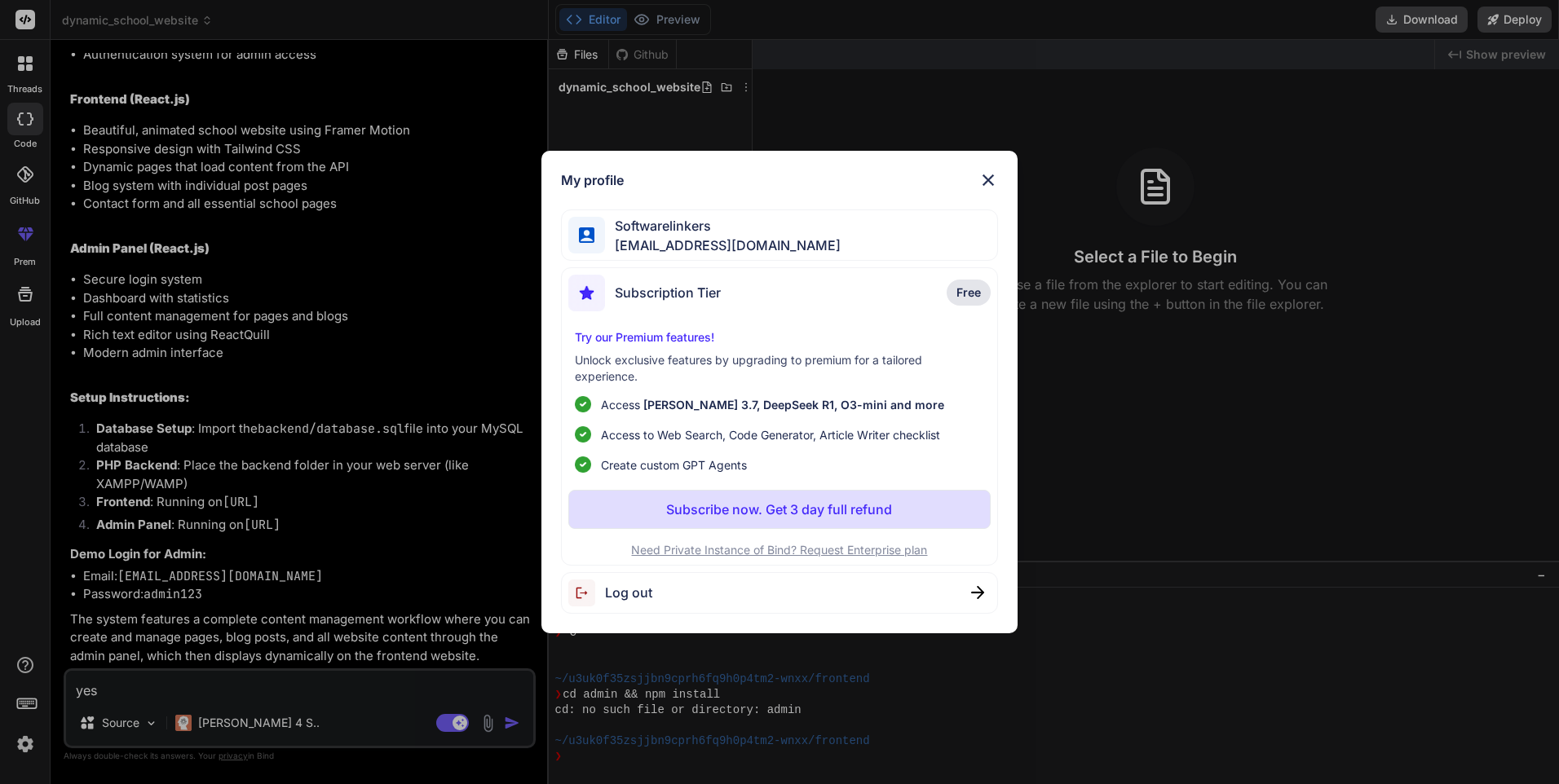
click at [977, 291] on span "Free" at bounding box center [969, 292] width 24 height 16
click at [624, 347] on div "Try our Premium features! Unlock exclusive features by upgrading to premium for…" at bounding box center [780, 401] width 422 height 144
click at [682, 440] on span "Access to Web Search, Code Generator, Article Writer checklist" at bounding box center [771, 435] width 339 height 17
click at [671, 408] on span "[PERSON_NAME] 3.7, DeepSeek R1, O3-mini and more" at bounding box center [793, 404] width 301 height 14
click at [663, 323] on div "Subscription Tier Free Try our Premium features! Unlock exclusive features by u…" at bounding box center [780, 416] width 437 height 299
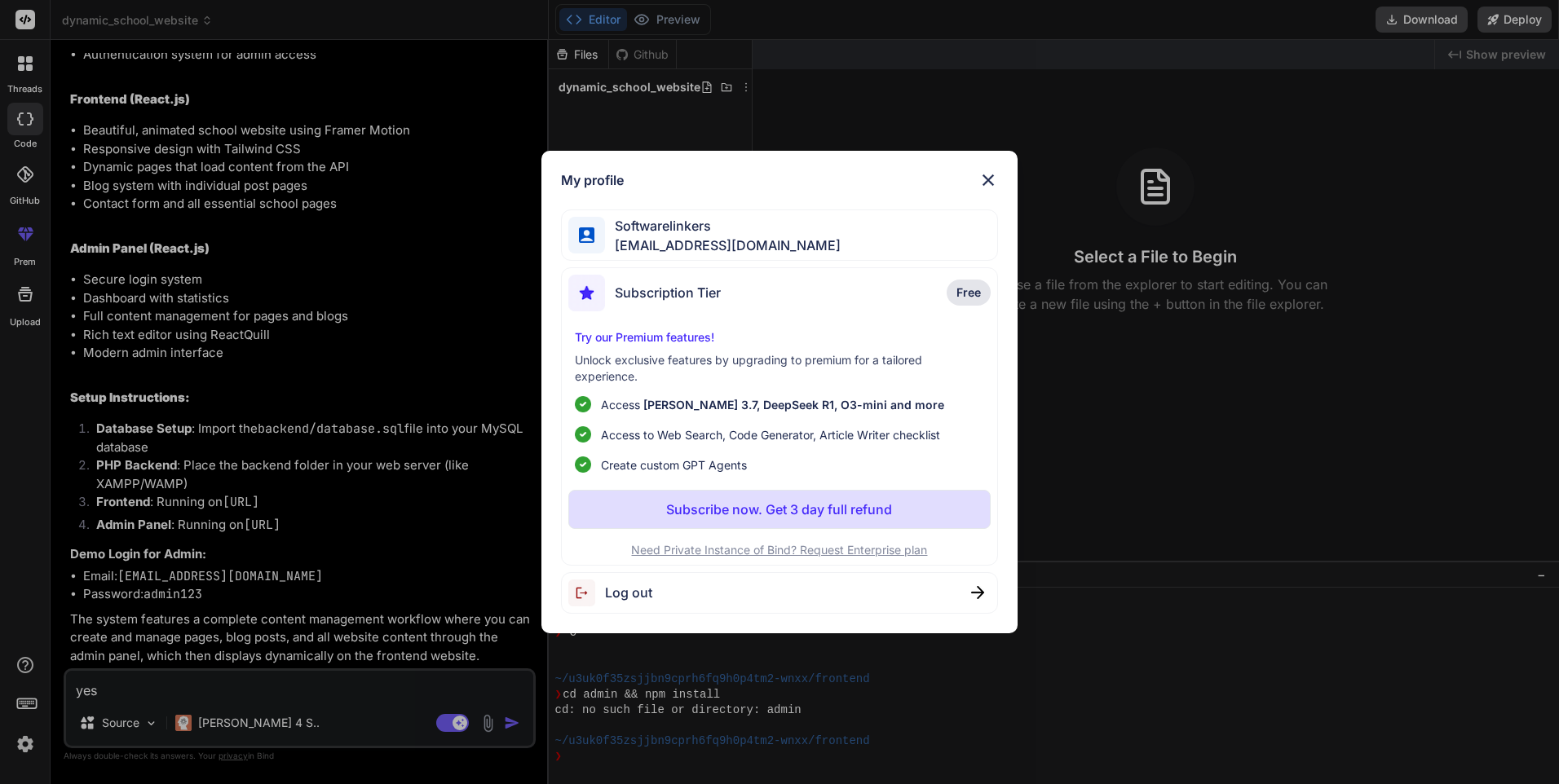
click at [646, 337] on p "Try our Premium features!" at bounding box center [780, 337] width 410 height 16
click at [629, 230] on span "Softwarelinkers" at bounding box center [722, 226] width 236 height 20
click at [965, 299] on span "Free" at bounding box center [969, 292] width 24 height 16
click at [855, 515] on p "Subscribe now. Get 3 day full refund" at bounding box center [779, 510] width 226 height 20
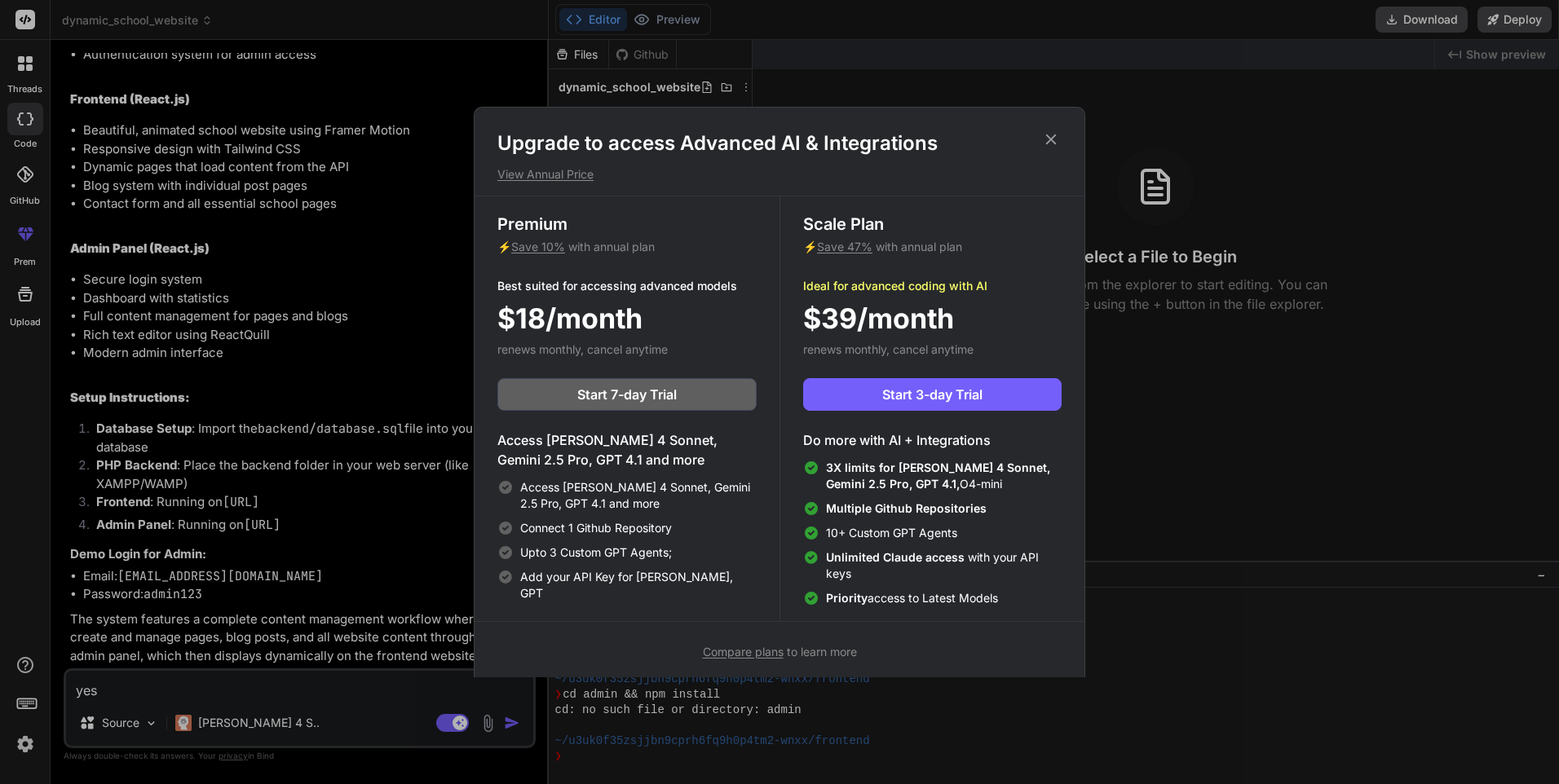
click at [1053, 134] on icon at bounding box center [1052, 140] width 18 height 18
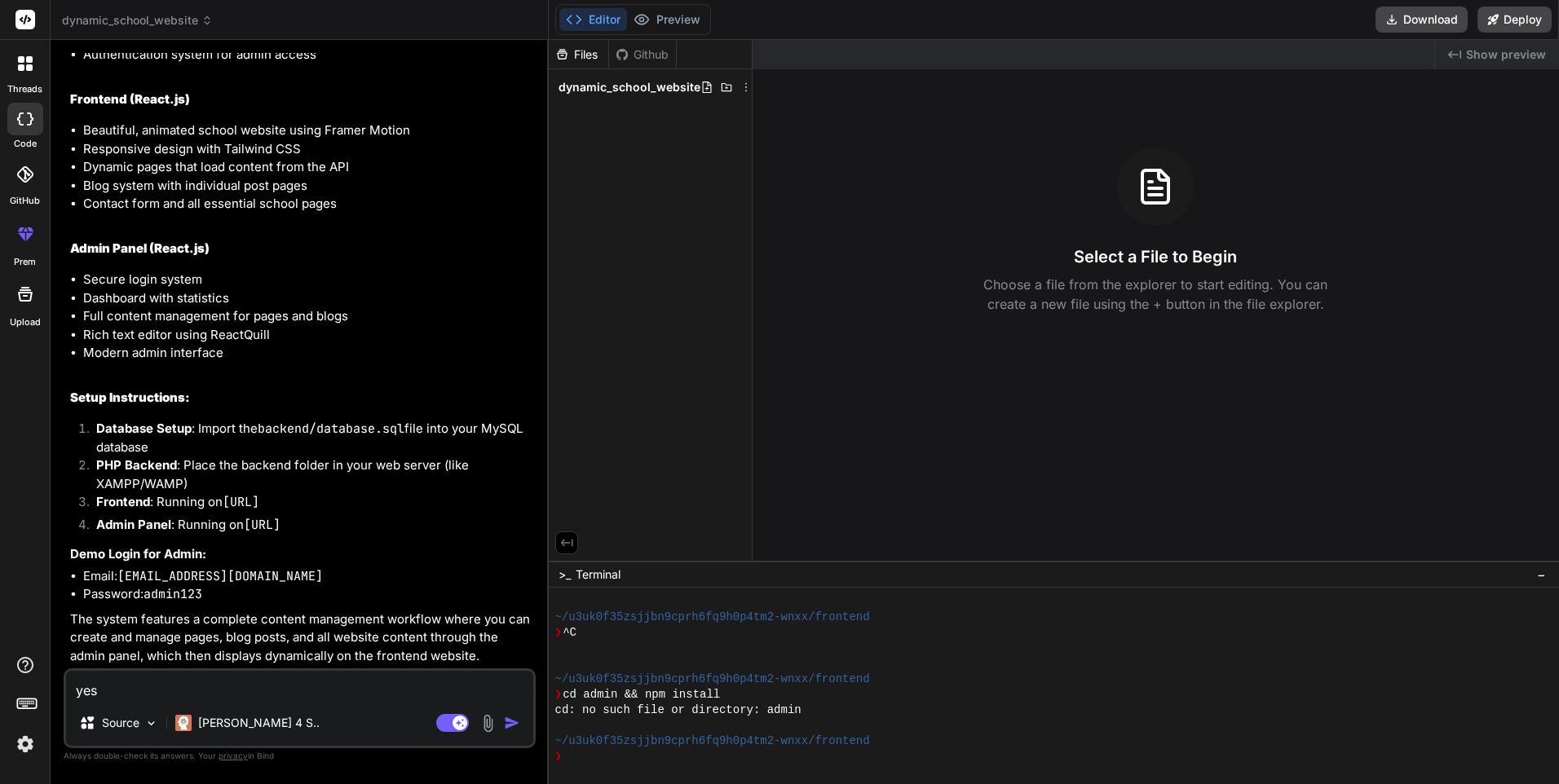
click at [24, 742] on img at bounding box center [25, 743] width 28 height 28
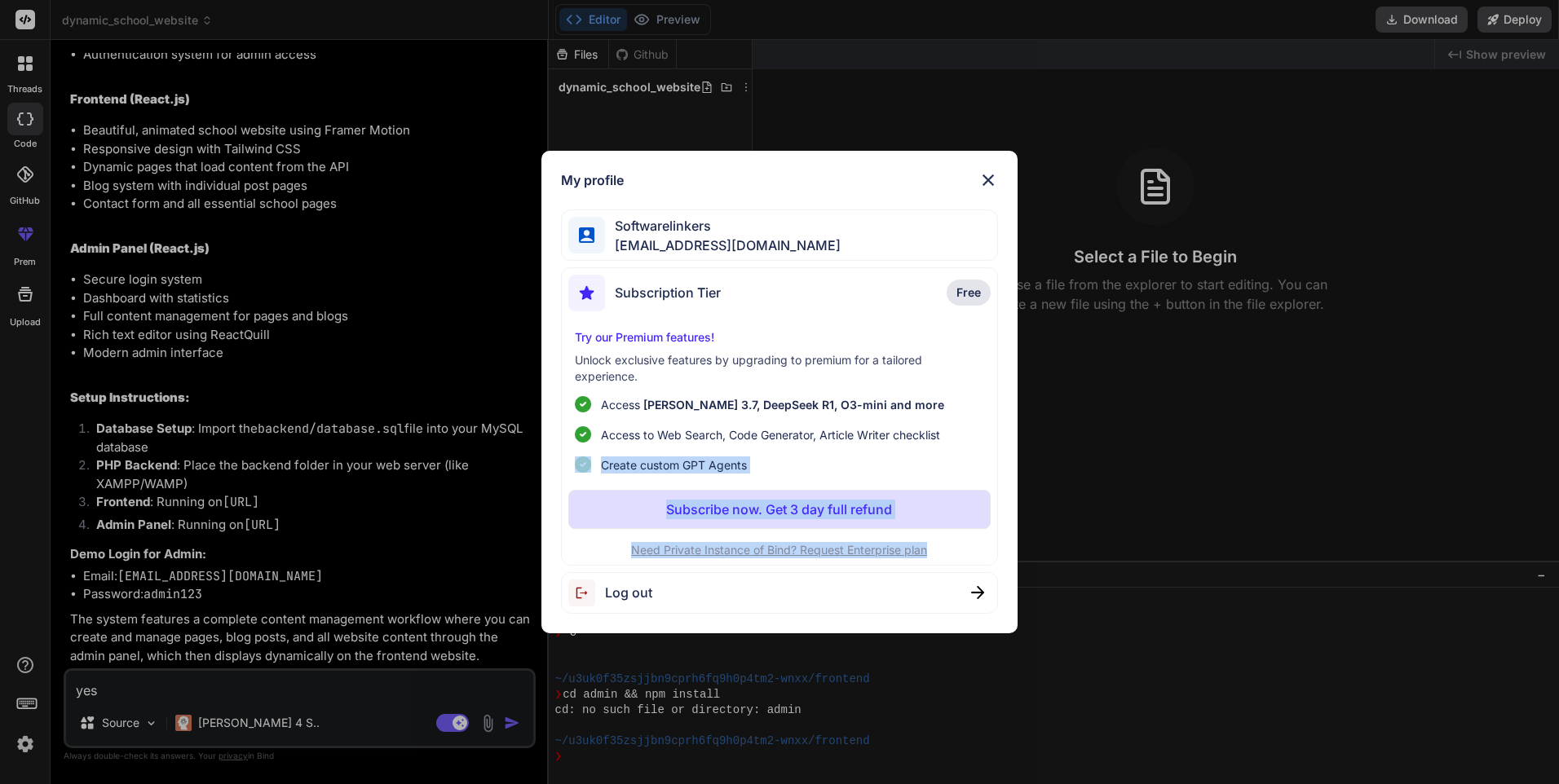
drag, startPoint x: 1126, startPoint y: 447, endPoint x: 886, endPoint y: 578, distance: 273.4
click at [904, 578] on div "My profile Softwarelinkers [EMAIL_ADDRESS][DOMAIN_NAME] Subscription Tier Free …" at bounding box center [779, 392] width 1559 height 784
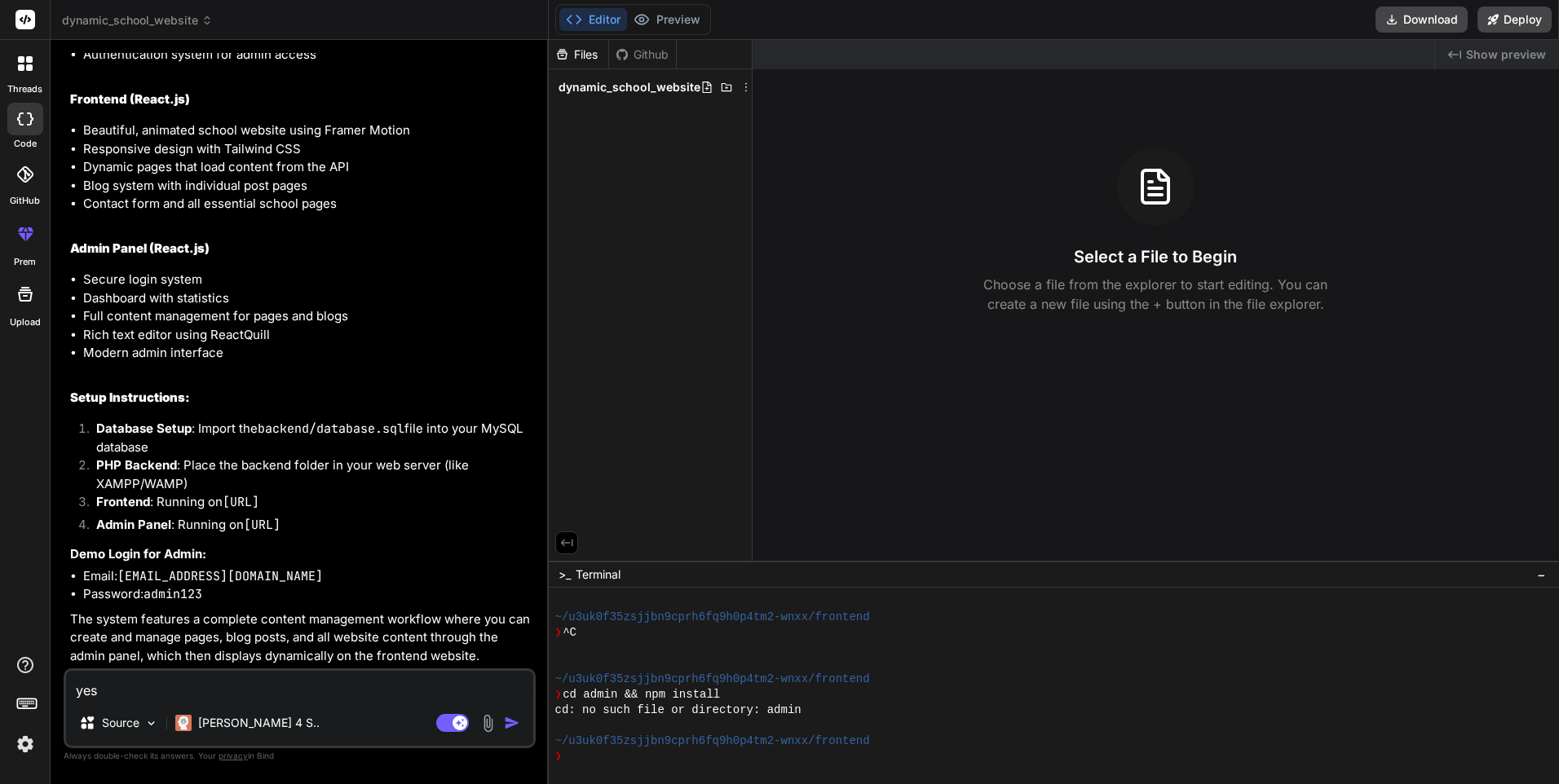
click at [18, 68] on icon at bounding box center [25, 63] width 14 height 14
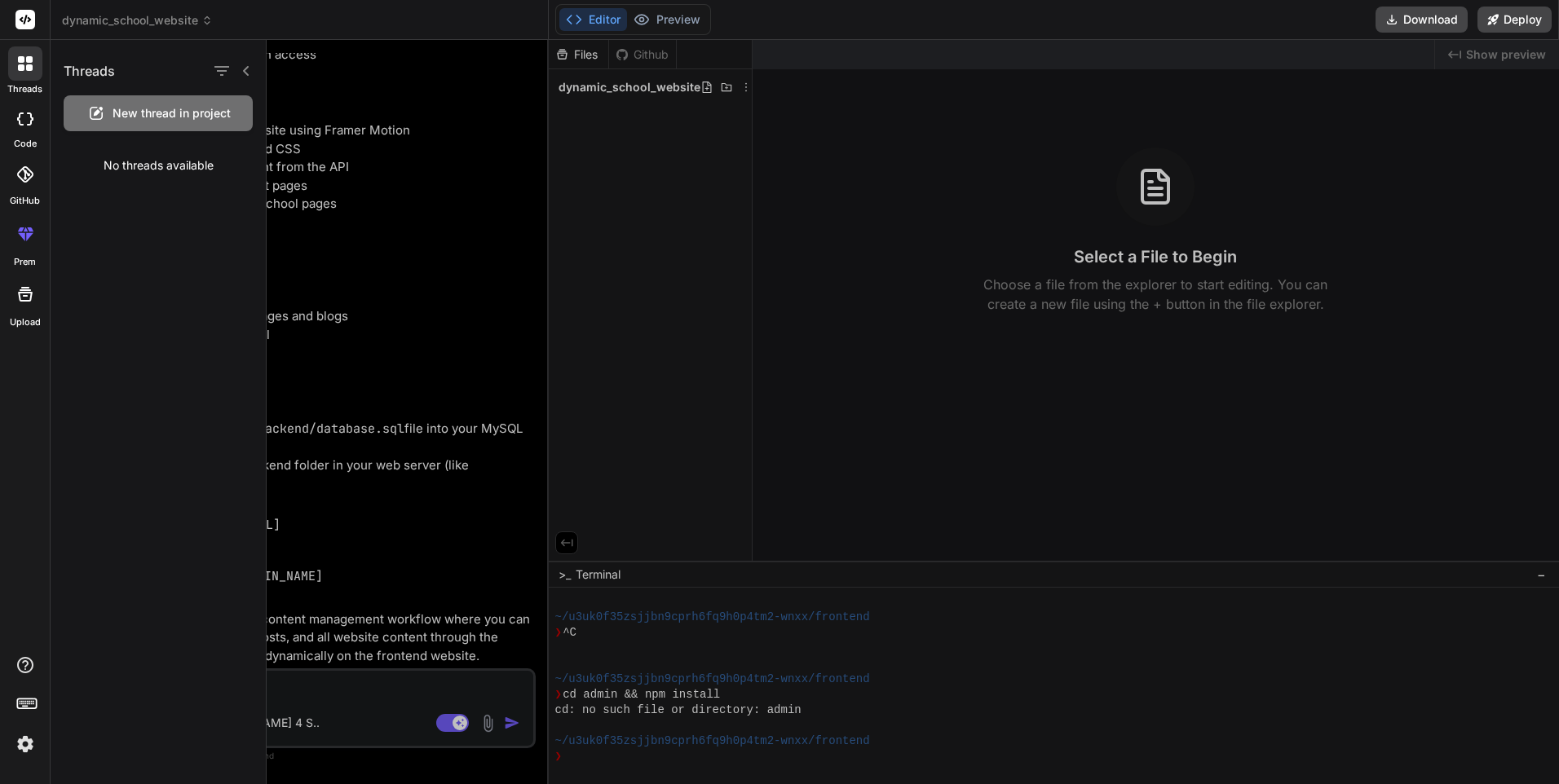
click at [18, 68] on icon at bounding box center [25, 63] width 14 height 14
click at [111, 110] on div "New thread in project" at bounding box center [158, 114] width 190 height 36
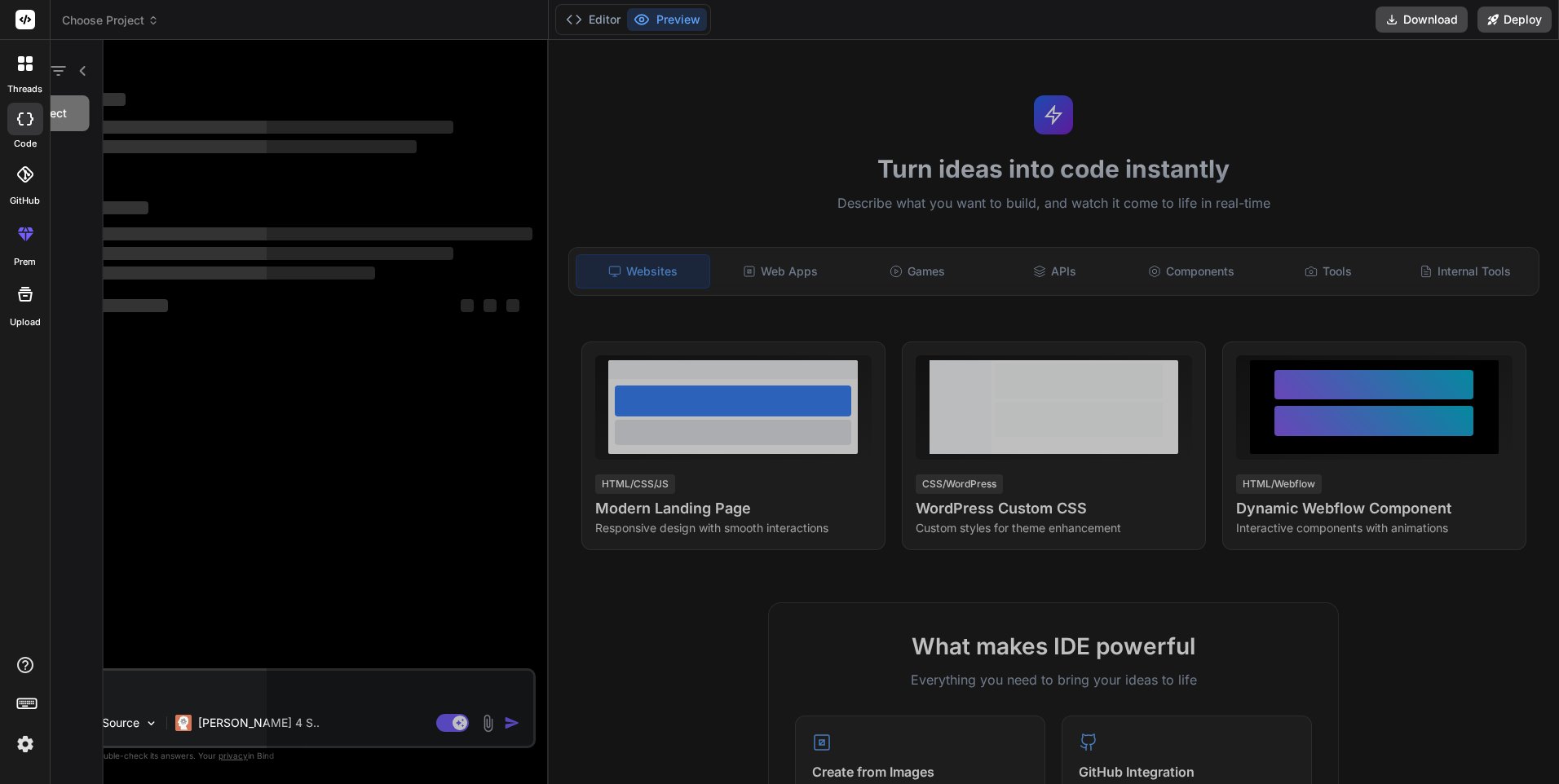
scroll to position [992, 0]
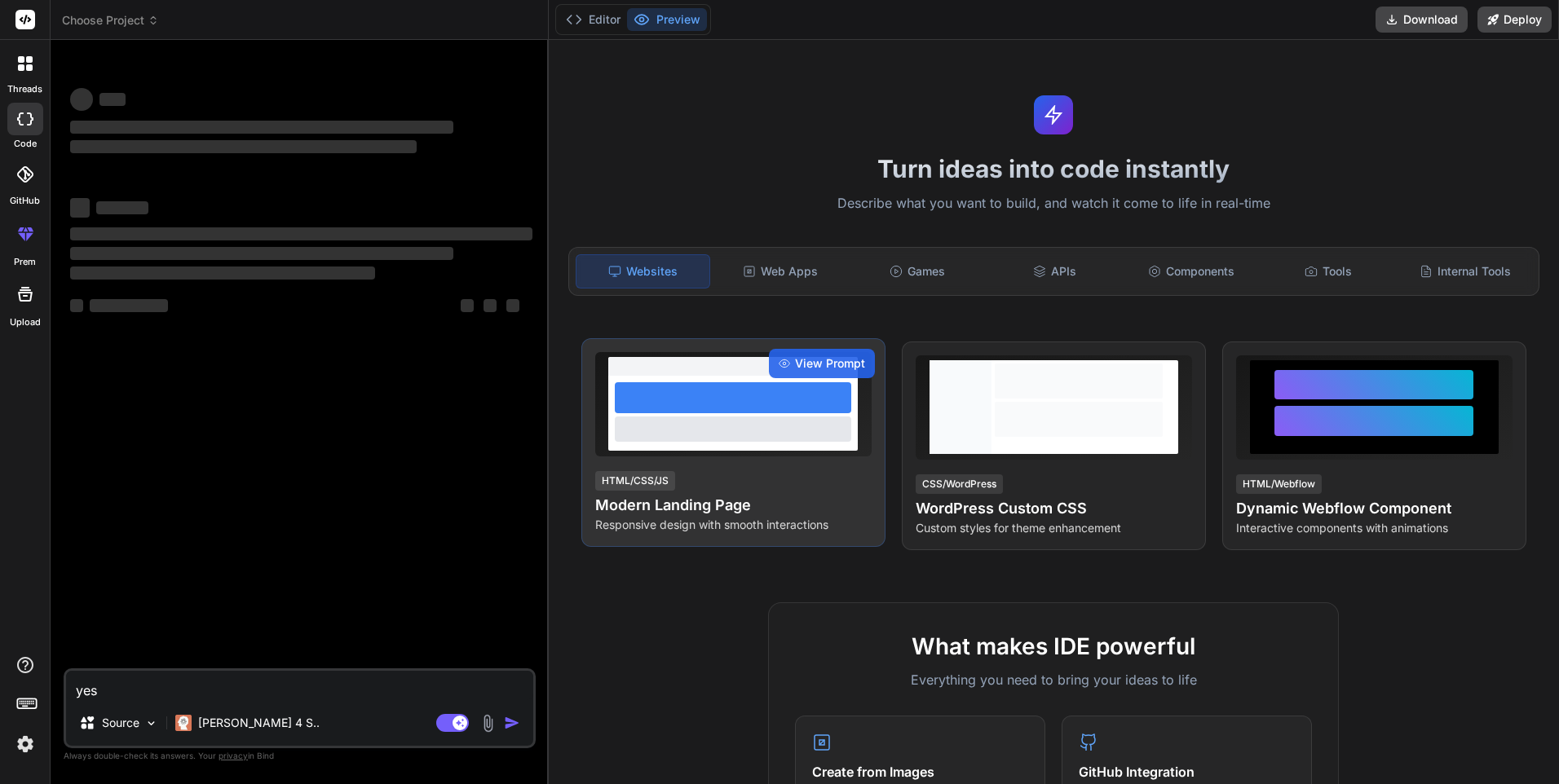
type textarea "x"
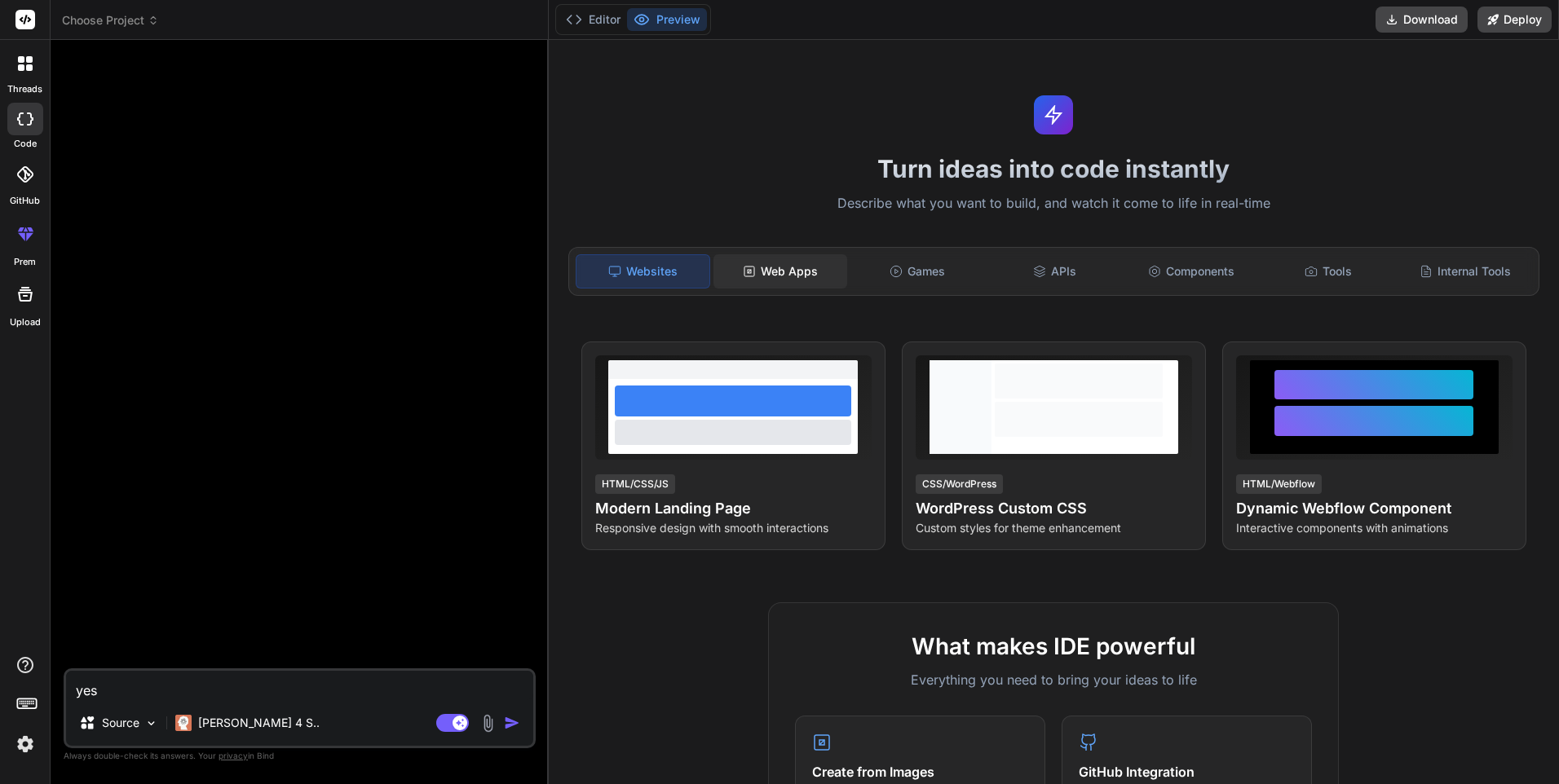
click at [790, 274] on div "Web Apps" at bounding box center [781, 272] width 134 height 34
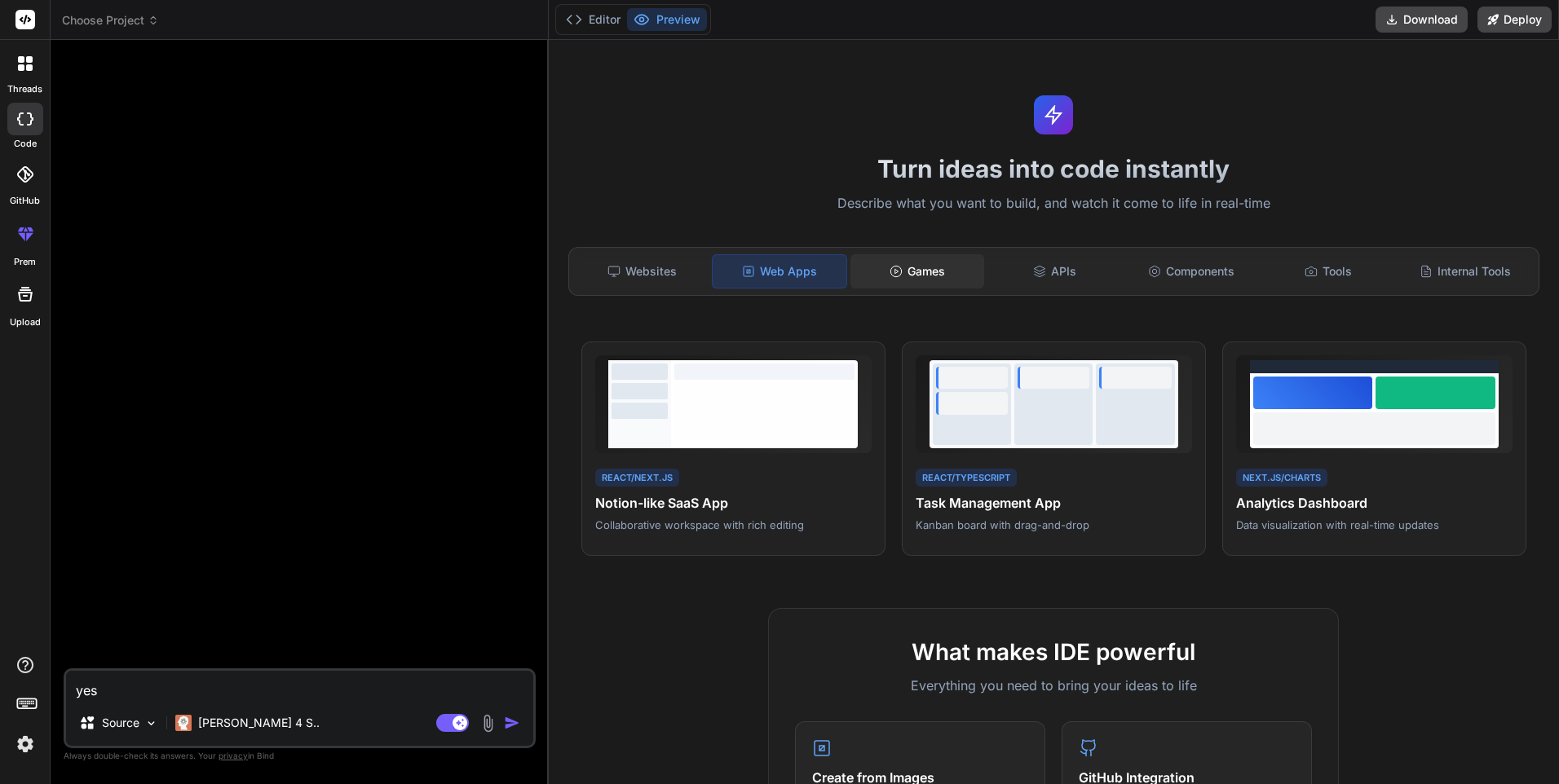
click at [942, 278] on div "Games" at bounding box center [917, 272] width 134 height 34
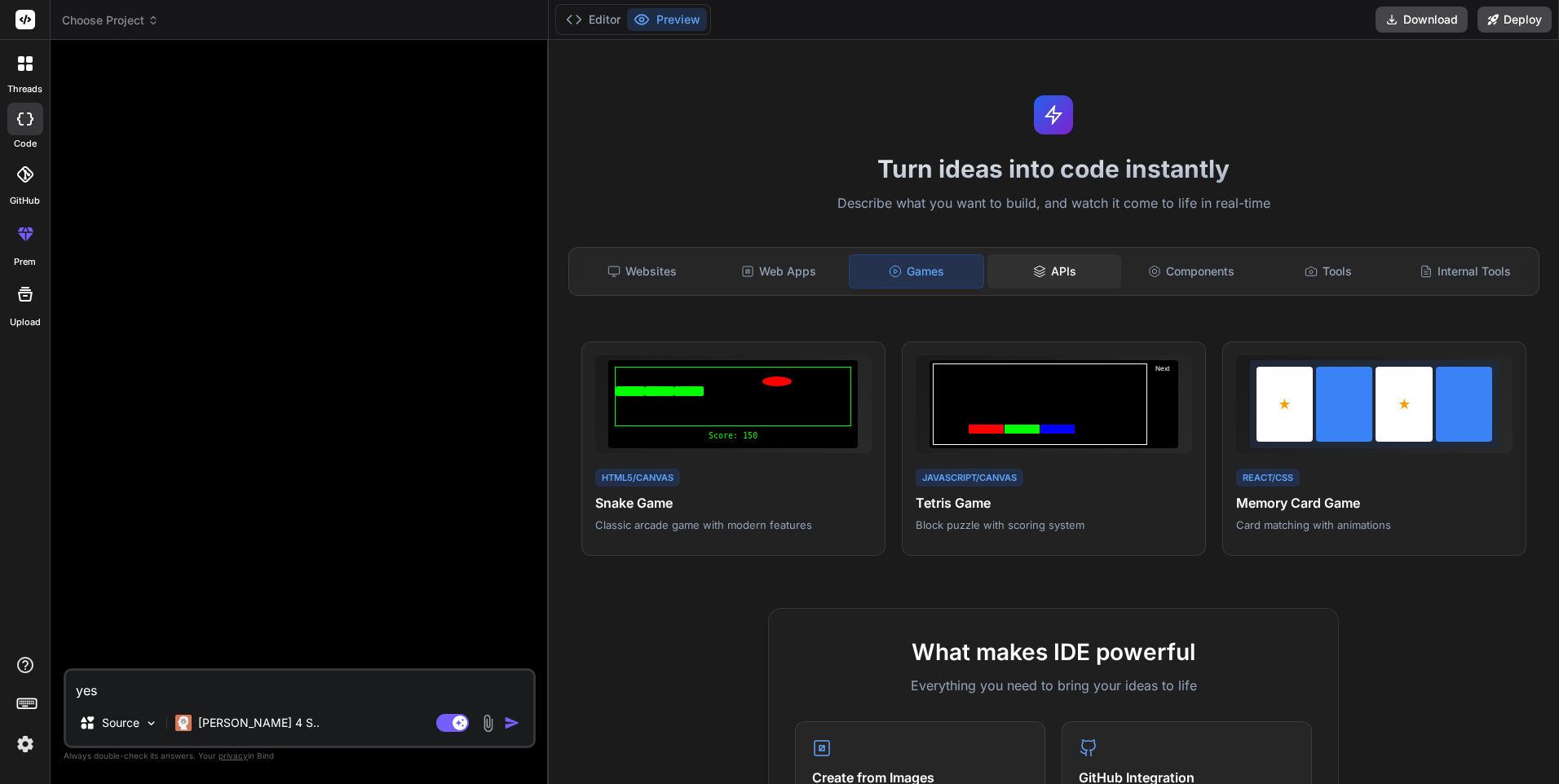
click at [1044, 279] on div "APIs" at bounding box center [1054, 272] width 134 height 34
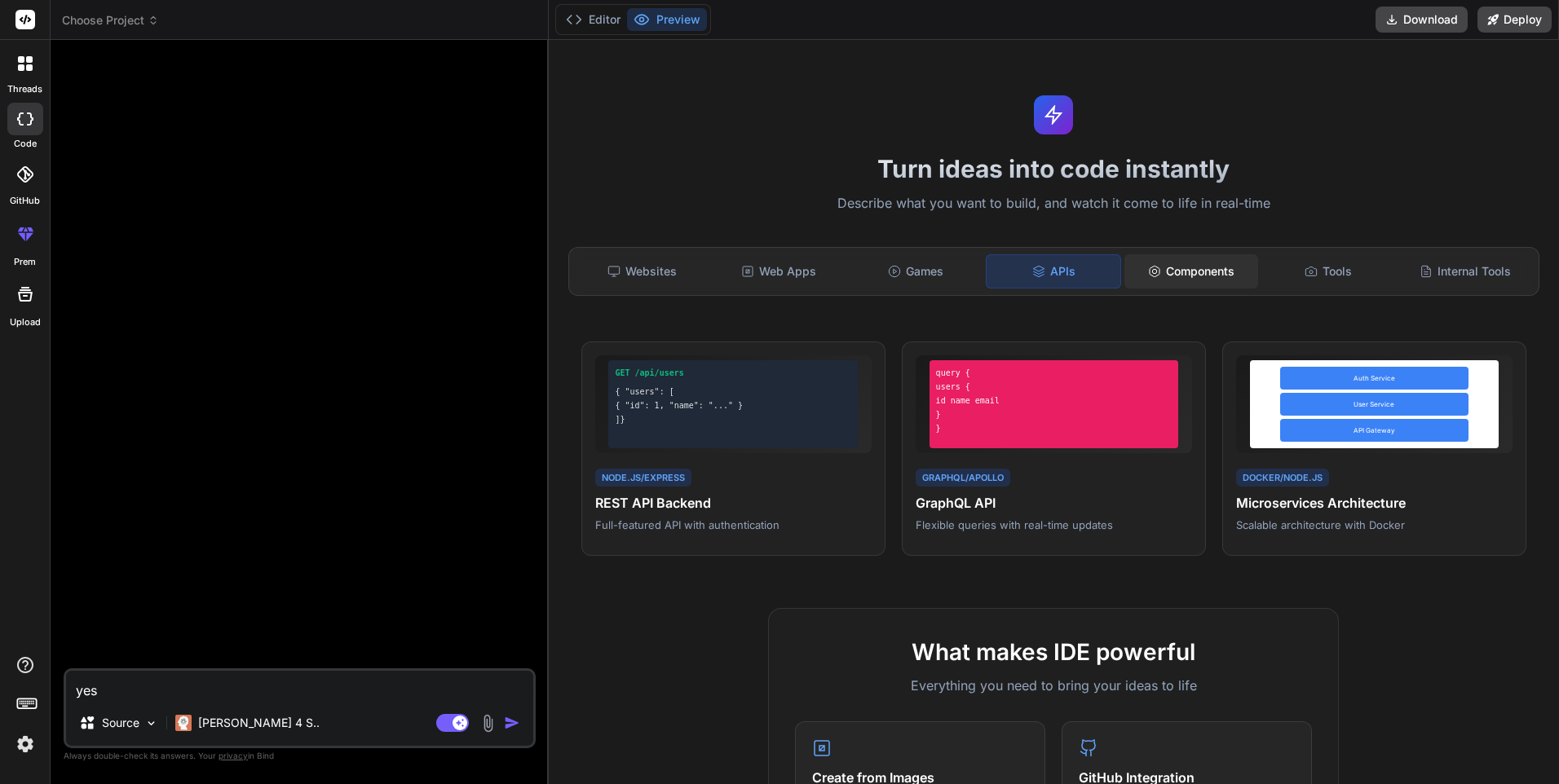
click at [1173, 277] on div "Components" at bounding box center [1192, 272] width 134 height 34
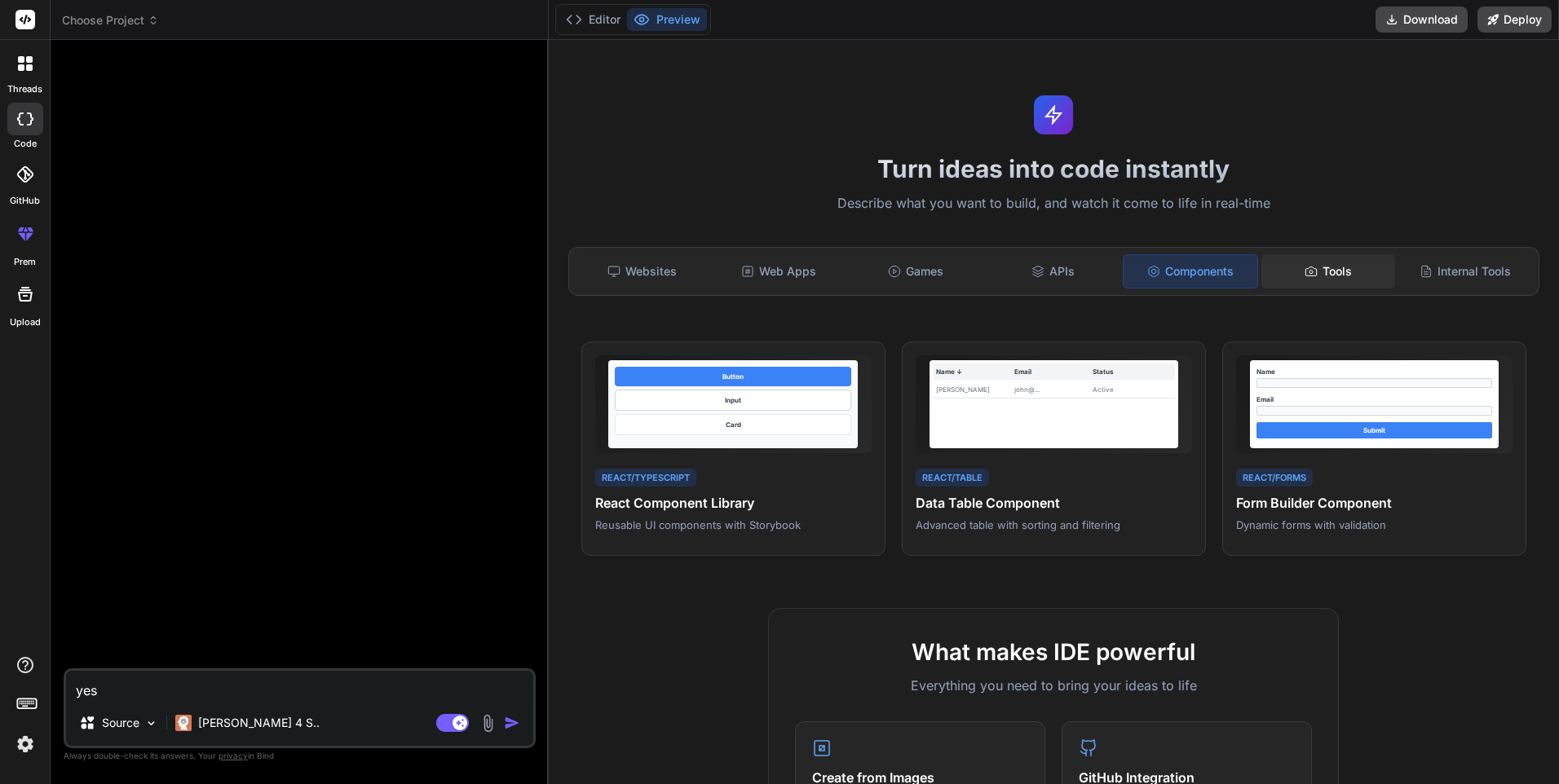
click at [1305, 281] on div "Tools" at bounding box center [1329, 272] width 134 height 34
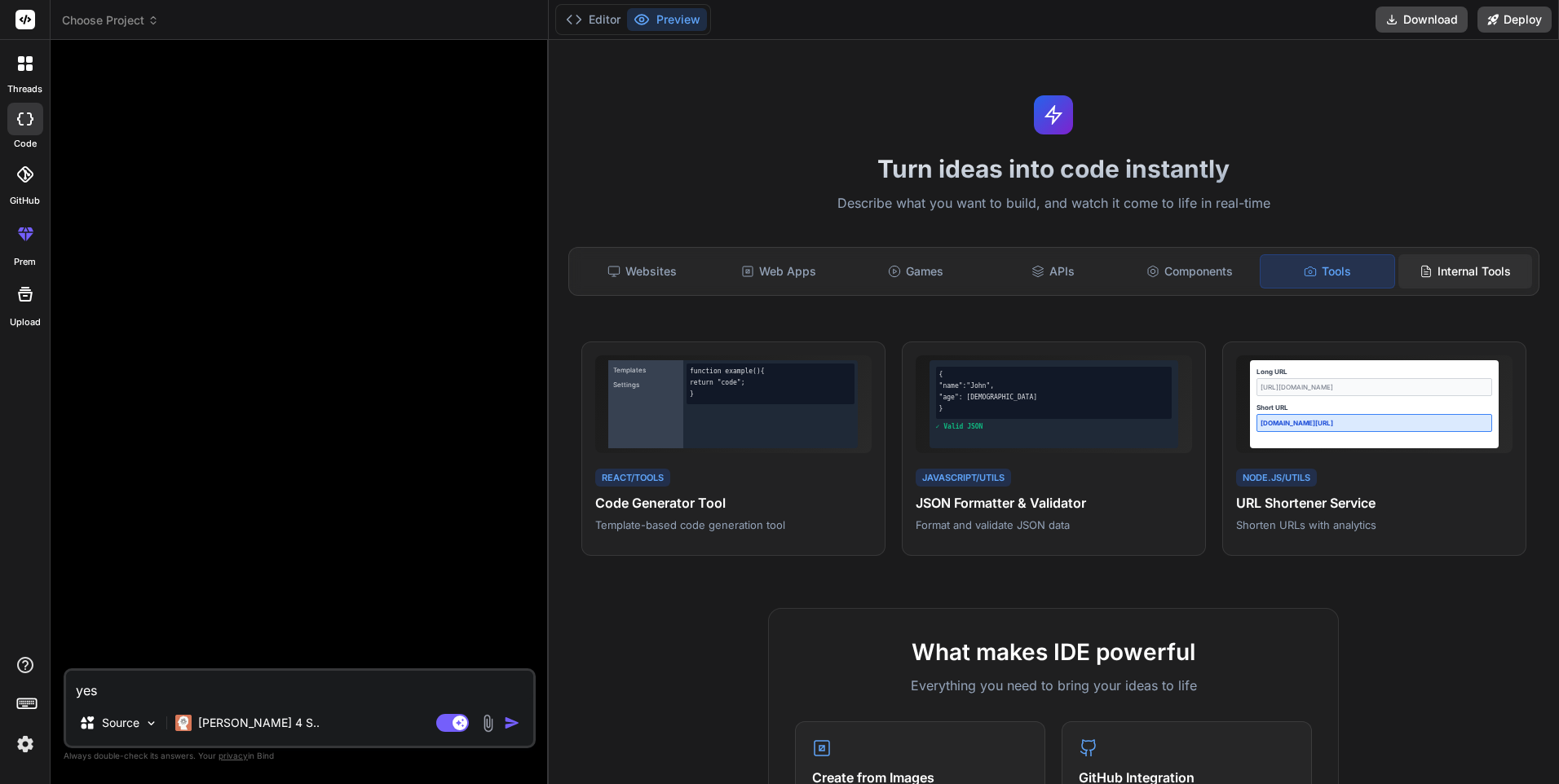
click at [1415, 287] on div "Internal Tools" at bounding box center [1465, 272] width 134 height 34
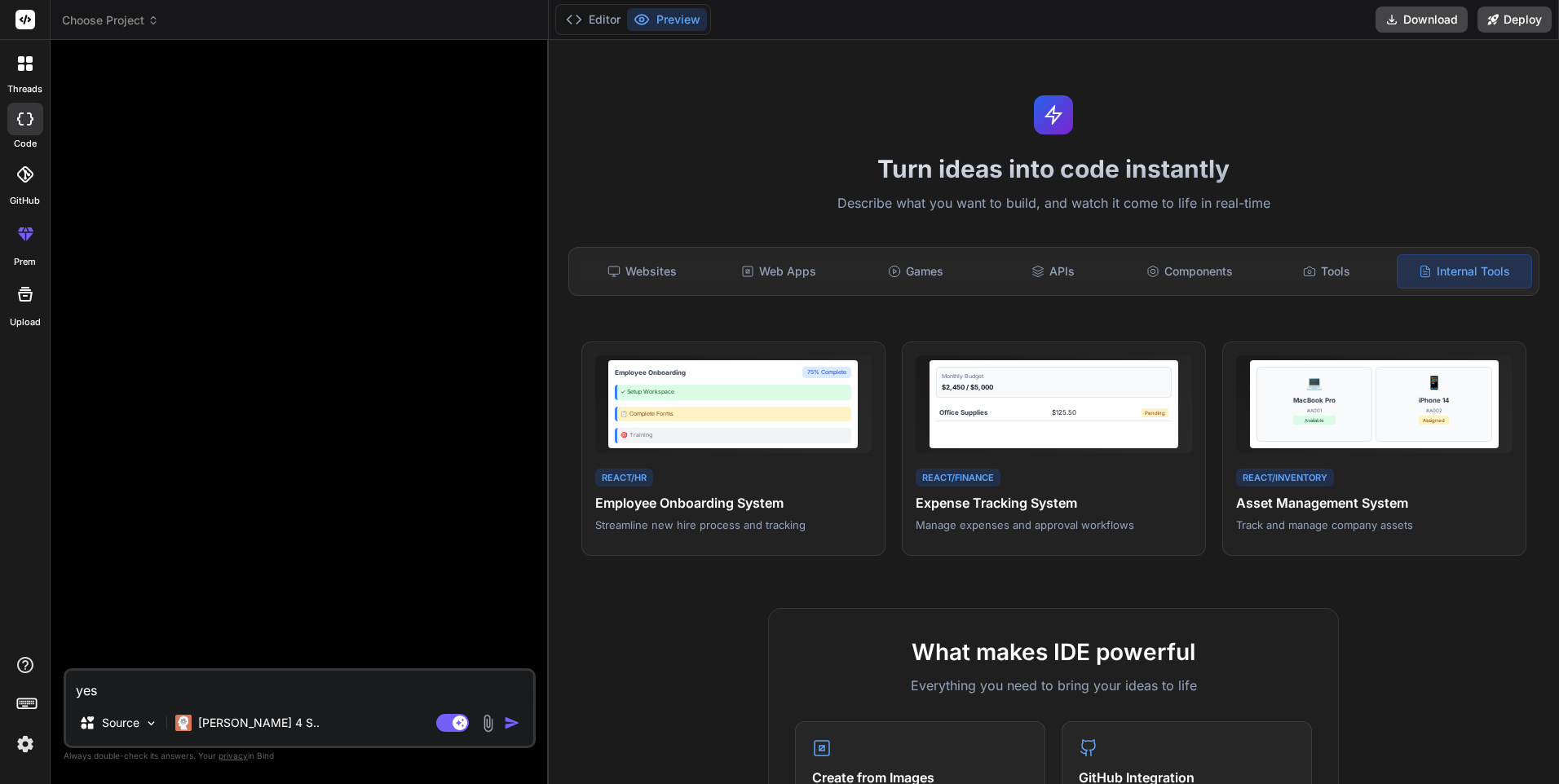
click at [30, 78] on div at bounding box center [25, 63] width 34 height 34
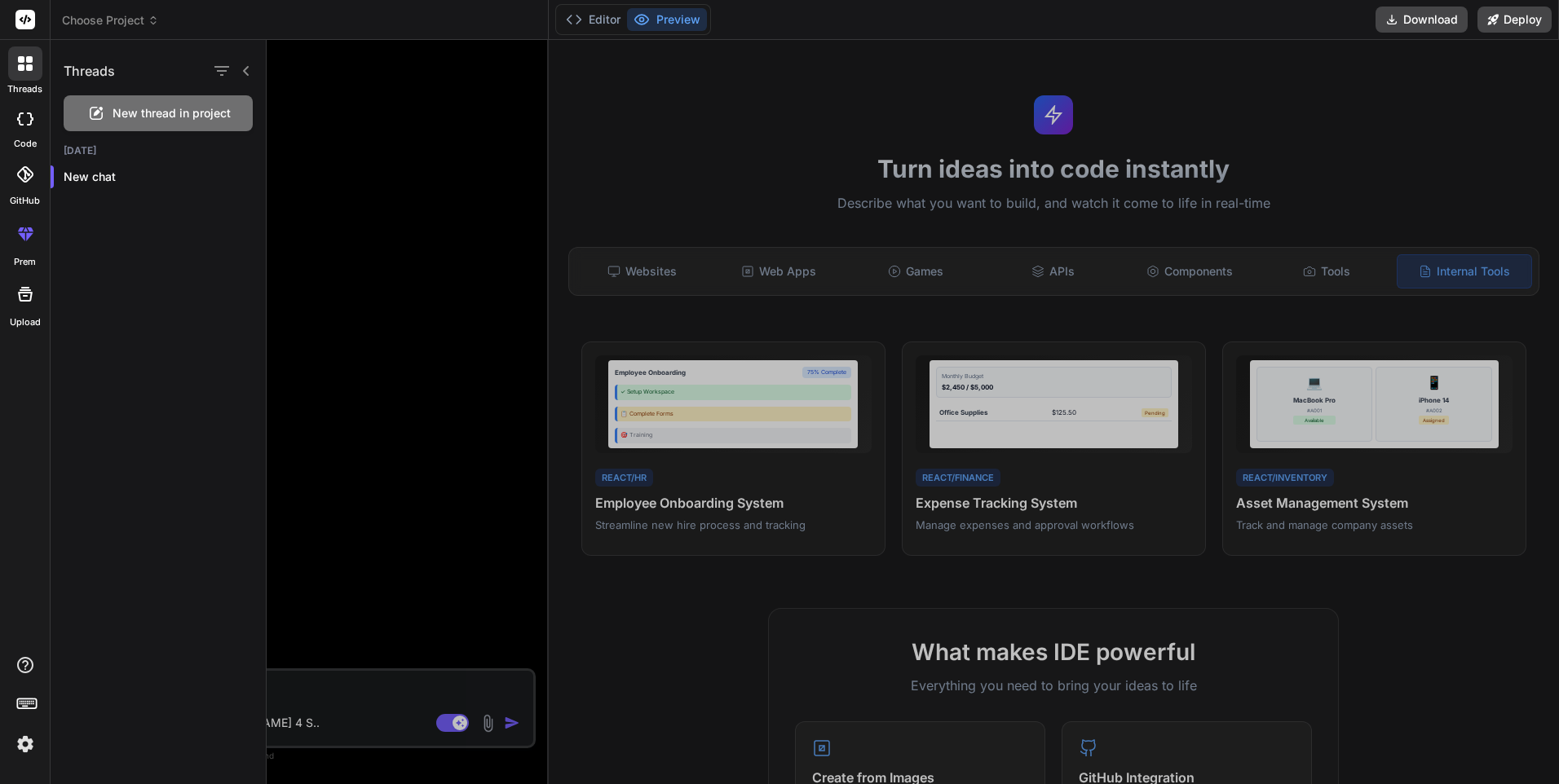
click at [25, 158] on div at bounding box center [25, 174] width 36 height 36
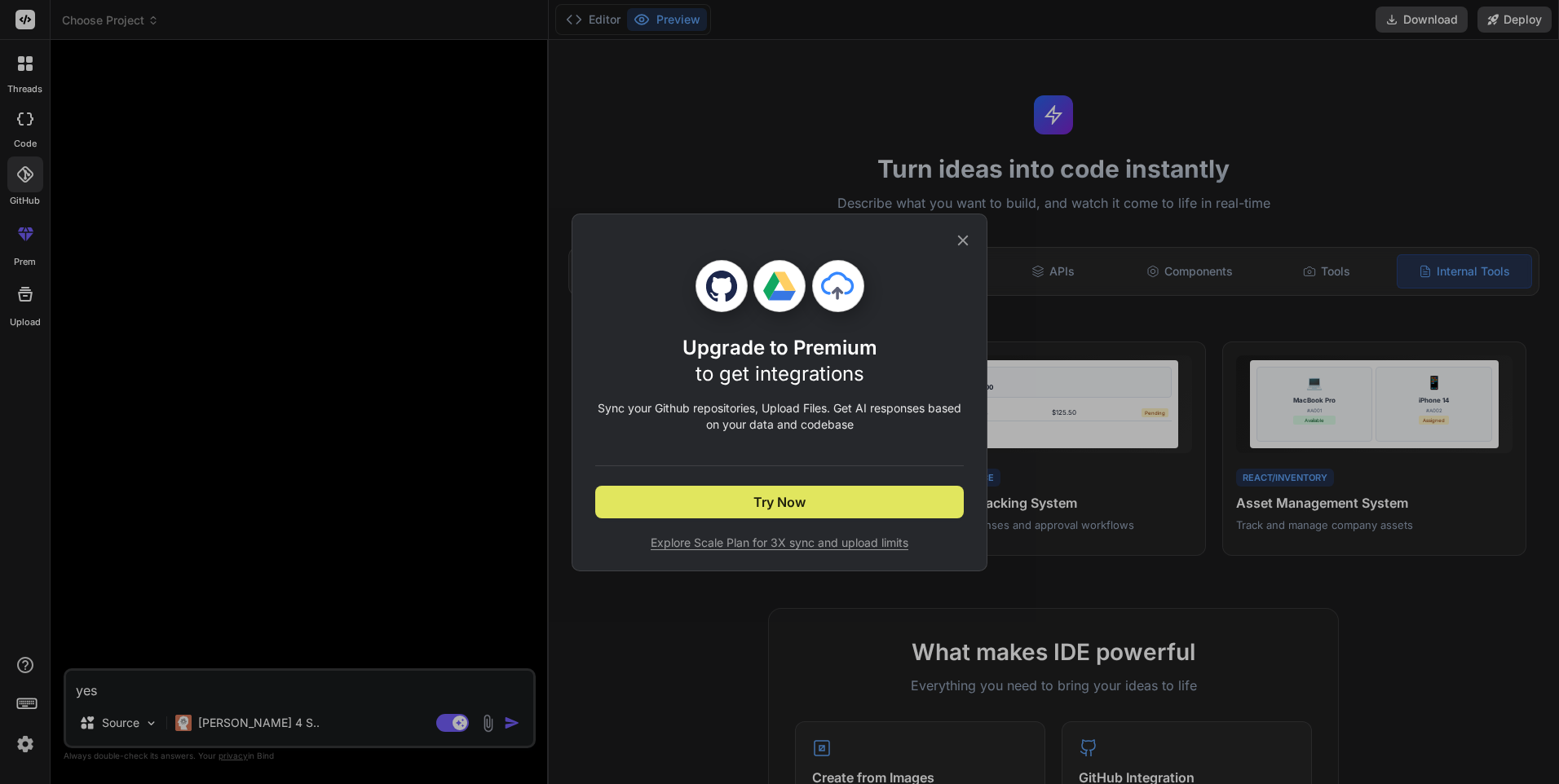
click at [816, 498] on button "Try Now" at bounding box center [780, 502] width 368 height 32
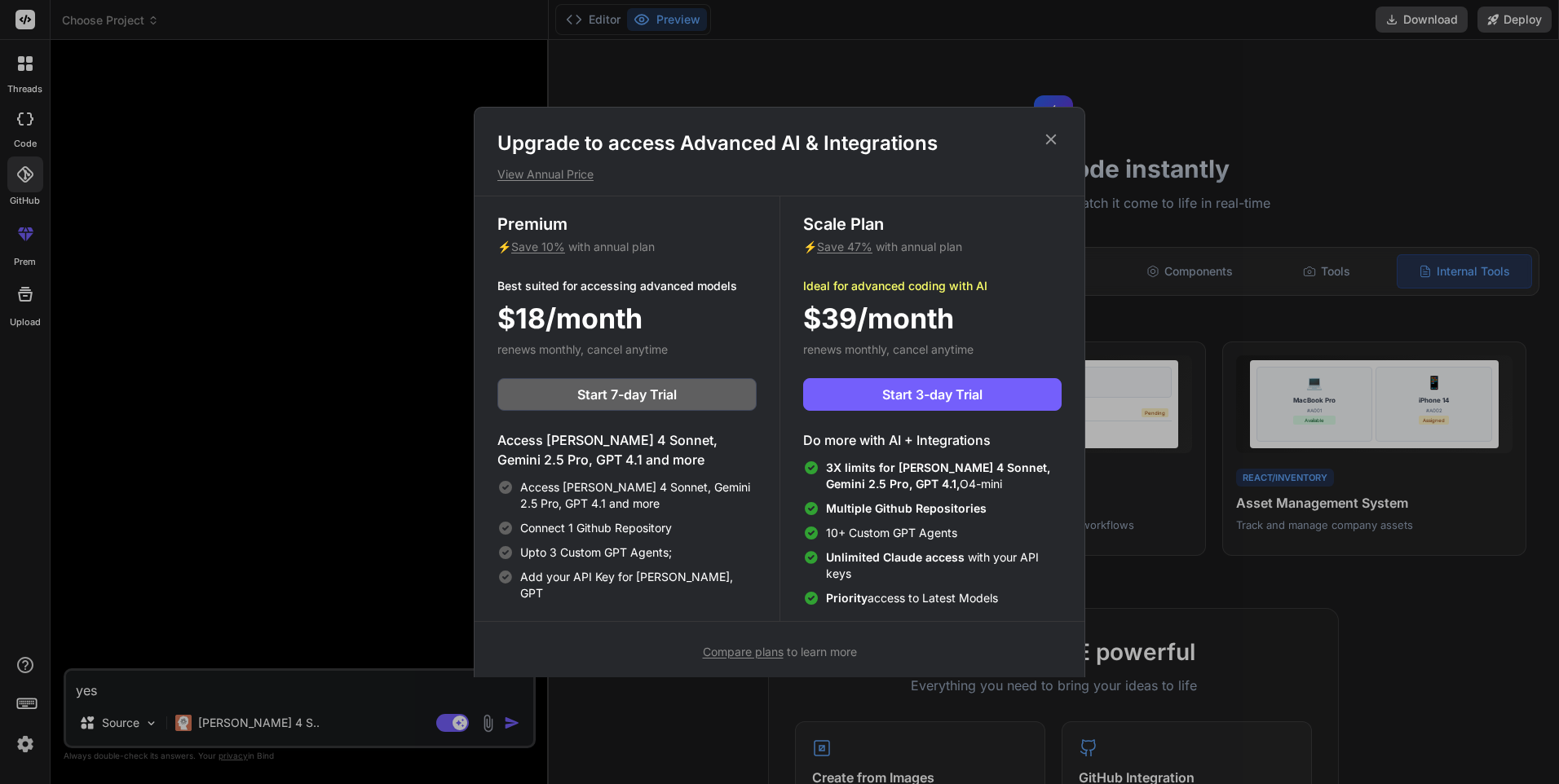
click at [21, 671] on div "Upgrade to access Advanced AI & Integrations View Annual Price Premium ⚡ Save 1…" at bounding box center [779, 392] width 1559 height 784
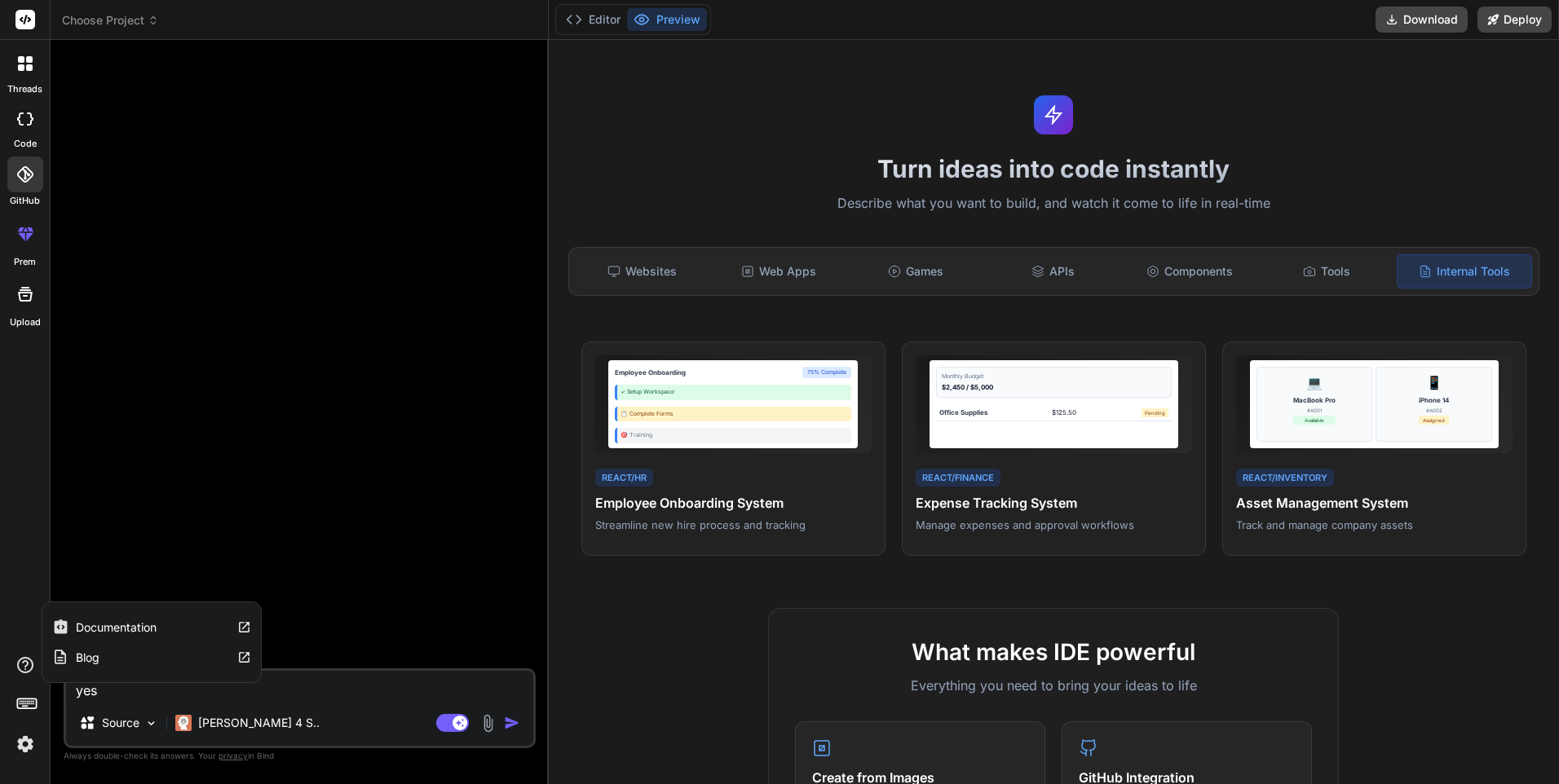
click at [15, 595] on div "threads code GitHub prem Upload Documentation Blog" at bounding box center [25, 392] width 51 height 784
click at [20, 752] on img at bounding box center [25, 743] width 28 height 28
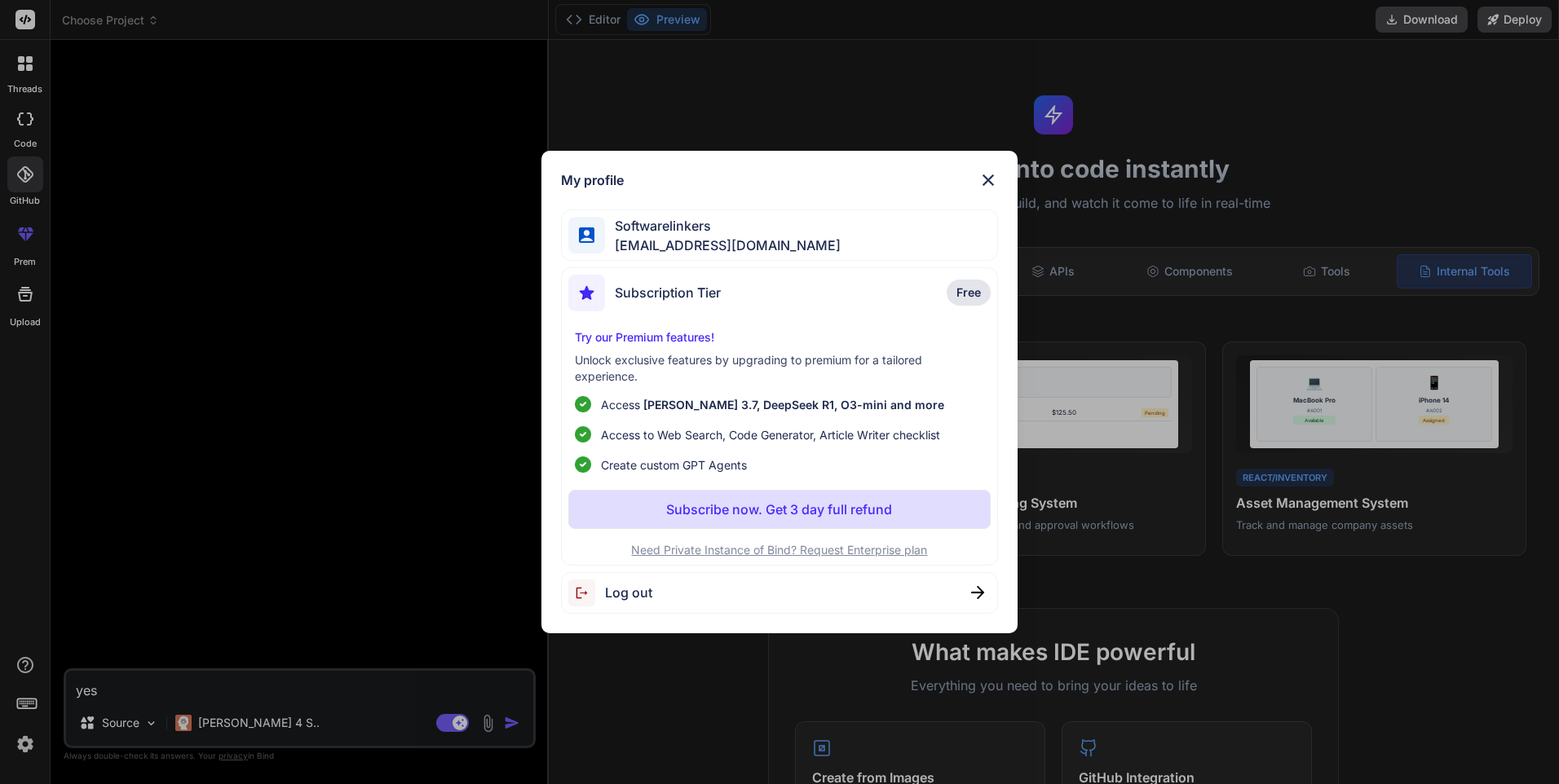
click at [257, 539] on div "My profile Softwarelinkers [EMAIL_ADDRESS][DOMAIN_NAME] Subscription Tier Free …" at bounding box center [779, 392] width 1559 height 784
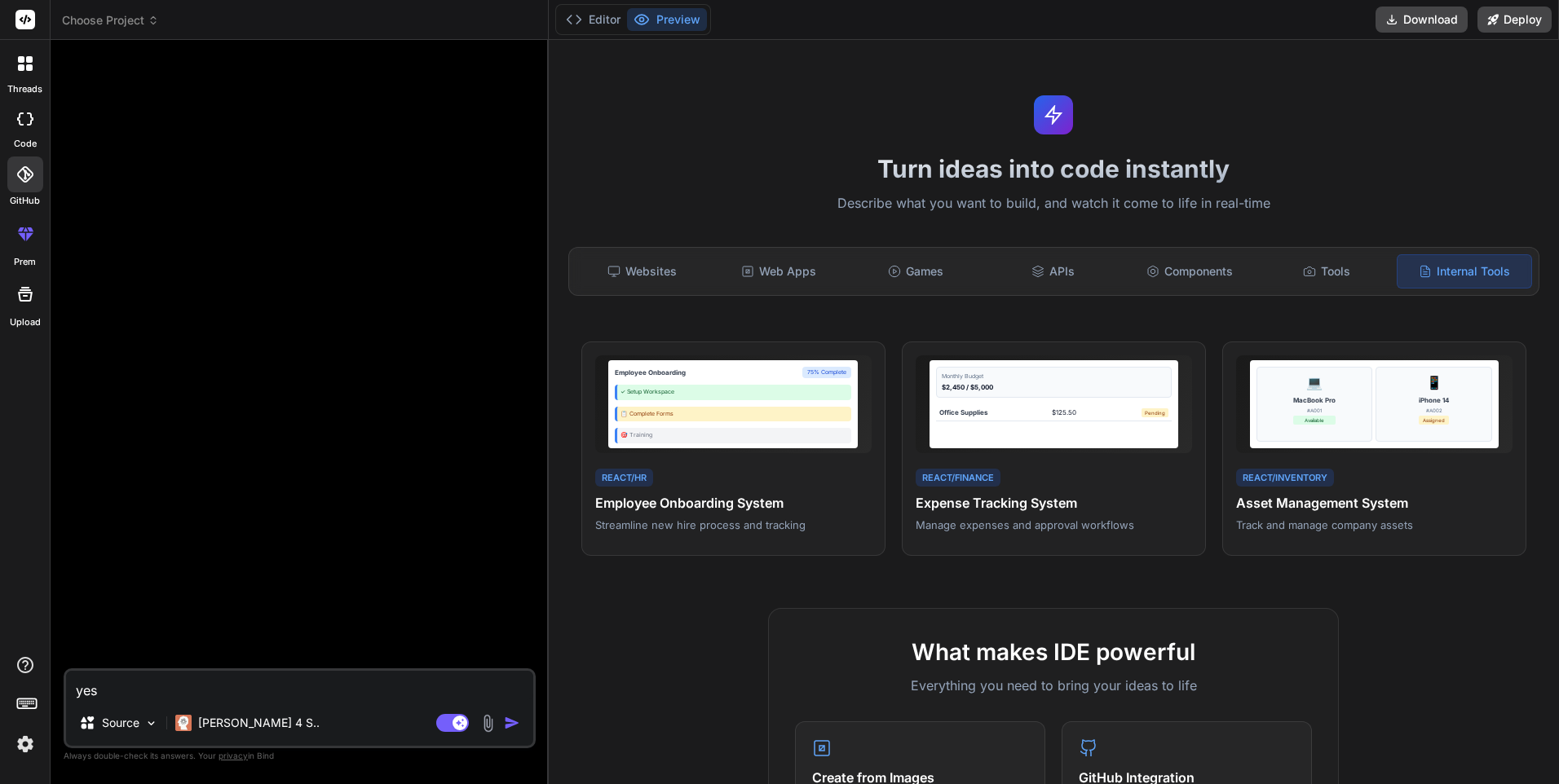
click at [22, 66] on icon at bounding box center [21, 67] width 6 height 6
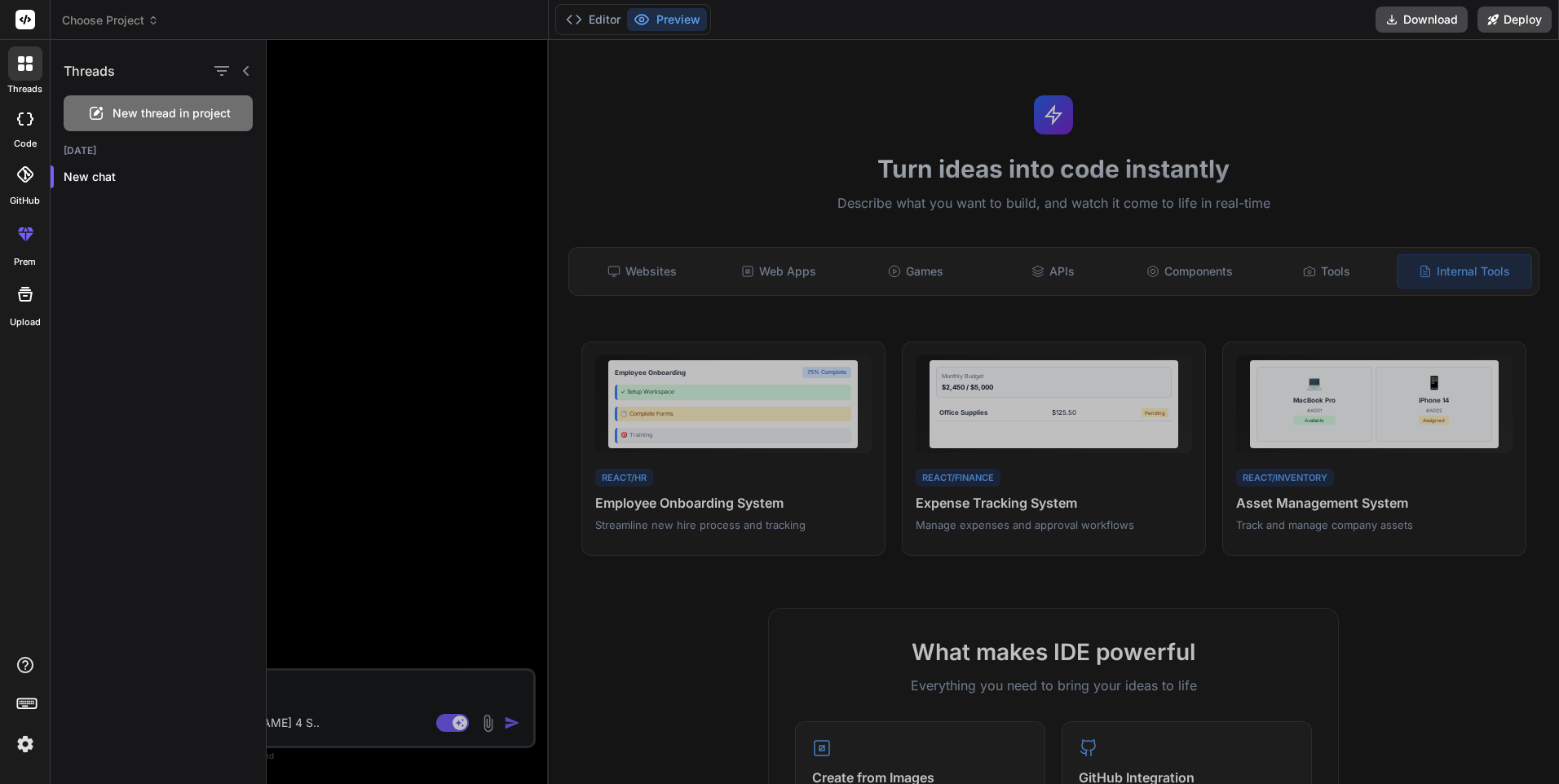
click at [480, 103] on div at bounding box center [913, 411] width 1293 height 744
